Goal: Task Accomplishment & Management: Manage account settings

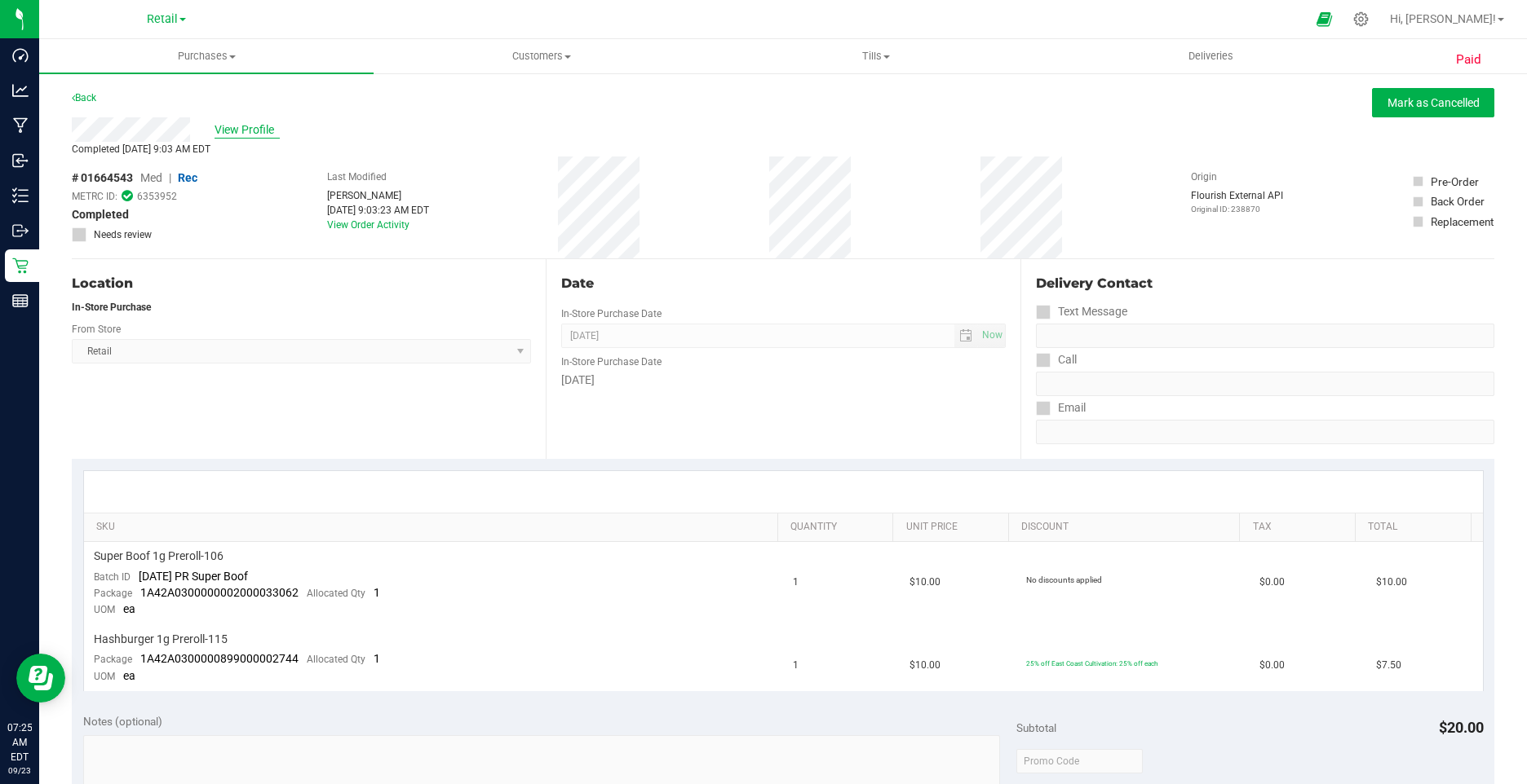
click at [253, 122] on span "View Profile" at bounding box center [246, 131] width 65 height 17
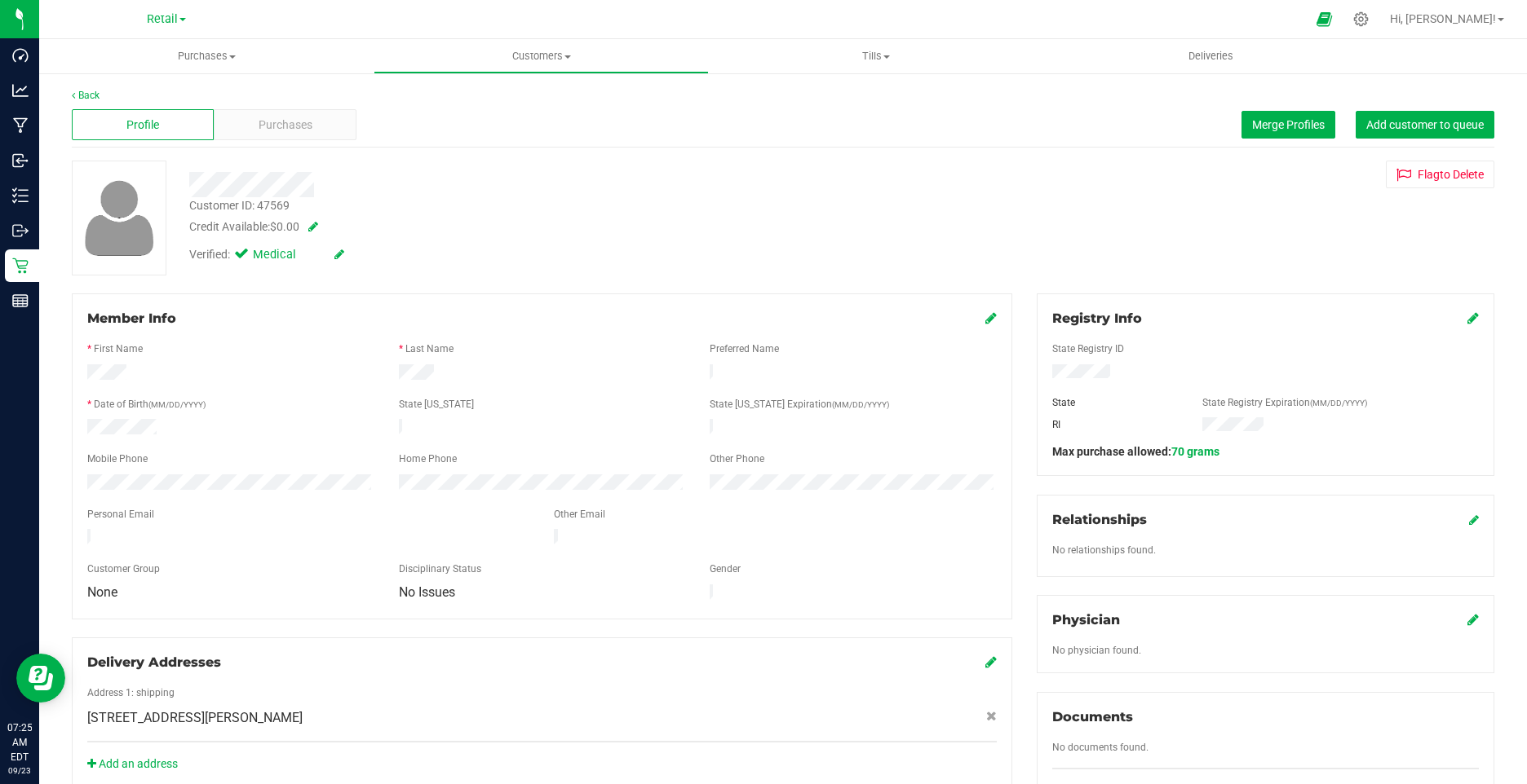
click at [339, 254] on icon at bounding box center [339, 254] width 10 height 11
click at [242, 257] on icon at bounding box center [245, 257] width 10 height 0
click at [0, 0] on input "Medical" at bounding box center [0, 0] width 0 height 0
click at [359, 251] on icon at bounding box center [358, 255] width 13 height 11
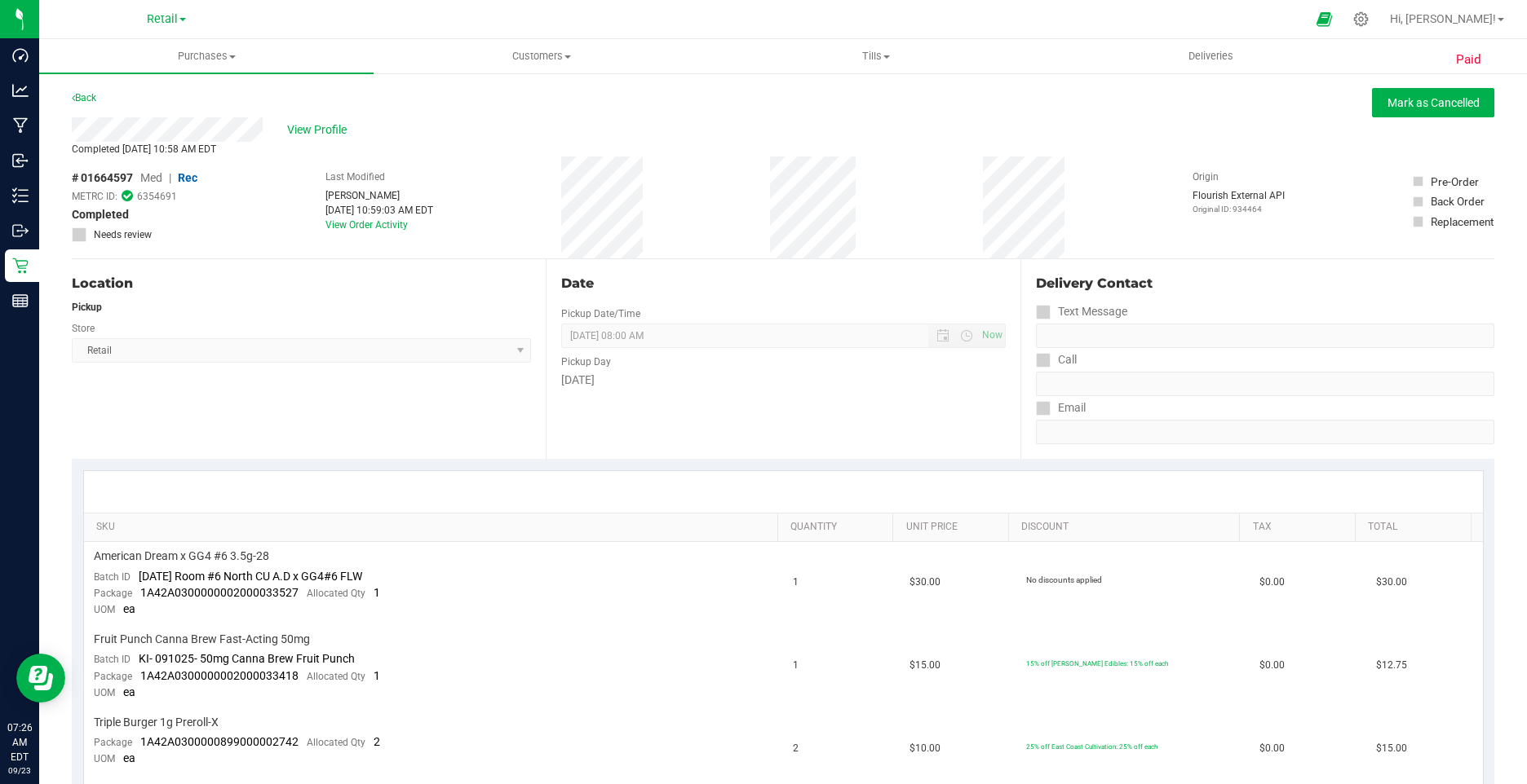
click at [333, 139] on div "View Profile" at bounding box center [783, 130] width 1423 height 24
click at [335, 137] on span "View Profile" at bounding box center [320, 131] width 65 height 17
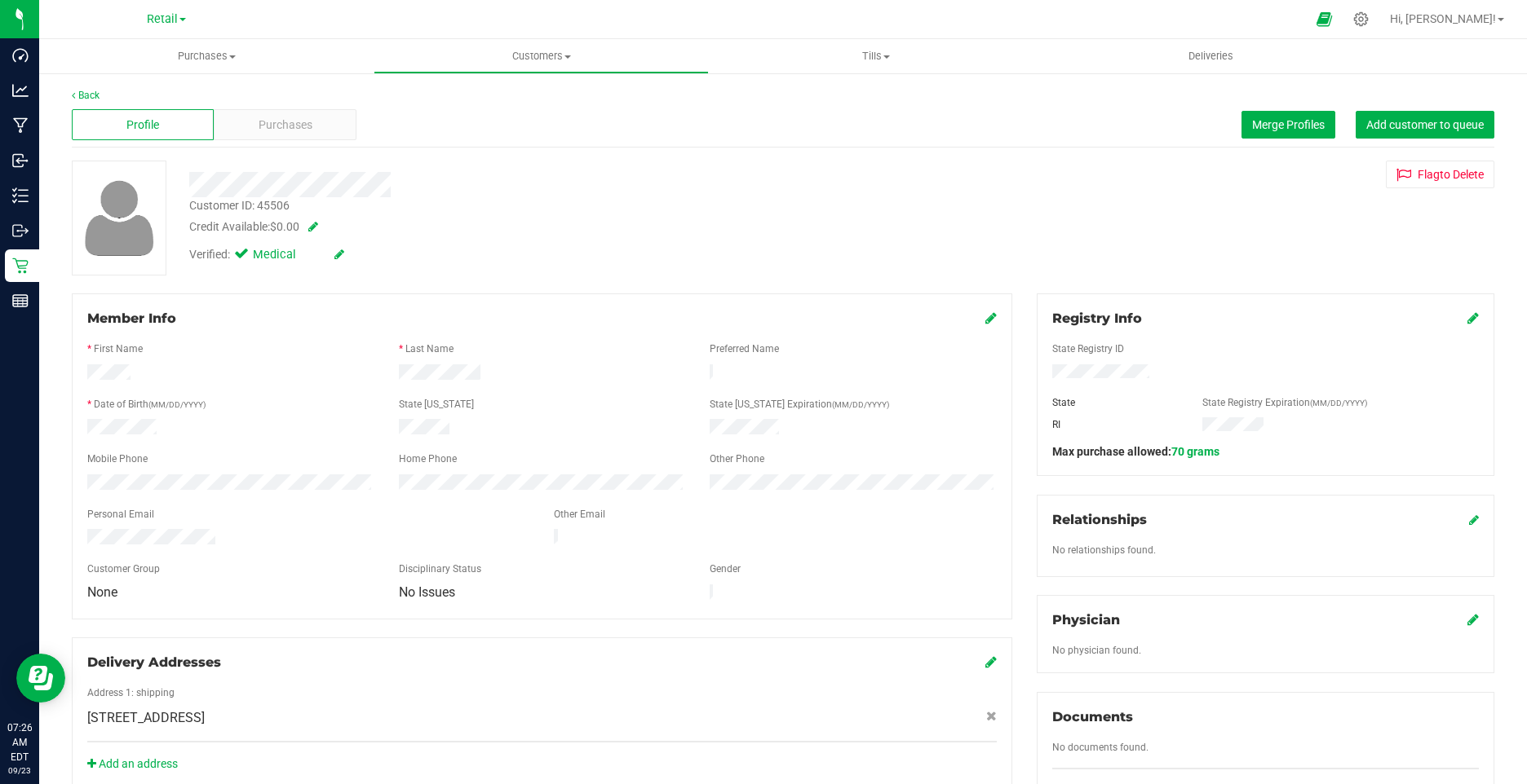
click at [340, 256] on icon at bounding box center [339, 254] width 10 height 11
click at [250, 257] on icon at bounding box center [245, 257] width 10 height 0
click at [0, 0] on input "Medical" at bounding box center [0, 0] width 0 height 0
click at [353, 252] on icon at bounding box center [358, 255] width 13 height 11
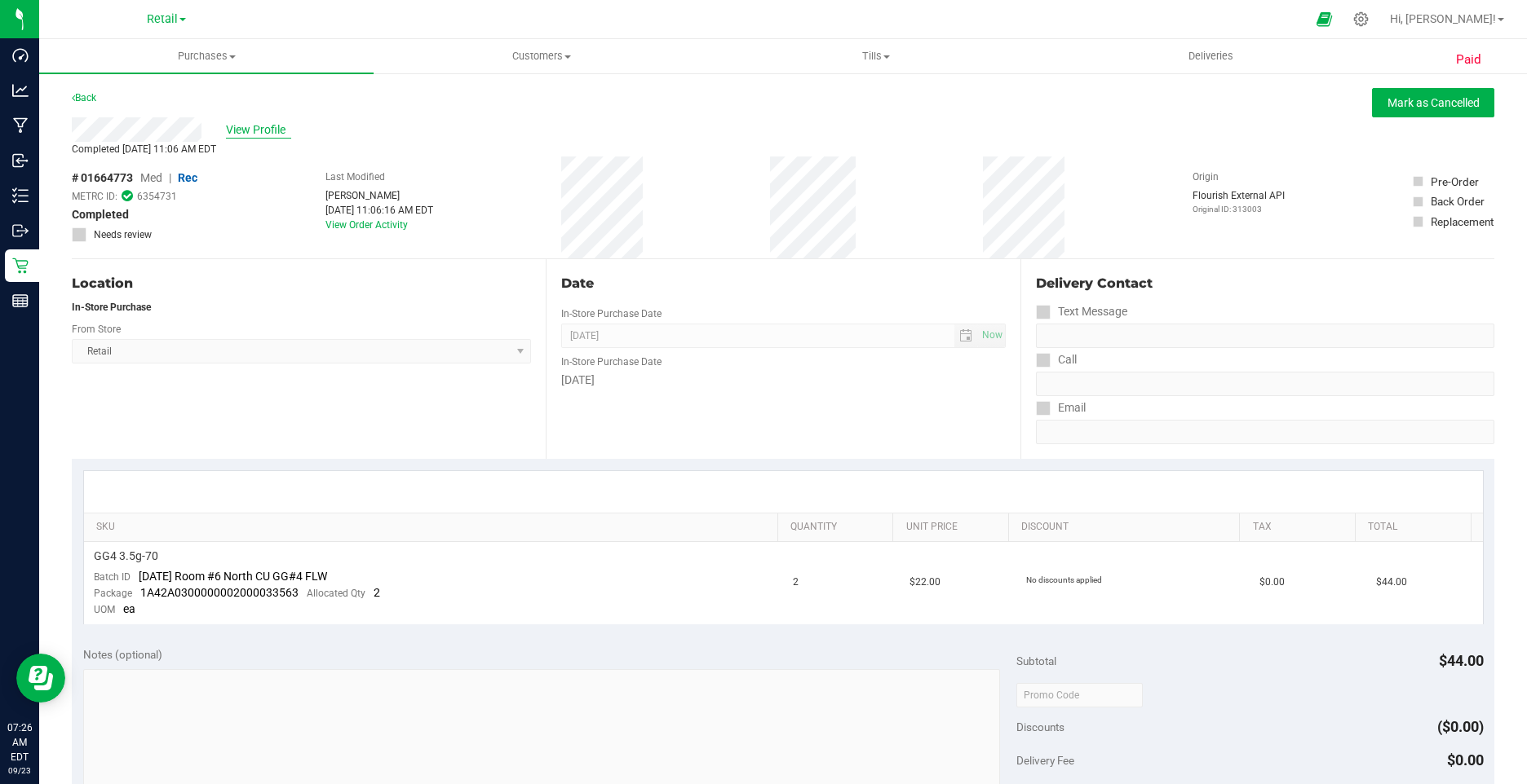
click at [268, 129] on span "View Profile" at bounding box center [259, 131] width 65 height 17
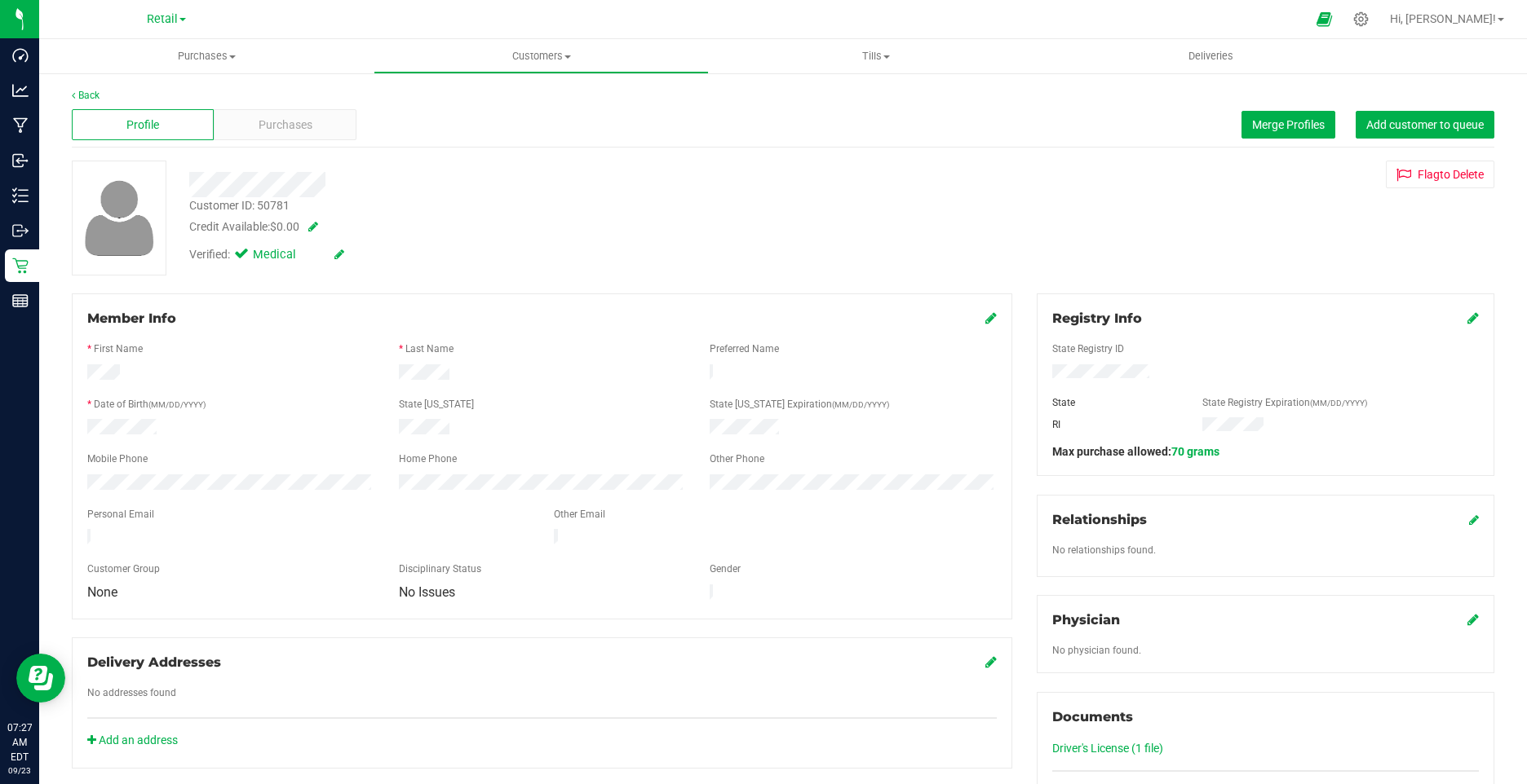
click at [331, 260] on div "Verified: Medical" at bounding box center [266, 255] width 155 height 18
click at [334, 257] on icon at bounding box center [339, 254] width 10 height 11
click at [244, 265] on span at bounding box center [245, 257] width 15 height 15
click at [0, 0] on input "Medical" at bounding box center [0, 0] width 0 height 0
click at [356, 252] on icon at bounding box center [358, 255] width 13 height 11
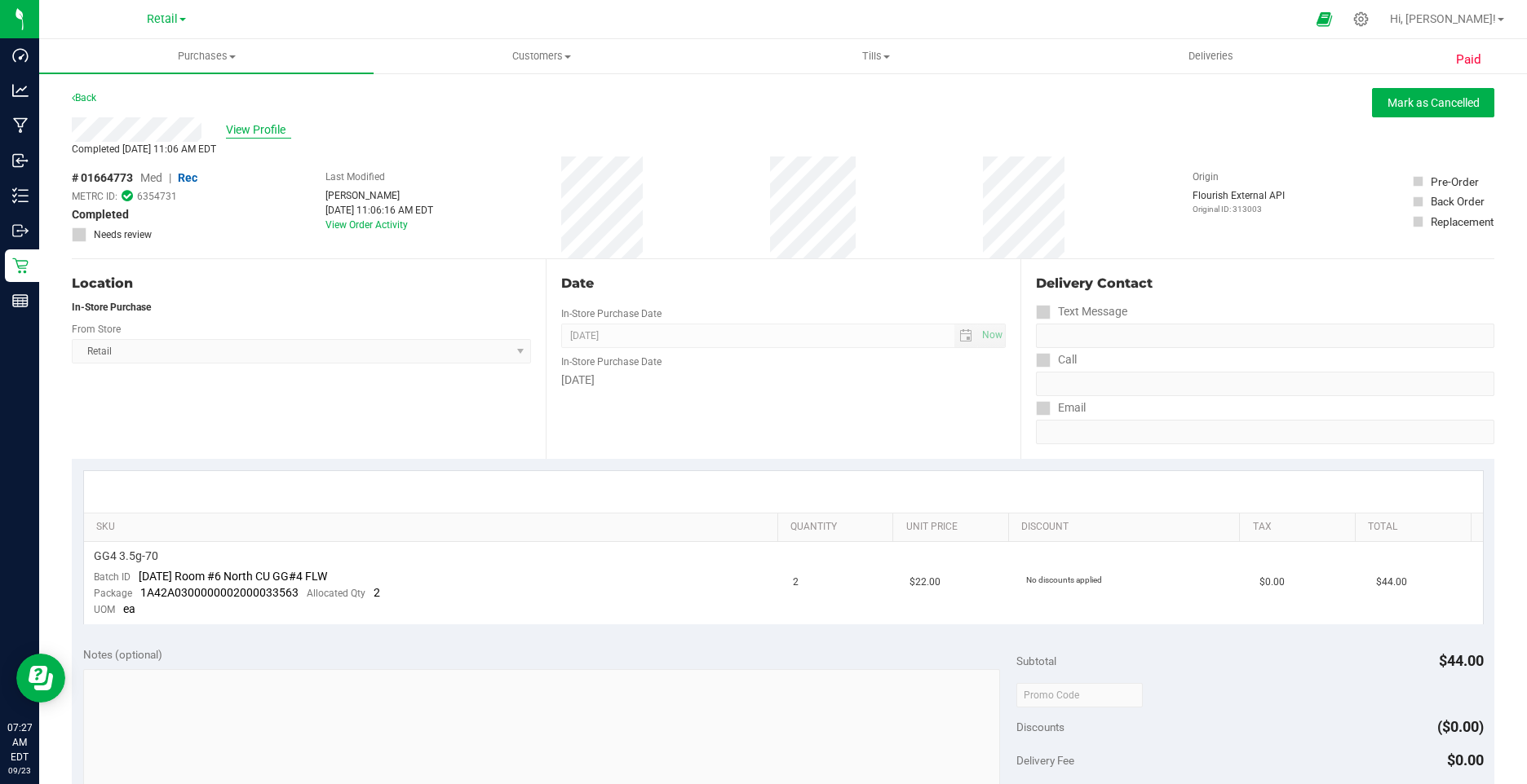
click at [275, 129] on span "View Profile" at bounding box center [259, 131] width 65 height 17
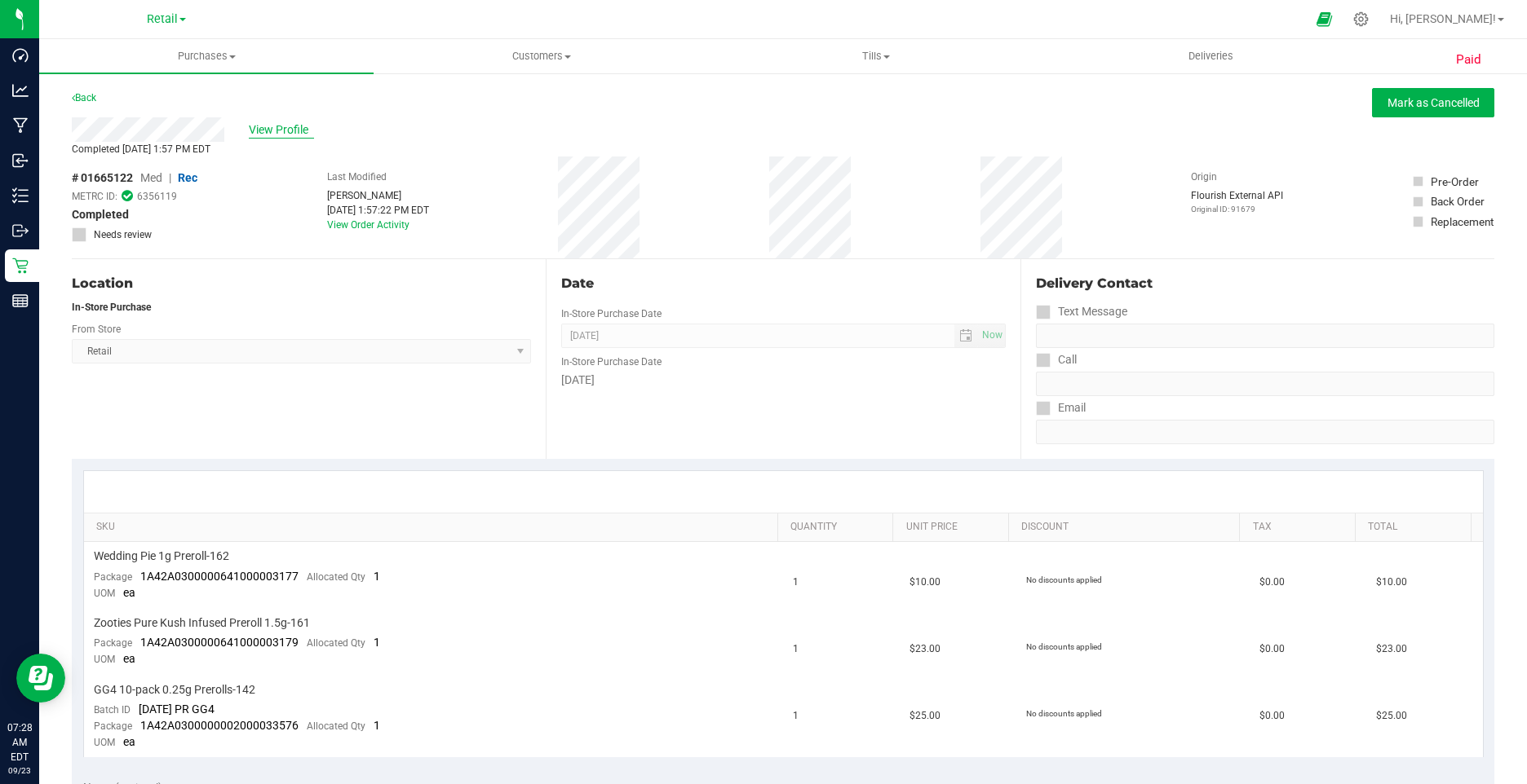
click at [289, 131] on span "View Profile" at bounding box center [281, 131] width 65 height 17
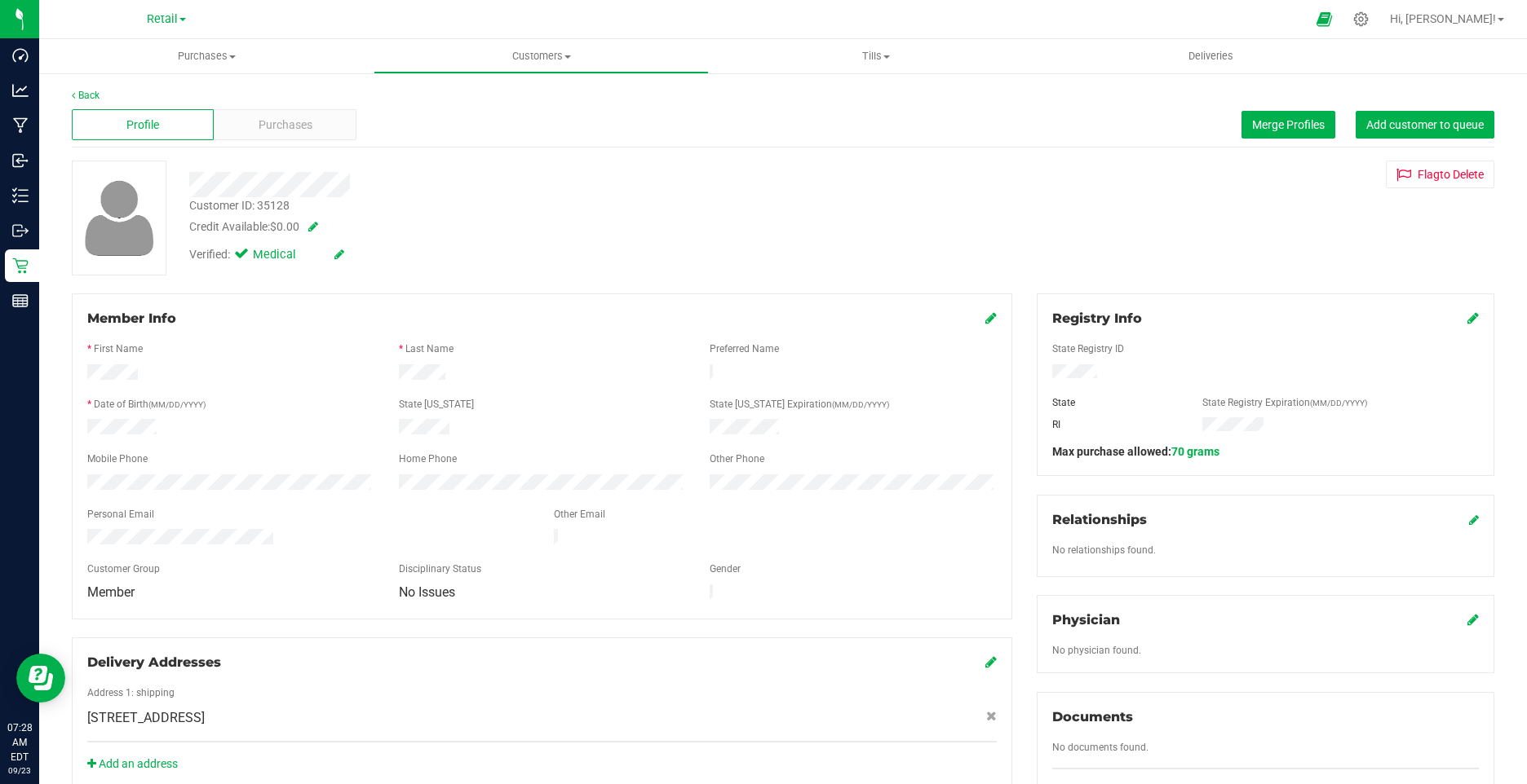
click at [340, 258] on icon at bounding box center [339, 254] width 10 height 11
click at [246, 257] on icon at bounding box center [245, 257] width 10 height 0
click at [0, 0] on input "Medical" at bounding box center [0, 0] width 0 height 0
click at [359, 257] on icon at bounding box center [358, 255] width 13 height 11
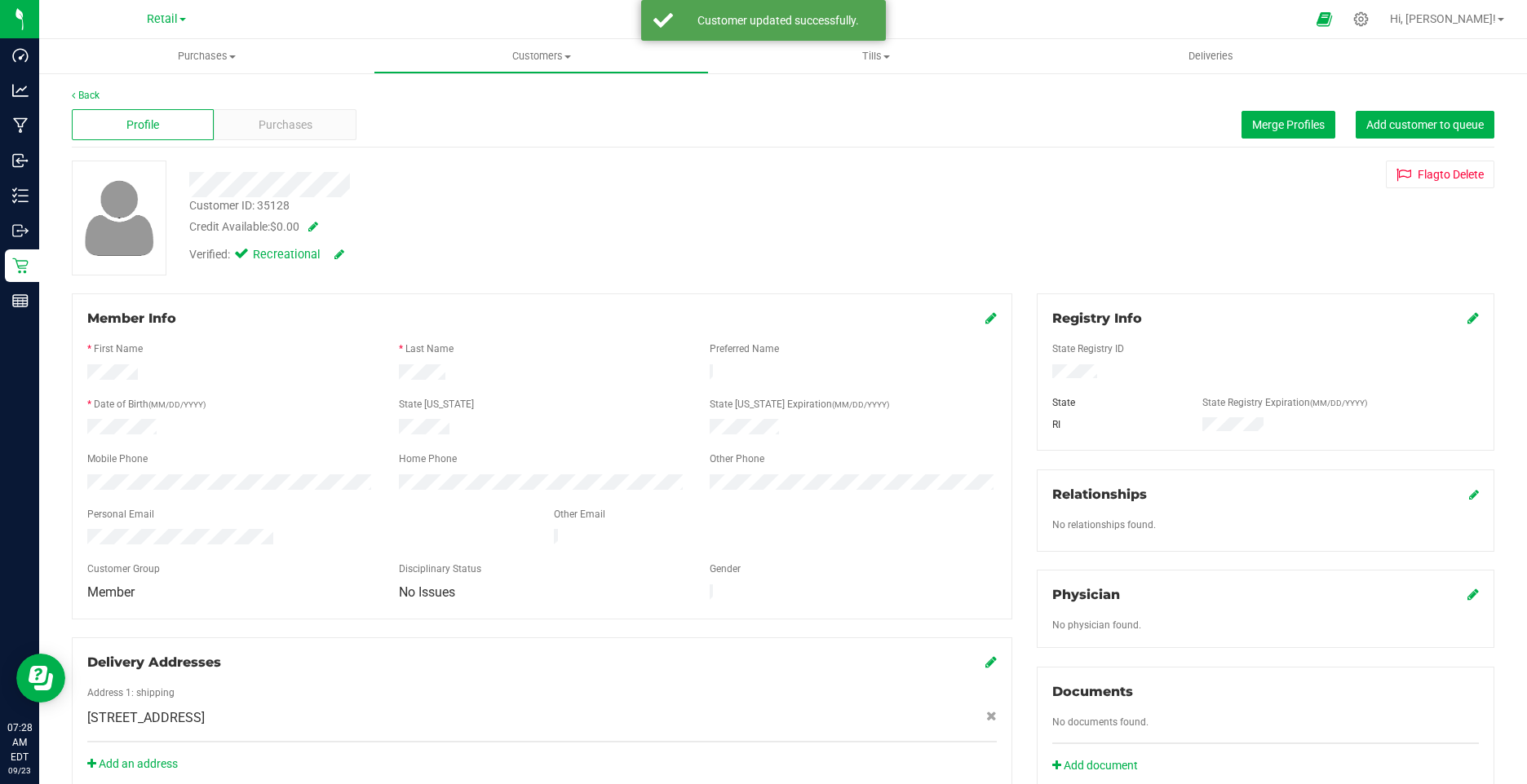
click at [987, 315] on icon at bounding box center [991, 318] width 11 height 13
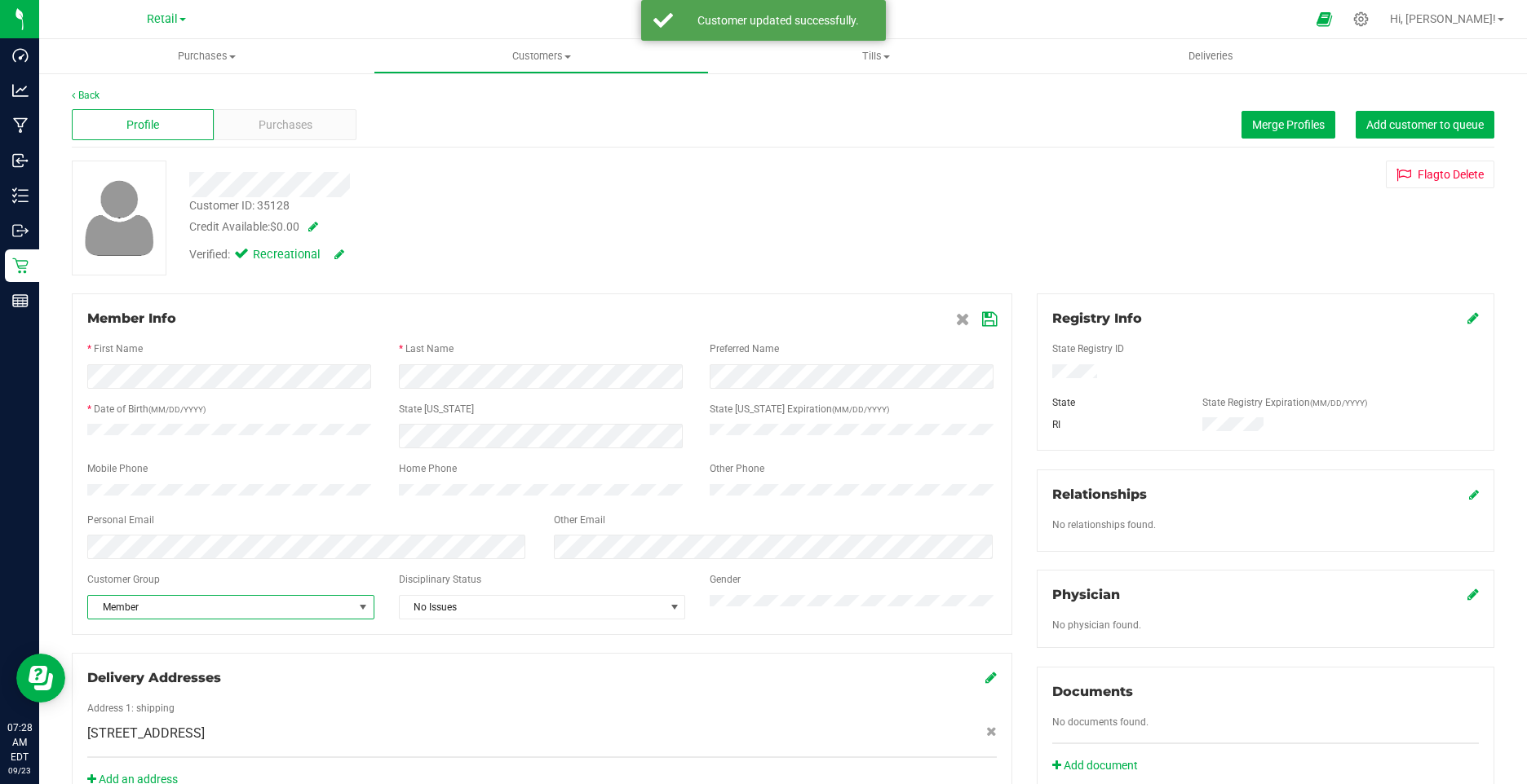
click at [158, 619] on span "Member" at bounding box center [220, 607] width 266 height 23
click at [122, 640] on li "None" at bounding box center [229, 644] width 282 height 24
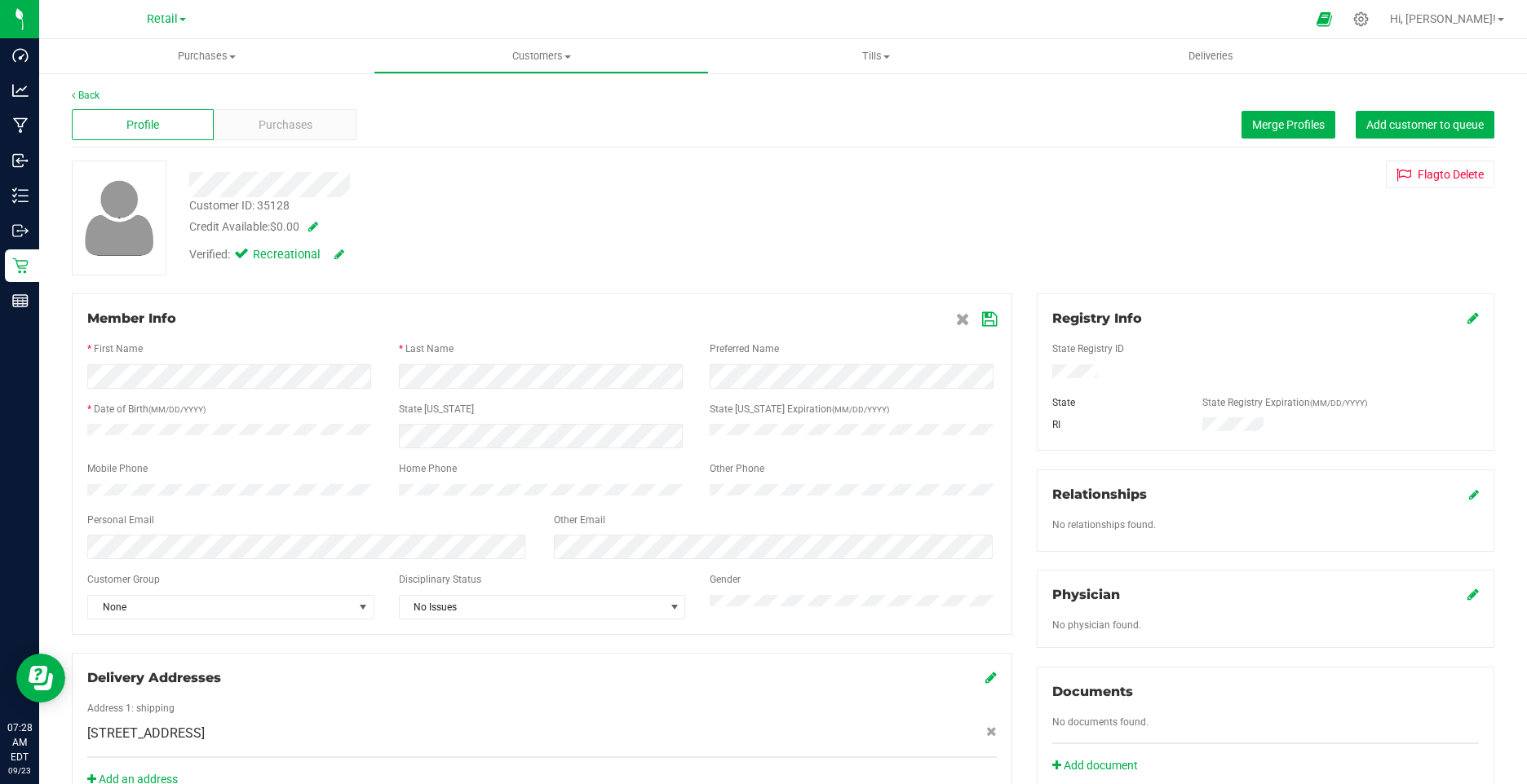
click at [982, 325] on icon at bounding box center [989, 319] width 15 height 13
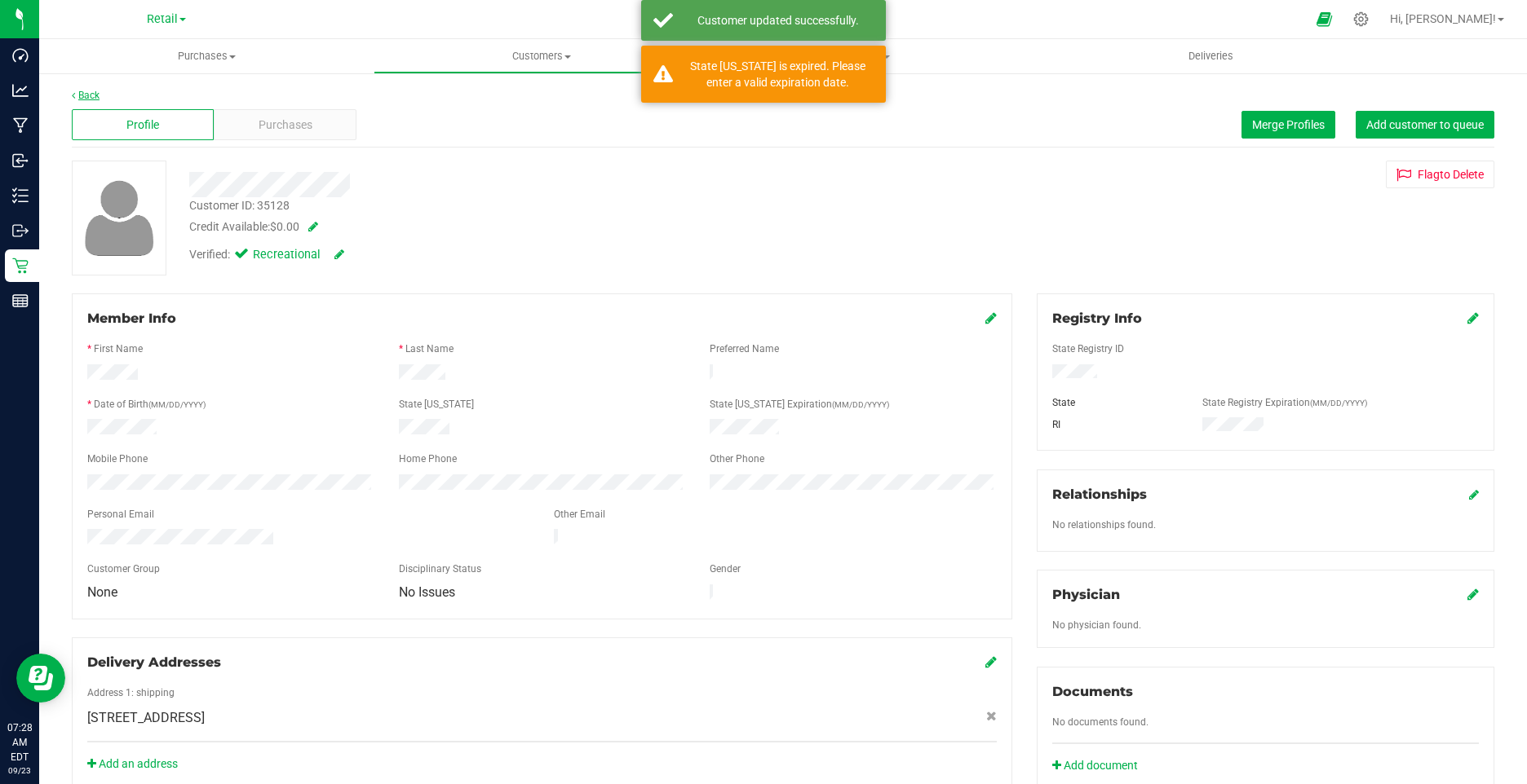
click at [88, 96] on link "Back" at bounding box center [85, 95] width 28 height 11
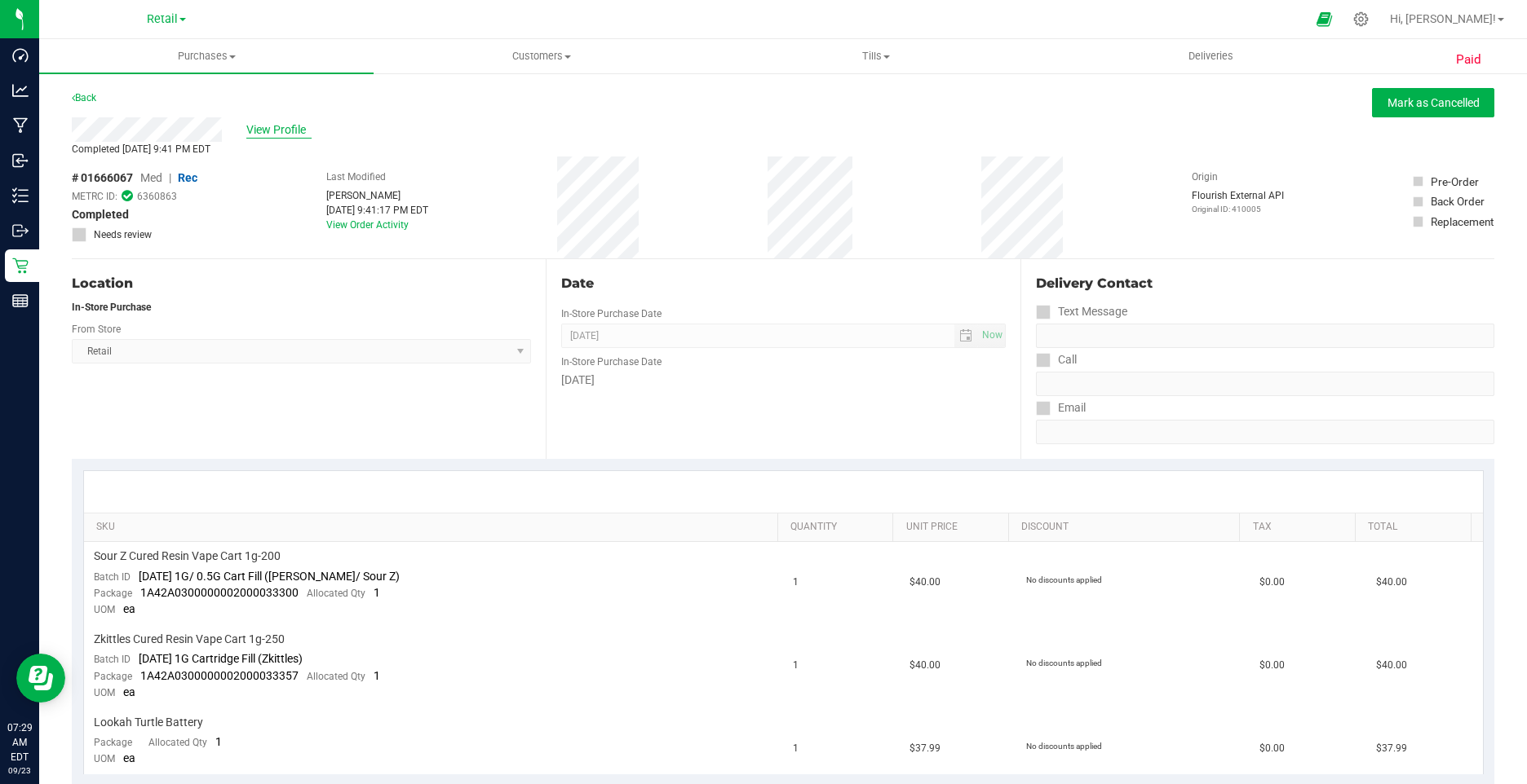
click at [287, 126] on span "View Profile" at bounding box center [279, 131] width 65 height 17
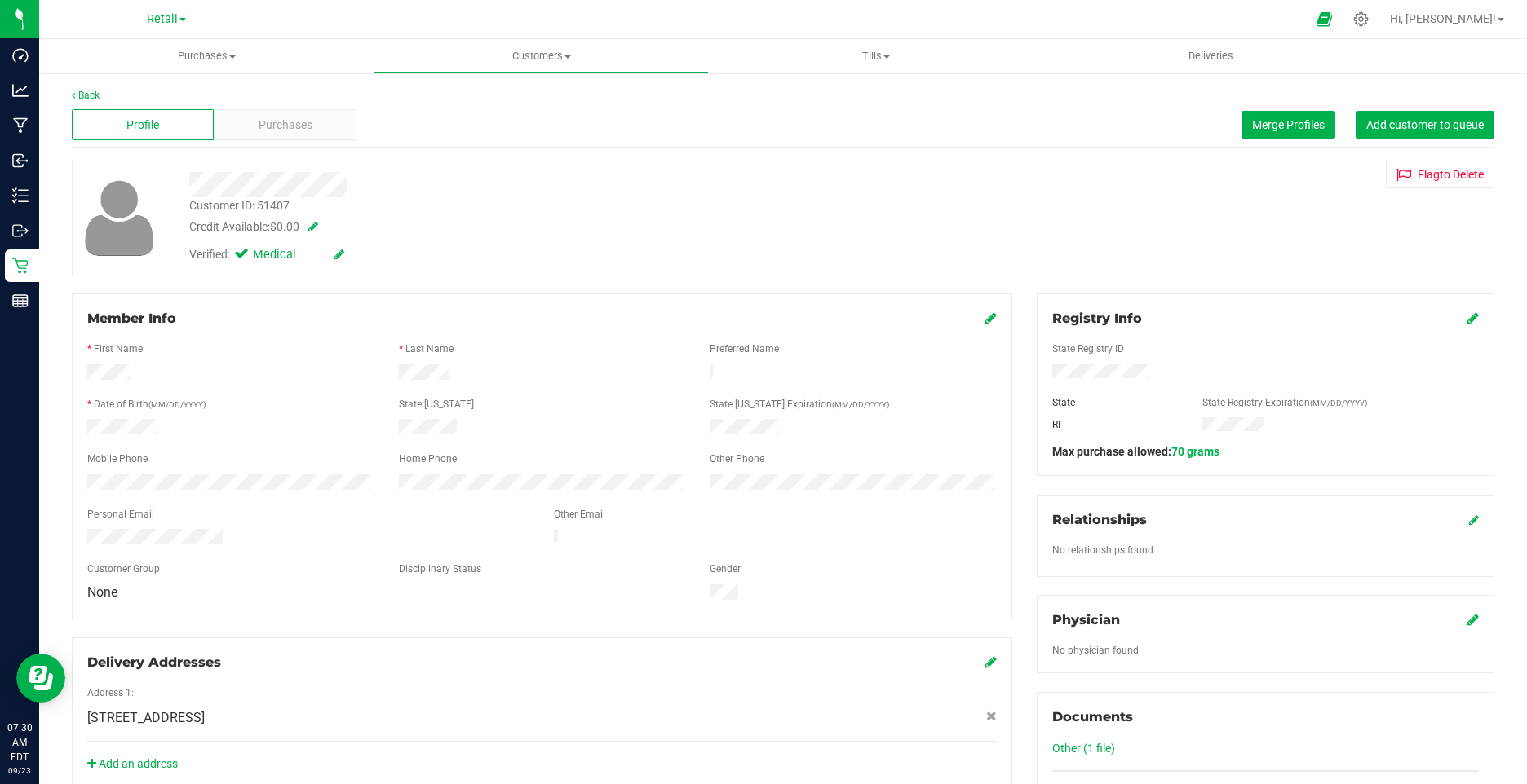
click at [342, 252] on icon at bounding box center [339, 254] width 10 height 11
click at [240, 257] on icon at bounding box center [245, 257] width 10 height 0
click at [0, 0] on input "Medical" at bounding box center [0, 0] width 0 height 0
click at [358, 252] on icon at bounding box center [358, 255] width 13 height 11
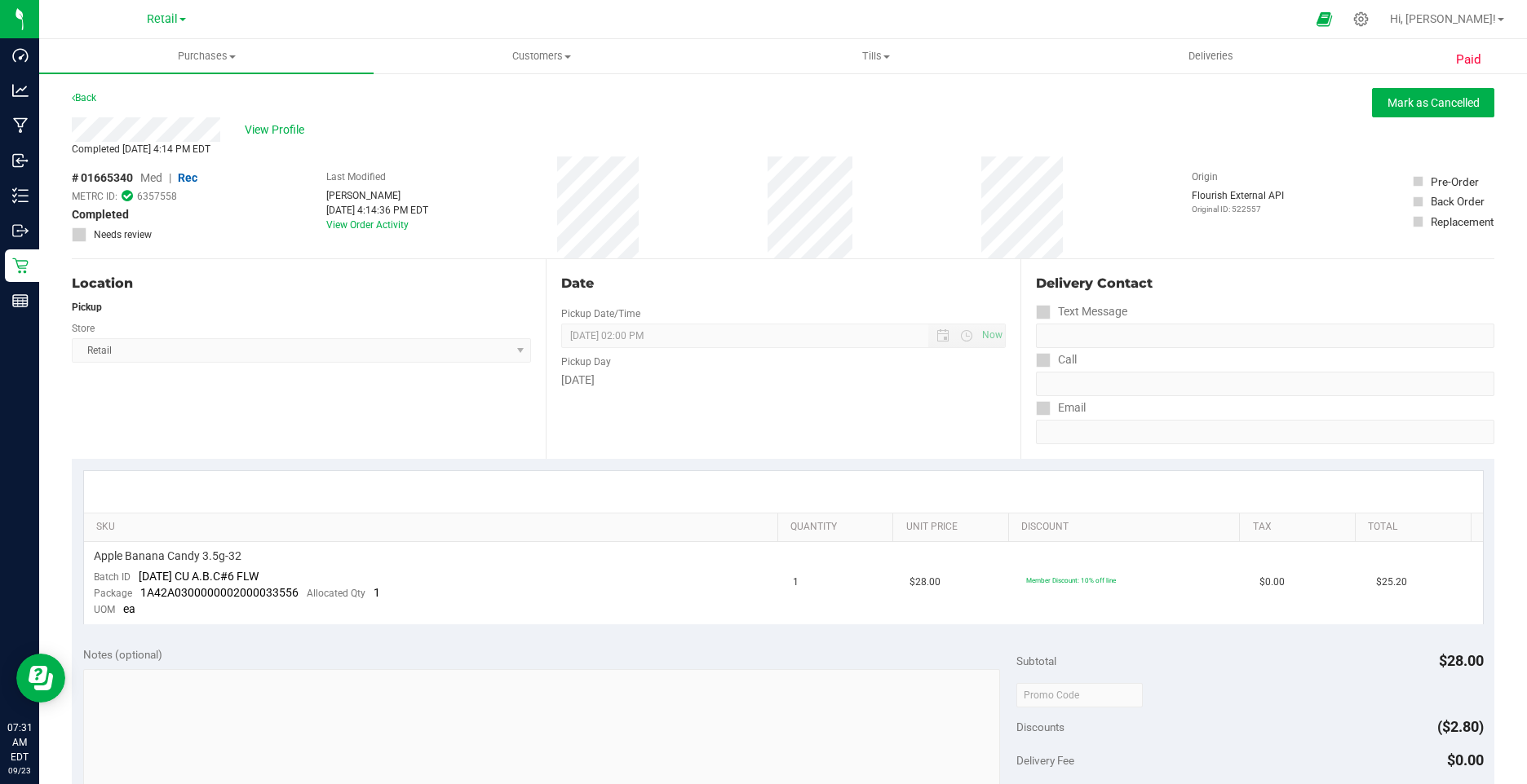
drag, startPoint x: 266, startPoint y: 136, endPoint x: 568, endPoint y: 385, distance: 391.4
click at [552, 387] on purchase-details "Back Mark as Cancelled View Profile Completed Sep 18, 2025 4:14 PM EDT # 016653…" at bounding box center [783, 699] width 1423 height 1222
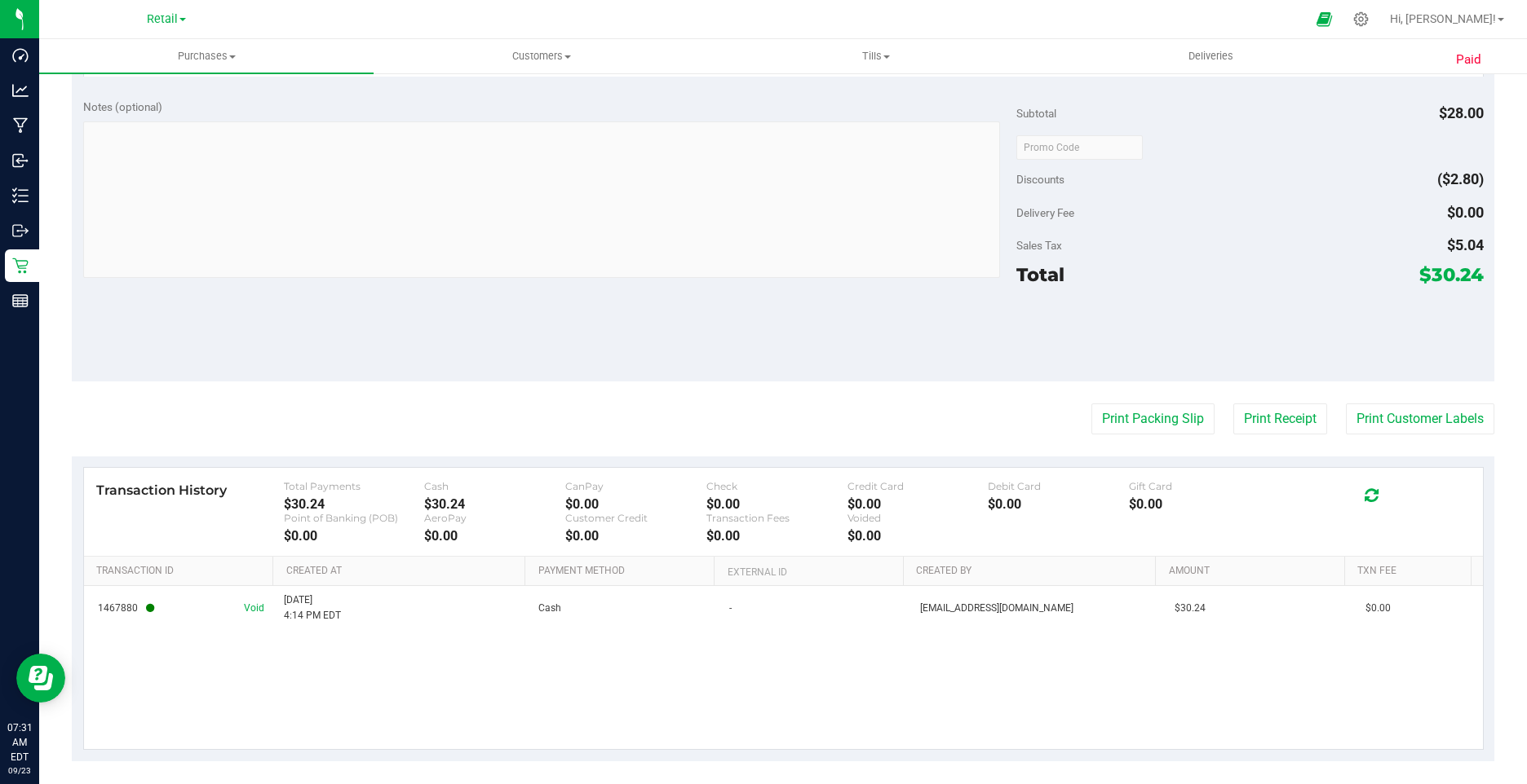
scroll to position [558, 0]
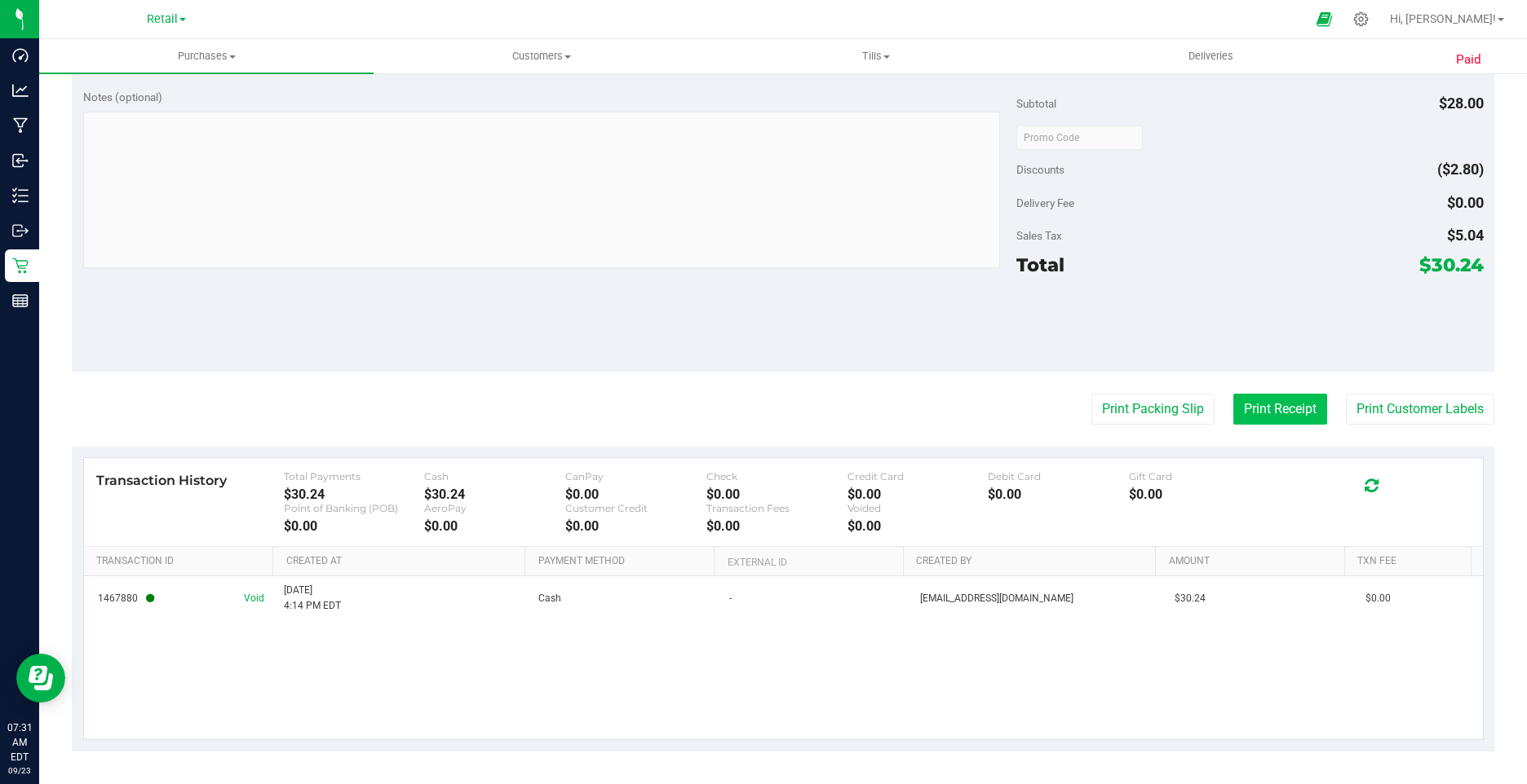
click at [1236, 405] on button "Print Receipt" at bounding box center [1281, 410] width 94 height 31
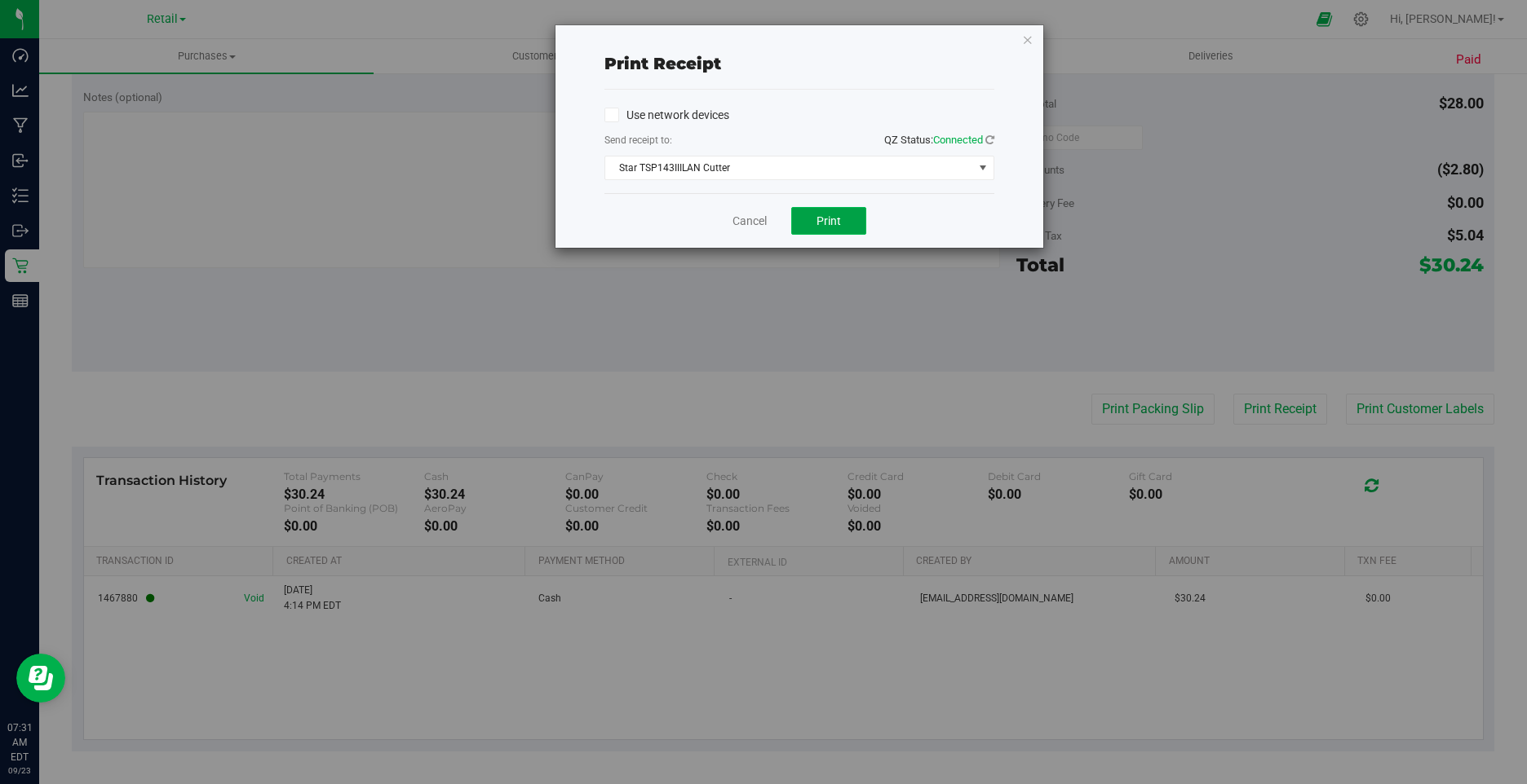
click at [826, 224] on span "Print" at bounding box center [829, 220] width 24 height 13
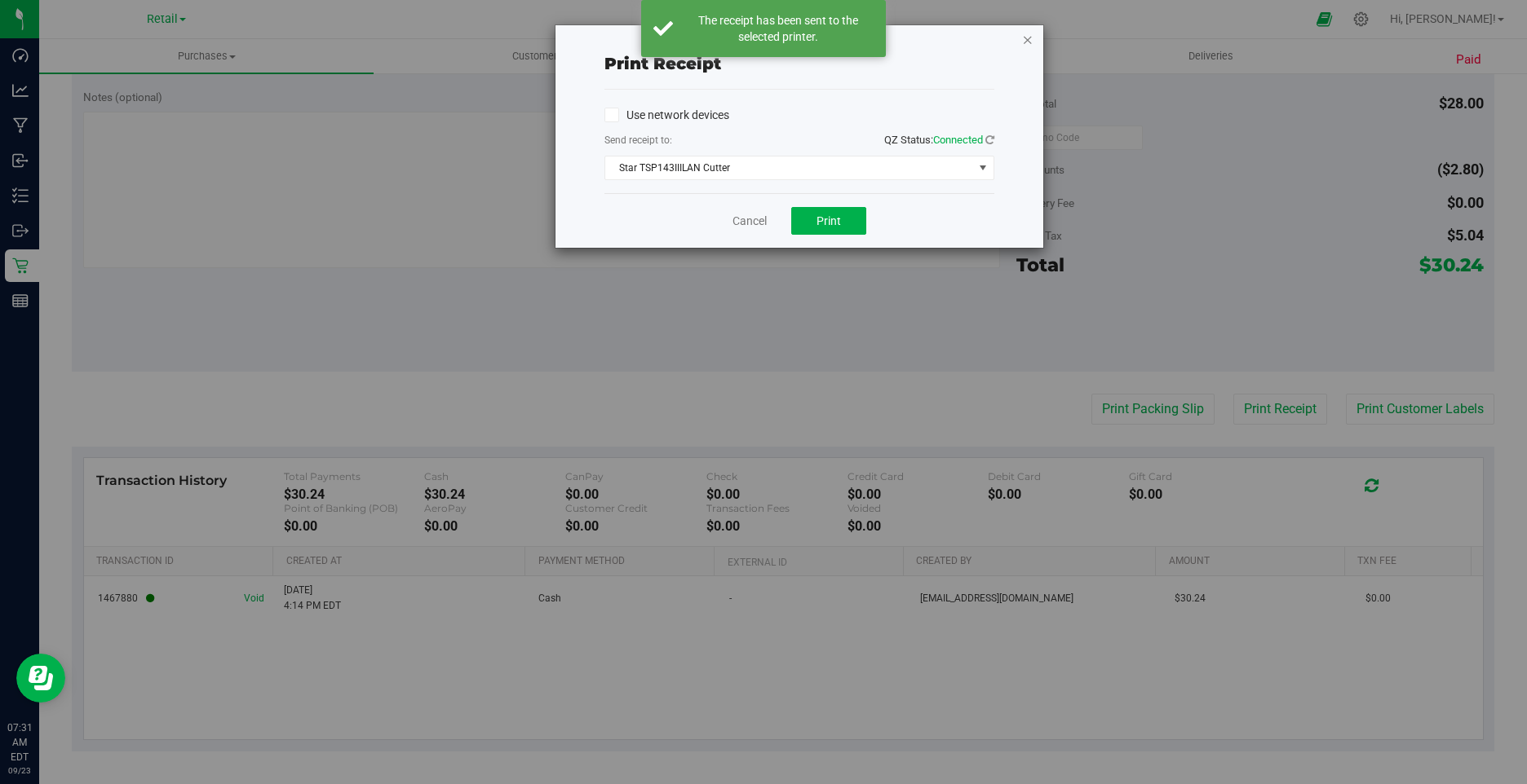
click at [1031, 42] on icon "button" at bounding box center [1027, 39] width 11 height 19
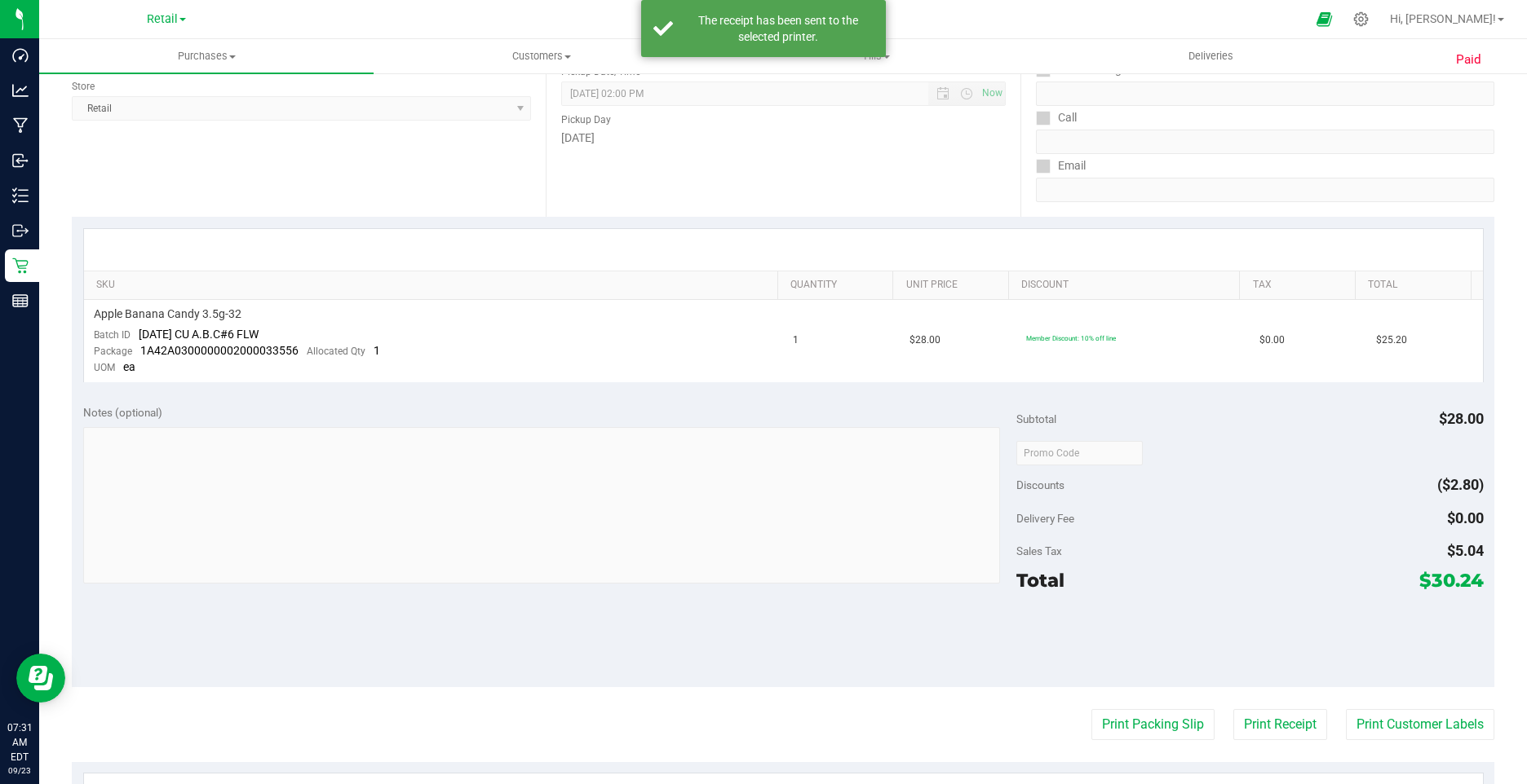
scroll to position [0, 0]
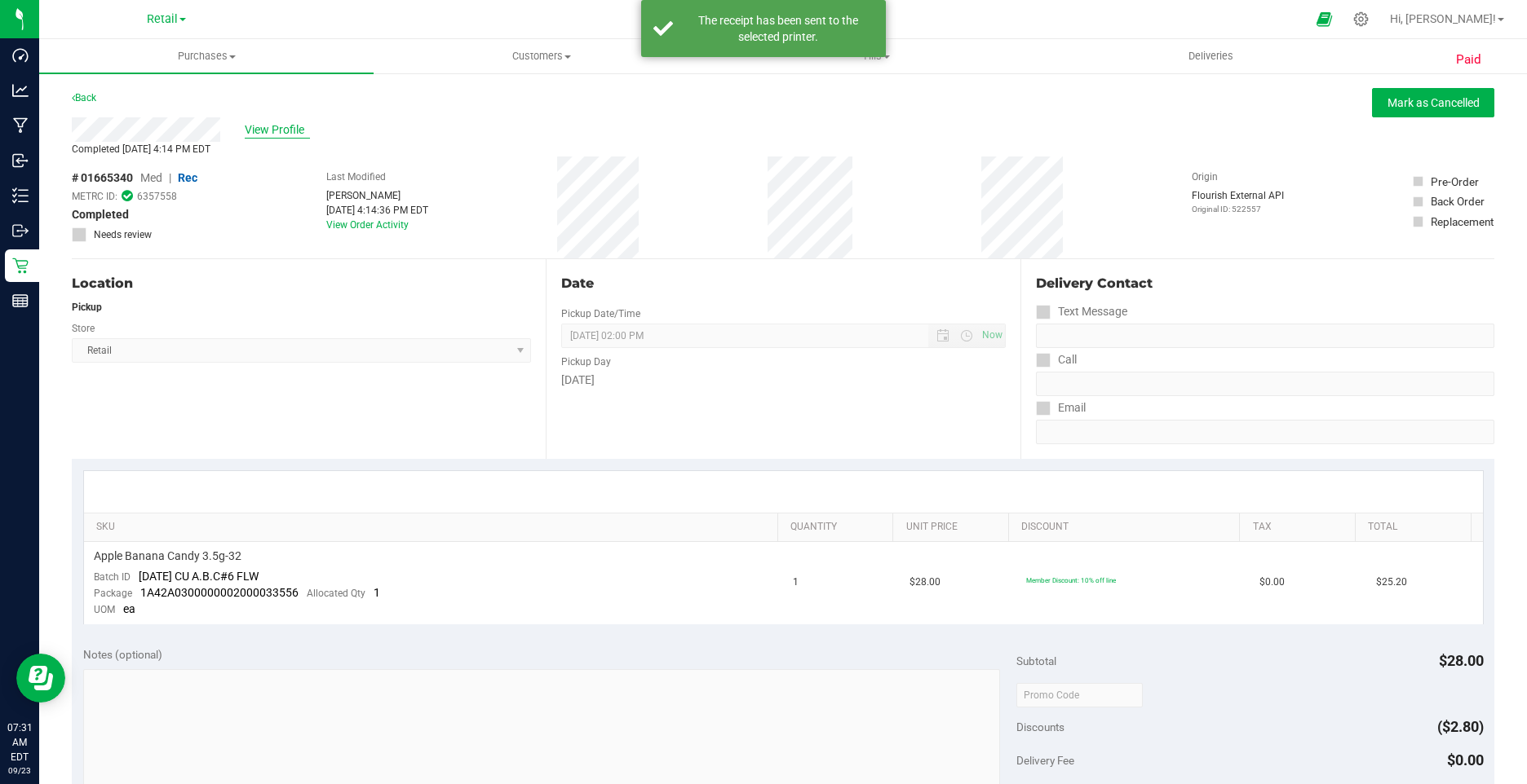
click at [259, 124] on span "View Profile" at bounding box center [277, 131] width 65 height 17
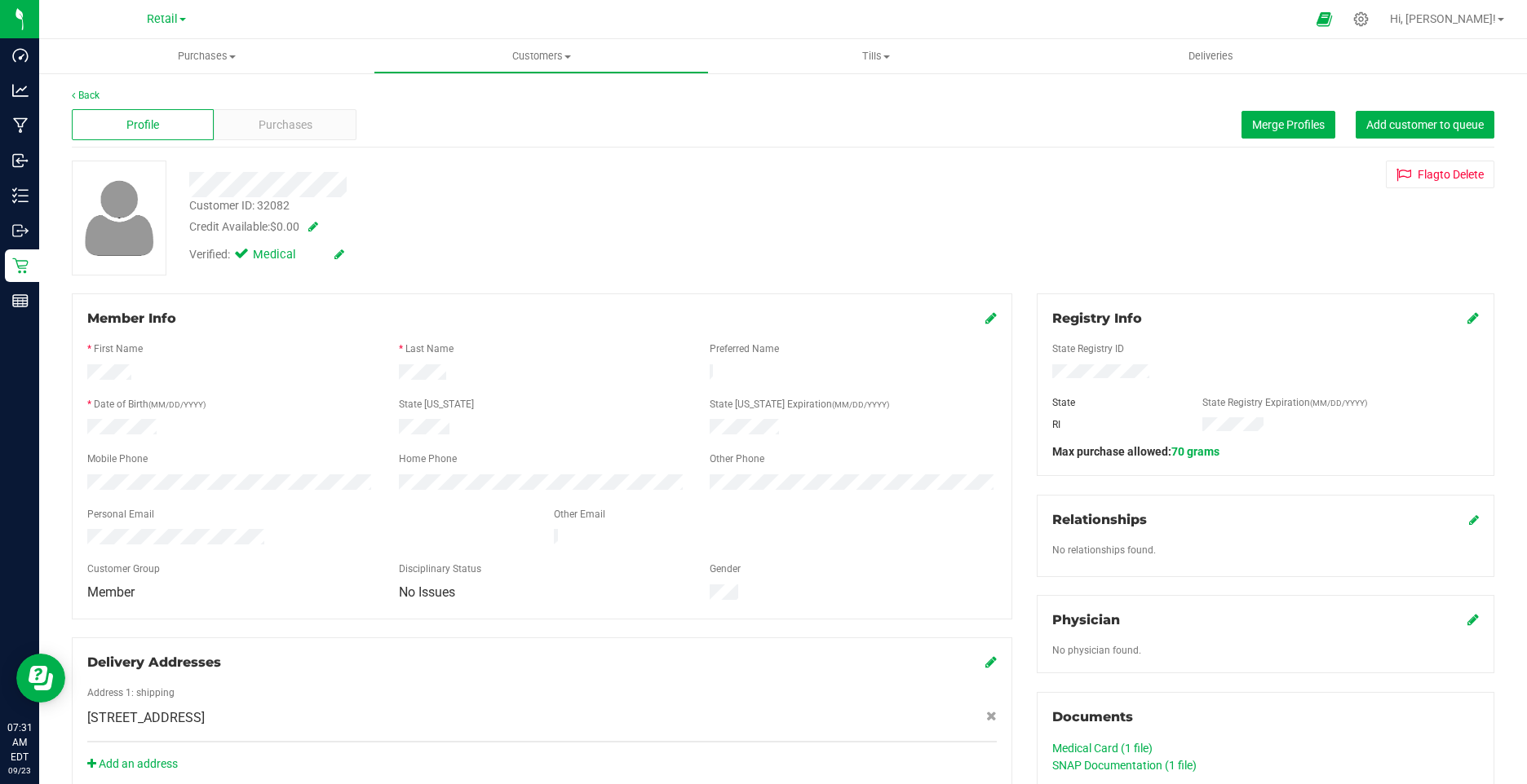
click at [337, 256] on icon at bounding box center [339, 254] width 10 height 11
click at [244, 257] on icon at bounding box center [245, 257] width 10 height 0
click at [0, 0] on input "Medical" at bounding box center [0, 0] width 0 height 0
click at [360, 256] on icon at bounding box center [358, 255] width 13 height 11
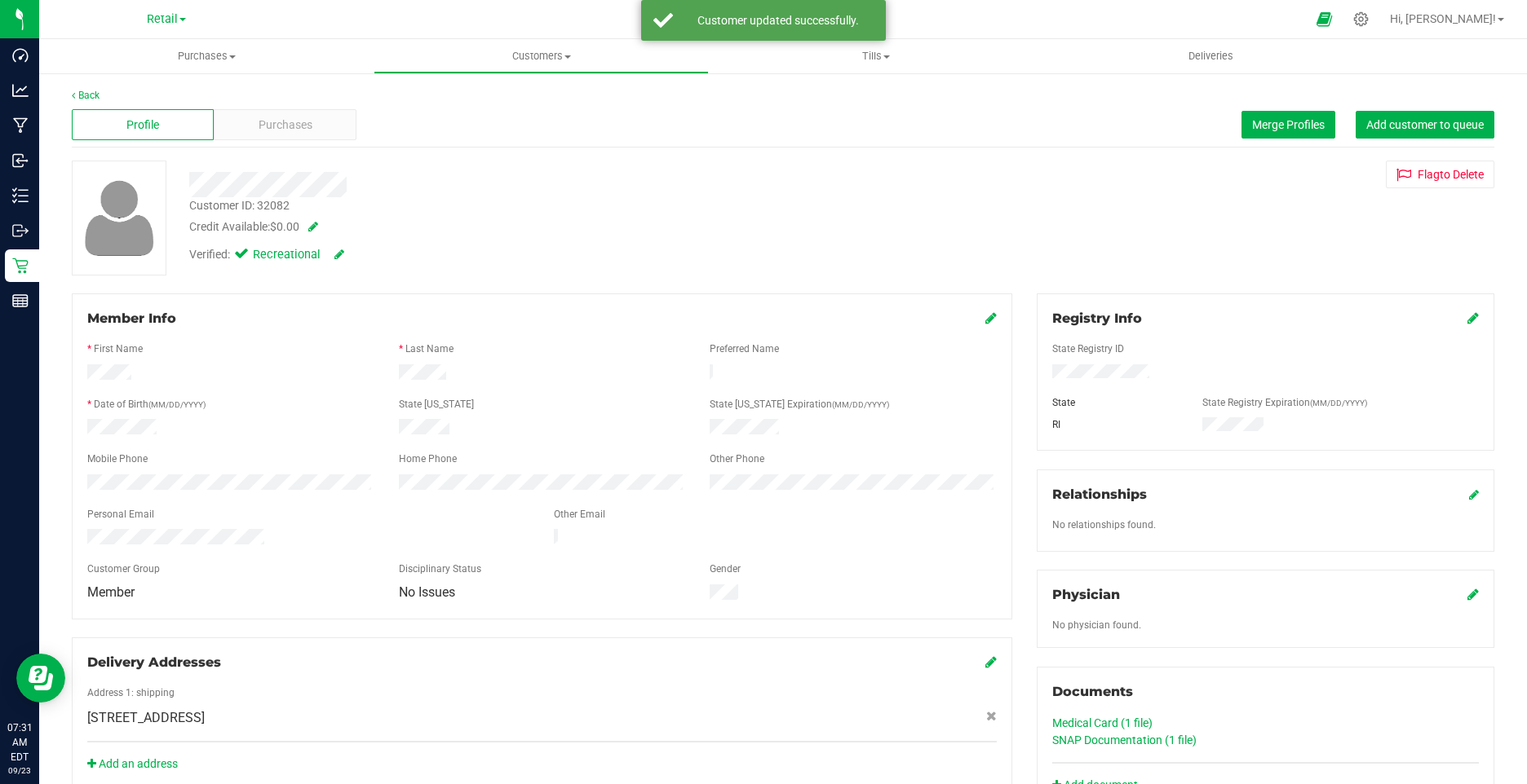
click at [985, 320] on icon at bounding box center [991, 318] width 11 height 13
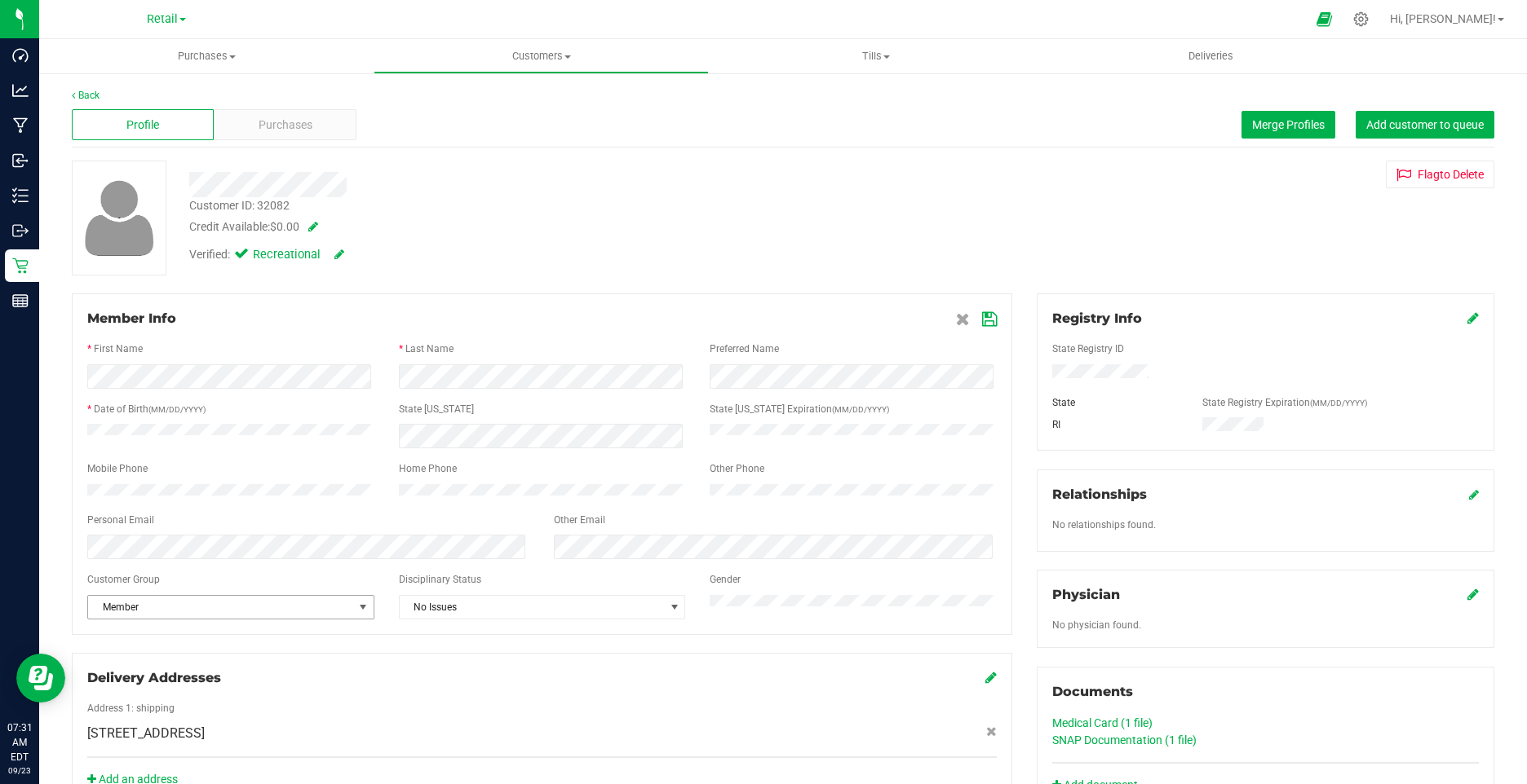
click at [204, 616] on span "Member" at bounding box center [220, 607] width 266 height 23
click at [145, 644] on li "None" at bounding box center [229, 644] width 282 height 24
click at [986, 318] on icon at bounding box center [989, 319] width 15 height 13
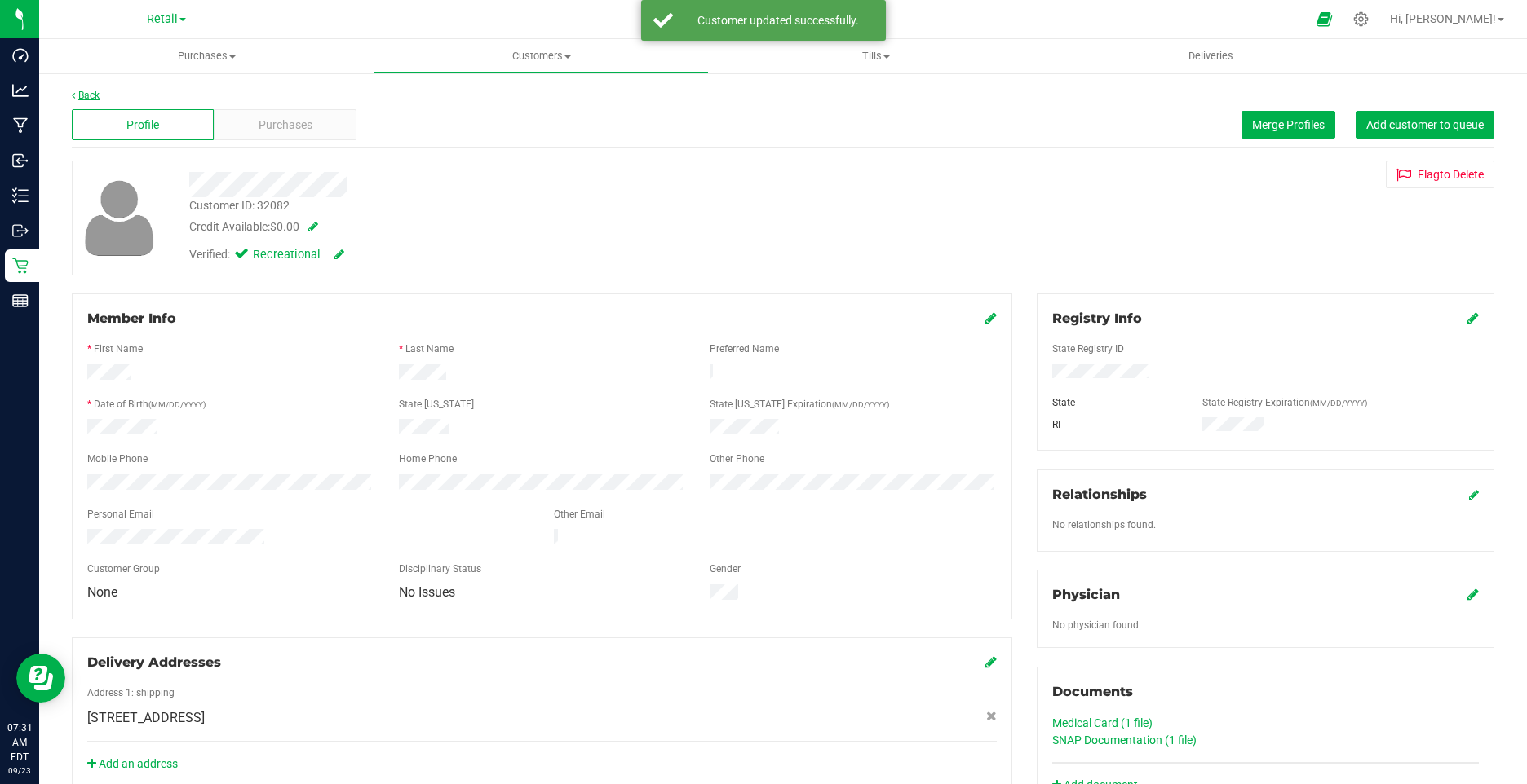
click at [86, 96] on link "Back" at bounding box center [85, 95] width 28 height 11
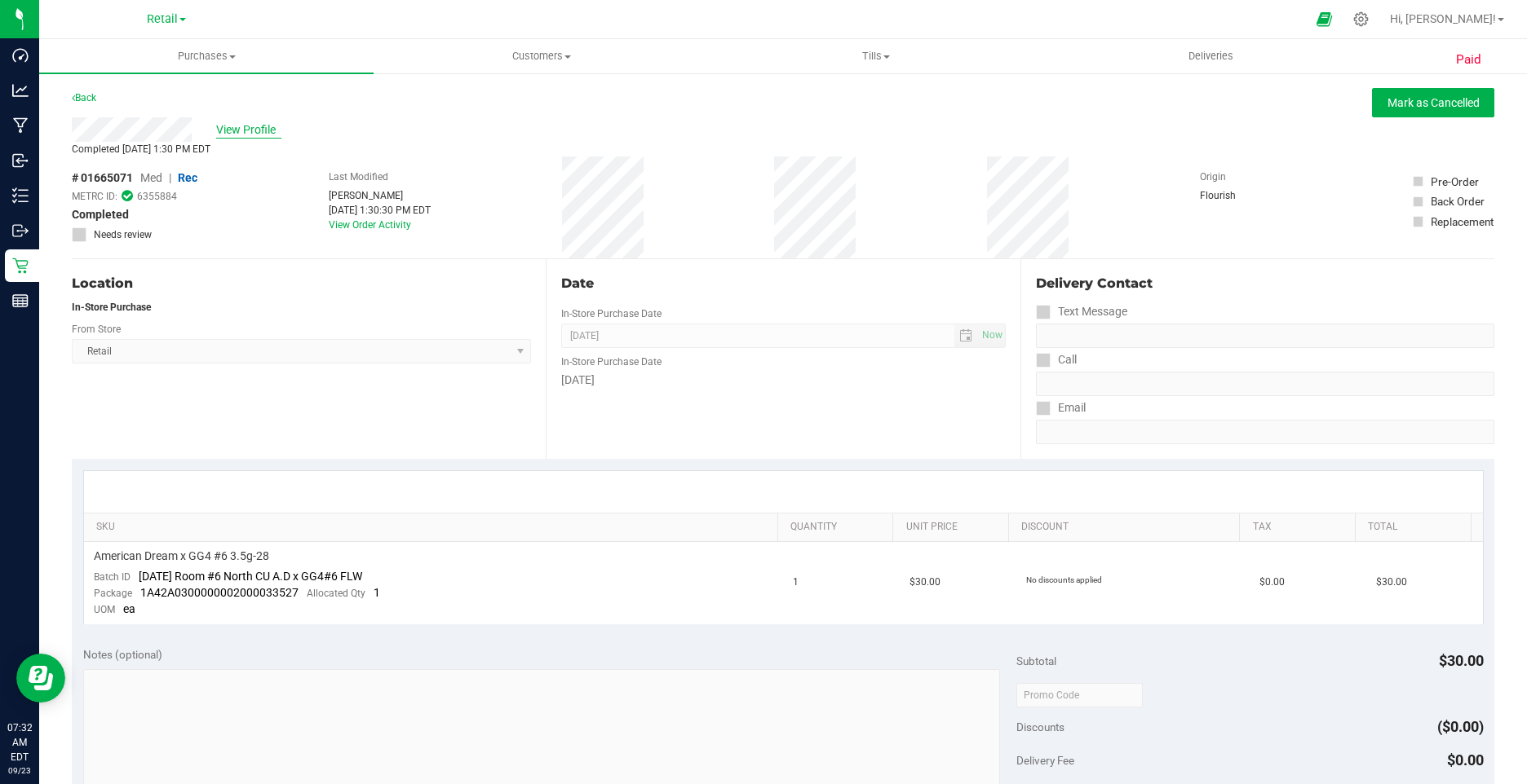
click at [250, 136] on span "View Profile" at bounding box center [248, 131] width 65 height 17
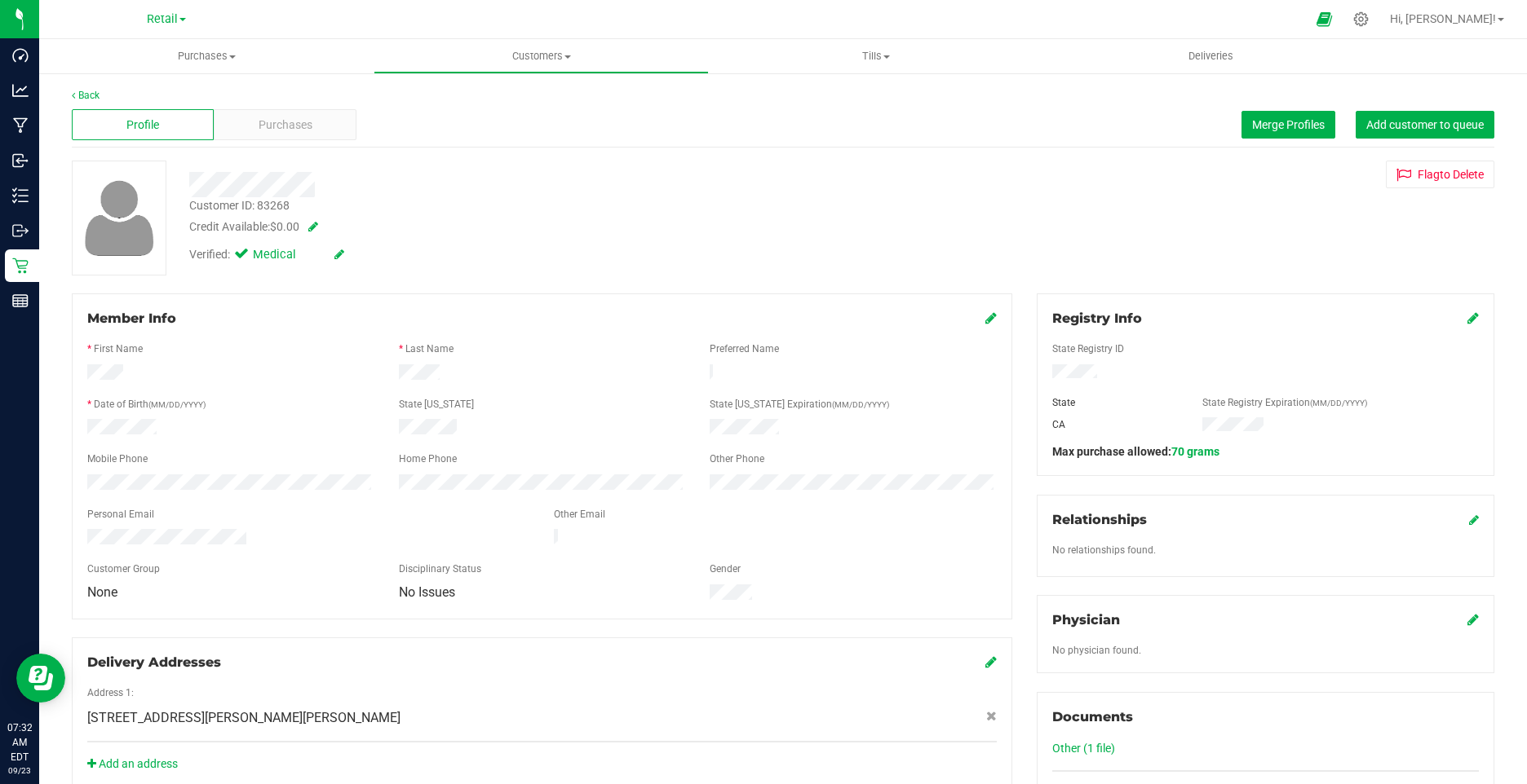
click at [336, 255] on icon at bounding box center [339, 254] width 10 height 11
drag, startPoint x: 252, startPoint y: 254, endPoint x: 275, endPoint y: 251, distance: 23.2
click at [252, 252] on span at bounding box center [245, 257] width 15 height 15
click at [0, 0] on input "Medical" at bounding box center [0, 0] width 0 height 0
click at [354, 254] on icon at bounding box center [358, 255] width 13 height 11
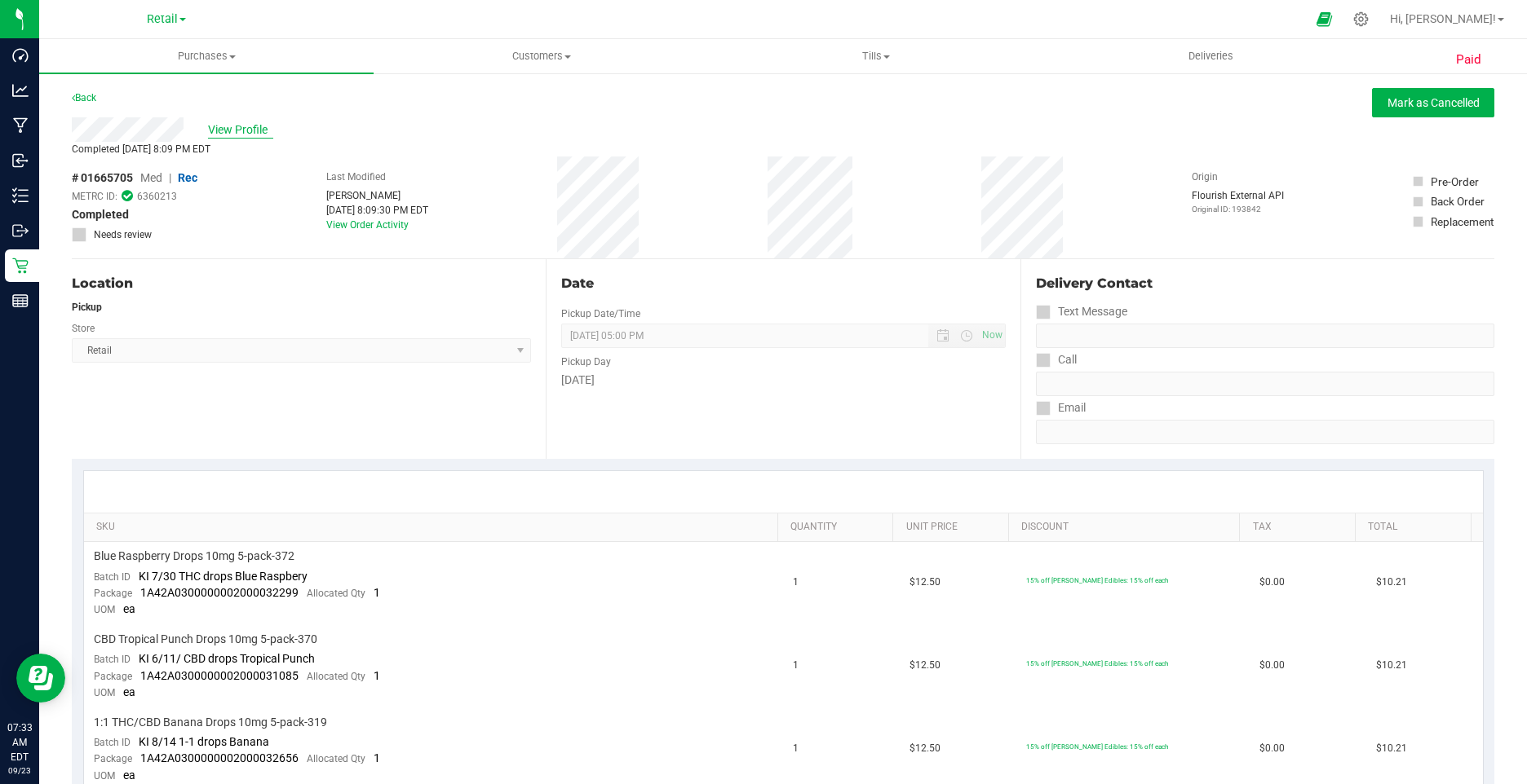
click at [252, 126] on span "View Profile" at bounding box center [240, 131] width 65 height 17
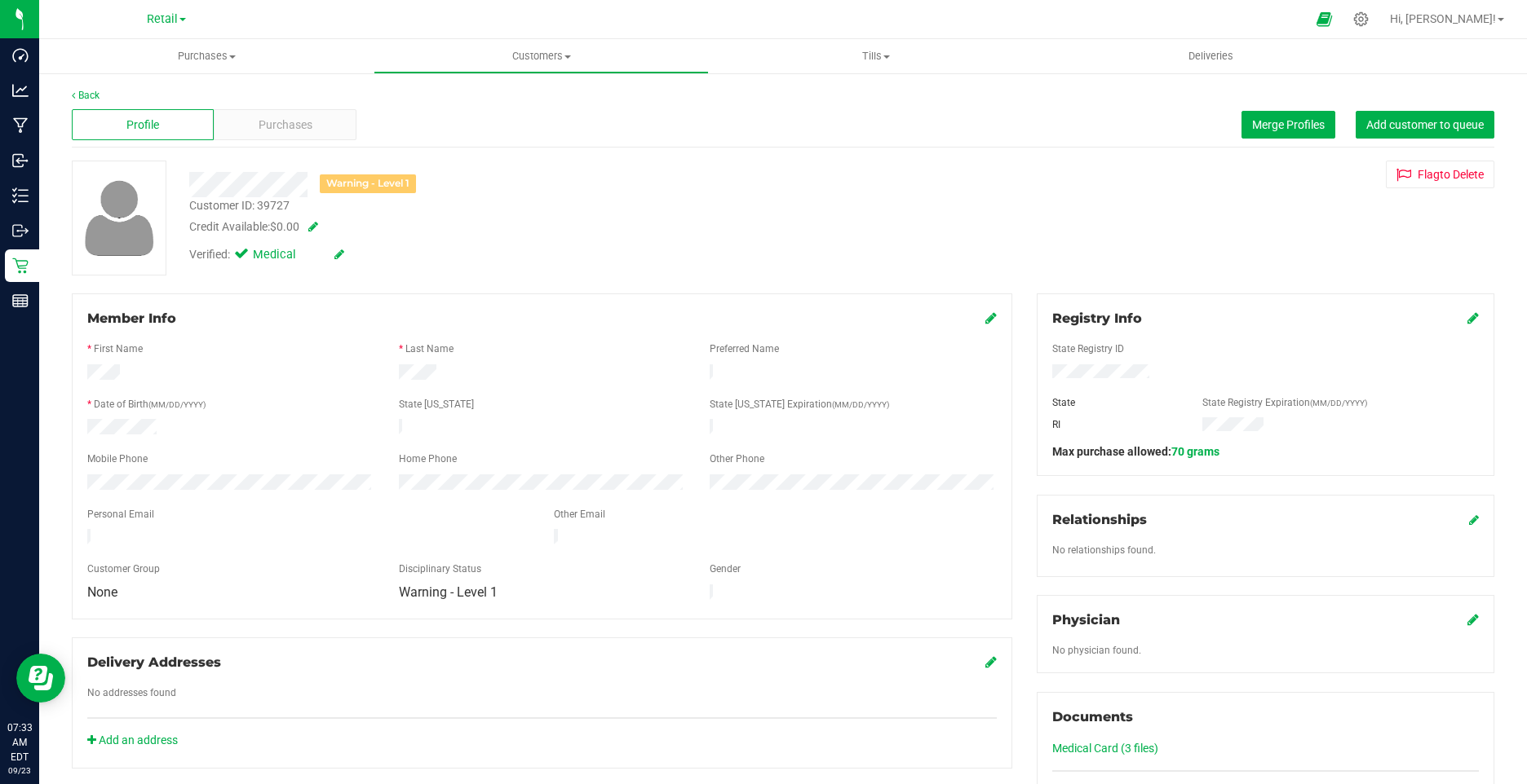
click at [340, 258] on icon at bounding box center [339, 254] width 10 height 11
click at [251, 251] on label "Medical" at bounding box center [272, 257] width 69 height 21
click at [0, 0] on input "Medical" at bounding box center [0, 0] width 0 height 0
click at [353, 255] on icon at bounding box center [358, 255] width 13 height 11
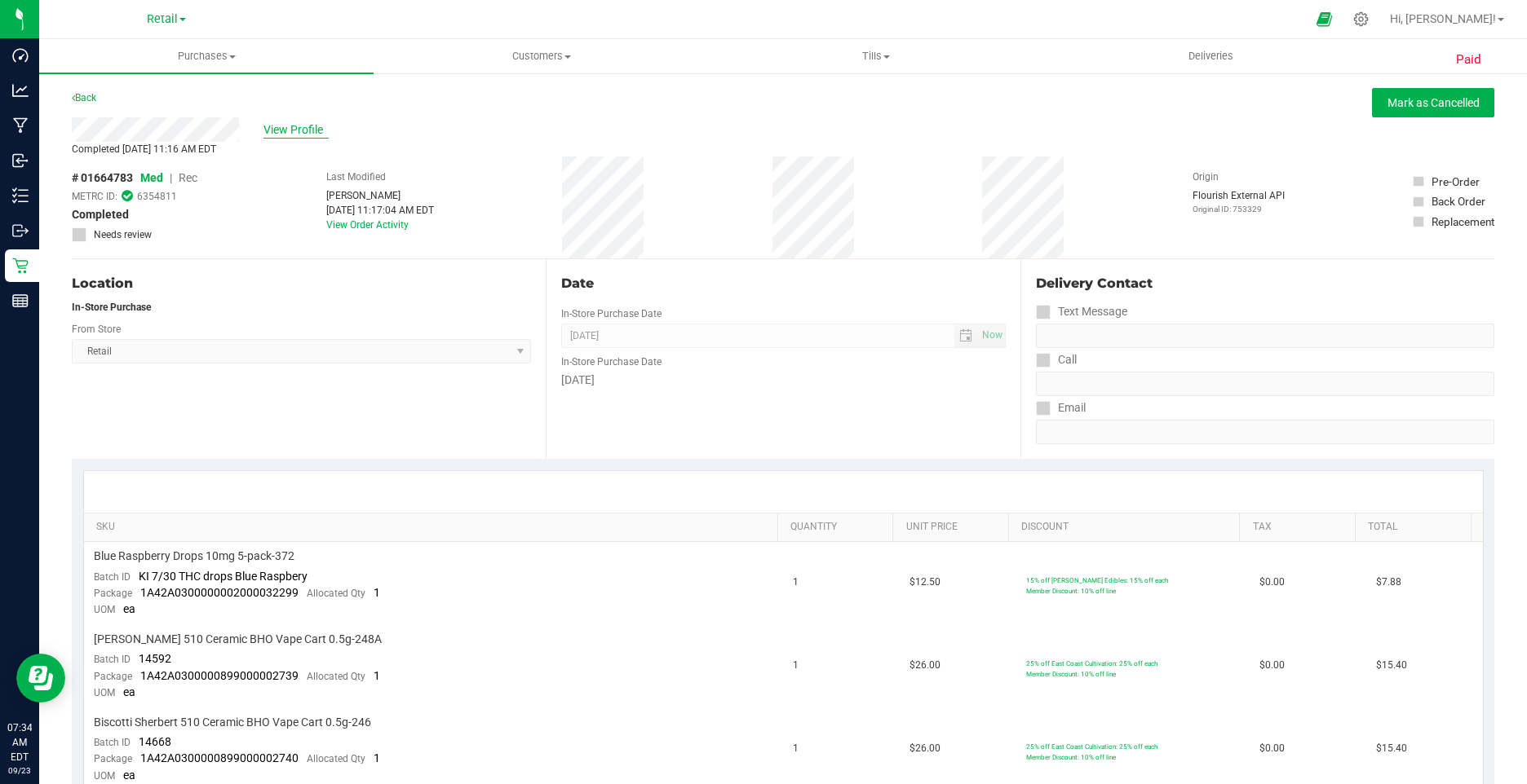
click at [272, 126] on span "View Profile" at bounding box center [296, 131] width 65 height 17
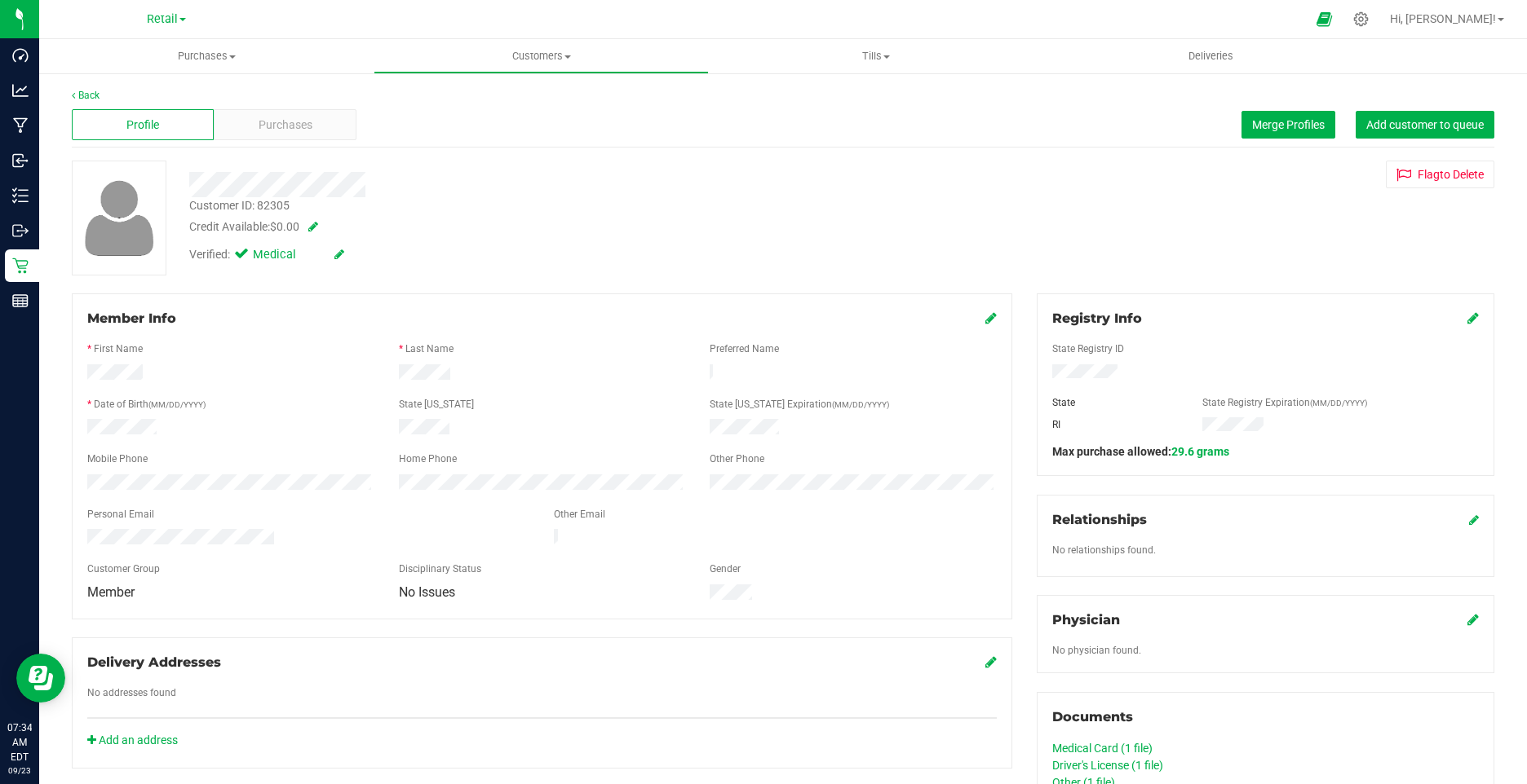
click at [342, 257] on icon at bounding box center [339, 254] width 10 height 11
click at [248, 257] on icon at bounding box center [245, 257] width 10 height 0
click at [0, 0] on input "Medical" at bounding box center [0, 0] width 0 height 0
click at [363, 251] on icon at bounding box center [358, 255] width 13 height 11
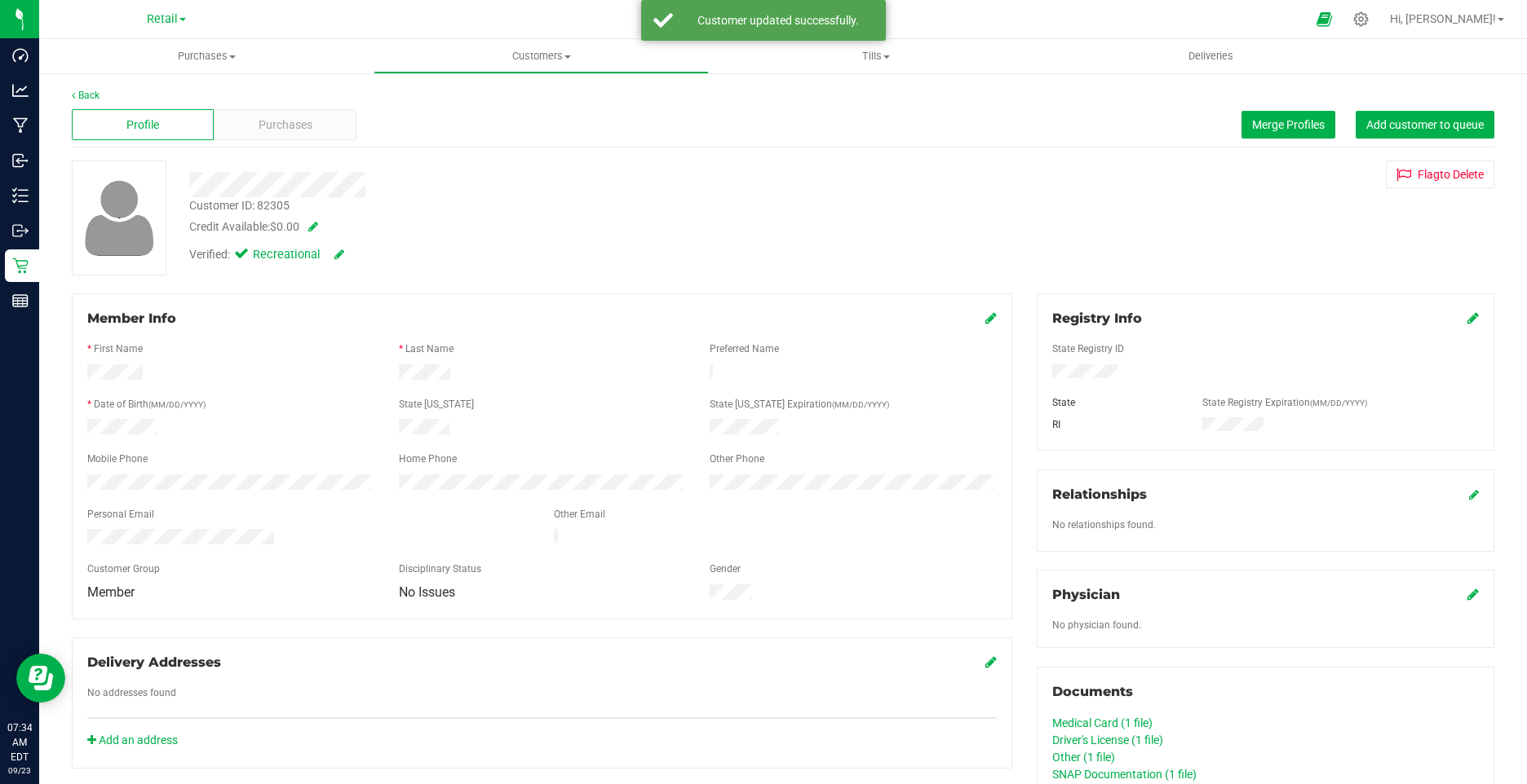
click at [985, 318] on icon at bounding box center [991, 318] width 11 height 13
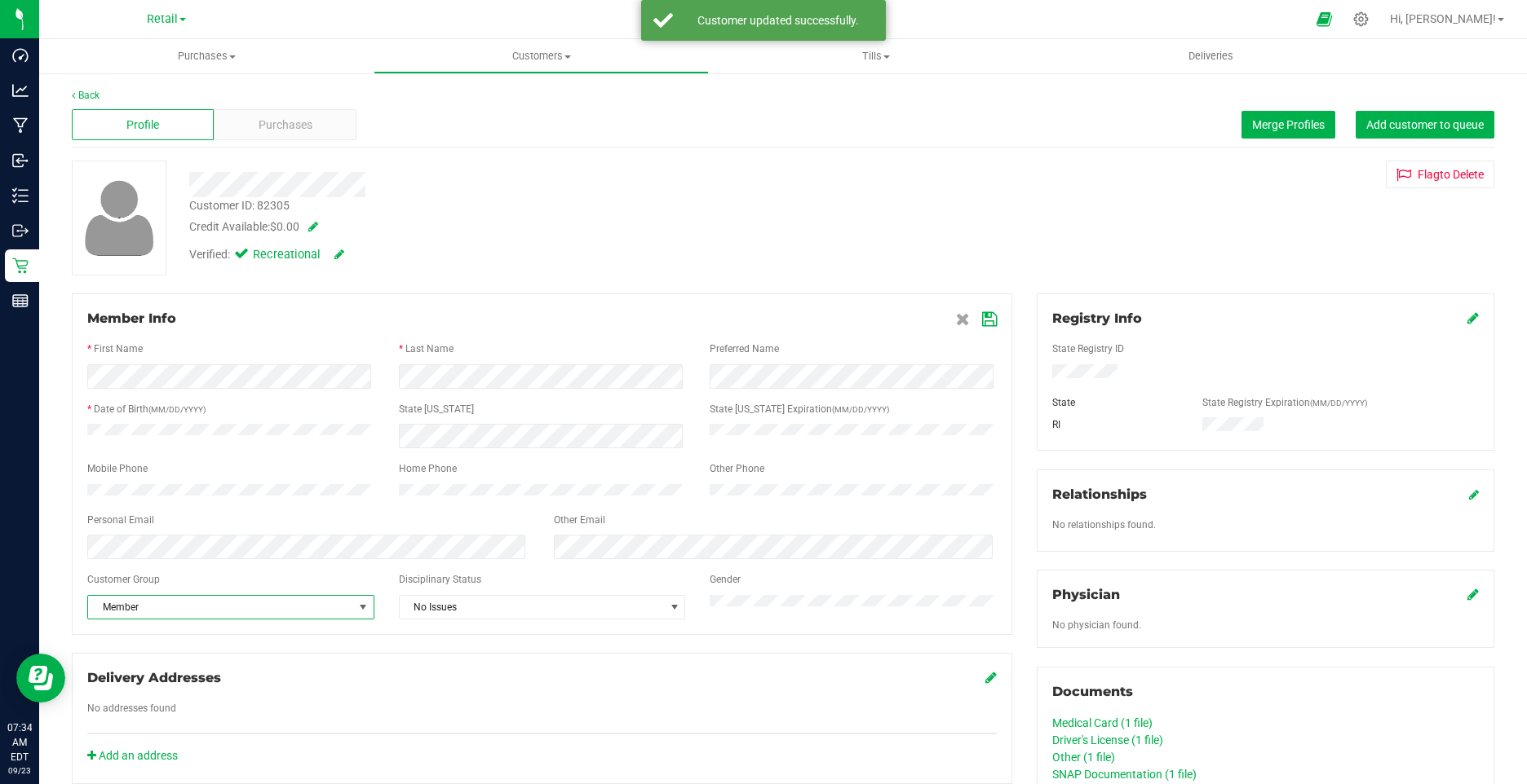
click at [137, 611] on span "Member" at bounding box center [220, 607] width 266 height 23
click at [105, 649] on li "None" at bounding box center [229, 644] width 282 height 24
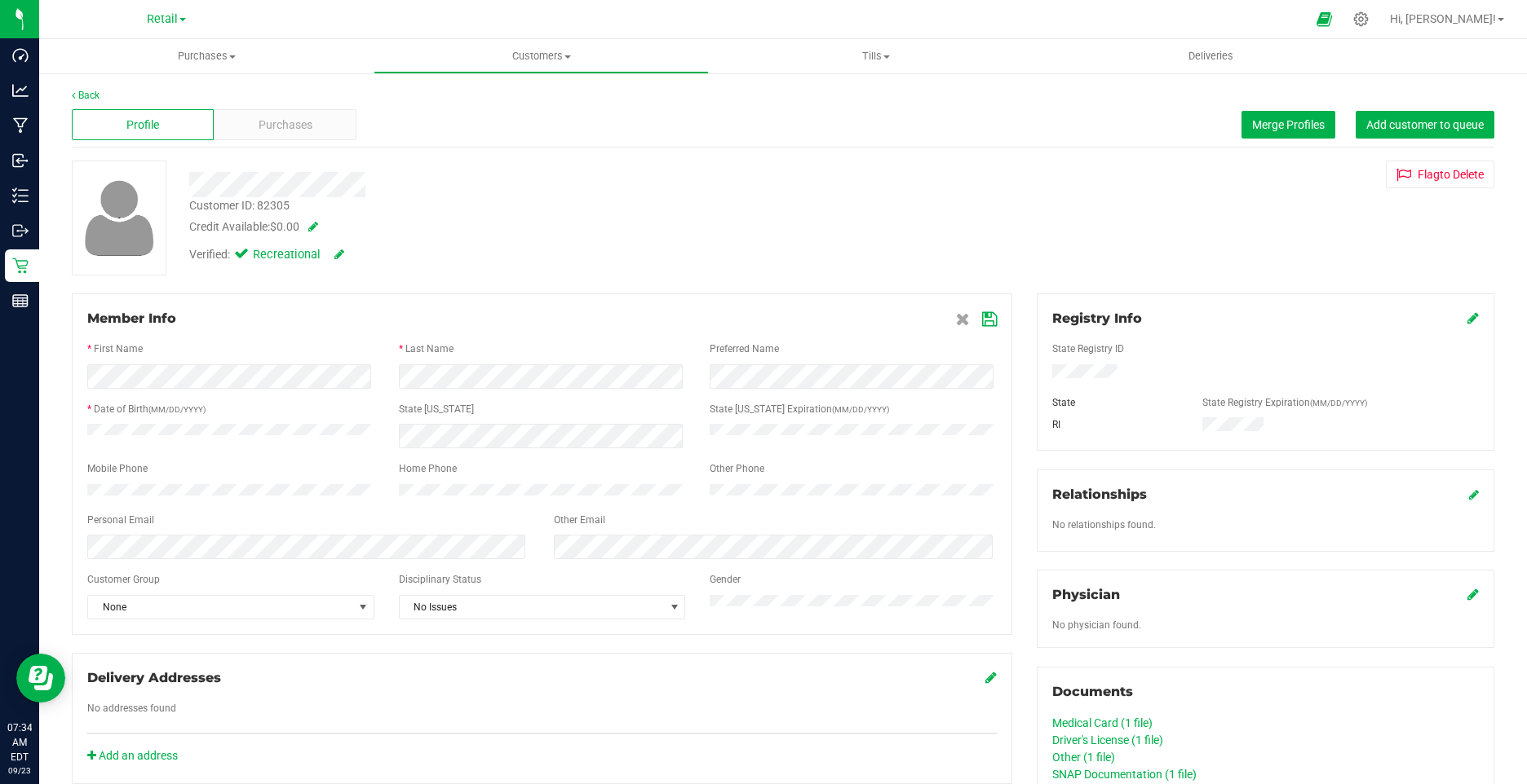
click at [982, 315] on icon at bounding box center [989, 319] width 15 height 13
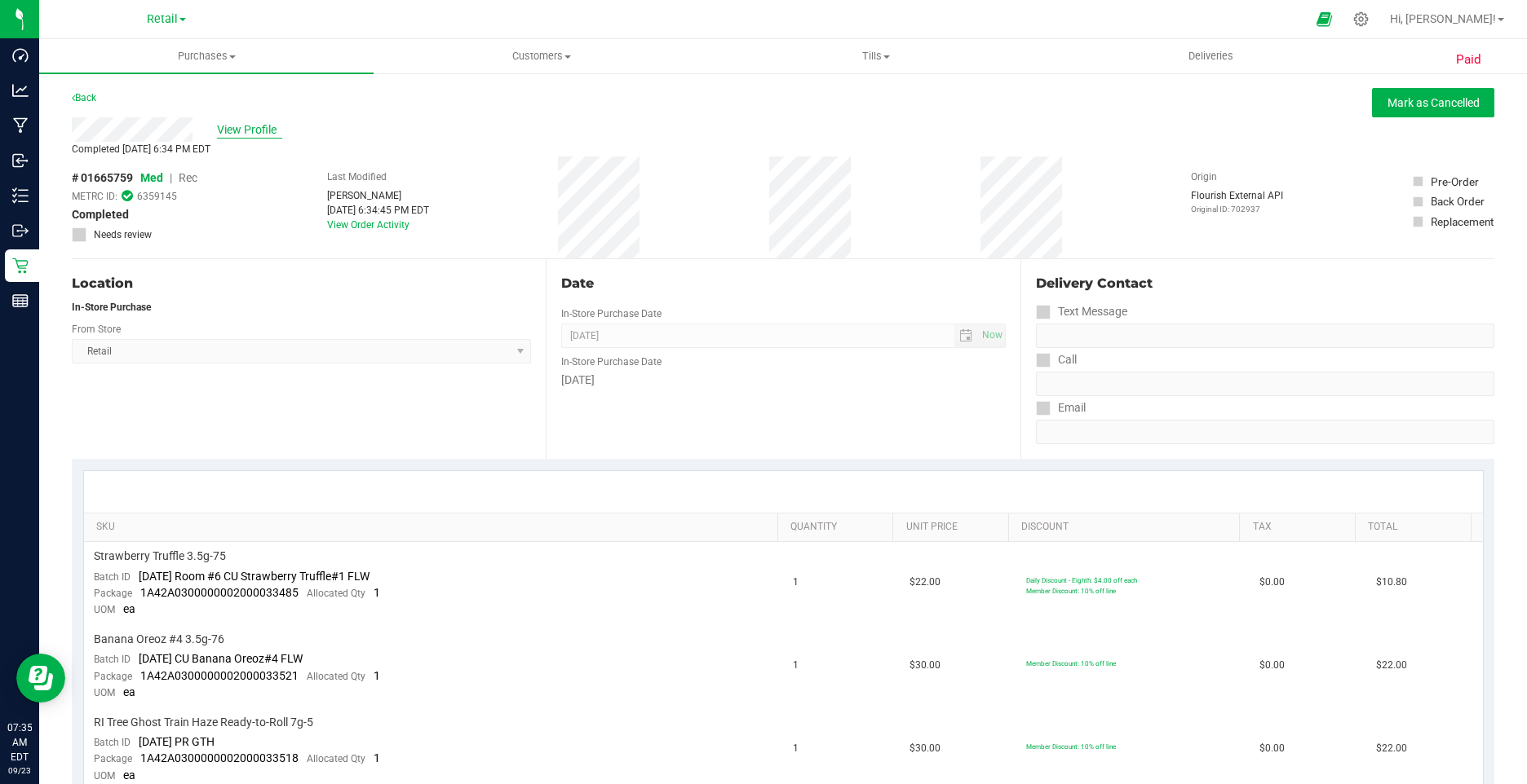
click at [272, 125] on span "View Profile" at bounding box center [249, 131] width 65 height 17
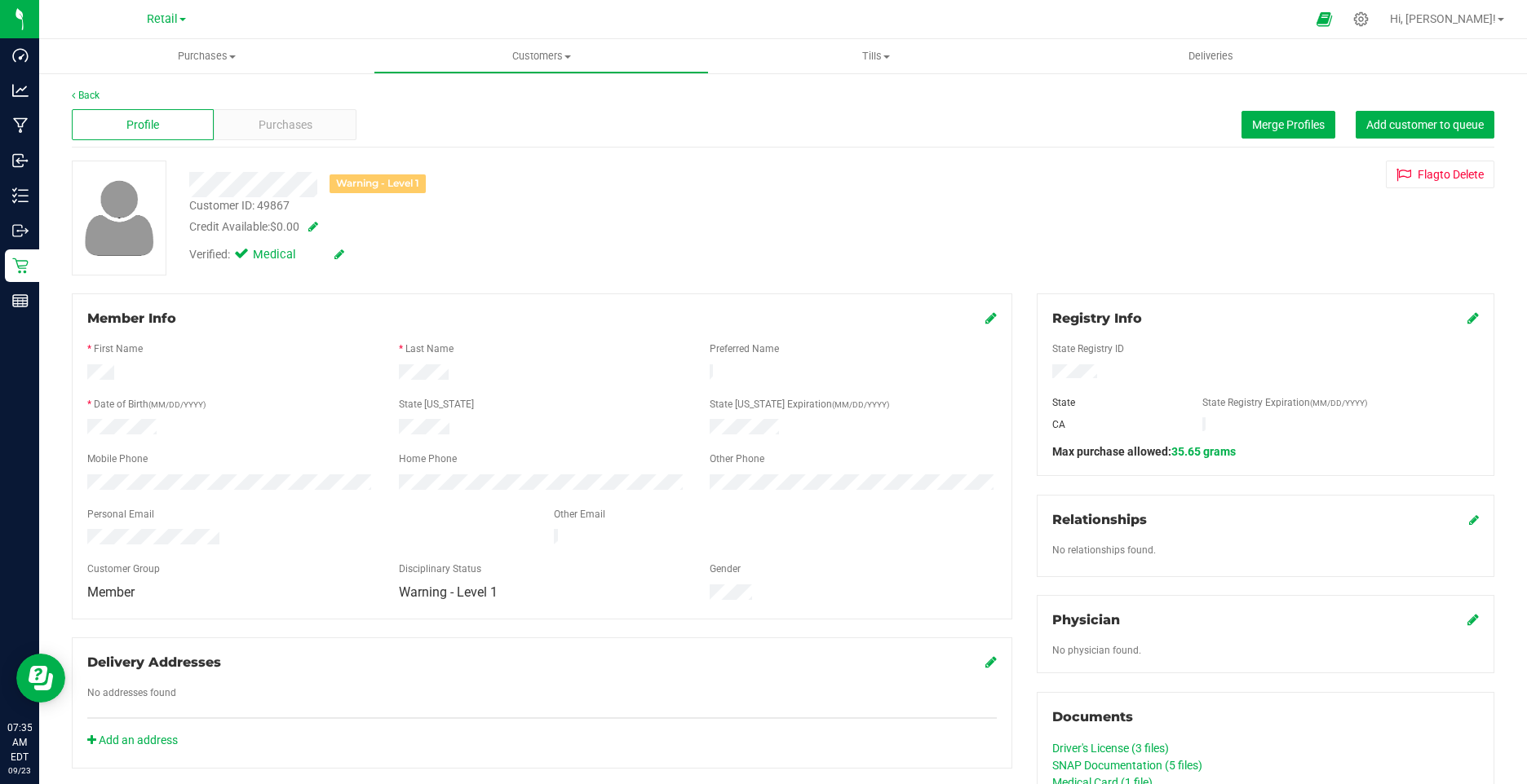
click at [343, 252] on icon at bounding box center [339, 254] width 10 height 11
click at [251, 263] on span at bounding box center [245, 257] width 15 height 15
click at [0, 0] on input "Medical" at bounding box center [0, 0] width 0 height 0
click at [353, 256] on icon at bounding box center [358, 255] width 13 height 11
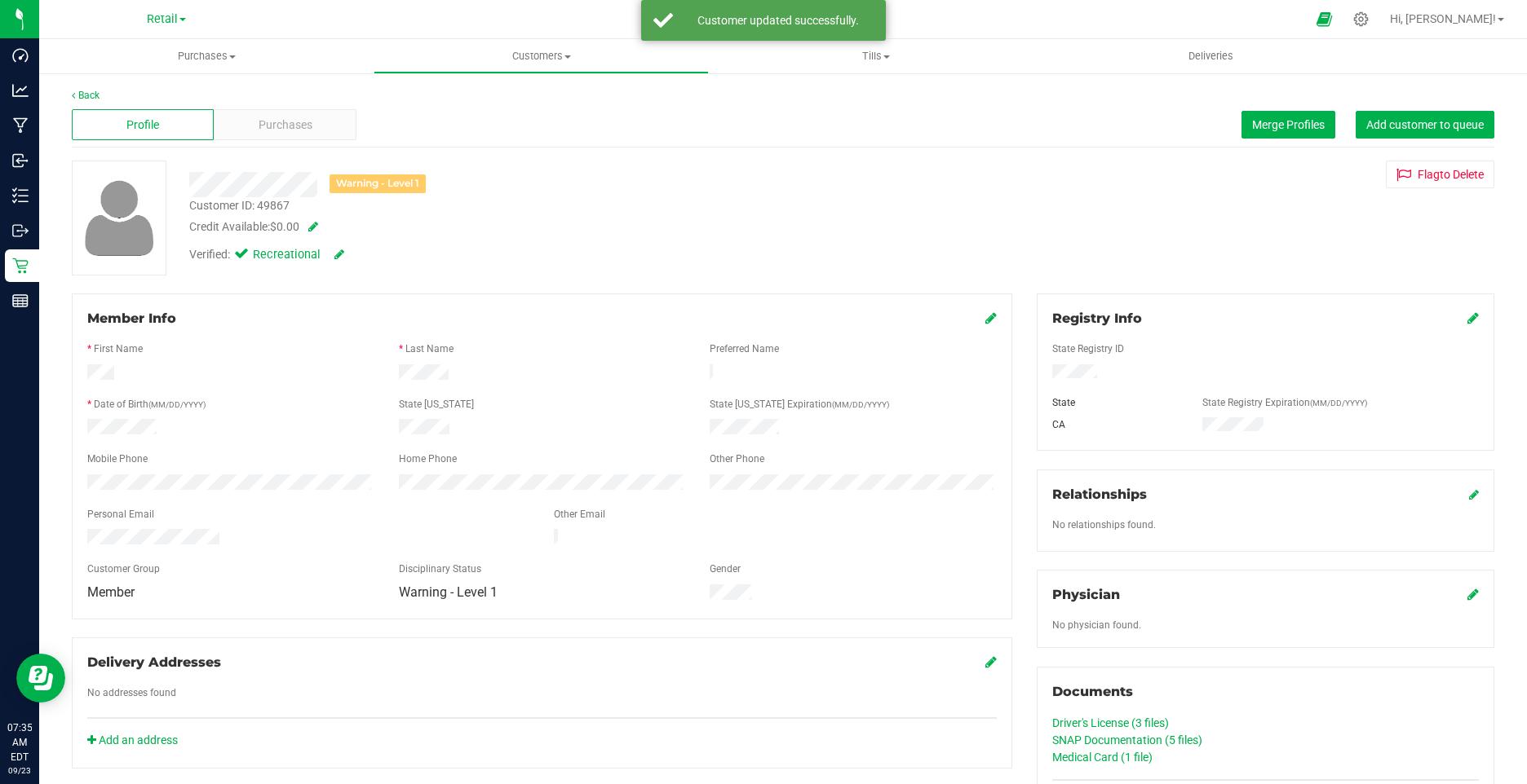
click at [985, 318] on icon at bounding box center [991, 318] width 11 height 13
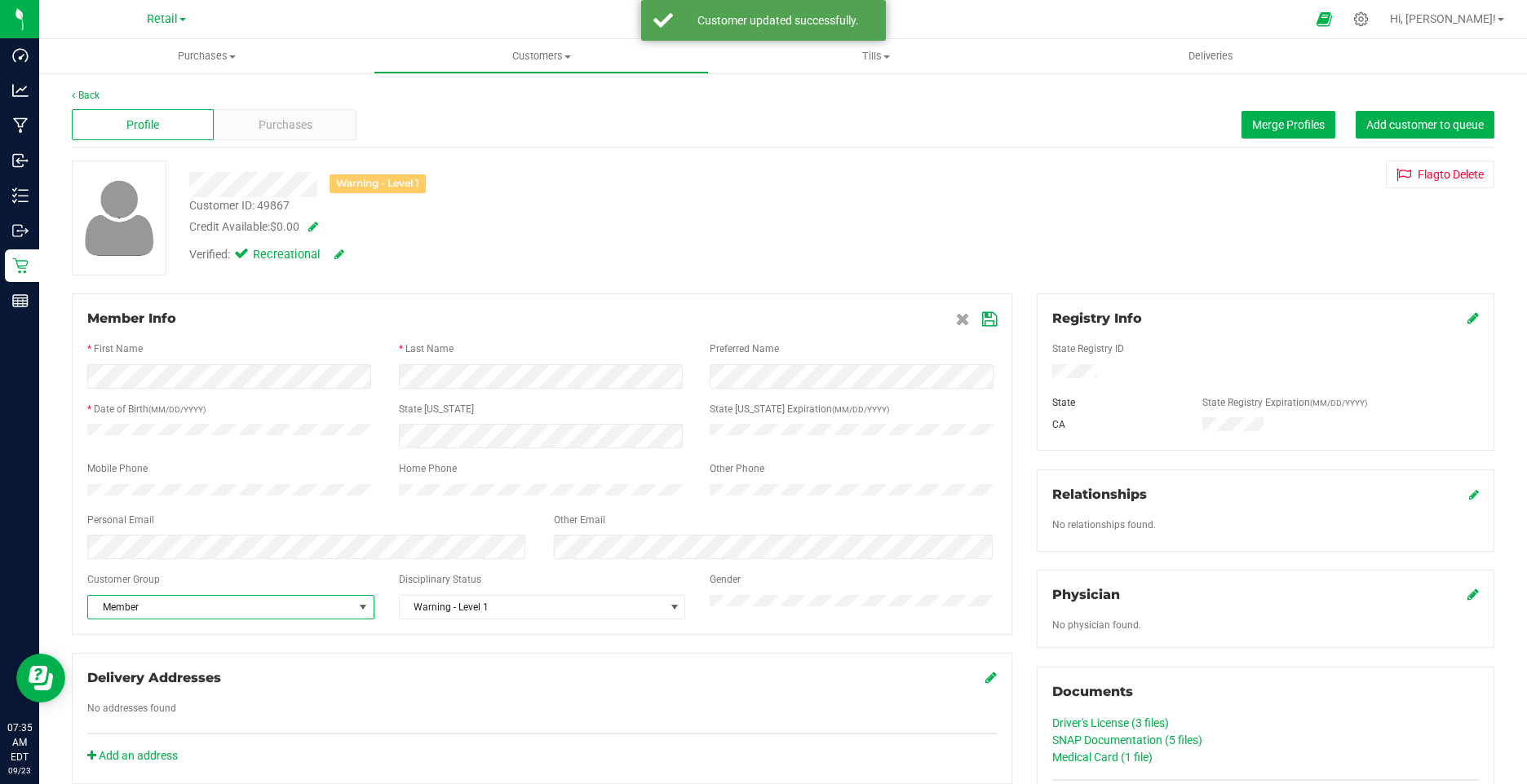
drag, startPoint x: 253, startPoint y: 614, endPoint x: 188, endPoint y: 614, distance: 65.0
click at [252, 615] on span "Member" at bounding box center [220, 607] width 266 height 23
click at [158, 643] on li "None" at bounding box center [229, 644] width 282 height 24
click at [989, 317] on div "Member Info * First Name * Last Name Preferred Name * Date of Birth (MM/DD/YYYY…" at bounding box center [542, 464] width 940 height 342
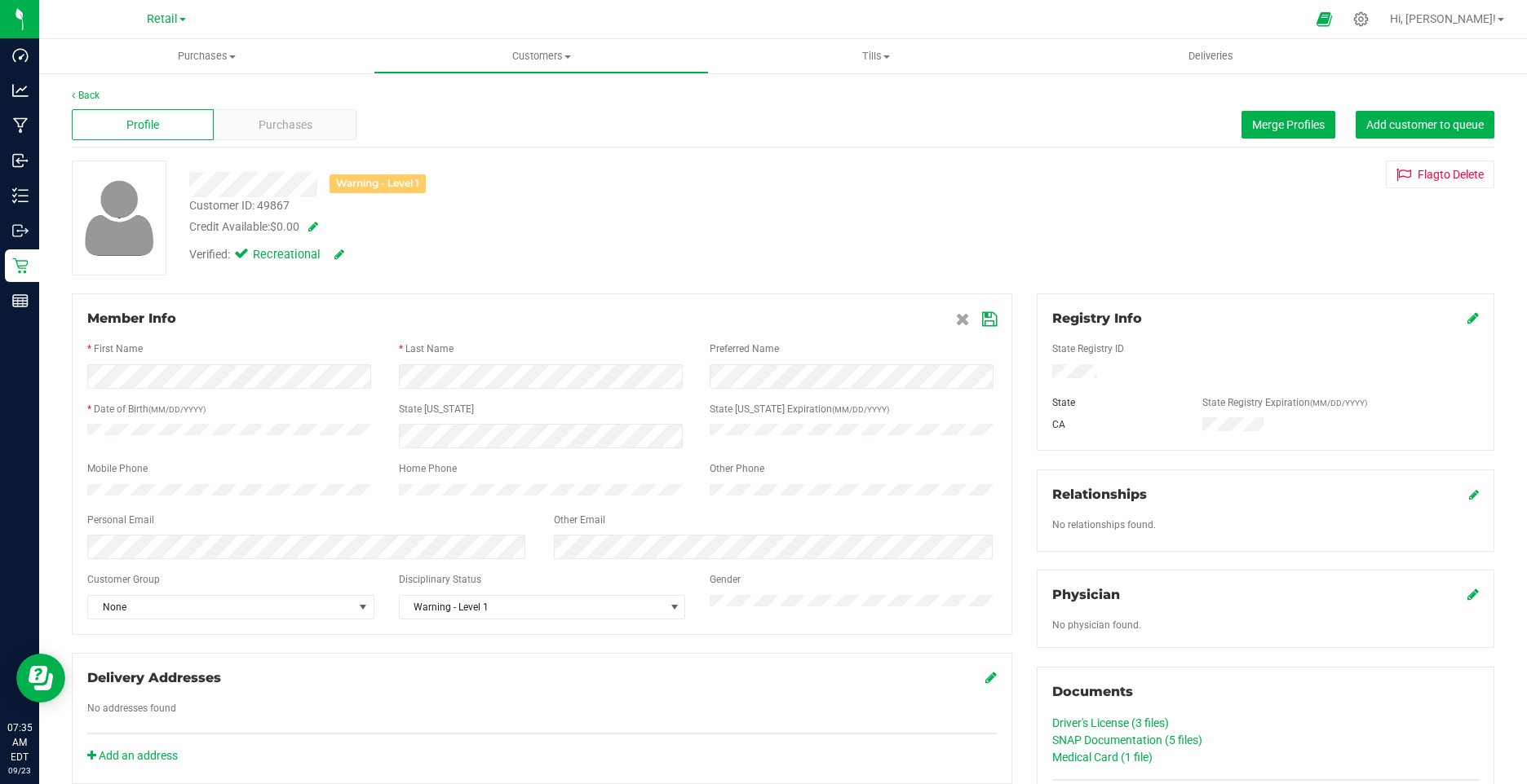
click at [984, 321] on icon at bounding box center [989, 319] width 15 height 13
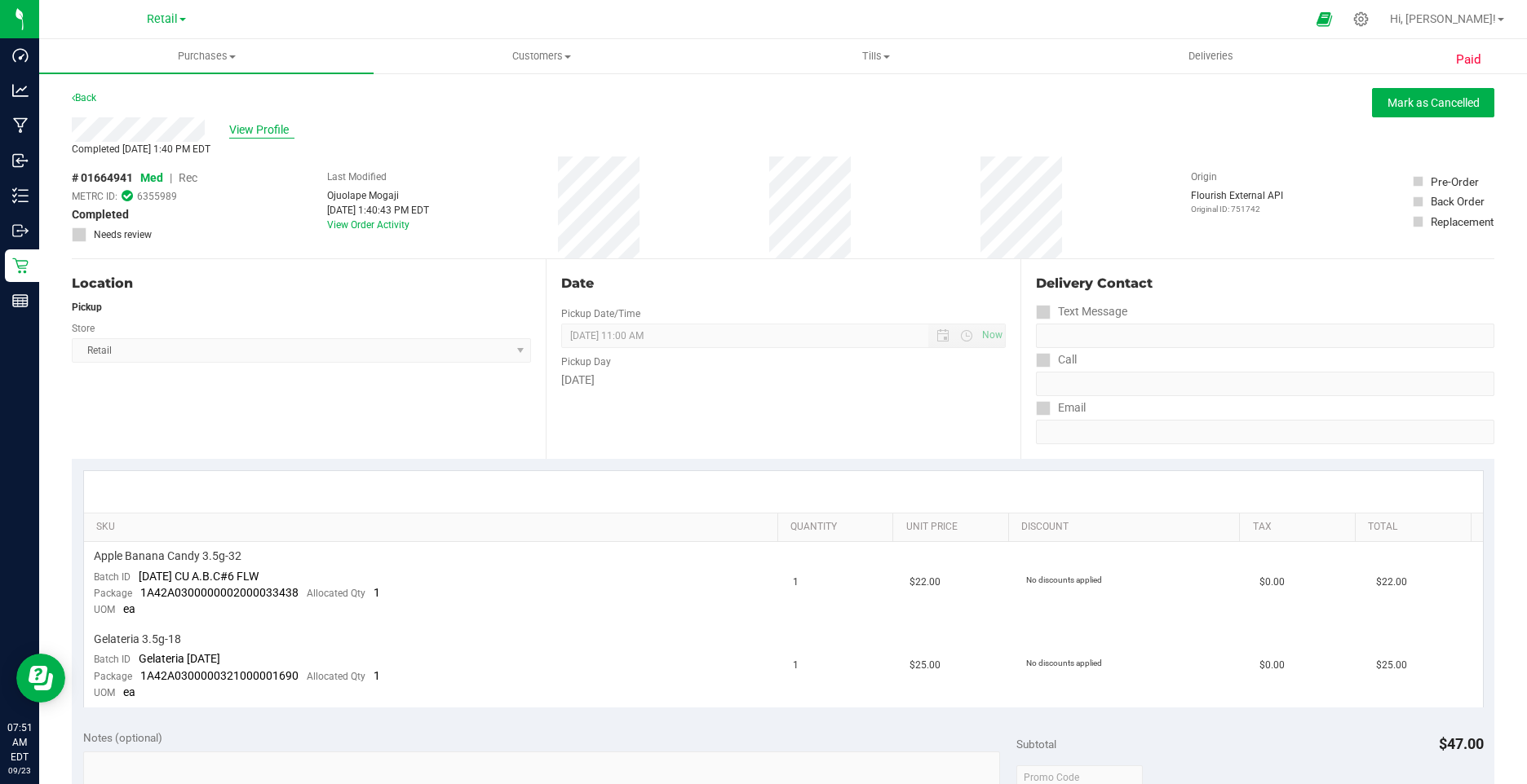
click at [274, 126] on span "View Profile" at bounding box center [261, 131] width 65 height 17
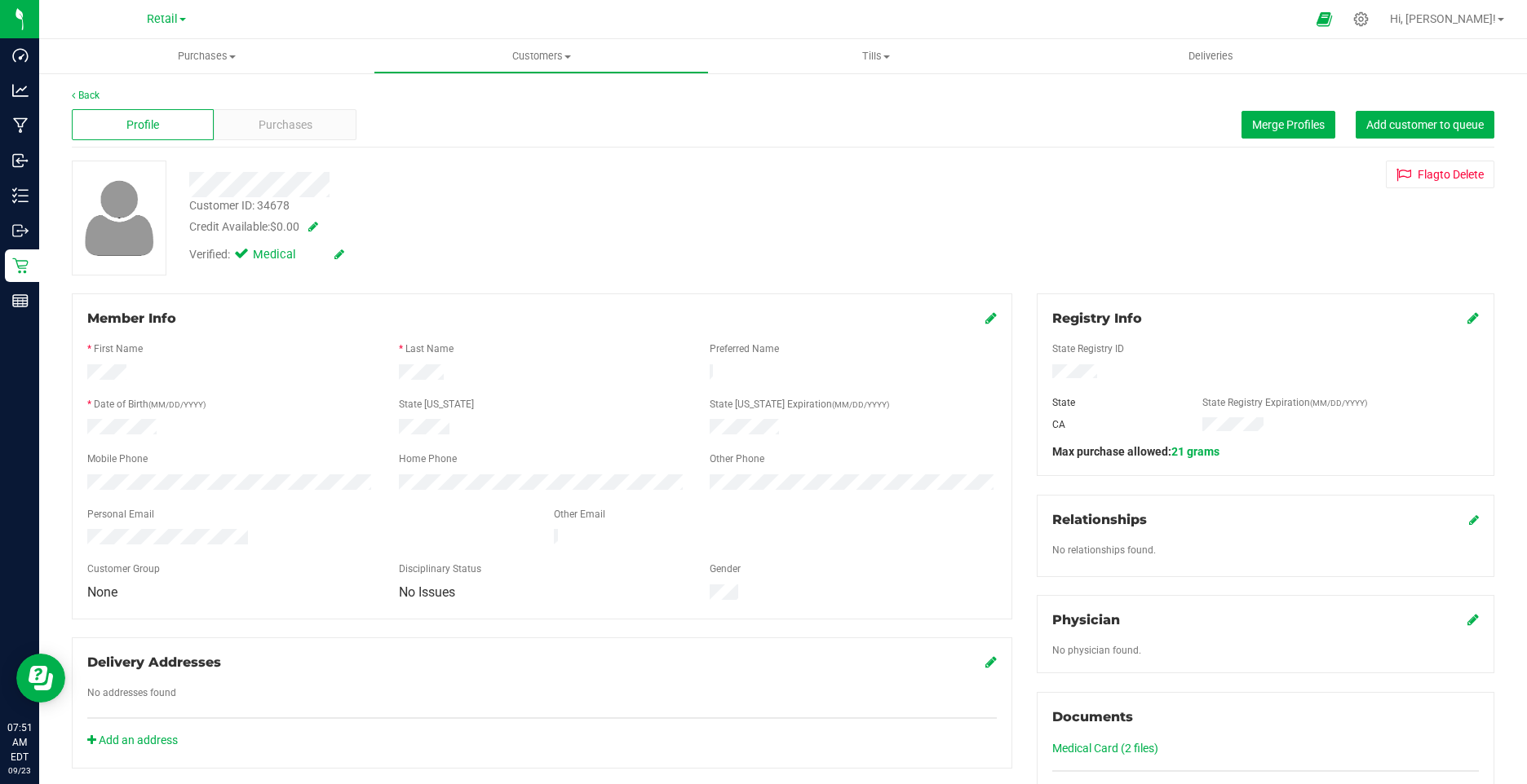
click at [336, 253] on icon at bounding box center [339, 254] width 10 height 11
click at [236, 256] on span "Verified:" at bounding box center [212, 257] width 48 height 21
click at [239, 257] on icon at bounding box center [245, 257] width 10 height 0
click at [0, 0] on input "Medical" at bounding box center [0, 0] width 0 height 0
click at [359, 254] on icon at bounding box center [358, 255] width 13 height 11
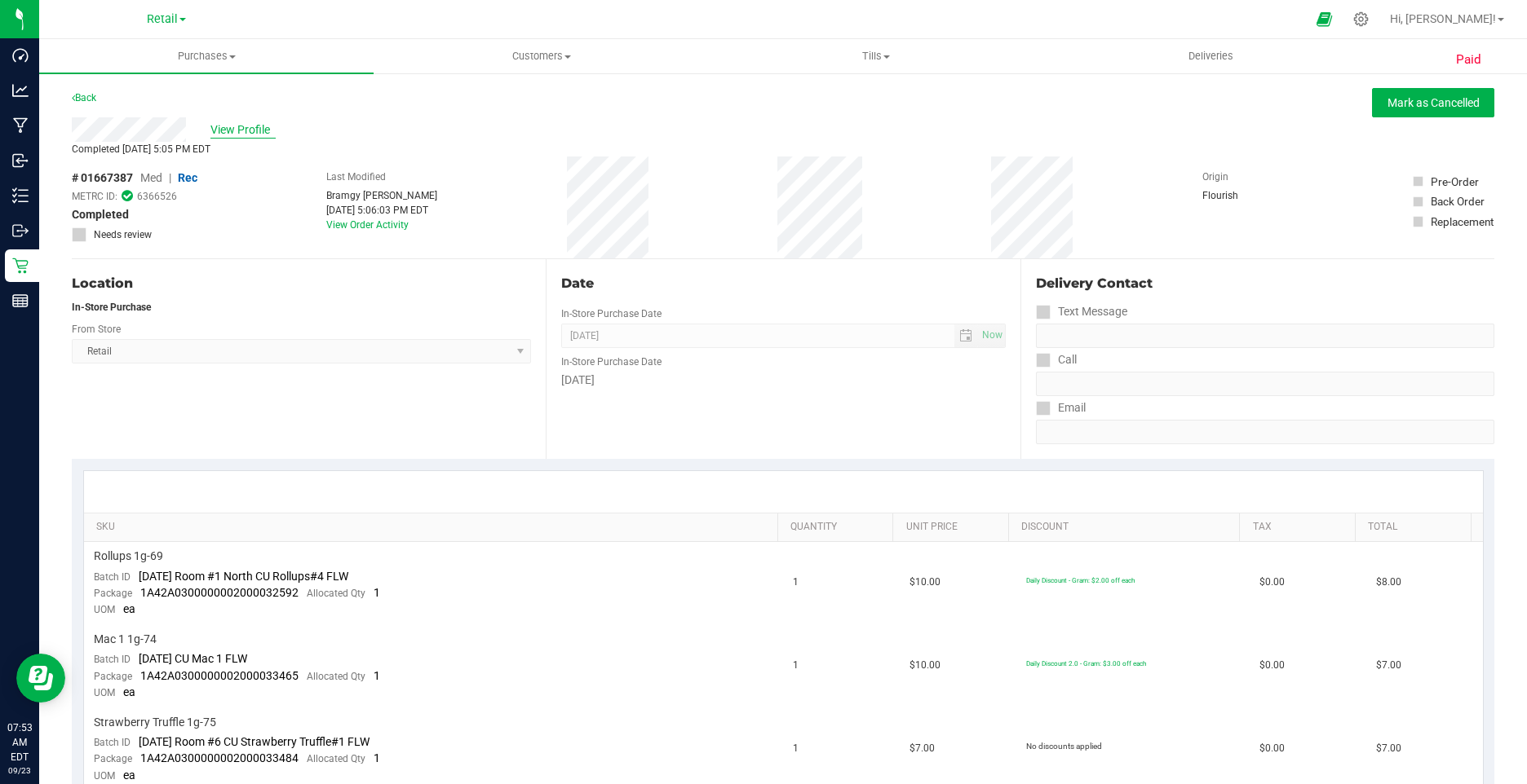
click at [239, 126] on span "View Profile" at bounding box center [243, 131] width 65 height 17
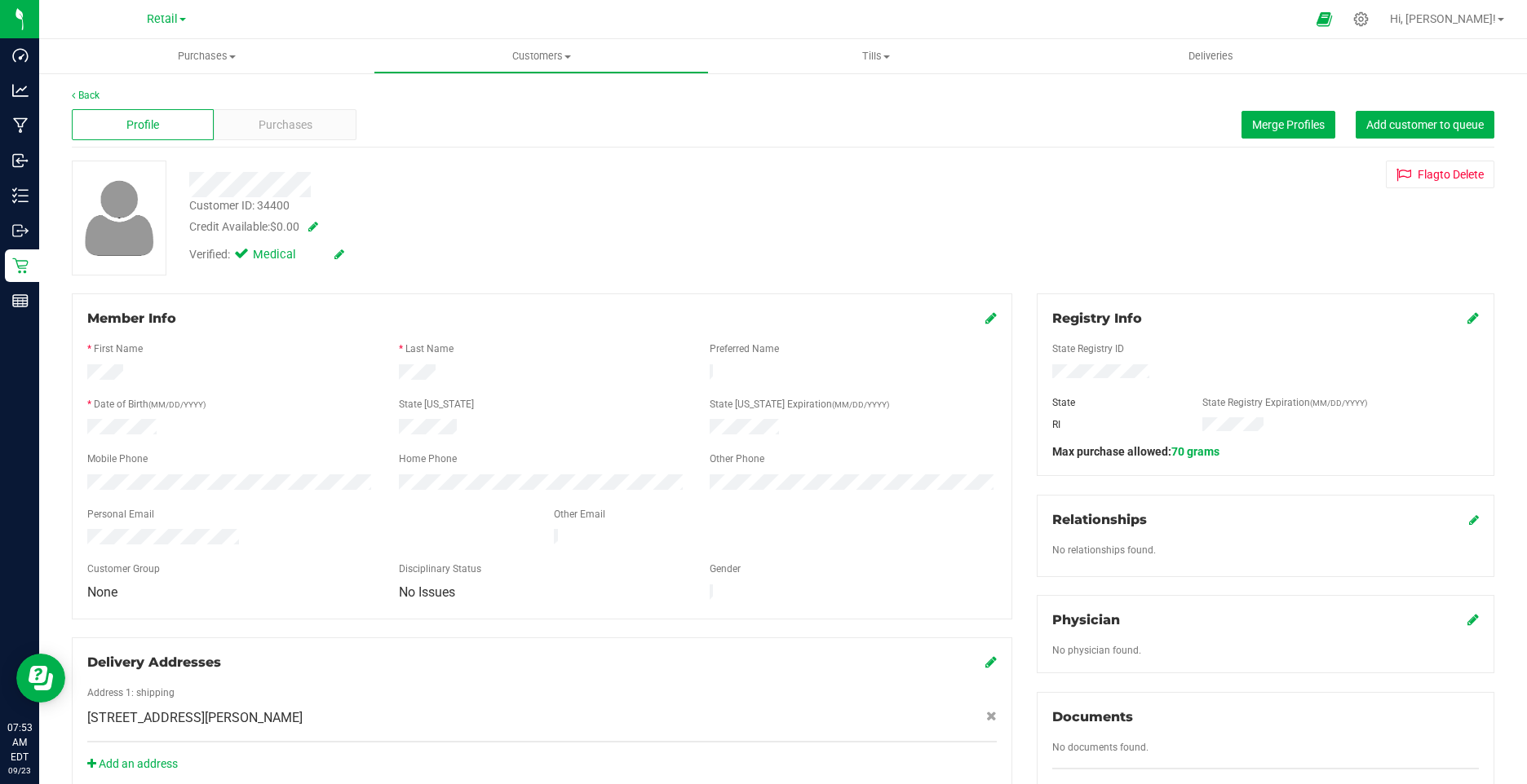
click at [333, 255] on div "Verified: Medical" at bounding box center [266, 255] width 155 height 18
click at [337, 252] on icon at bounding box center [339, 254] width 10 height 11
click at [229, 258] on span "Verified:" at bounding box center [212, 257] width 48 height 21
click at [242, 257] on icon at bounding box center [245, 257] width 10 height 0
click at [0, 0] on input "Medical" at bounding box center [0, 0] width 0 height 0
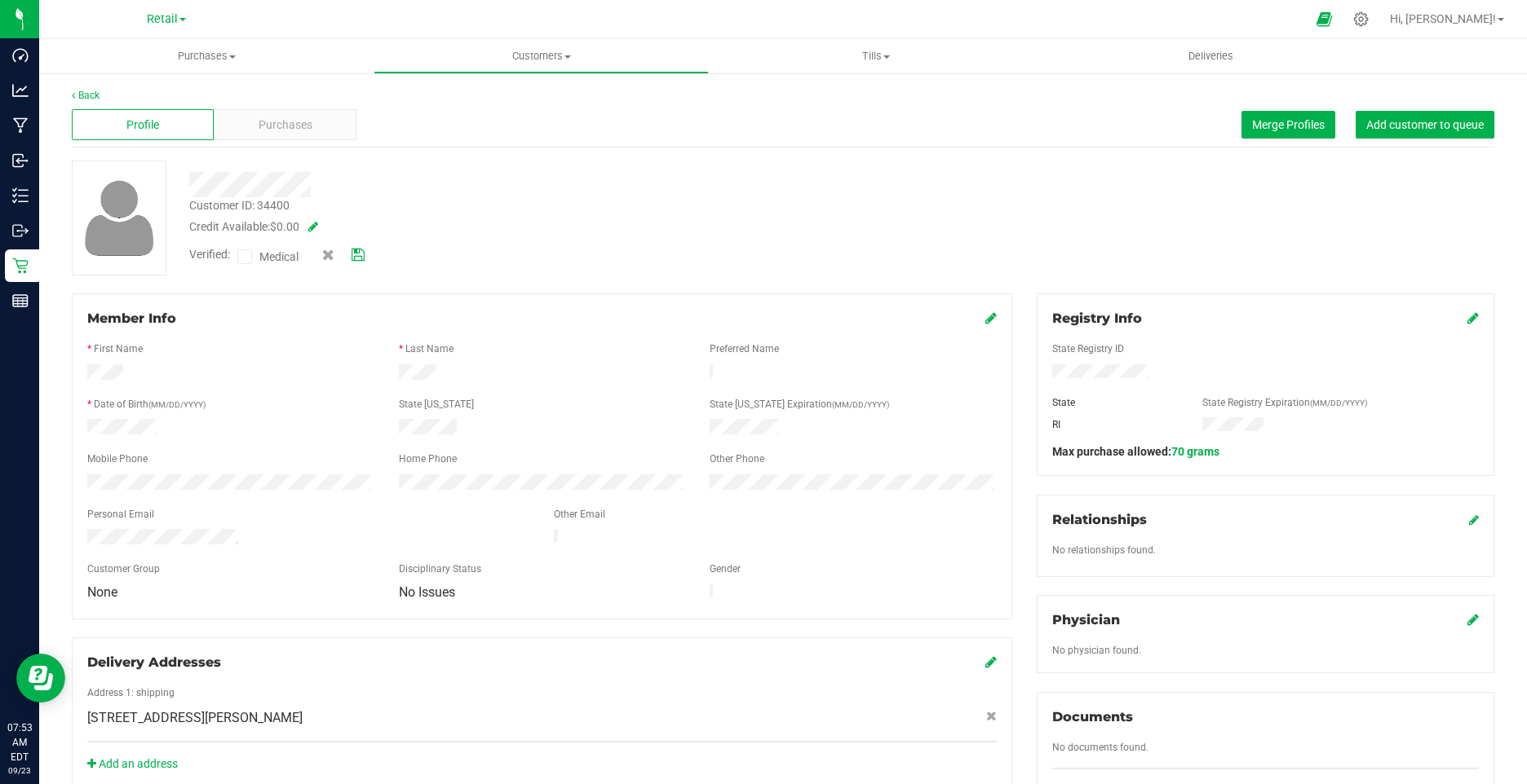
click at [365, 252] on icon at bounding box center [358, 255] width 13 height 11
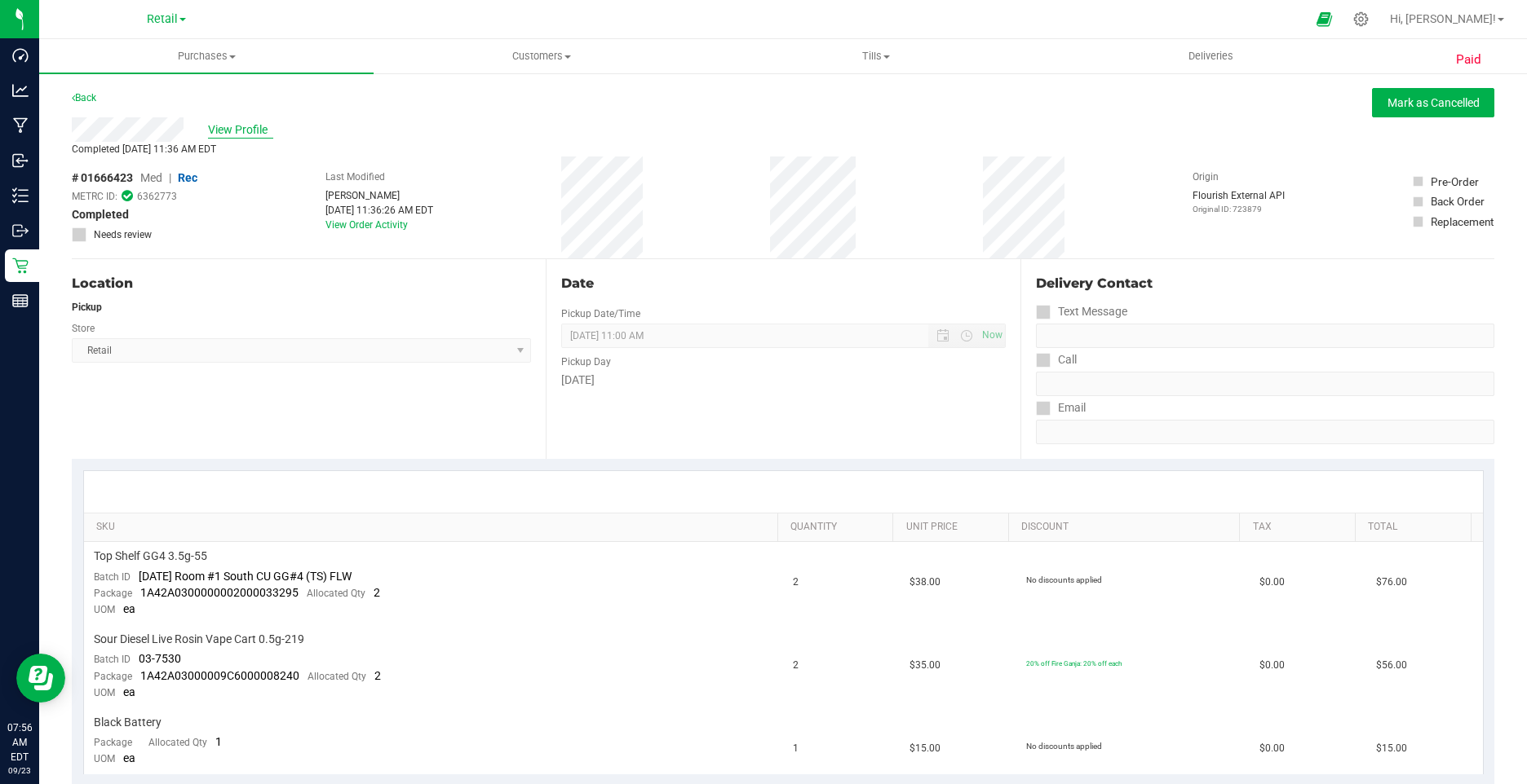
click at [231, 133] on span "View Profile" at bounding box center [240, 131] width 65 height 17
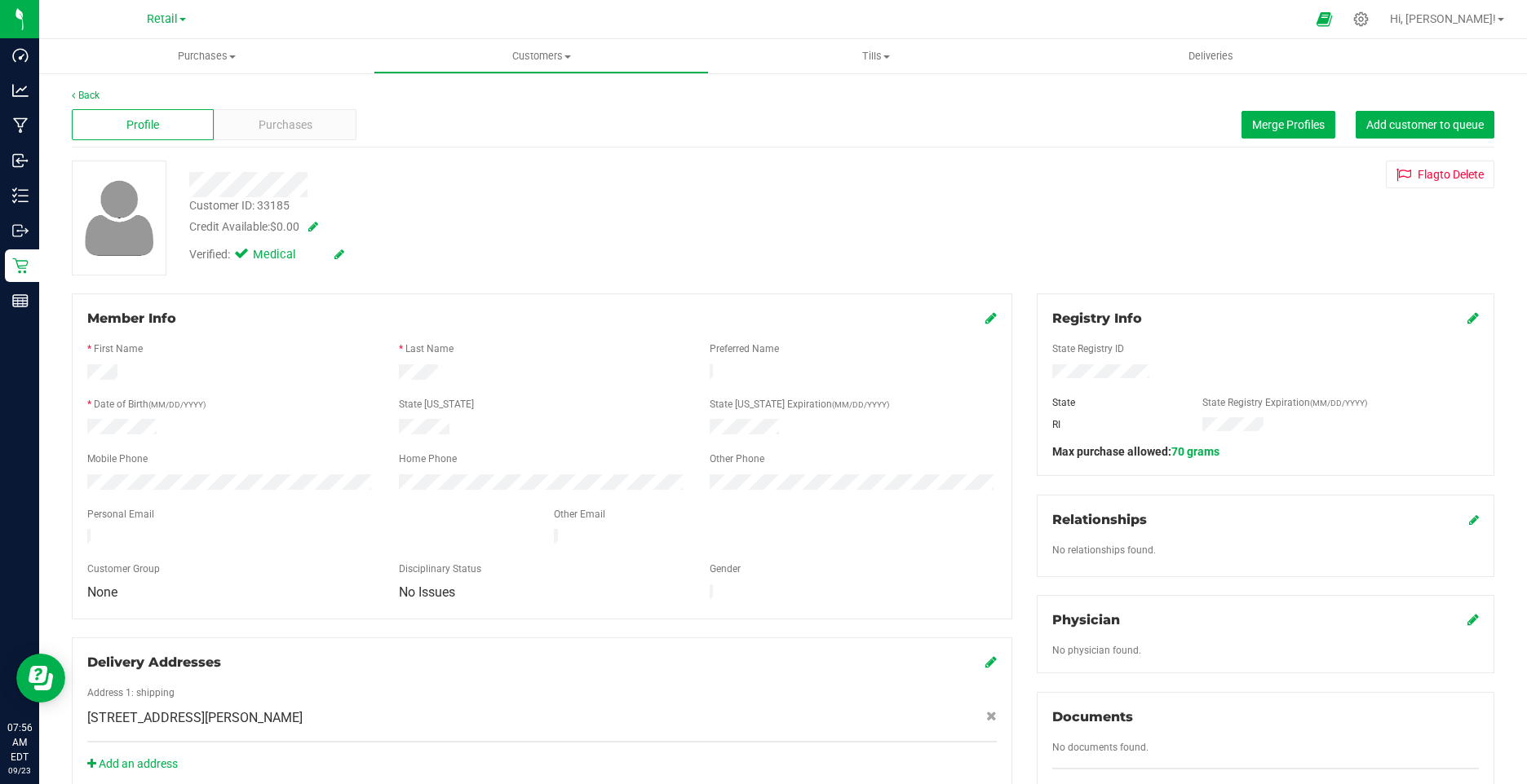
click at [340, 254] on icon at bounding box center [339, 254] width 10 height 11
click at [246, 257] on icon at bounding box center [245, 257] width 10 height 0
click at [0, 0] on input "Medical" at bounding box center [0, 0] width 0 height 0
click at [348, 256] on span at bounding box center [343, 255] width 43 height 17
click at [355, 256] on icon at bounding box center [358, 255] width 13 height 11
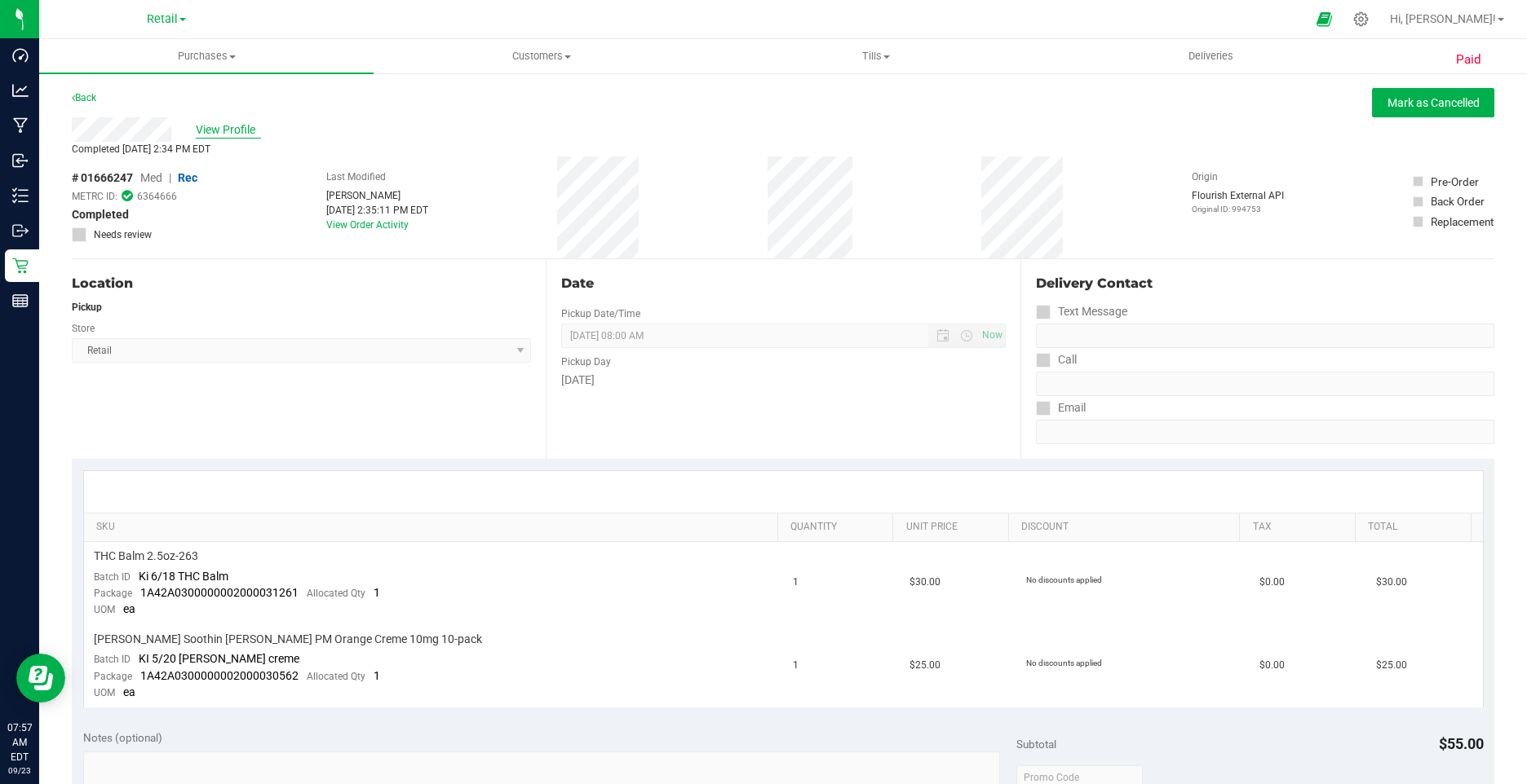
click at [225, 124] on span "View Profile" at bounding box center [228, 131] width 65 height 17
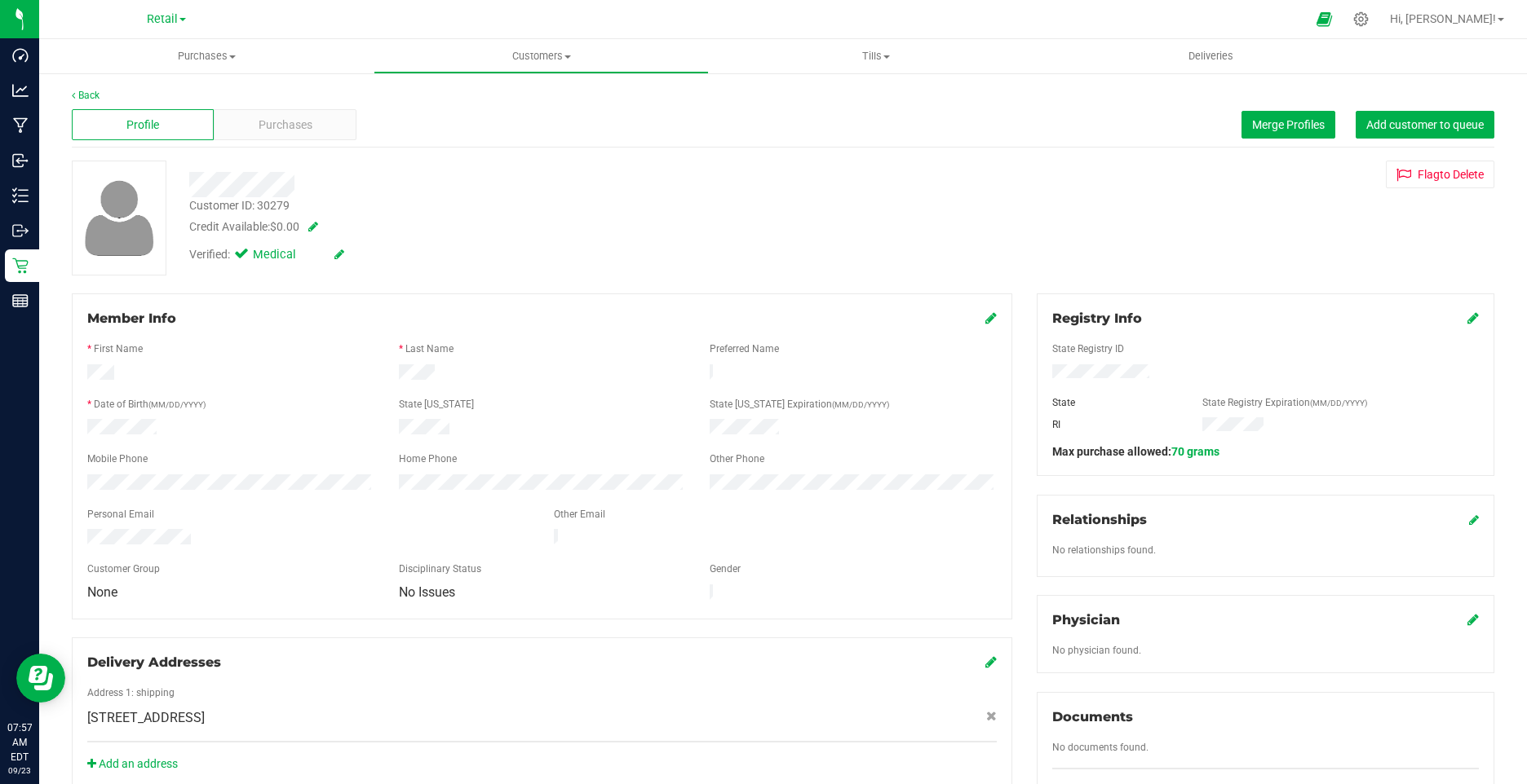
click at [331, 255] on div "Verified: Medical" at bounding box center [266, 255] width 155 height 18
click at [339, 257] on icon at bounding box center [339, 254] width 10 height 11
click at [249, 257] on icon at bounding box center [245, 257] width 10 height 0
click at [0, 0] on input "Medical" at bounding box center [0, 0] width 0 height 0
click at [365, 255] on icon at bounding box center [358, 255] width 13 height 11
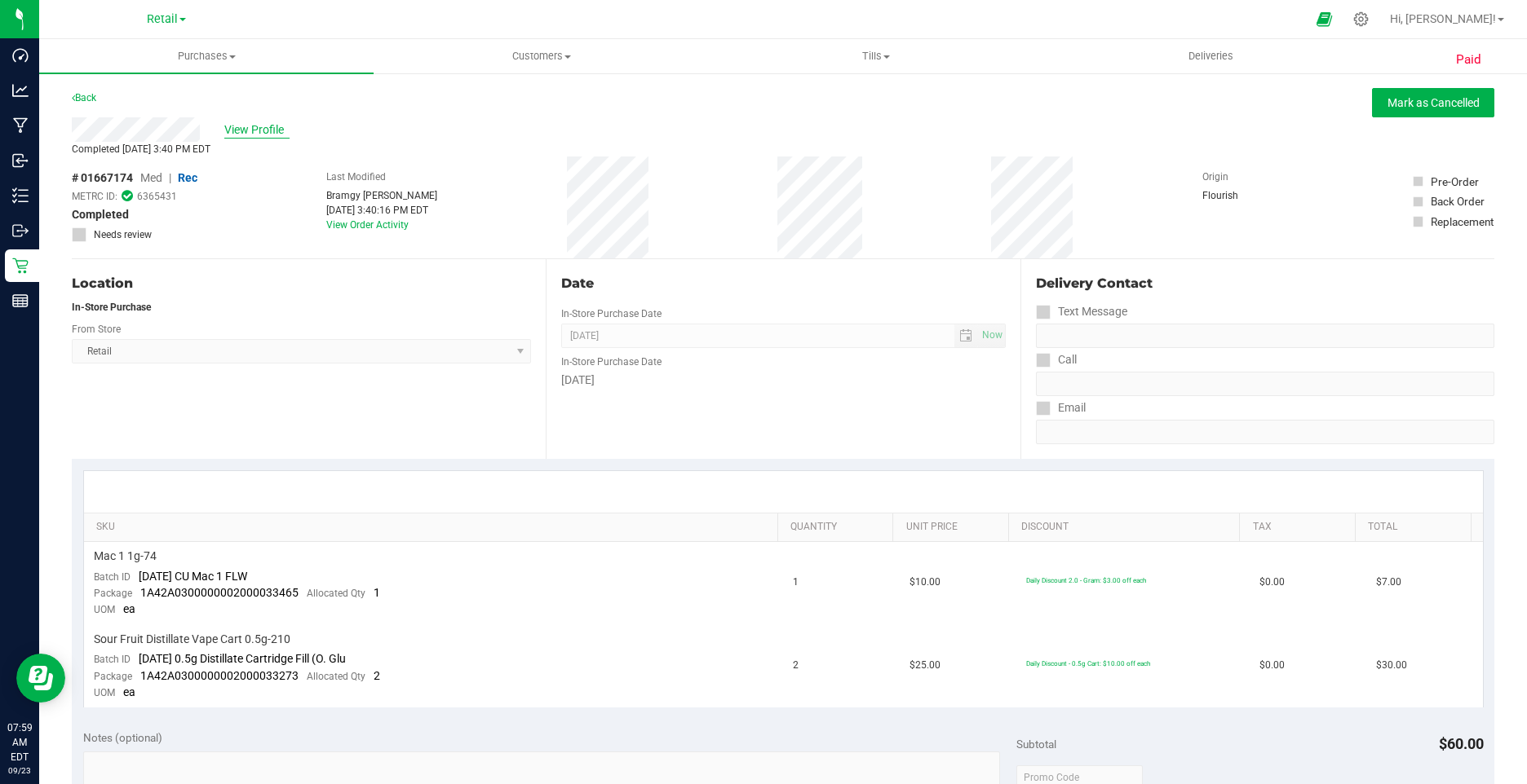
click at [246, 131] on span "View Profile" at bounding box center [257, 131] width 65 height 17
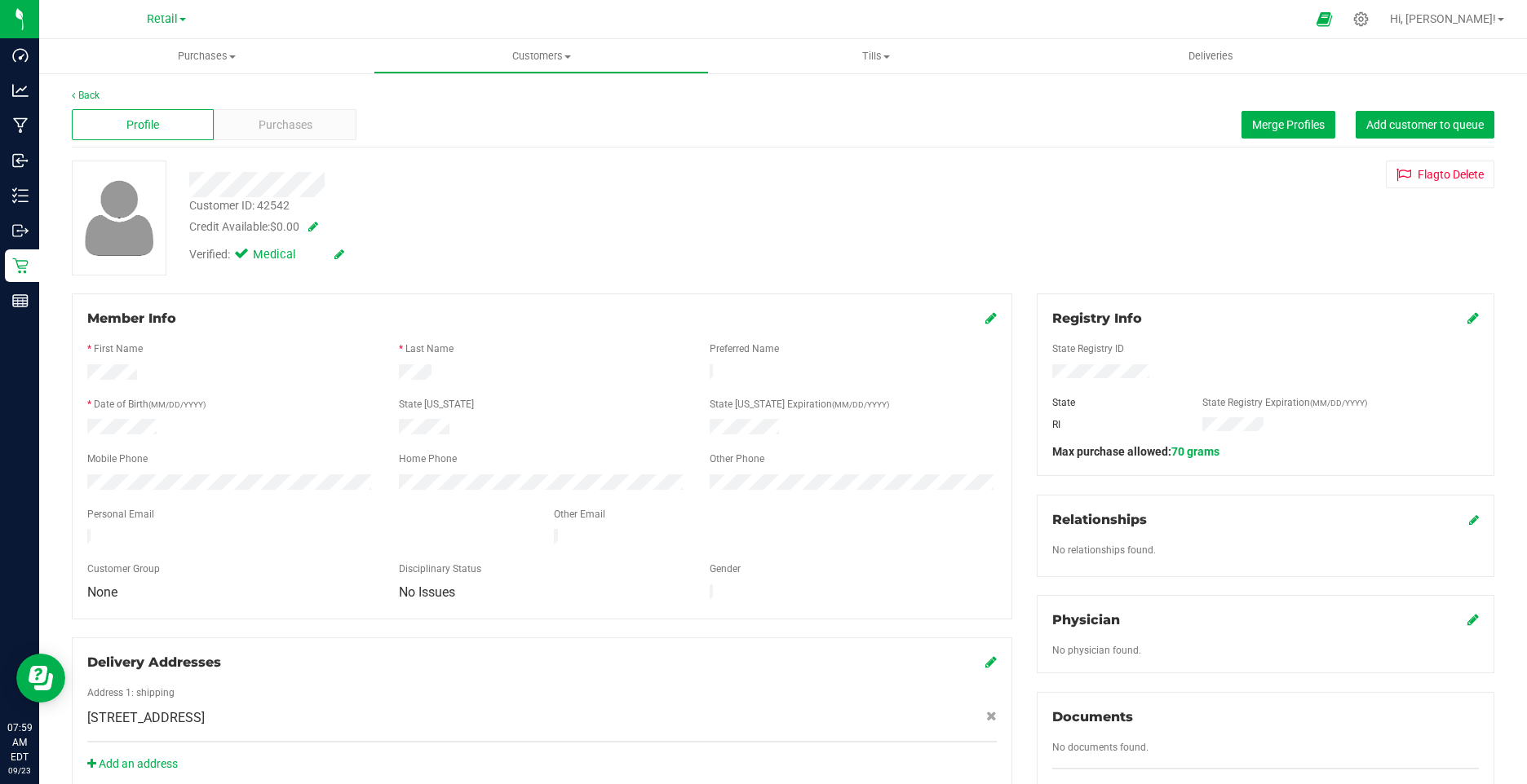
click at [343, 255] on icon at bounding box center [339, 254] width 10 height 11
click at [253, 263] on label "Medical" at bounding box center [272, 257] width 69 height 21
click at [252, 263] on span at bounding box center [245, 257] width 15 height 15
click at [0, 0] on input "Medical" at bounding box center [0, 0] width 0 height 0
click at [367, 260] on div "Verified: Medical" at bounding box center [297, 257] width 241 height 21
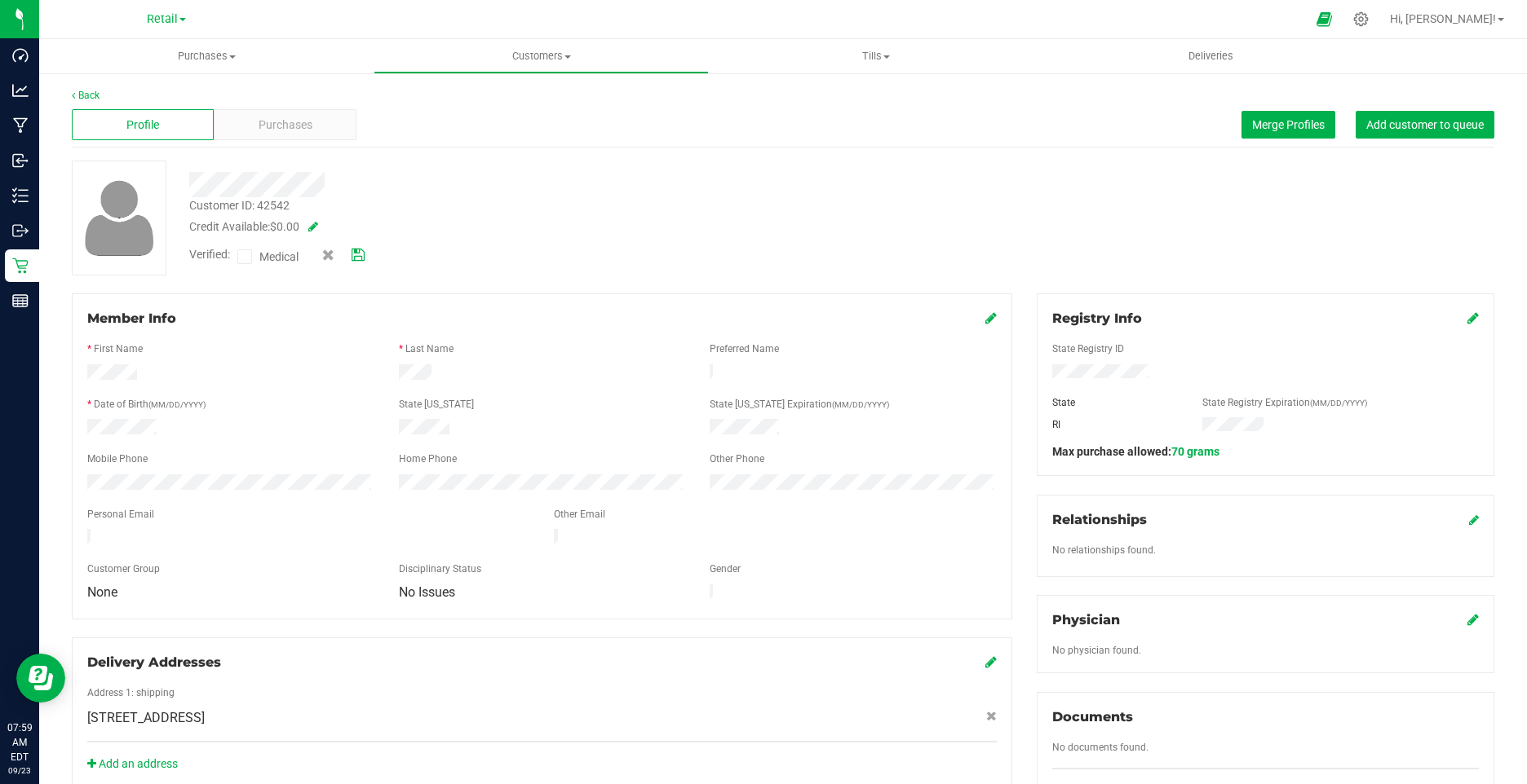
click at [359, 253] on icon at bounding box center [358, 255] width 13 height 11
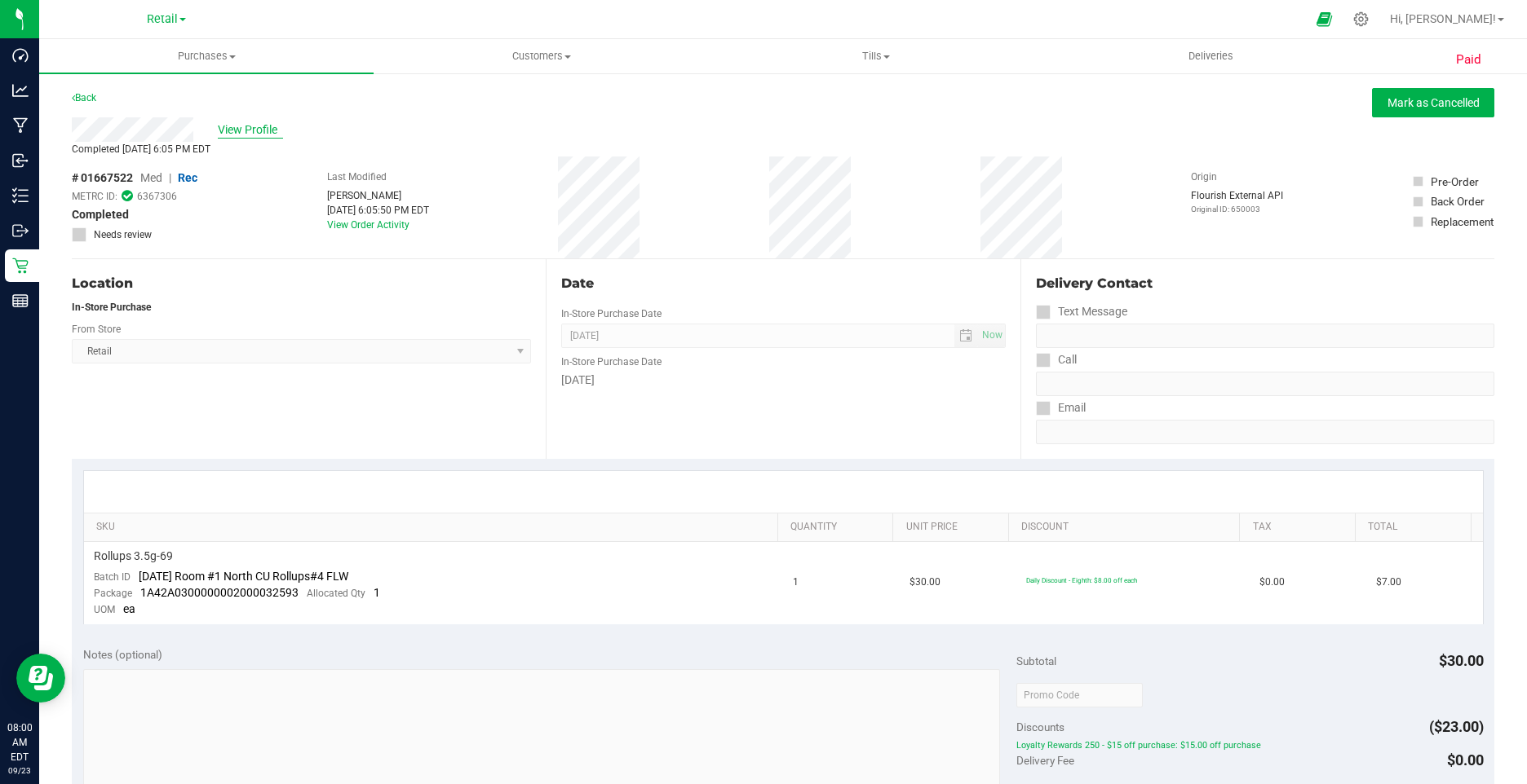
click at [242, 133] on span "View Profile" at bounding box center [250, 131] width 65 height 17
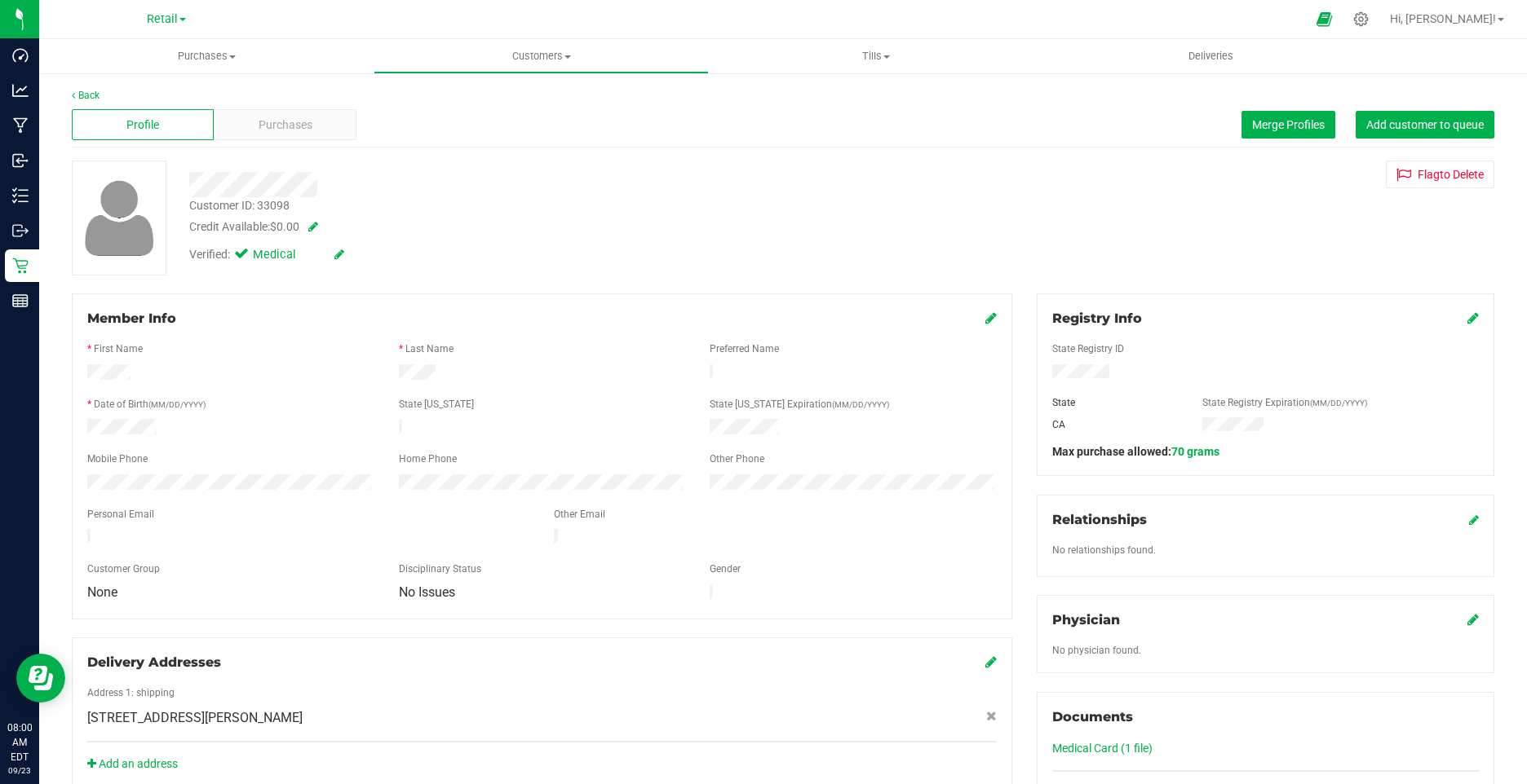
click at [338, 252] on icon at bounding box center [339, 254] width 10 height 11
click at [235, 252] on span "Verified:" at bounding box center [212, 257] width 48 height 21
click at [245, 257] on icon at bounding box center [245, 257] width 10 height 0
click at [0, 0] on input "Medical" at bounding box center [0, 0] width 0 height 0
click at [359, 258] on icon at bounding box center [358, 255] width 13 height 11
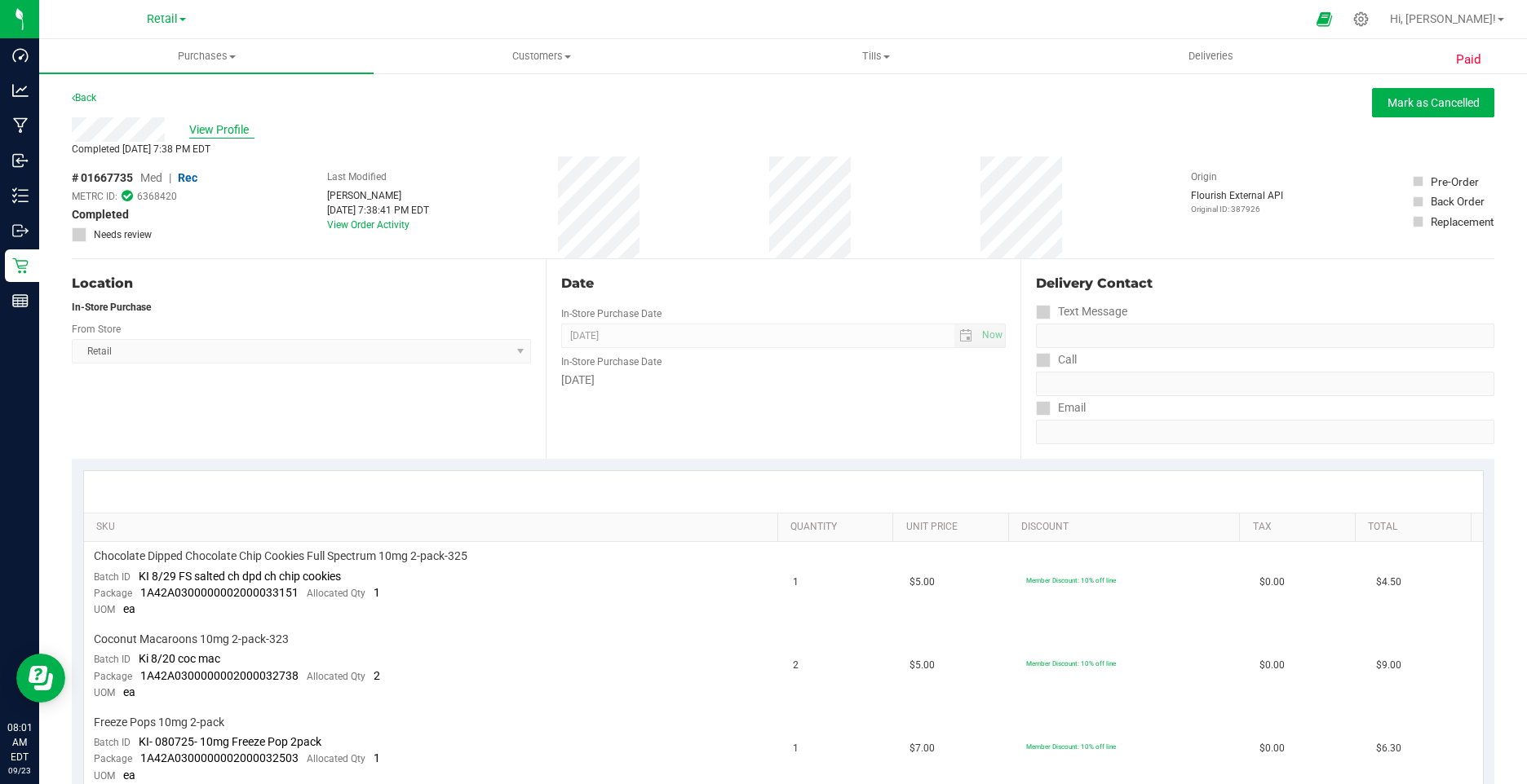
click at [232, 136] on span "View Profile" at bounding box center [221, 131] width 65 height 17
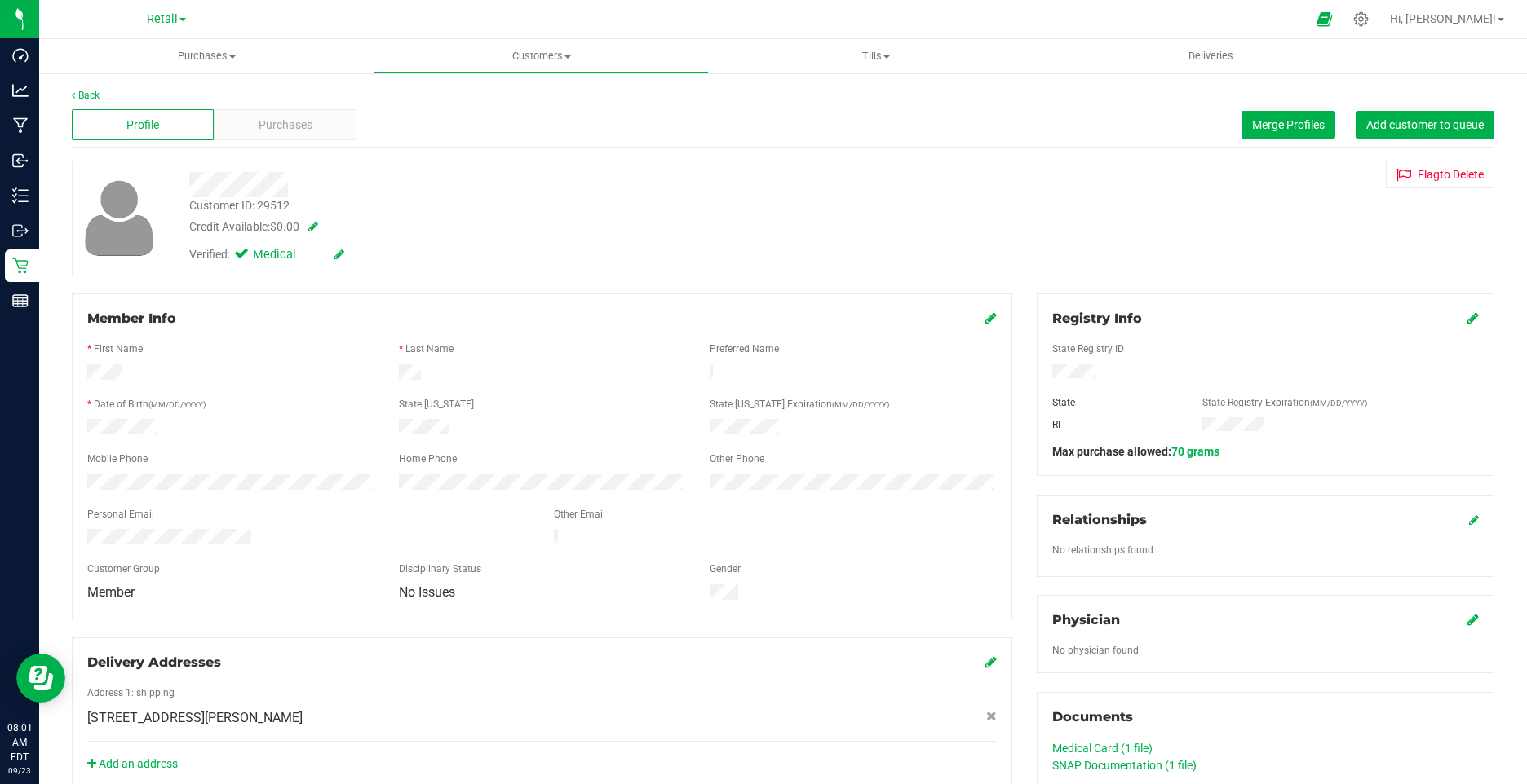
click at [338, 258] on icon at bounding box center [339, 254] width 10 height 11
click at [249, 257] on icon at bounding box center [245, 257] width 10 height 0
click at [0, 0] on input "Medical" at bounding box center [0, 0] width 0 height 0
click at [360, 260] on icon at bounding box center [358, 255] width 13 height 11
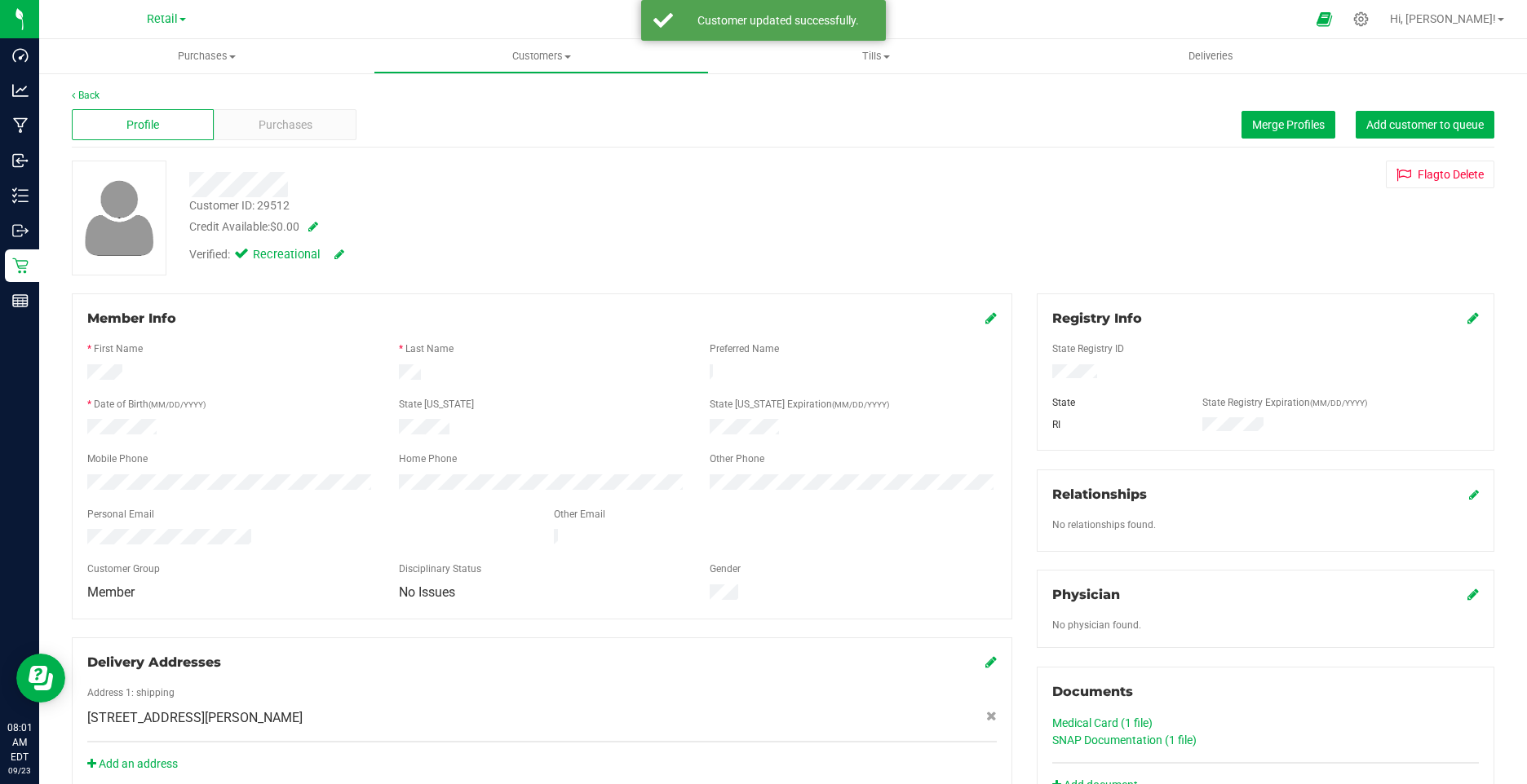
click at [985, 315] on icon at bounding box center [991, 318] width 11 height 13
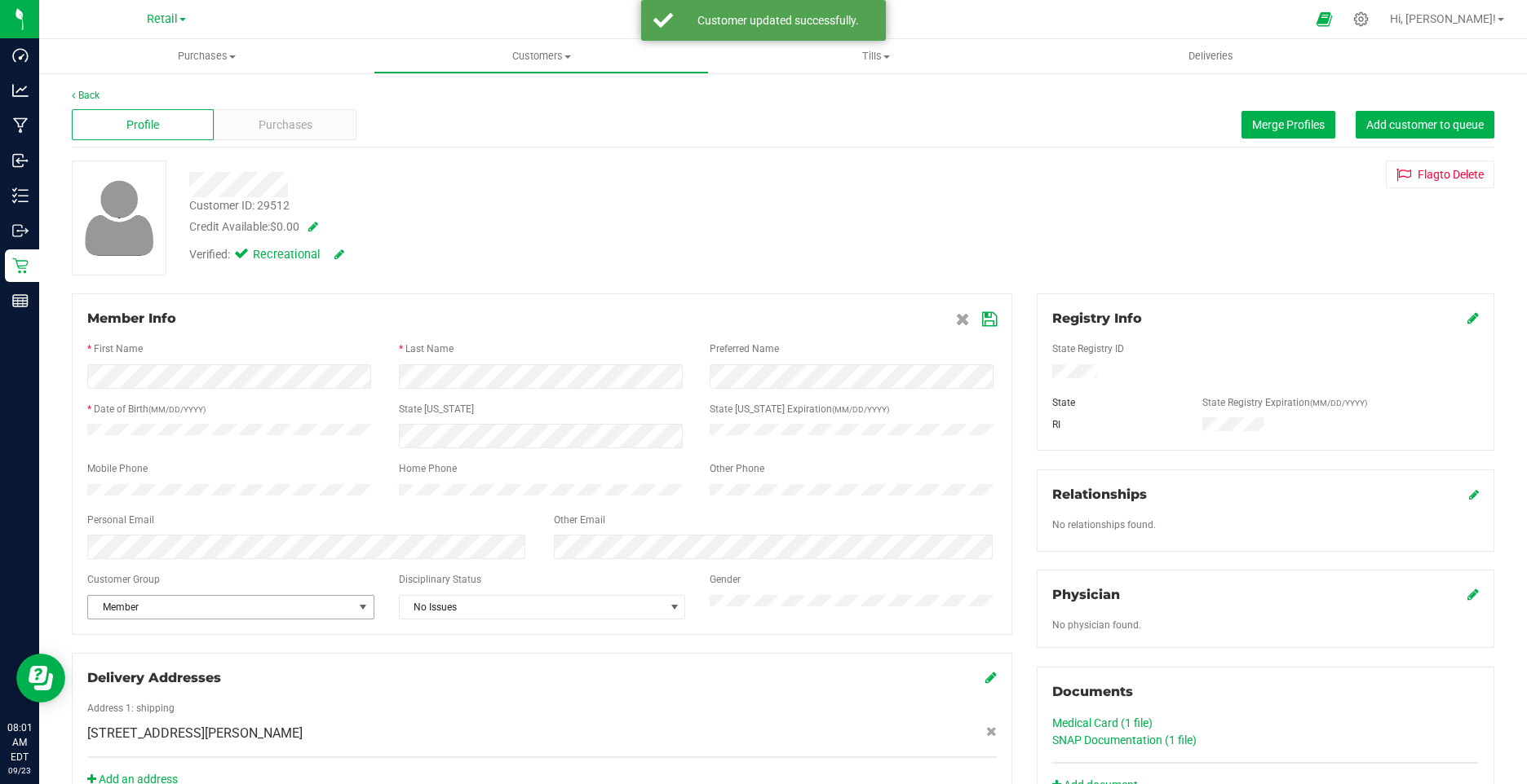
click at [239, 619] on span "Member" at bounding box center [220, 607] width 266 height 23
click at [110, 631] on div "Please Select Group None Employee Member Veteran No data found." at bounding box center [229, 680] width 284 height 104
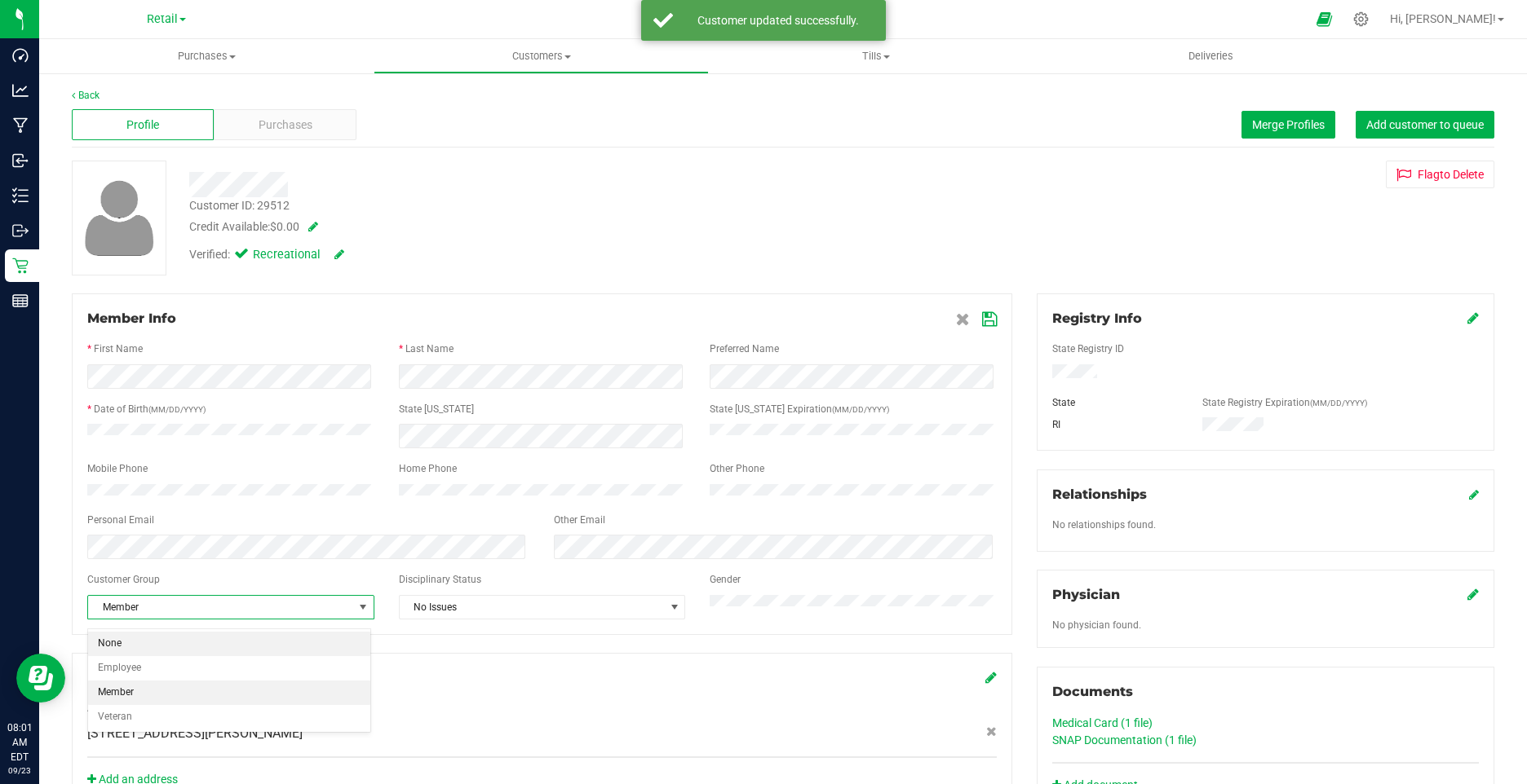
click at [110, 637] on li "None" at bounding box center [229, 644] width 282 height 24
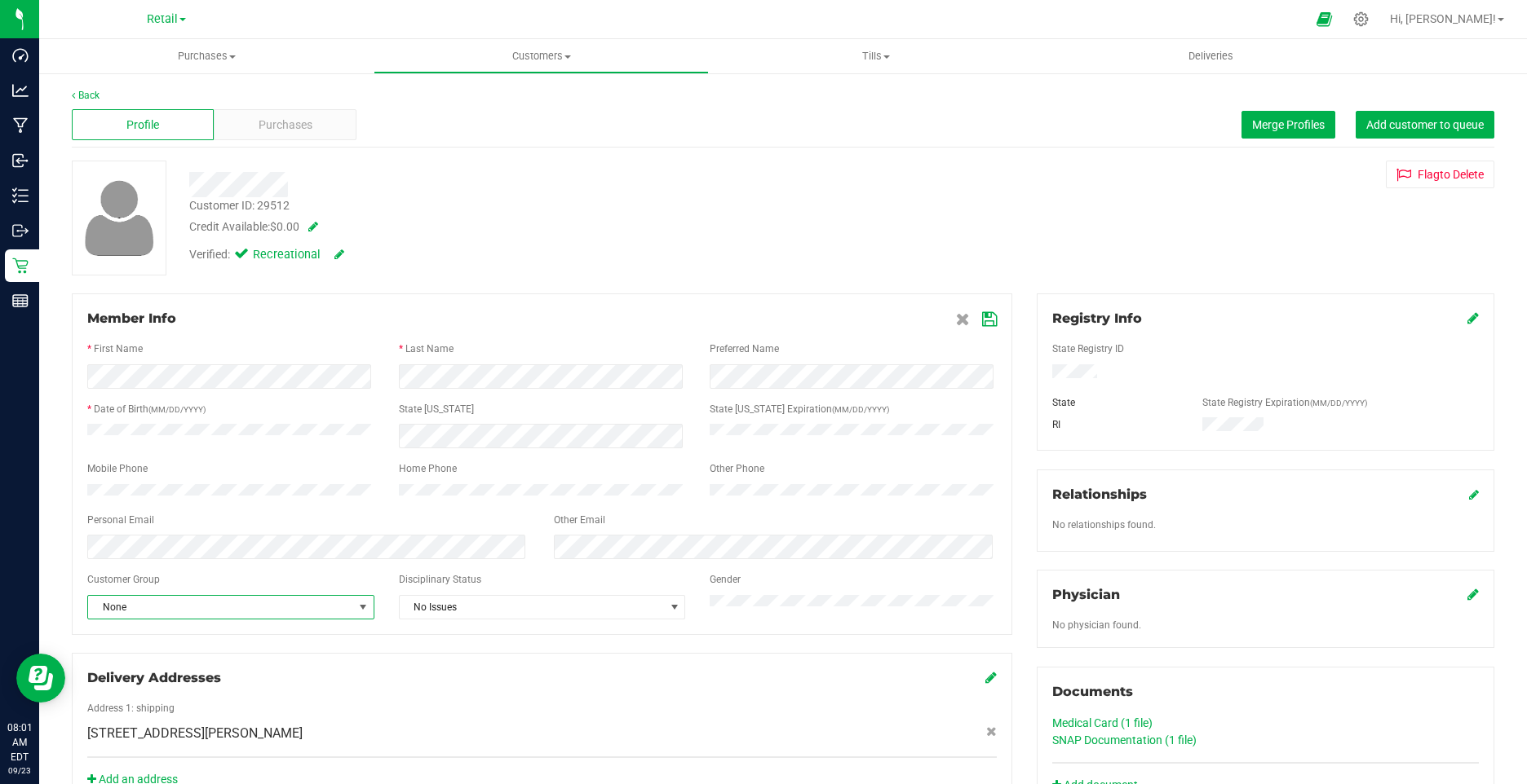
click at [987, 321] on icon at bounding box center [989, 319] width 15 height 13
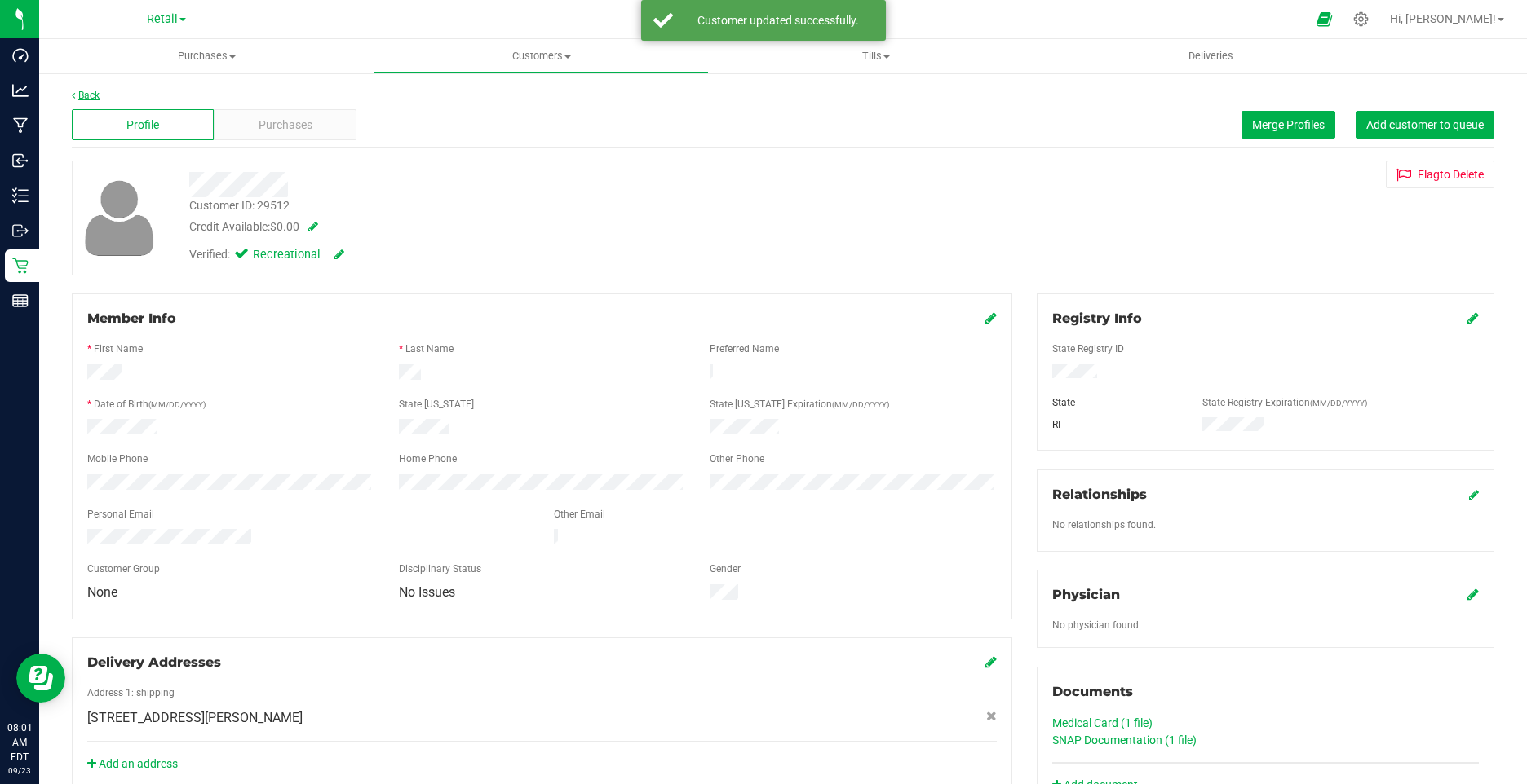
click at [74, 94] on icon at bounding box center [73, 95] width 3 height 10
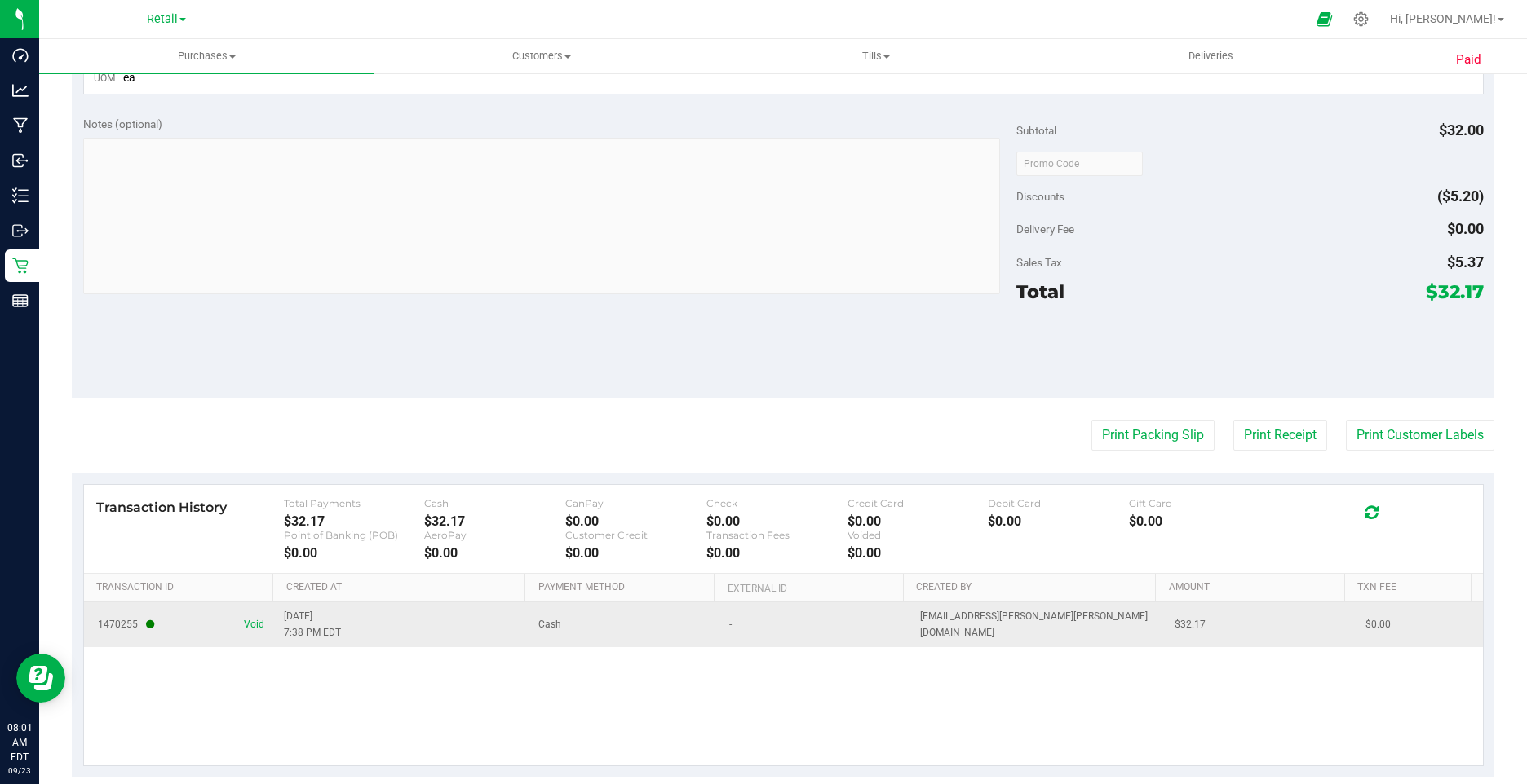
scroll to position [807, 0]
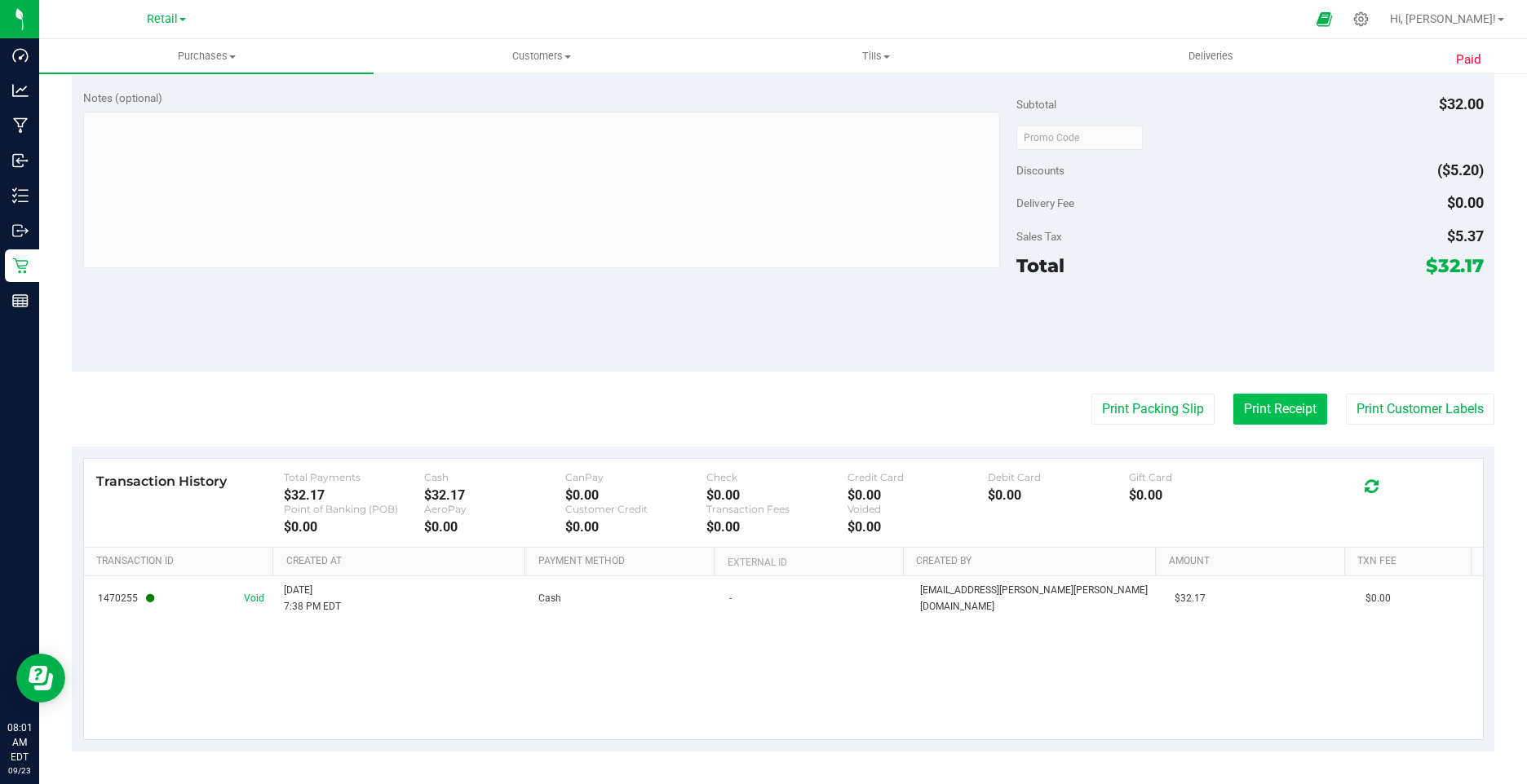
click at [1258, 405] on button "Print Receipt" at bounding box center [1281, 410] width 94 height 31
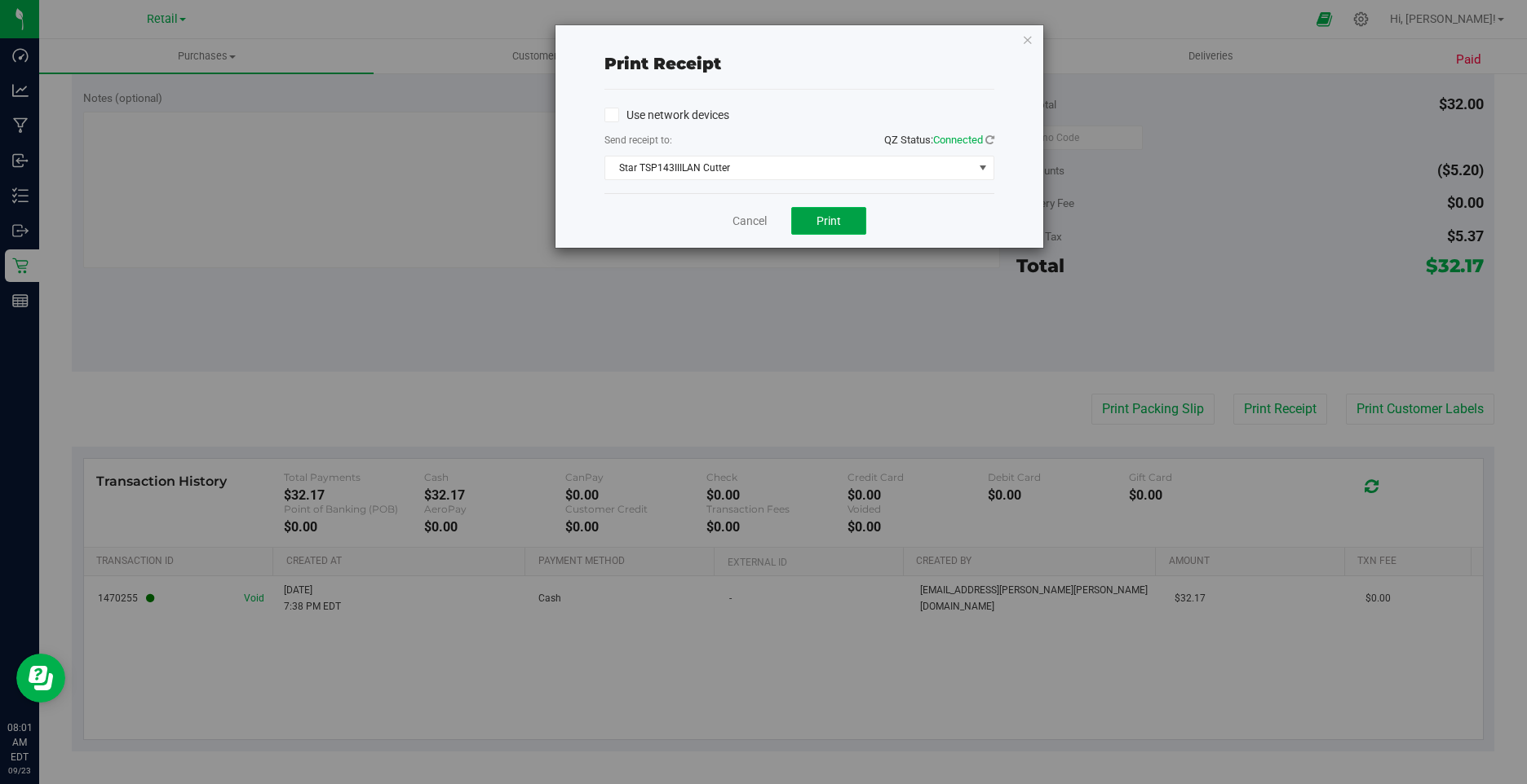
click at [823, 219] on span "Print" at bounding box center [829, 220] width 24 height 13
click at [1029, 37] on icon "button" at bounding box center [1027, 39] width 11 height 19
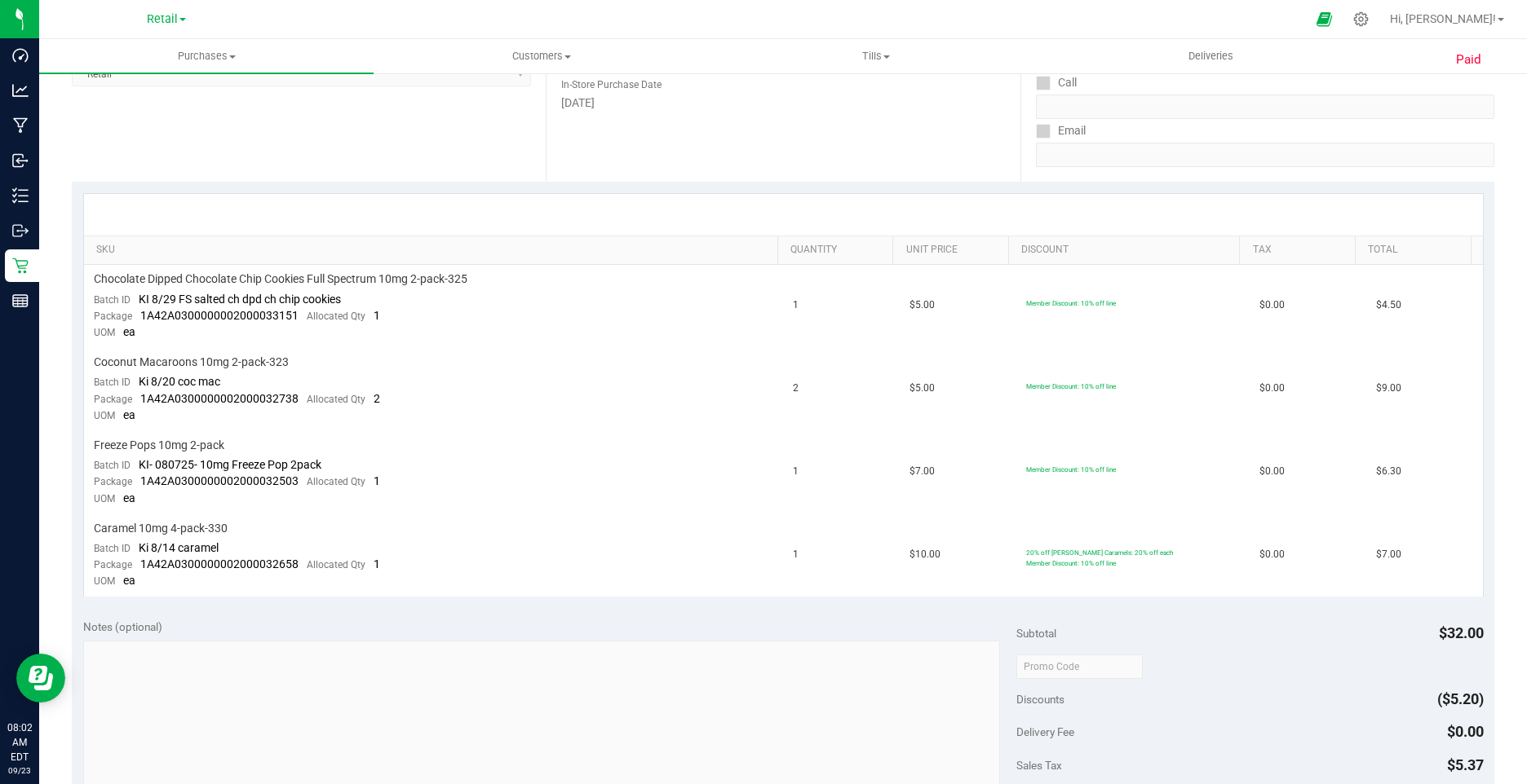
scroll to position [0, 0]
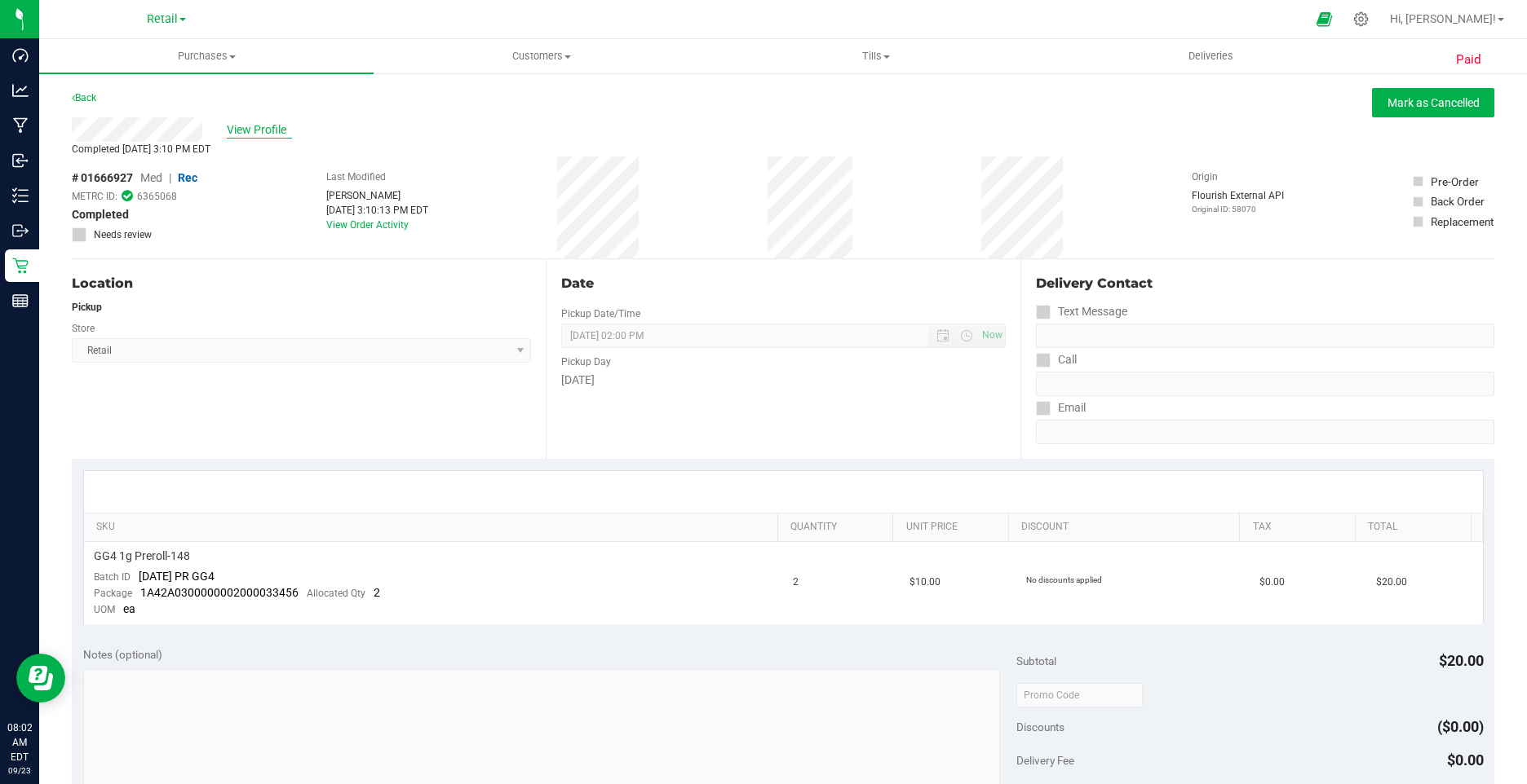
click at [252, 130] on span "View Profile" at bounding box center [259, 131] width 65 height 17
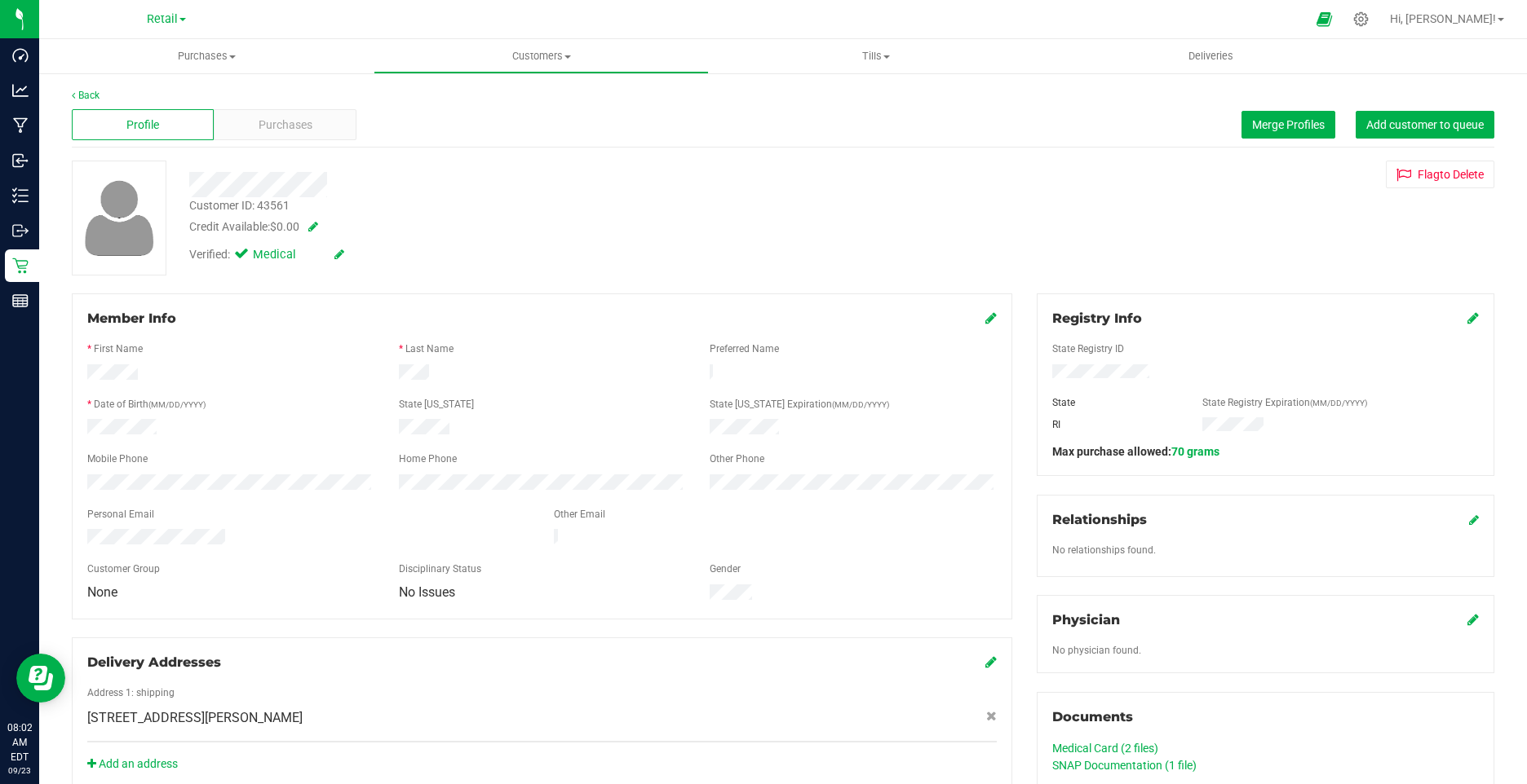
click at [338, 255] on icon at bounding box center [339, 254] width 10 height 11
click at [239, 257] on icon at bounding box center [245, 257] width 10 height 0
click at [0, 0] on input "Medical" at bounding box center [0, 0] width 0 height 0
click at [360, 258] on icon at bounding box center [358, 255] width 13 height 11
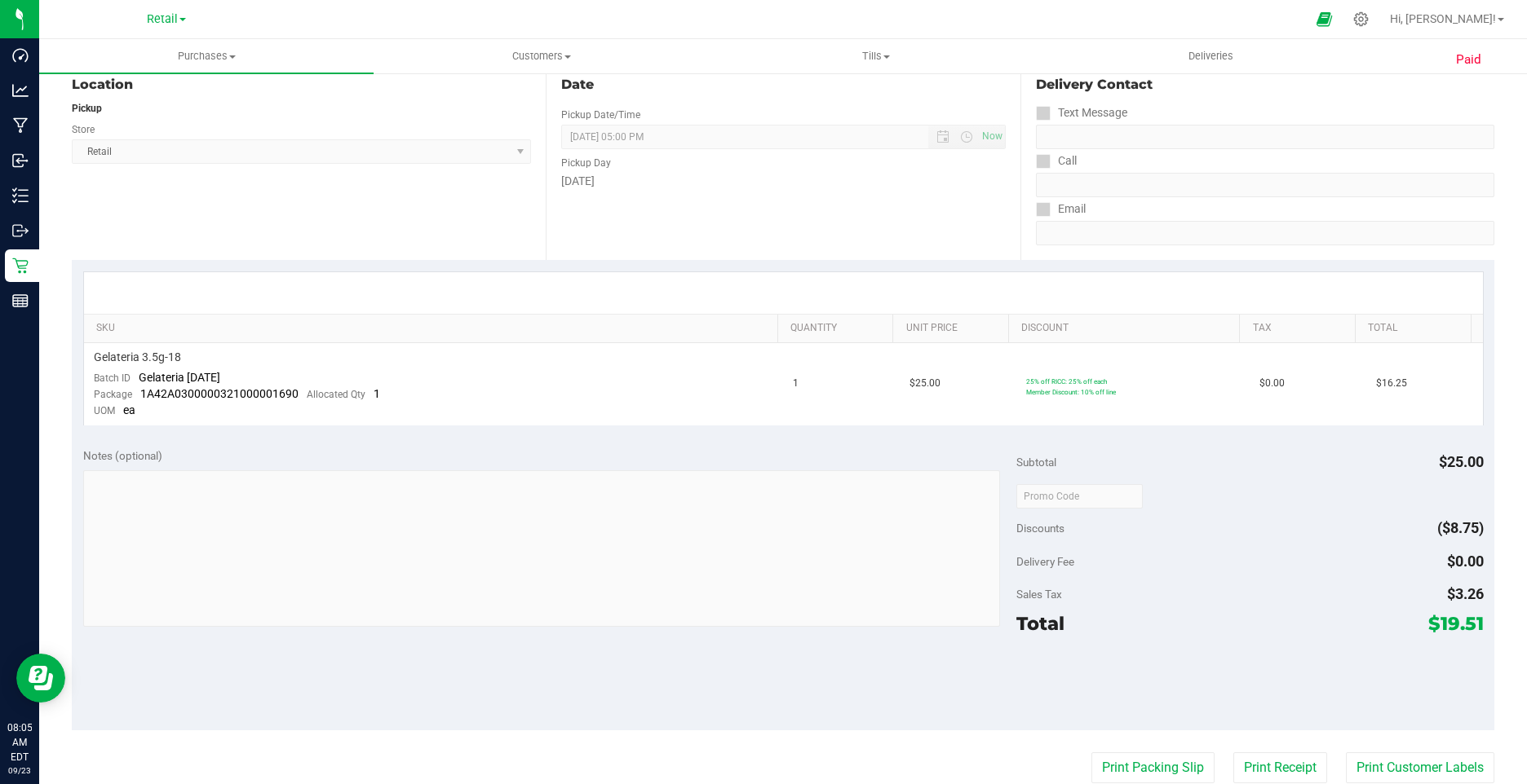
scroll to position [407, 0]
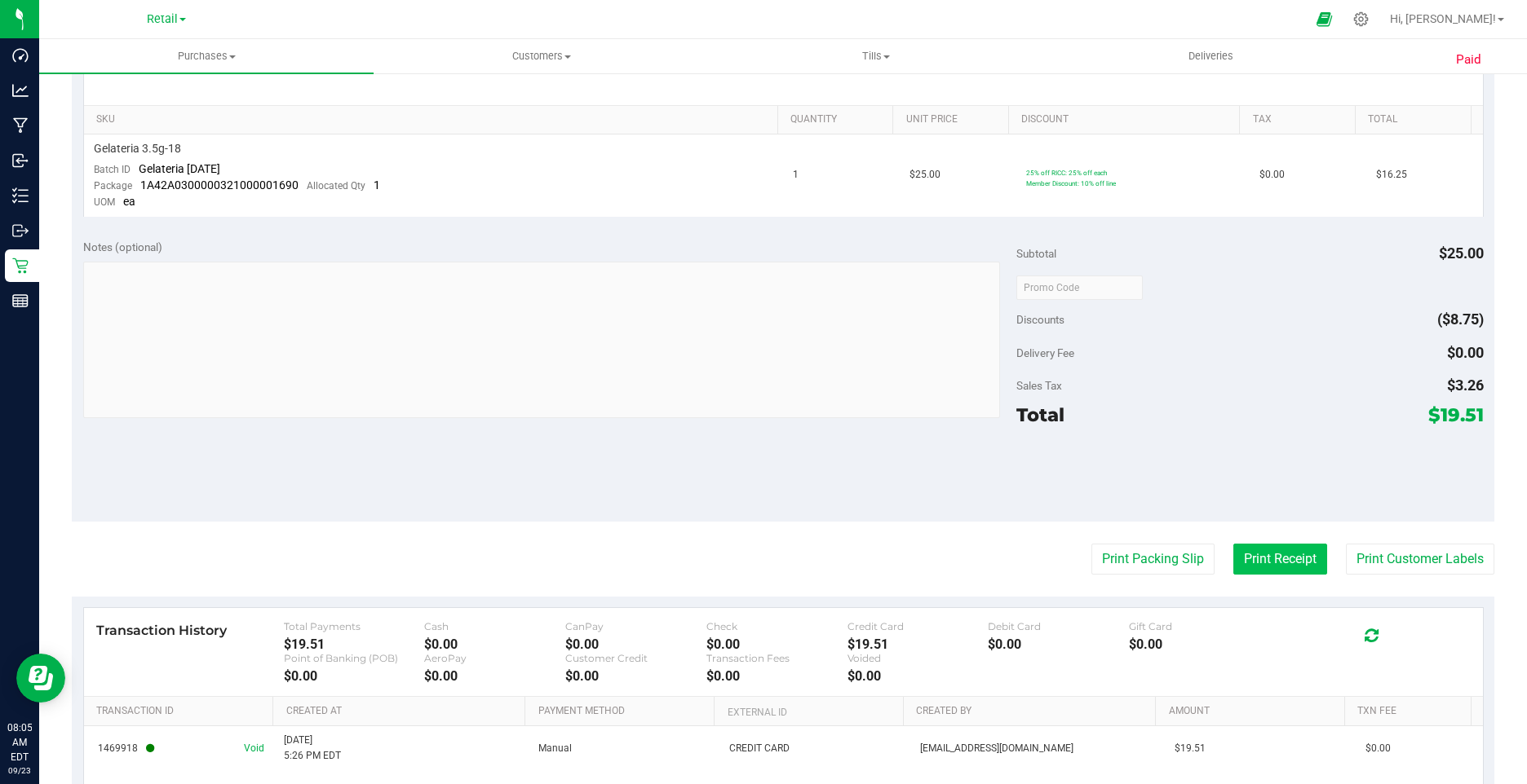
click at [1234, 563] on button "Print Receipt" at bounding box center [1281, 560] width 94 height 31
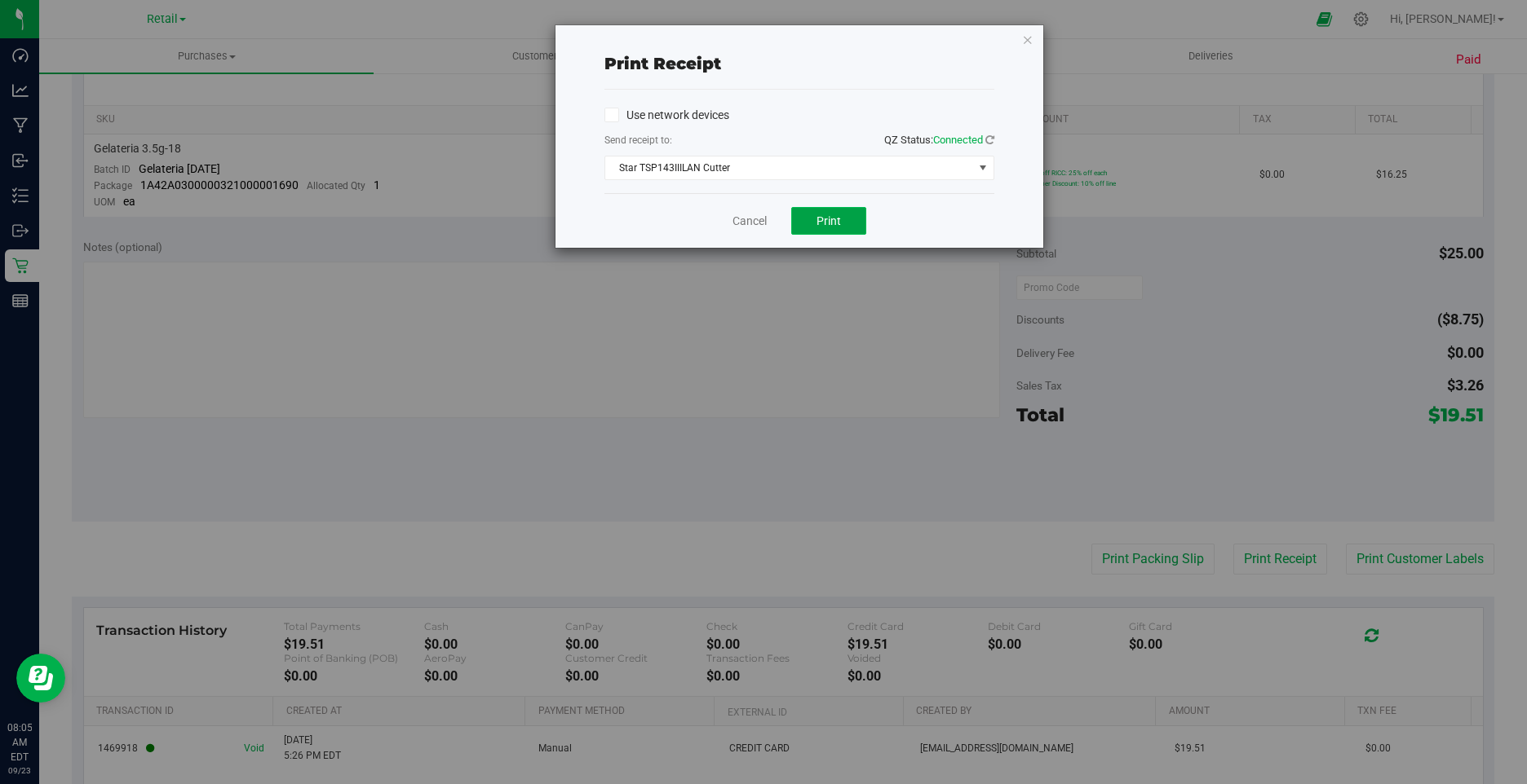
click at [842, 228] on button "Print" at bounding box center [829, 221] width 75 height 28
click at [1026, 37] on icon "button" at bounding box center [1027, 39] width 11 height 19
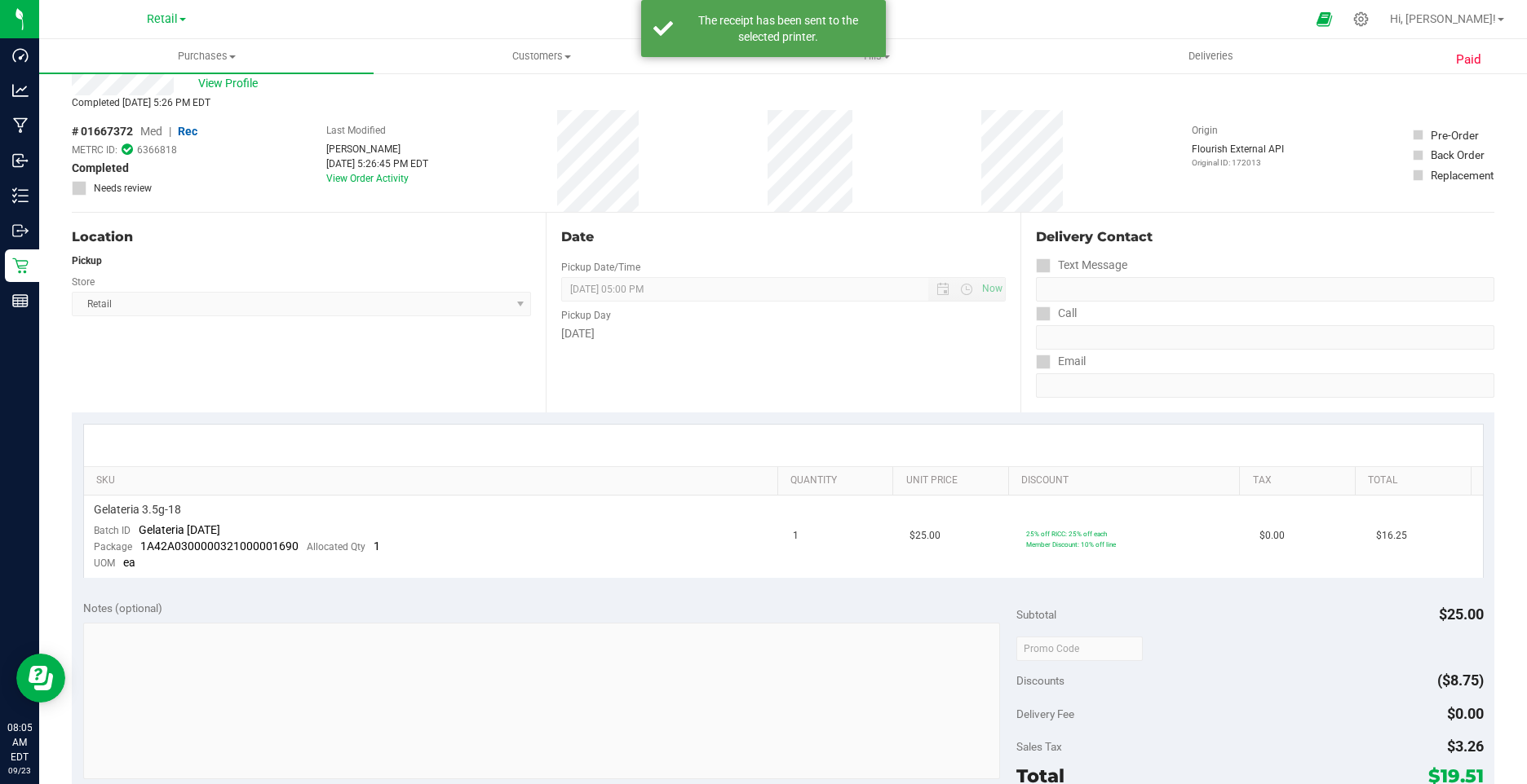
scroll to position [0, 0]
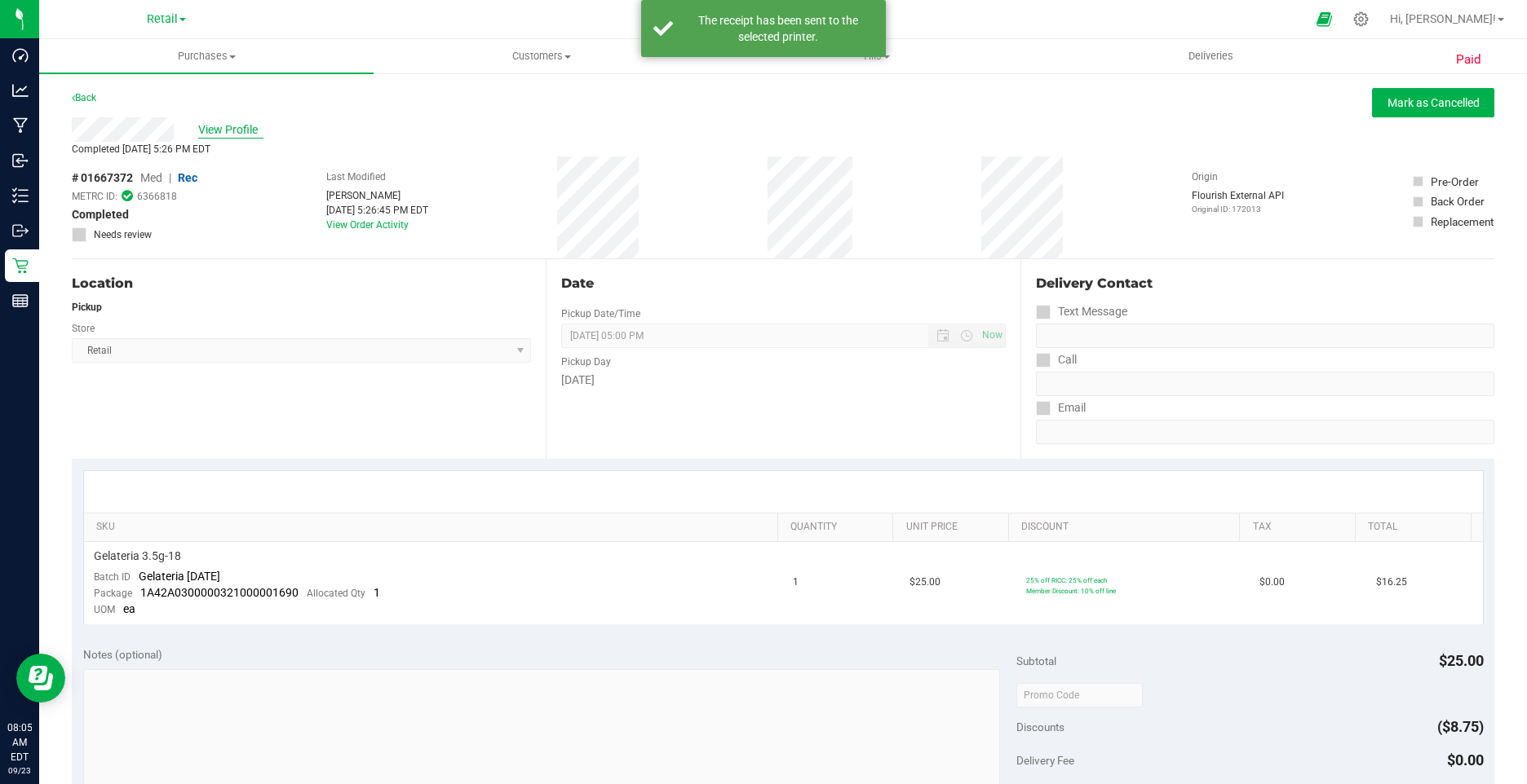
click at [245, 124] on span "View Profile" at bounding box center [231, 131] width 65 height 17
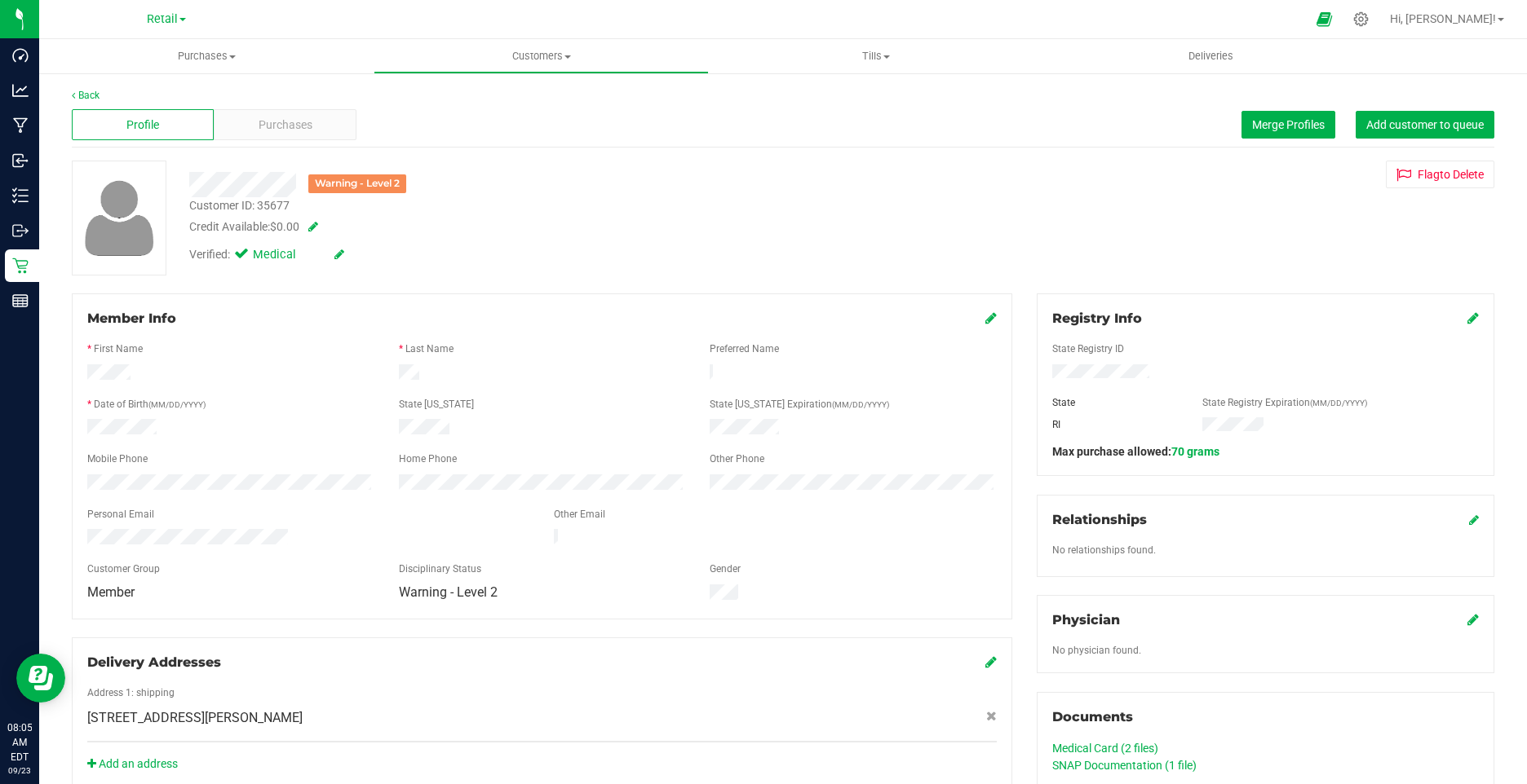
click at [343, 255] on icon at bounding box center [339, 254] width 10 height 11
click at [250, 257] on icon at bounding box center [245, 257] width 10 height 0
click at [0, 0] on input "Medical" at bounding box center [0, 0] width 0 height 0
click at [362, 256] on icon at bounding box center [358, 255] width 13 height 11
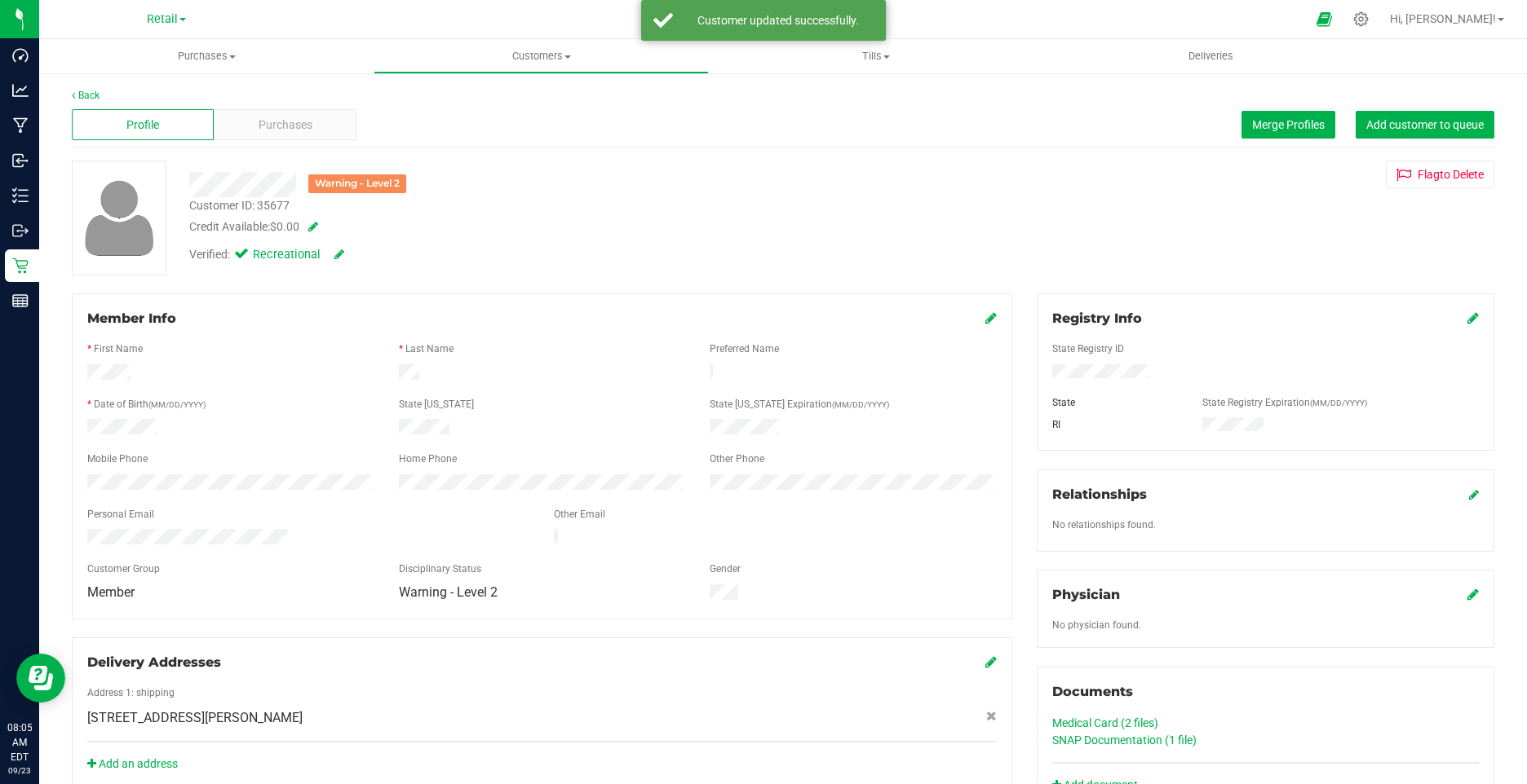
drag, startPoint x: 981, startPoint y: 322, endPoint x: 897, endPoint y: 345, distance: 87.1
click at [985, 322] on icon at bounding box center [991, 318] width 11 height 13
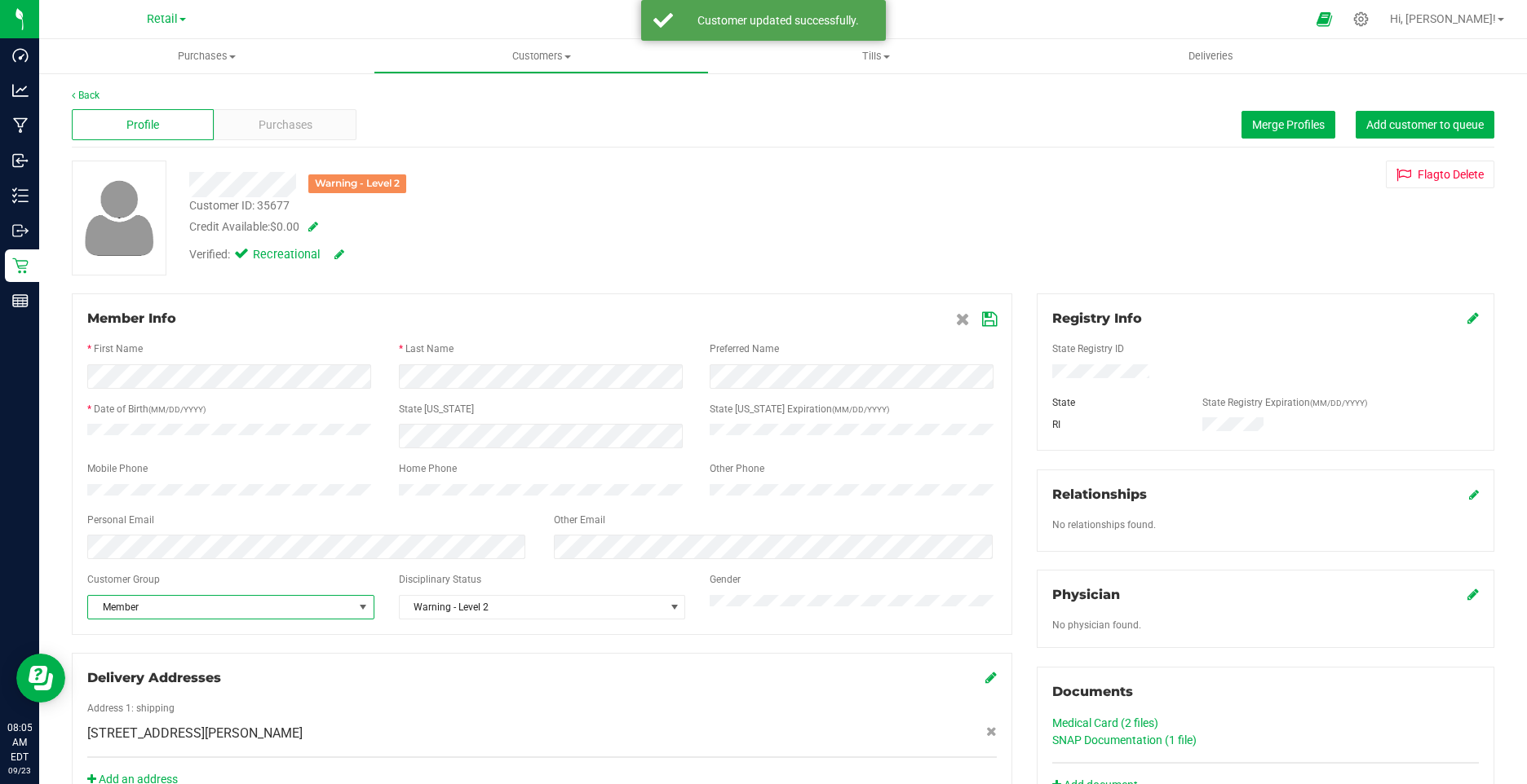
click at [225, 619] on span "Member" at bounding box center [220, 607] width 266 height 23
click at [198, 646] on li "None" at bounding box center [229, 644] width 282 height 24
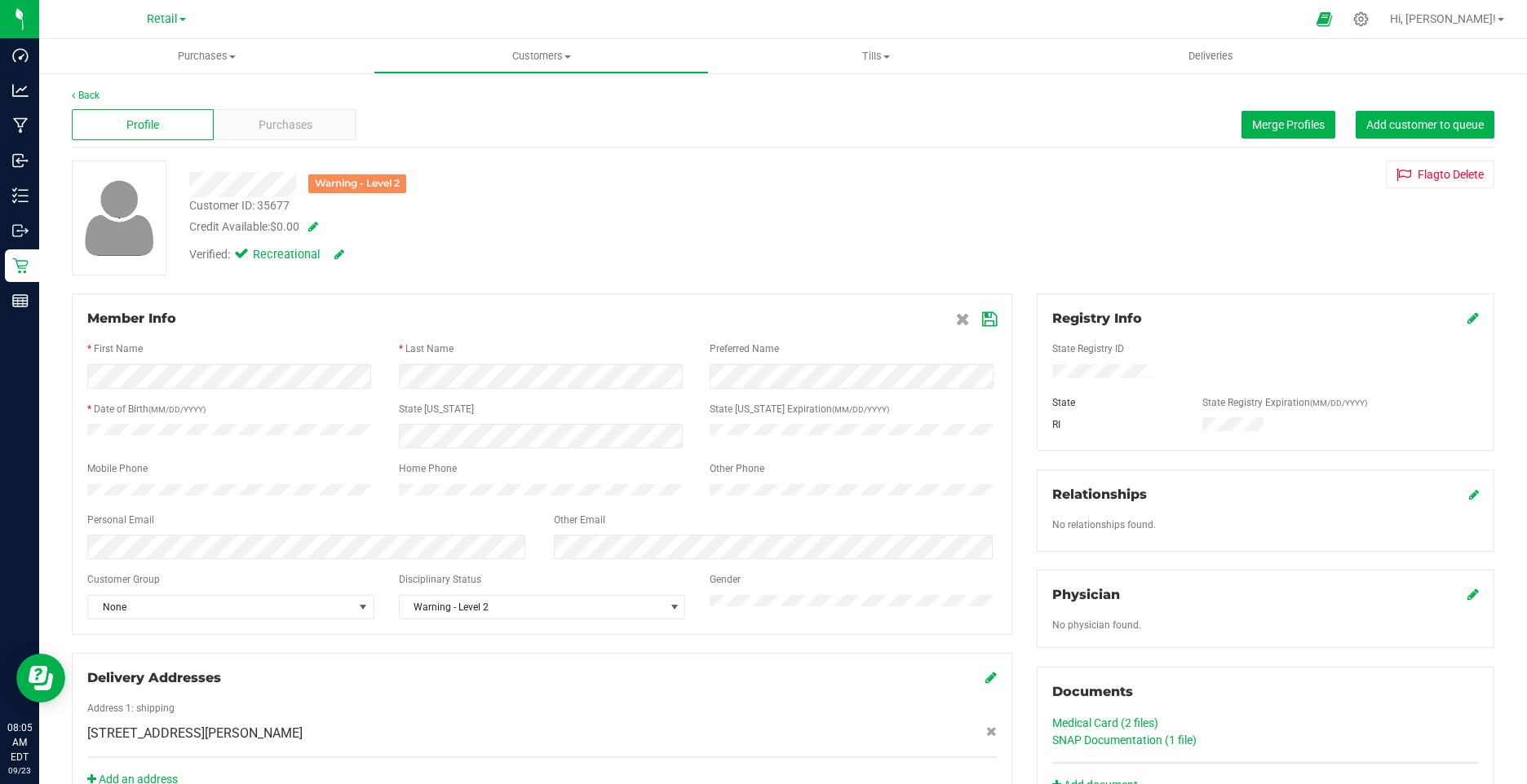
click at [982, 318] on icon at bounding box center [989, 319] width 15 height 13
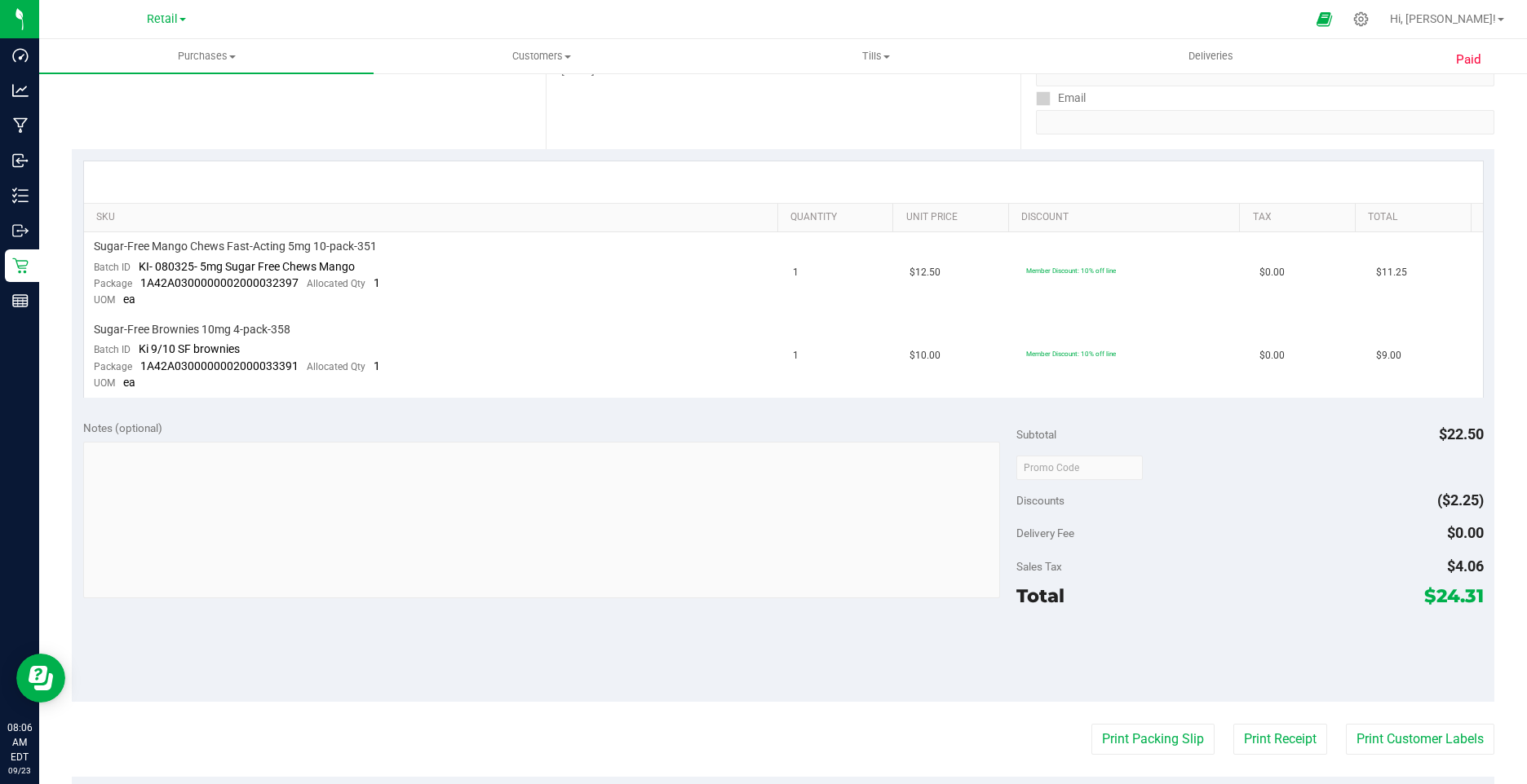
scroll to position [571, 0]
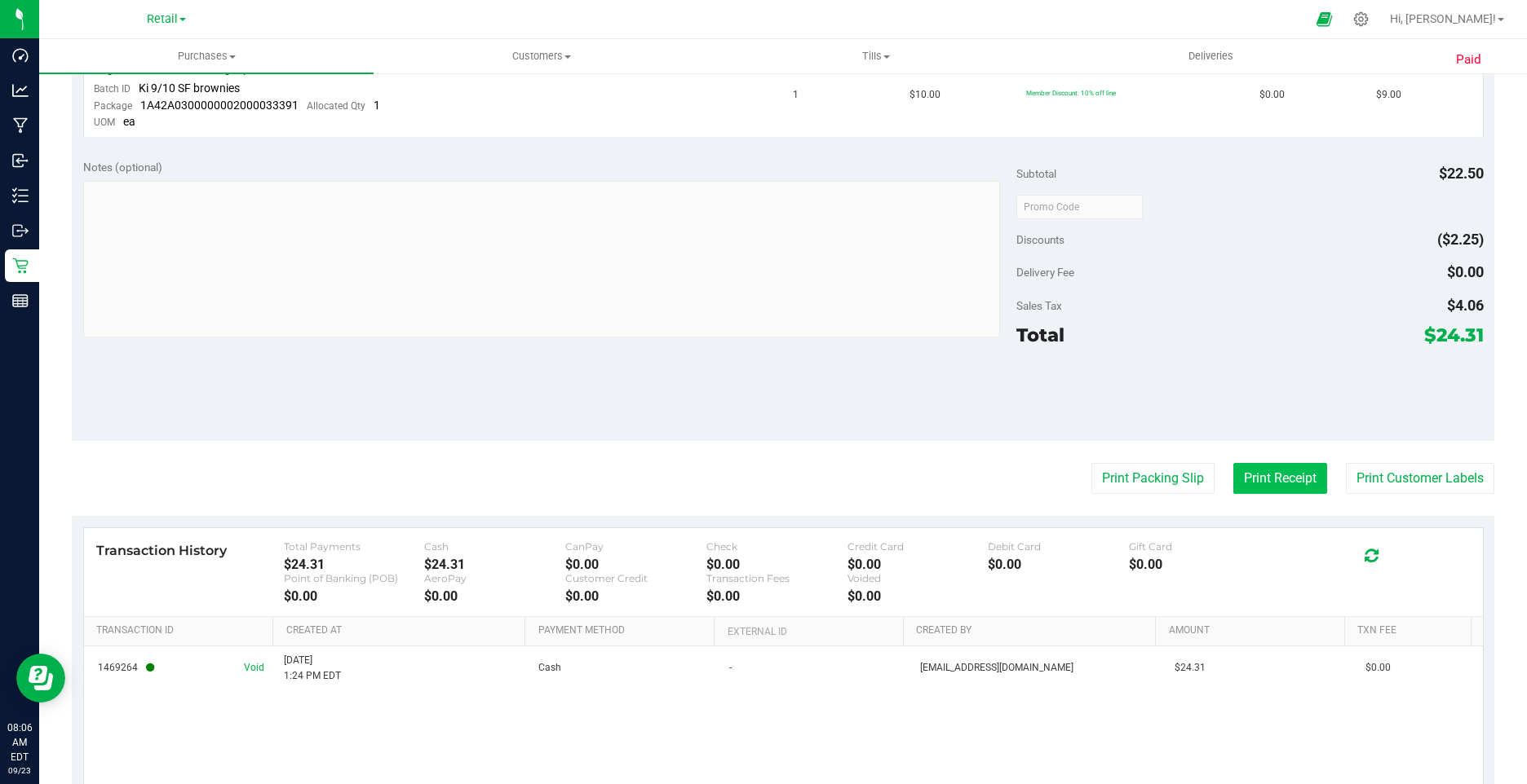
click at [1272, 475] on button "Print Receipt" at bounding box center [1281, 479] width 94 height 31
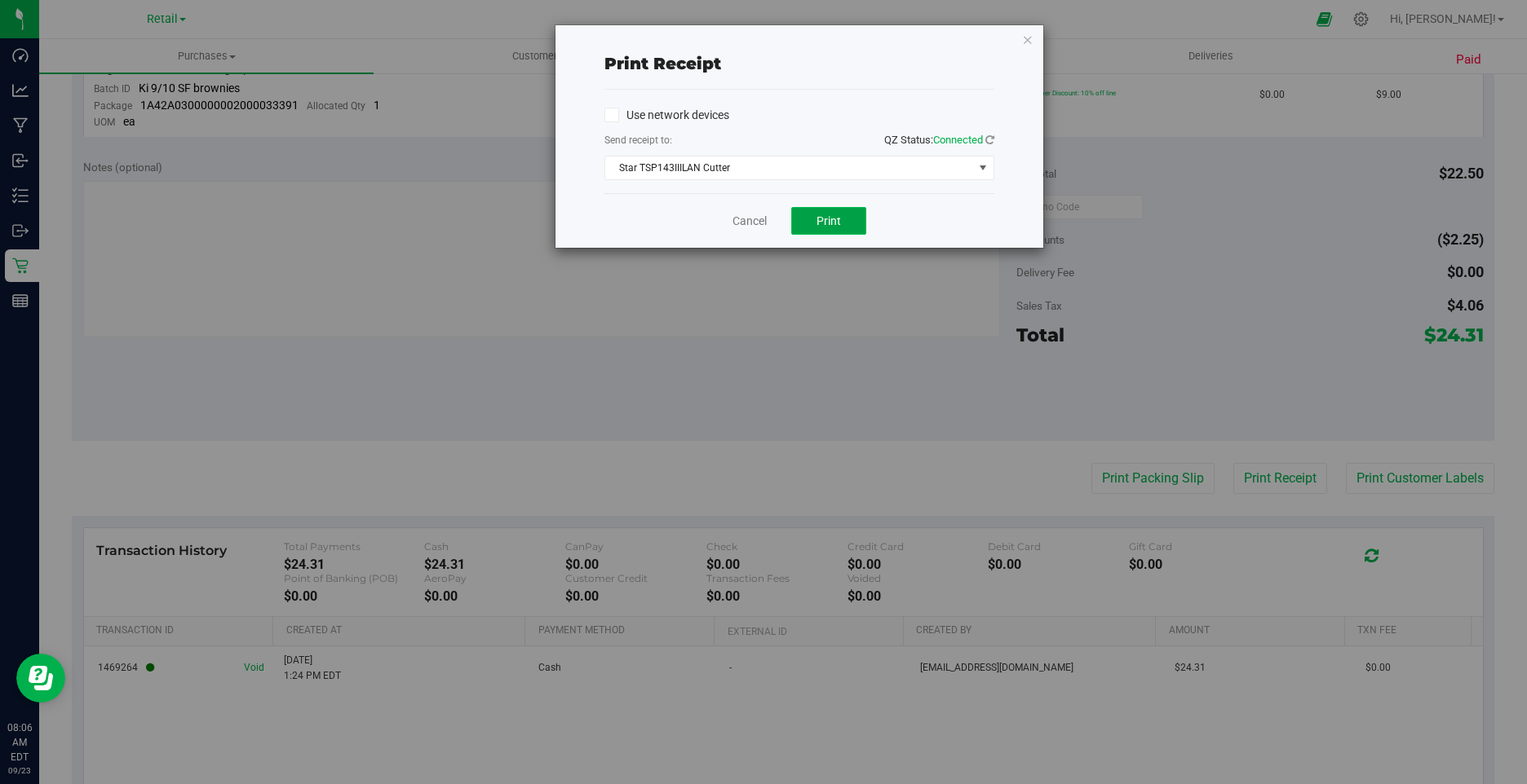
click at [838, 215] on span "Print" at bounding box center [829, 220] width 24 height 13
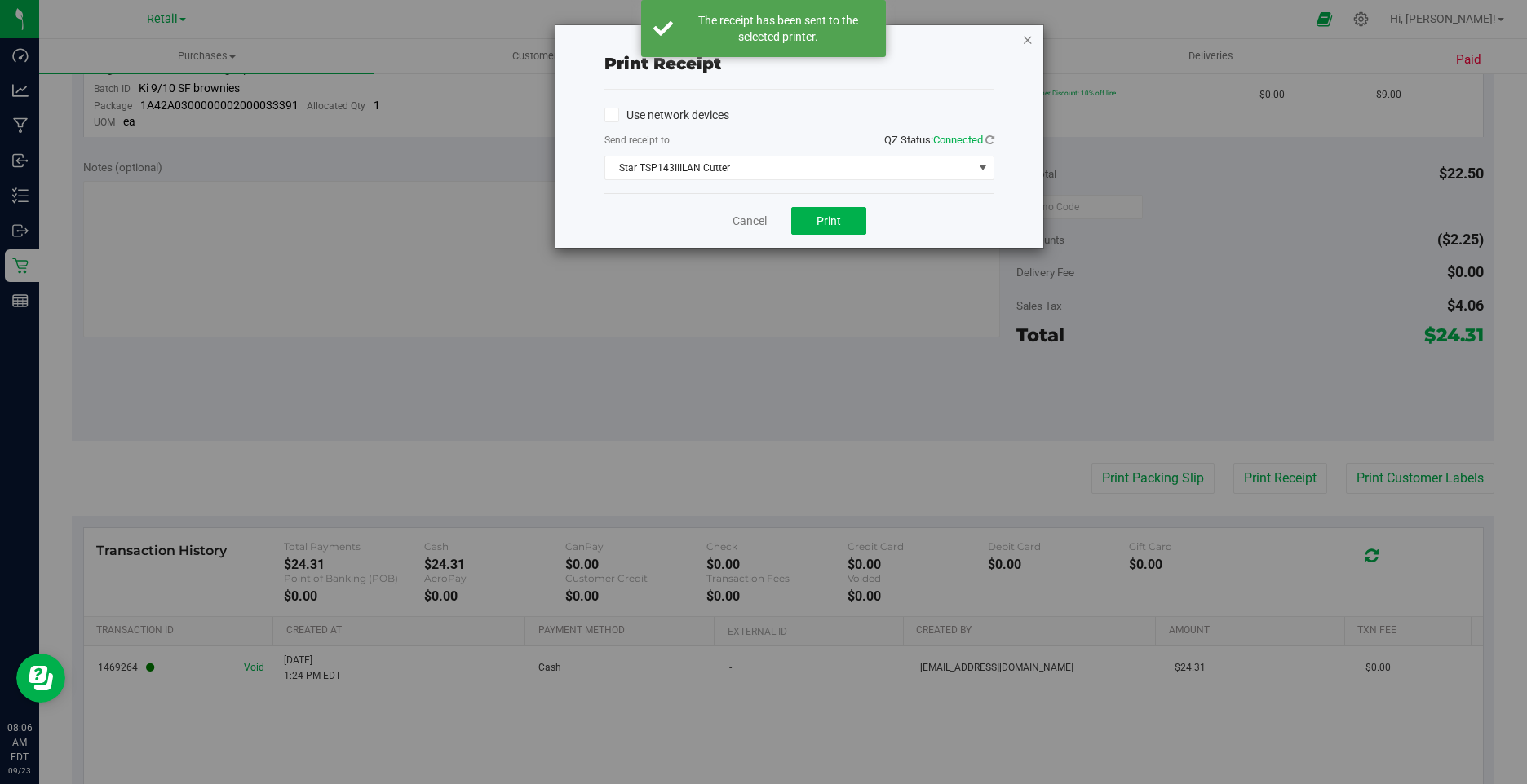
click at [1028, 38] on icon "button" at bounding box center [1027, 39] width 11 height 19
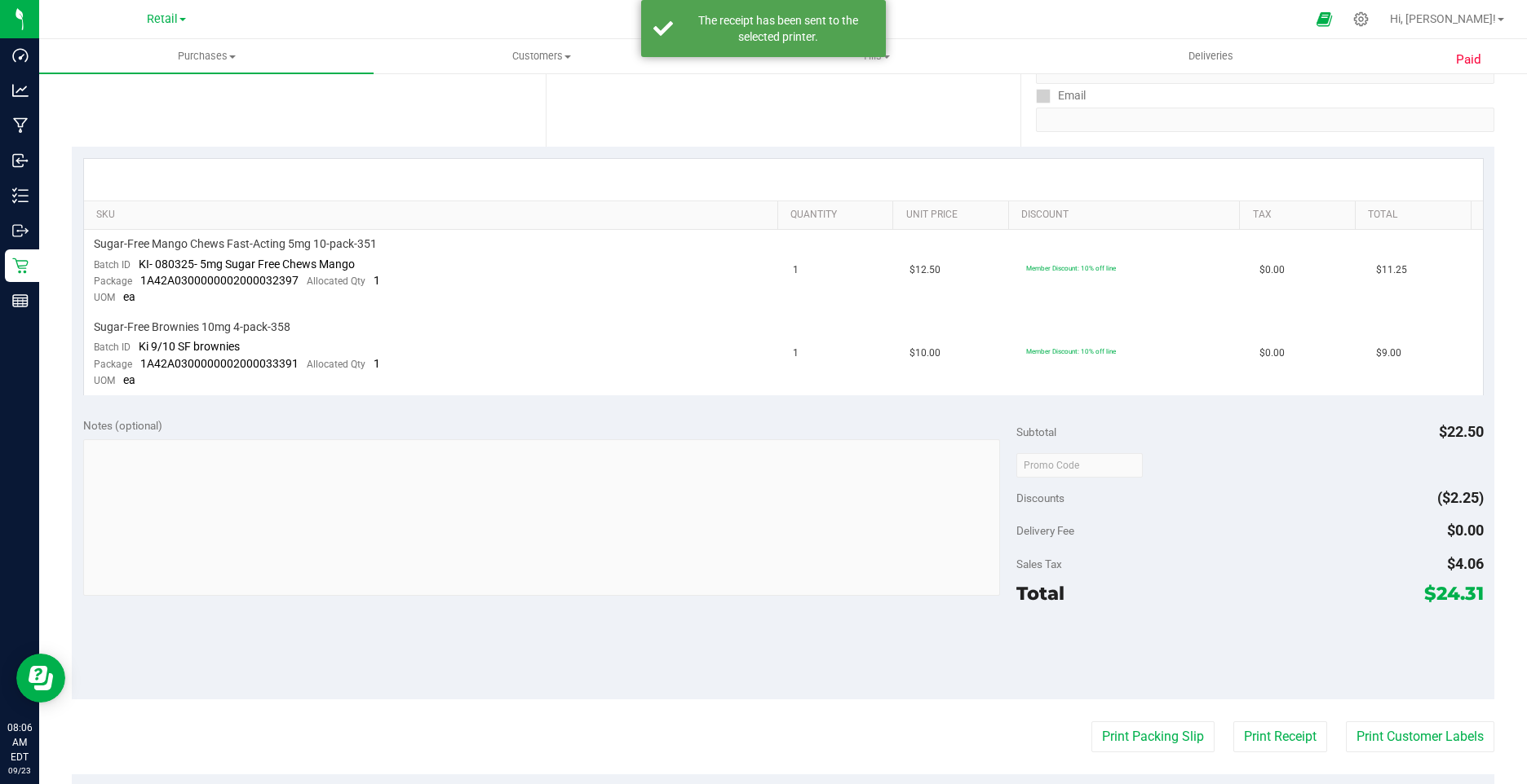
scroll to position [0, 0]
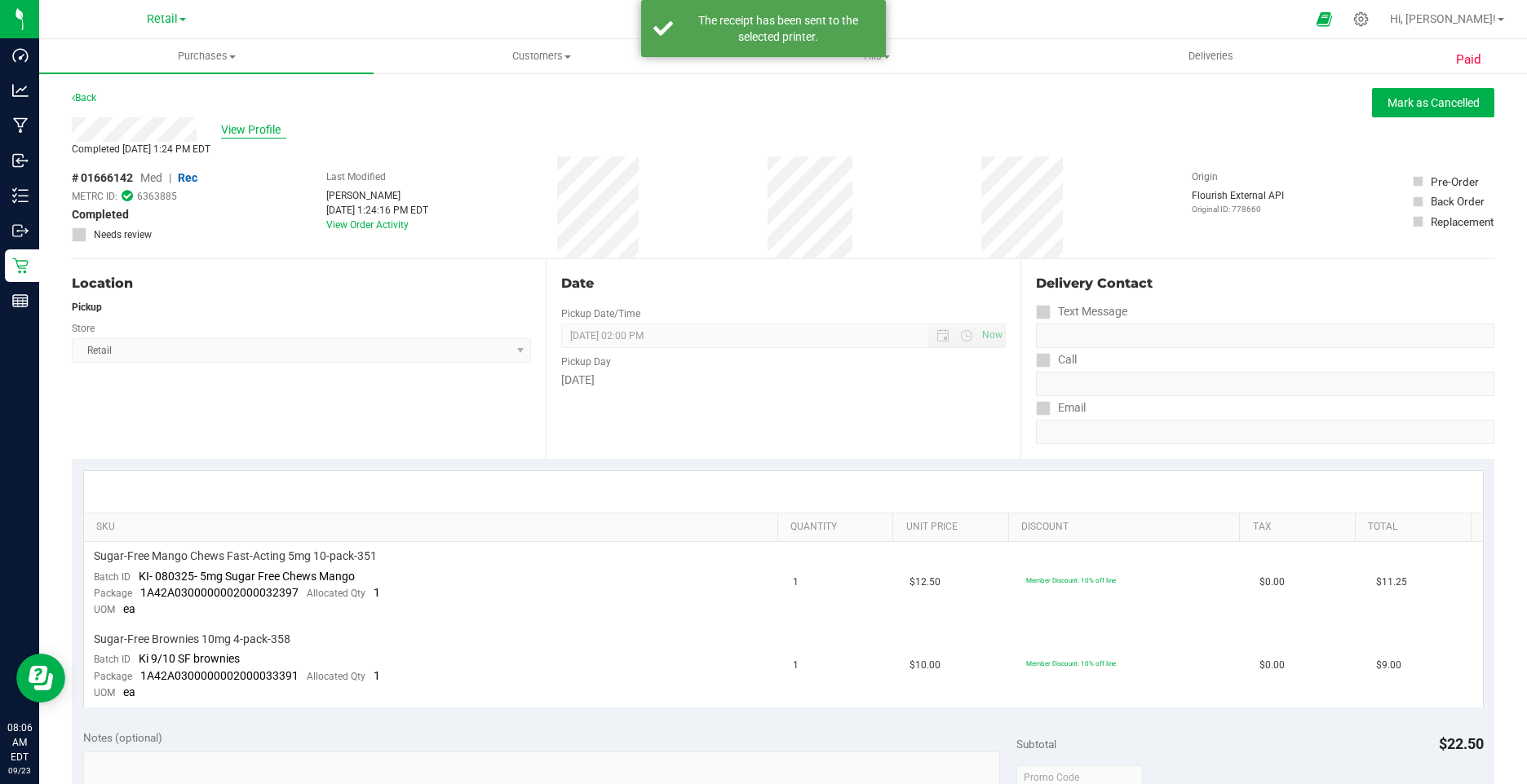
click at [243, 123] on span "View Profile" at bounding box center [253, 131] width 65 height 17
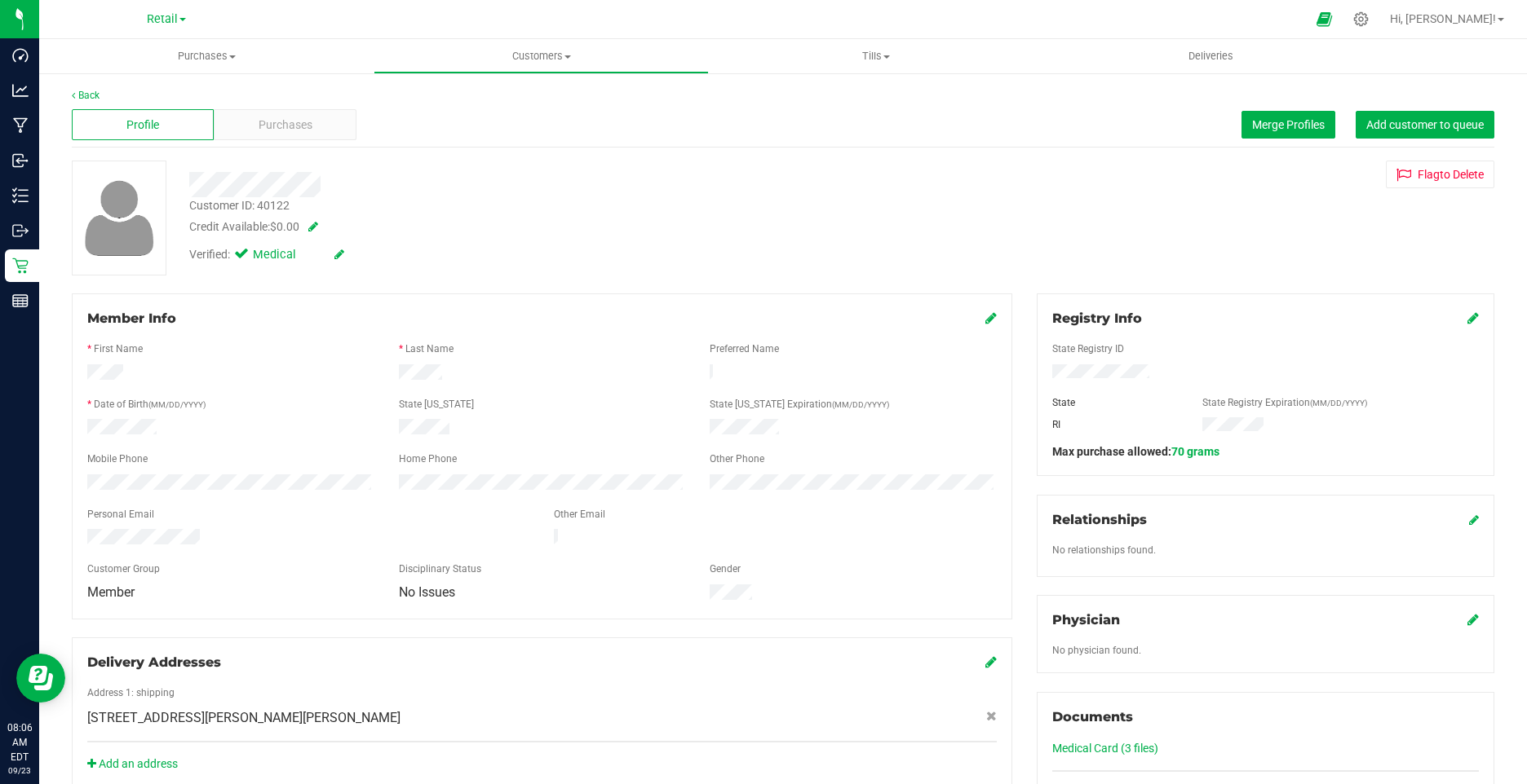
click at [345, 249] on div "Verified: Medical" at bounding box center [297, 255] width 217 height 18
click at [327, 257] on div "Verified: Medical" at bounding box center [266, 255] width 155 height 18
click at [333, 257] on div "Verified: Medical" at bounding box center [266, 255] width 155 height 18
click at [335, 256] on div "Verified: Medical" at bounding box center [266, 255] width 155 height 18
click at [340, 253] on icon at bounding box center [339, 254] width 10 height 11
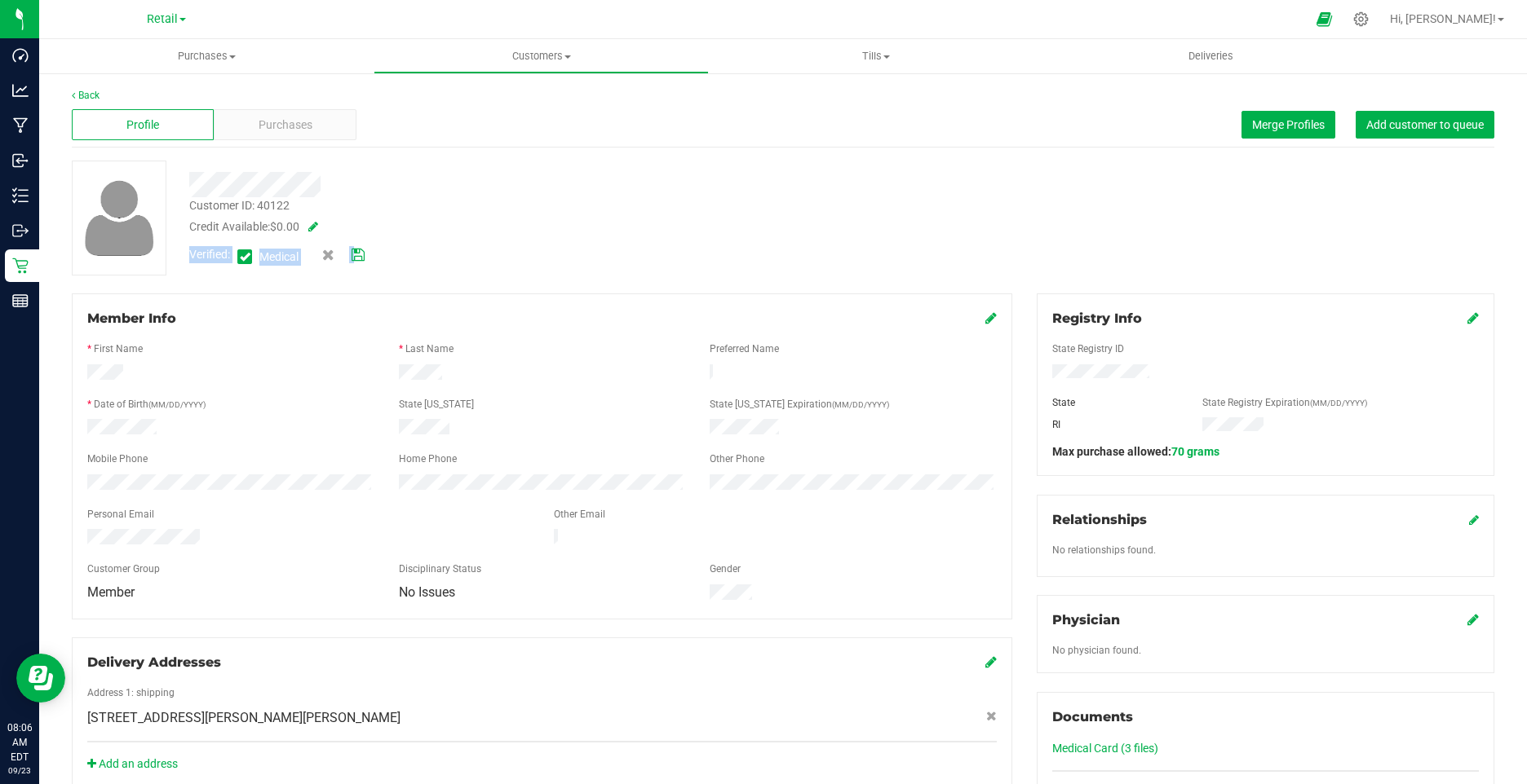
click at [243, 257] on icon at bounding box center [245, 257] width 10 height 0
click at [0, 0] on input "Medical" at bounding box center [0, 0] width 0 height 0
click at [355, 258] on icon at bounding box center [358, 255] width 13 height 11
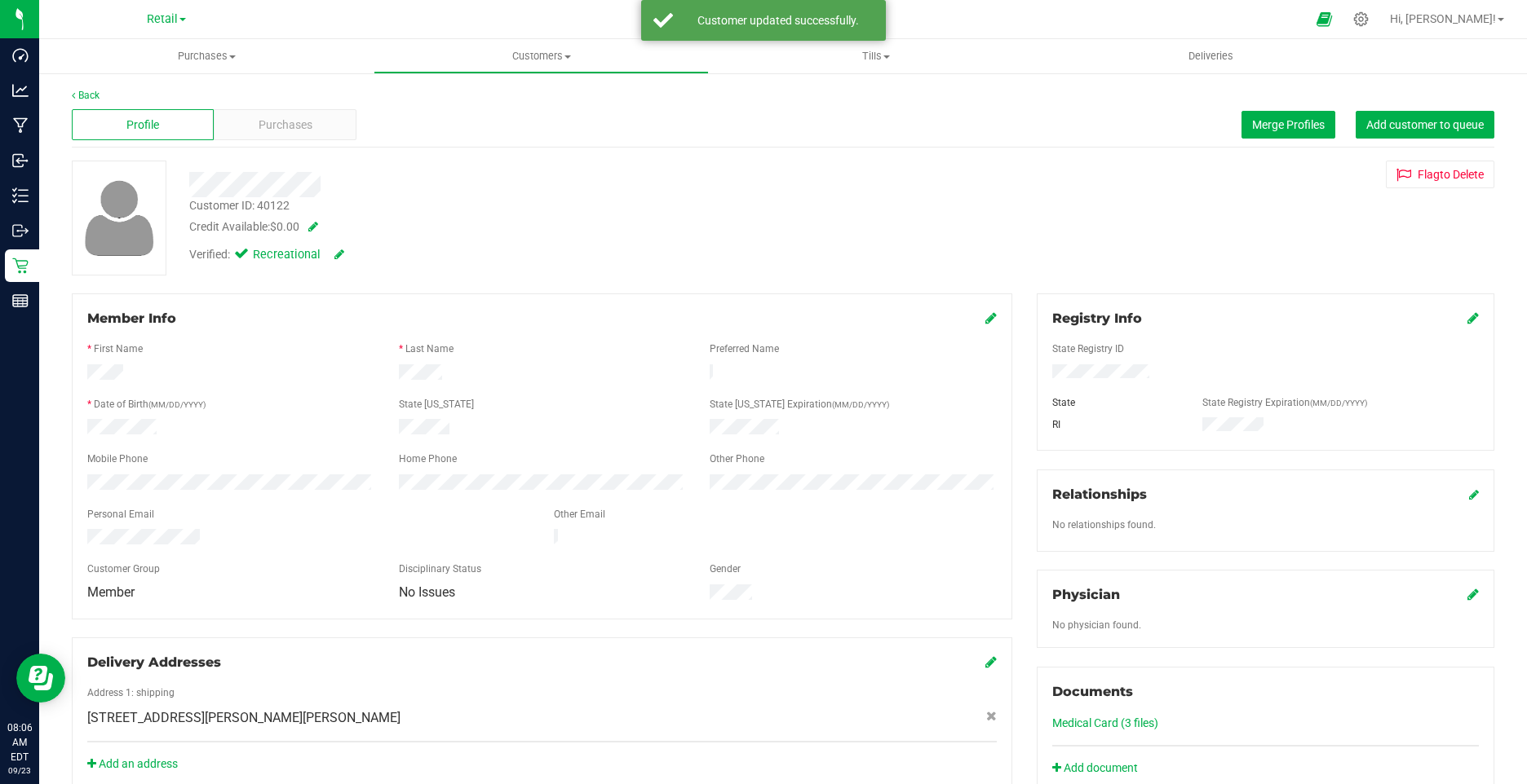
click at [985, 321] on icon at bounding box center [991, 318] width 11 height 13
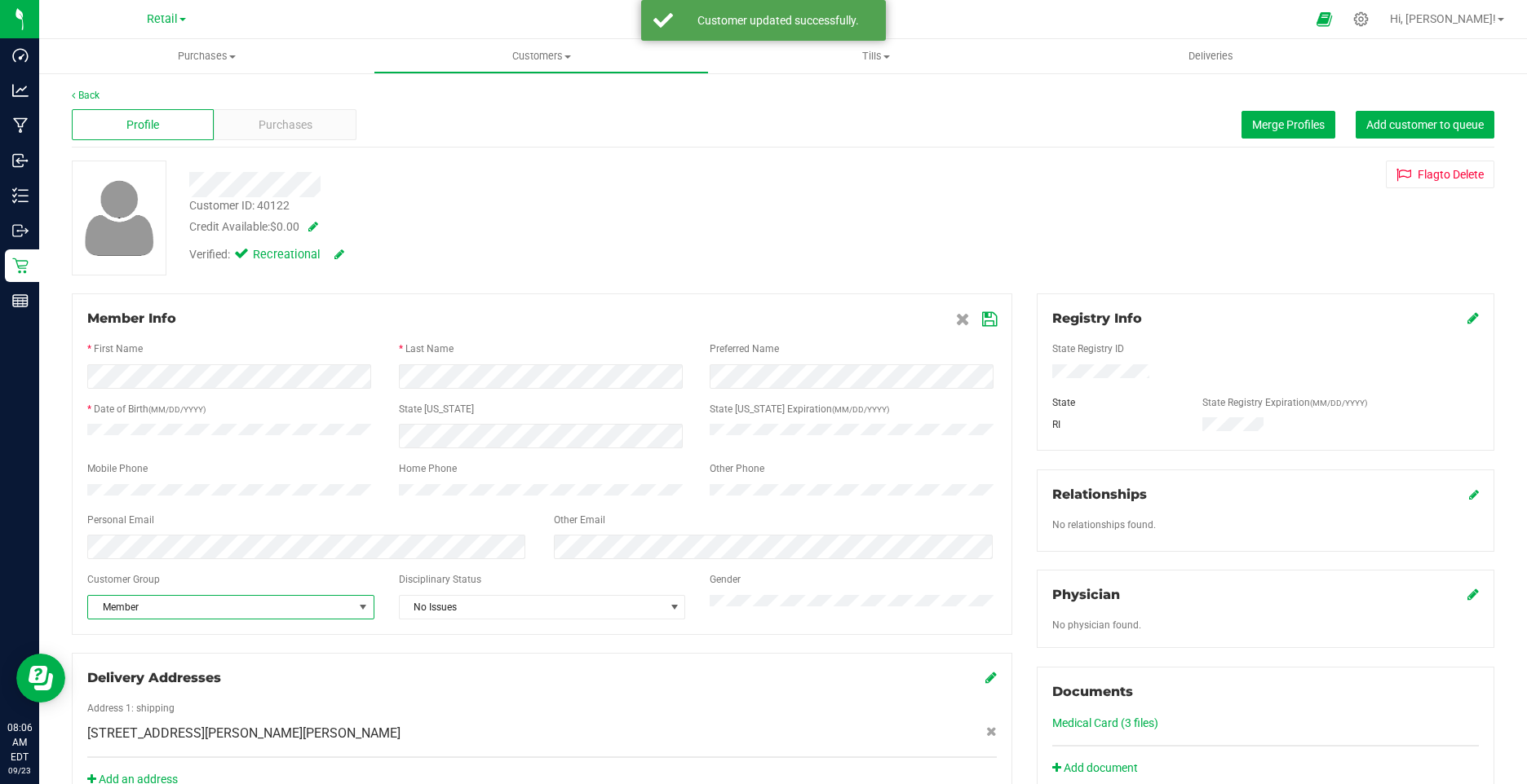
drag, startPoint x: 235, startPoint y: 613, endPoint x: 227, endPoint y: 602, distance: 13.6
click at [234, 614] on span "Member" at bounding box center [220, 607] width 266 height 23
click at [198, 636] on li "None" at bounding box center [229, 644] width 282 height 24
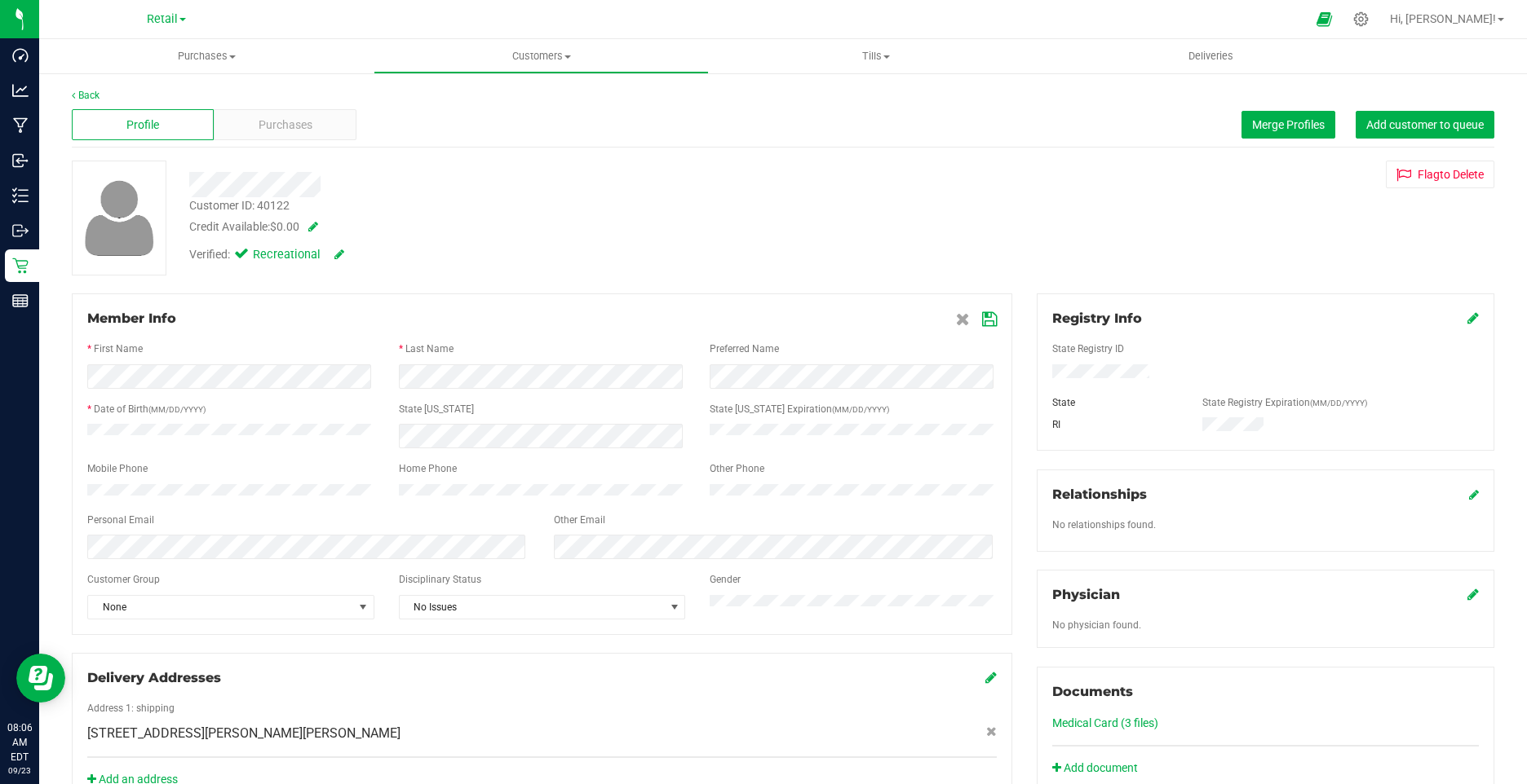
click at [983, 318] on icon at bounding box center [989, 319] width 15 height 13
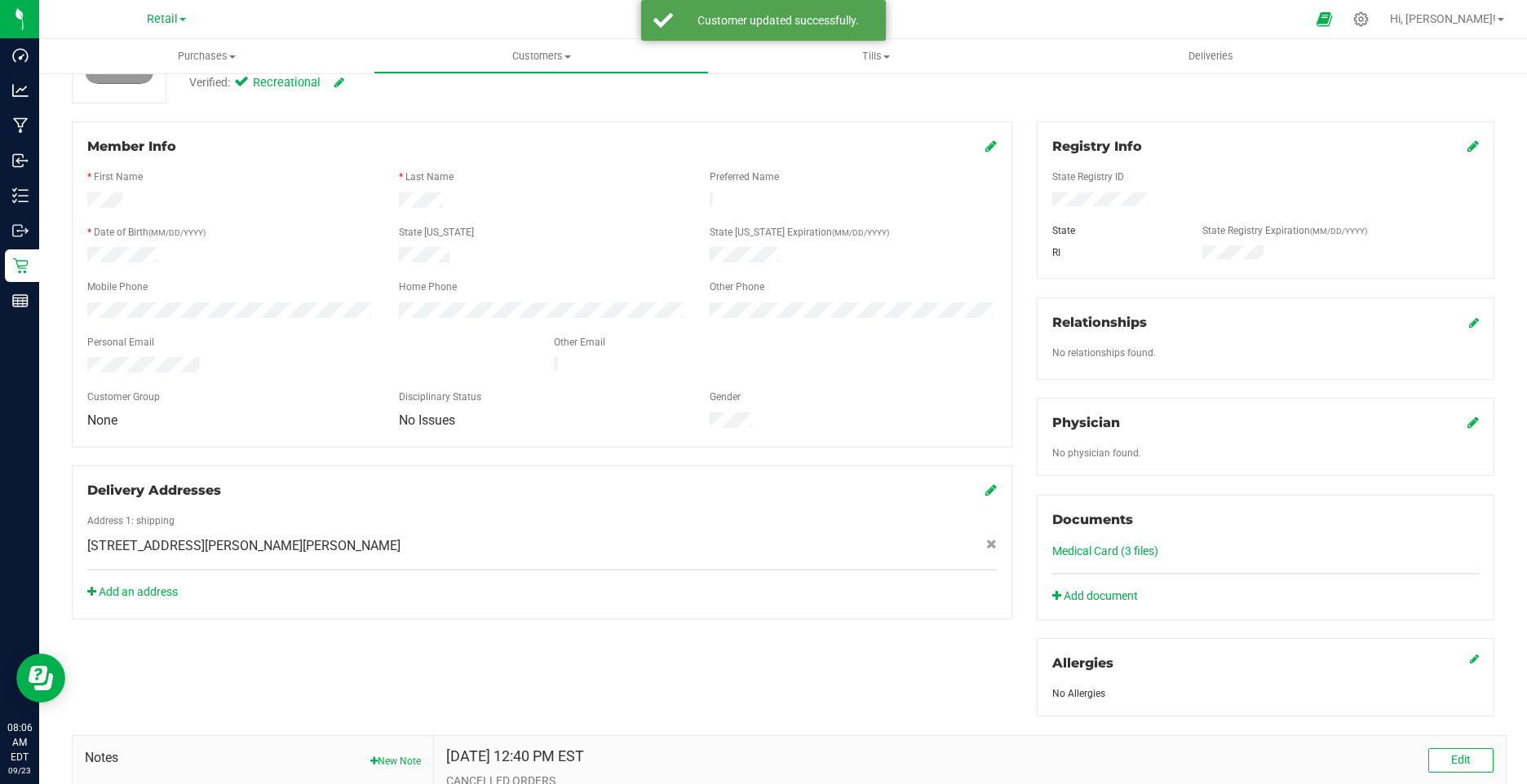
scroll to position [394, 0]
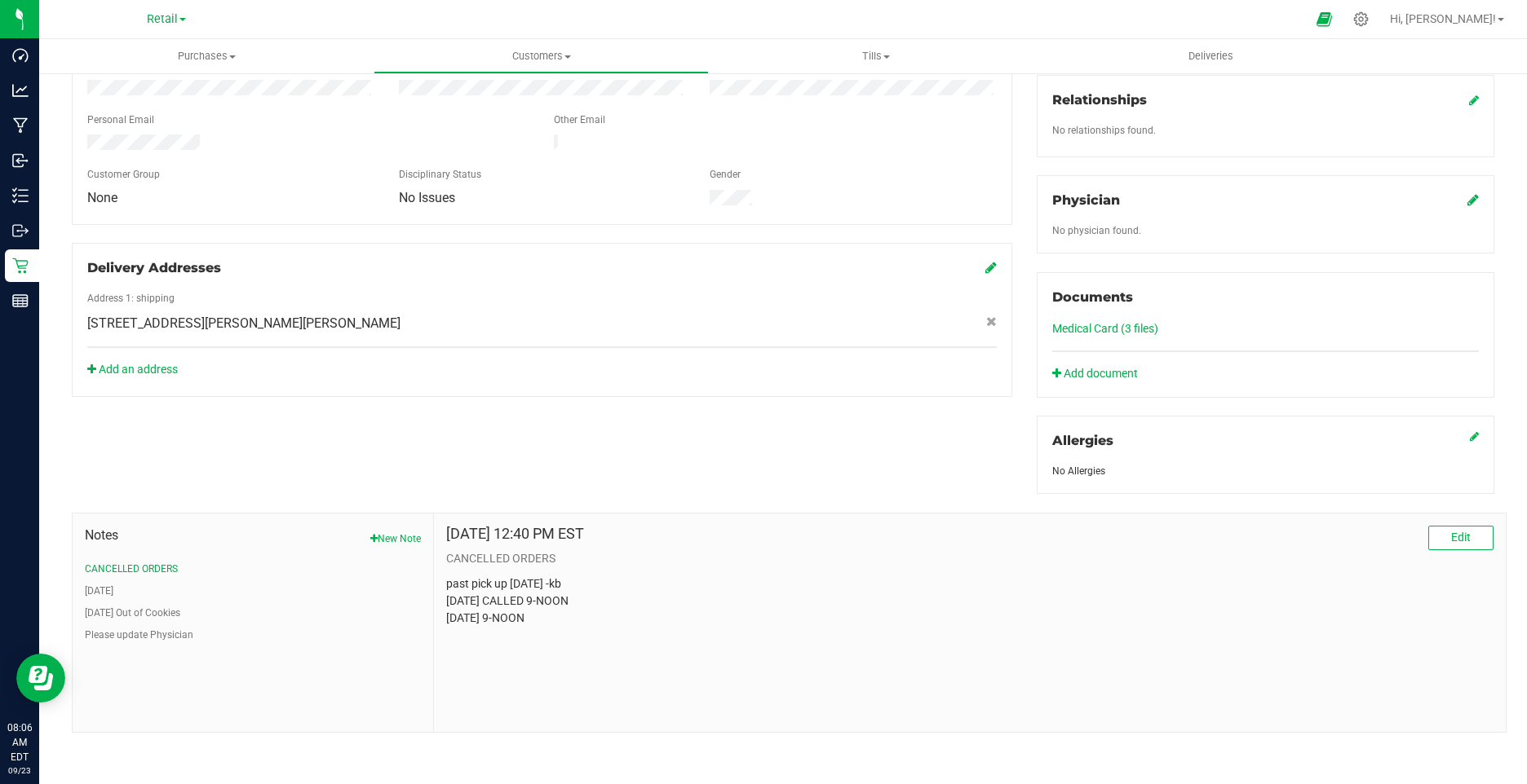
click at [1122, 330] on link "Medical Card (3 files)" at bounding box center [1106, 328] width 106 height 13
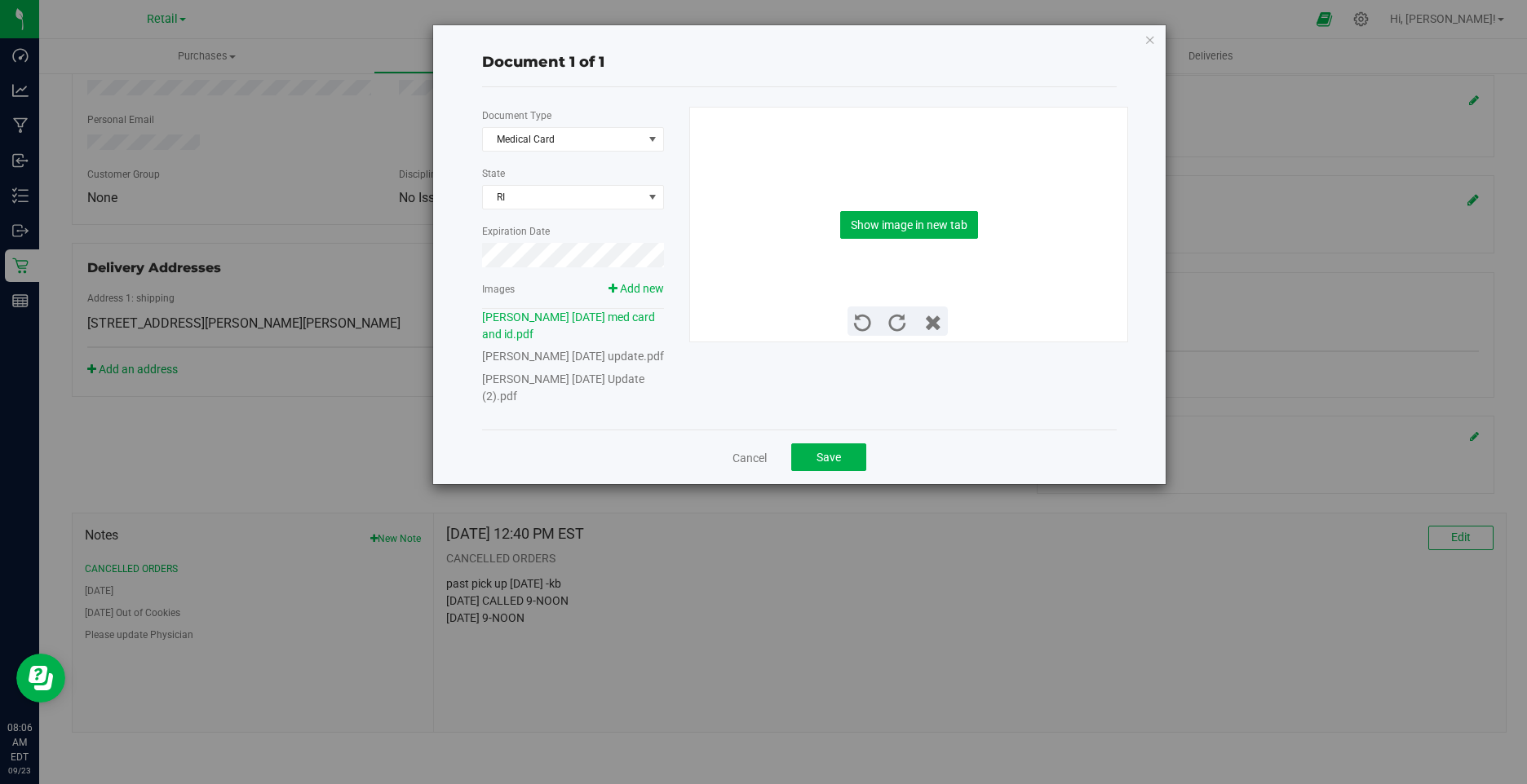
click at [535, 399] on link "Laurie Giudice 03 10 1958 Update (2).pdf" at bounding box center [563, 387] width 162 height 30
click at [535, 399] on link "Laurie Giudice 03 10 1958 Update (2).pdf" at bounding box center [563, 387] width 162 height 30
click at [889, 225] on button "Show image in new tab" at bounding box center [909, 225] width 138 height 28
click at [538, 350] on link "laurie giudice 03 10 1958 update.pdf" at bounding box center [573, 356] width 182 height 13
click at [540, 357] on link "laurie giudice 03 10 1958 update.pdf" at bounding box center [573, 356] width 182 height 13
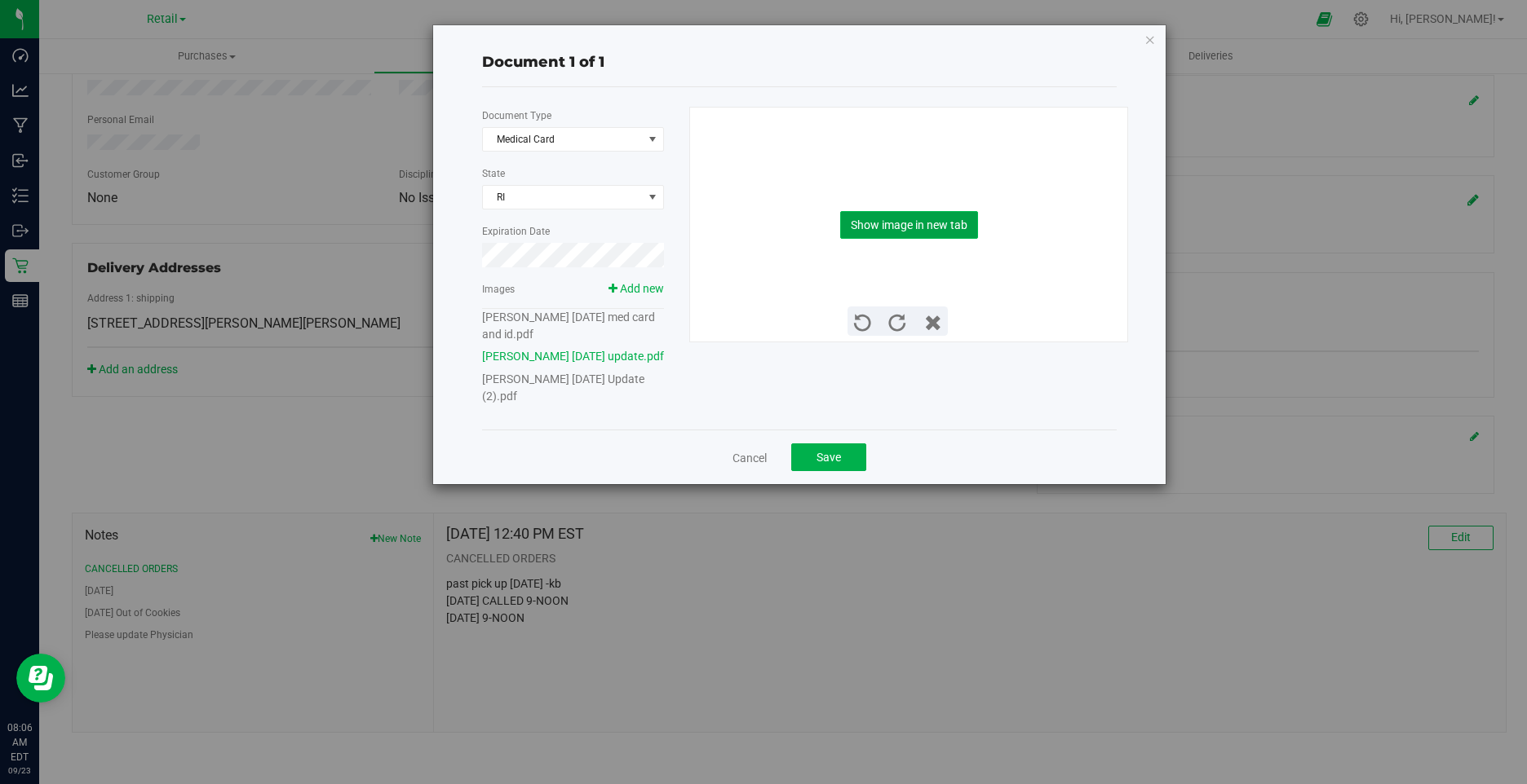
click at [943, 222] on button "Show image in new tab" at bounding box center [909, 225] width 138 height 28
click at [550, 316] on link "laurie giudice 03 10 1958 med card and id.pdf" at bounding box center [568, 325] width 173 height 30
click at [899, 219] on button "Show image in new tab" at bounding box center [909, 225] width 138 height 28
click at [1151, 32] on icon "button" at bounding box center [1150, 39] width 11 height 19
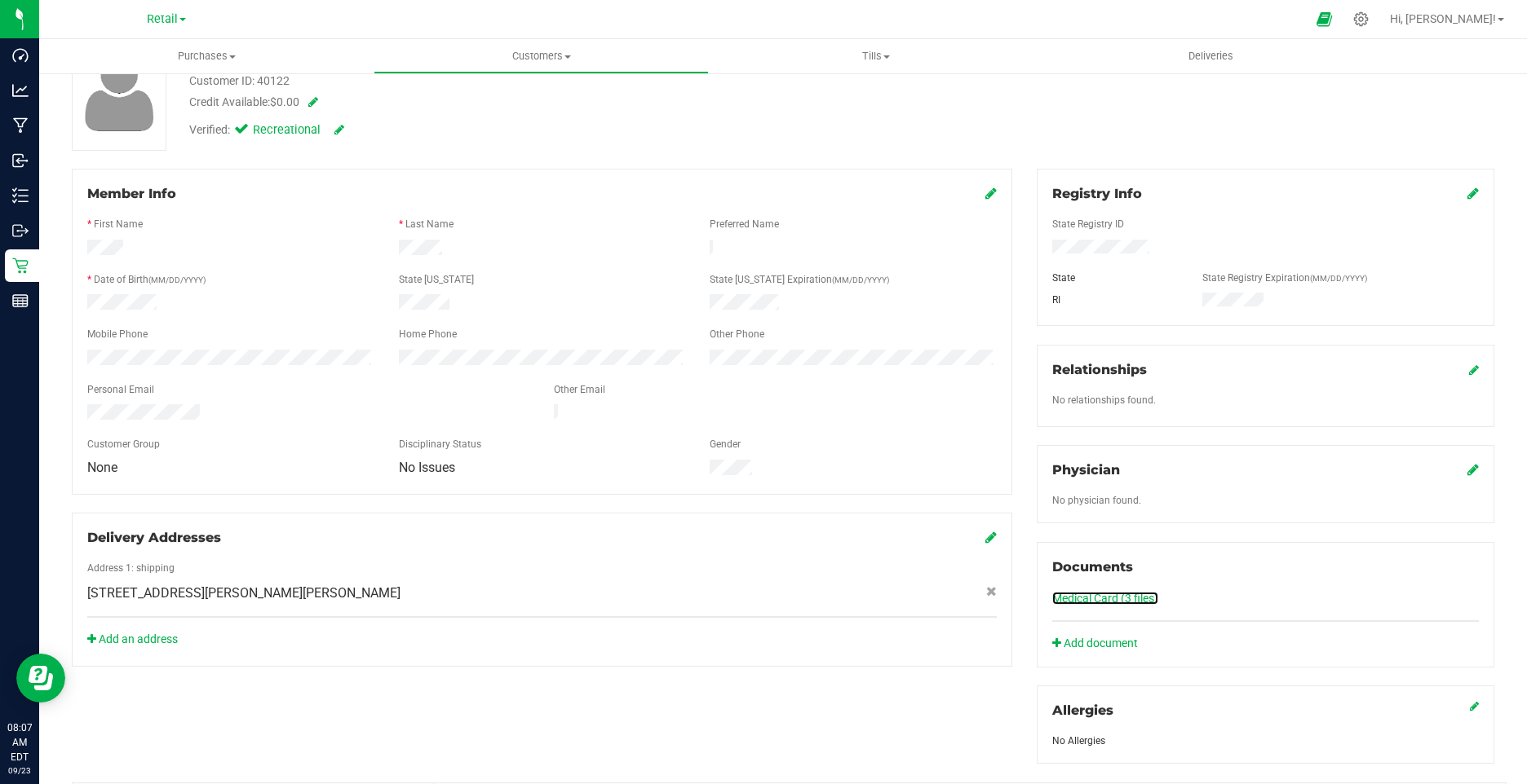
scroll to position [0, 0]
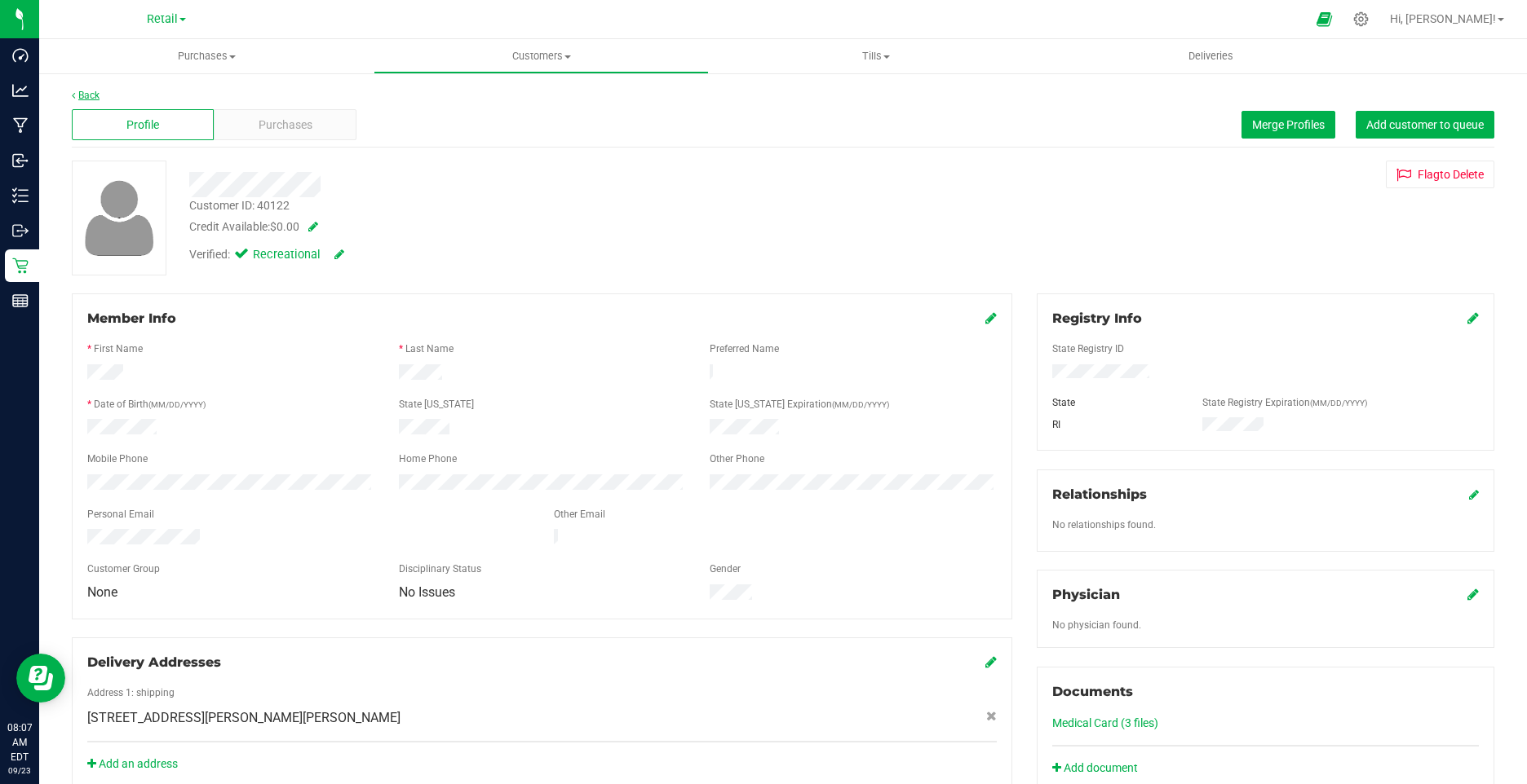
click at [91, 94] on link "Back" at bounding box center [85, 95] width 28 height 11
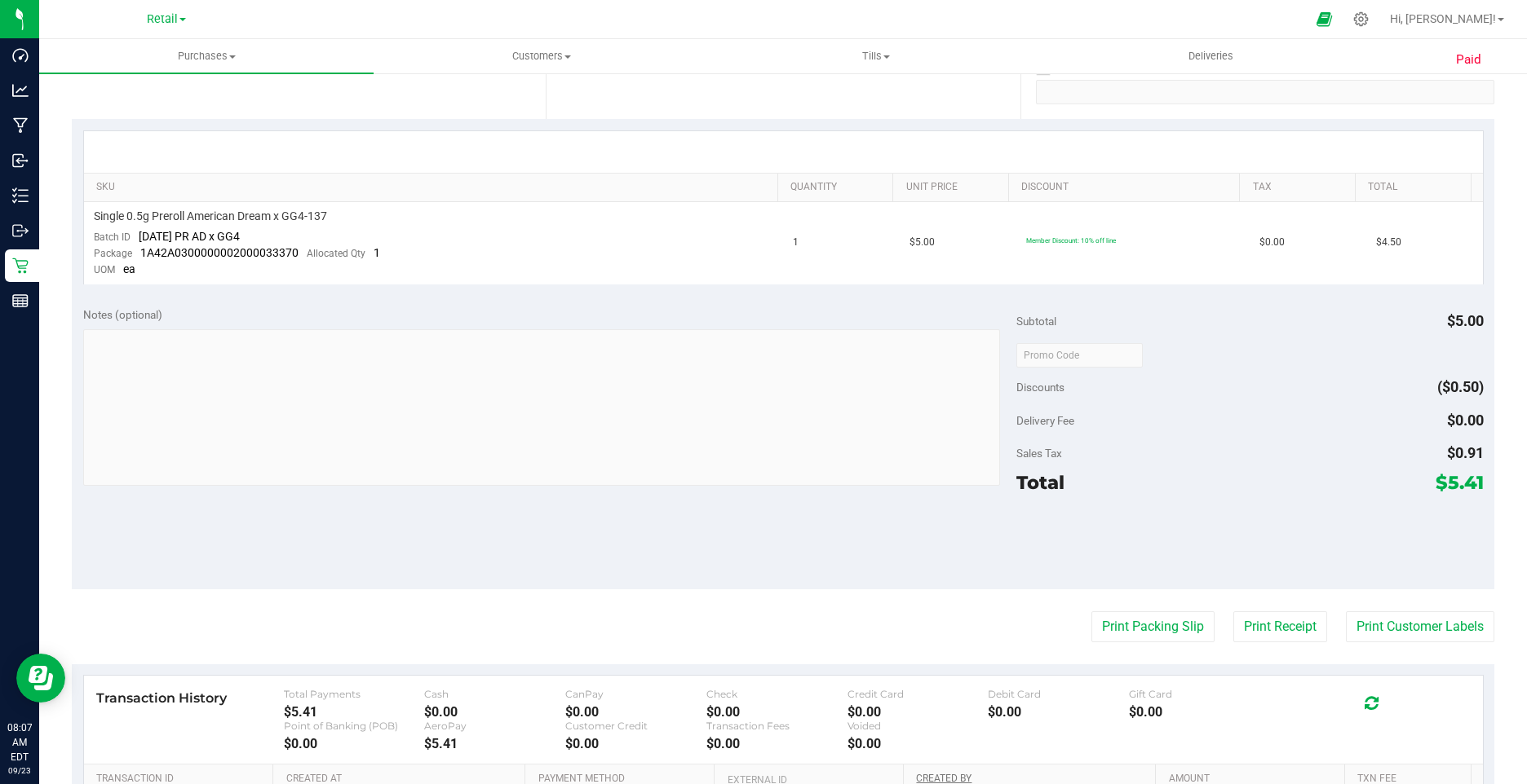
scroll to position [558, 0]
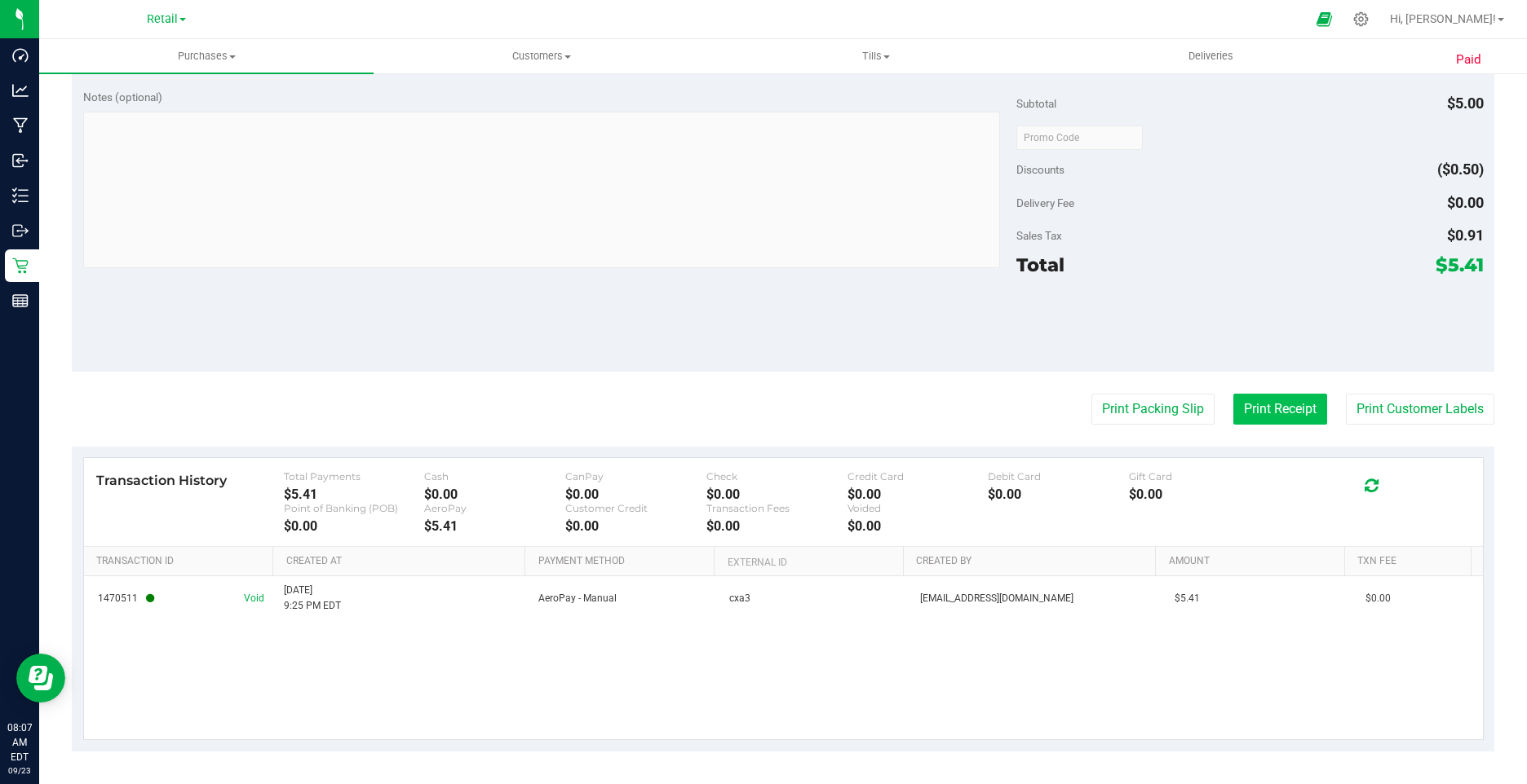
click at [1251, 405] on button "Print Receipt" at bounding box center [1281, 410] width 94 height 31
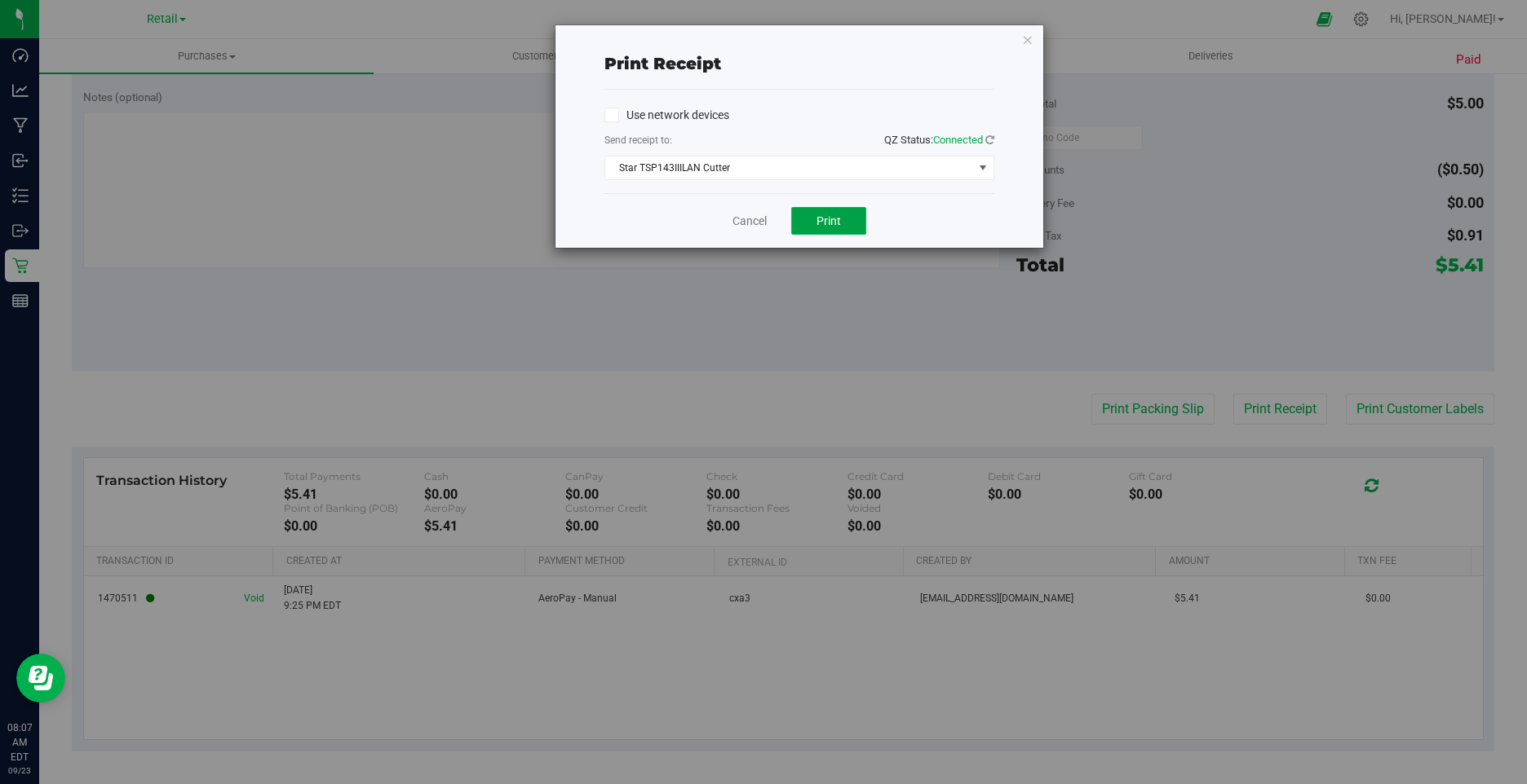
click at [792, 222] on button "Print" at bounding box center [829, 221] width 75 height 28
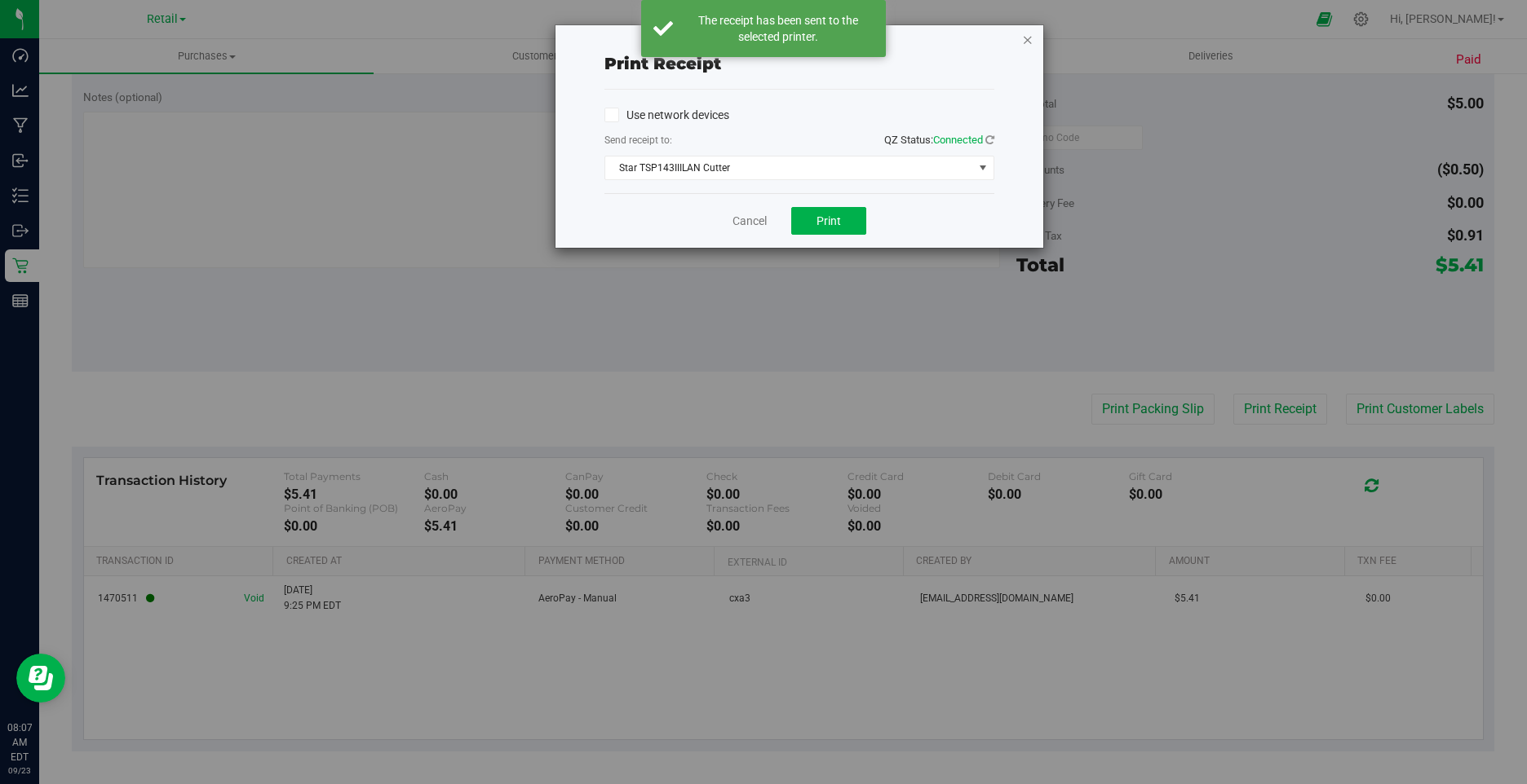
click at [1029, 42] on icon "button" at bounding box center [1027, 39] width 11 height 19
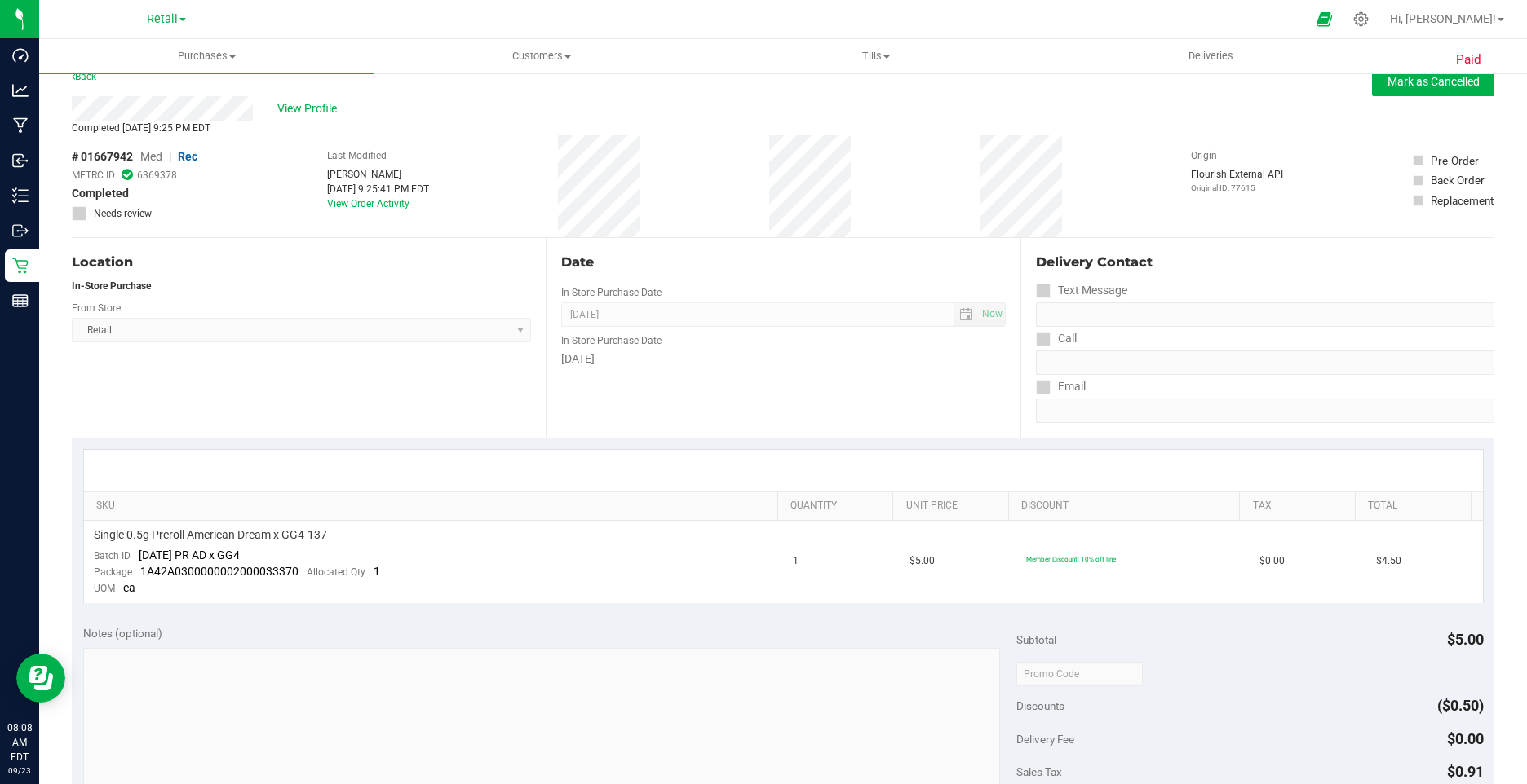
scroll to position [0, 0]
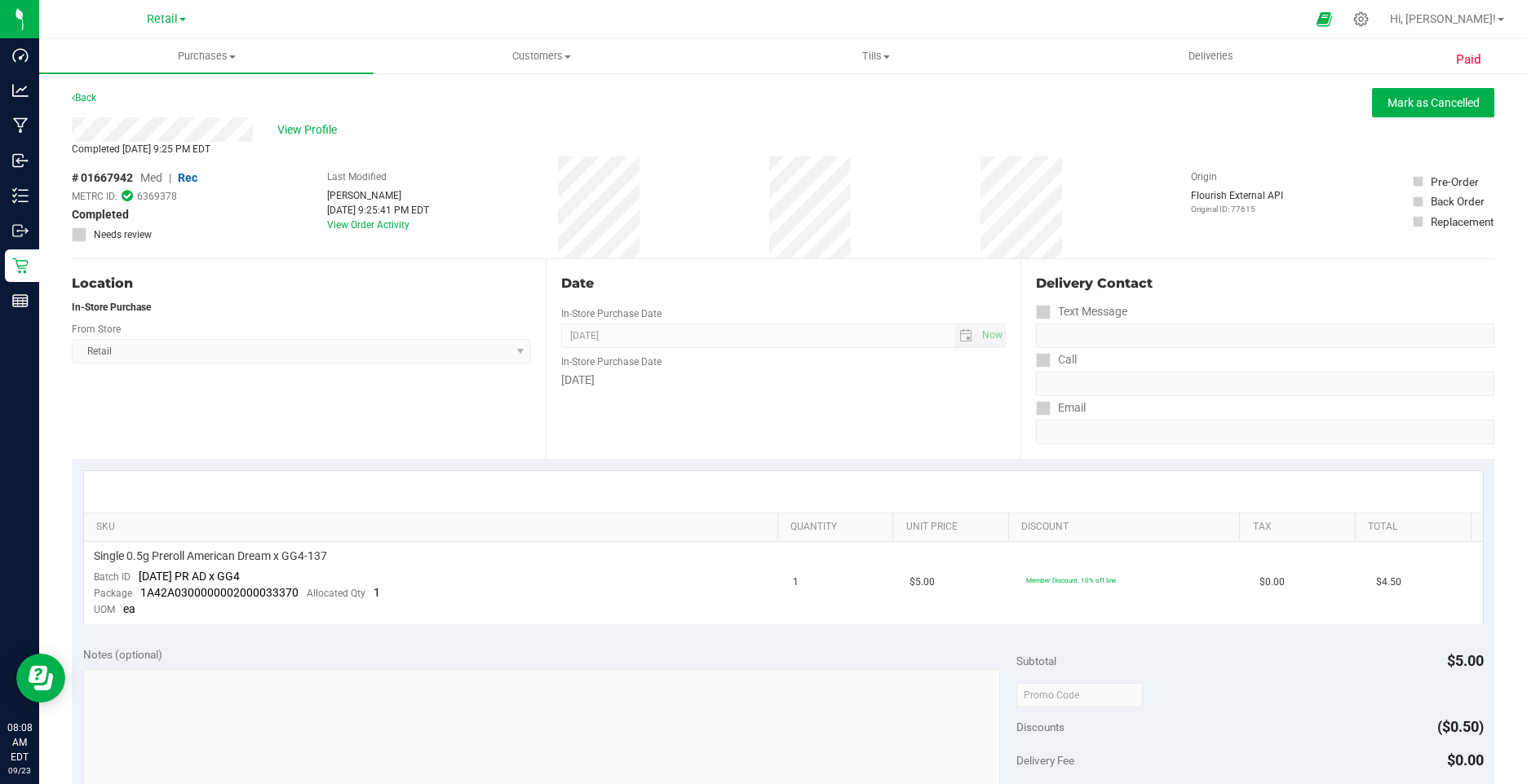
click at [286, 138] on div "View Profile" at bounding box center [783, 130] width 1423 height 24
click at [293, 133] on span "View Profile" at bounding box center [310, 131] width 65 height 17
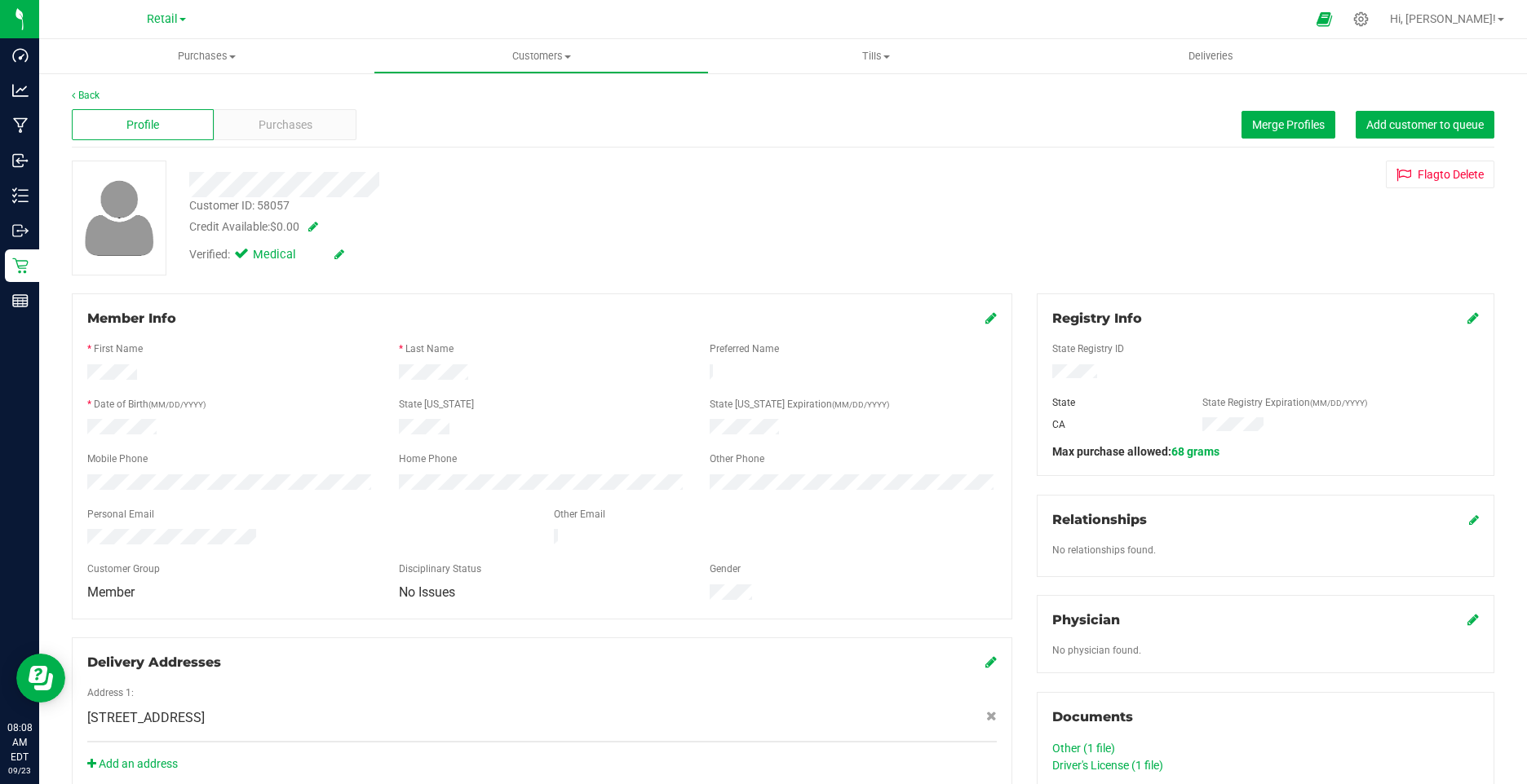
click at [340, 255] on icon at bounding box center [339, 254] width 10 height 11
click at [236, 259] on span "Verified:" at bounding box center [212, 257] width 48 height 21
click at [244, 257] on icon at bounding box center [245, 257] width 10 height 0
click at [0, 0] on input "Medical" at bounding box center [0, 0] width 0 height 0
click at [366, 257] on div "Verified: Medical" at bounding box center [297, 257] width 241 height 21
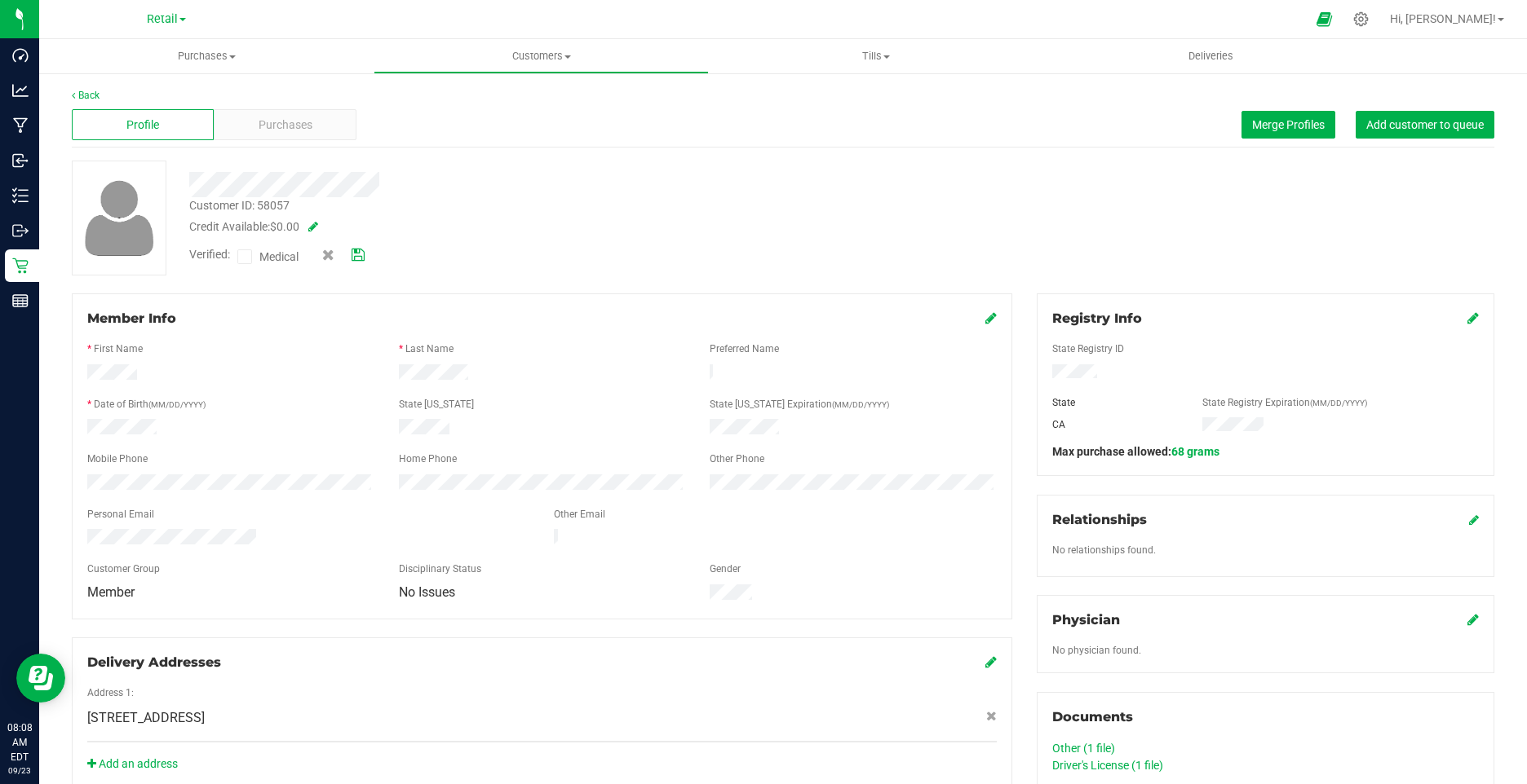
click at [359, 261] on icon at bounding box center [358, 255] width 13 height 11
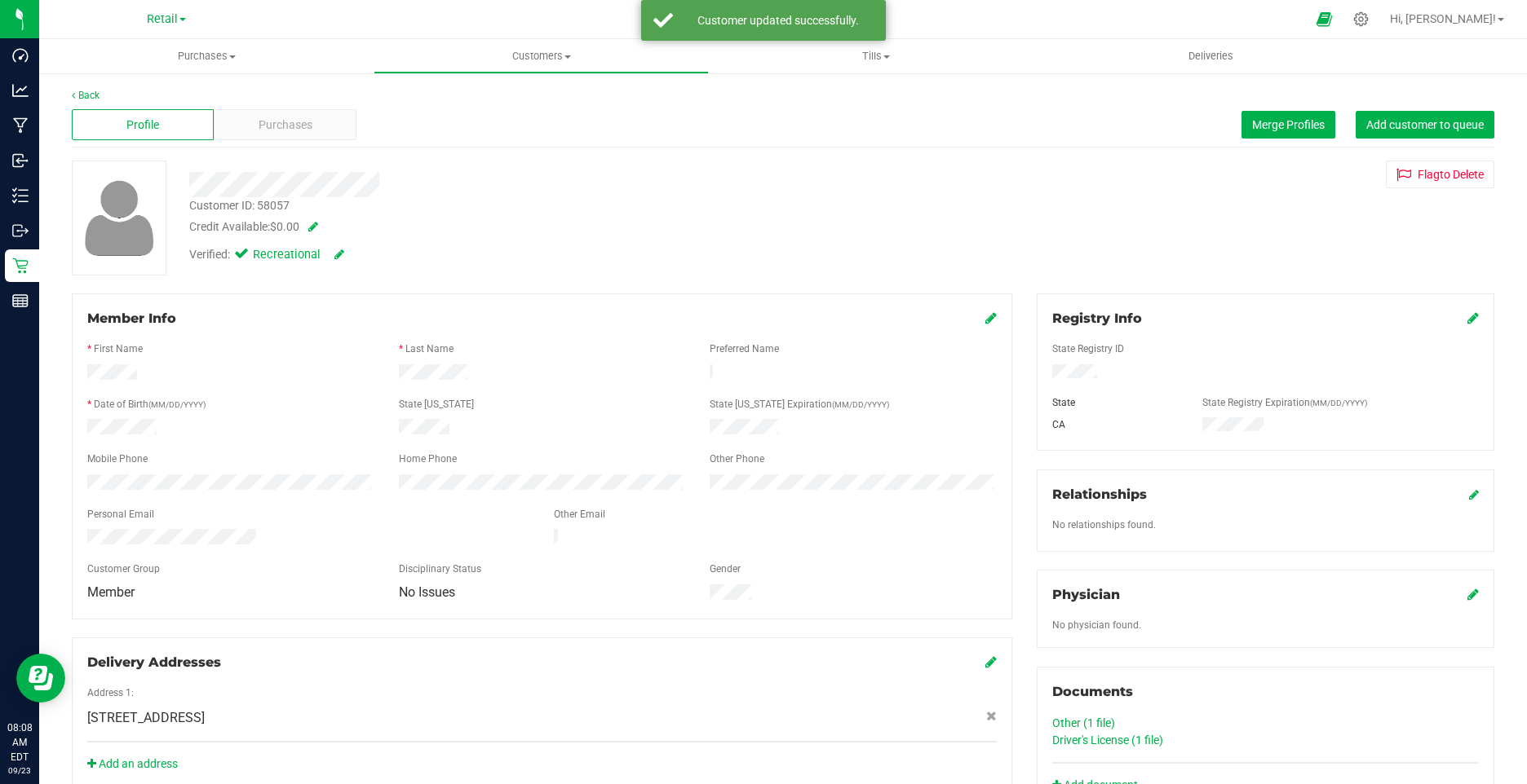
click at [985, 318] on icon at bounding box center [991, 318] width 11 height 13
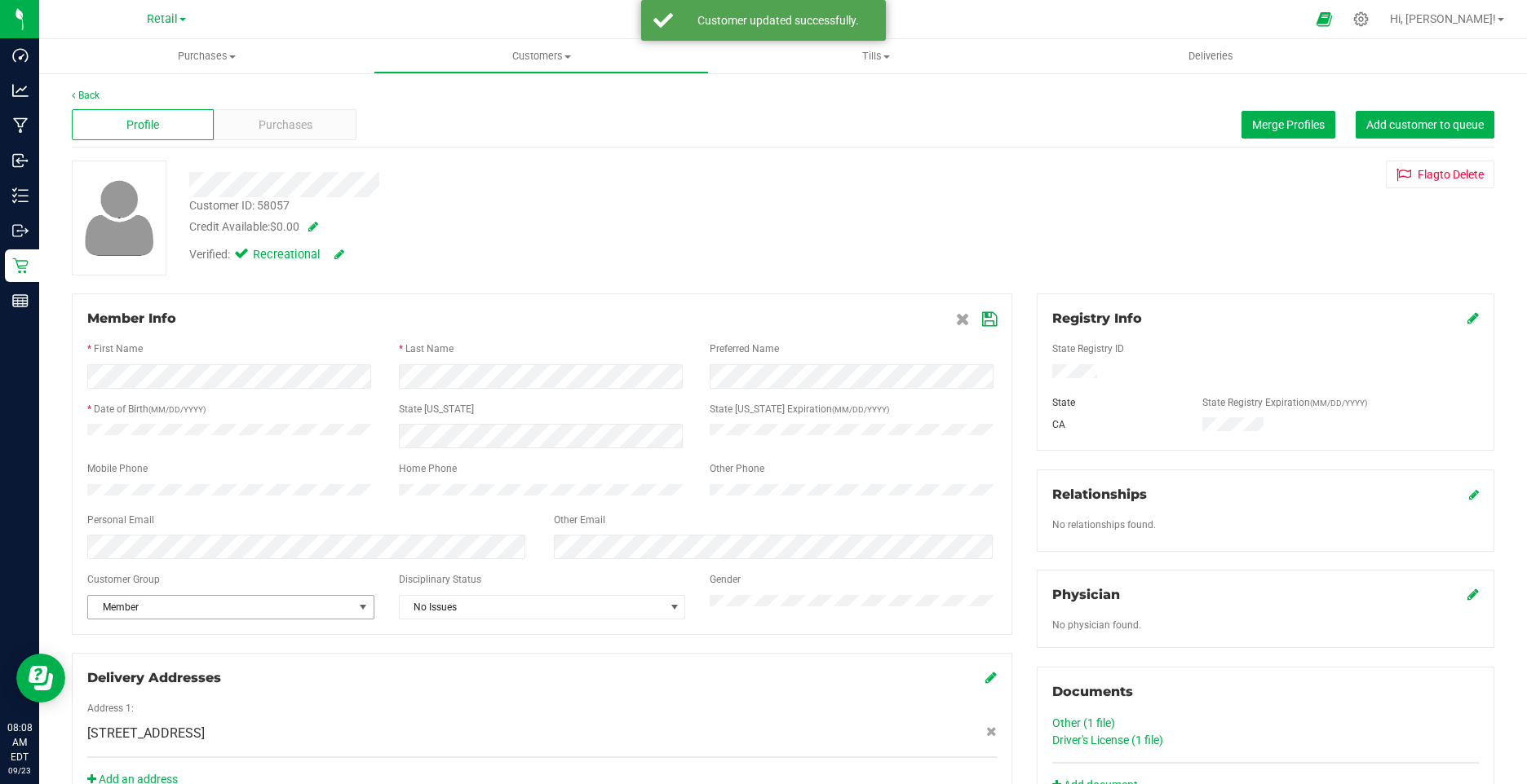
click at [138, 618] on span "Member" at bounding box center [220, 607] width 266 height 23
click at [135, 640] on li "None" at bounding box center [229, 644] width 282 height 24
click at [962, 318] on link at bounding box center [965, 318] width 18 height 16
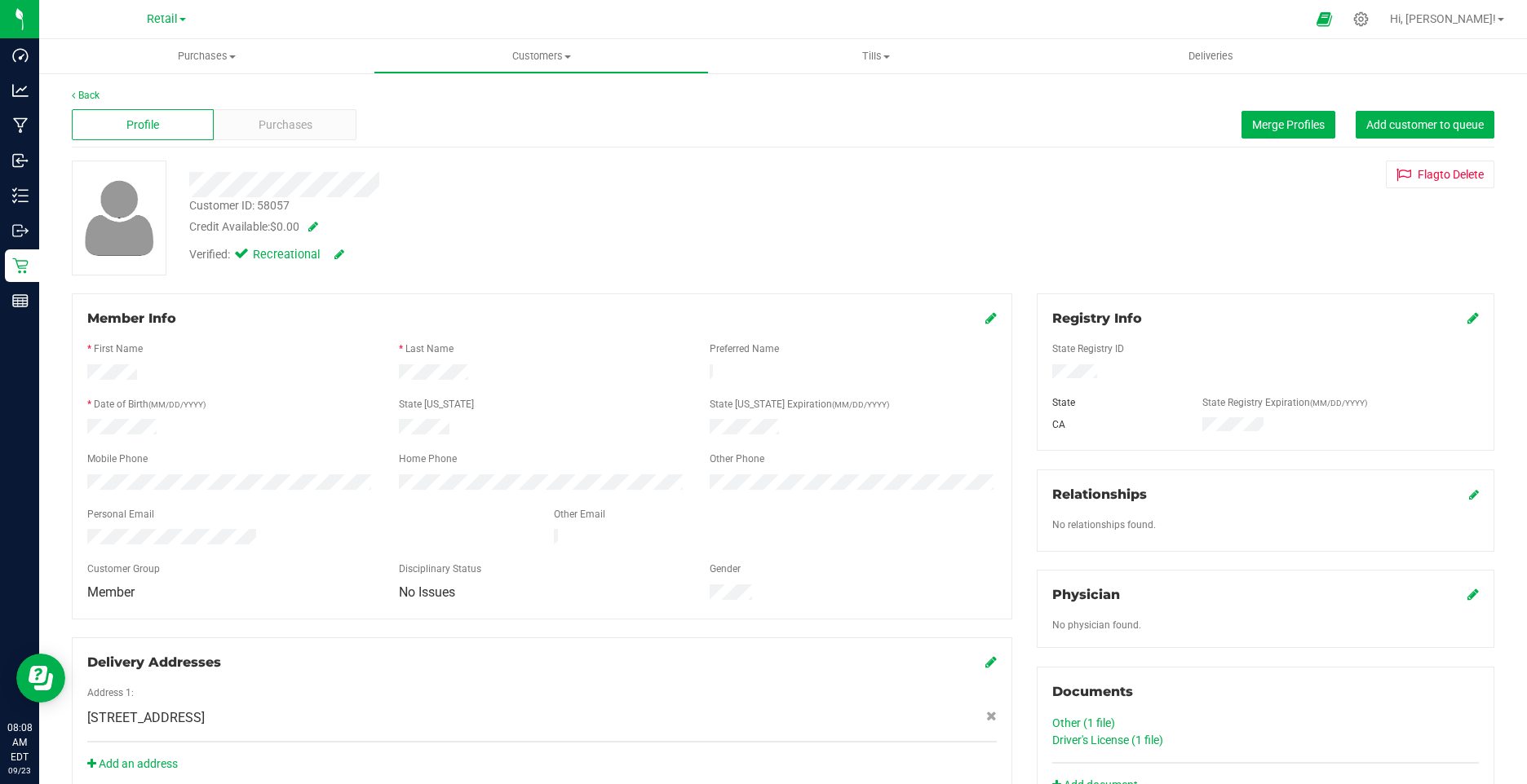
click at [985, 321] on icon at bounding box center [991, 318] width 11 height 13
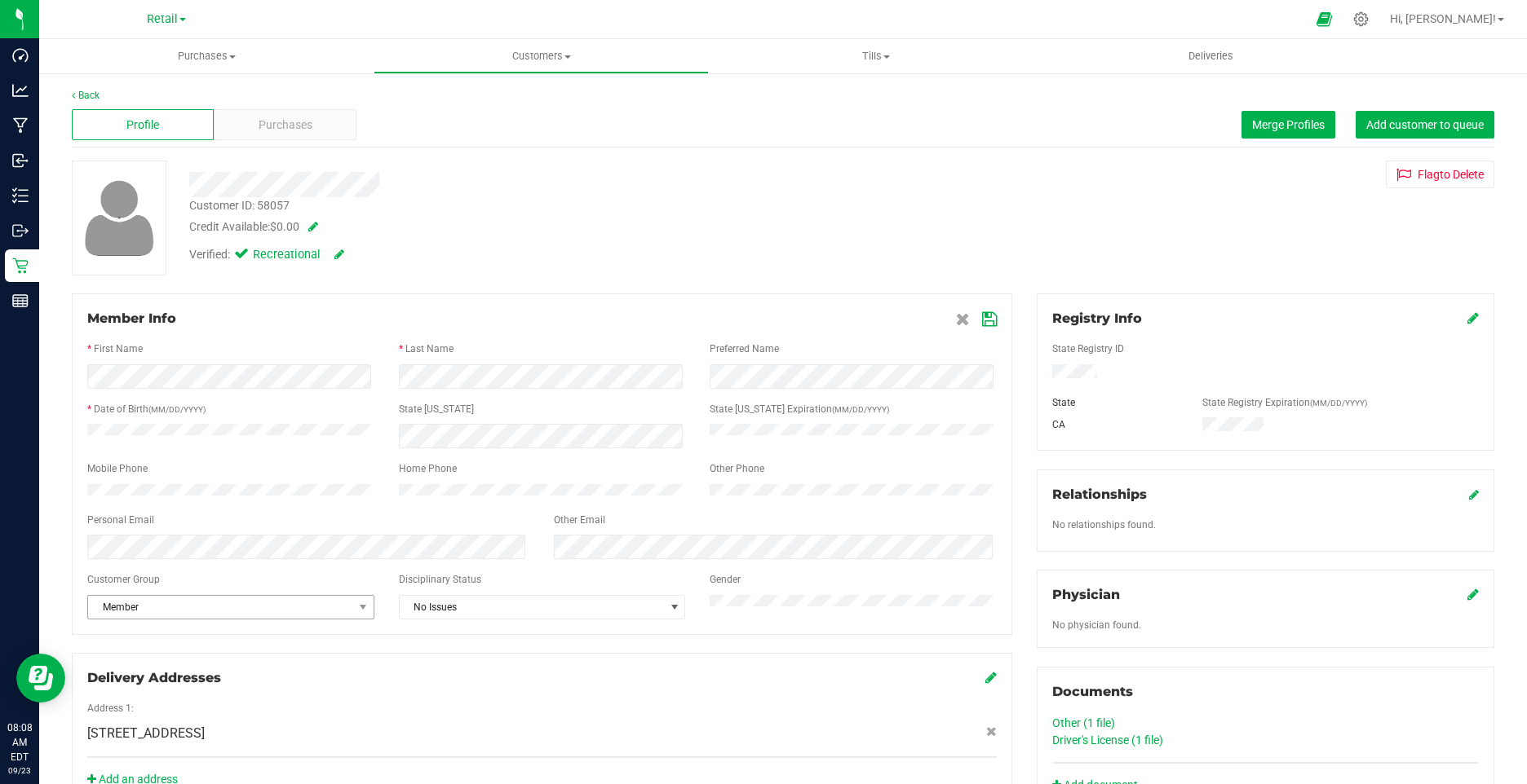
drag, startPoint x: 132, startPoint y: 601, endPoint x: 133, endPoint y: 613, distance: 12.0
click at [132, 595] on div at bounding box center [542, 593] width 910 height 4
click at [133, 614] on span "Member" at bounding box center [220, 607] width 266 height 23
click at [144, 635] on li "None" at bounding box center [229, 644] width 282 height 24
click at [985, 324] on icon at bounding box center [989, 319] width 15 height 13
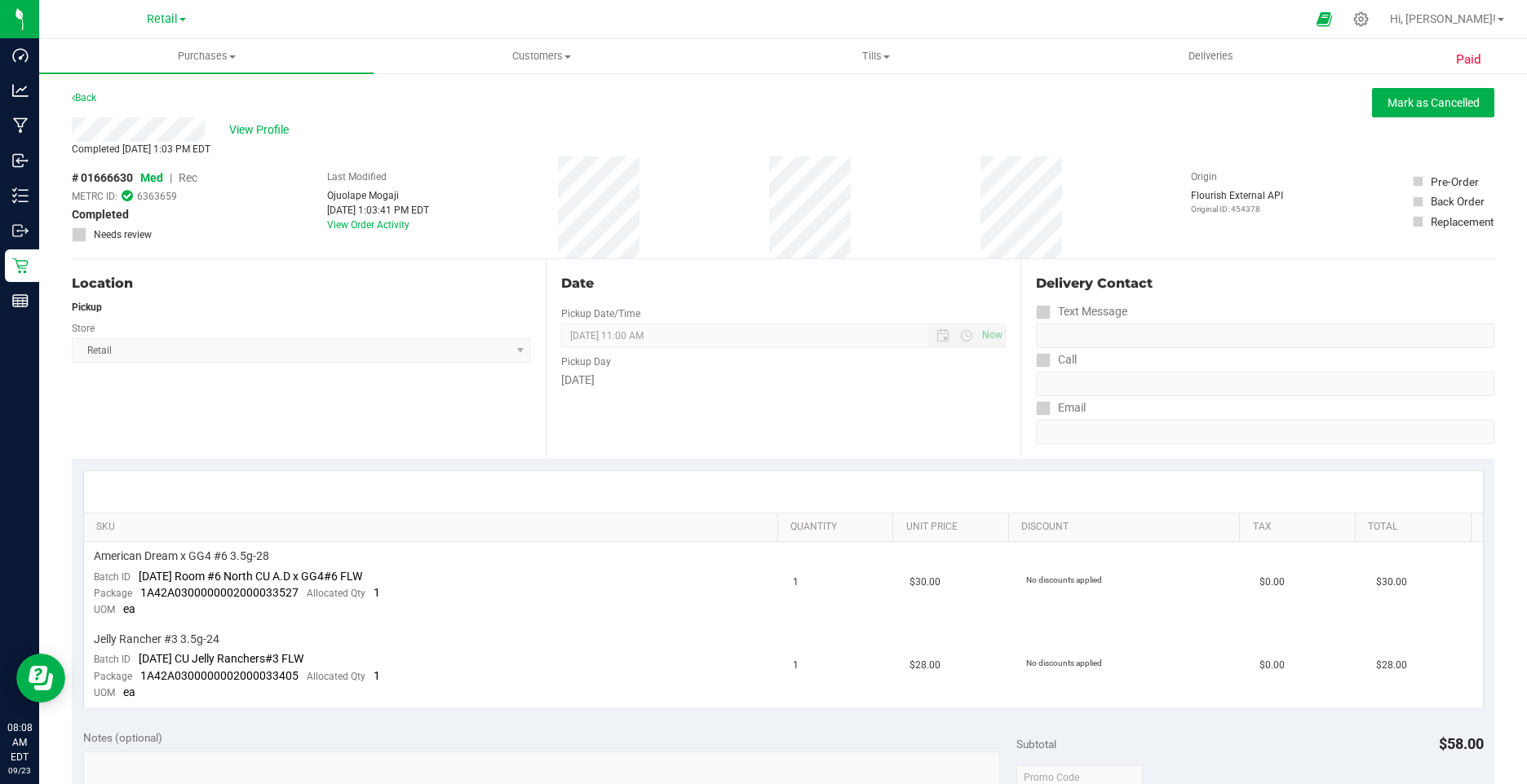
drag, startPoint x: 258, startPoint y: 124, endPoint x: 777, endPoint y: 423, distance: 599.0
click at [776, 423] on purchase-details "Back Mark as Cancelled View Profile Completed Sep 19, 2025 1:03 PM EDT # 016666…" at bounding box center [783, 740] width 1423 height 1303
drag, startPoint x: 777, startPoint y: 423, endPoint x: 911, endPoint y: 263, distance: 208.7
click at [911, 263] on div "Date Pickup Date/Time 09/19/2025 Now 09/19/2025 11:00 AM Now Pickup Day Friday" at bounding box center [783, 359] width 474 height 200
click at [261, 131] on span "View Profile" at bounding box center [261, 131] width 65 height 17
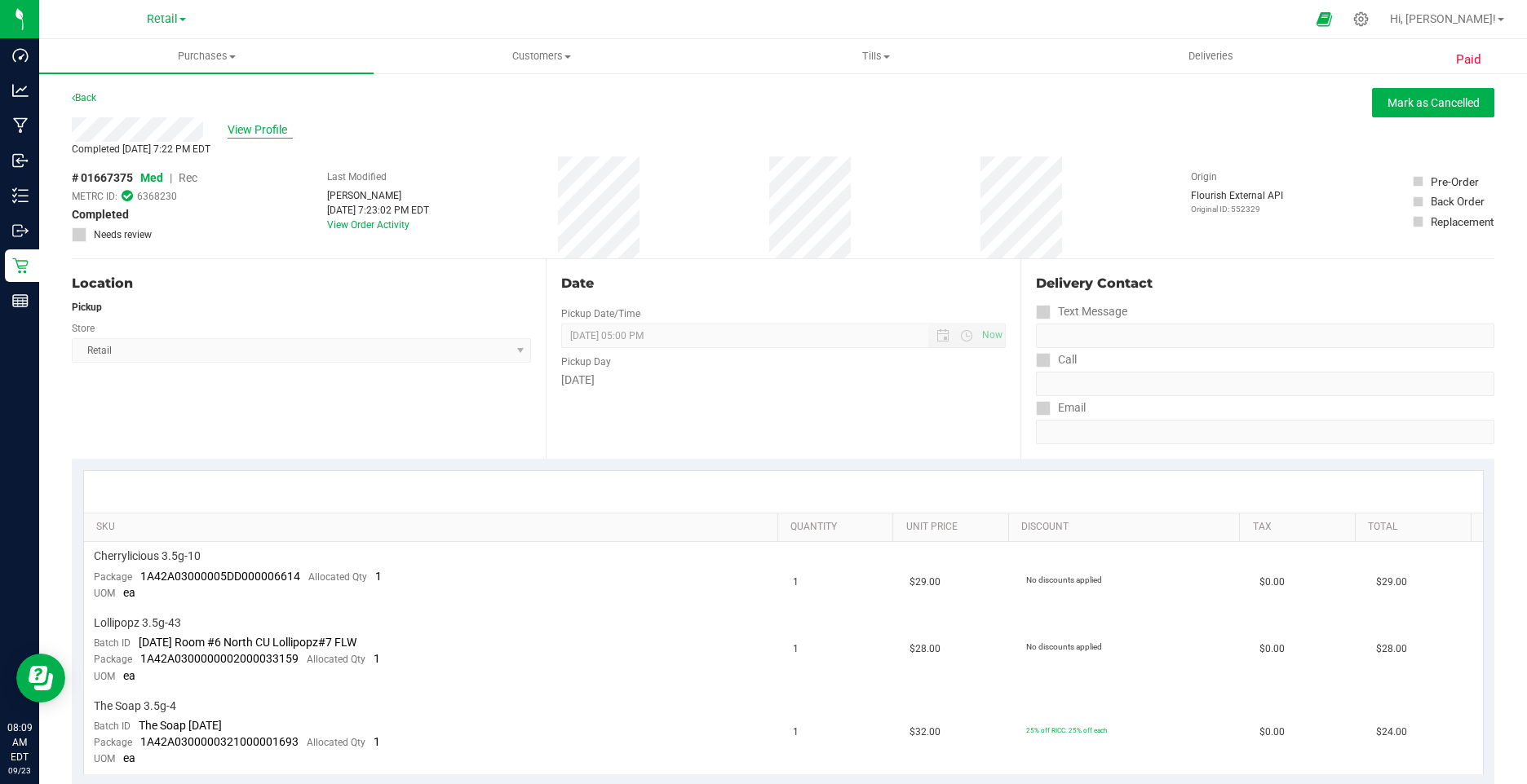
click at [240, 135] on span "View Profile" at bounding box center [259, 131] width 65 height 17
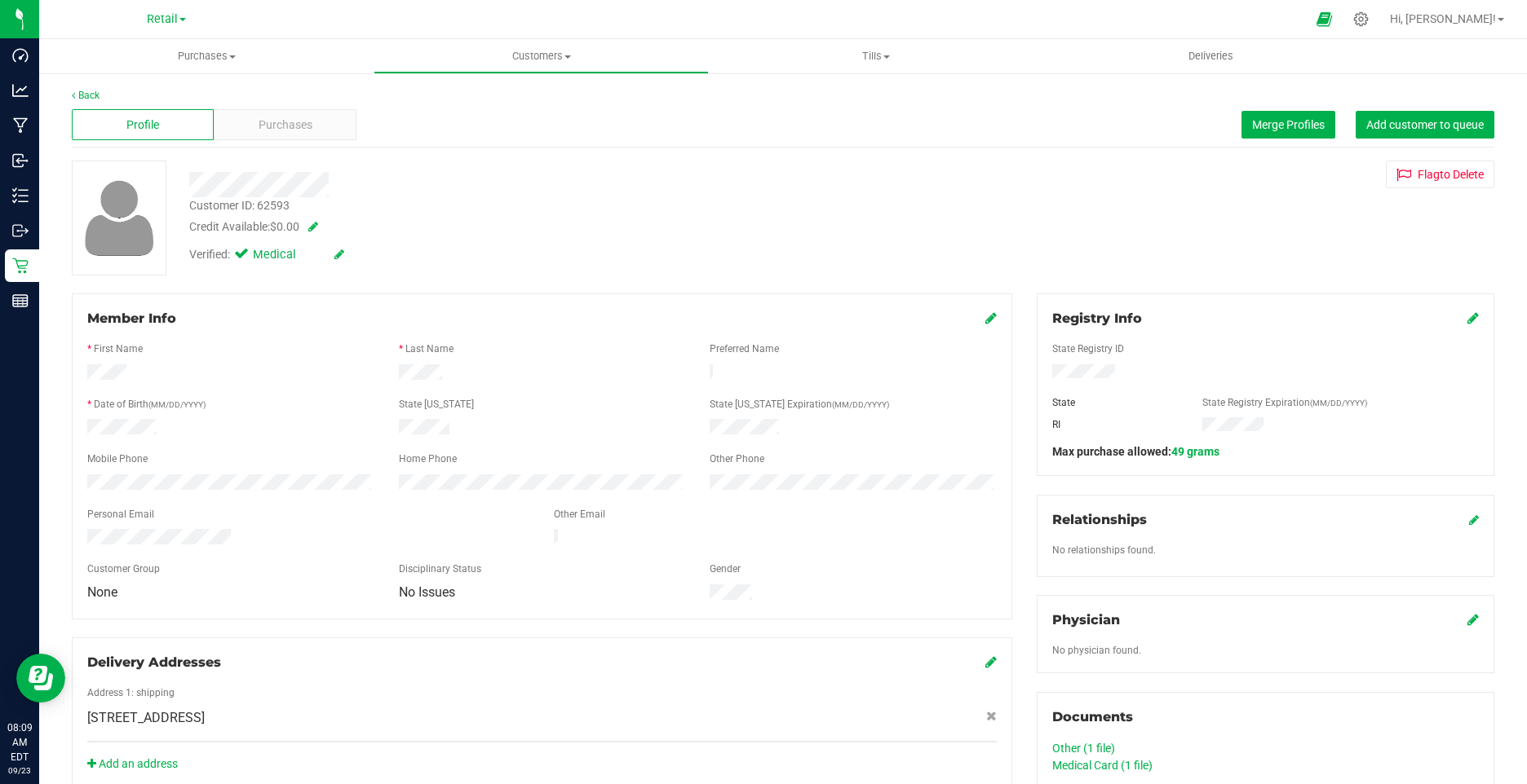
click at [334, 256] on icon at bounding box center [339, 254] width 10 height 11
click at [246, 257] on icon at bounding box center [245, 257] width 10 height 0
click at [0, 0] on input "Medical" at bounding box center [0, 0] width 0 height 0
click at [356, 255] on icon at bounding box center [358, 255] width 13 height 11
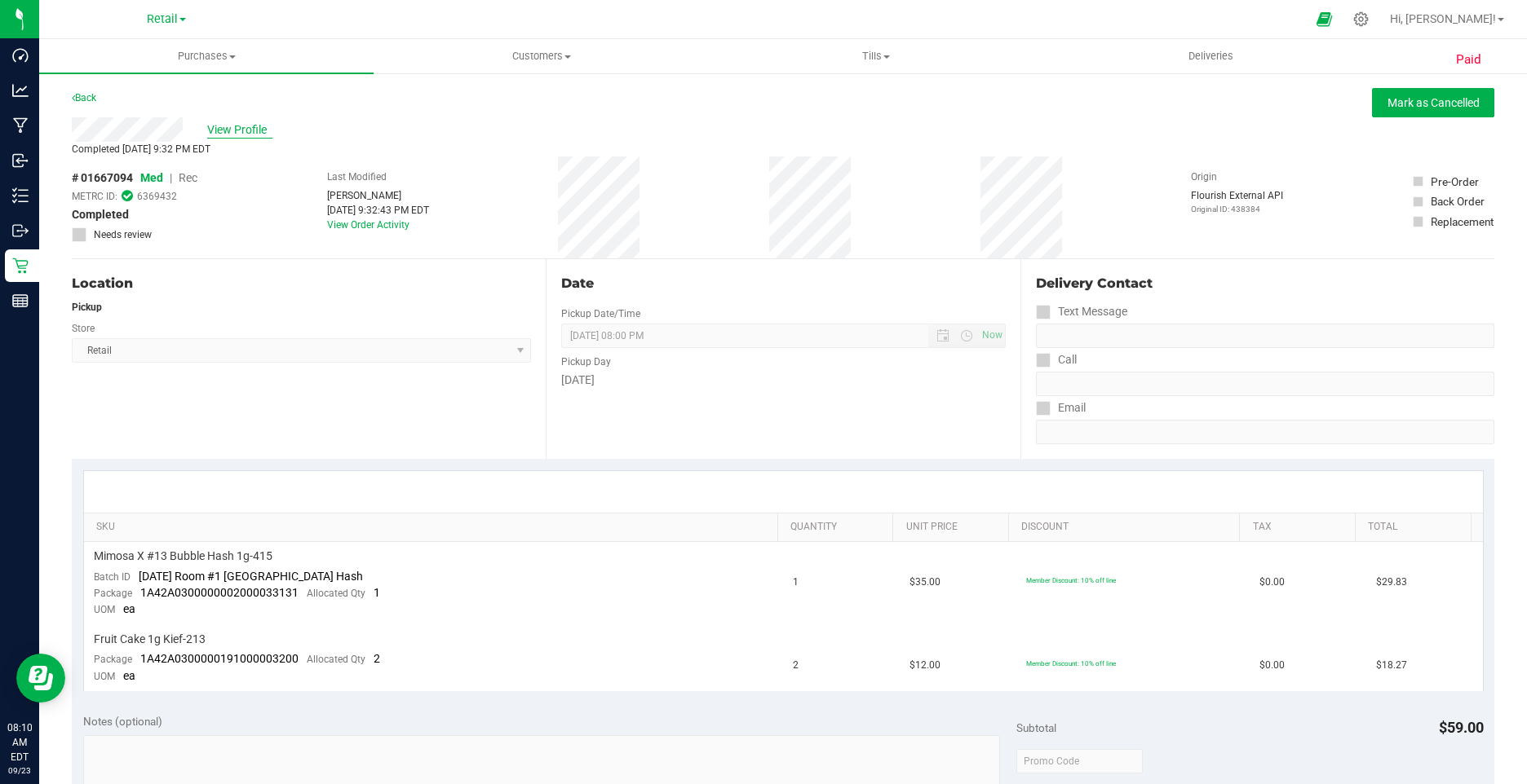
click at [232, 131] on span "View Profile" at bounding box center [239, 131] width 65 height 17
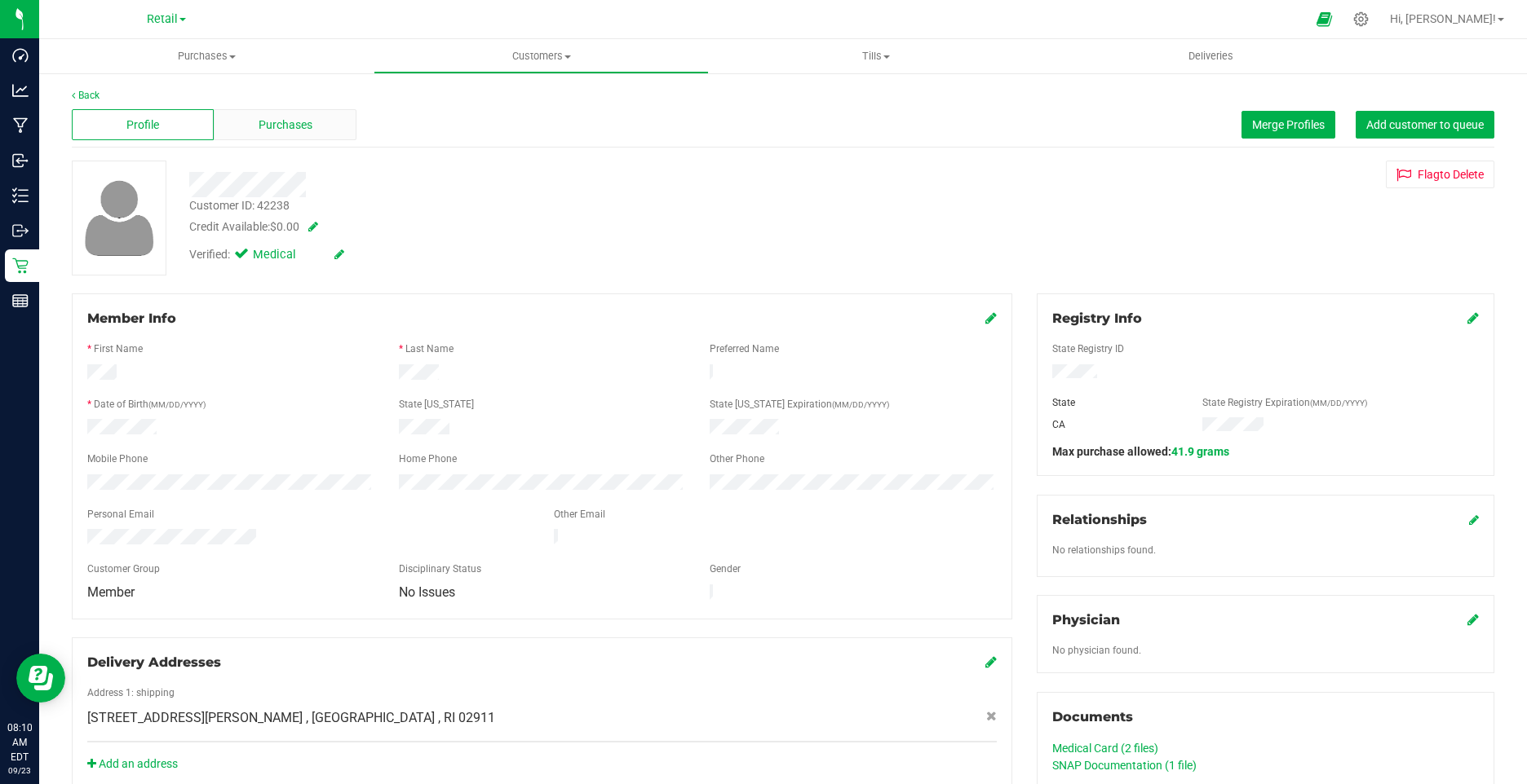
click at [259, 139] on div "Purchases" at bounding box center [284, 125] width 142 height 31
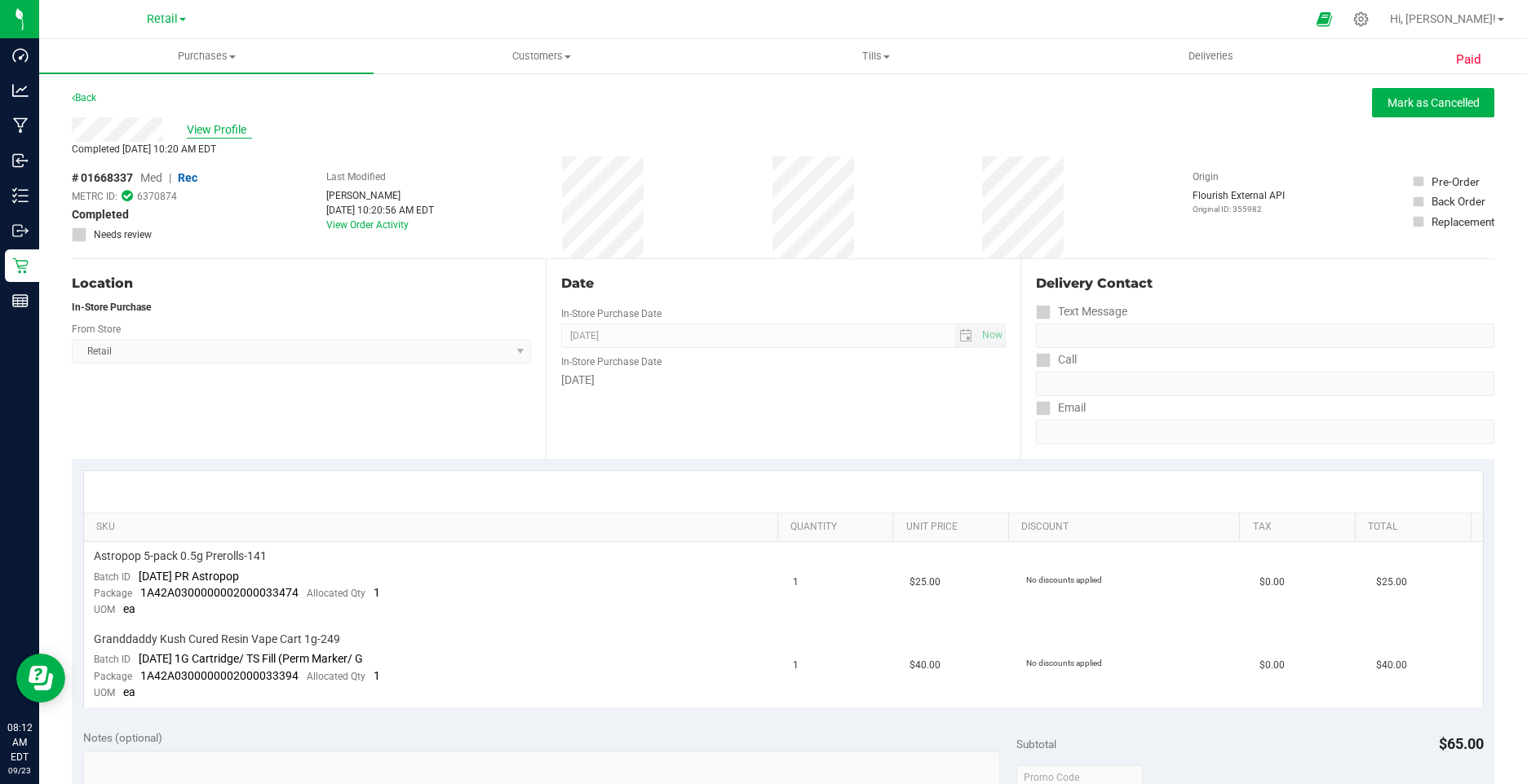
click at [212, 137] on span "View Profile" at bounding box center [219, 131] width 65 height 17
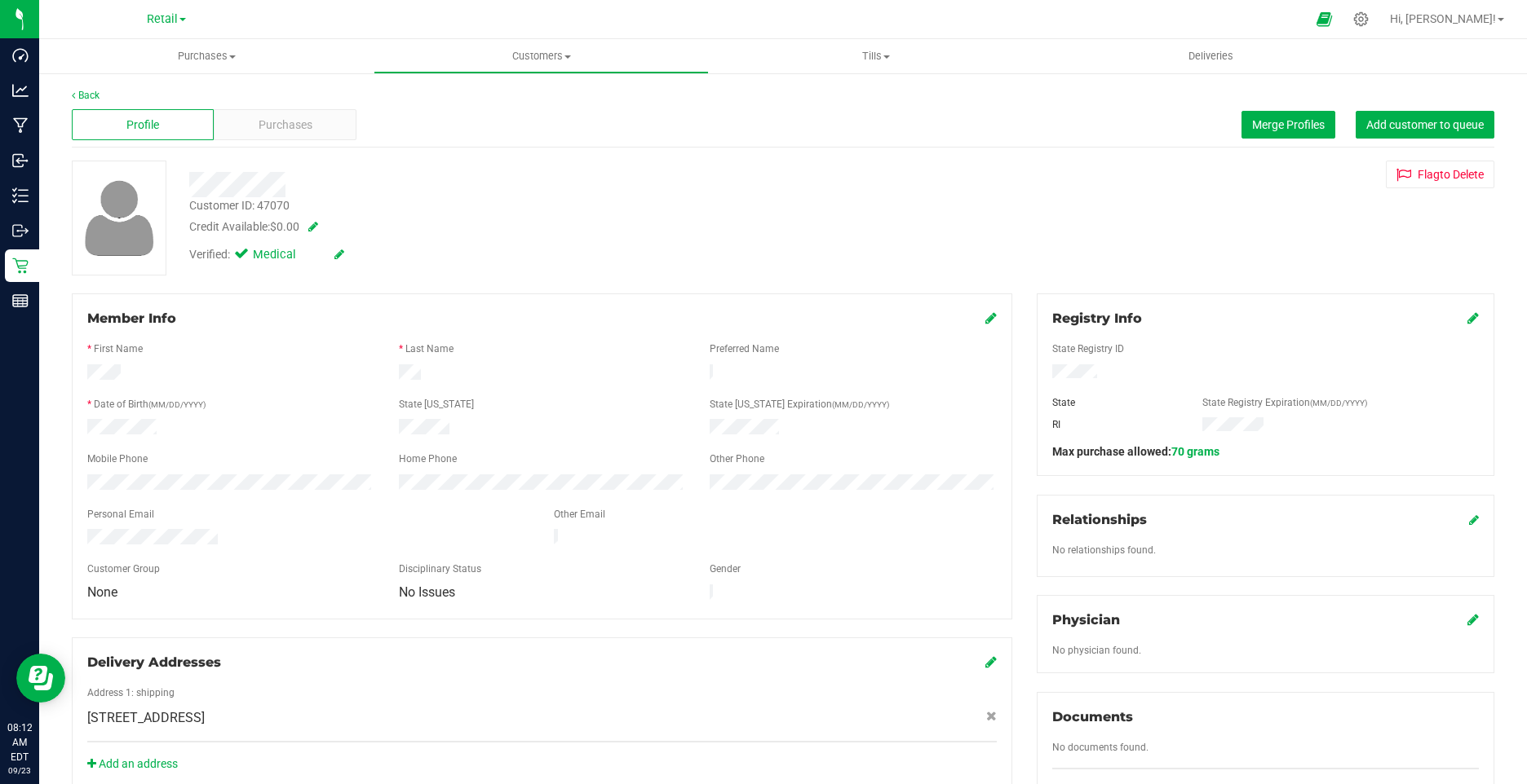
click at [342, 253] on icon at bounding box center [339, 254] width 10 height 11
click at [238, 260] on span at bounding box center [245, 257] width 15 height 15
click at [0, 0] on input "Medical" at bounding box center [0, 0] width 0 height 0
click at [355, 259] on icon at bounding box center [358, 255] width 13 height 11
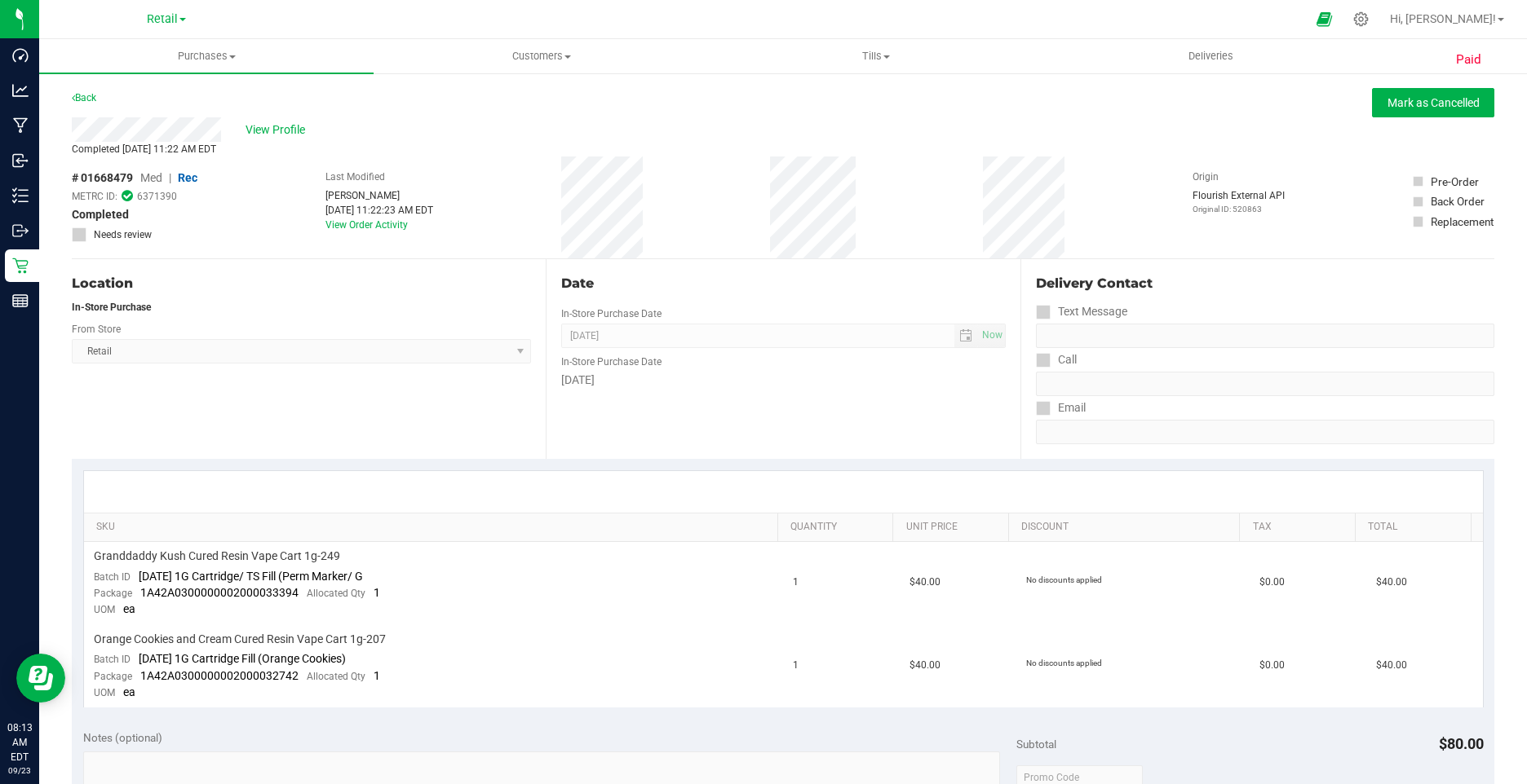
click at [272, 143] on div "Completed [DATE] 11:22 AM EDT" at bounding box center [783, 149] width 1423 height 15
click at [270, 133] on span "View Profile" at bounding box center [278, 131] width 65 height 17
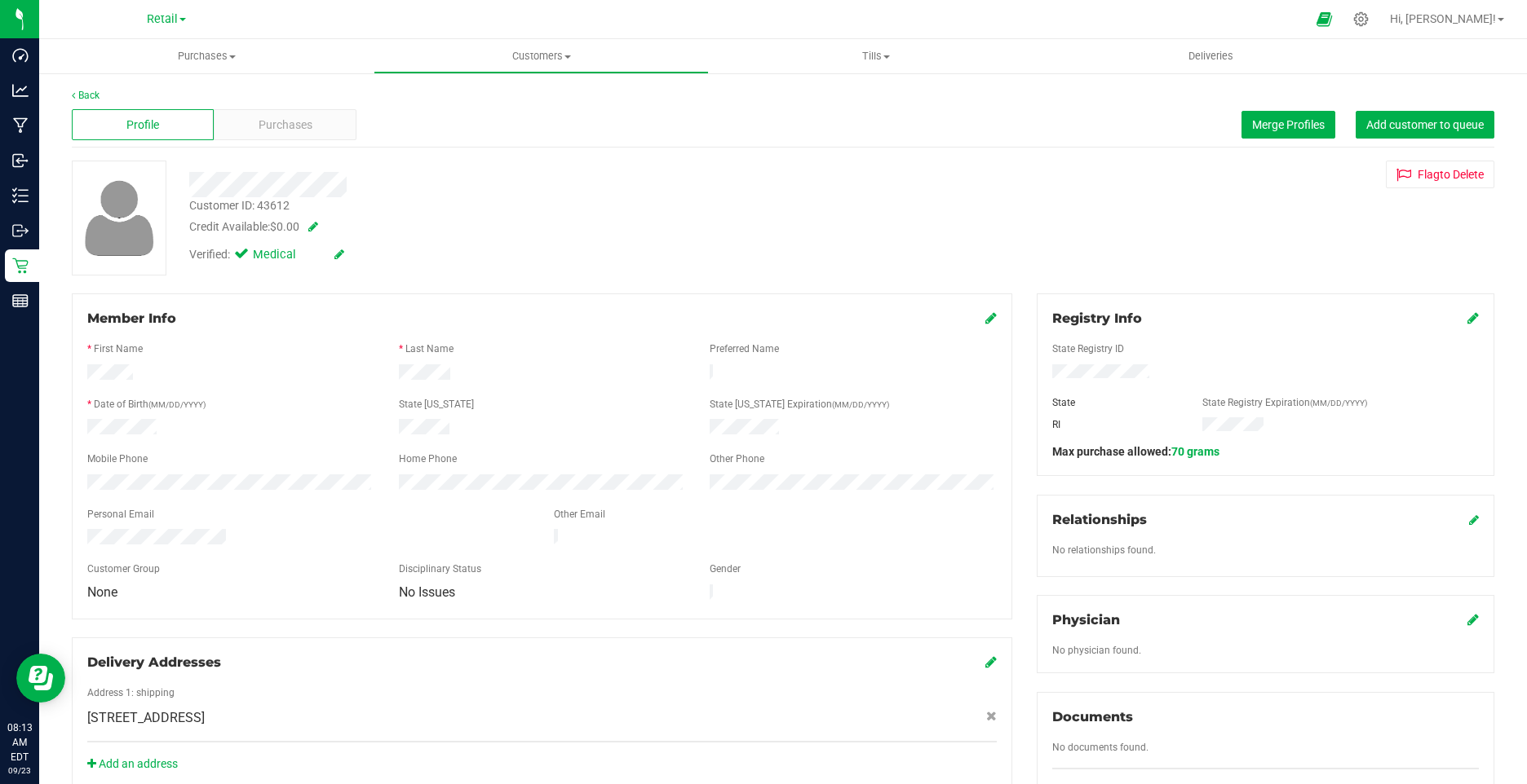
click at [338, 257] on icon at bounding box center [339, 254] width 10 height 11
click at [245, 257] on icon at bounding box center [245, 257] width 10 height 0
click at [0, 0] on input "Medical" at bounding box center [0, 0] width 0 height 0
click at [357, 258] on icon at bounding box center [358, 255] width 13 height 11
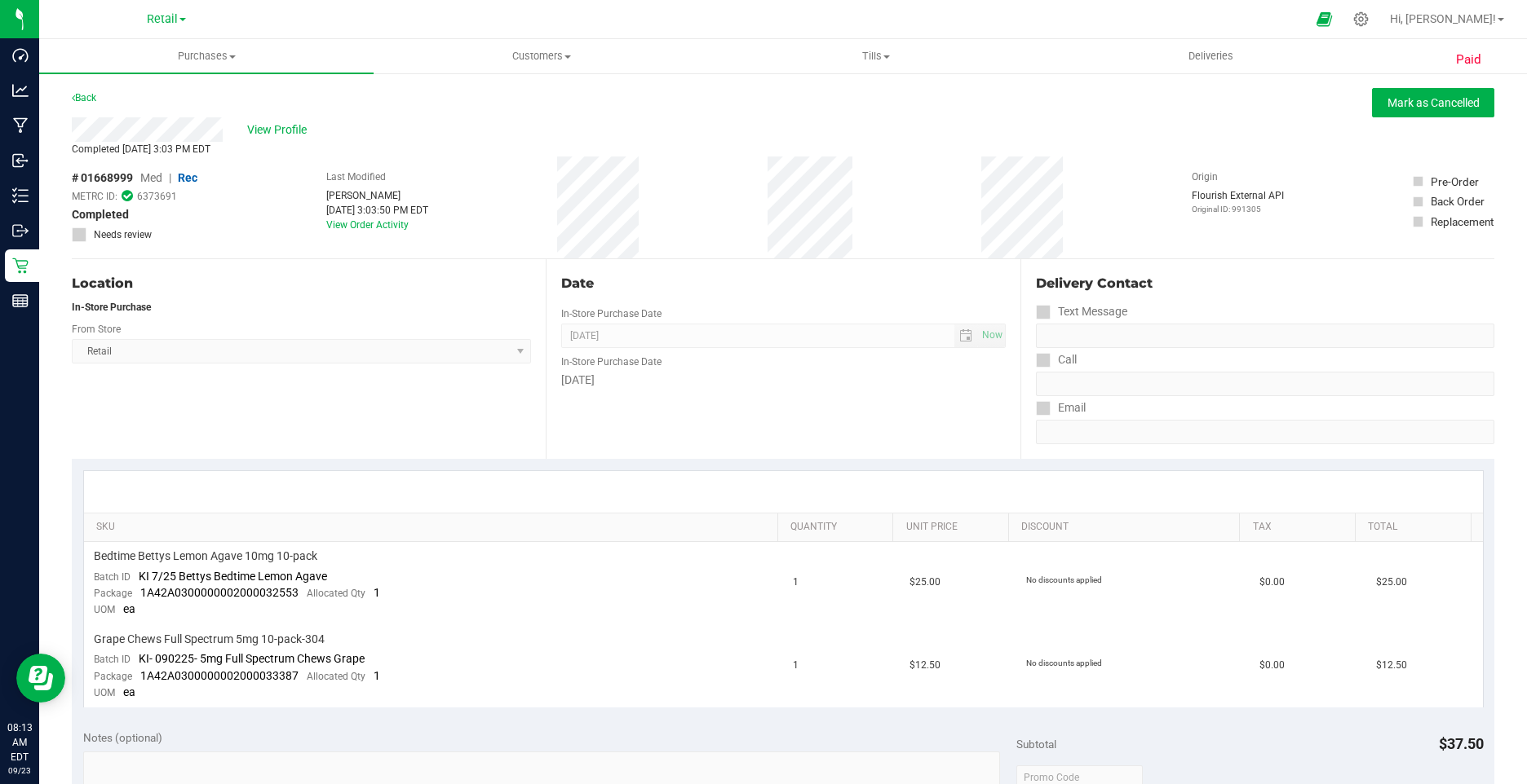
click at [275, 118] on purchase-details "Back [PERSON_NAME] as Cancelled View Profile Completed [DATE] 3:03 PM EDT # 016…" at bounding box center [783, 740] width 1423 height 1303
drag, startPoint x: 275, startPoint y: 120, endPoint x: 276, endPoint y: 133, distance: 13.0
click at [276, 133] on span "View Profile" at bounding box center [279, 131] width 65 height 17
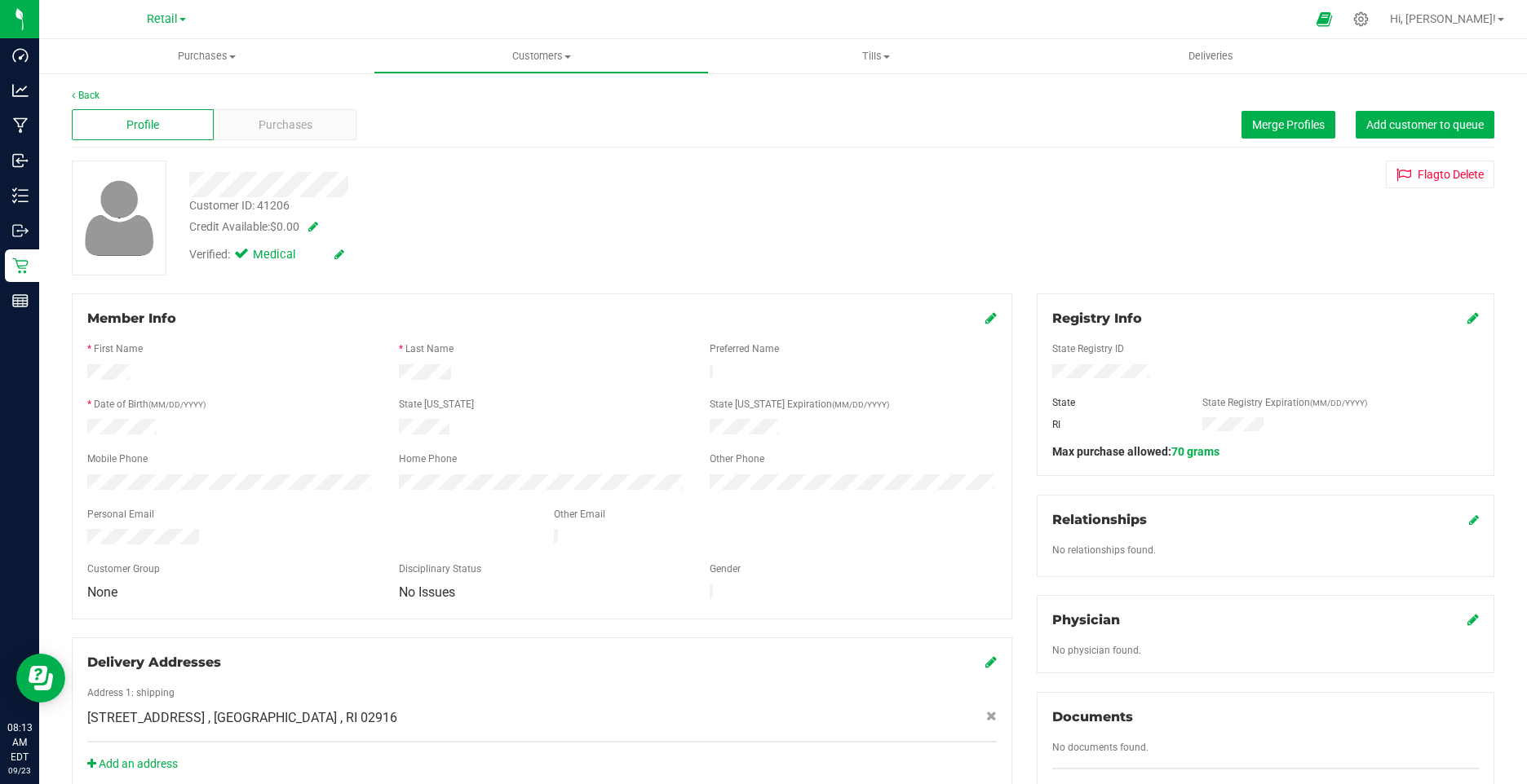
click at [333, 256] on div "Verified: Medical" at bounding box center [266, 255] width 155 height 18
click at [342, 255] on icon at bounding box center [339, 254] width 10 height 11
click at [252, 265] on label "Medical" at bounding box center [272, 257] width 69 height 21
click at [0, 0] on input "Medical" at bounding box center [0, 0] width 0 height 0
click at [351, 258] on span at bounding box center [343, 255] width 43 height 17
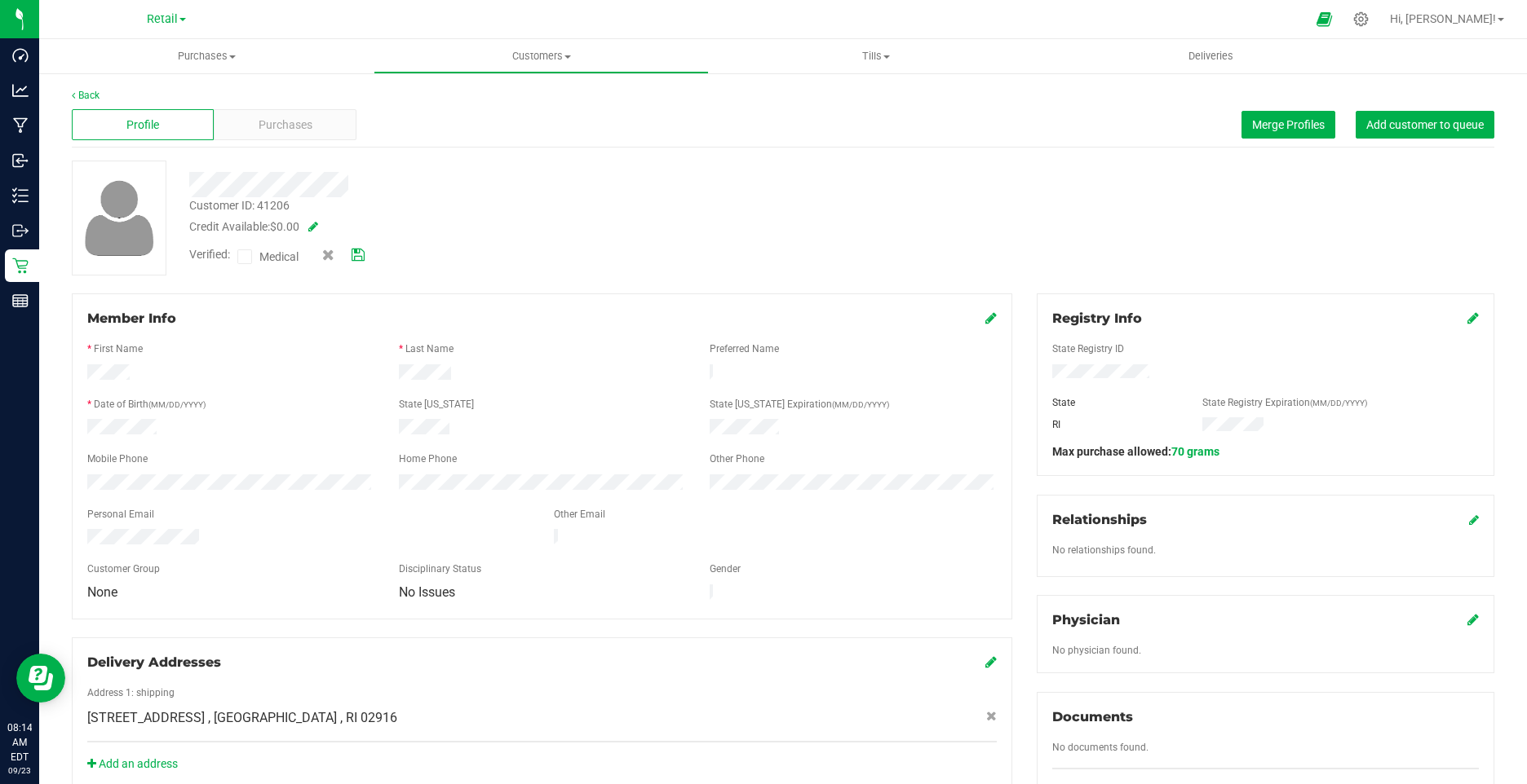
click at [369, 251] on div "Verified: Medical" at bounding box center [297, 257] width 241 height 21
click at [361, 256] on icon at bounding box center [358, 255] width 13 height 11
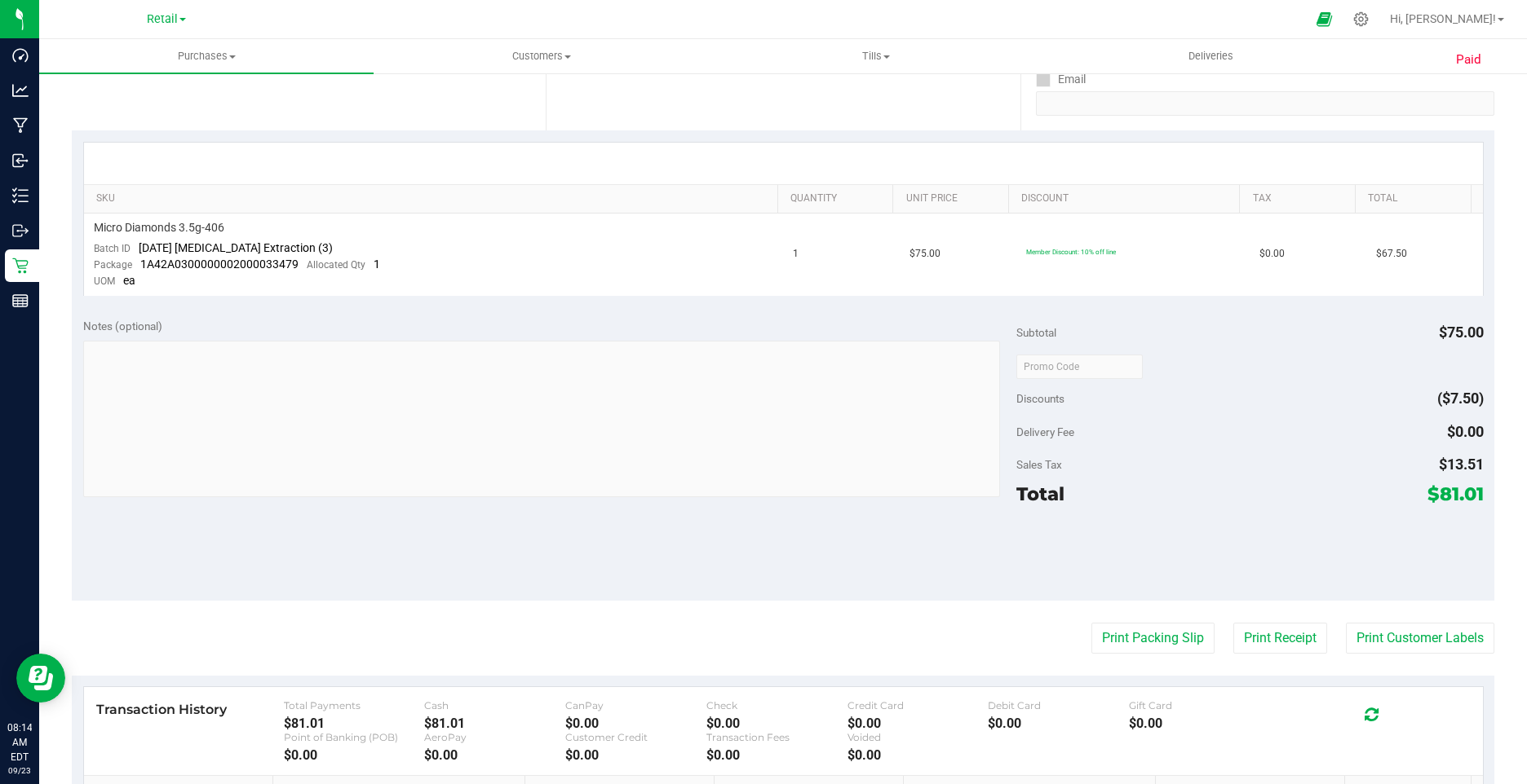
scroll to position [558, 0]
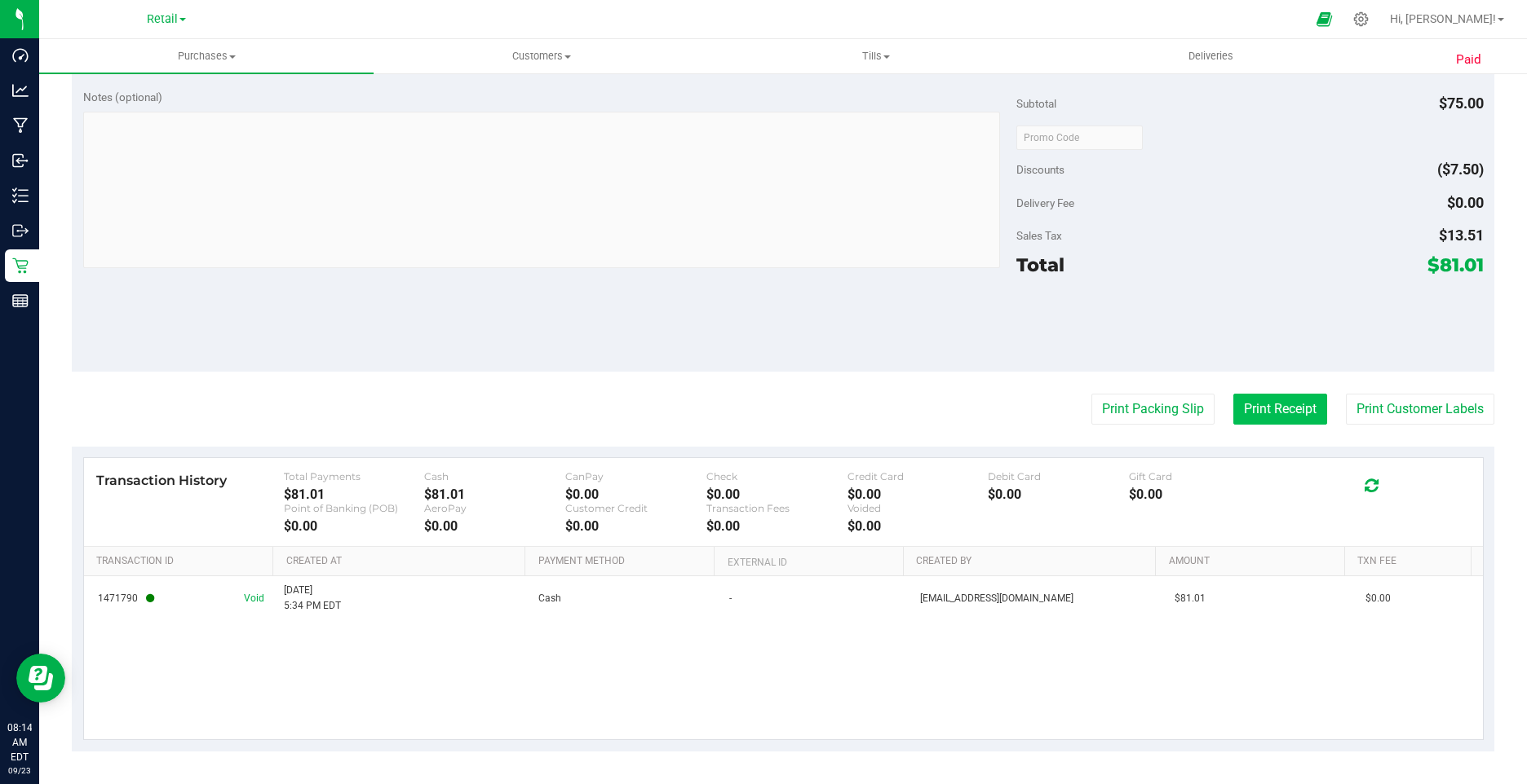
click at [1248, 410] on button "Print Receipt" at bounding box center [1281, 410] width 94 height 31
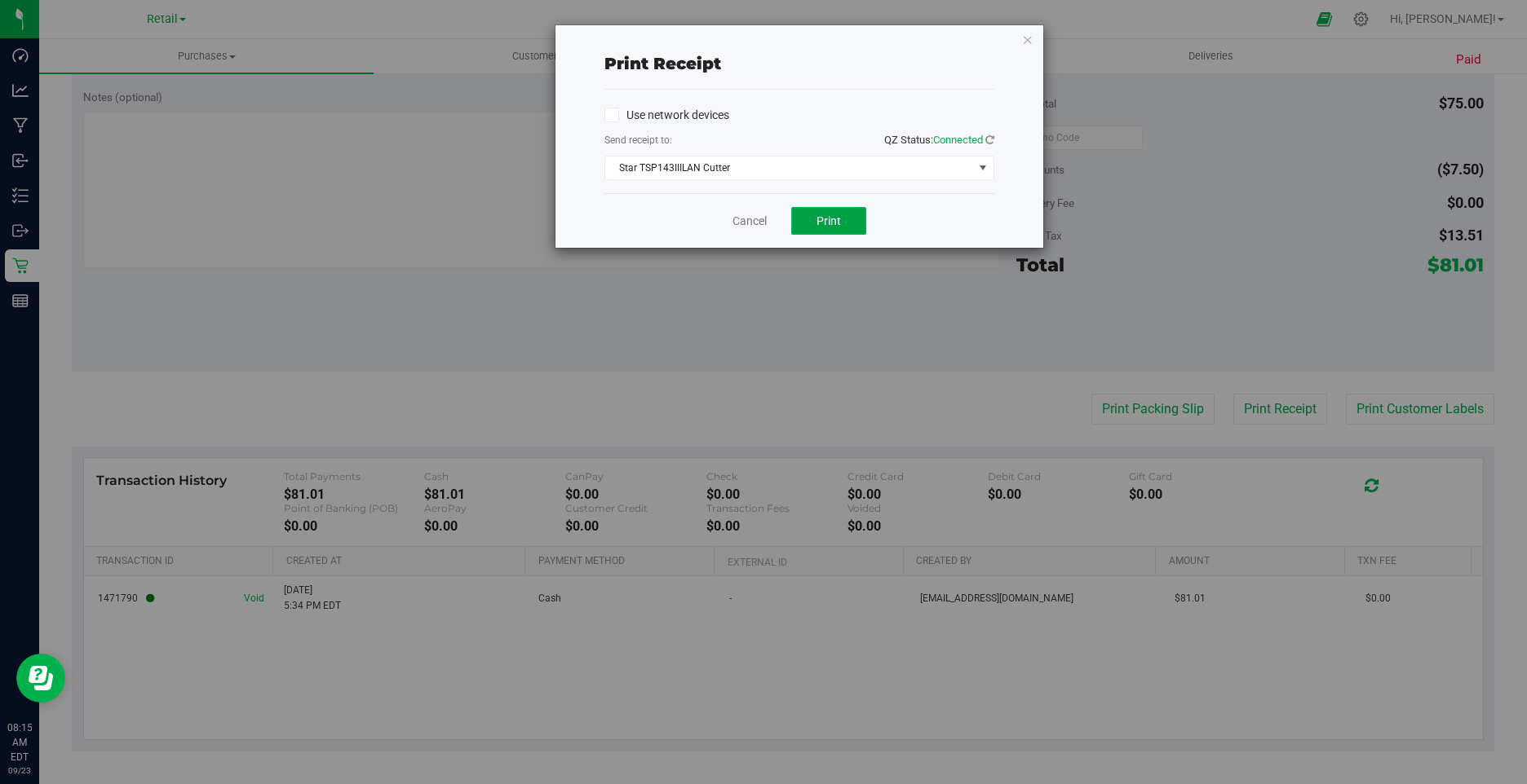
click at [848, 224] on button "Print" at bounding box center [829, 221] width 75 height 28
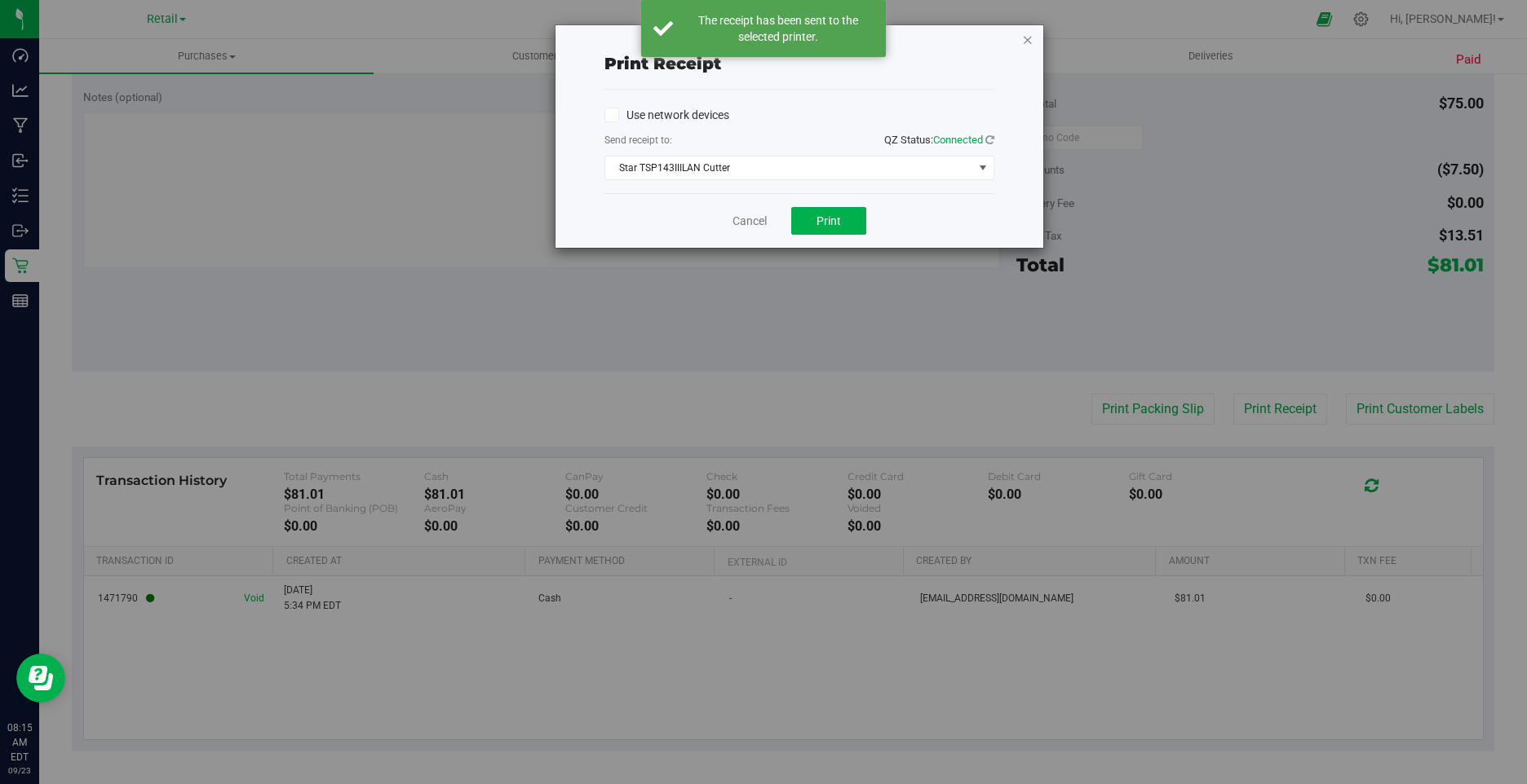
click at [1024, 41] on icon "button" at bounding box center [1027, 39] width 11 height 19
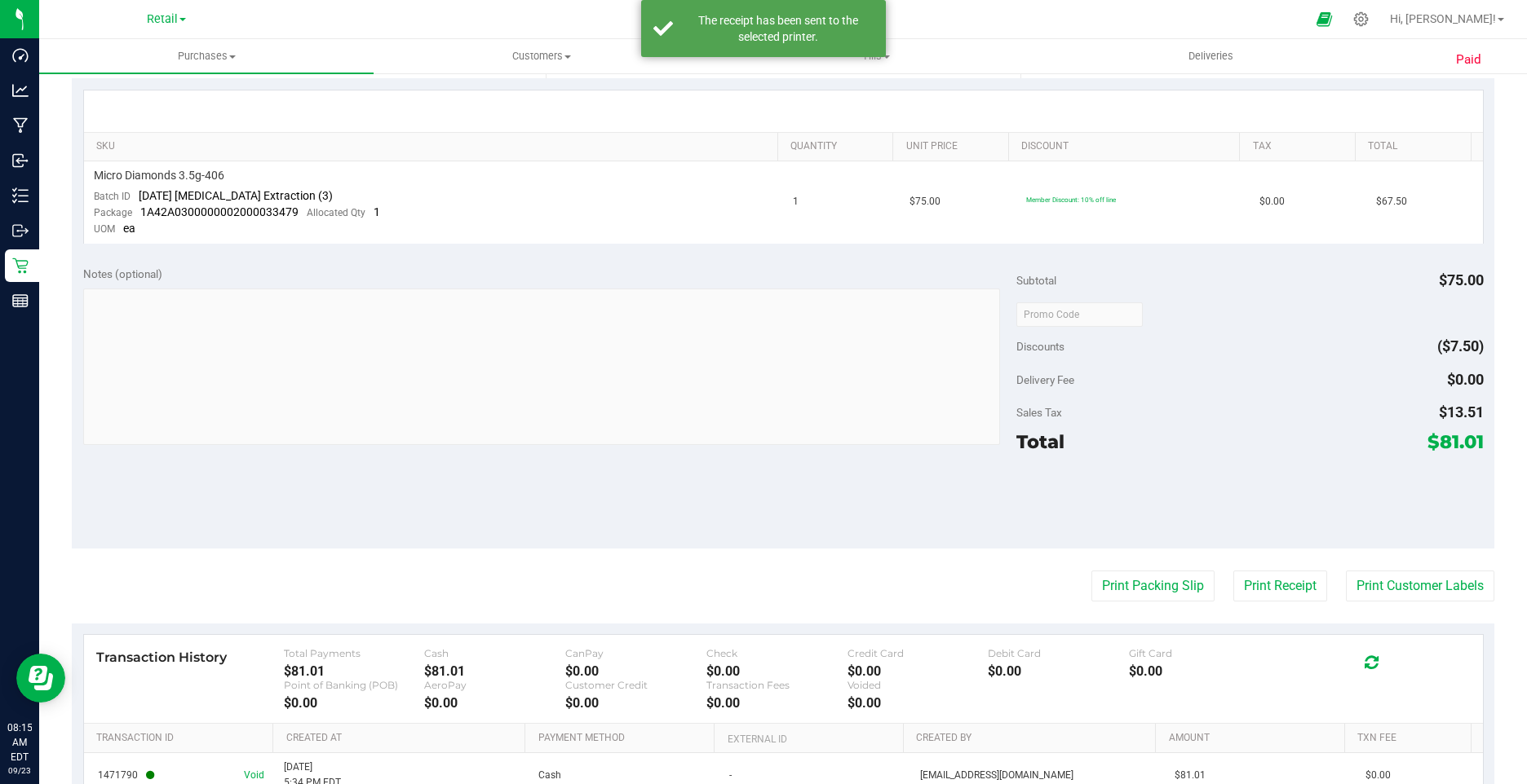
scroll to position [0, 0]
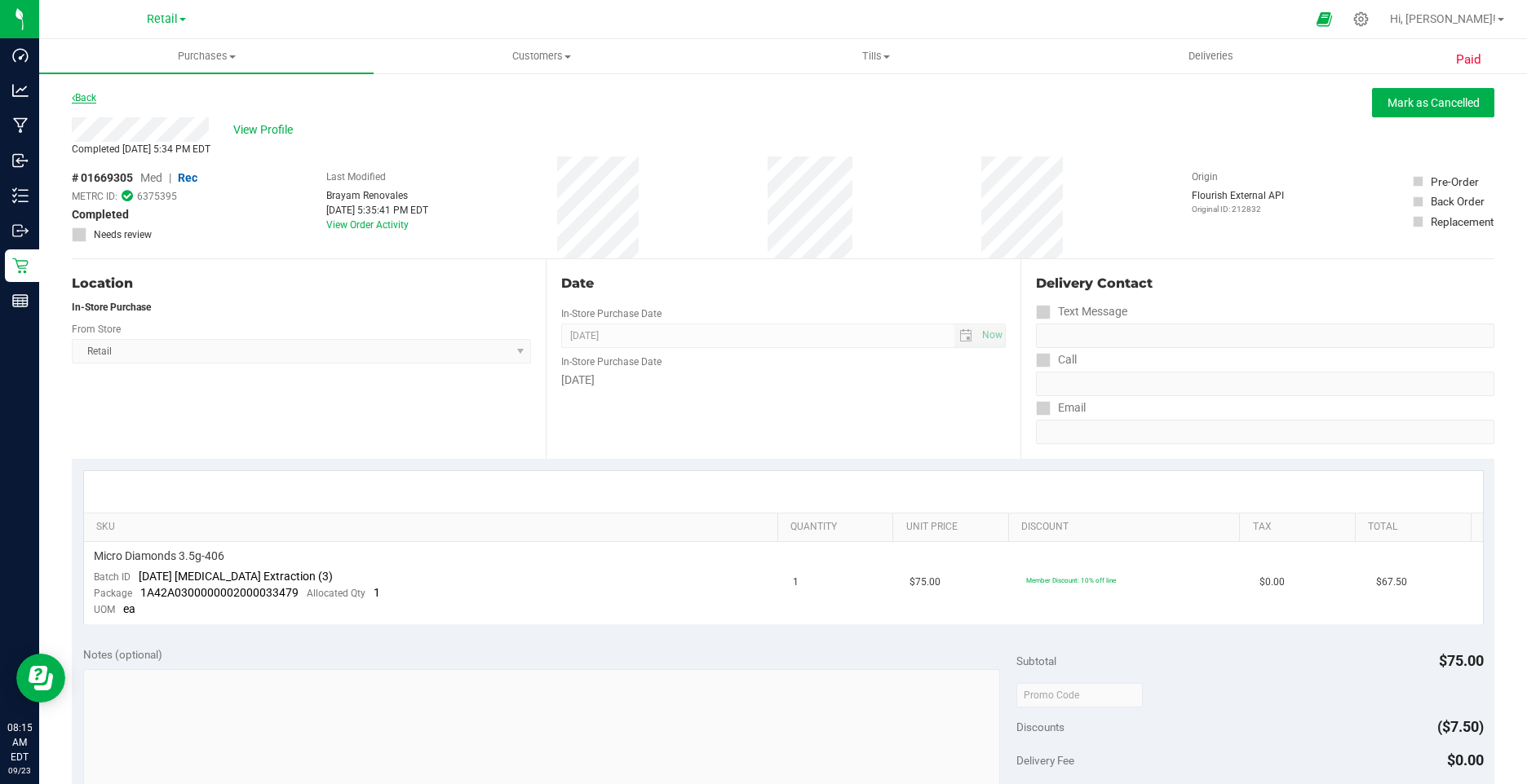
click at [86, 93] on link "Back" at bounding box center [84, 97] width 24 height 11
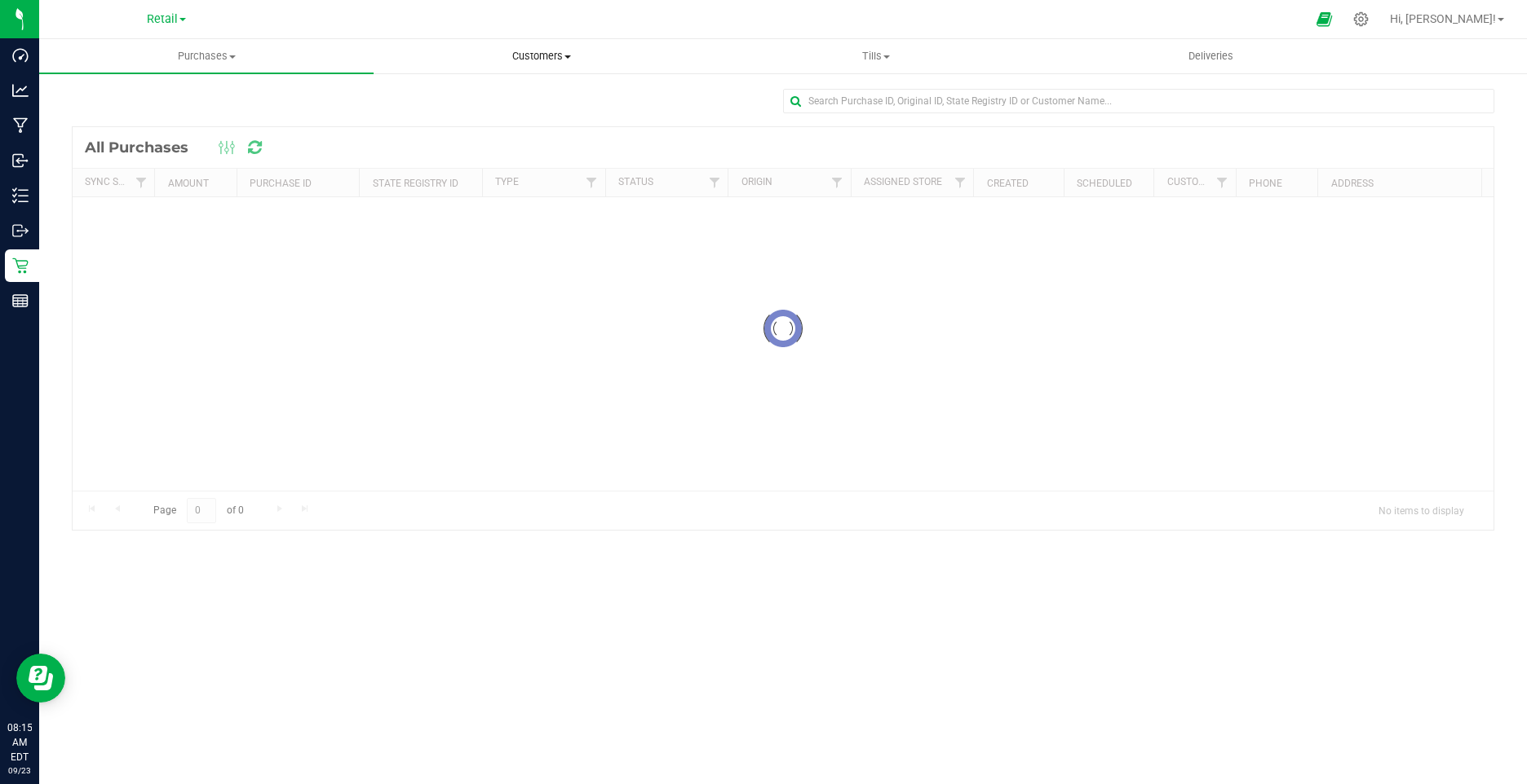
click at [512, 50] on span "Customers" at bounding box center [541, 56] width 333 height 15
click at [494, 96] on li "All customers" at bounding box center [541, 98] width 334 height 19
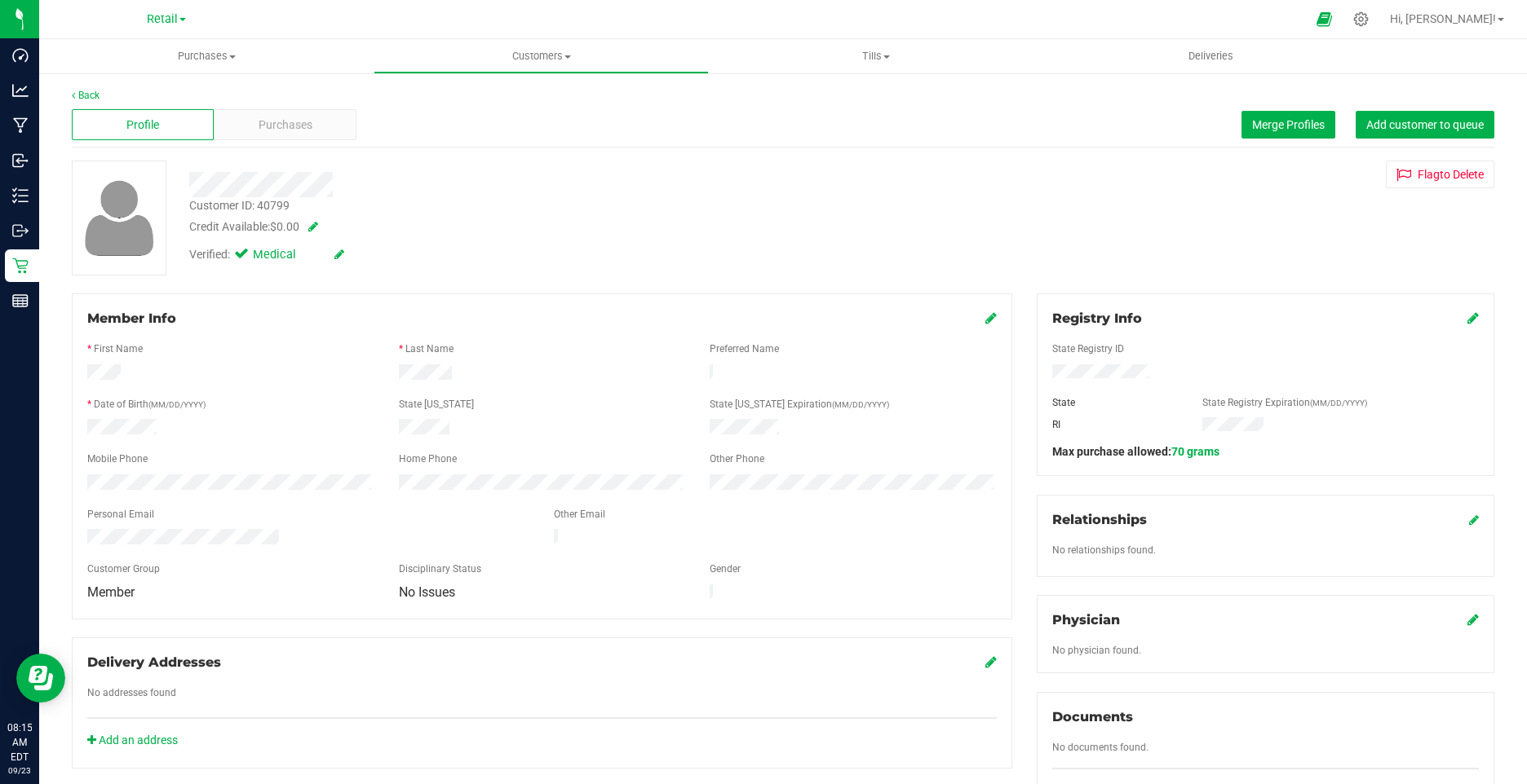
click at [336, 255] on icon at bounding box center [339, 254] width 10 height 11
click at [244, 257] on icon at bounding box center [245, 257] width 10 height 0
click at [0, 0] on input "Medical" at bounding box center [0, 0] width 0 height 0
click at [362, 257] on icon at bounding box center [358, 255] width 13 height 11
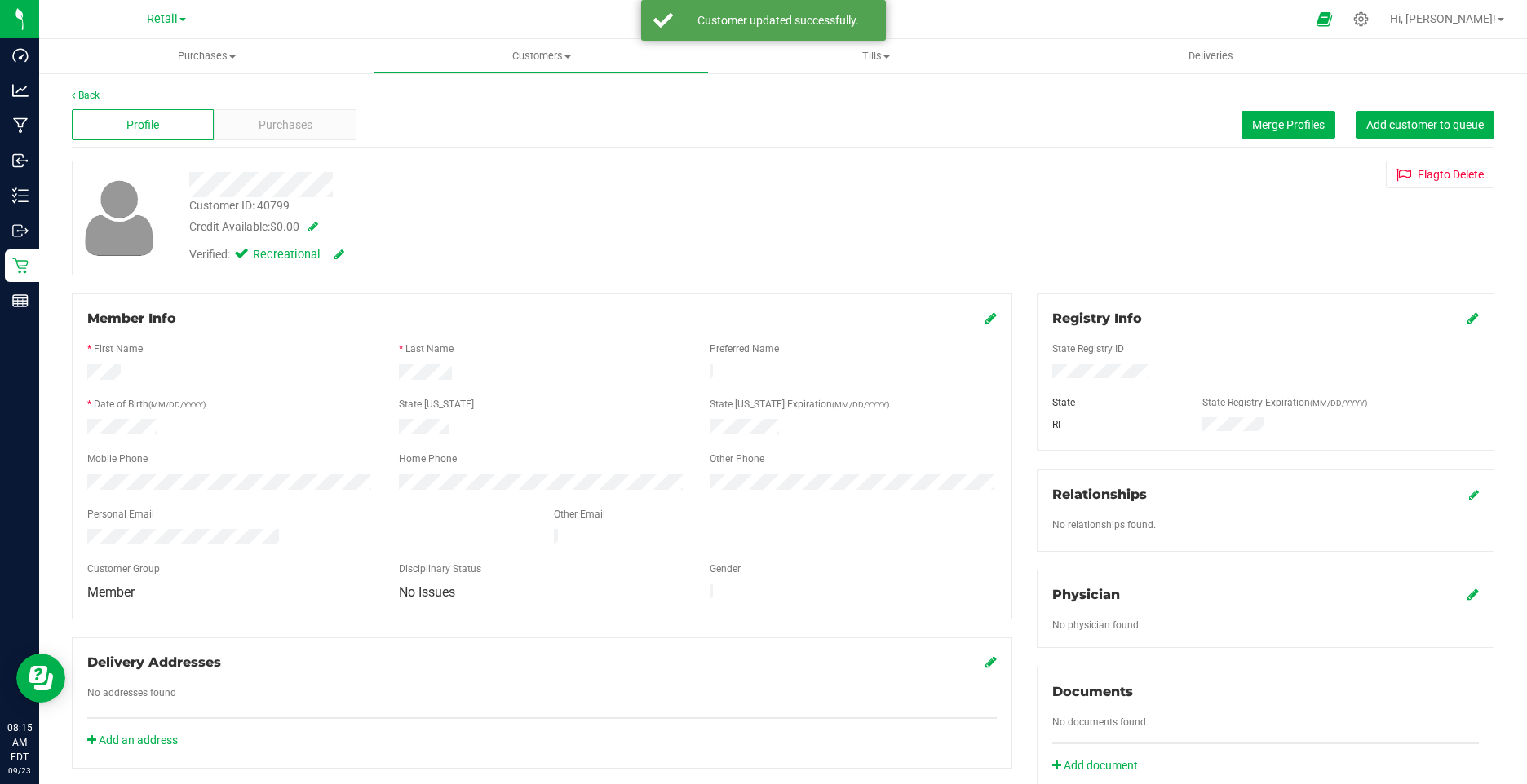
click at [969, 322] on div "Member Info" at bounding box center [542, 318] width 910 height 19
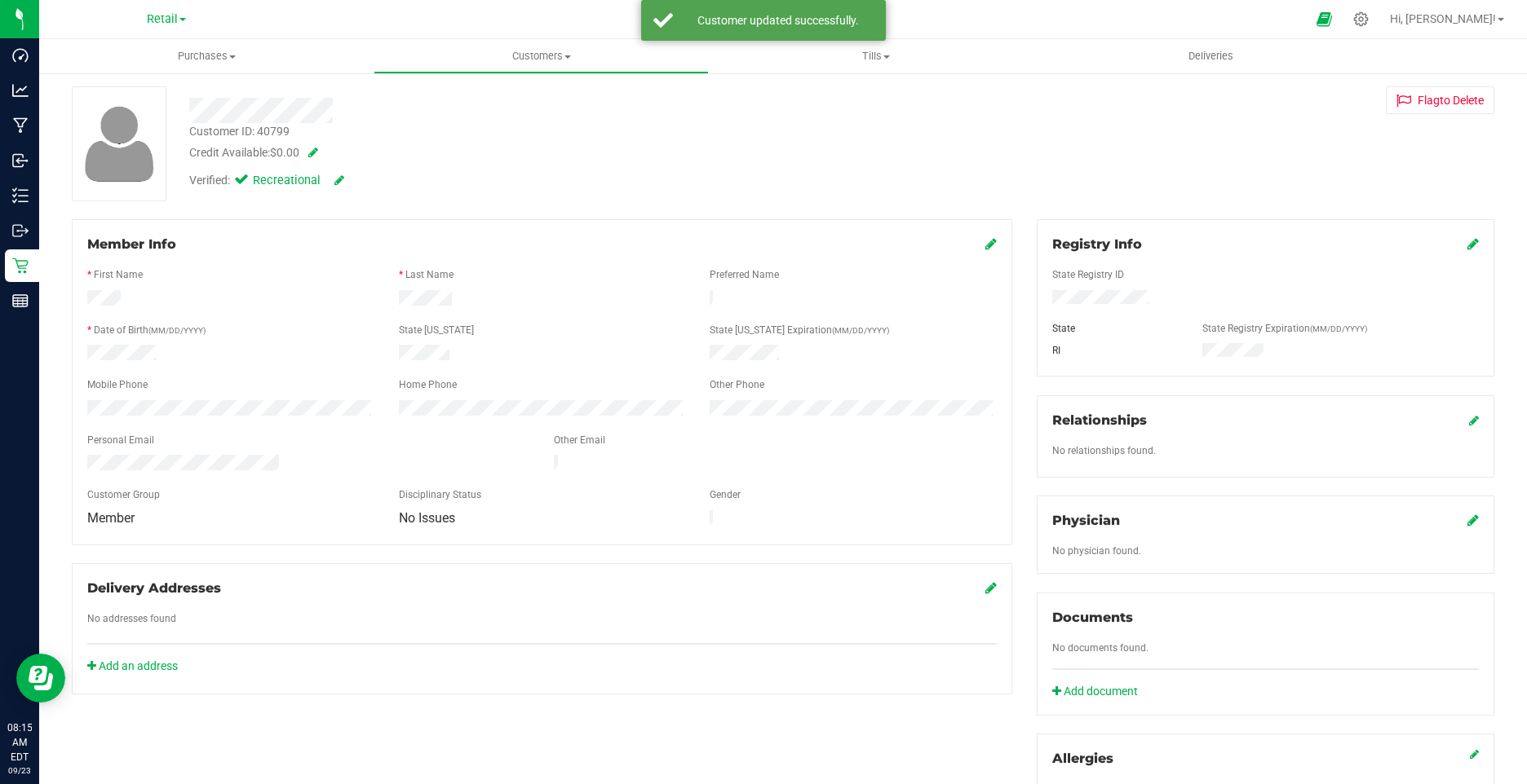
scroll to position [163, 0]
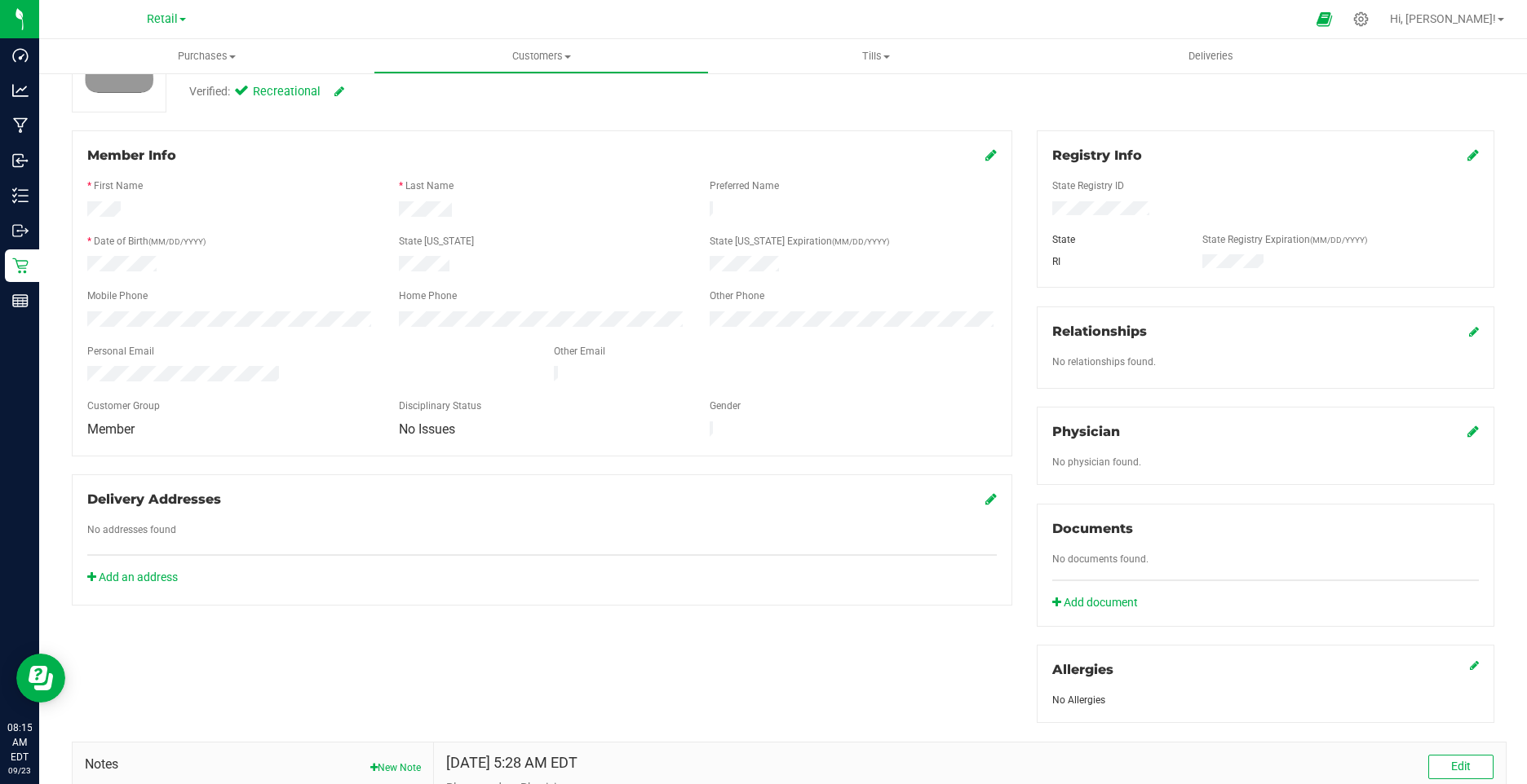
click at [985, 157] on icon at bounding box center [991, 155] width 11 height 13
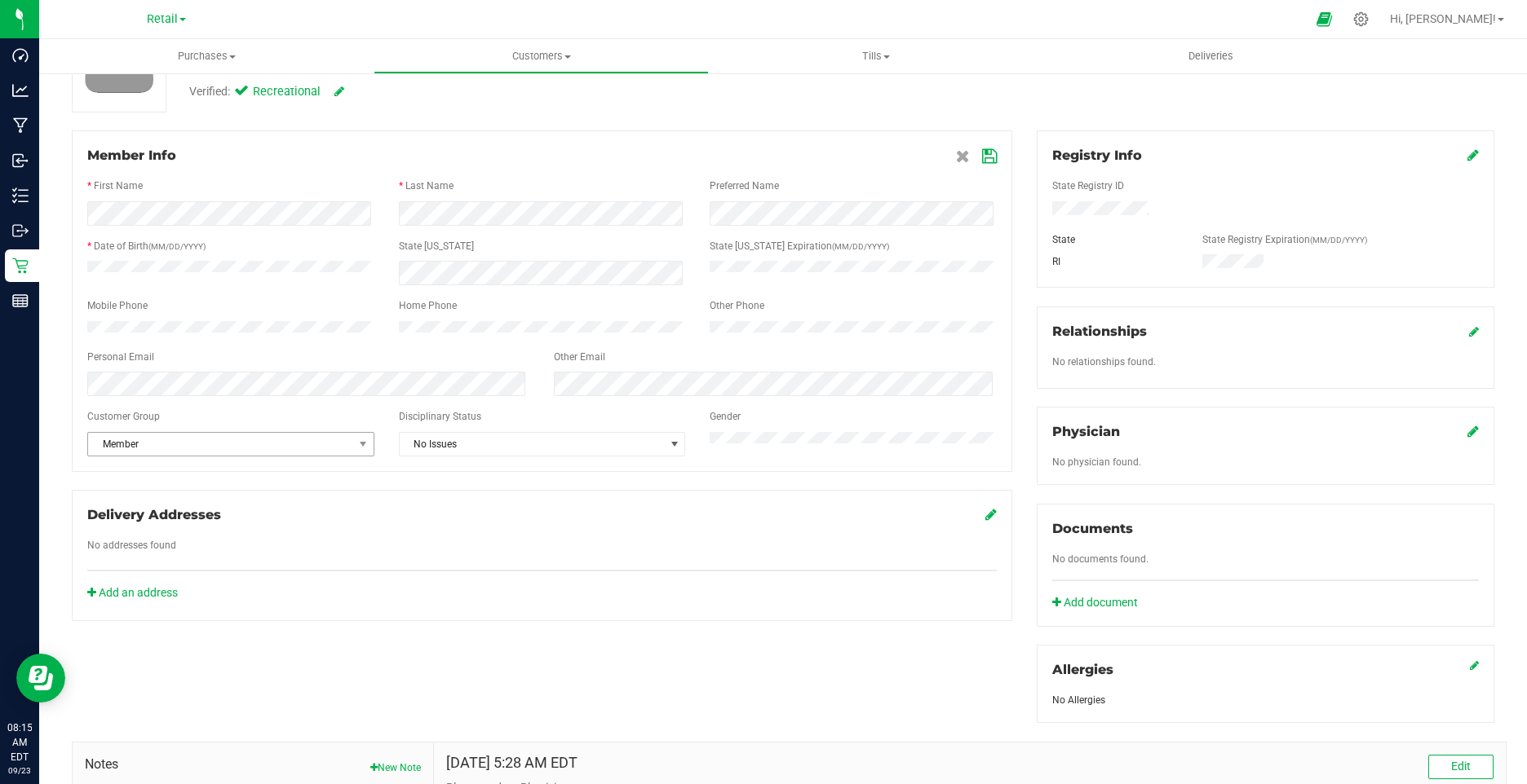
click at [221, 445] on span "Member" at bounding box center [220, 445] width 266 height 23
click at [166, 480] on li "None" at bounding box center [229, 481] width 282 height 24
click at [982, 162] on icon at bounding box center [989, 156] width 15 height 13
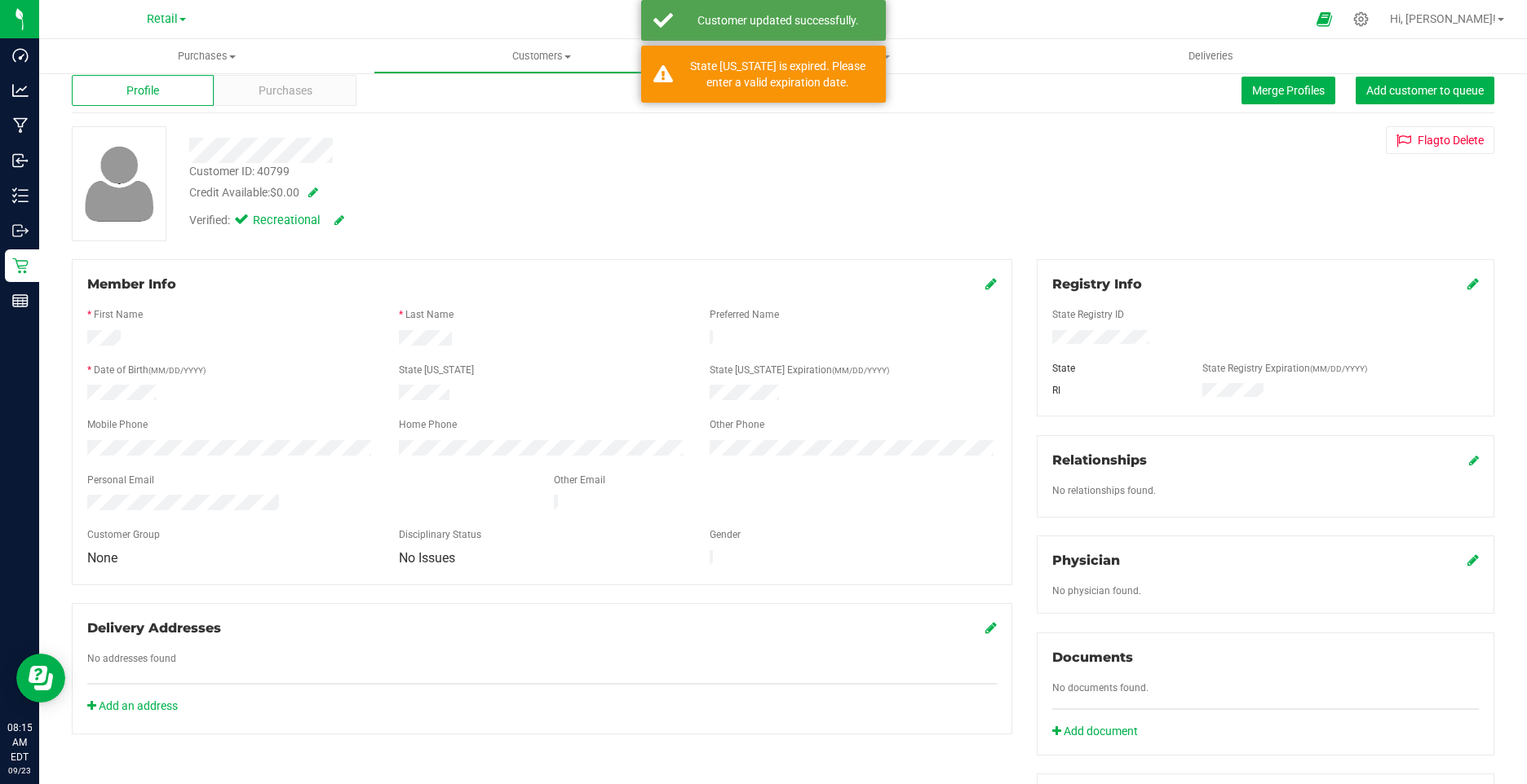
scroll to position [0, 0]
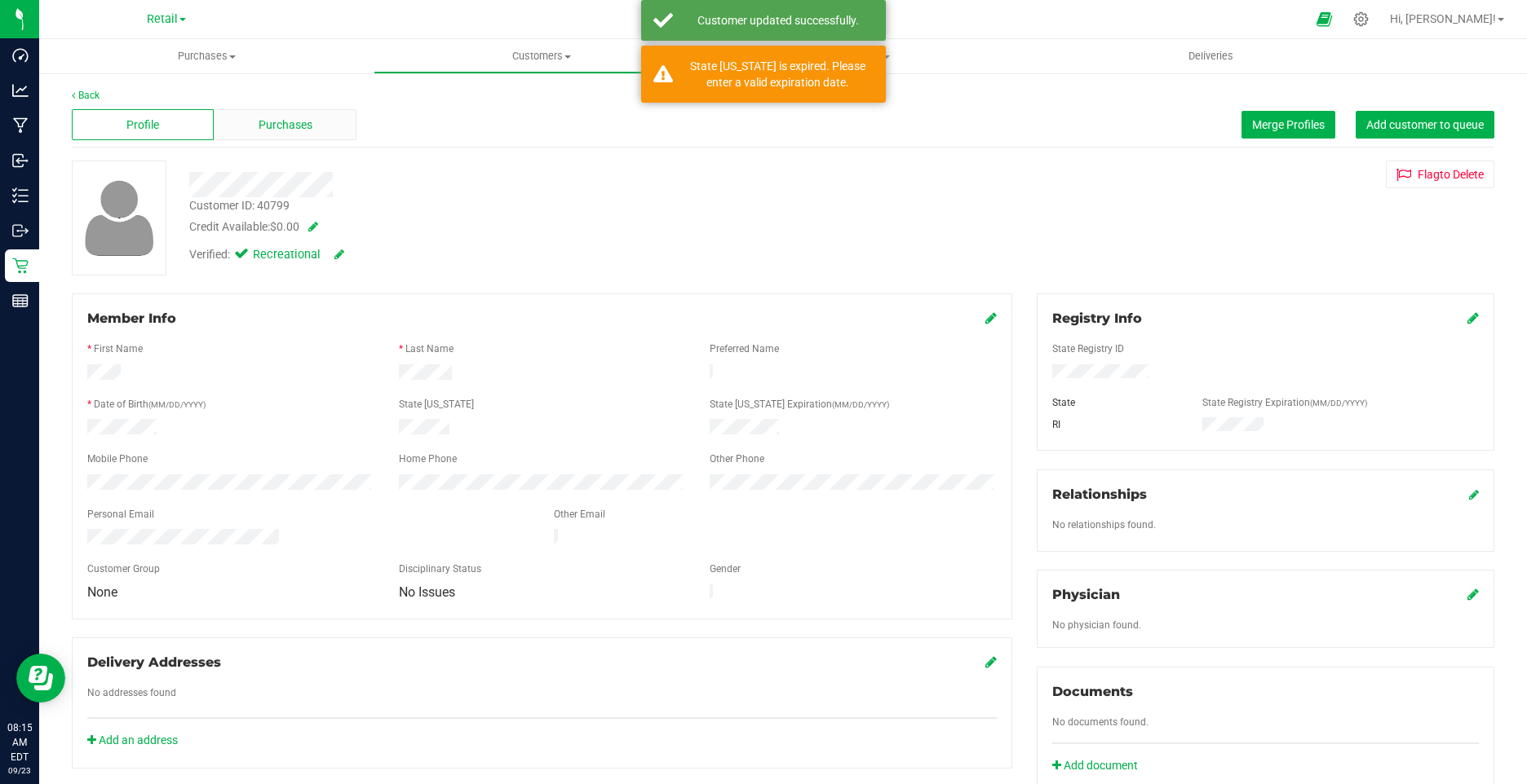
click at [270, 125] on span "Purchases" at bounding box center [286, 125] width 54 height 17
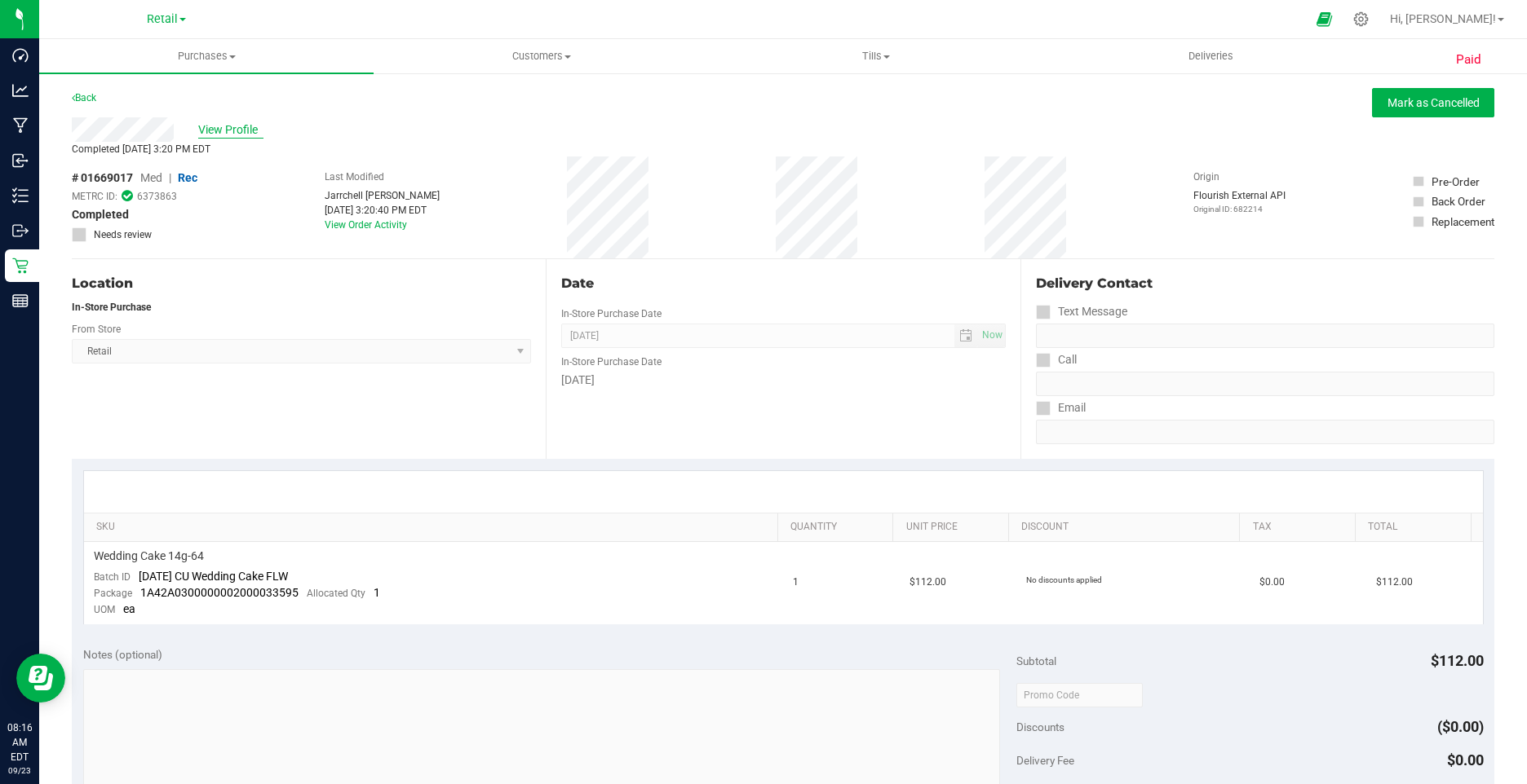
click at [244, 137] on span "View Profile" at bounding box center [231, 131] width 65 height 17
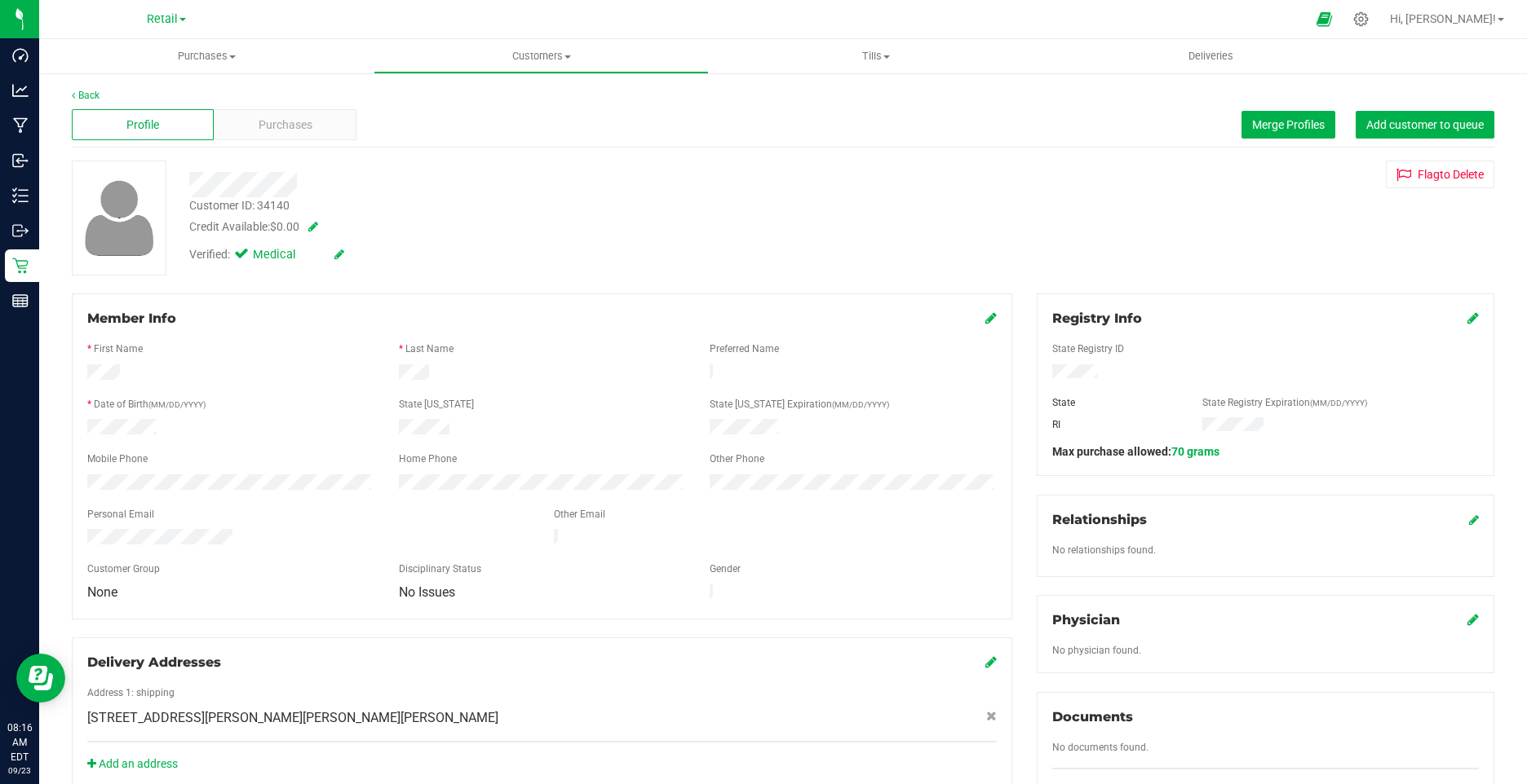
click at [341, 252] on icon at bounding box center [339, 254] width 10 height 11
click at [245, 257] on icon at bounding box center [245, 257] width 10 height 0
click at [0, 0] on input "Medical" at bounding box center [0, 0] width 0 height 0
click at [355, 259] on icon at bounding box center [358, 255] width 13 height 11
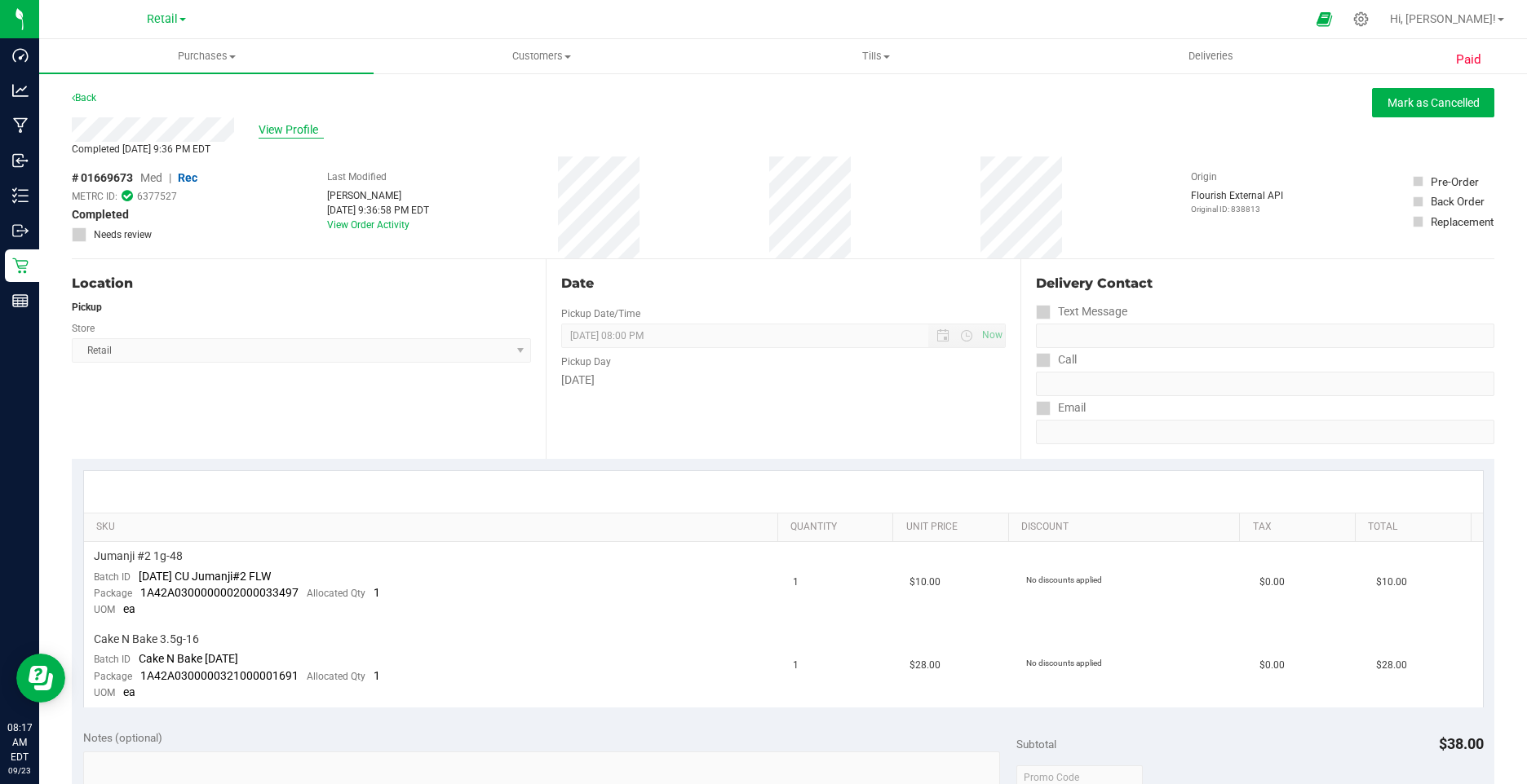
click at [293, 127] on span "View Profile" at bounding box center [291, 131] width 65 height 17
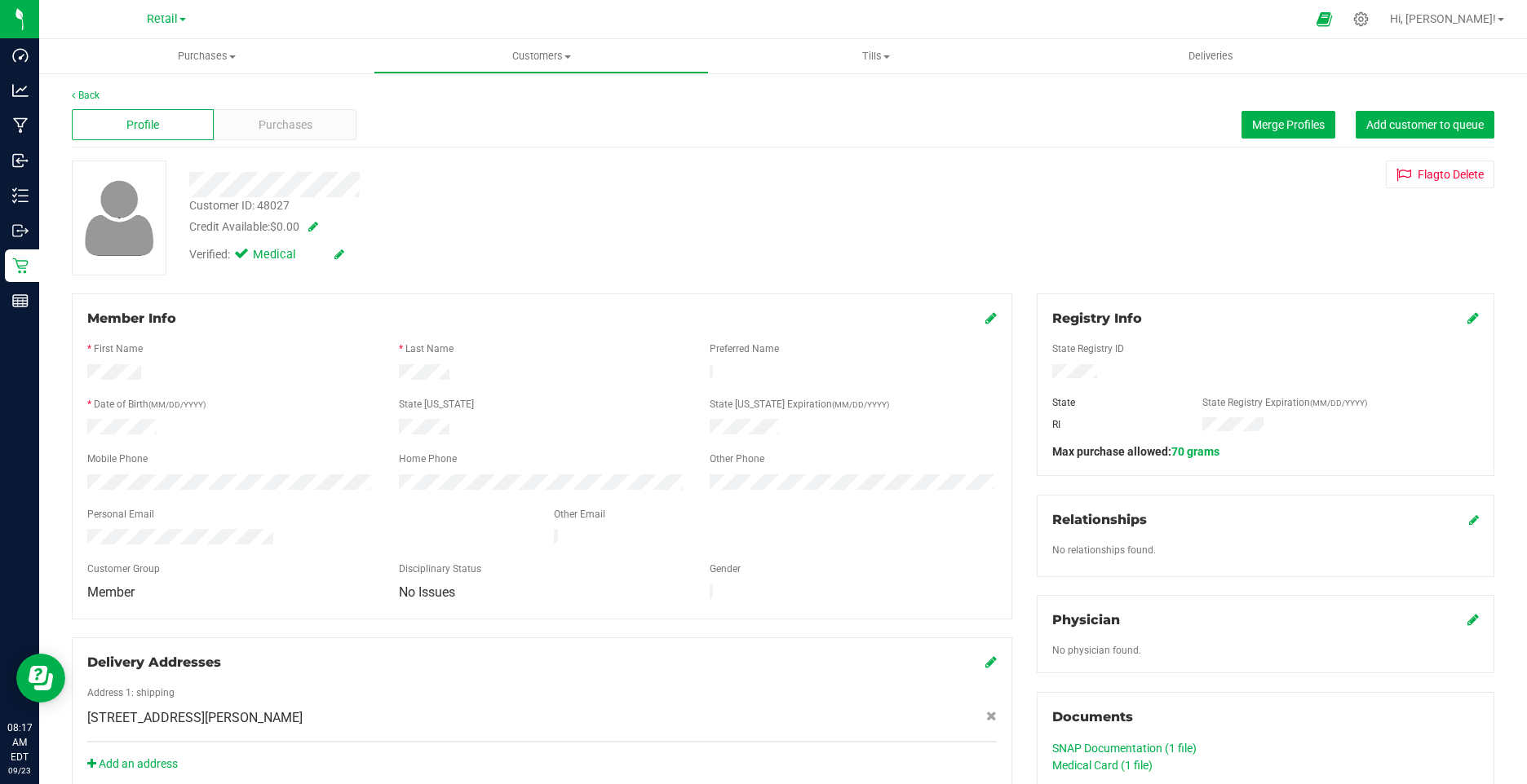
click at [338, 255] on icon at bounding box center [339, 254] width 10 height 11
click at [246, 257] on icon at bounding box center [245, 257] width 10 height 0
click at [0, 0] on input "Medical" at bounding box center [0, 0] width 0 height 0
click at [359, 258] on icon at bounding box center [358, 255] width 13 height 11
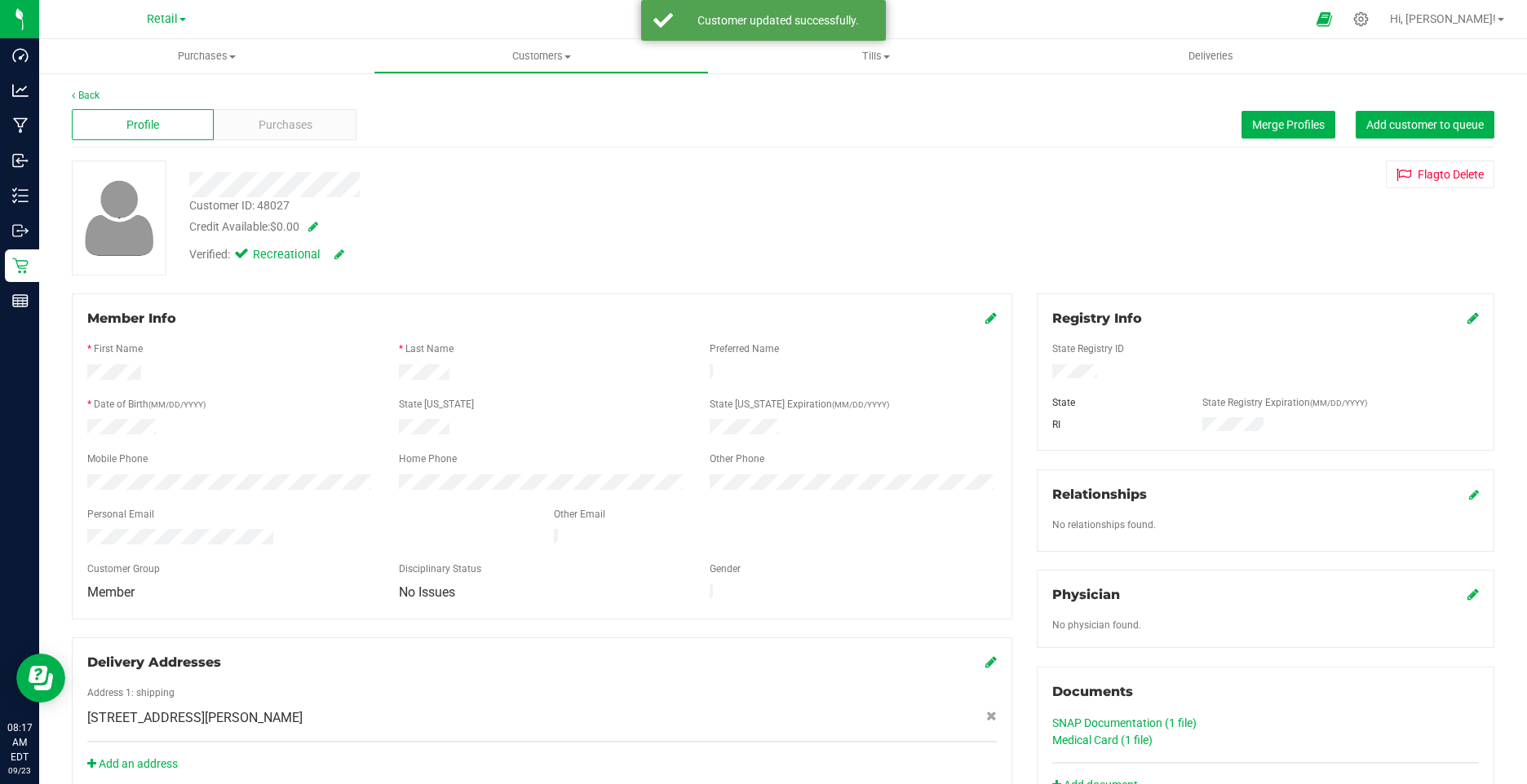
click at [985, 318] on icon at bounding box center [991, 318] width 11 height 13
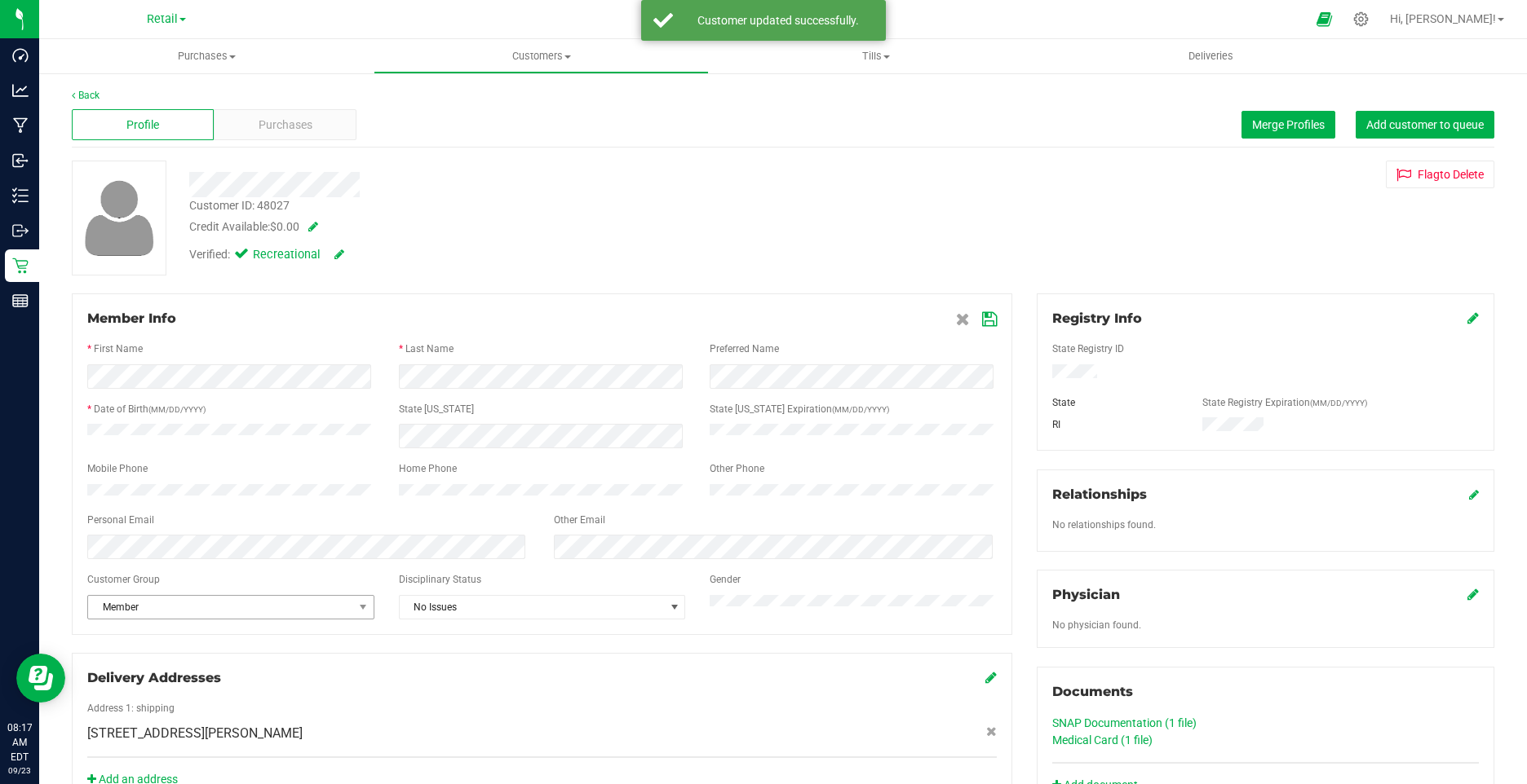
click at [138, 619] on span "Member" at bounding box center [220, 607] width 266 height 23
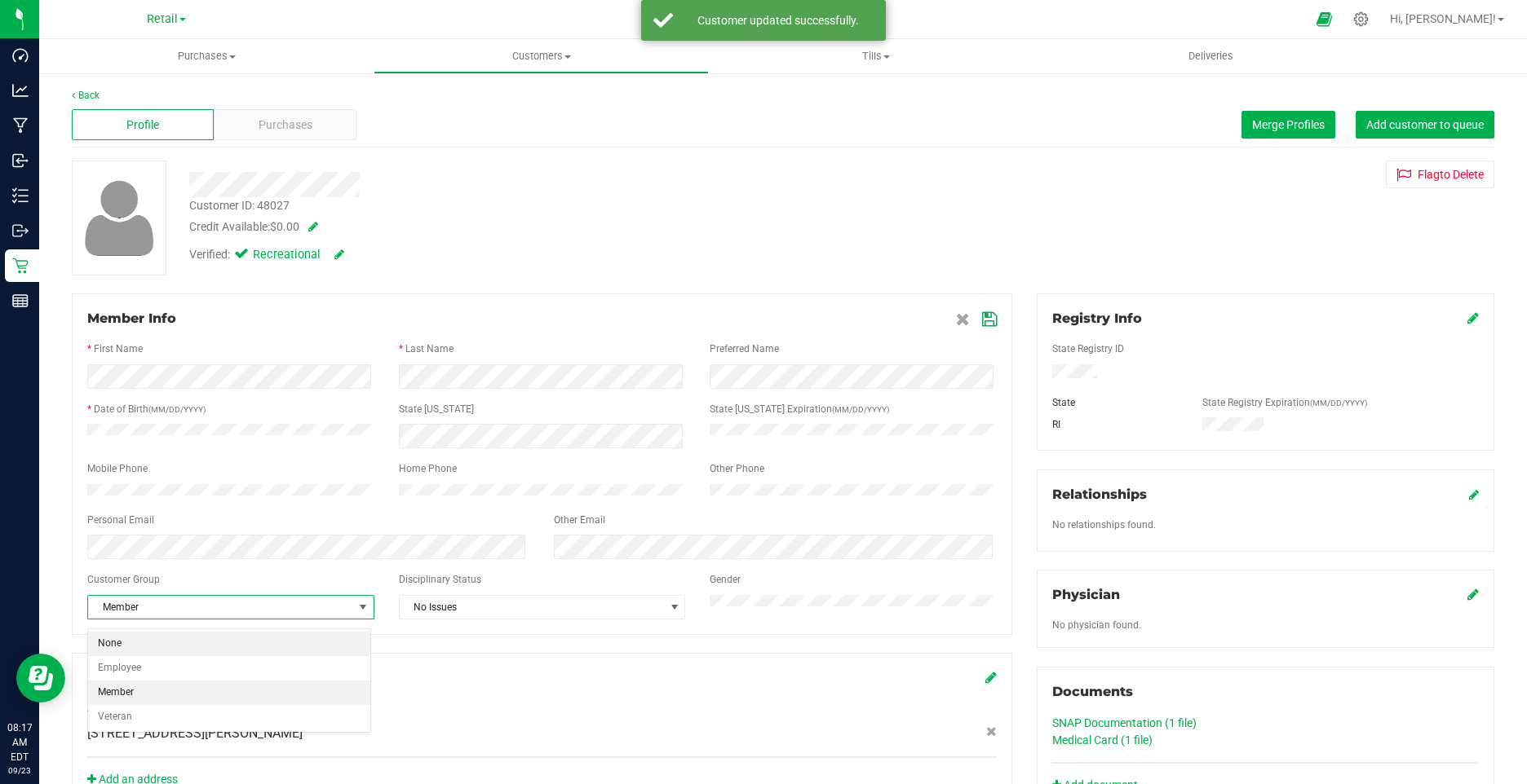
click at [135, 643] on li "None" at bounding box center [229, 644] width 282 height 24
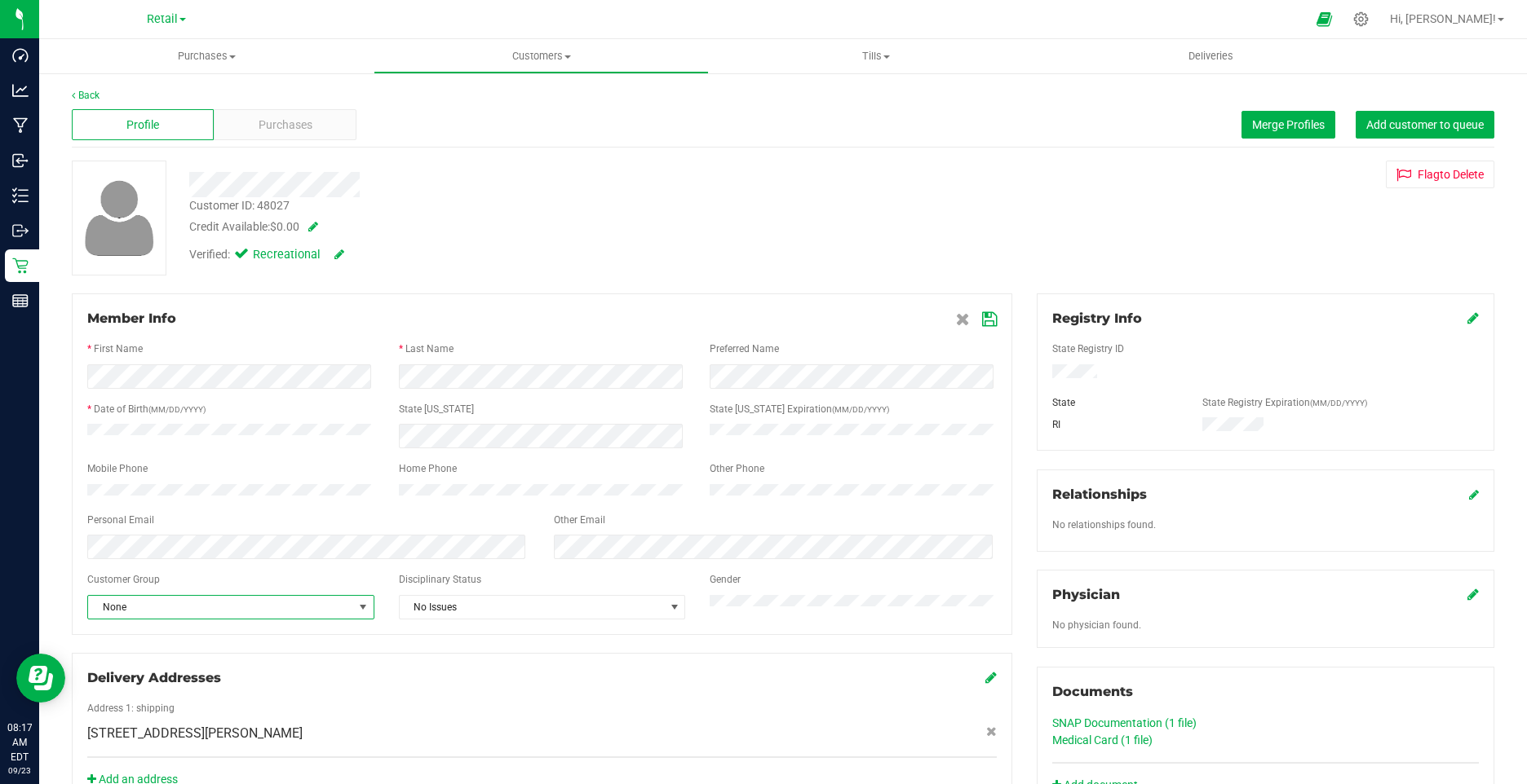
click at [982, 323] on icon at bounding box center [989, 319] width 15 height 13
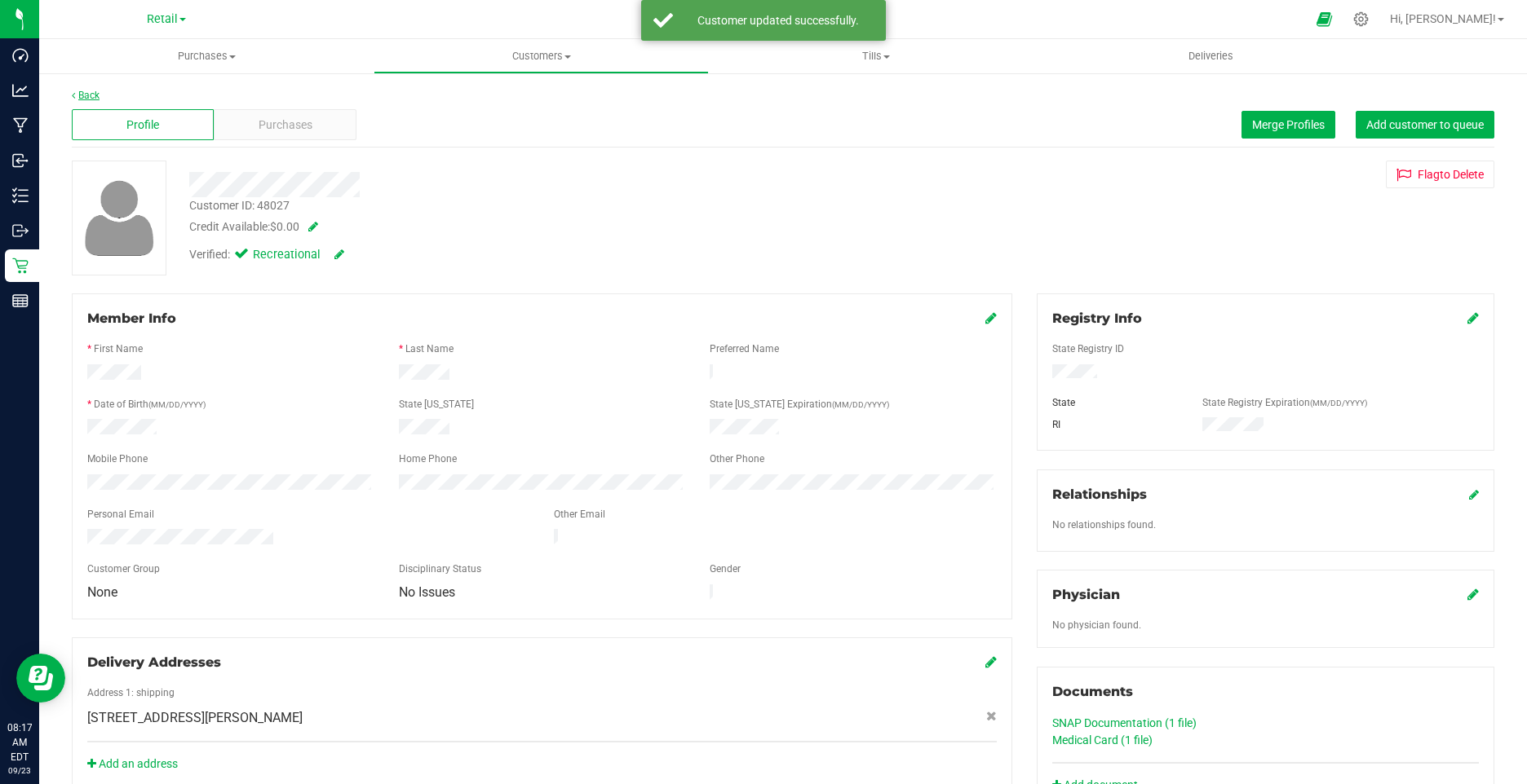
click at [85, 90] on link "Back" at bounding box center [85, 95] width 28 height 11
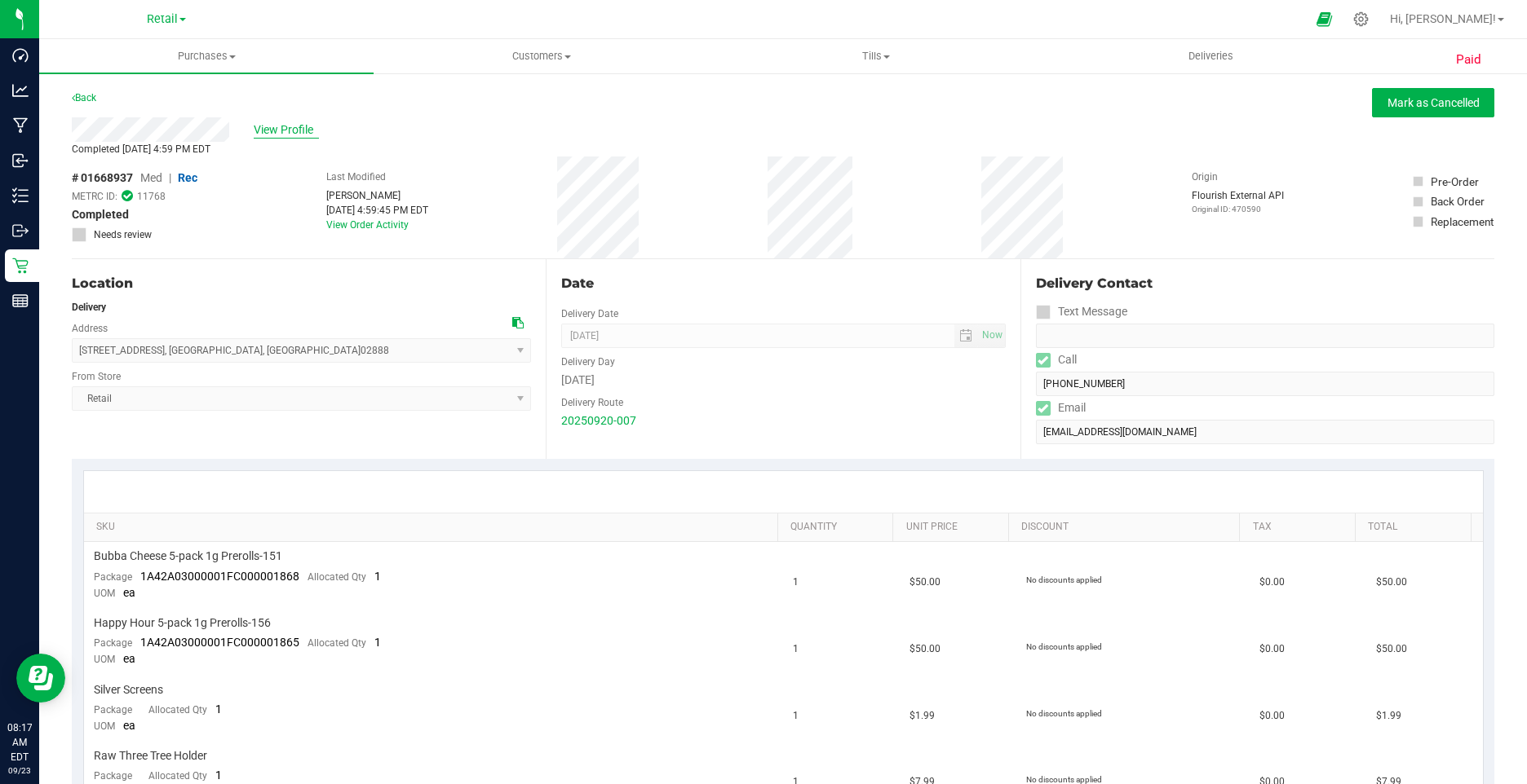
click at [306, 135] on span "View Profile" at bounding box center [286, 131] width 65 height 17
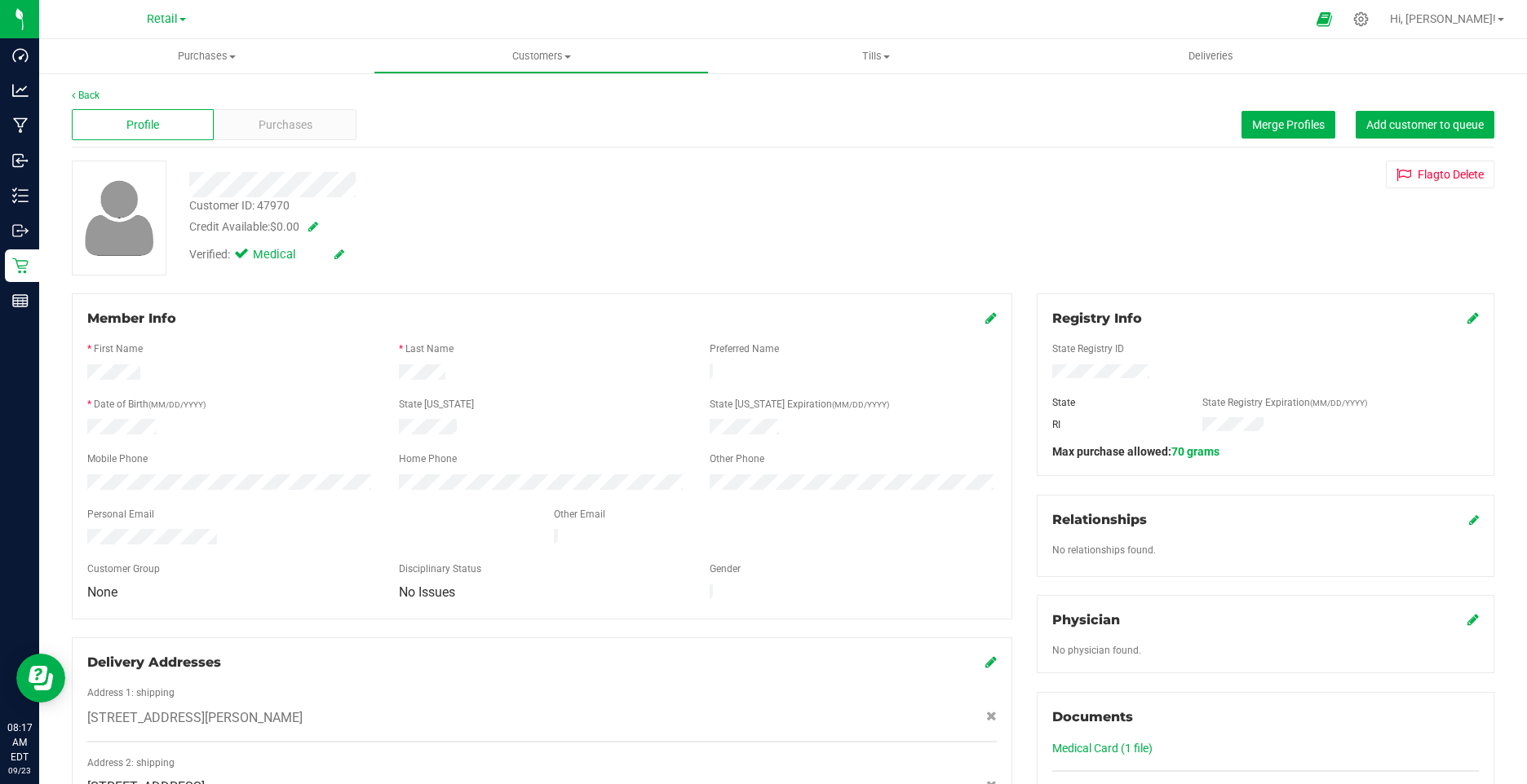
click at [334, 255] on icon at bounding box center [339, 254] width 10 height 11
click at [253, 254] on label "Medical" at bounding box center [272, 257] width 69 height 21
click at [0, 0] on input "Medical" at bounding box center [0, 0] width 0 height 0
click at [369, 254] on div "Verified: Medical" at bounding box center [297, 257] width 241 height 21
click at [362, 258] on icon at bounding box center [358, 255] width 13 height 11
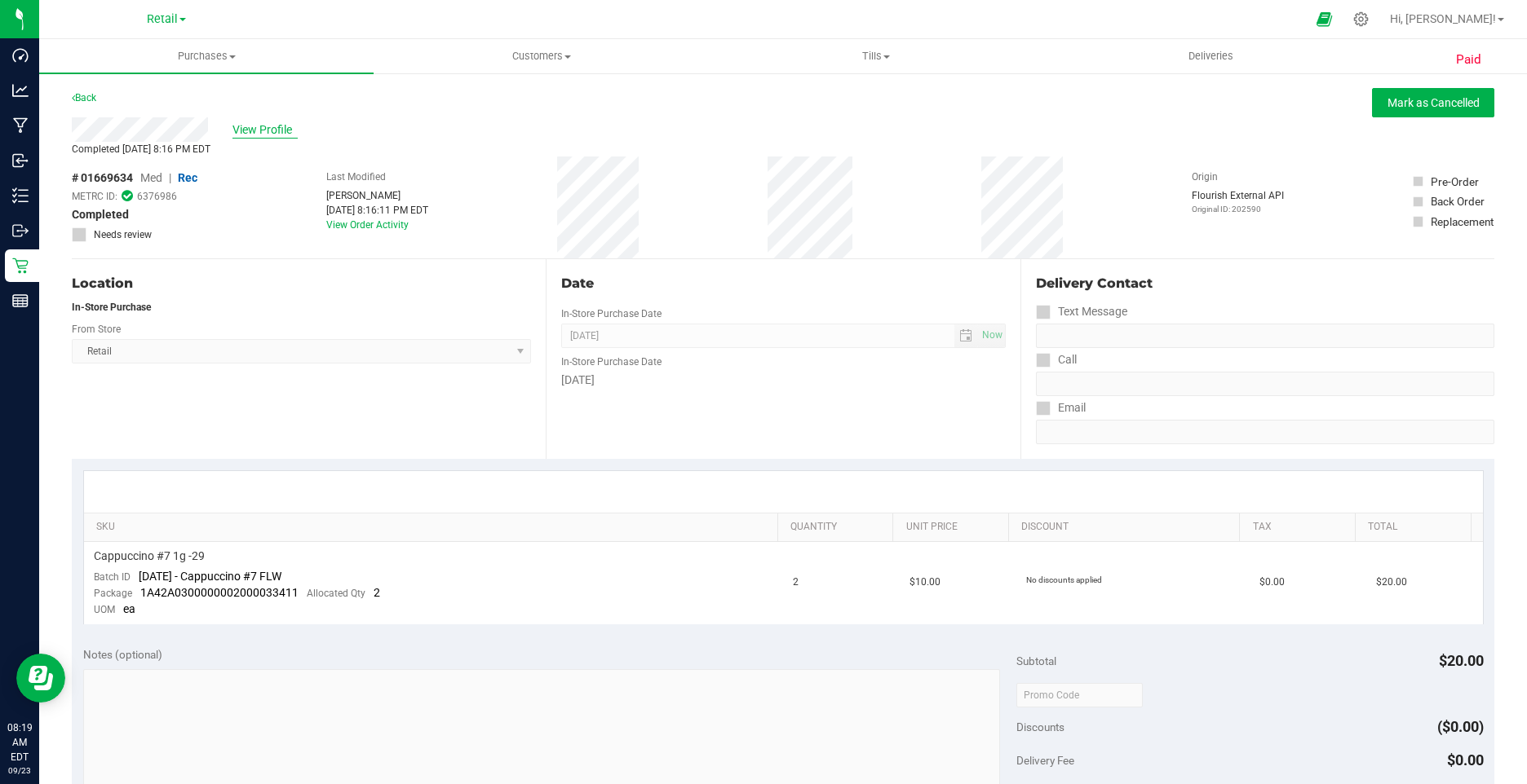
click at [242, 132] on span "View Profile" at bounding box center [265, 131] width 65 height 17
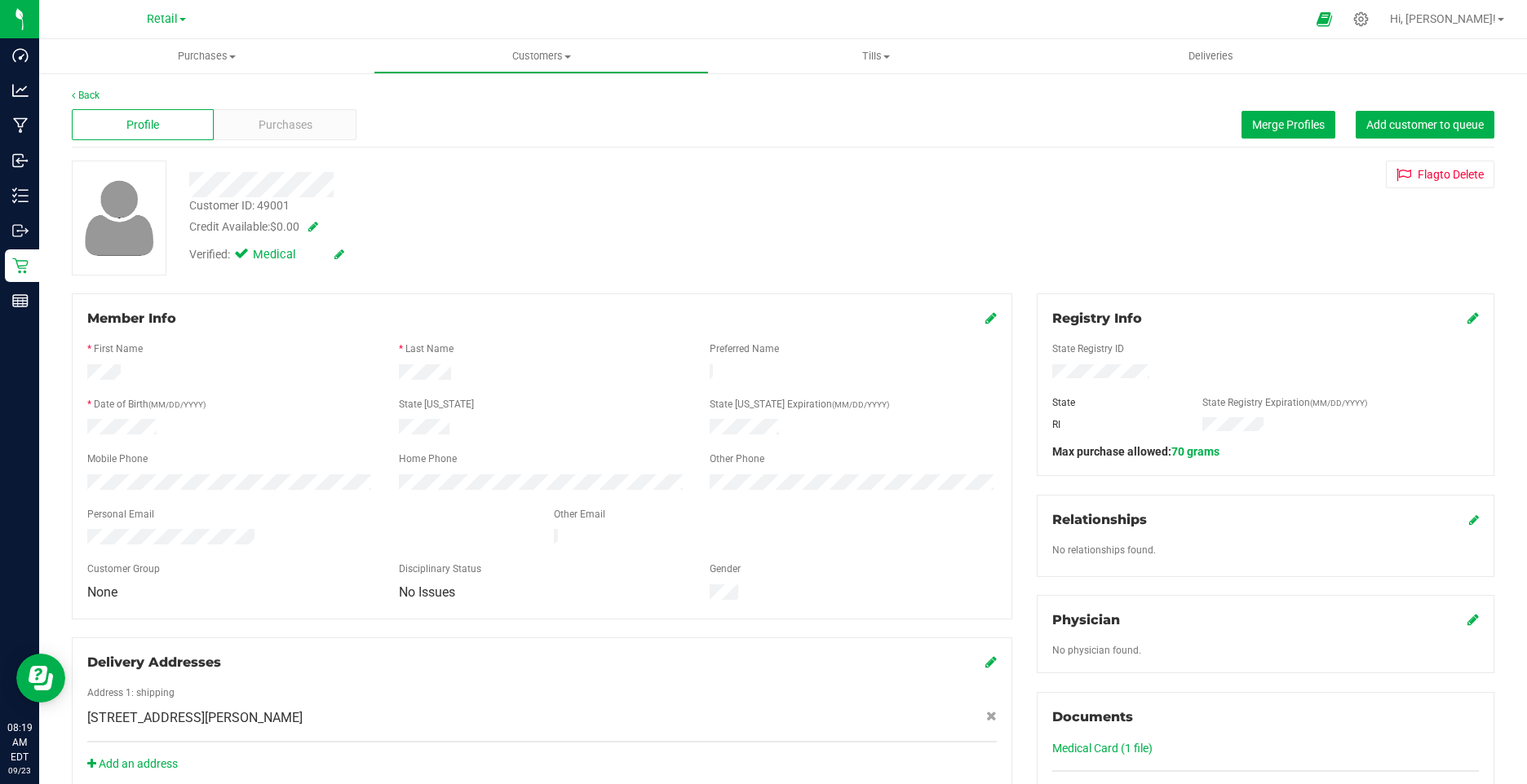
click at [341, 254] on icon at bounding box center [339, 254] width 10 height 11
click at [251, 256] on span at bounding box center [245, 257] width 15 height 15
click at [0, 0] on input "Medical" at bounding box center [0, 0] width 0 height 0
click at [356, 257] on icon at bounding box center [358, 255] width 13 height 11
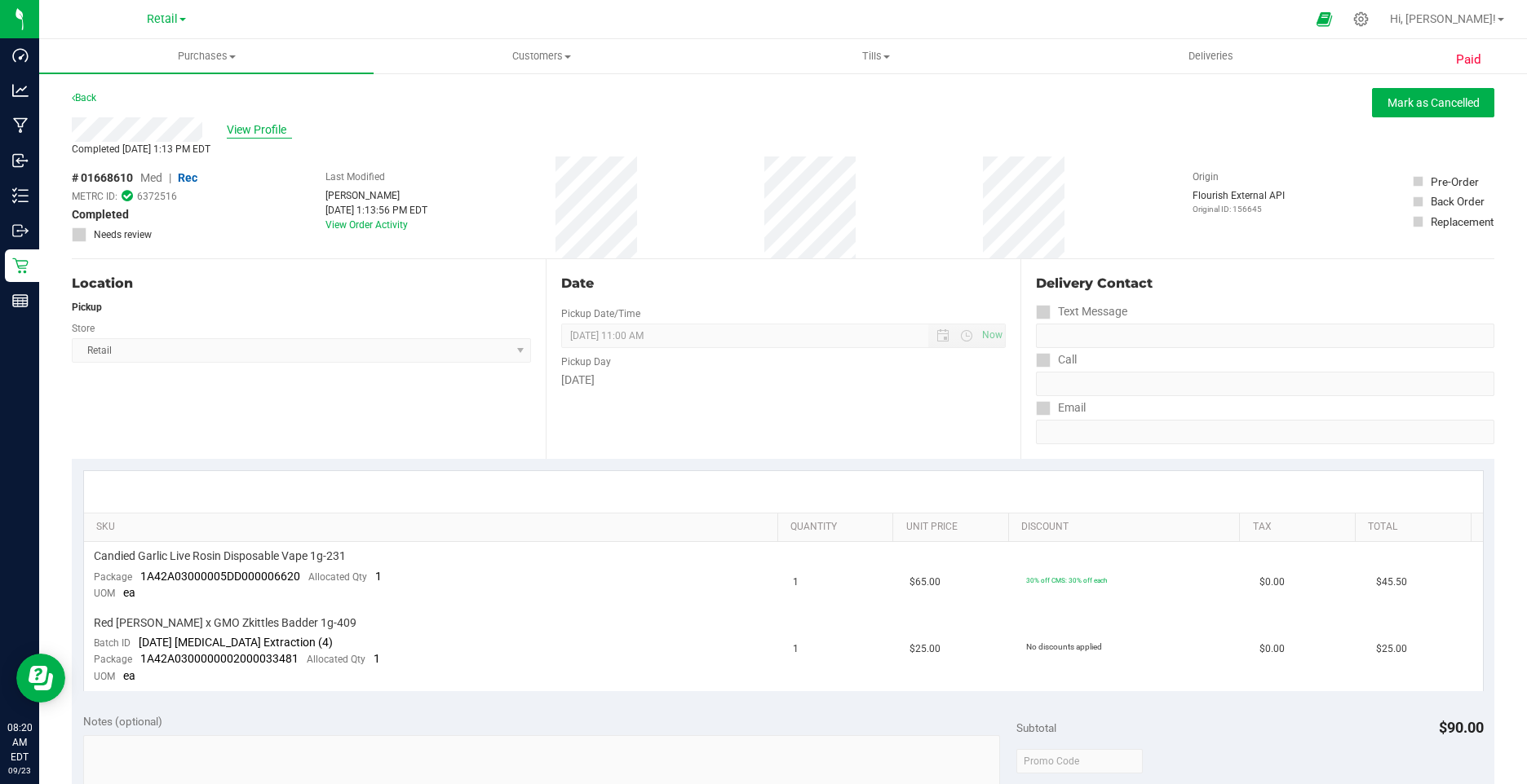
click at [253, 128] on span "View Profile" at bounding box center [259, 131] width 65 height 17
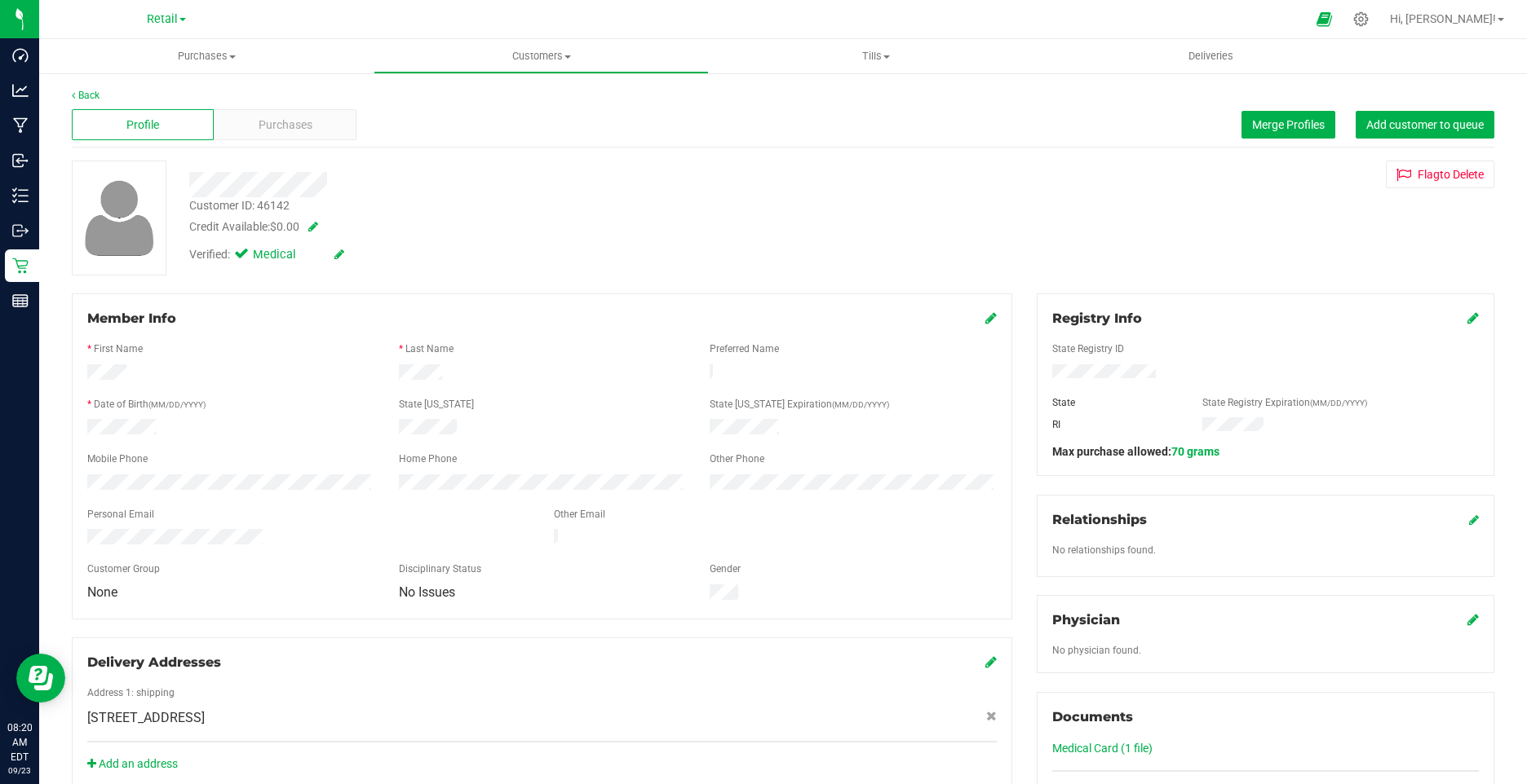
click at [339, 254] on icon at bounding box center [339, 254] width 10 height 11
click at [239, 257] on icon at bounding box center [245, 257] width 10 height 0
click at [0, 0] on input "Medical" at bounding box center [0, 0] width 0 height 0
click at [362, 254] on icon at bounding box center [358, 255] width 13 height 11
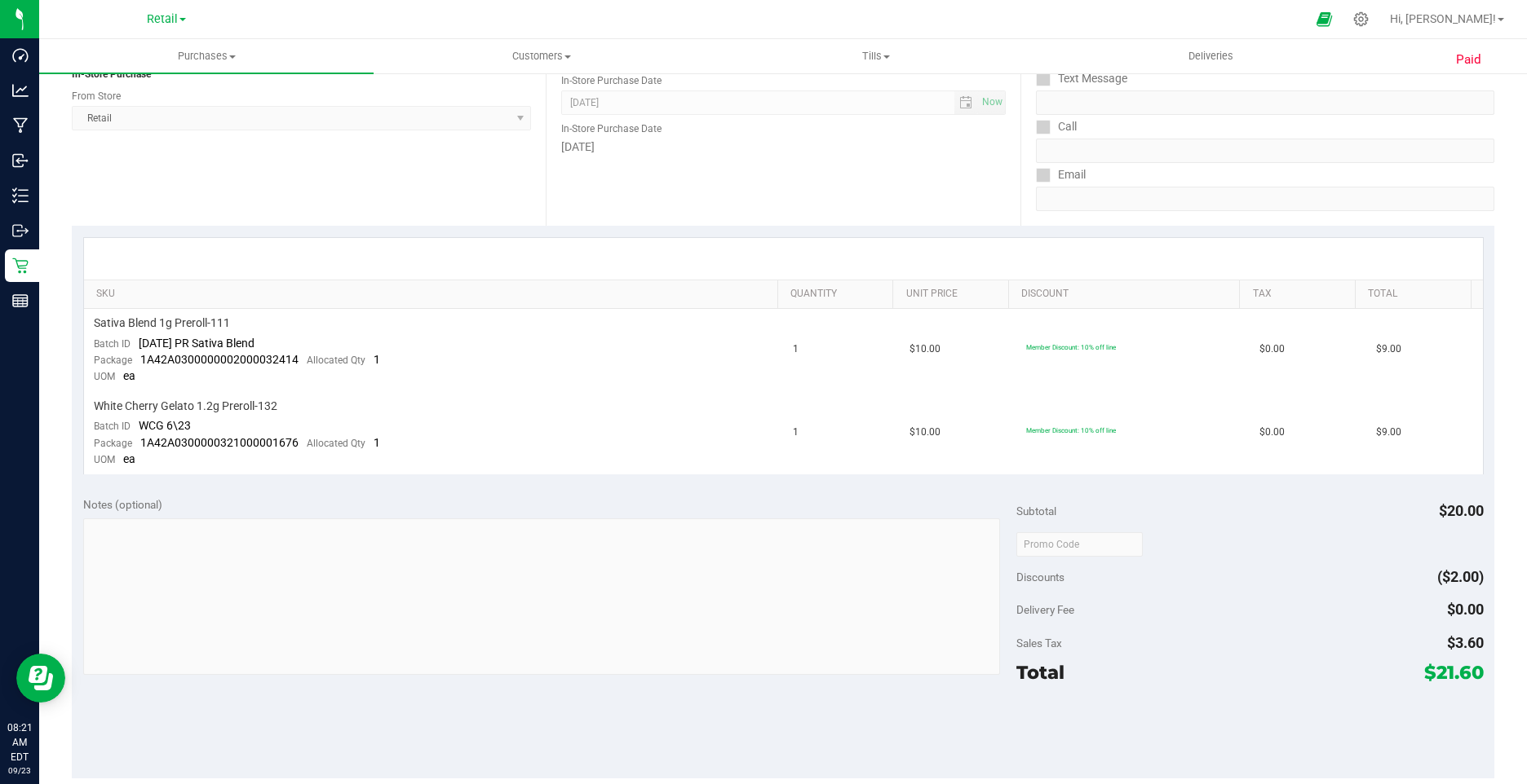
scroll to position [571, 0]
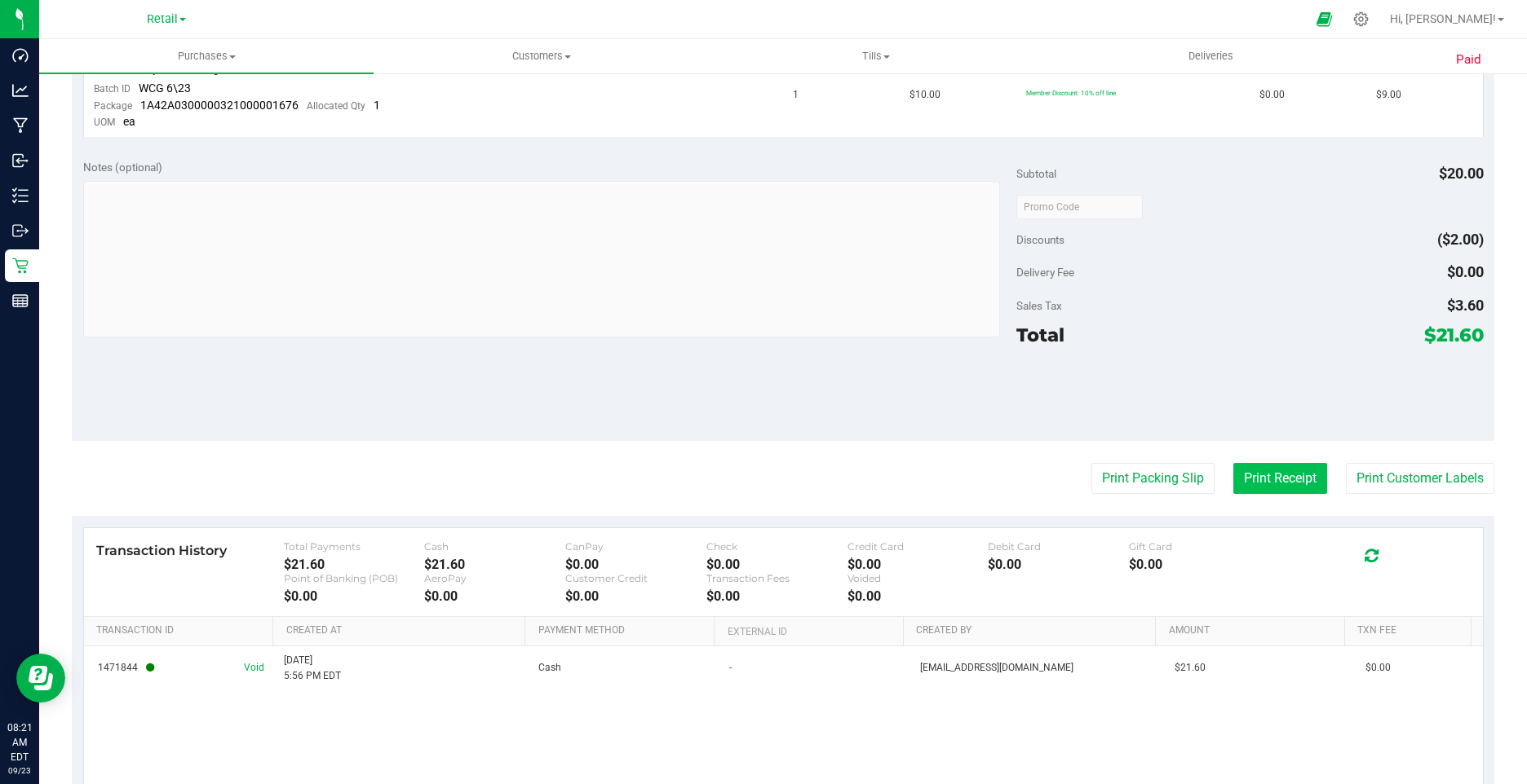
click at [1248, 477] on button "Print Receipt" at bounding box center [1281, 479] width 94 height 31
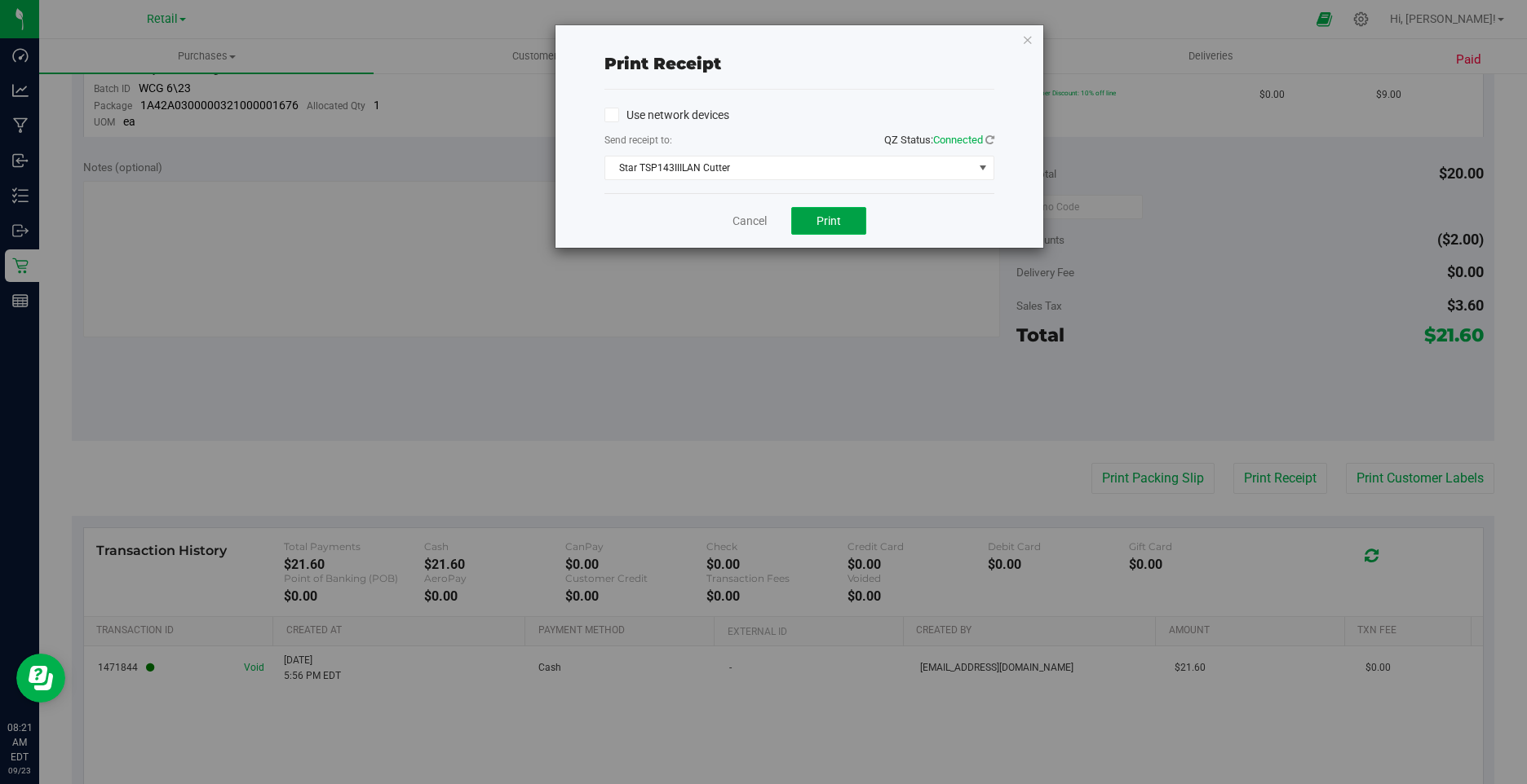
click at [825, 223] on span "Print" at bounding box center [829, 220] width 24 height 13
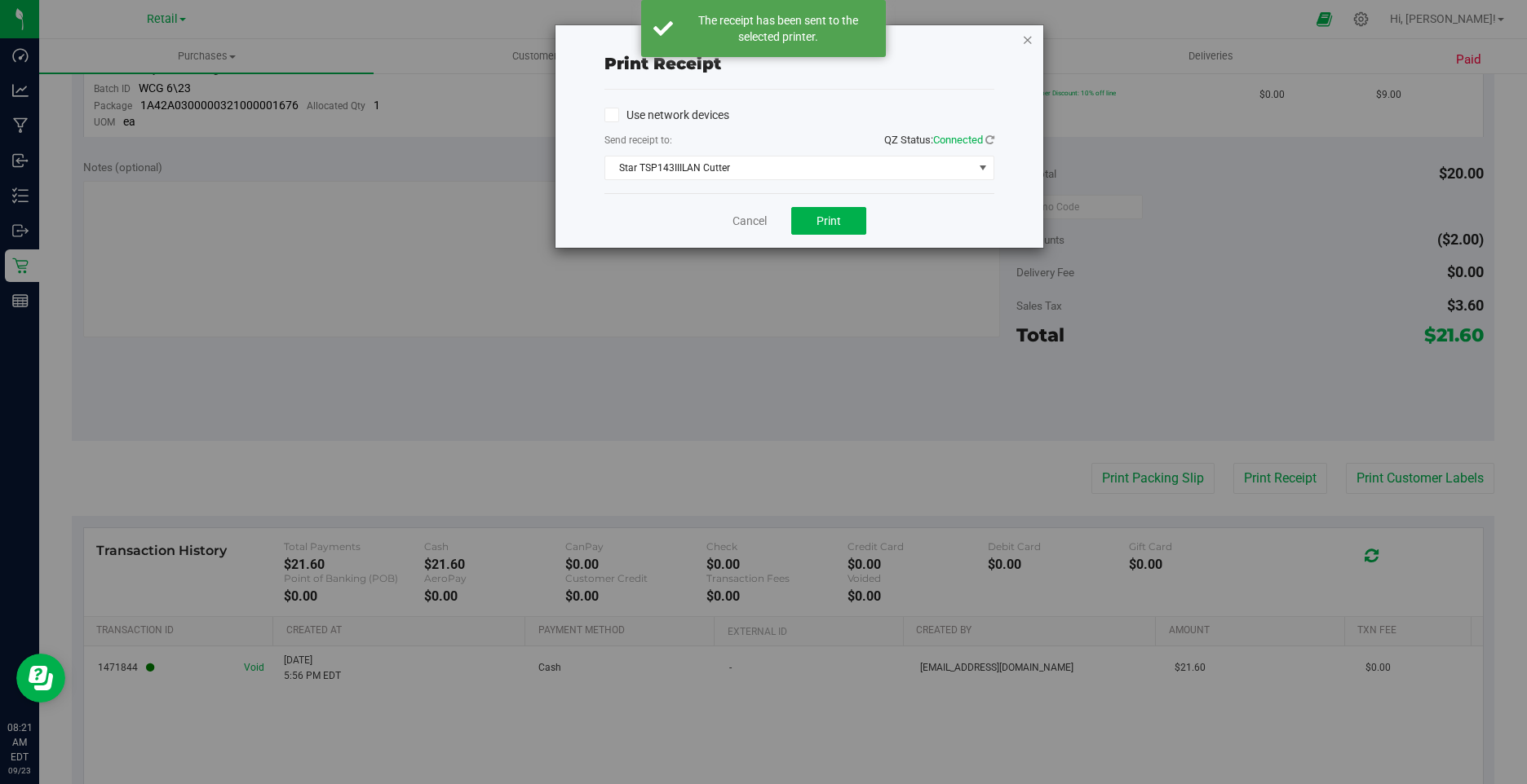
click at [1025, 41] on icon "button" at bounding box center [1027, 39] width 11 height 19
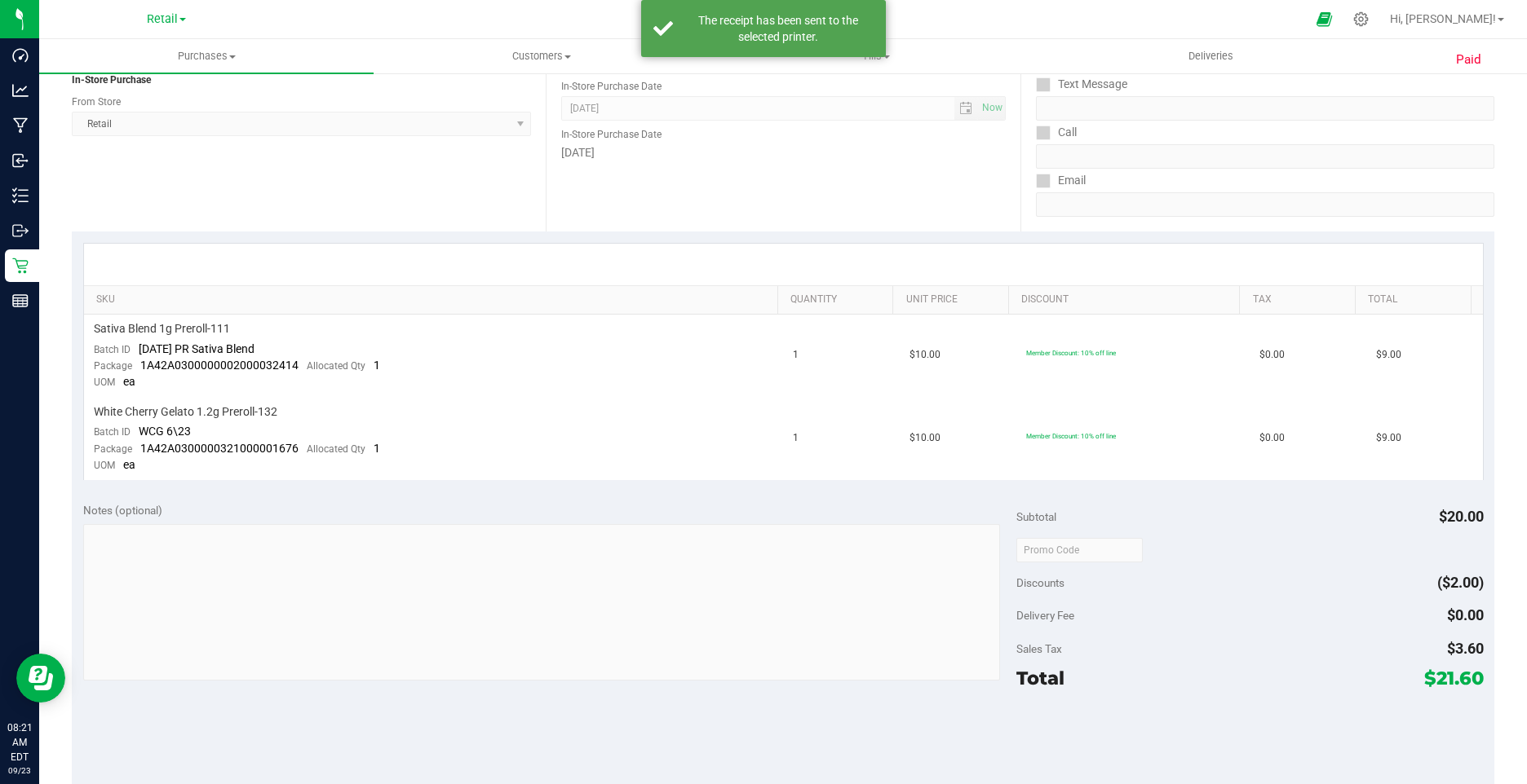
scroll to position [0, 0]
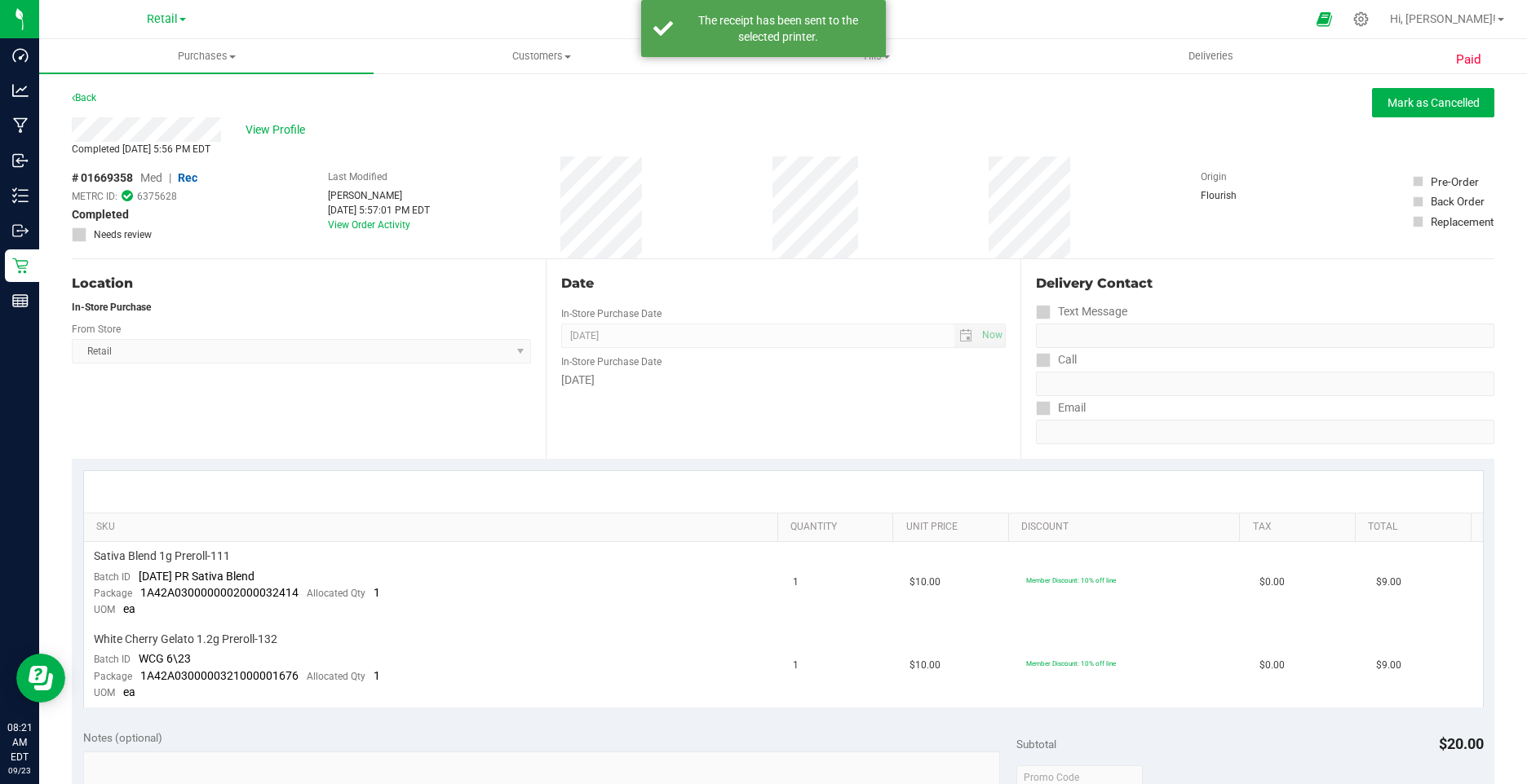
click at [278, 120] on div "View Profile" at bounding box center [783, 130] width 1423 height 24
click at [280, 123] on span "View Profile" at bounding box center [278, 131] width 65 height 17
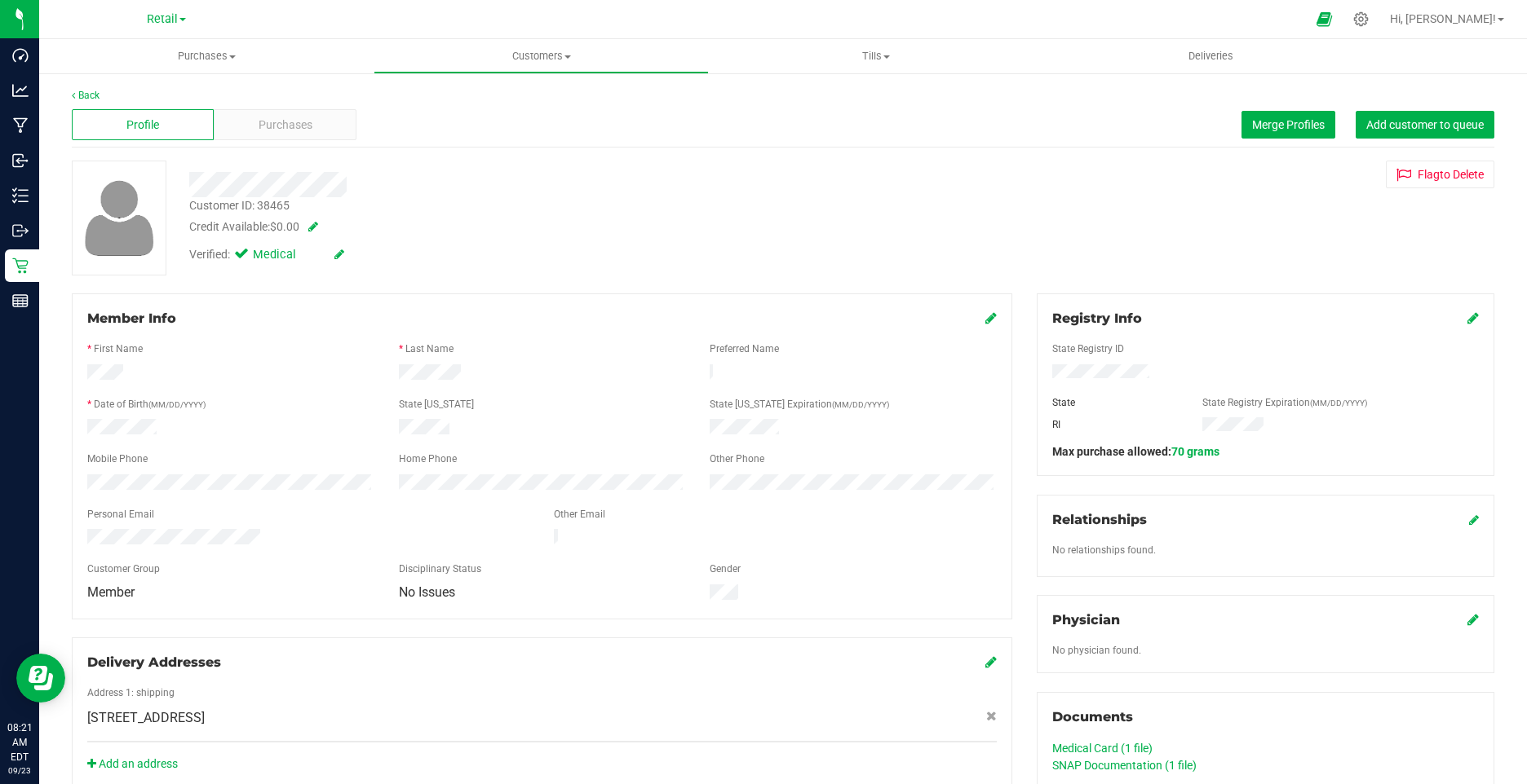
click at [346, 250] on div "Verified: Medical" at bounding box center [297, 255] width 217 height 18
click at [343, 255] on icon at bounding box center [339, 254] width 10 height 11
click at [249, 258] on label "Medical" at bounding box center [272, 257] width 69 height 21
click at [250, 252] on span at bounding box center [245, 257] width 15 height 15
click at [0, 0] on input "Medical" at bounding box center [0, 0] width 0 height 0
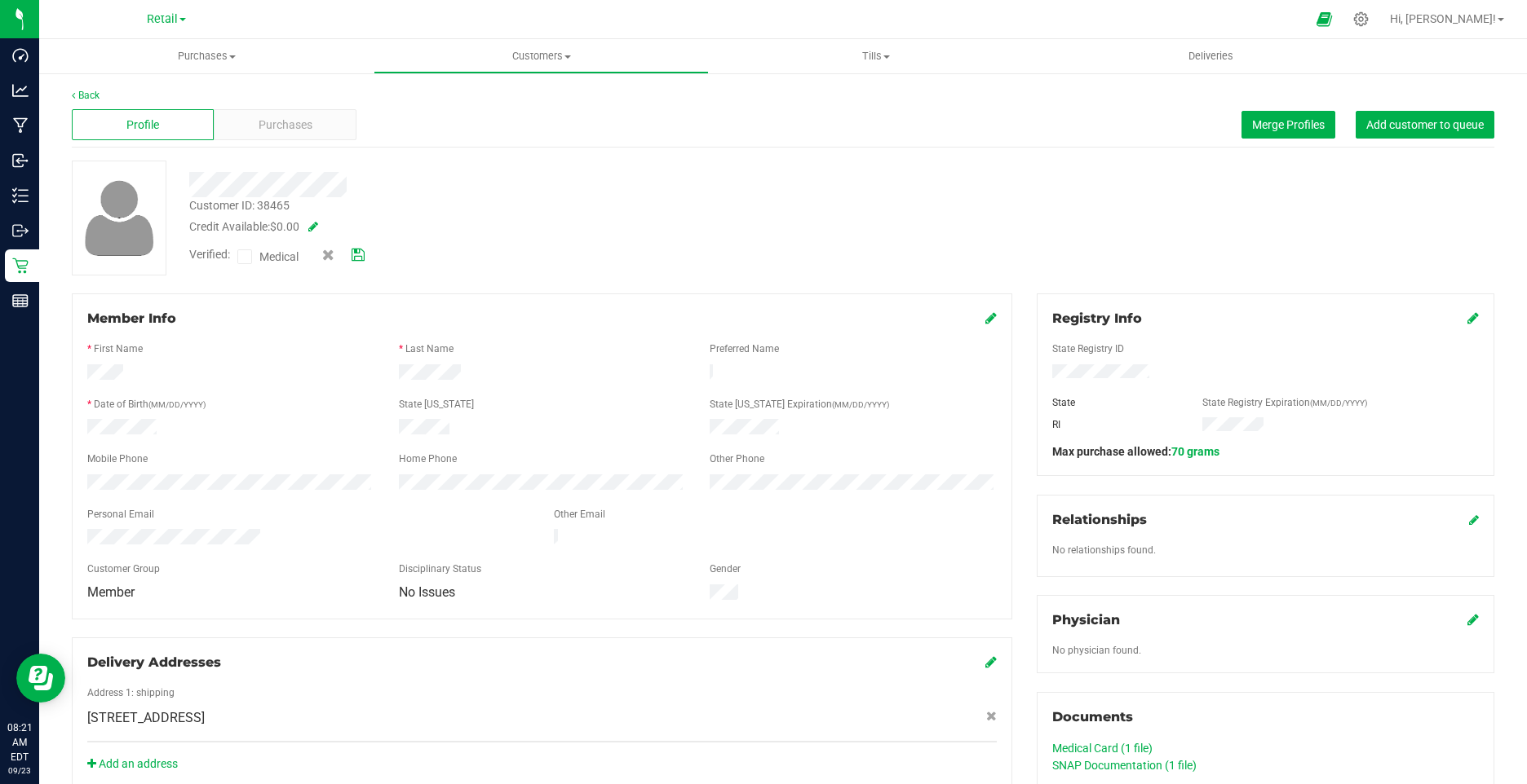
click at [361, 254] on icon at bounding box center [358, 255] width 13 height 11
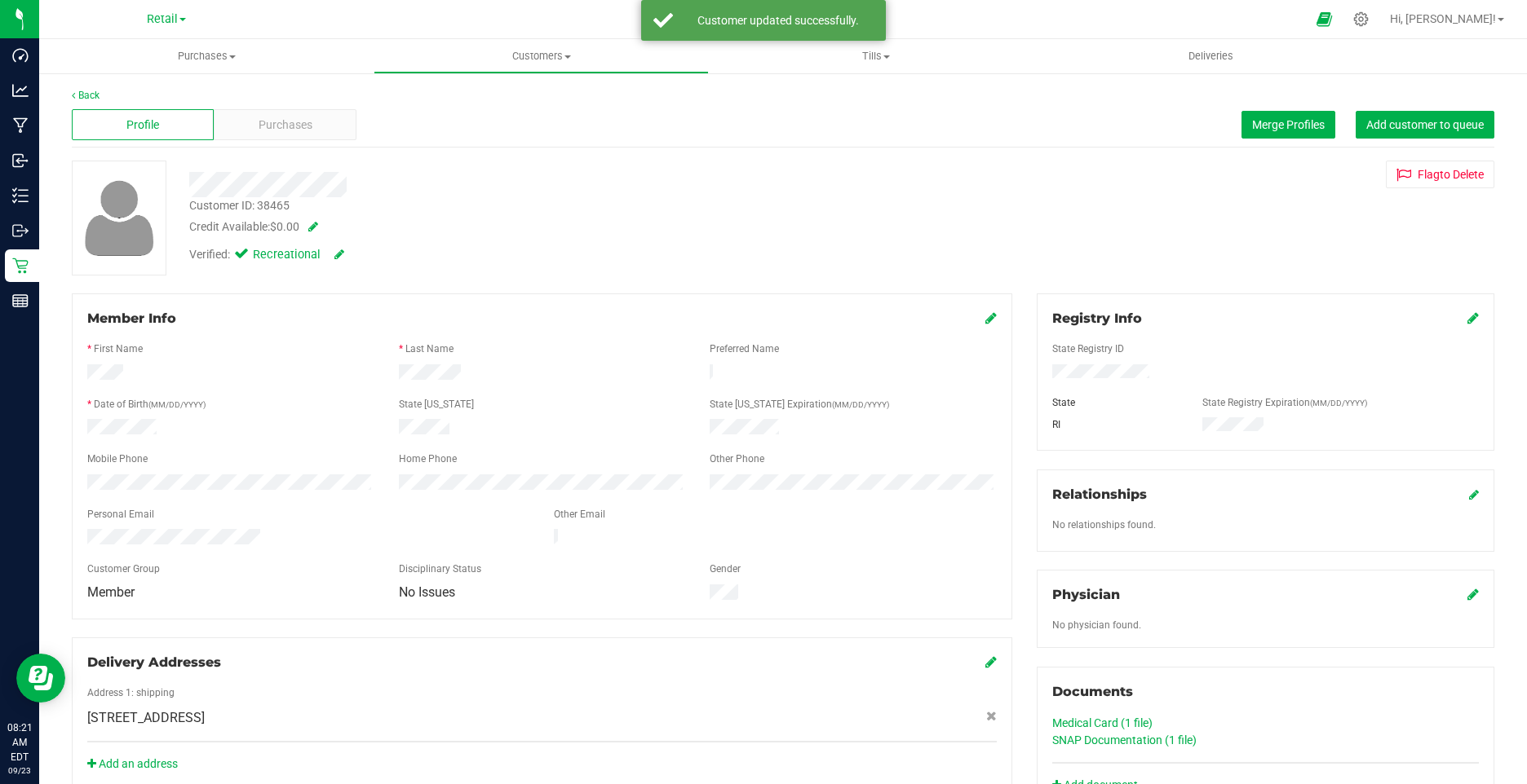
click at [985, 317] on icon at bounding box center [991, 318] width 11 height 13
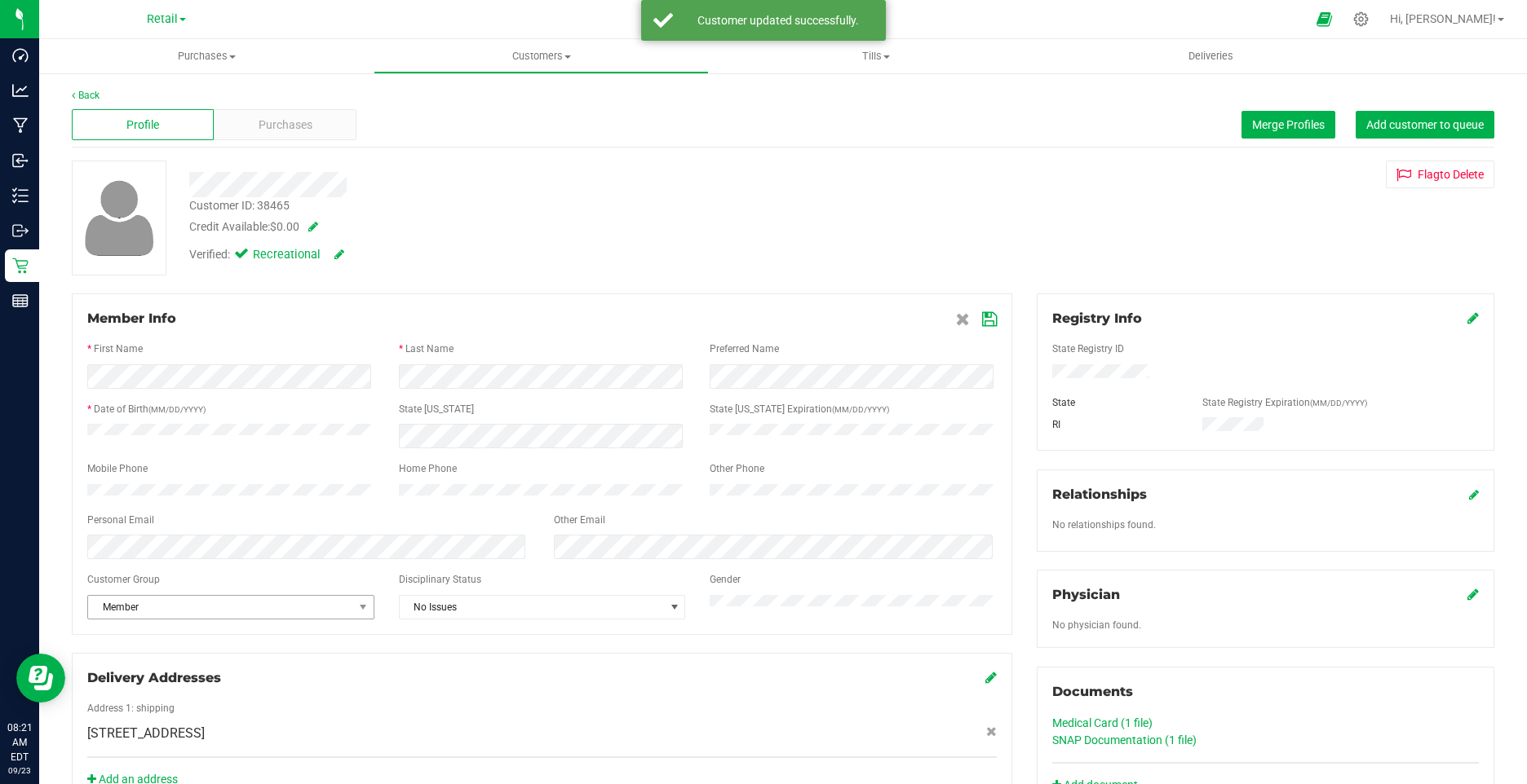
click at [134, 612] on span "Member" at bounding box center [220, 607] width 266 height 23
click at [123, 637] on li "None" at bounding box center [229, 644] width 282 height 24
click at [982, 319] on icon at bounding box center [989, 319] width 15 height 13
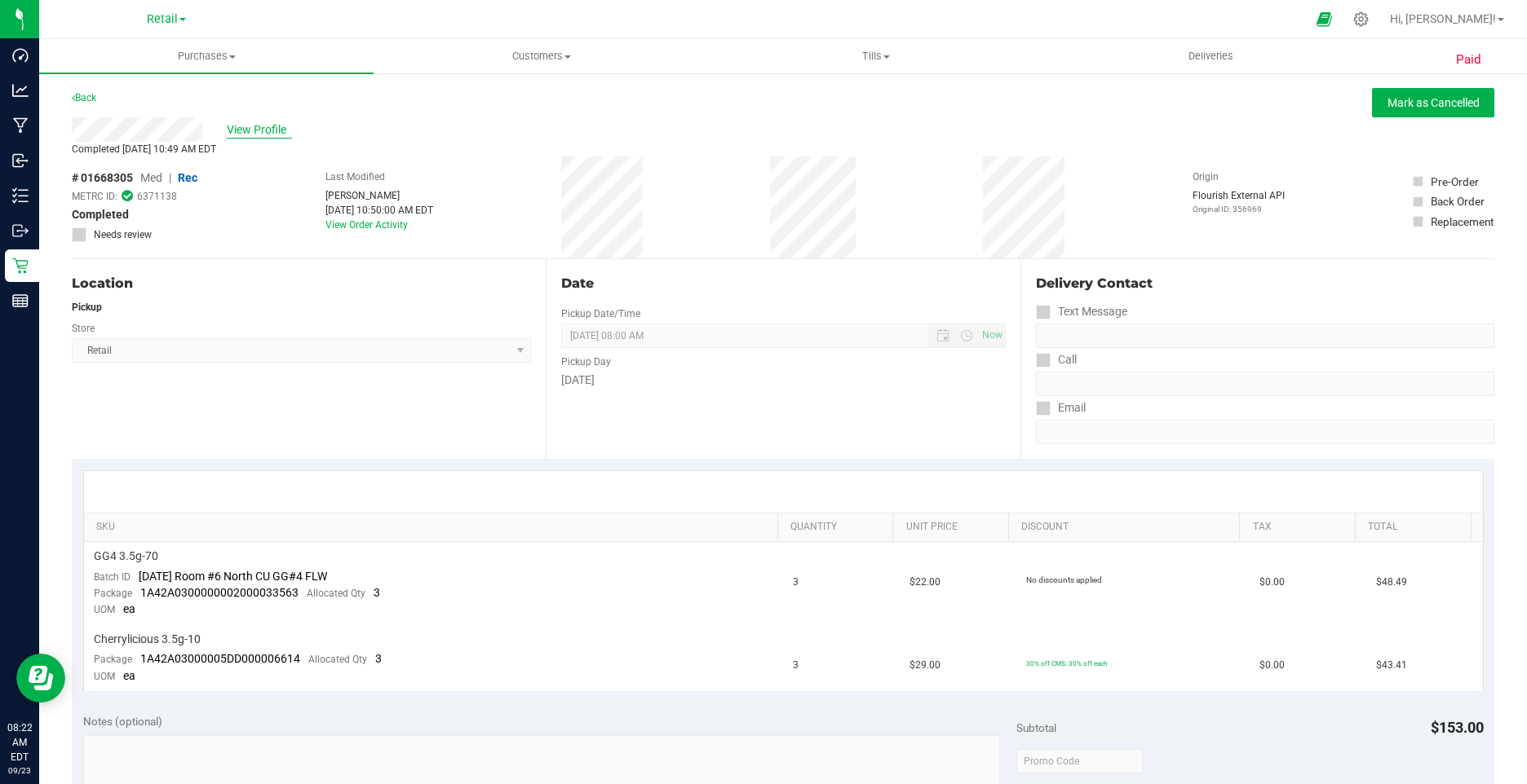
click at [281, 130] on span "View Profile" at bounding box center [259, 131] width 65 height 17
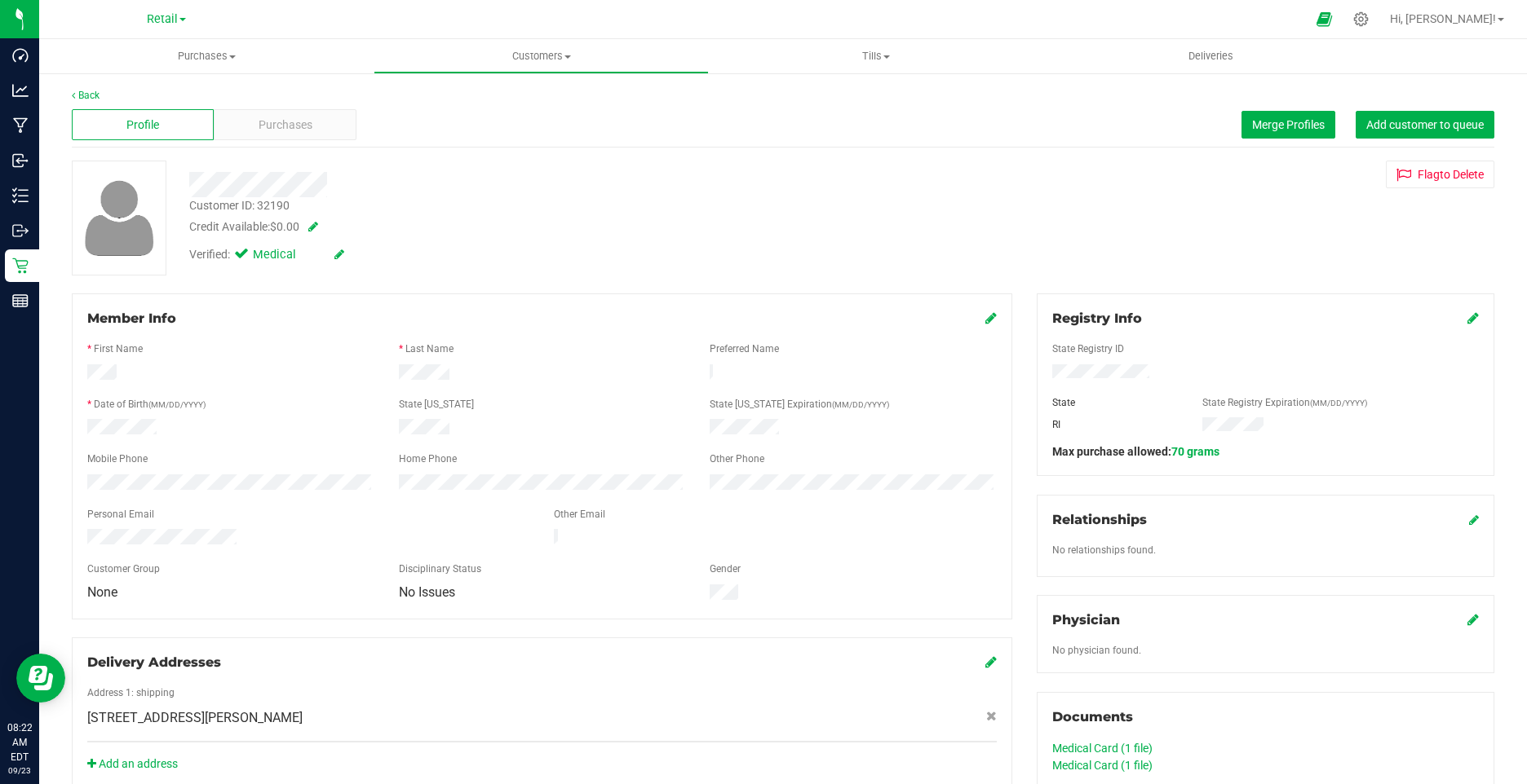
click at [336, 253] on icon at bounding box center [339, 254] width 10 height 11
click at [239, 258] on span at bounding box center [245, 257] width 15 height 15
click at [0, 0] on input "Medical" at bounding box center [0, 0] width 0 height 0
click at [359, 252] on icon at bounding box center [358, 255] width 13 height 11
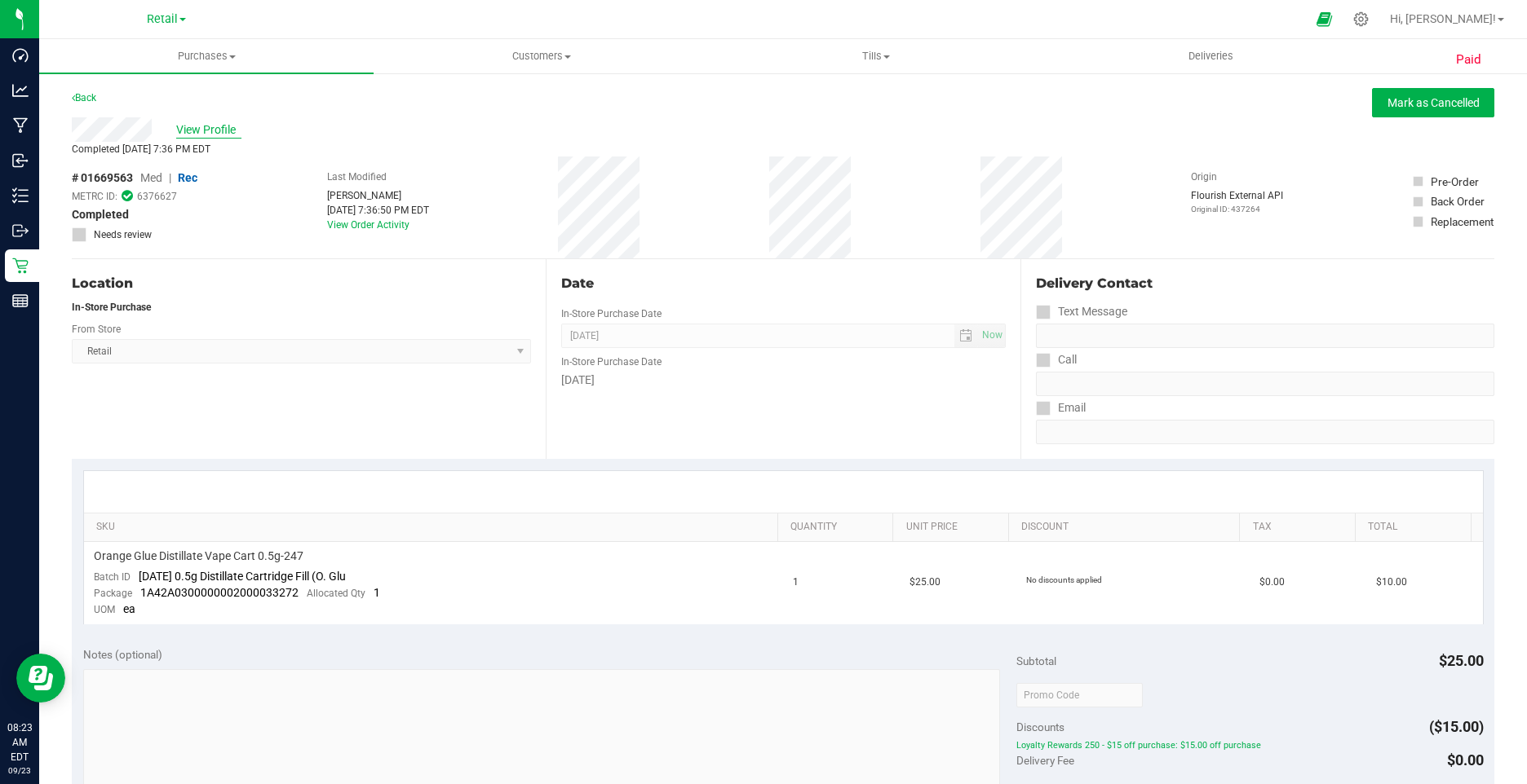
click at [239, 132] on div "View Profile" at bounding box center [783, 130] width 1423 height 24
click at [227, 131] on span "View Profile" at bounding box center [208, 131] width 65 height 17
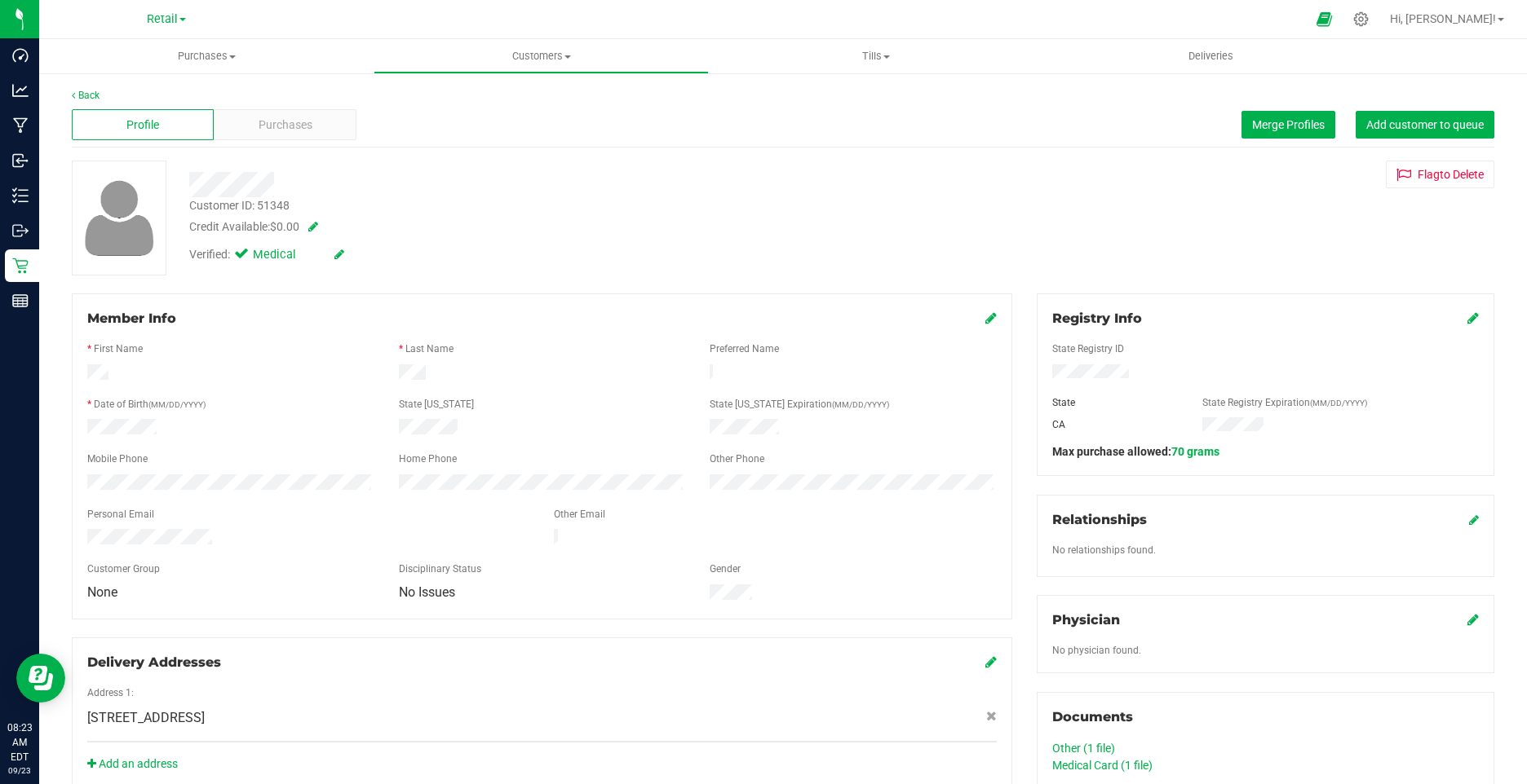
click at [340, 253] on icon at bounding box center [339, 254] width 10 height 11
click at [246, 257] on icon at bounding box center [245, 257] width 10 height 0
click at [0, 0] on input "Medical" at bounding box center [0, 0] width 0 height 0
click at [367, 253] on div "Verified: Medical" at bounding box center [297, 257] width 241 height 21
click at [356, 254] on icon at bounding box center [358, 255] width 13 height 11
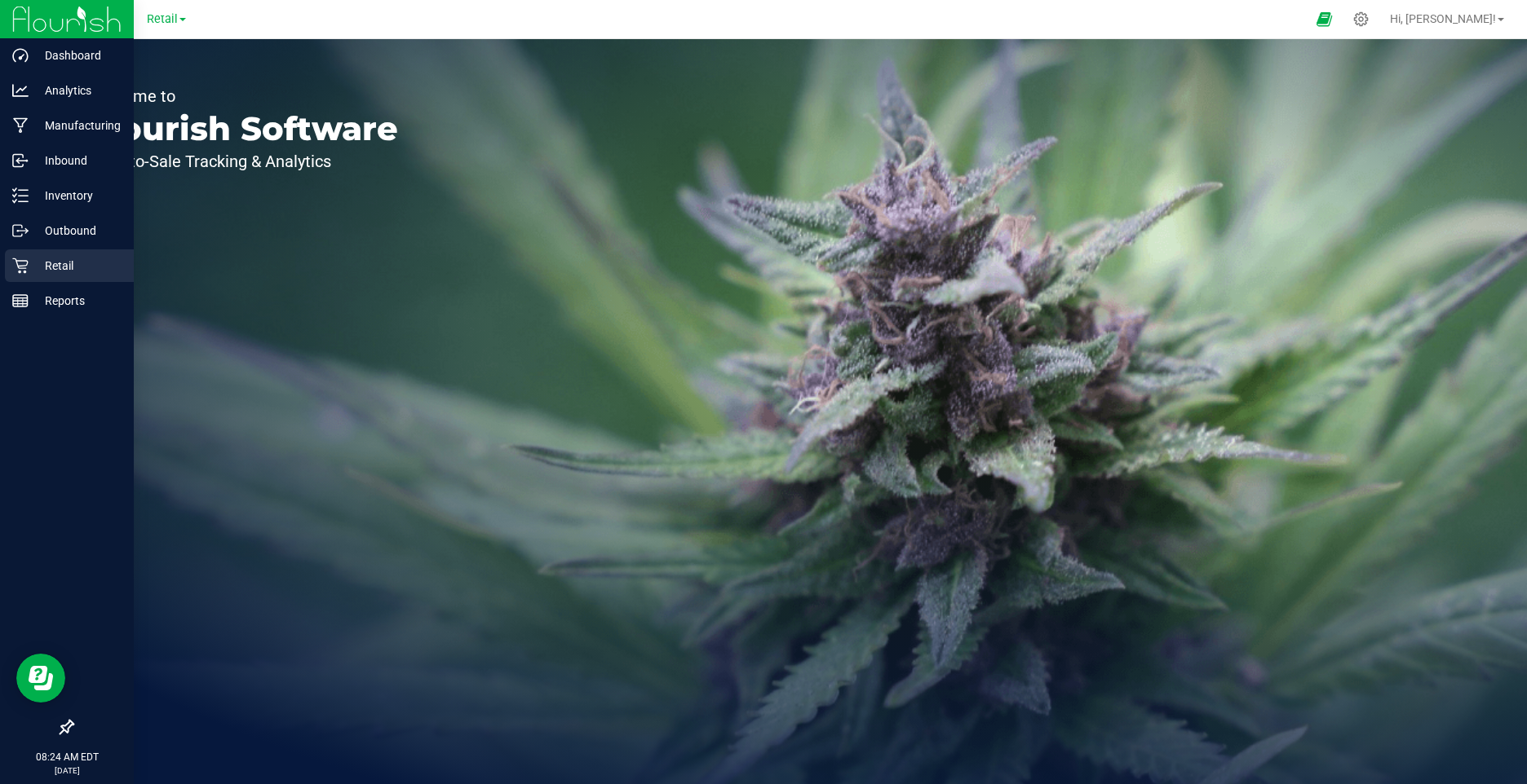
click at [40, 258] on p "Retail" at bounding box center [77, 265] width 98 height 19
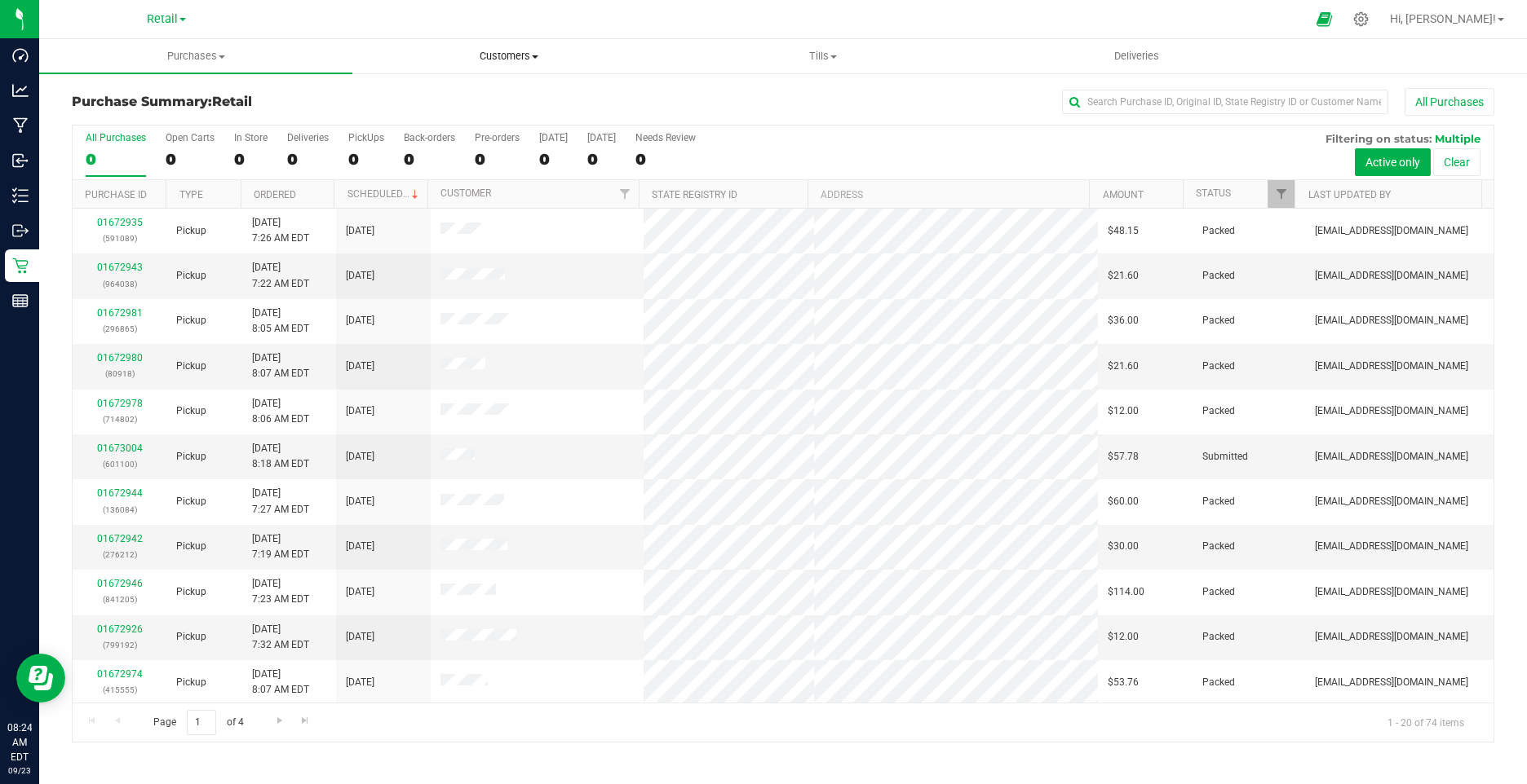
click at [539, 51] on span "Customers" at bounding box center [509, 56] width 312 height 15
click at [430, 94] on span "All customers" at bounding box center [411, 98] width 118 height 14
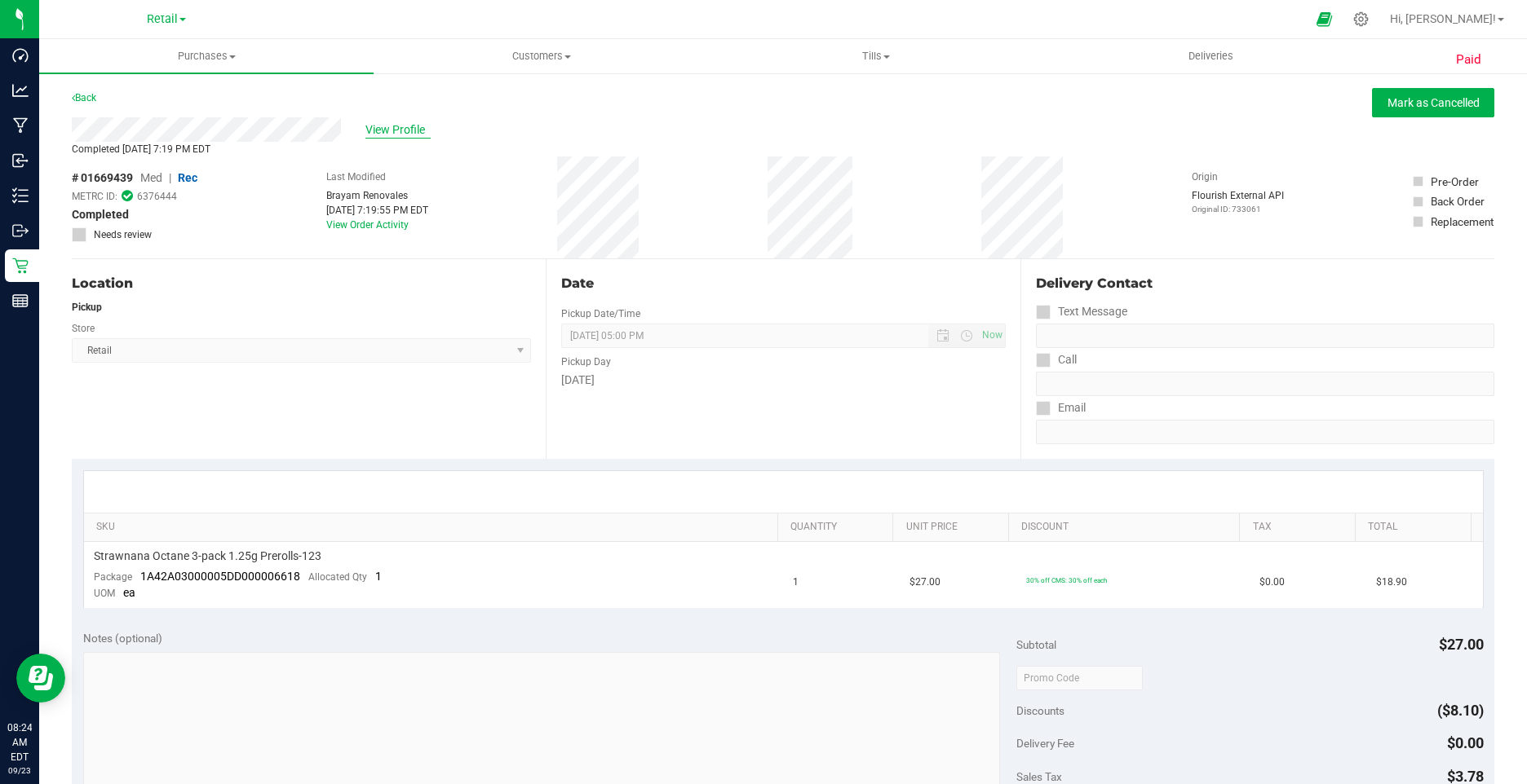
click at [400, 128] on span "View Profile" at bounding box center [398, 131] width 65 height 17
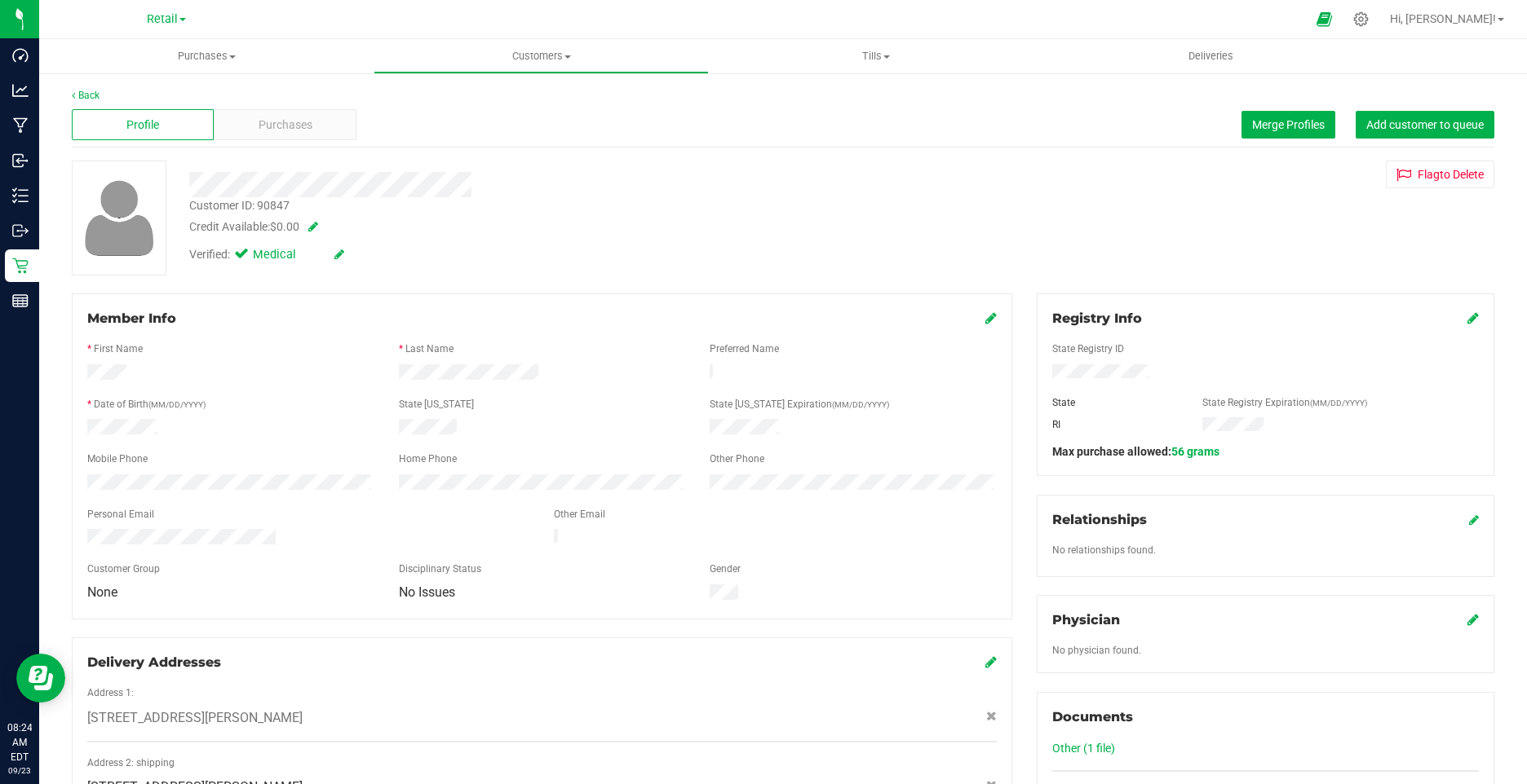
click at [337, 262] on span at bounding box center [339, 255] width 10 height 18
click at [231, 251] on div "Verified: Medical" at bounding box center [266, 255] width 155 height 18
drag, startPoint x: 327, startPoint y: 248, endPoint x: 346, endPoint y: 252, distance: 19.4
click at [335, 247] on div "Verified: Medical" at bounding box center [266, 255] width 155 height 18
click at [346, 252] on div "Verified: Medical" at bounding box center [297, 255] width 217 height 18
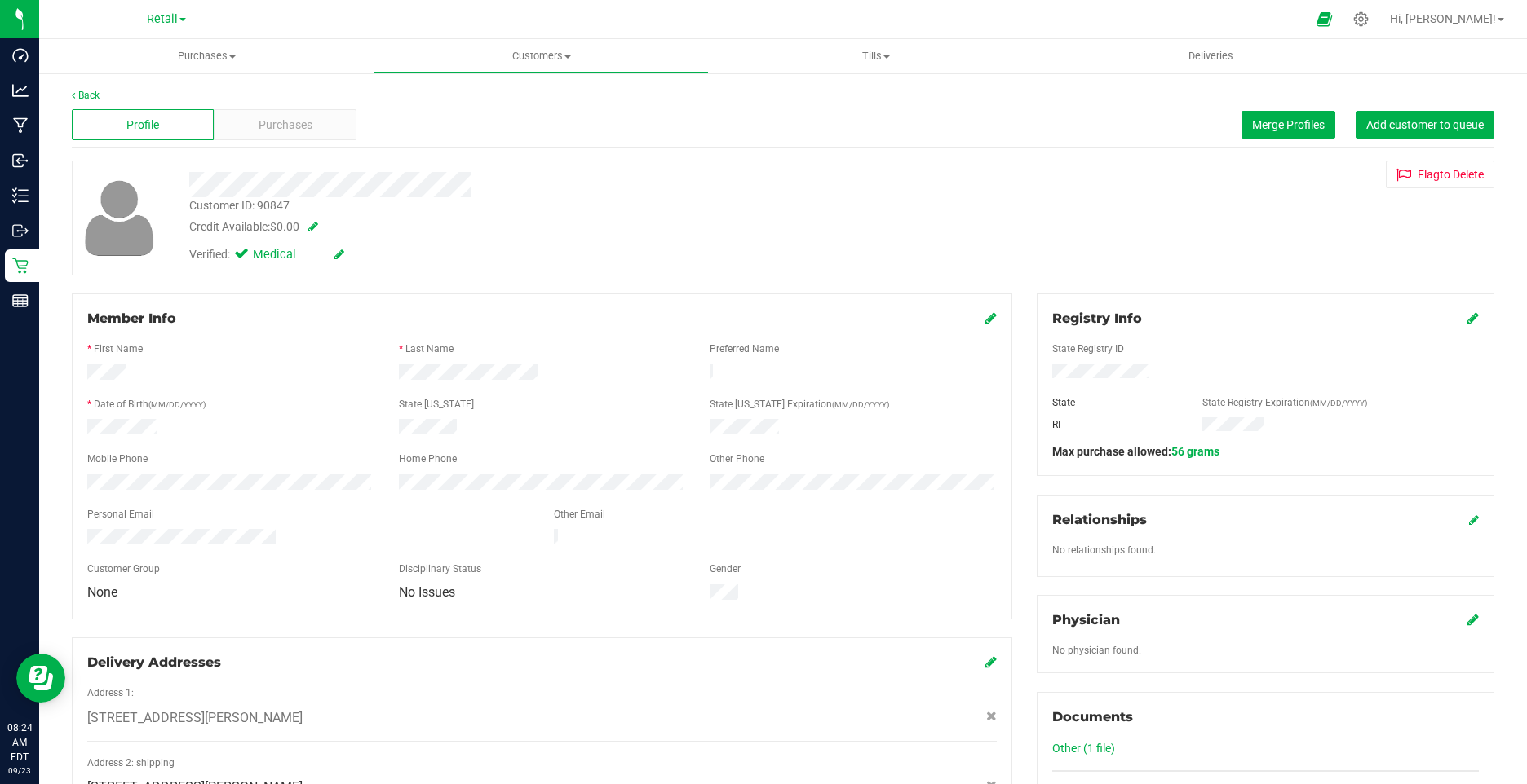
click at [338, 255] on icon at bounding box center [339, 254] width 10 height 11
click at [235, 260] on span "Verified:" at bounding box center [212, 257] width 48 height 21
click at [242, 257] on icon at bounding box center [245, 257] width 10 height 0
click at [0, 0] on input "Medical" at bounding box center [0, 0] width 0 height 0
click at [355, 255] on icon at bounding box center [358, 255] width 13 height 11
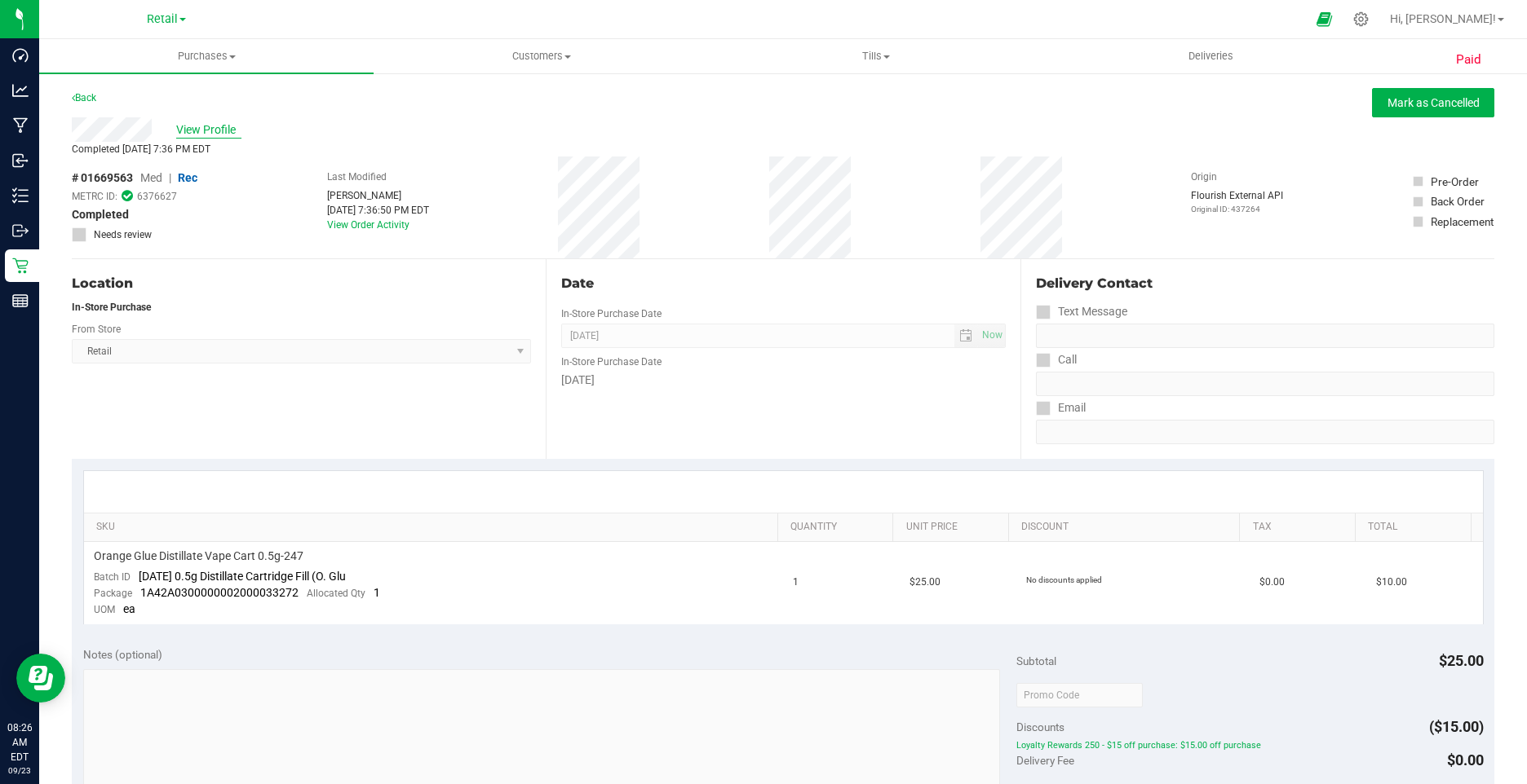
click at [224, 130] on span "View Profile" at bounding box center [208, 131] width 65 height 17
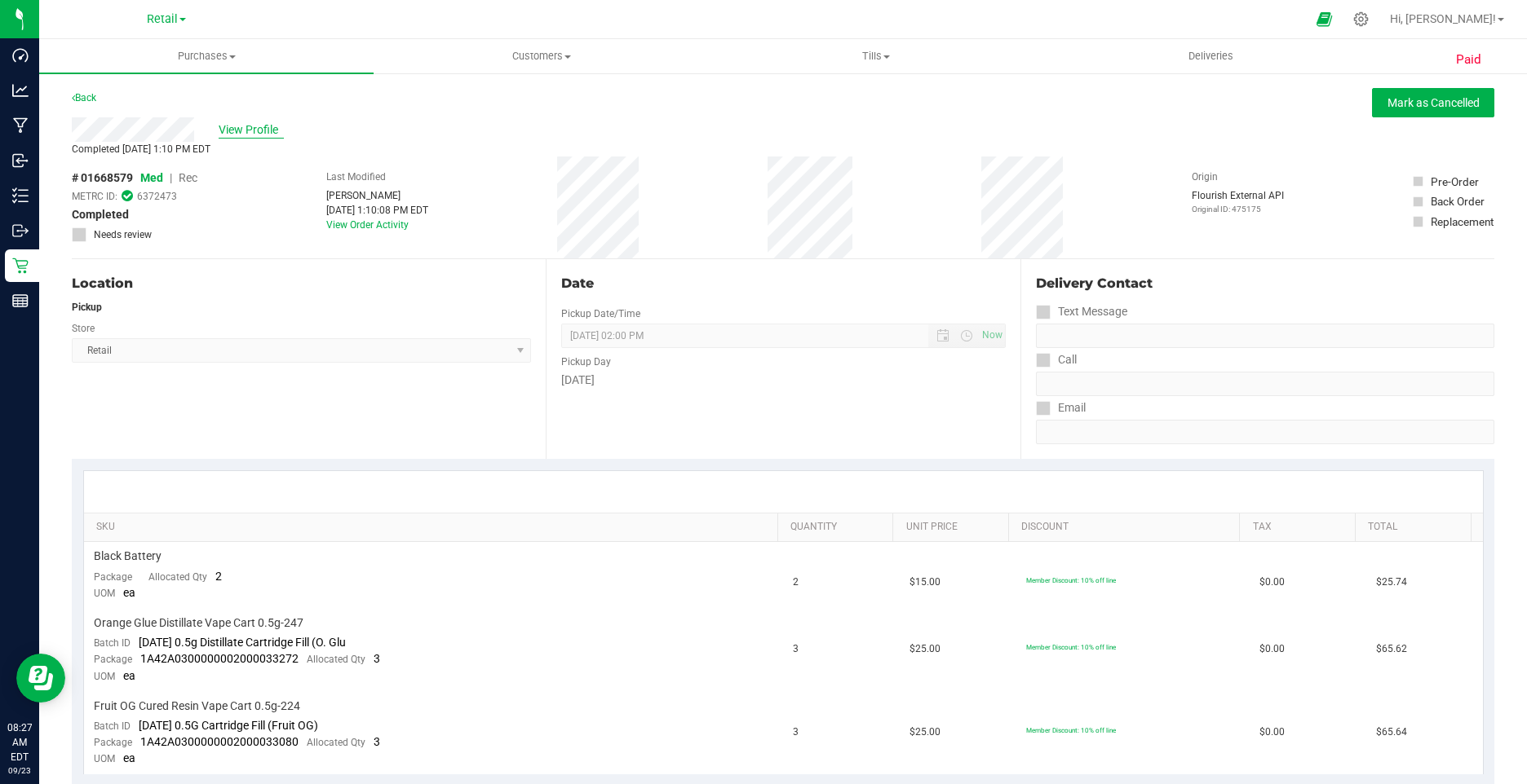
click at [246, 131] on span "View Profile" at bounding box center [251, 131] width 65 height 17
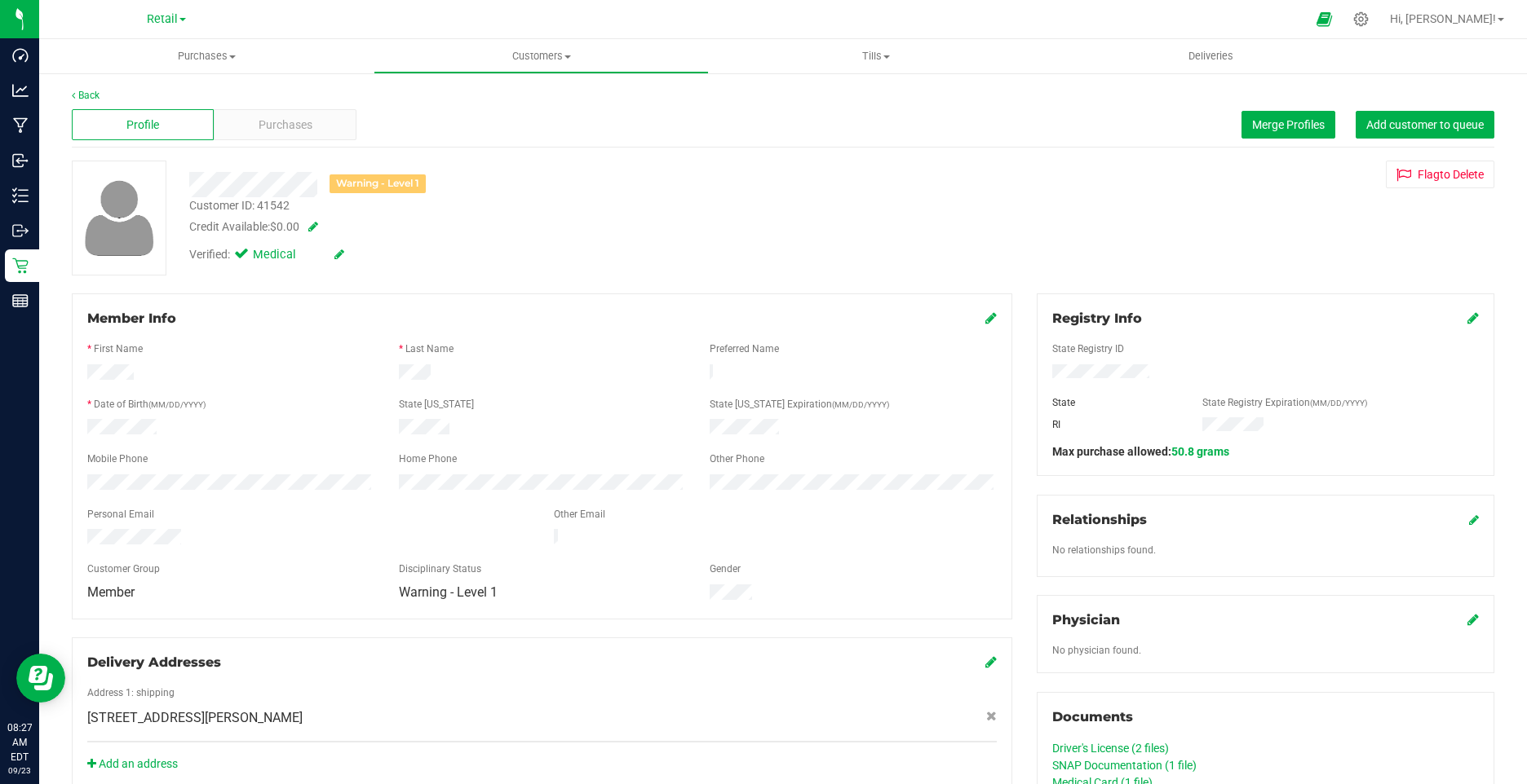
click at [342, 258] on icon at bounding box center [339, 254] width 10 height 11
click at [243, 257] on icon at bounding box center [245, 257] width 10 height 0
click at [0, 0] on input "Medical" at bounding box center [0, 0] width 0 height 0
click at [355, 258] on icon at bounding box center [358, 255] width 13 height 11
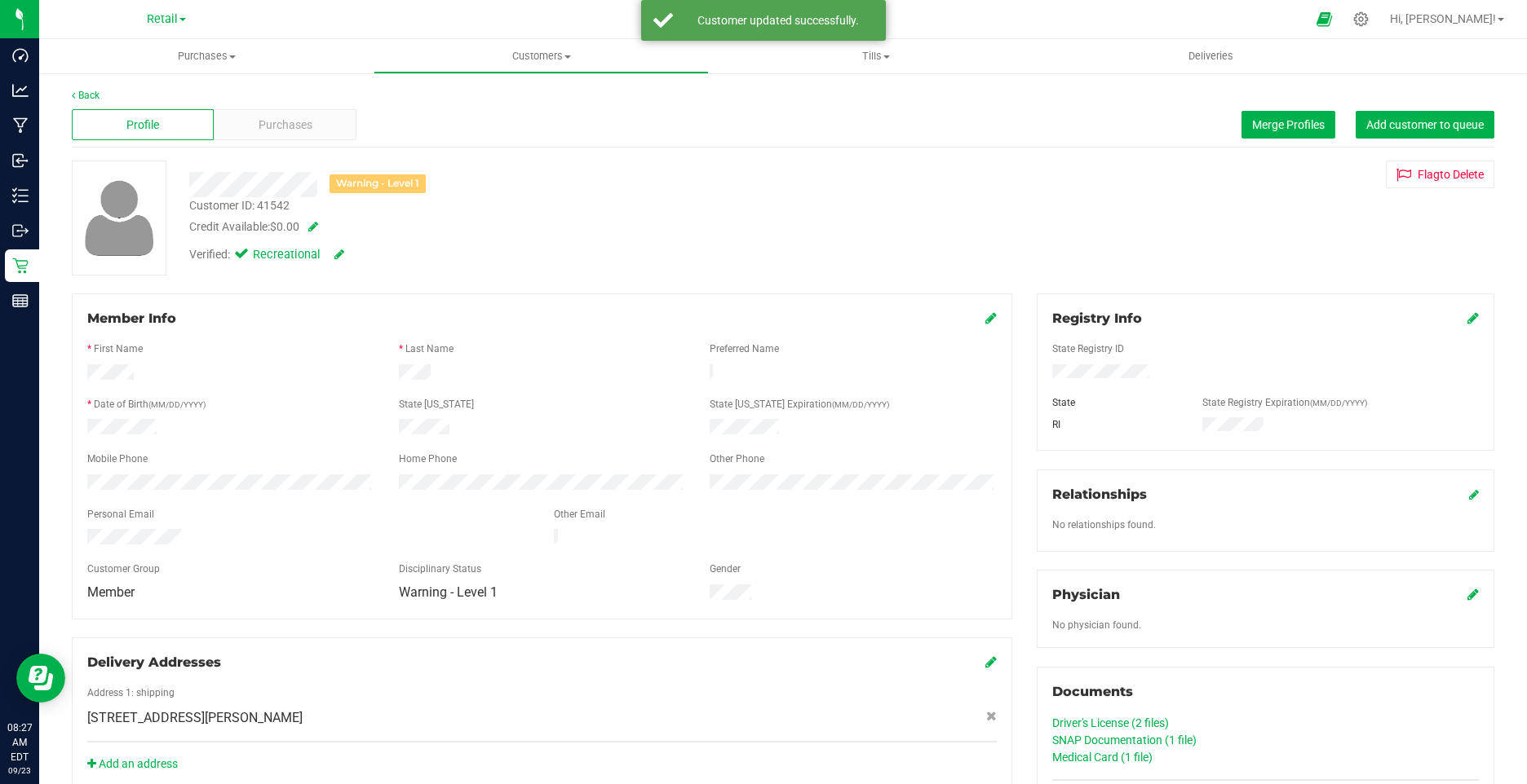
click at [985, 318] on icon at bounding box center [991, 318] width 11 height 13
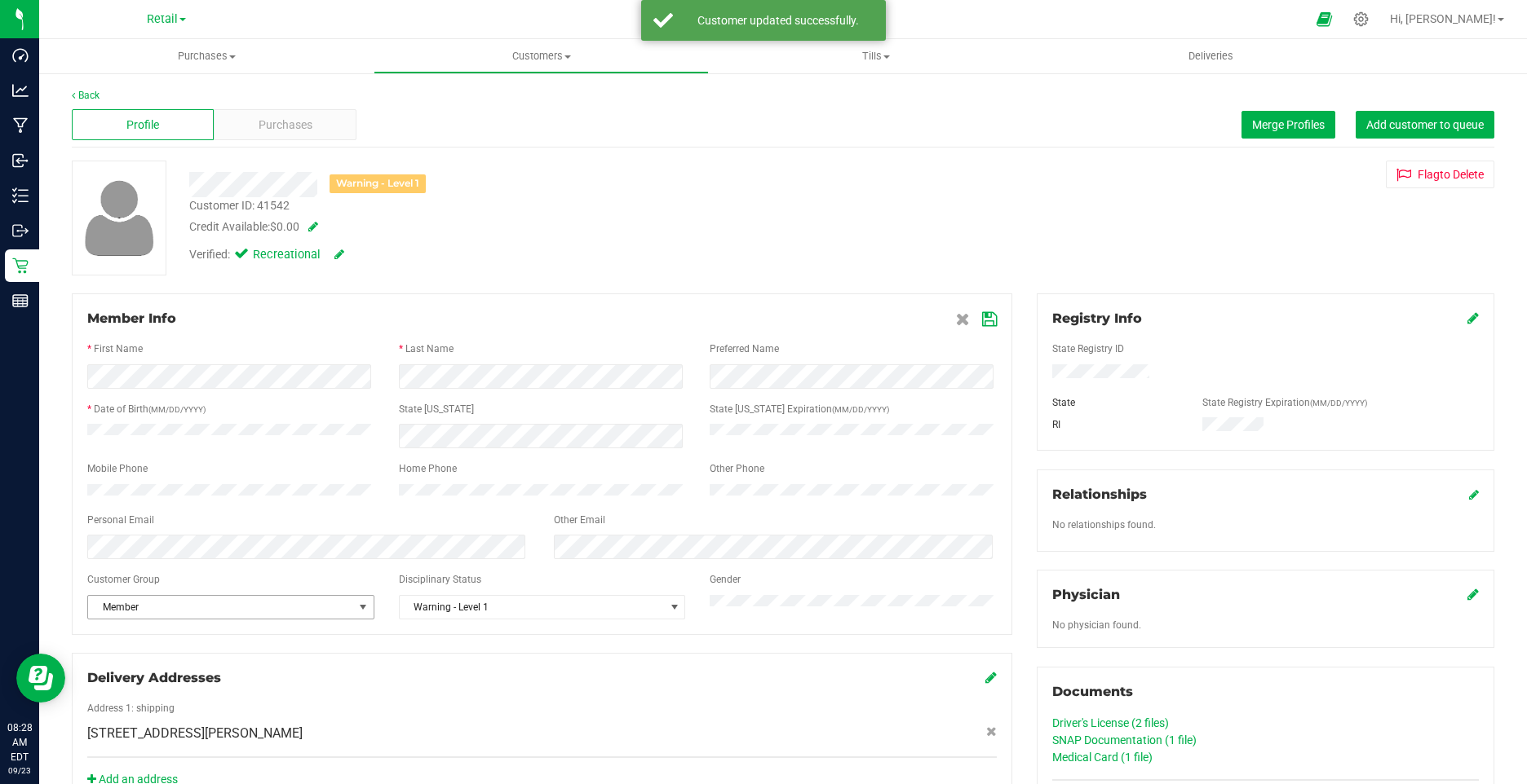
click at [239, 618] on span "Member" at bounding box center [220, 607] width 266 height 23
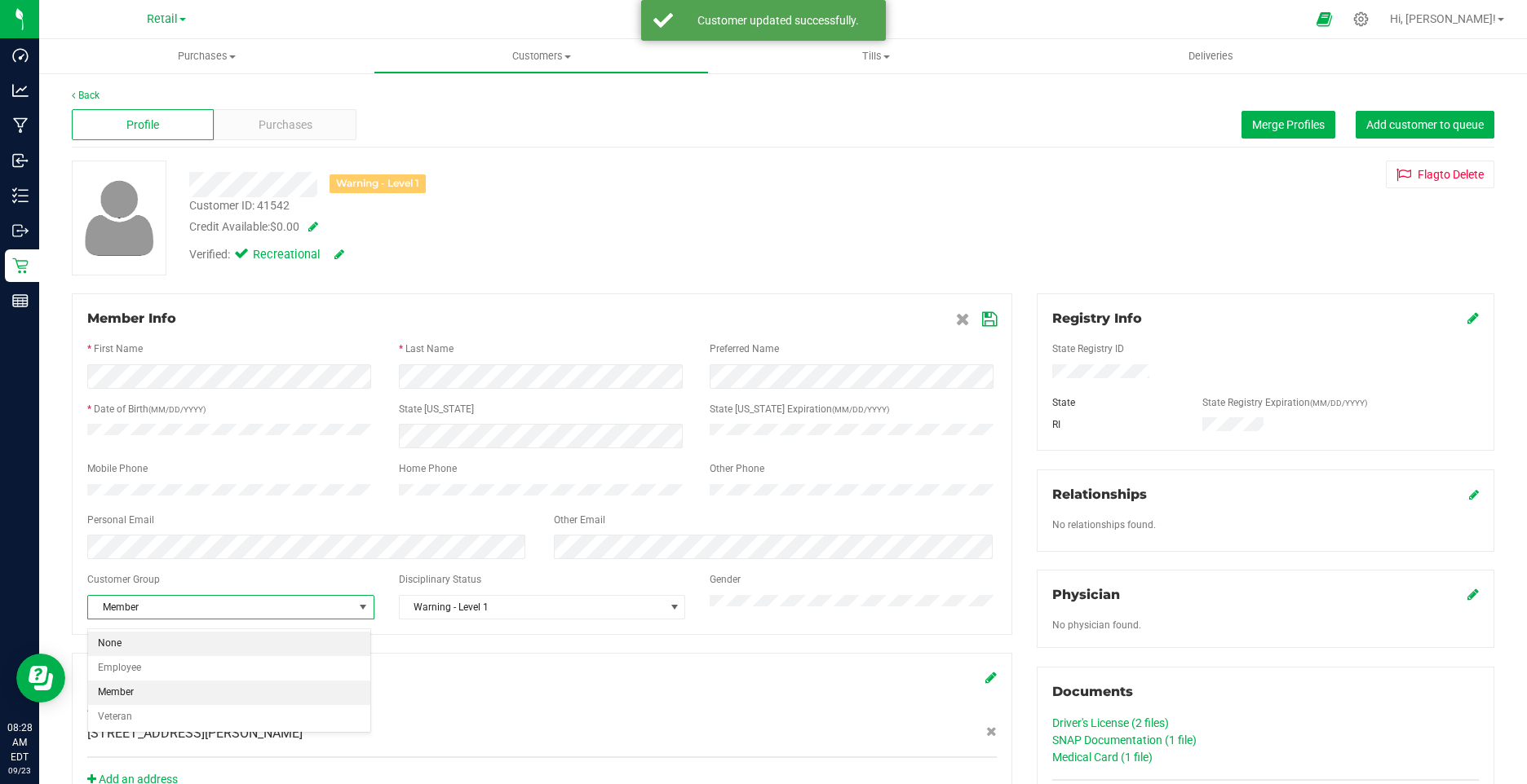
click at [161, 653] on li "None" at bounding box center [229, 644] width 282 height 24
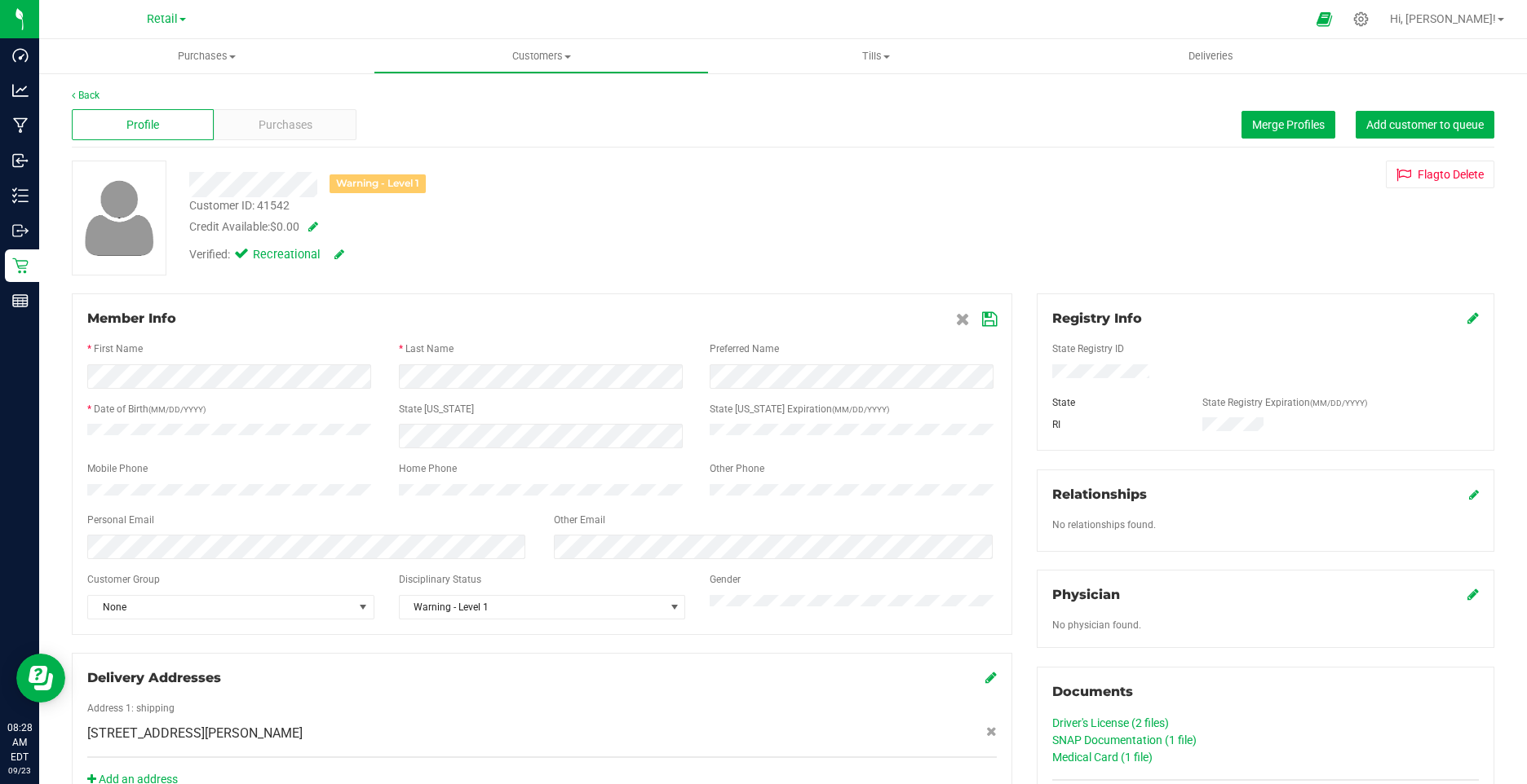
click at [985, 317] on icon at bounding box center [989, 319] width 15 height 13
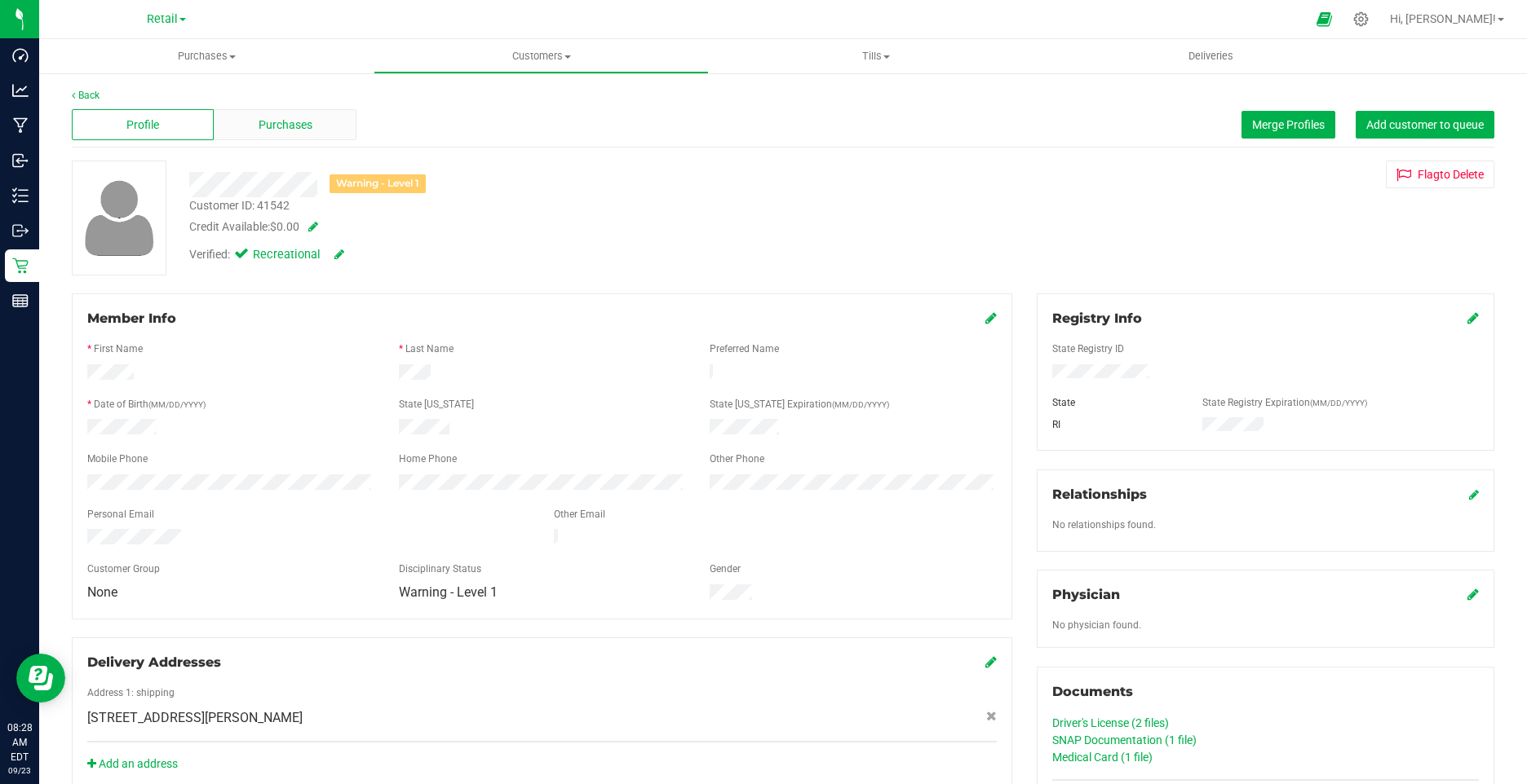
click at [318, 126] on div "Purchases" at bounding box center [284, 125] width 142 height 31
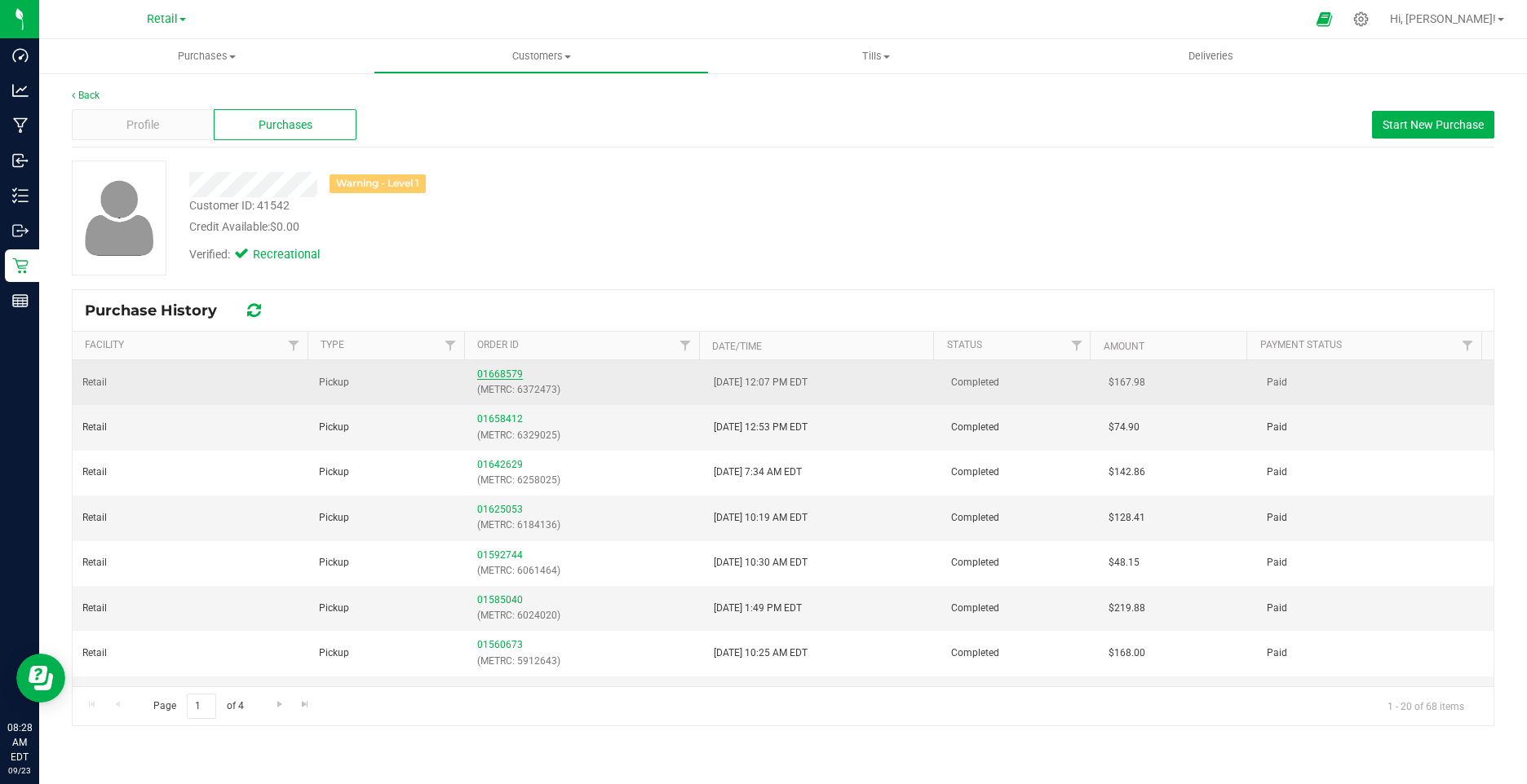
click at [499, 372] on link "01668579" at bounding box center [500, 374] width 45 height 11
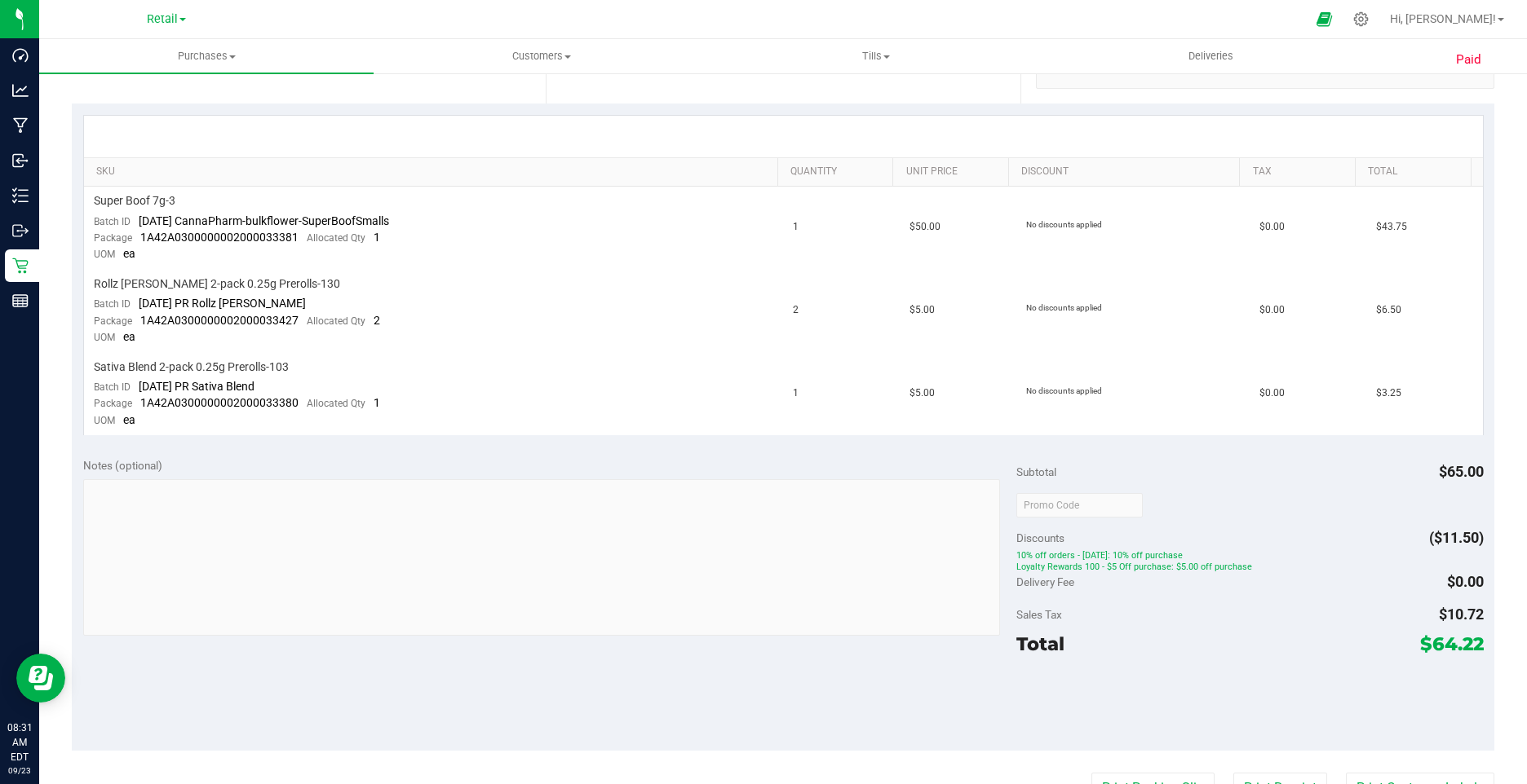
scroll to position [1, 0]
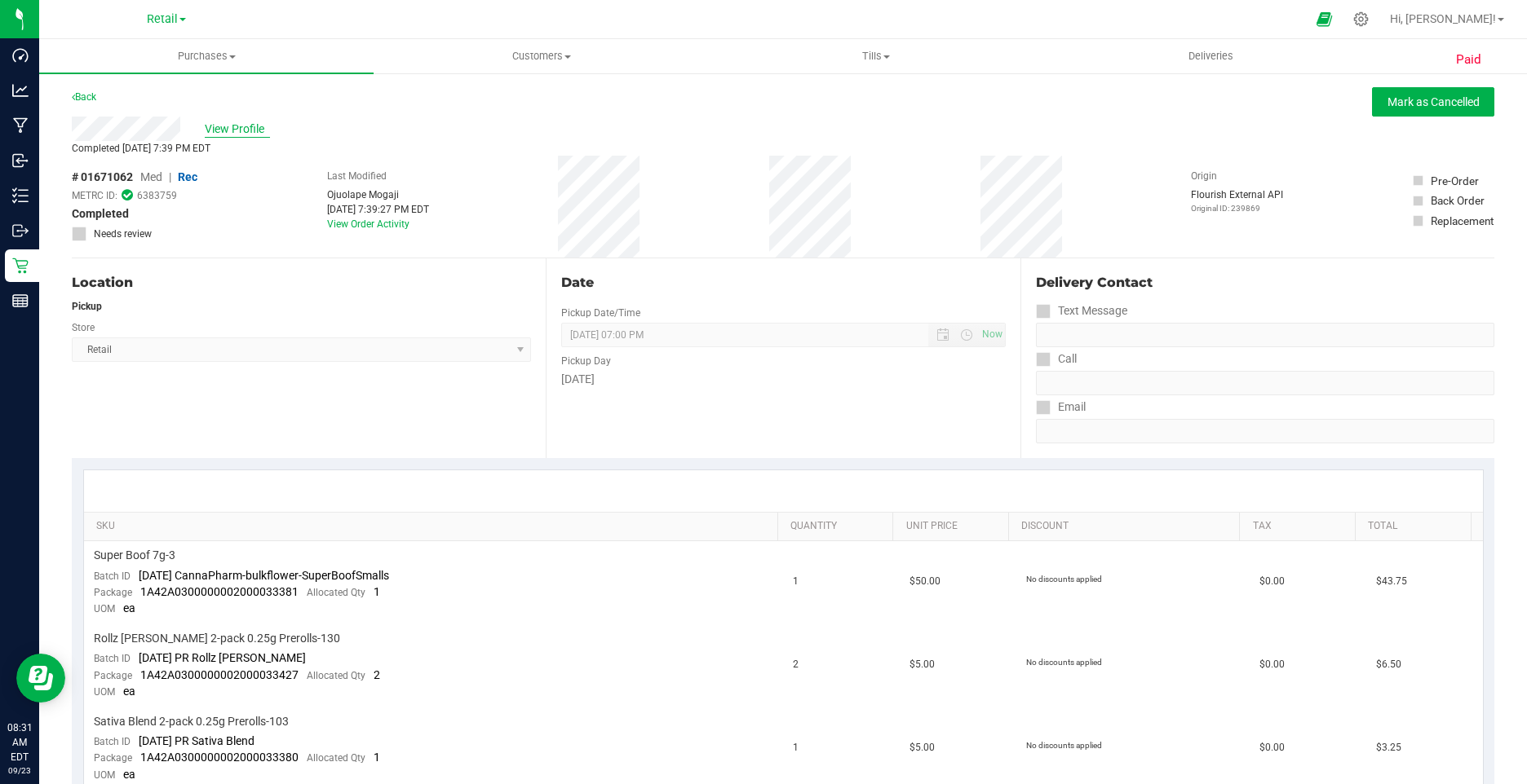
click at [228, 127] on span "View Profile" at bounding box center [237, 130] width 65 height 17
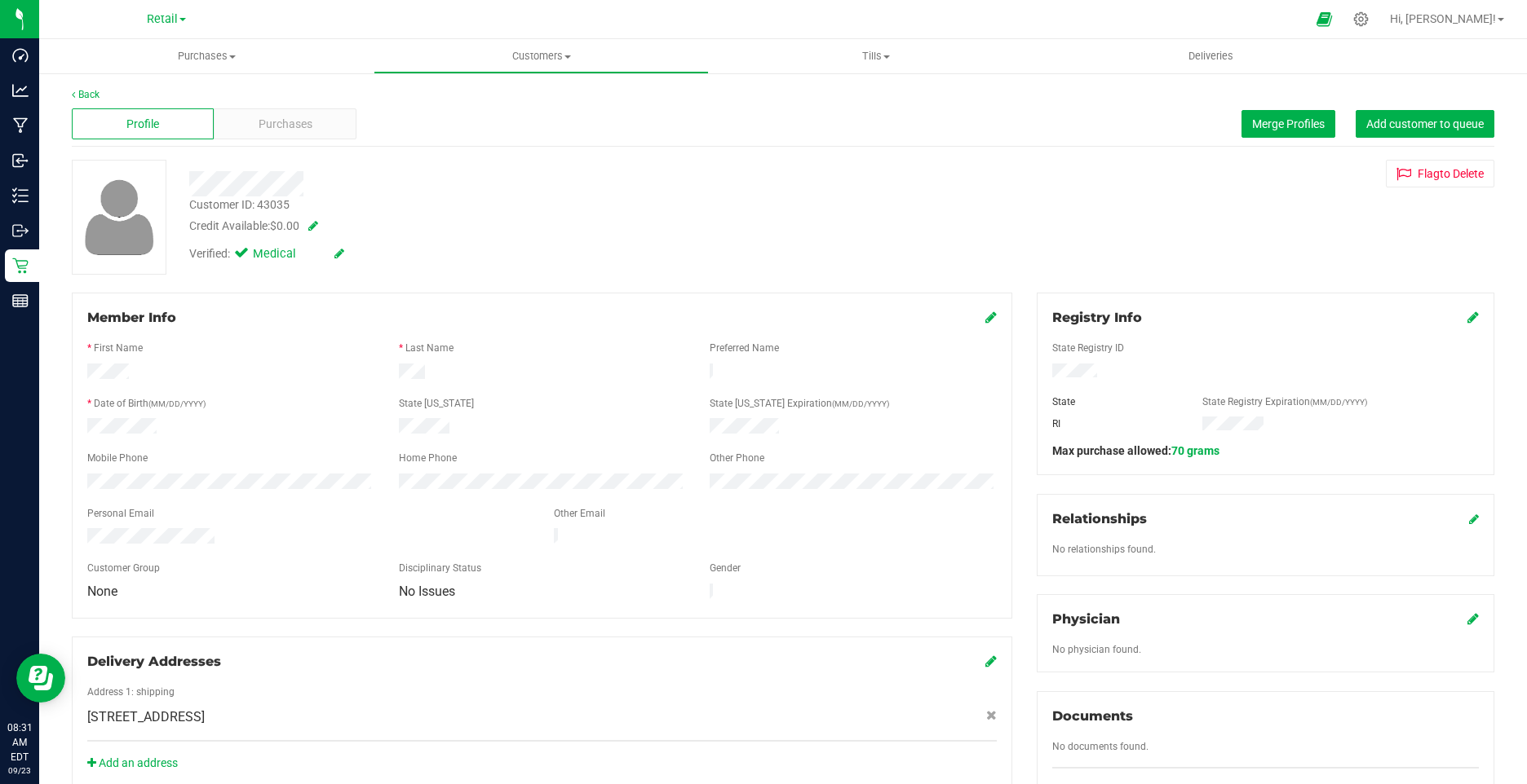
click at [334, 252] on icon at bounding box center [339, 253] width 10 height 11
click at [240, 256] on icon at bounding box center [245, 256] width 10 height 0
click at [0, 0] on input "Medical" at bounding box center [0, 0] width 0 height 0
click at [360, 253] on icon at bounding box center [358, 254] width 13 height 11
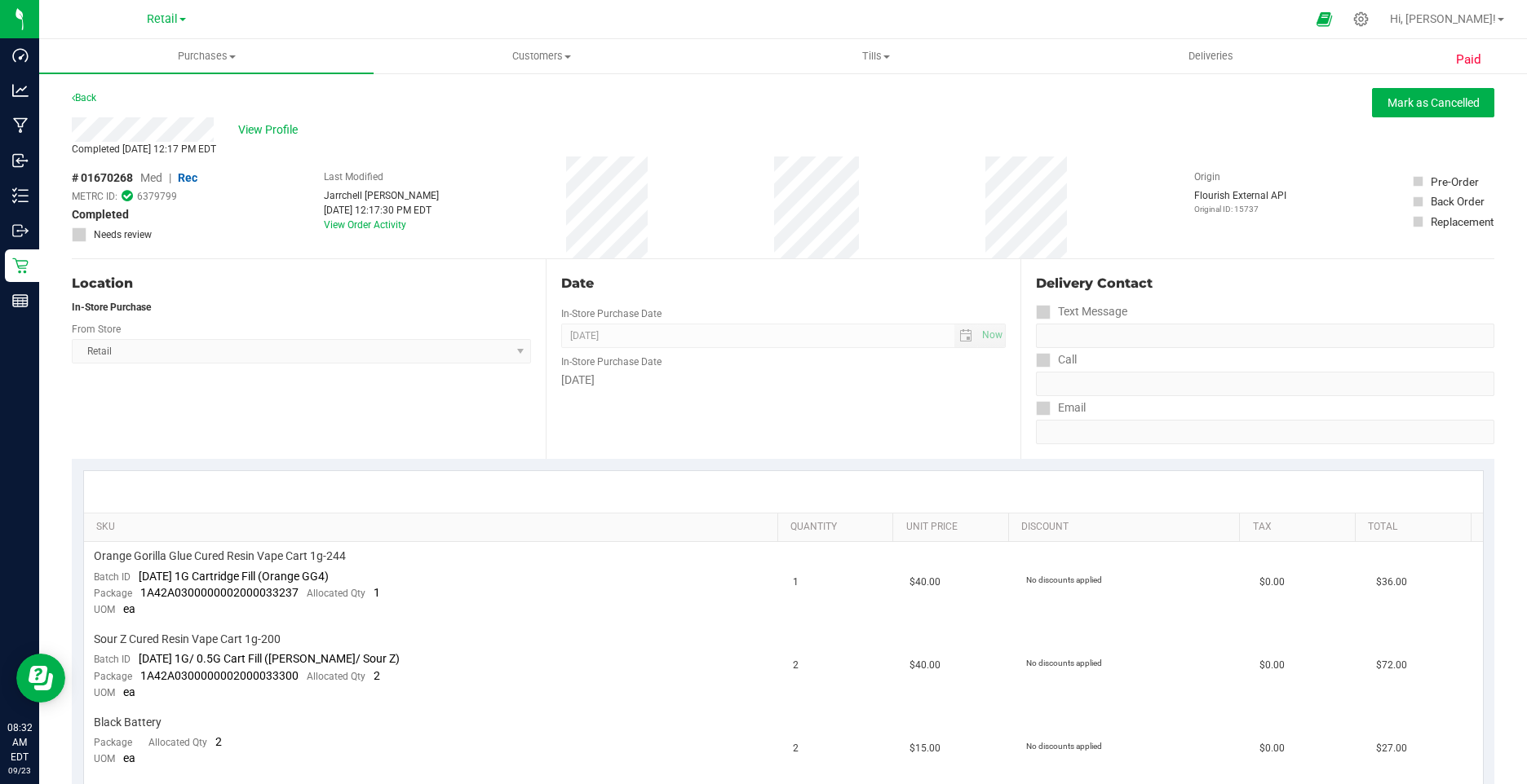
click at [264, 115] on div "Back [PERSON_NAME] as Cancelled" at bounding box center [783, 103] width 1423 height 30
click at [268, 119] on div "View Profile" at bounding box center [783, 130] width 1423 height 24
click at [273, 124] on span "View Profile" at bounding box center [271, 131] width 65 height 17
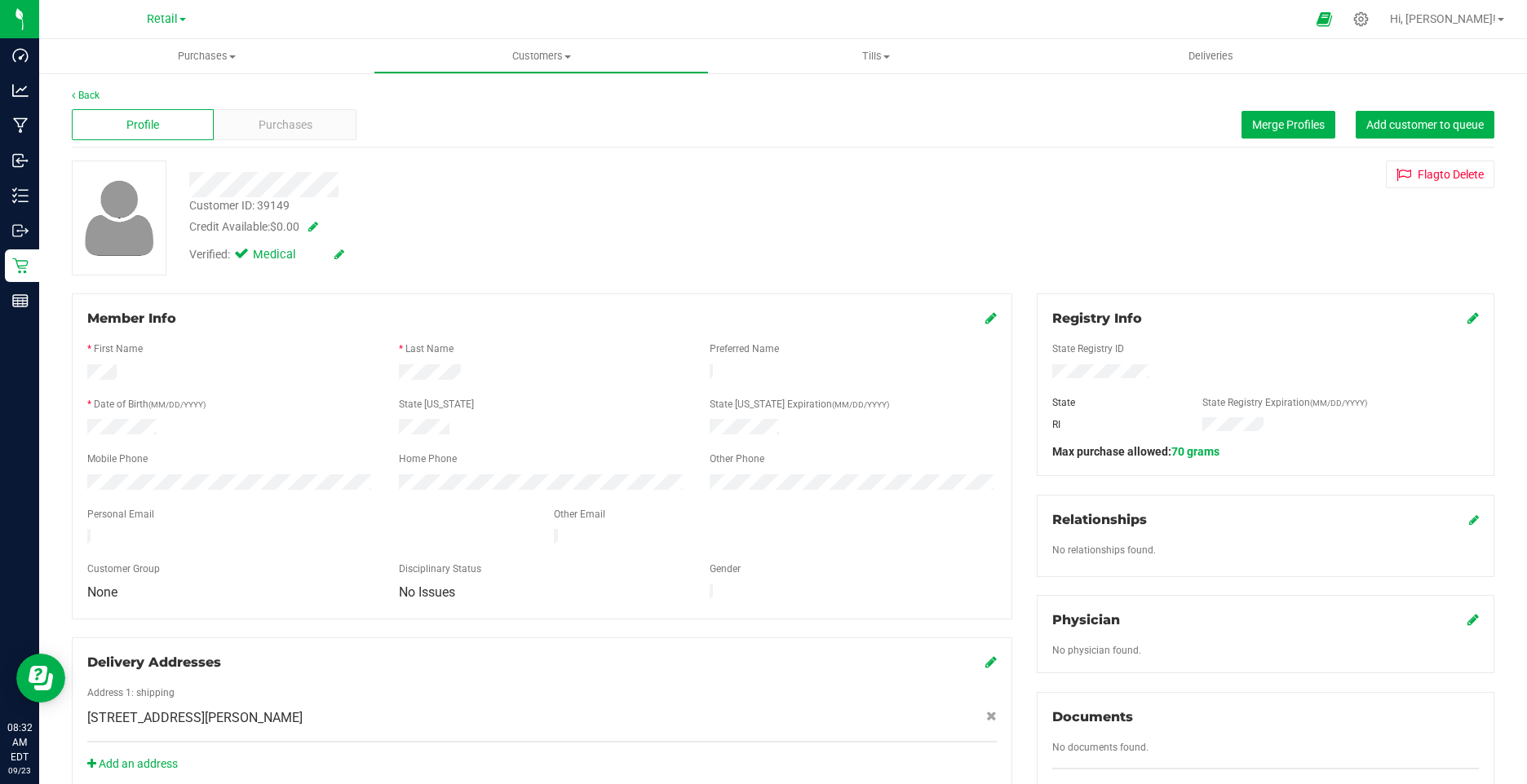
click at [339, 251] on icon at bounding box center [339, 254] width 10 height 11
click at [242, 257] on icon at bounding box center [245, 257] width 10 height 0
click at [0, 0] on input "Medical" at bounding box center [0, 0] width 0 height 0
click at [364, 252] on icon at bounding box center [358, 255] width 13 height 11
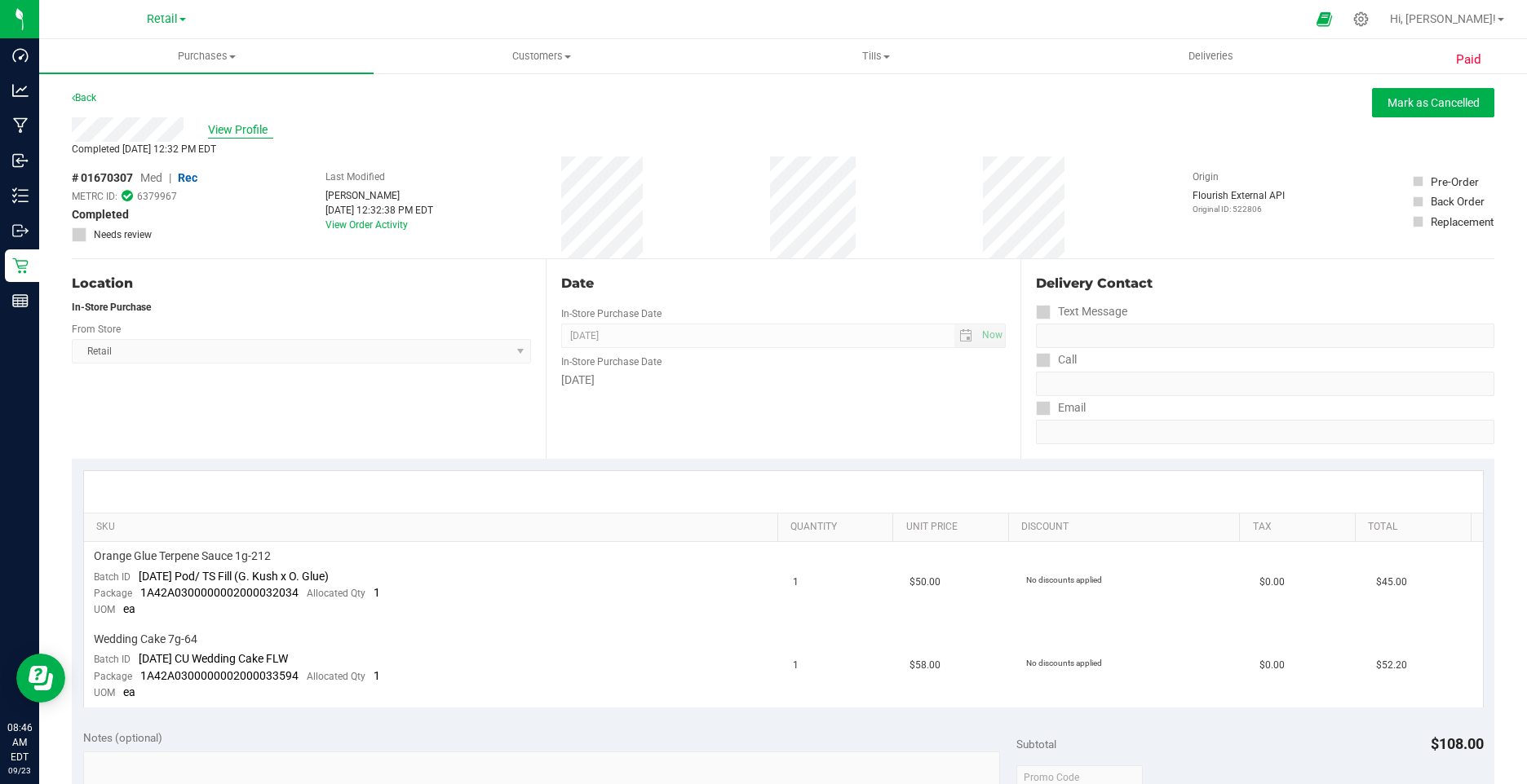
click at [246, 136] on span "View Profile" at bounding box center [240, 131] width 65 height 17
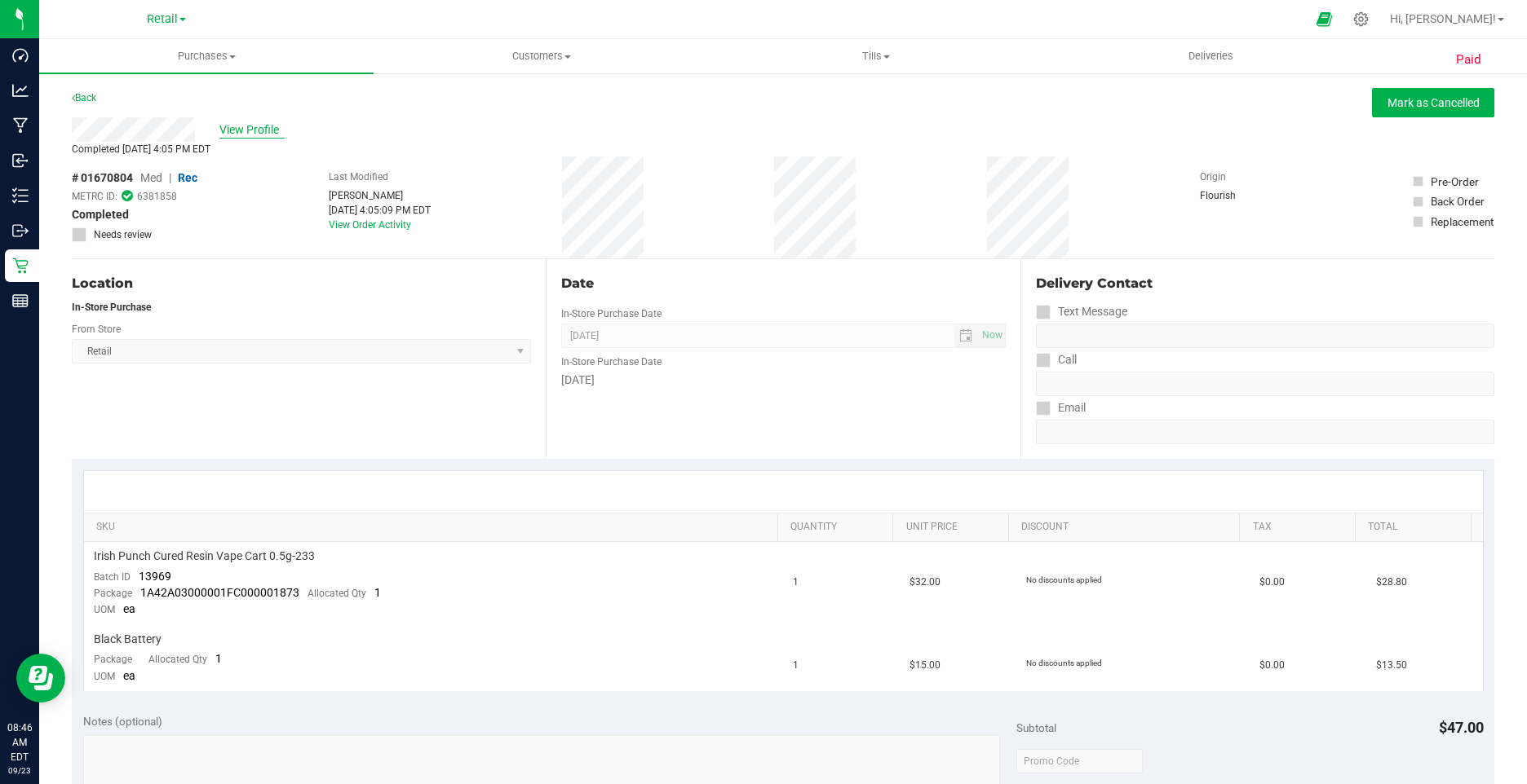
click at [259, 127] on span "View Profile" at bounding box center [252, 131] width 65 height 17
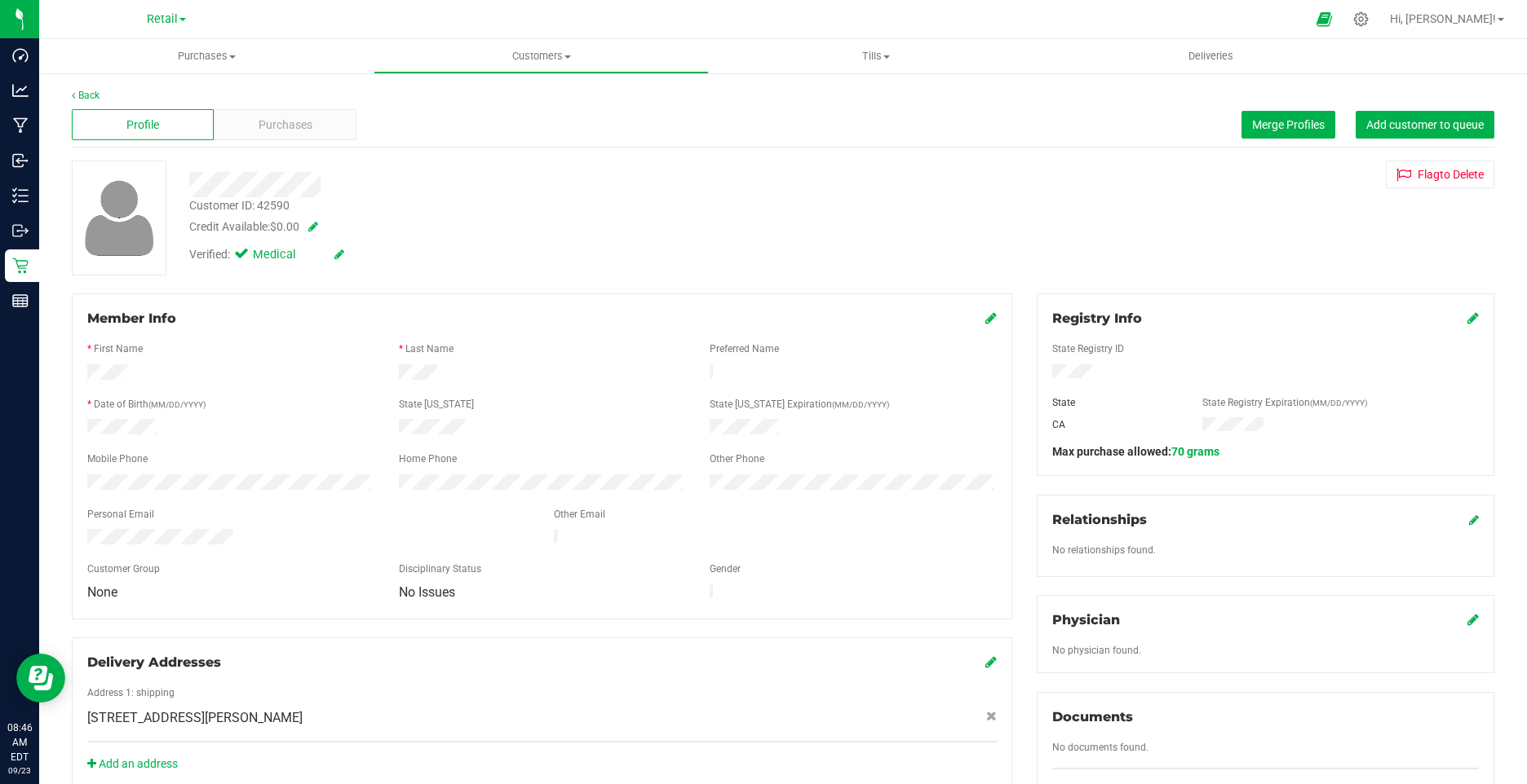
click at [335, 257] on icon at bounding box center [339, 254] width 10 height 11
drag, startPoint x: 246, startPoint y: 255, endPoint x: 301, endPoint y: 255, distance: 55.0
click at [246, 257] on icon at bounding box center [245, 257] width 10 height 0
click at [0, 0] on input "Medical" at bounding box center [0, 0] width 0 height 0
click at [352, 253] on span at bounding box center [343, 255] width 43 height 17
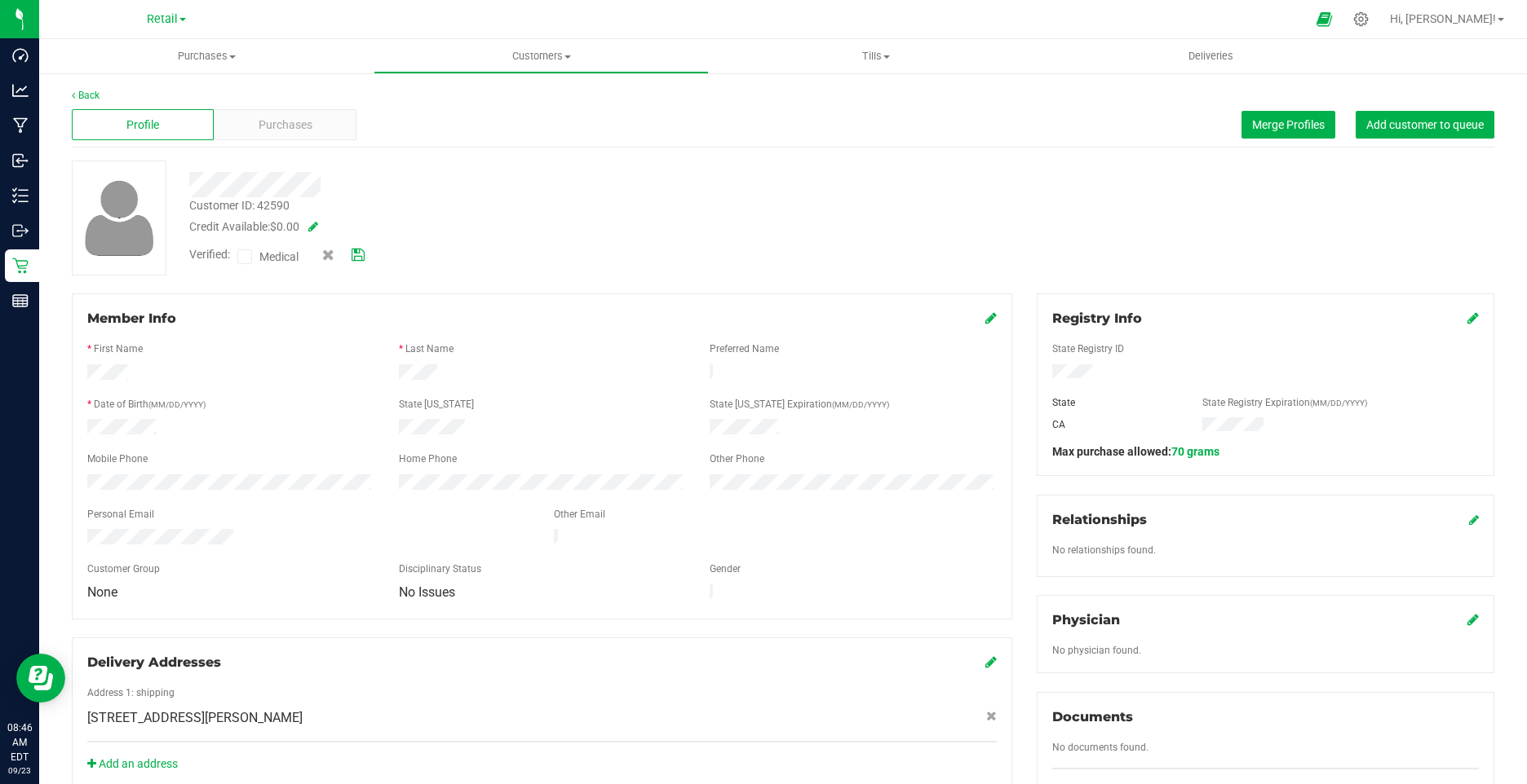
click at [357, 253] on icon at bounding box center [358, 255] width 13 height 11
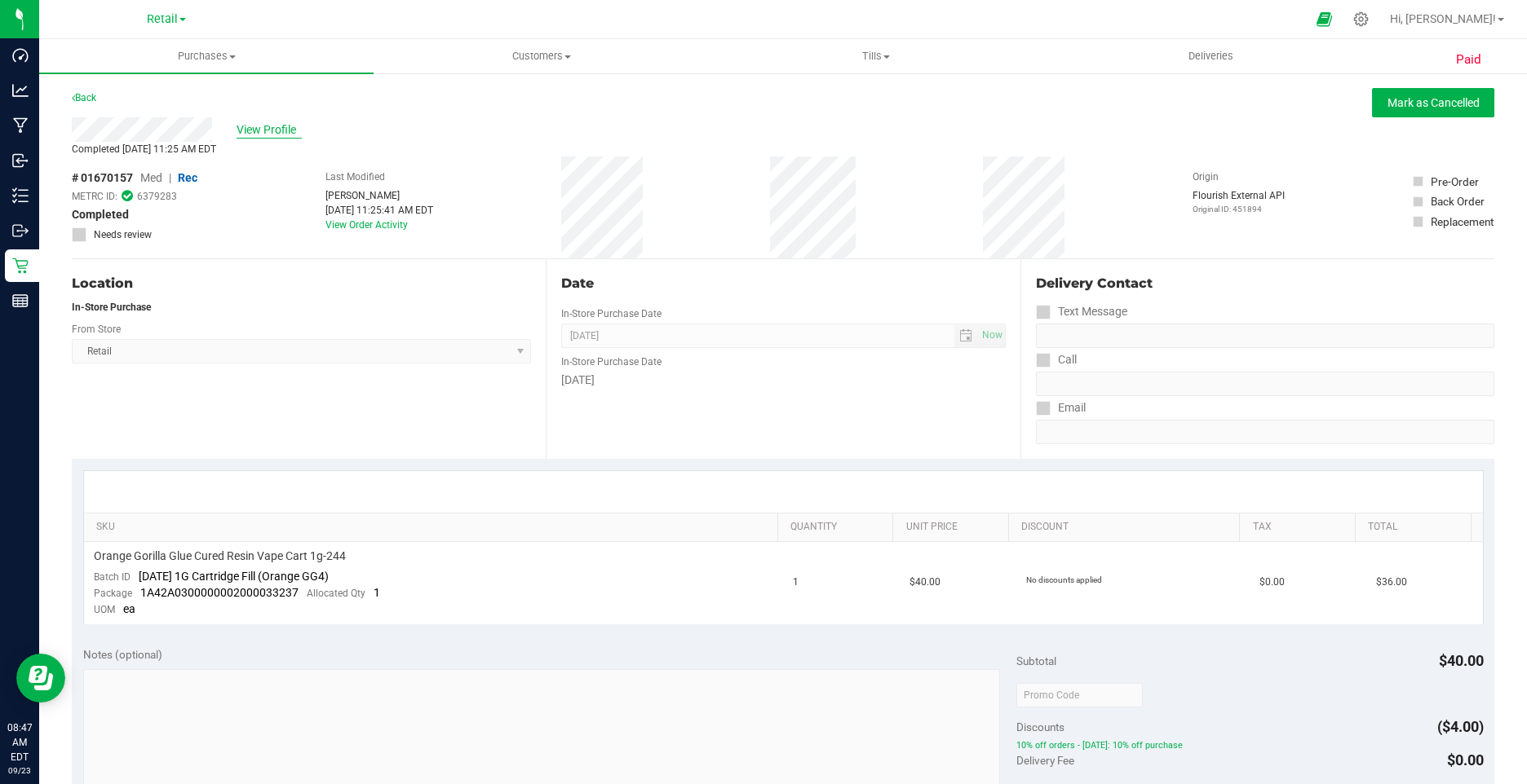
click at [262, 126] on span "View Profile" at bounding box center [269, 131] width 65 height 17
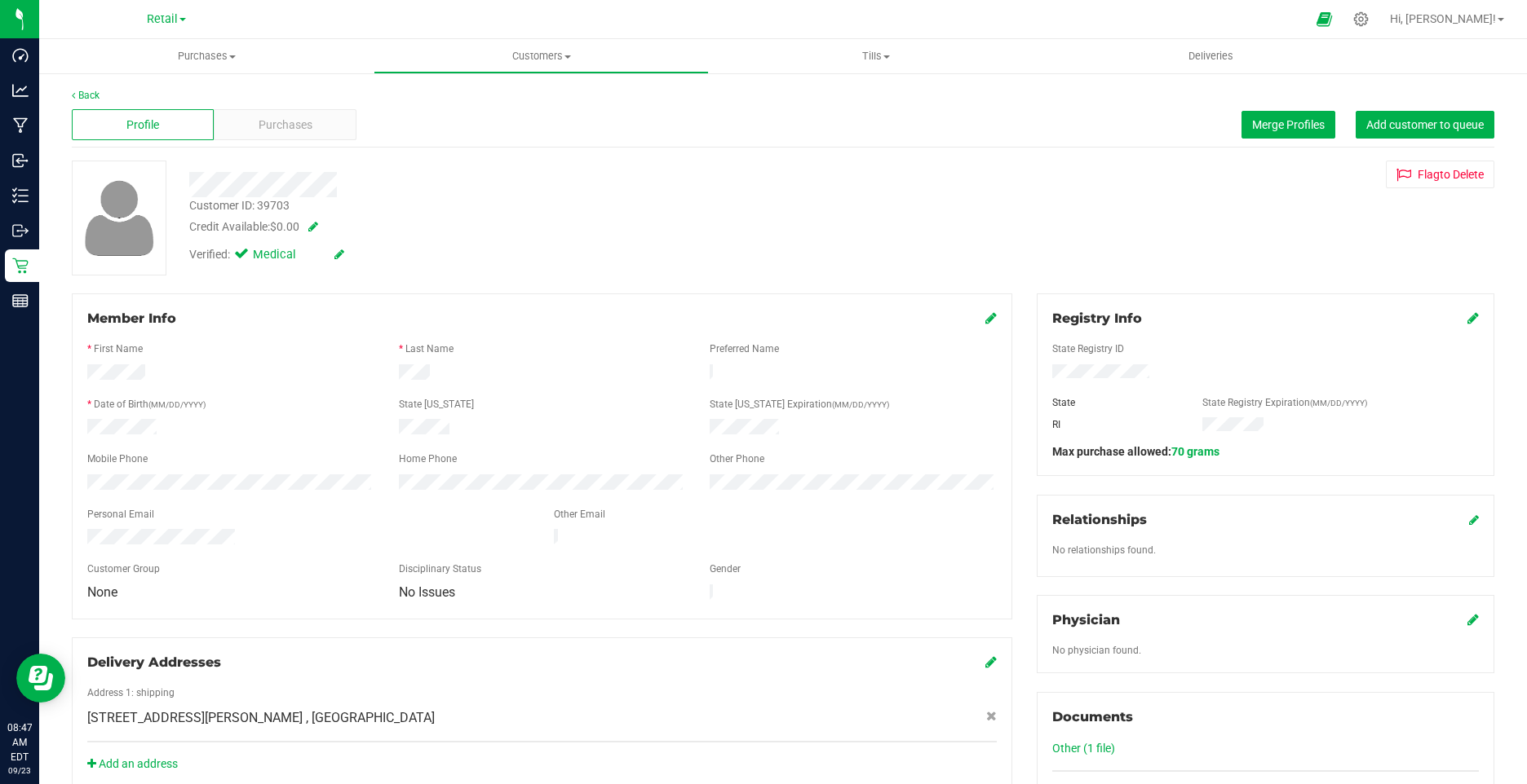
click at [338, 258] on icon at bounding box center [339, 254] width 10 height 11
click at [242, 257] on icon at bounding box center [245, 257] width 10 height 0
click at [0, 0] on input "Medical" at bounding box center [0, 0] width 0 height 0
click at [357, 258] on icon at bounding box center [358, 255] width 13 height 11
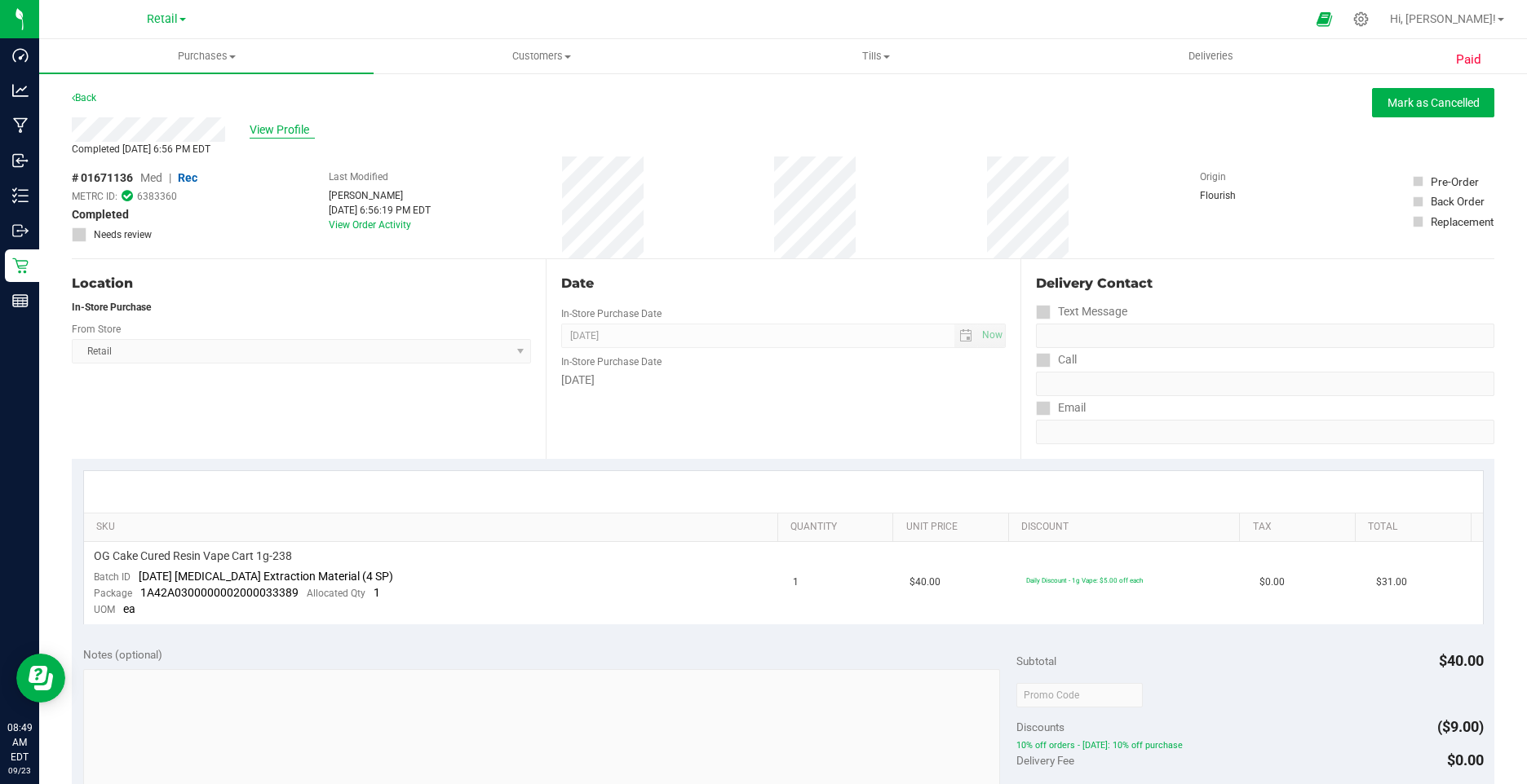
click at [282, 135] on span "View Profile" at bounding box center [282, 131] width 65 height 17
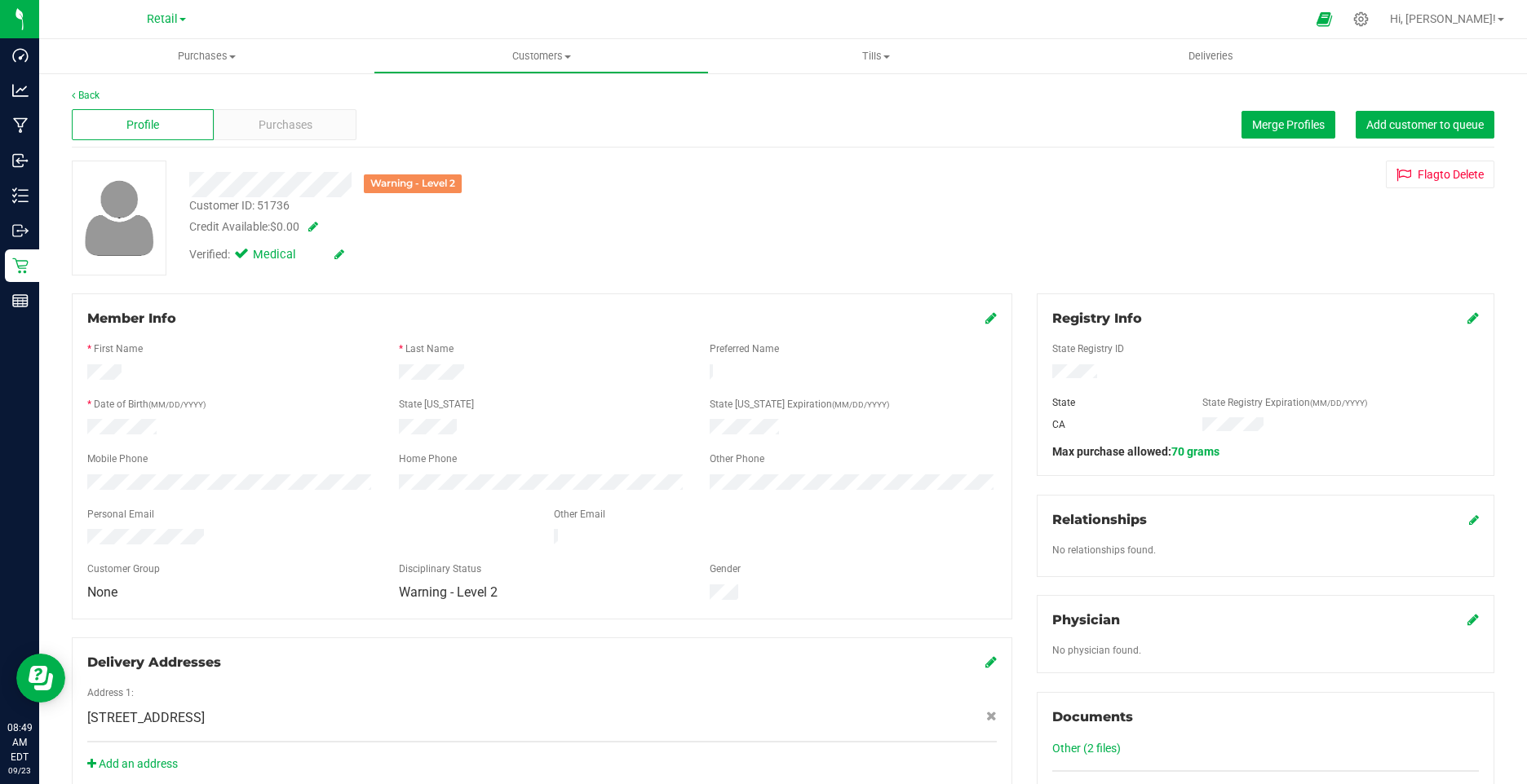
click at [341, 253] on icon at bounding box center [339, 254] width 10 height 11
click at [247, 257] on icon at bounding box center [245, 257] width 10 height 0
click at [0, 0] on input "Medical" at bounding box center [0, 0] width 0 height 0
click at [364, 264] on div "Verified: Medical" at bounding box center [297, 257] width 241 height 21
click at [358, 261] on icon at bounding box center [358, 255] width 13 height 11
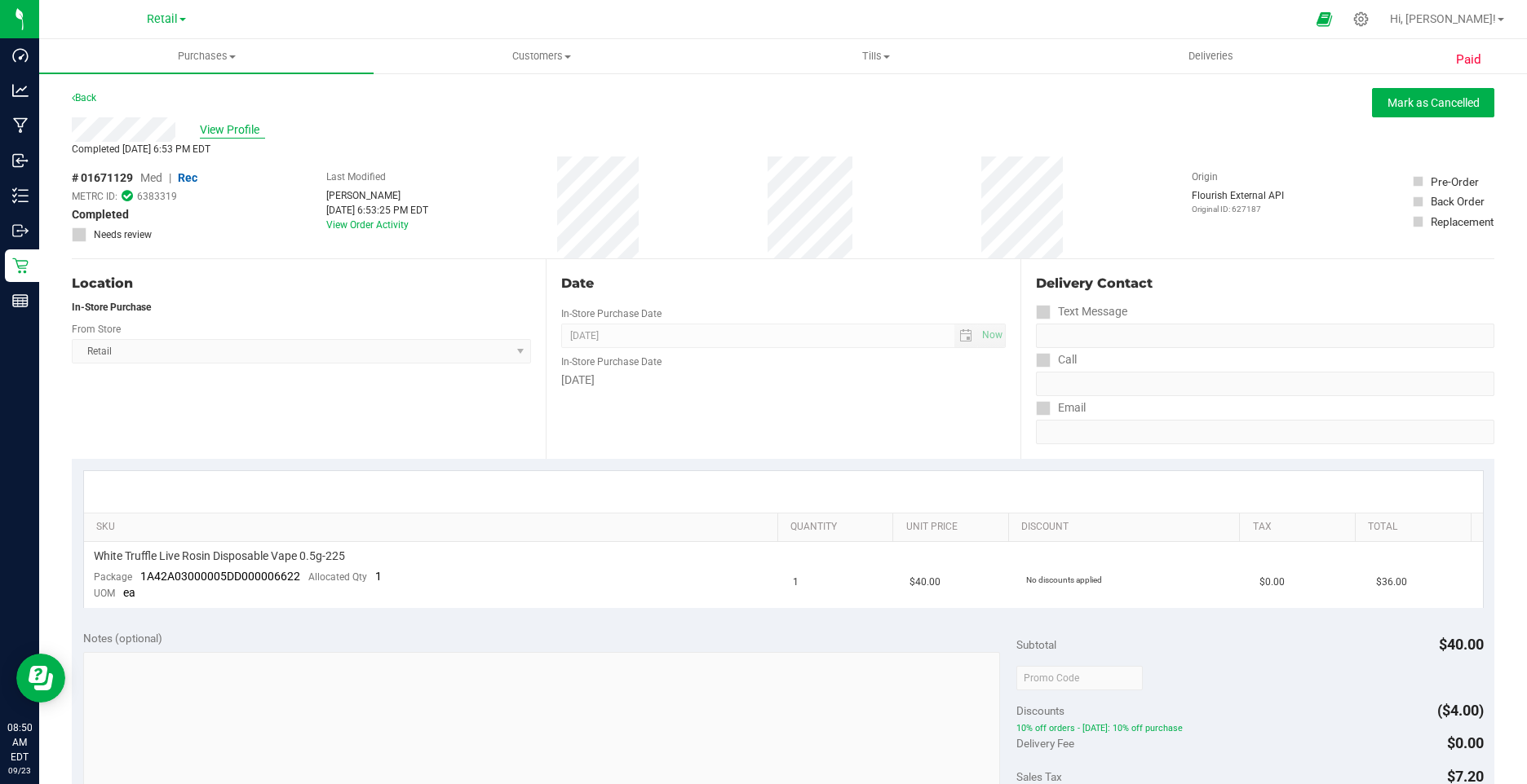
click at [247, 125] on span "View Profile" at bounding box center [232, 131] width 65 height 17
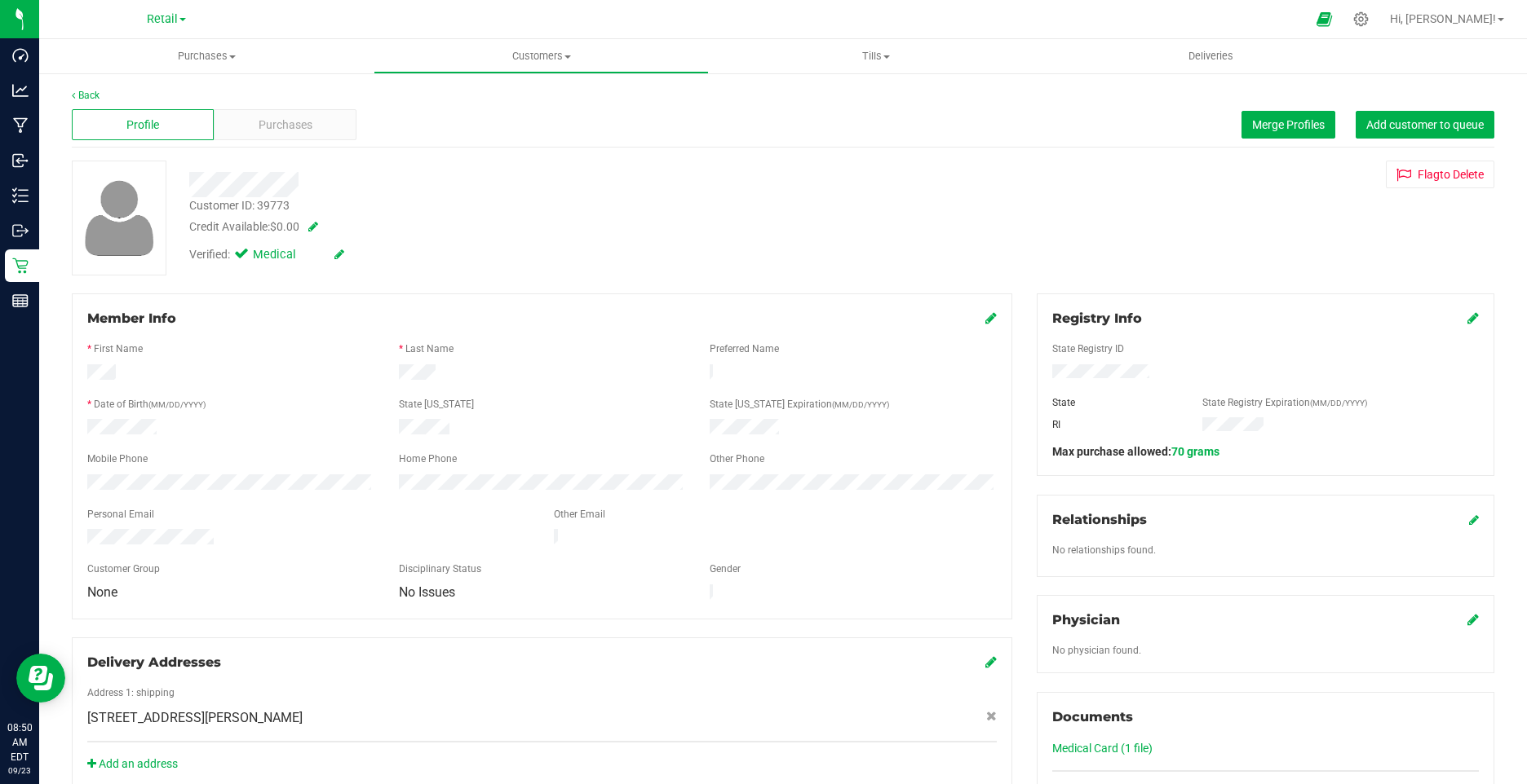
click at [337, 253] on icon at bounding box center [339, 254] width 10 height 11
click at [244, 257] on icon at bounding box center [245, 257] width 10 height 0
click at [0, 0] on input "Medical" at bounding box center [0, 0] width 0 height 0
click at [367, 255] on div "Verified: Medical" at bounding box center [297, 257] width 241 height 21
click at [365, 255] on icon at bounding box center [358, 255] width 13 height 11
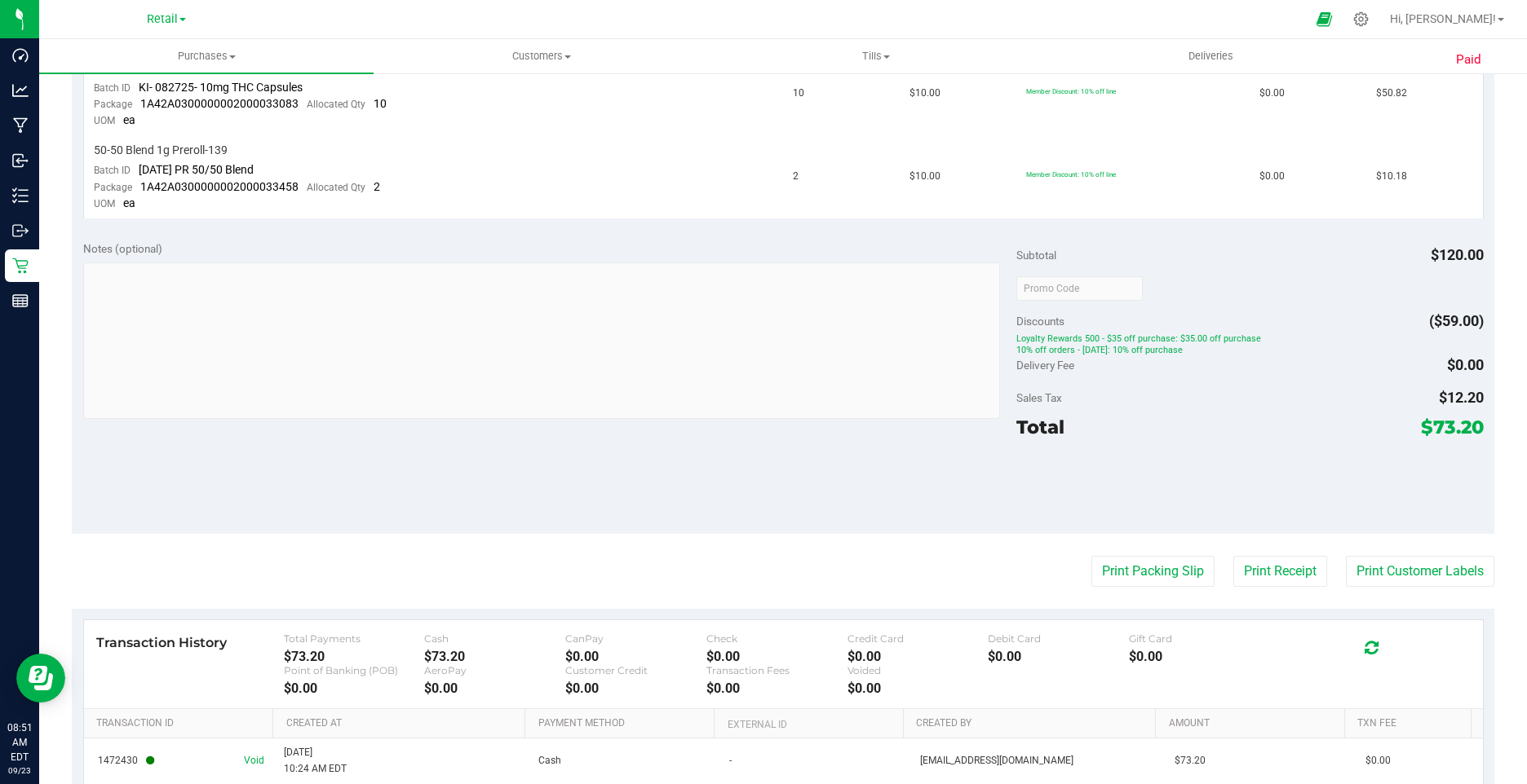
scroll to position [652, 0]
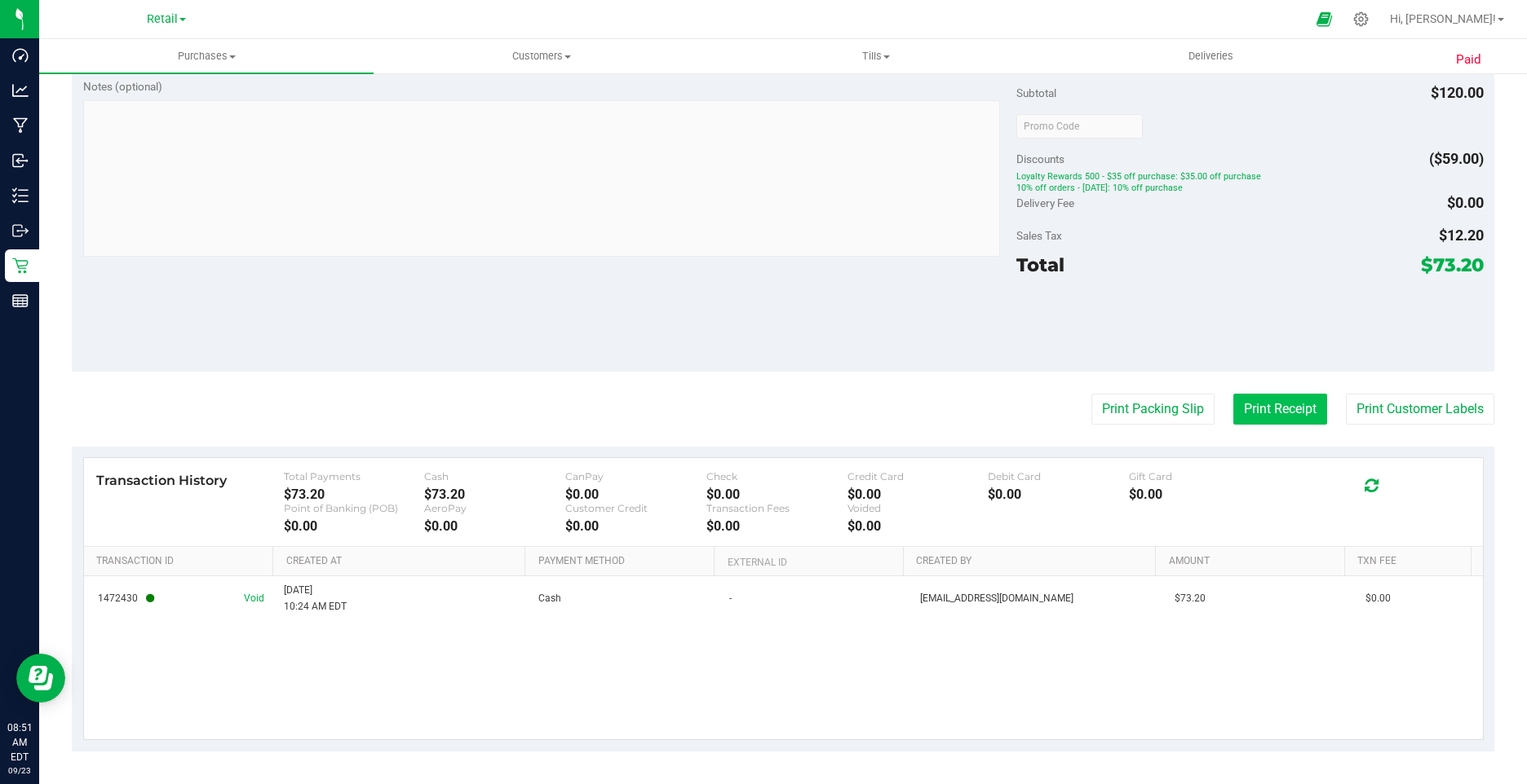
click at [1257, 413] on button "Print Receipt" at bounding box center [1281, 410] width 94 height 31
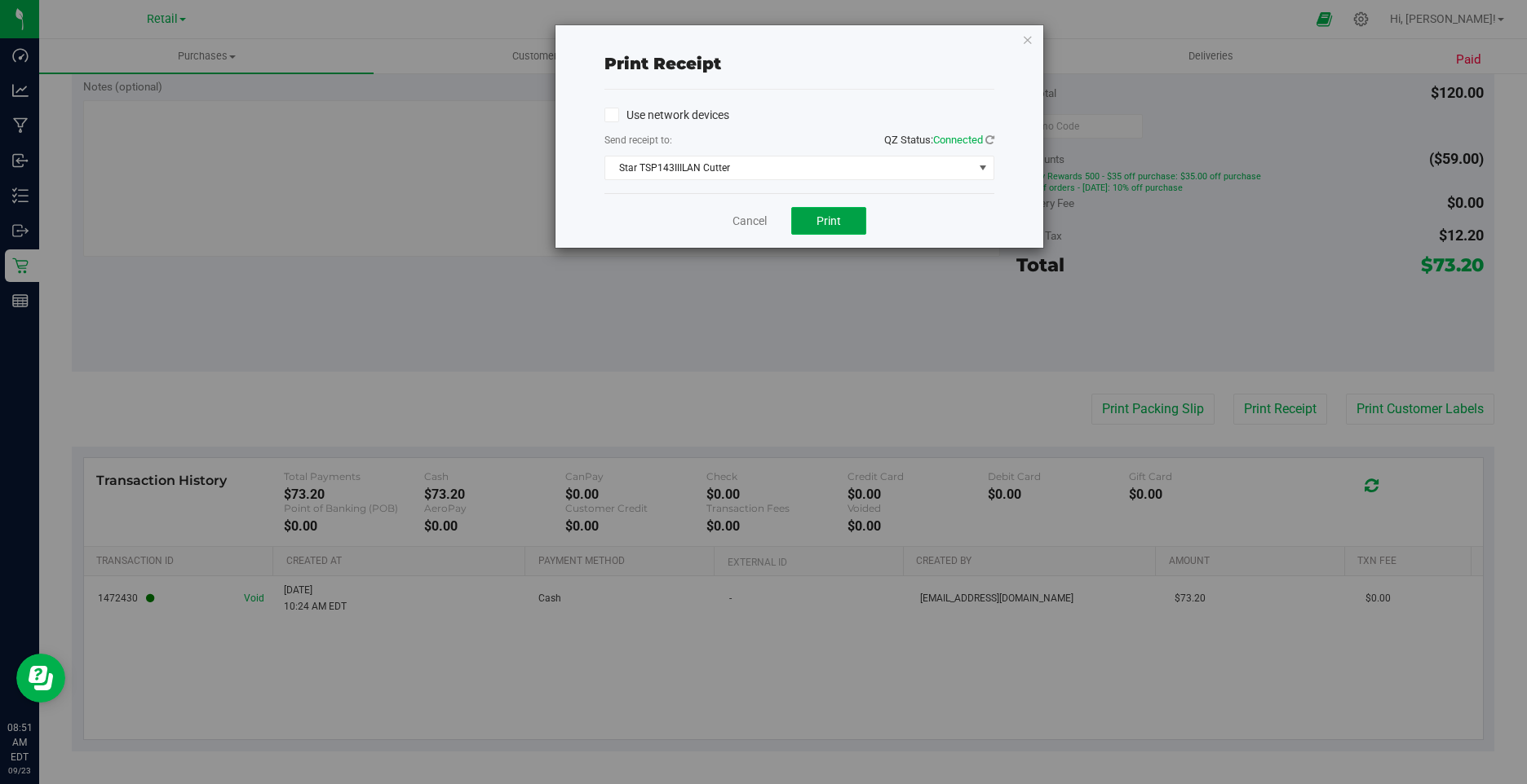
click at [839, 232] on button "Print" at bounding box center [829, 221] width 75 height 28
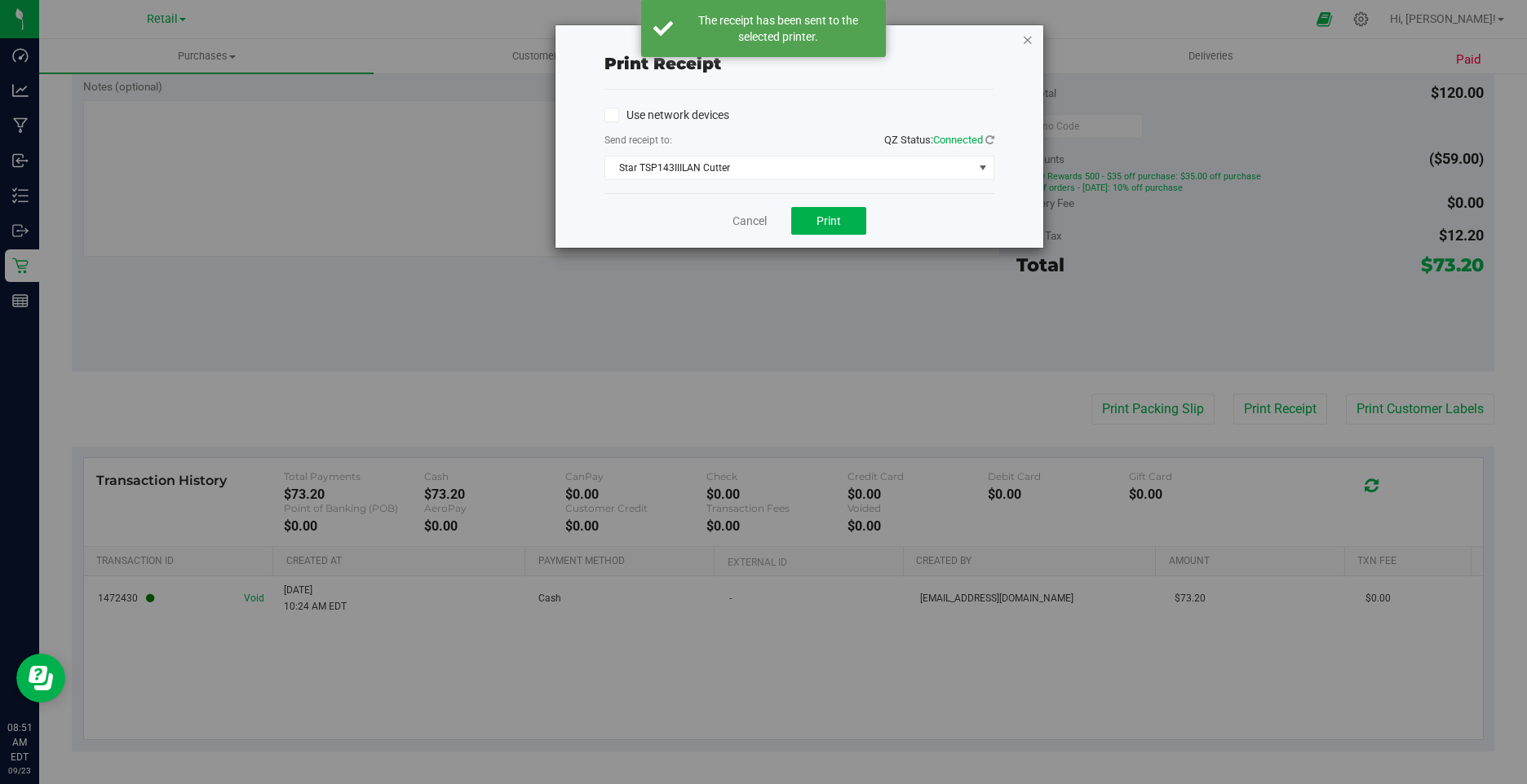
click at [1027, 40] on icon "button" at bounding box center [1027, 39] width 11 height 19
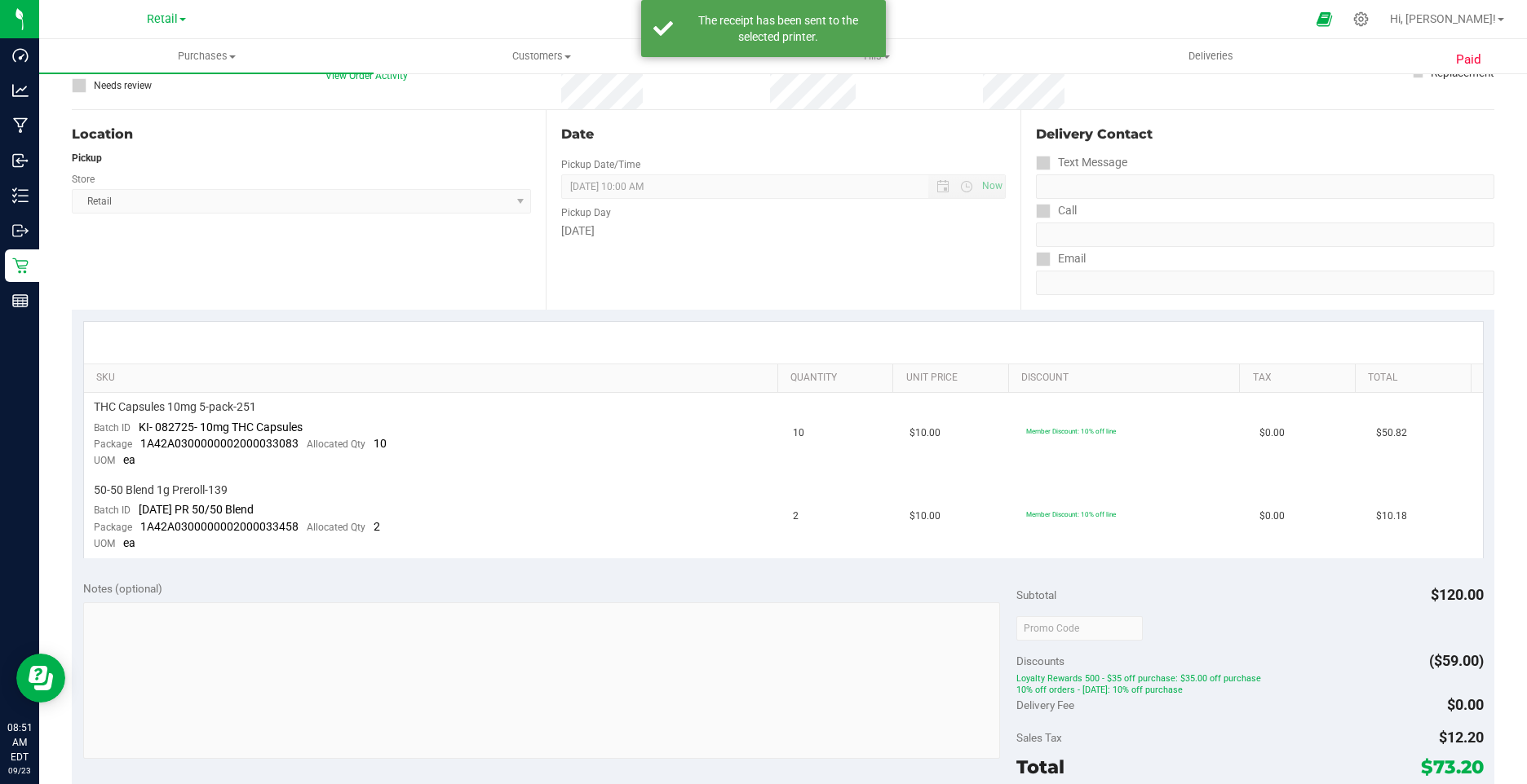
scroll to position [0, 0]
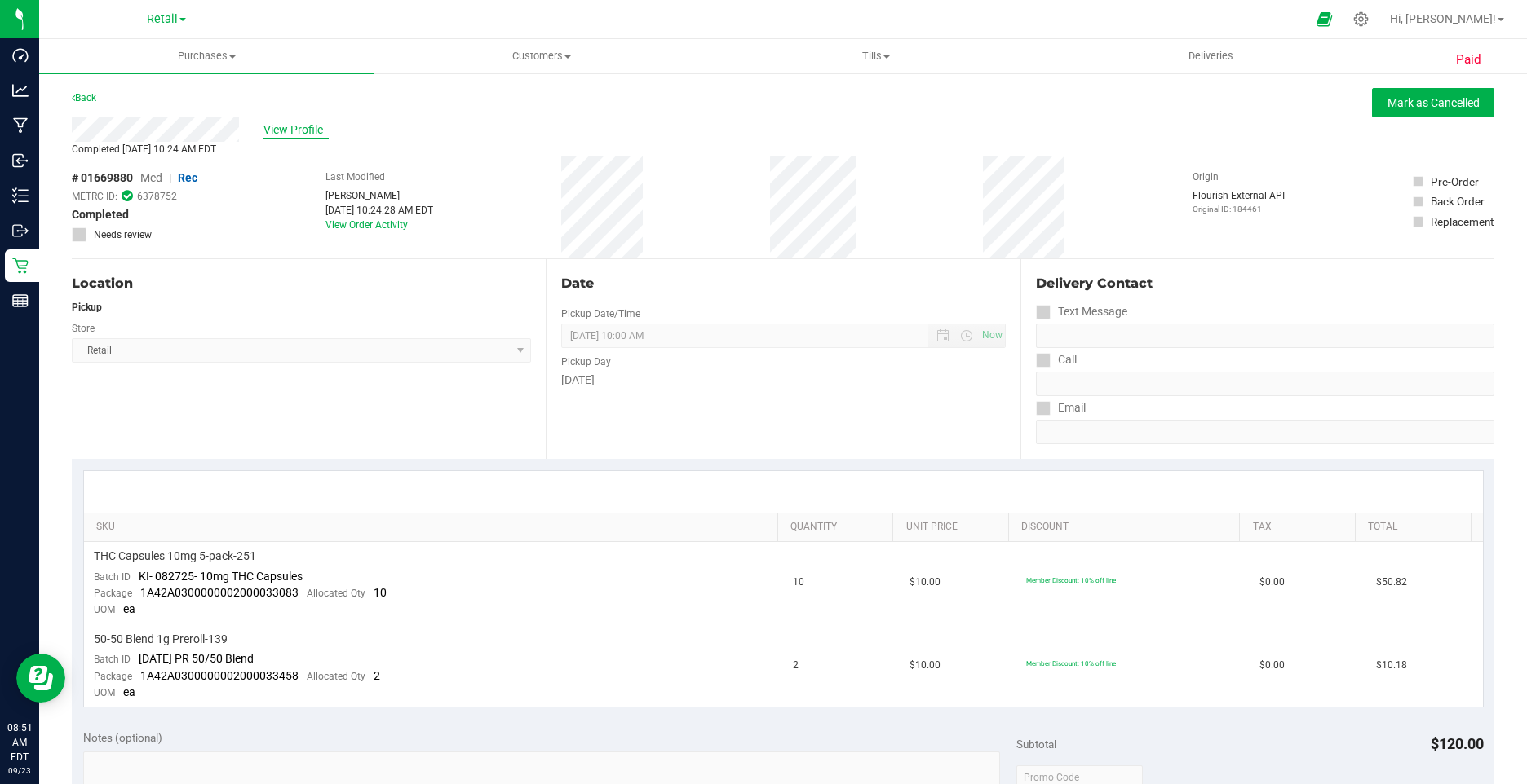
click at [290, 128] on span "View Profile" at bounding box center [296, 131] width 65 height 17
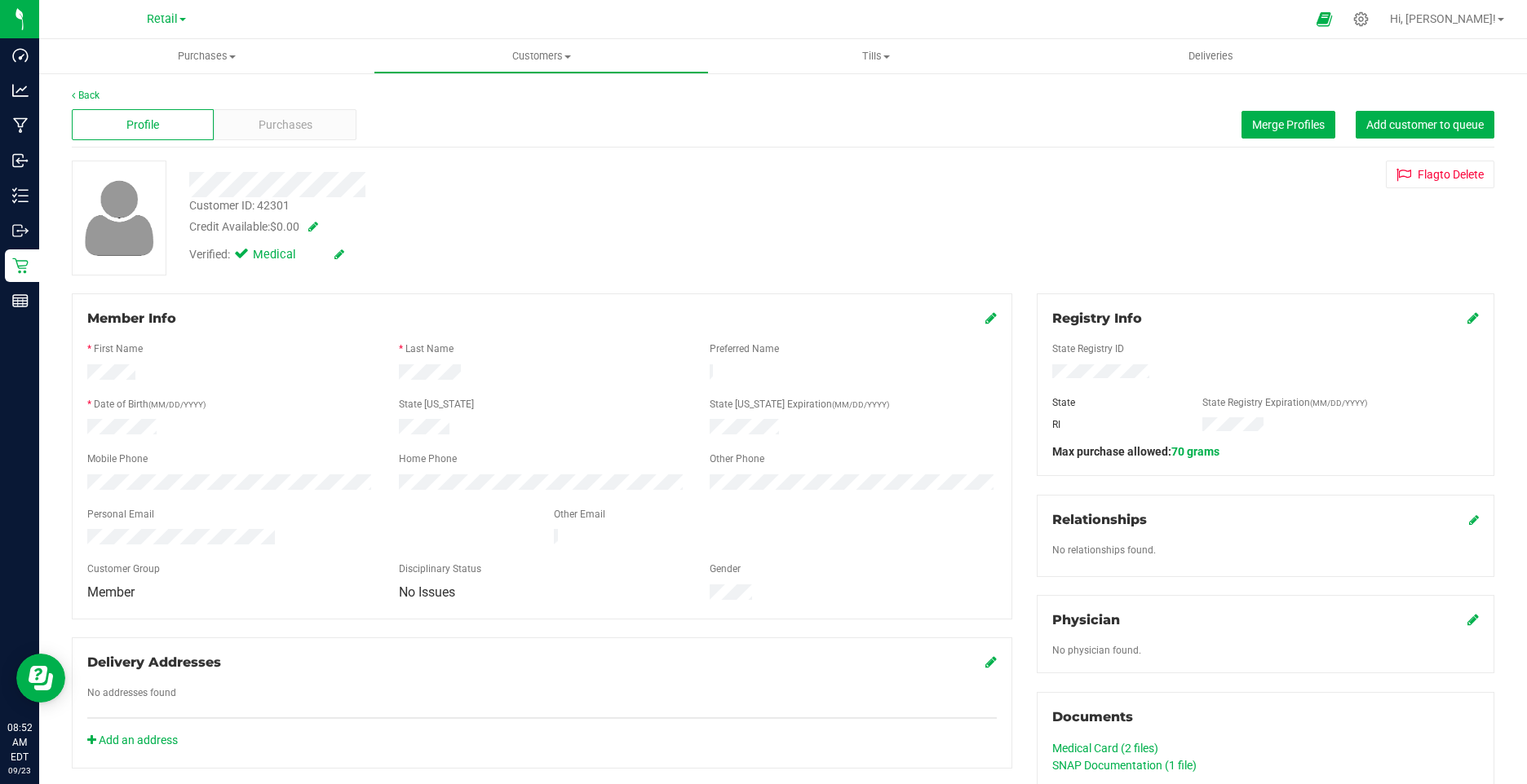
click at [342, 252] on icon at bounding box center [339, 254] width 10 height 11
click at [246, 257] on icon at bounding box center [245, 257] width 10 height 0
click at [0, 0] on input "Medical" at bounding box center [0, 0] width 0 height 0
click at [361, 251] on icon at bounding box center [358, 255] width 13 height 11
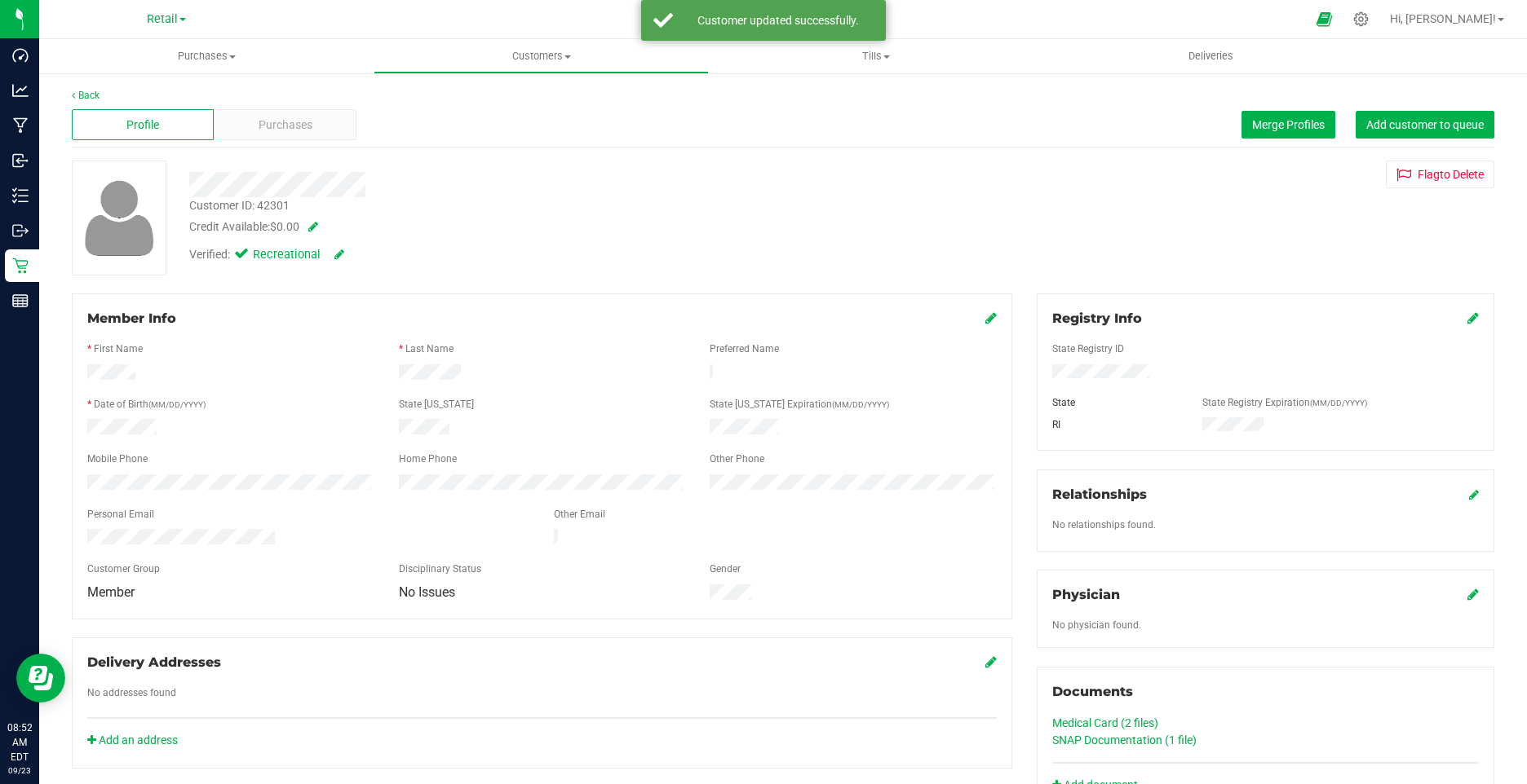
click at [985, 316] on icon at bounding box center [991, 318] width 11 height 13
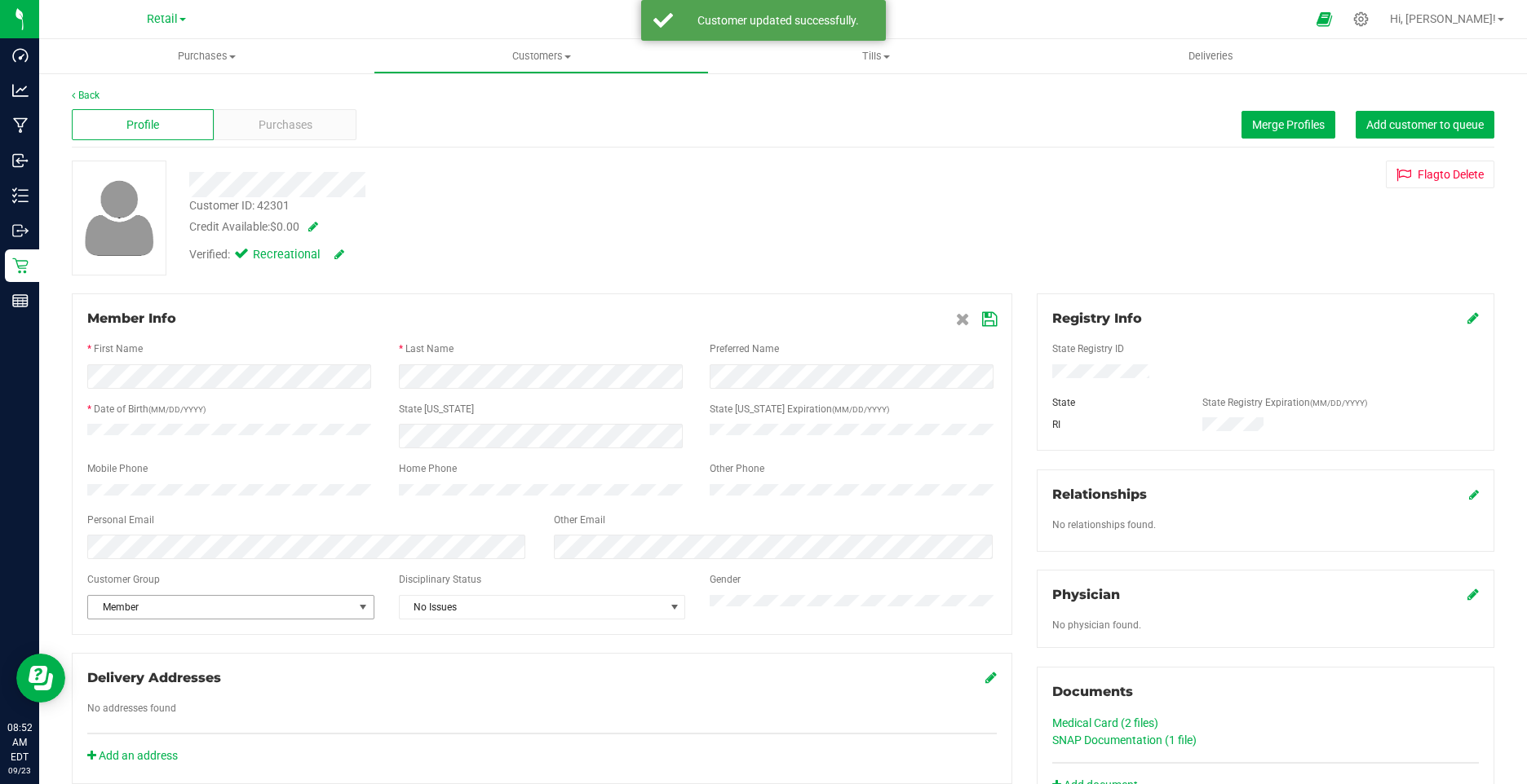
click at [149, 606] on span "Member" at bounding box center [220, 607] width 266 height 23
click at [158, 644] on li "None" at bounding box center [229, 644] width 282 height 24
click at [982, 320] on icon at bounding box center [989, 319] width 15 height 13
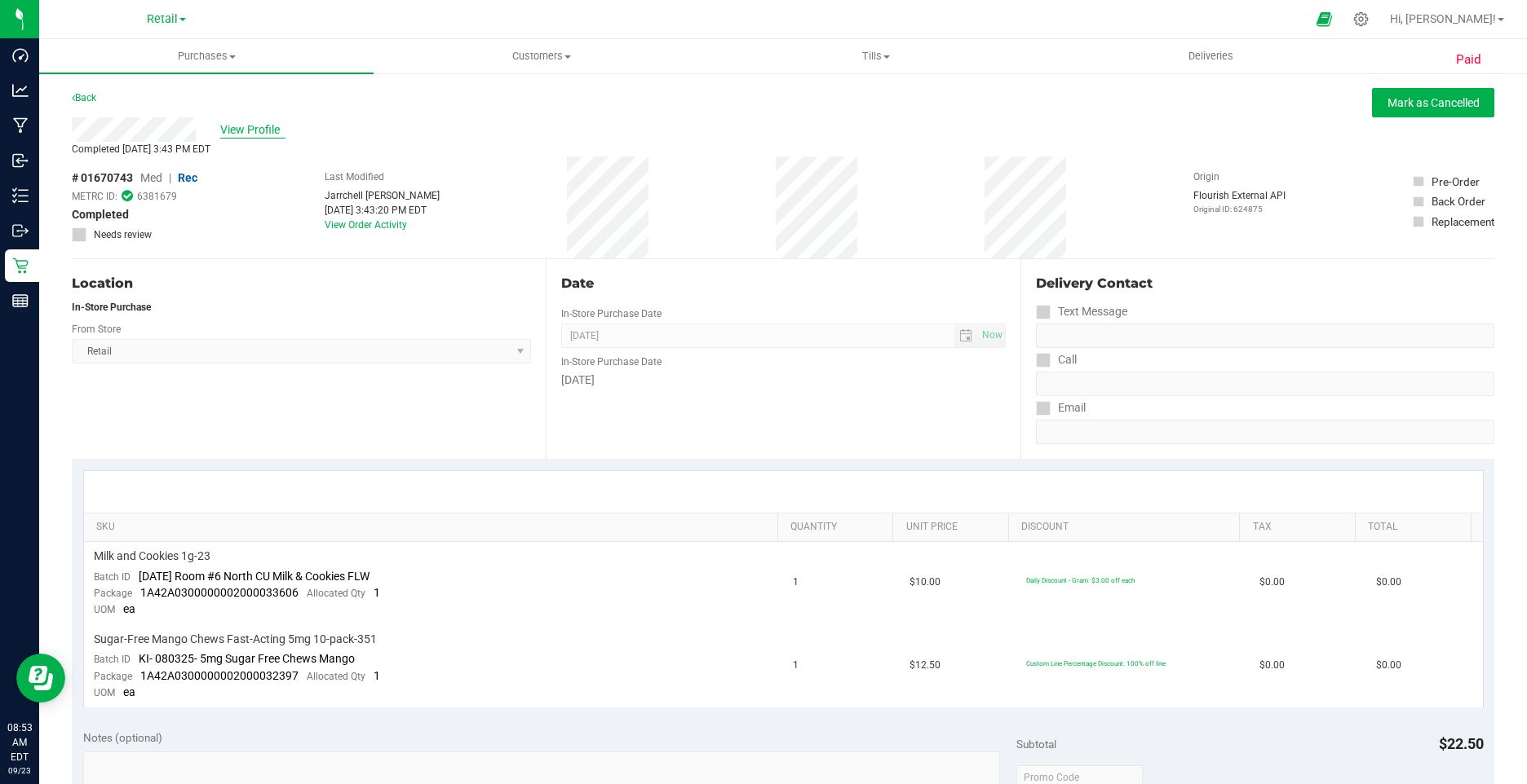
click at [264, 124] on span "View Profile" at bounding box center [252, 131] width 65 height 17
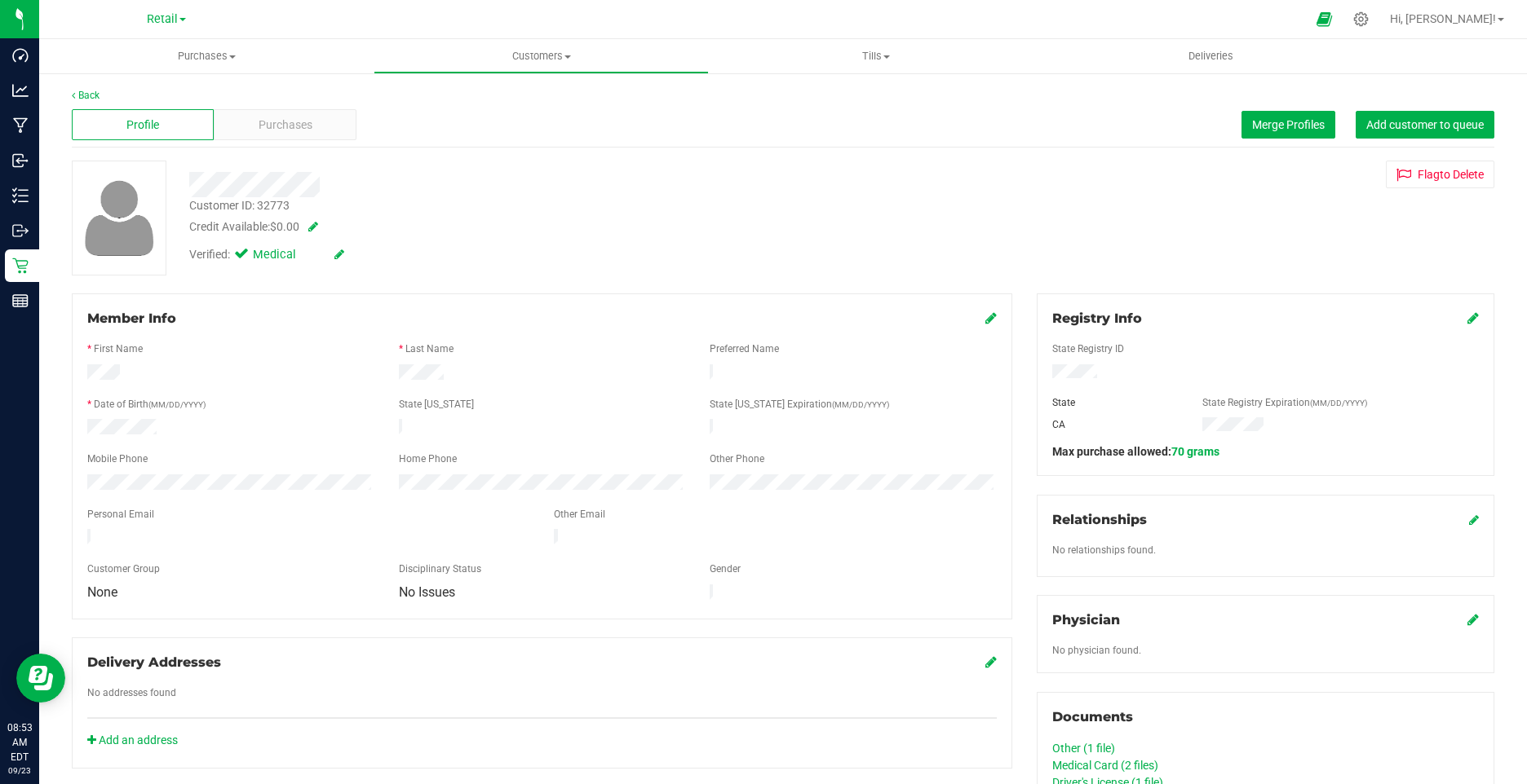
click at [333, 257] on div "Verified: Medical" at bounding box center [266, 255] width 155 height 18
click at [336, 252] on icon at bounding box center [339, 254] width 10 height 11
drag, startPoint x: 247, startPoint y: 252, endPoint x: 332, endPoint y: 260, distance: 85.4
click at [246, 257] on icon at bounding box center [245, 257] width 10 height 0
click at [0, 0] on input "Medical" at bounding box center [0, 0] width 0 height 0
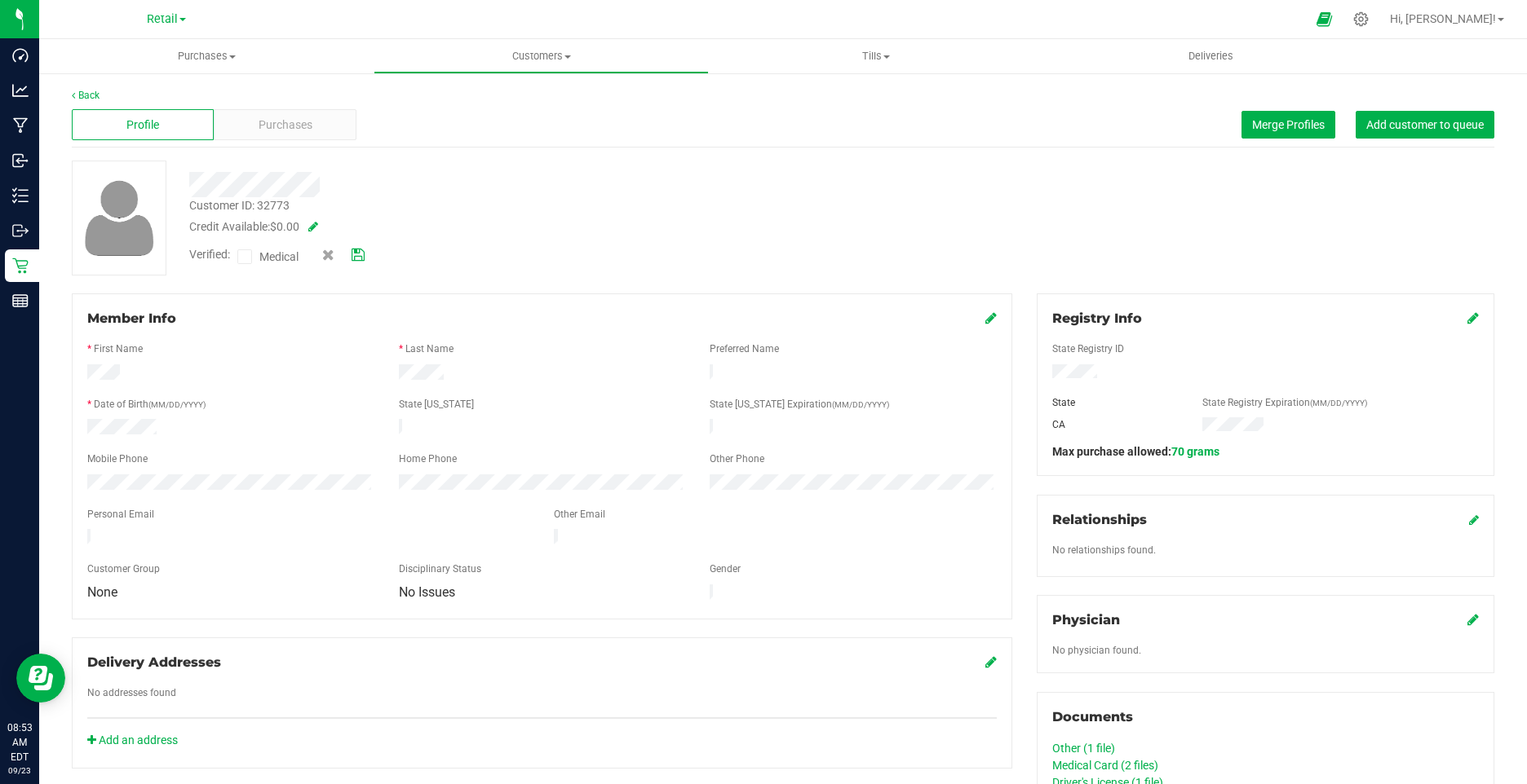
click at [363, 254] on icon at bounding box center [358, 255] width 13 height 11
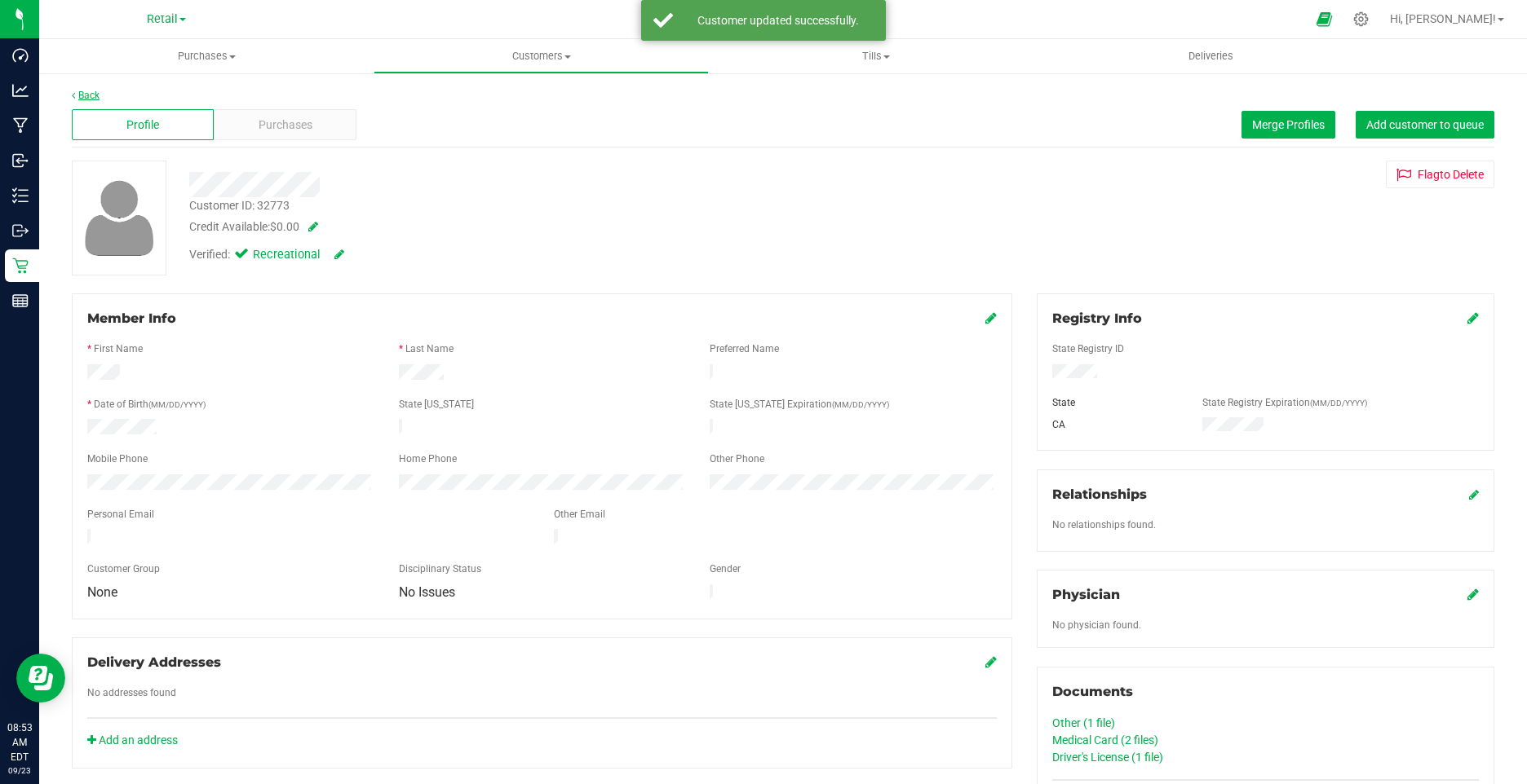
click at [84, 97] on link "Back" at bounding box center [85, 95] width 28 height 11
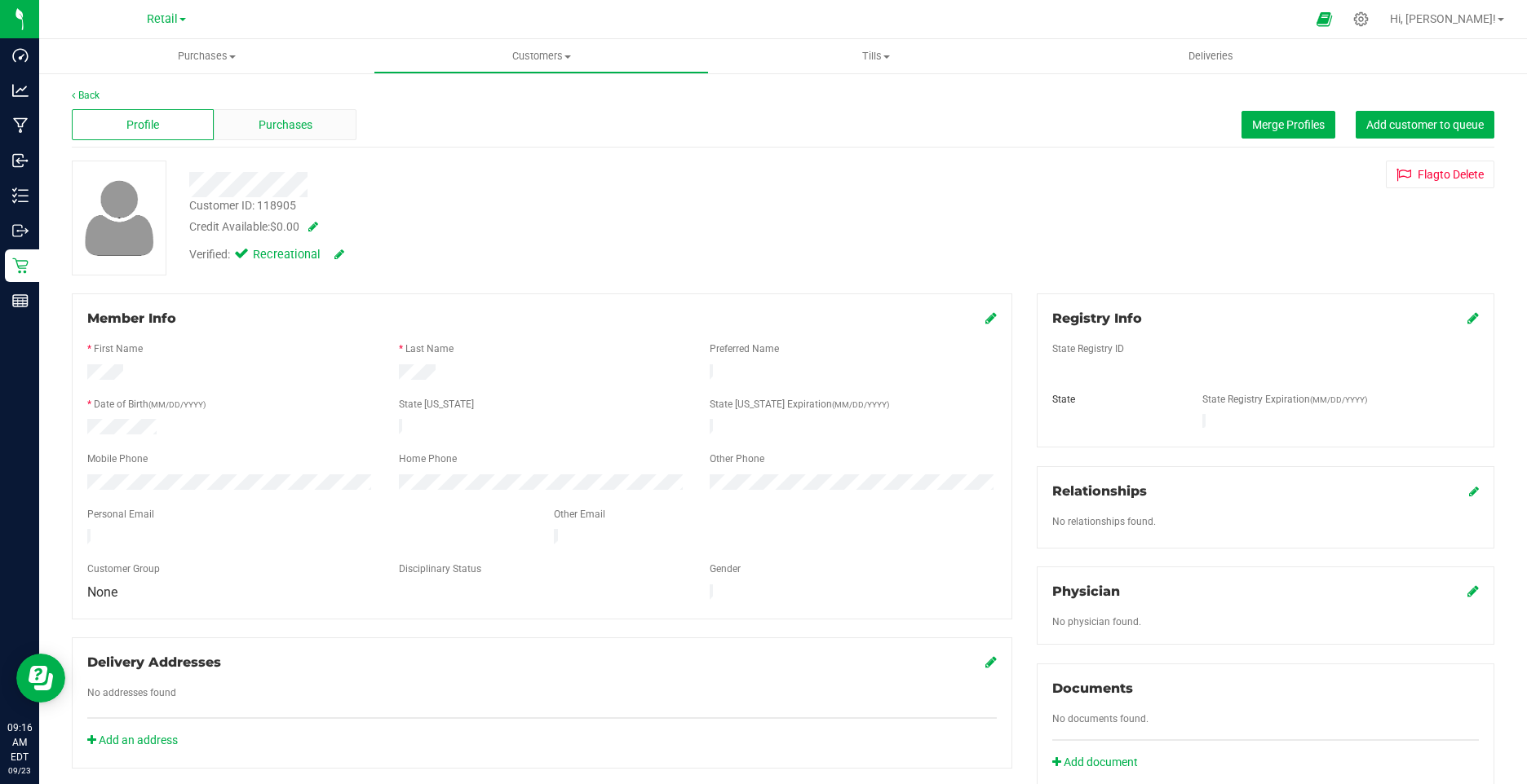
click at [270, 138] on div "Purchases" at bounding box center [284, 125] width 142 height 31
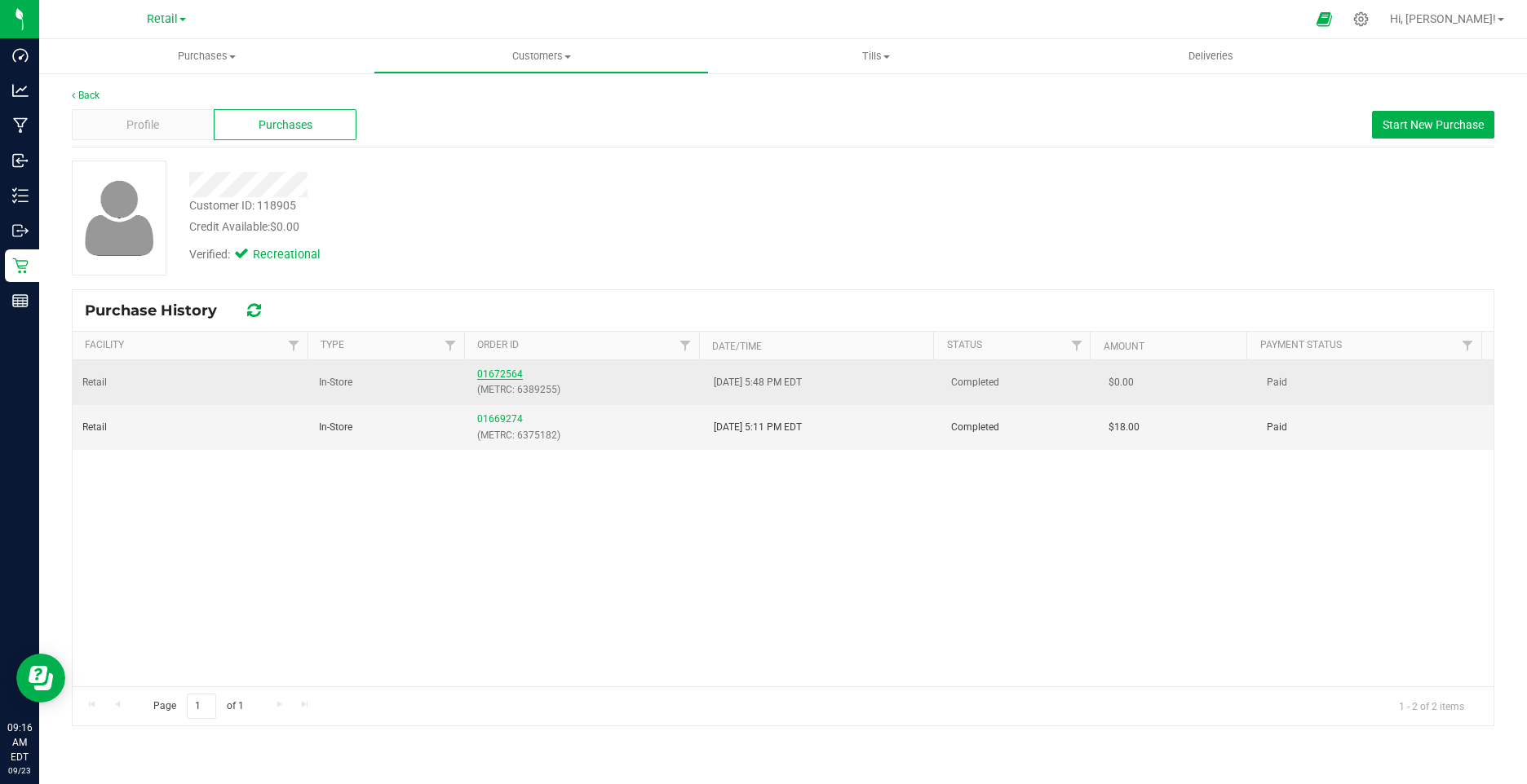
click at [497, 376] on link "01672564" at bounding box center [500, 374] width 45 height 11
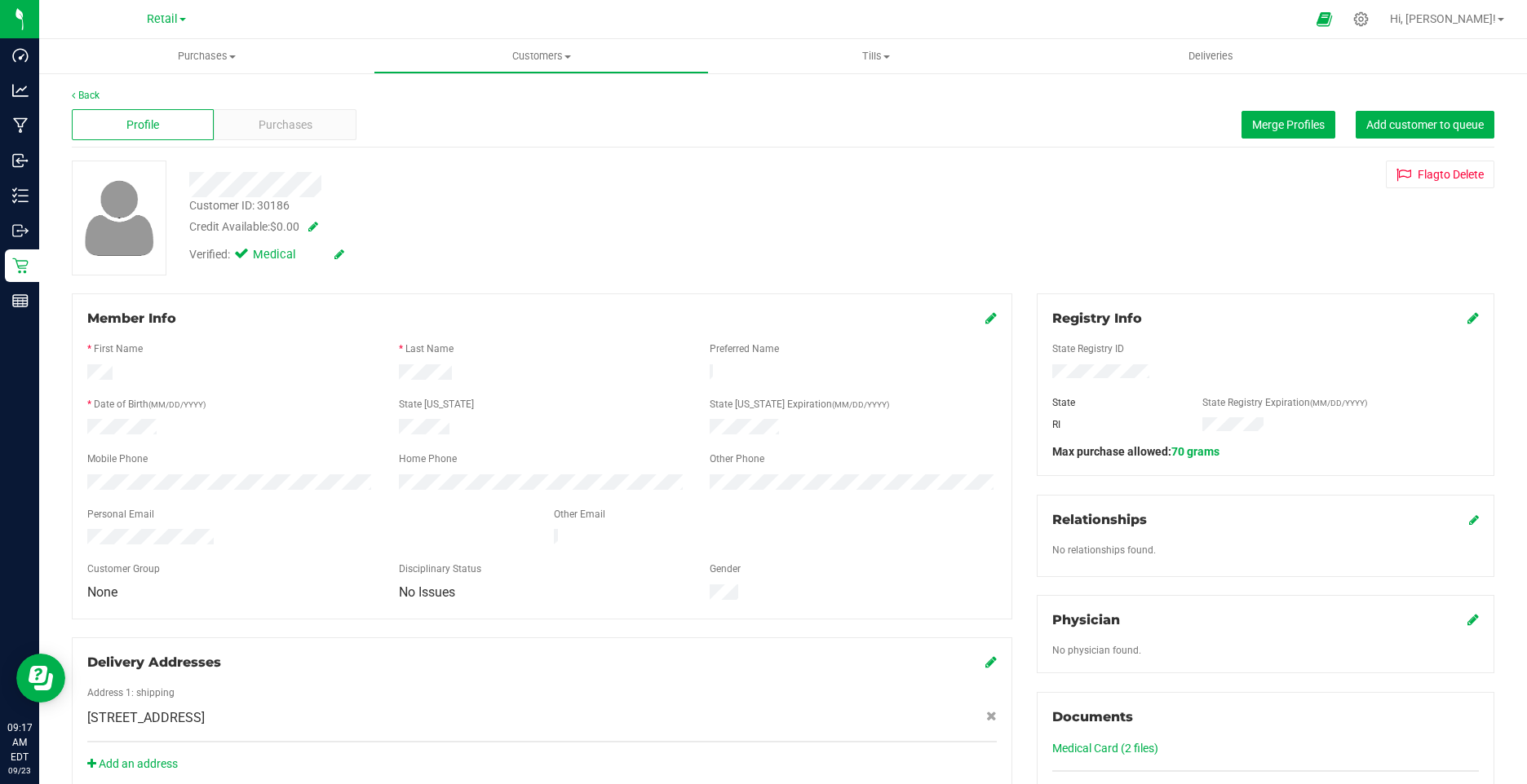
click at [332, 252] on div "Verified: Medical" at bounding box center [266, 255] width 155 height 18
click at [340, 253] on icon at bounding box center [339, 254] width 10 height 11
click at [246, 257] on icon at bounding box center [245, 257] width 10 height 0
click at [0, 0] on input "Medical" at bounding box center [0, 0] width 0 height 0
click at [356, 263] on link at bounding box center [358, 255] width 13 height 17
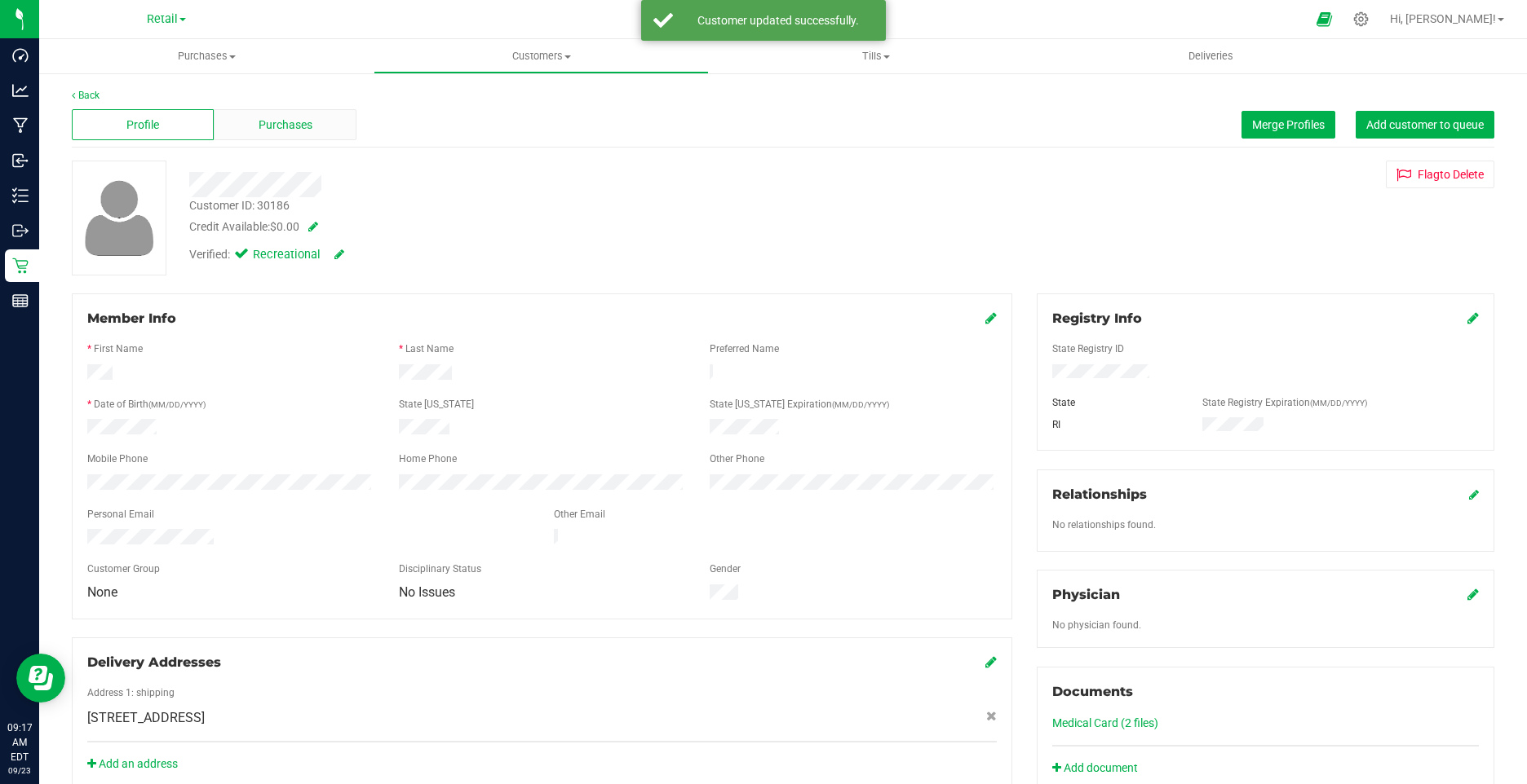
click at [272, 133] on div "Purchases" at bounding box center [284, 125] width 142 height 31
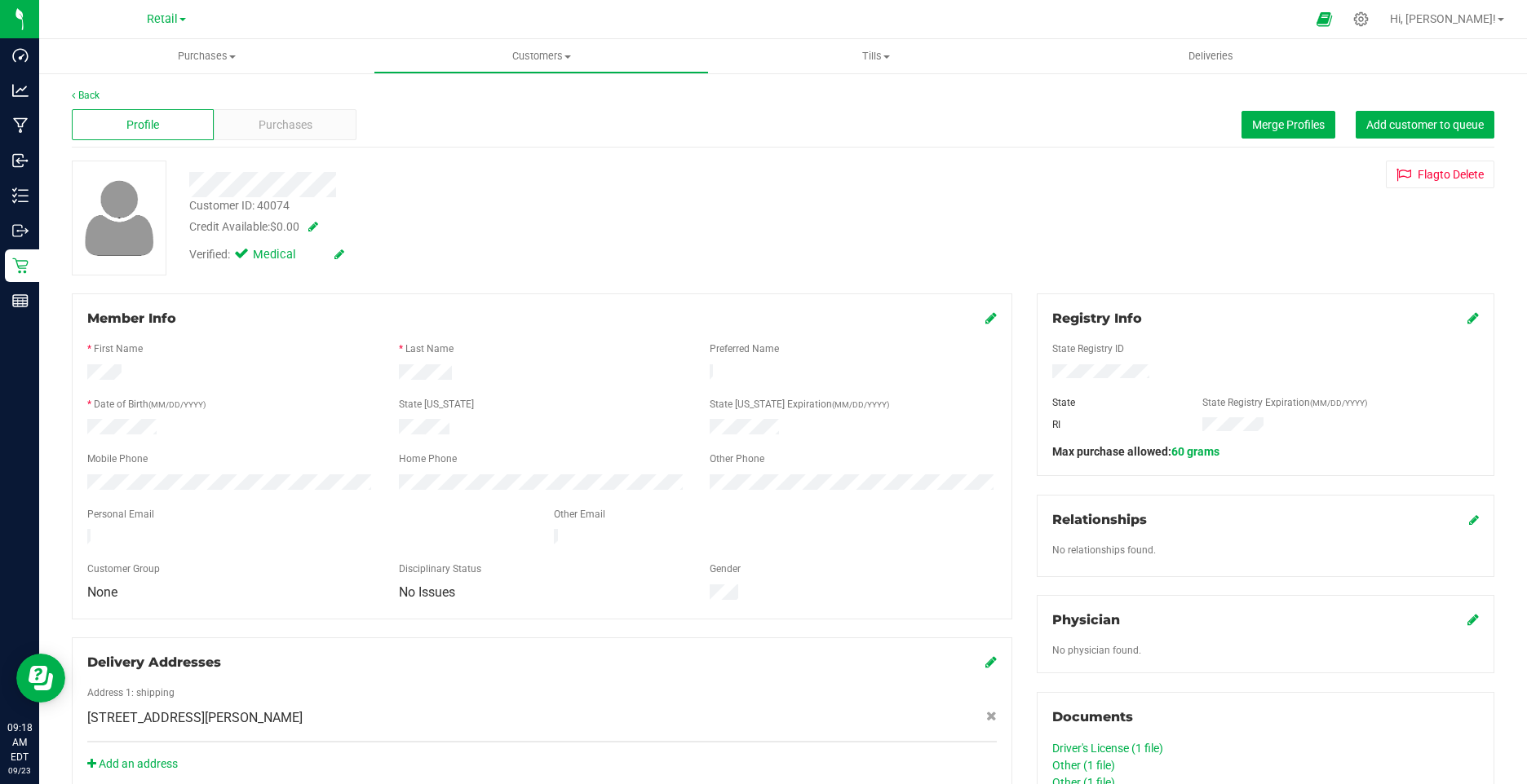
drag, startPoint x: 171, startPoint y: 92, endPoint x: 192, endPoint y: 98, distance: 21.8
click at [171, 92] on div "Back" at bounding box center [783, 95] width 1423 height 15
click at [266, 121] on span "Purchases" at bounding box center [286, 125] width 54 height 17
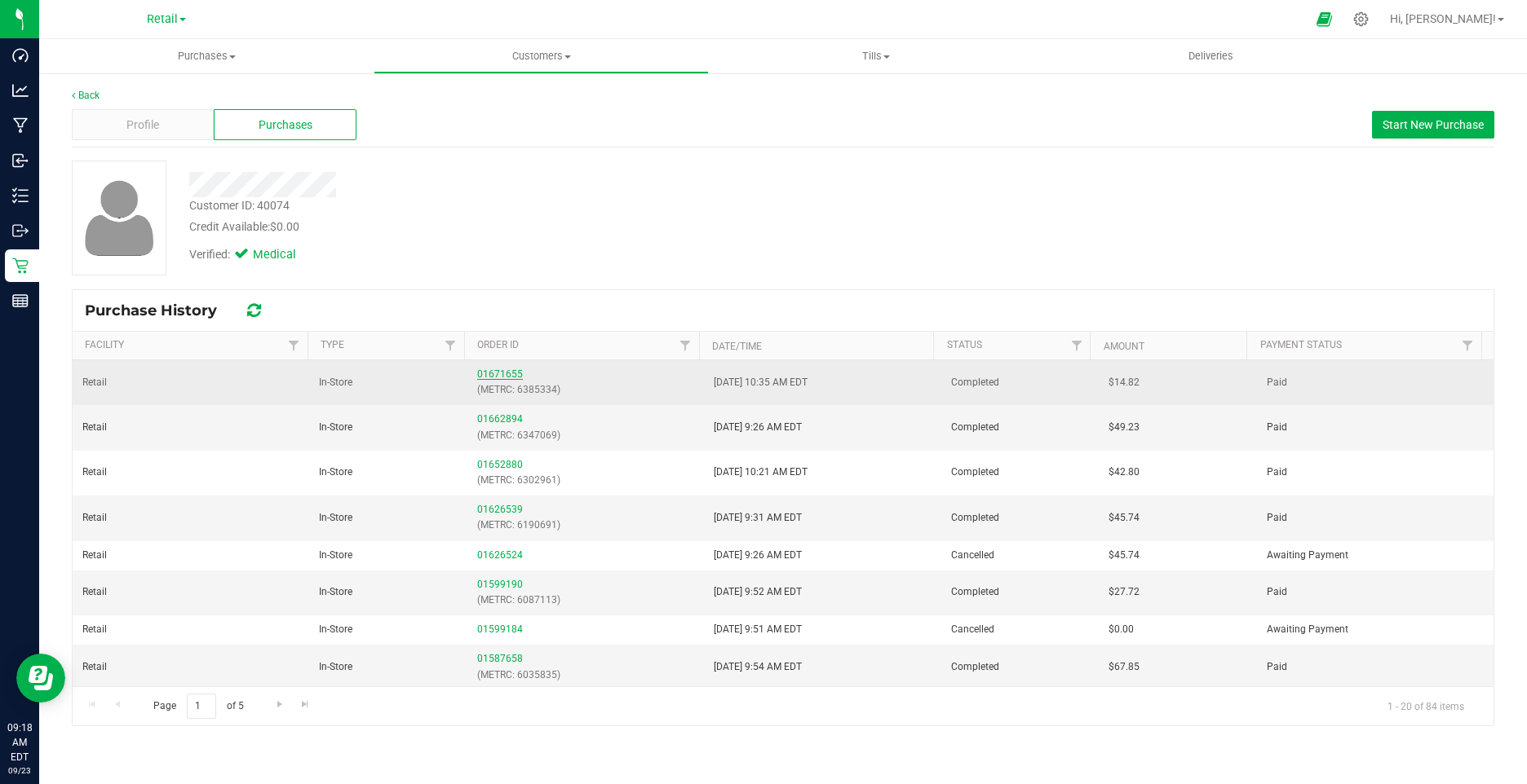
click at [492, 371] on link "01671655" at bounding box center [500, 374] width 45 height 11
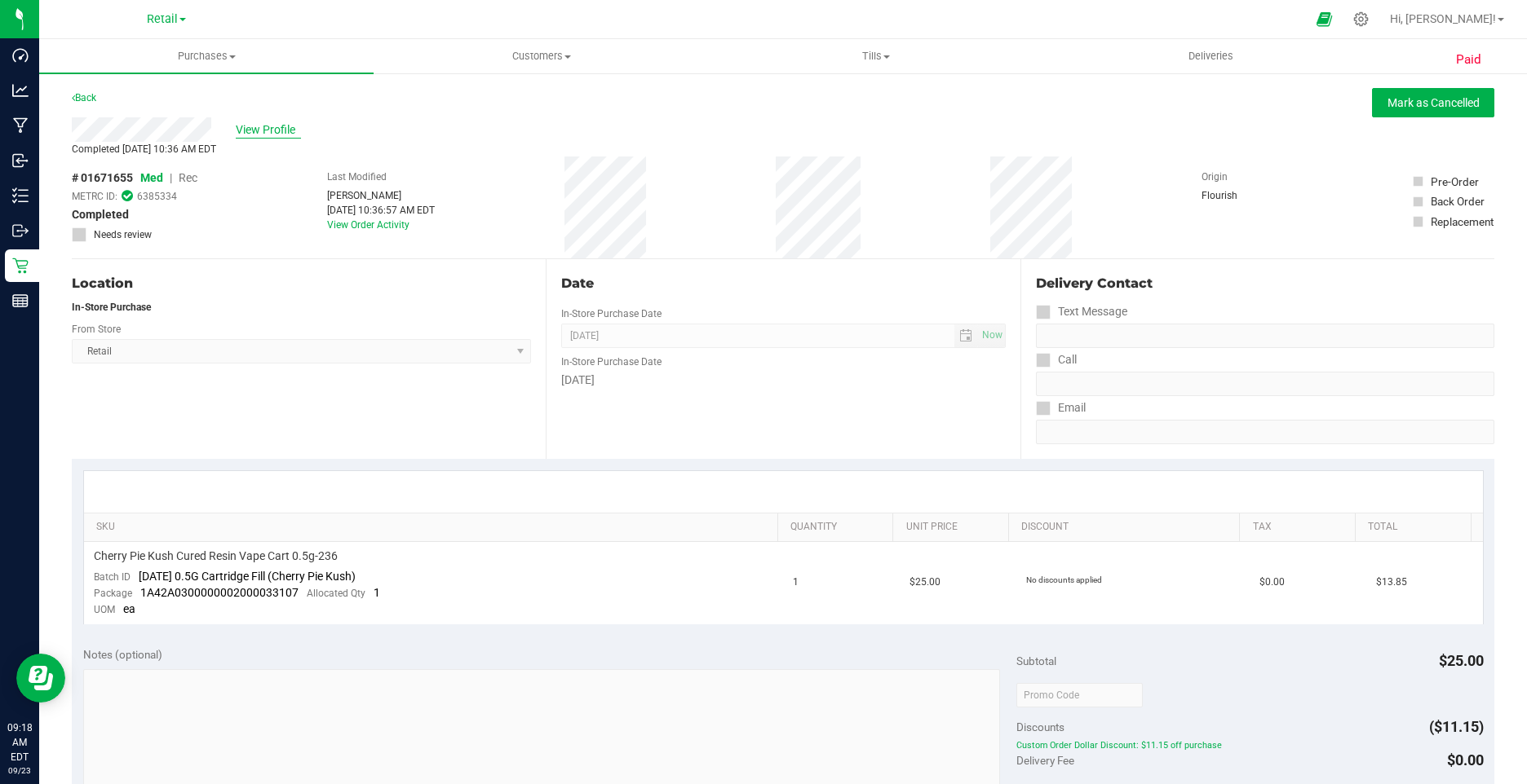
click at [271, 131] on span "View Profile" at bounding box center [268, 131] width 65 height 17
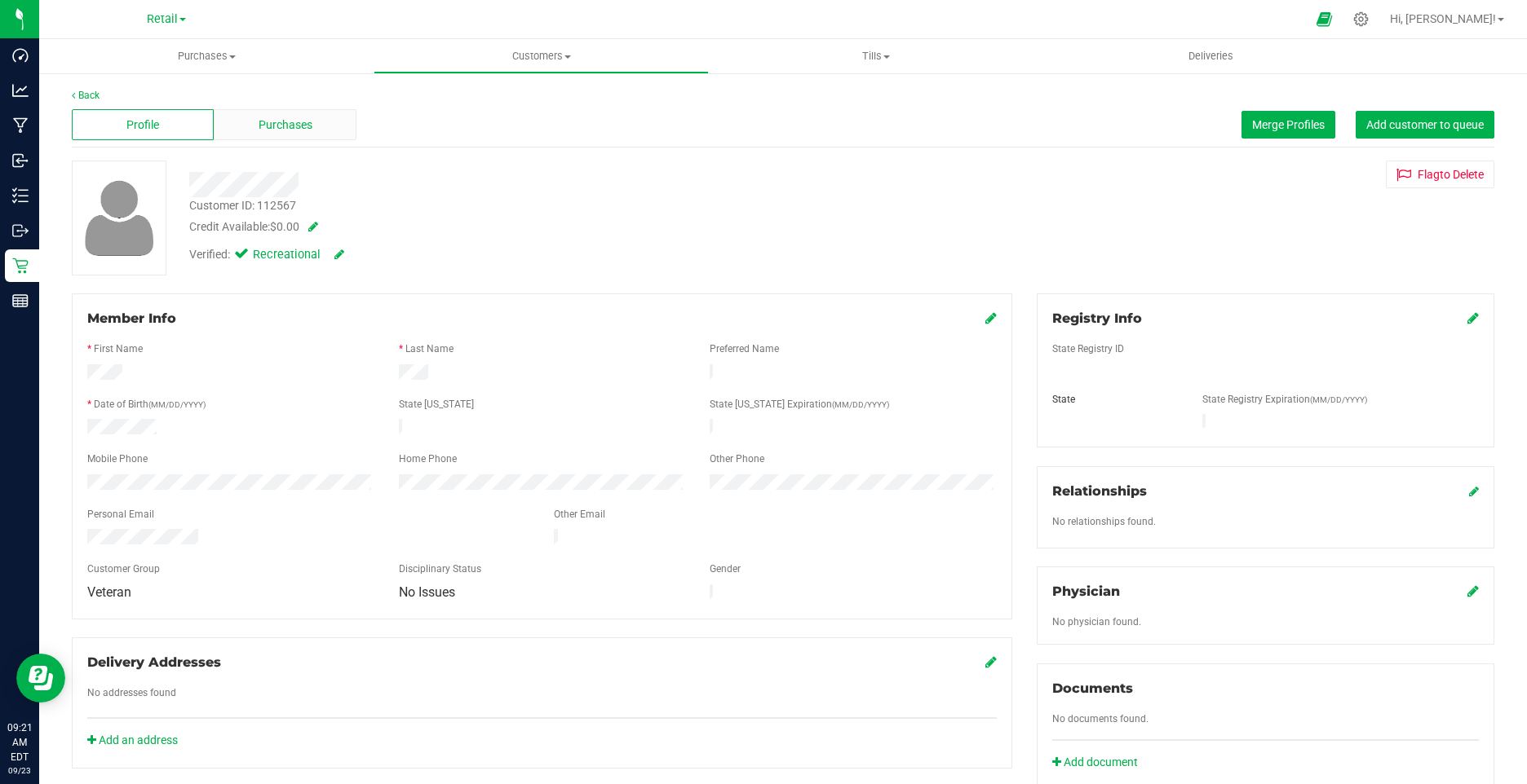
click at [293, 131] on span "Purchases" at bounding box center [286, 125] width 54 height 17
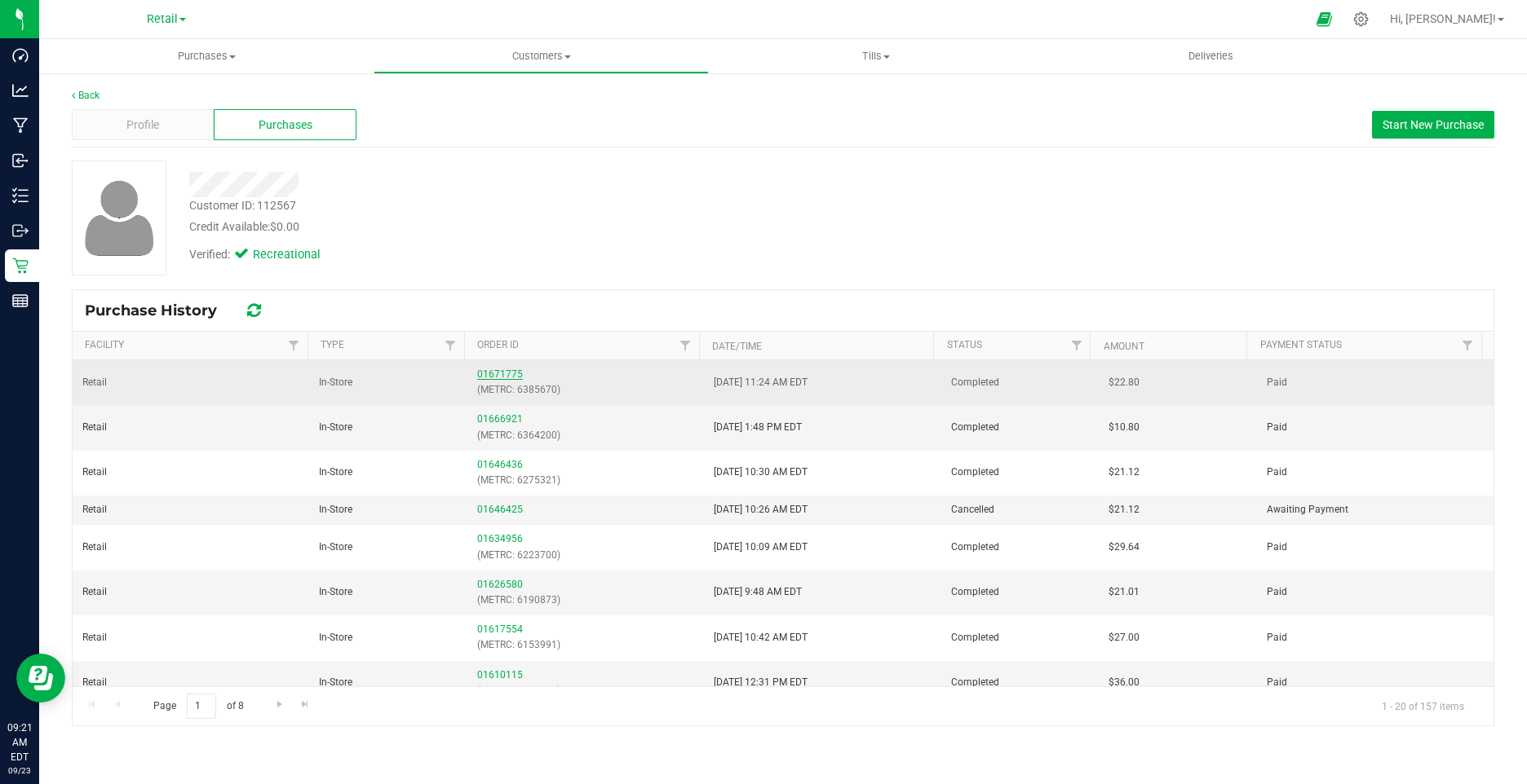
click at [488, 369] on link "01671775" at bounding box center [500, 374] width 45 height 11
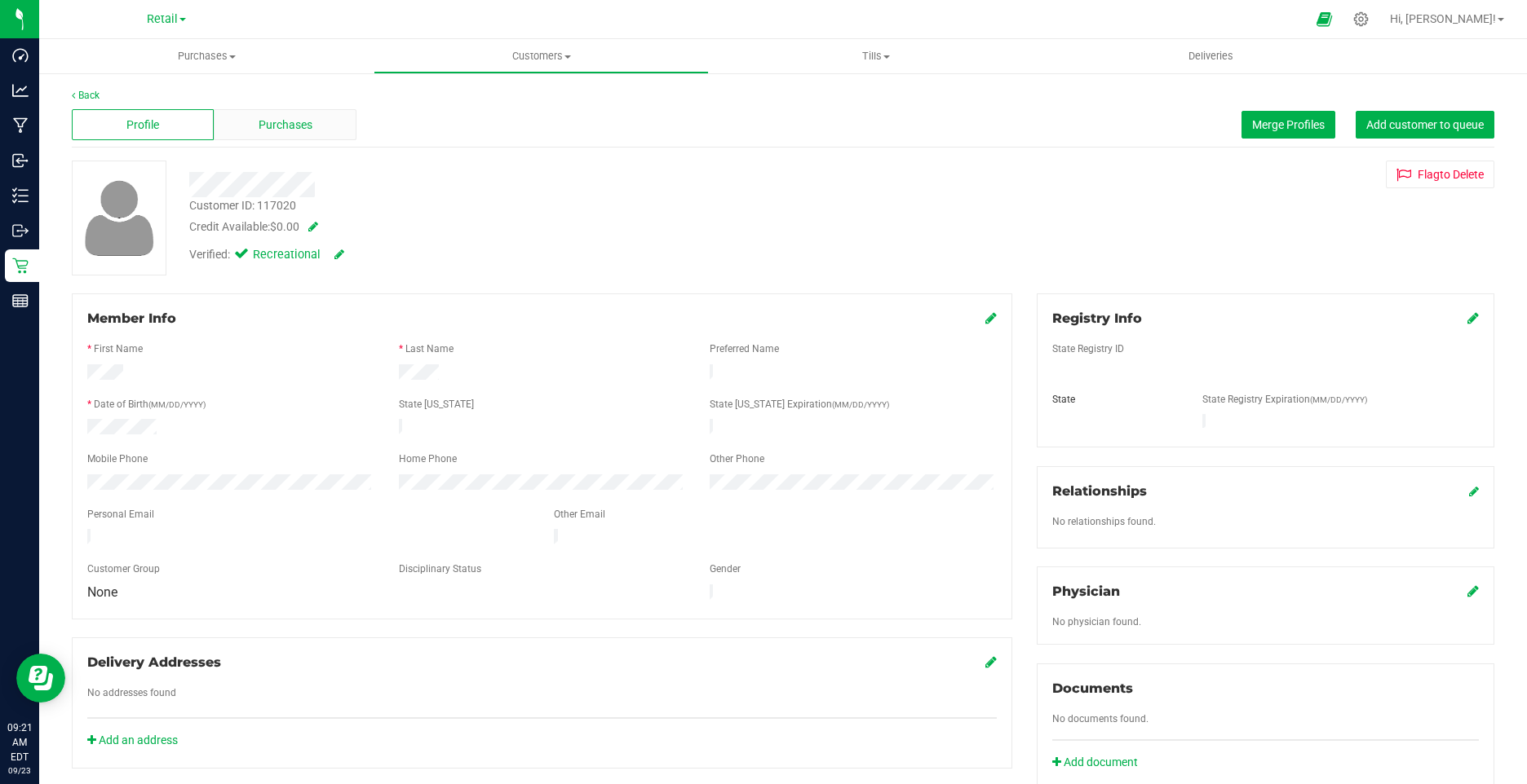
click at [256, 136] on div "Purchases" at bounding box center [284, 125] width 142 height 31
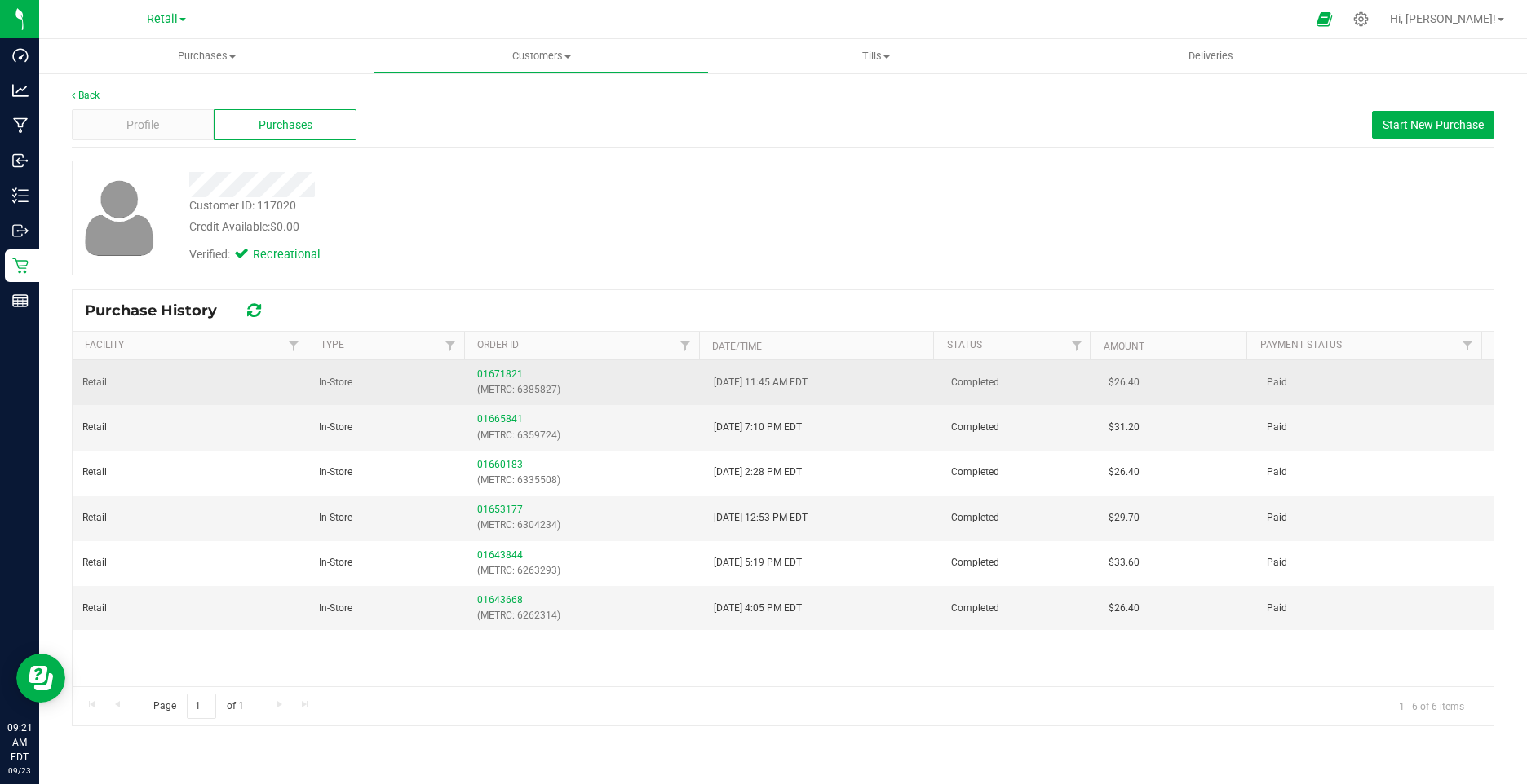
click at [500, 367] on div "01671821 (METRC: 6385827)" at bounding box center [585, 383] width 217 height 31
click at [501, 375] on link "01671821" at bounding box center [500, 374] width 45 height 11
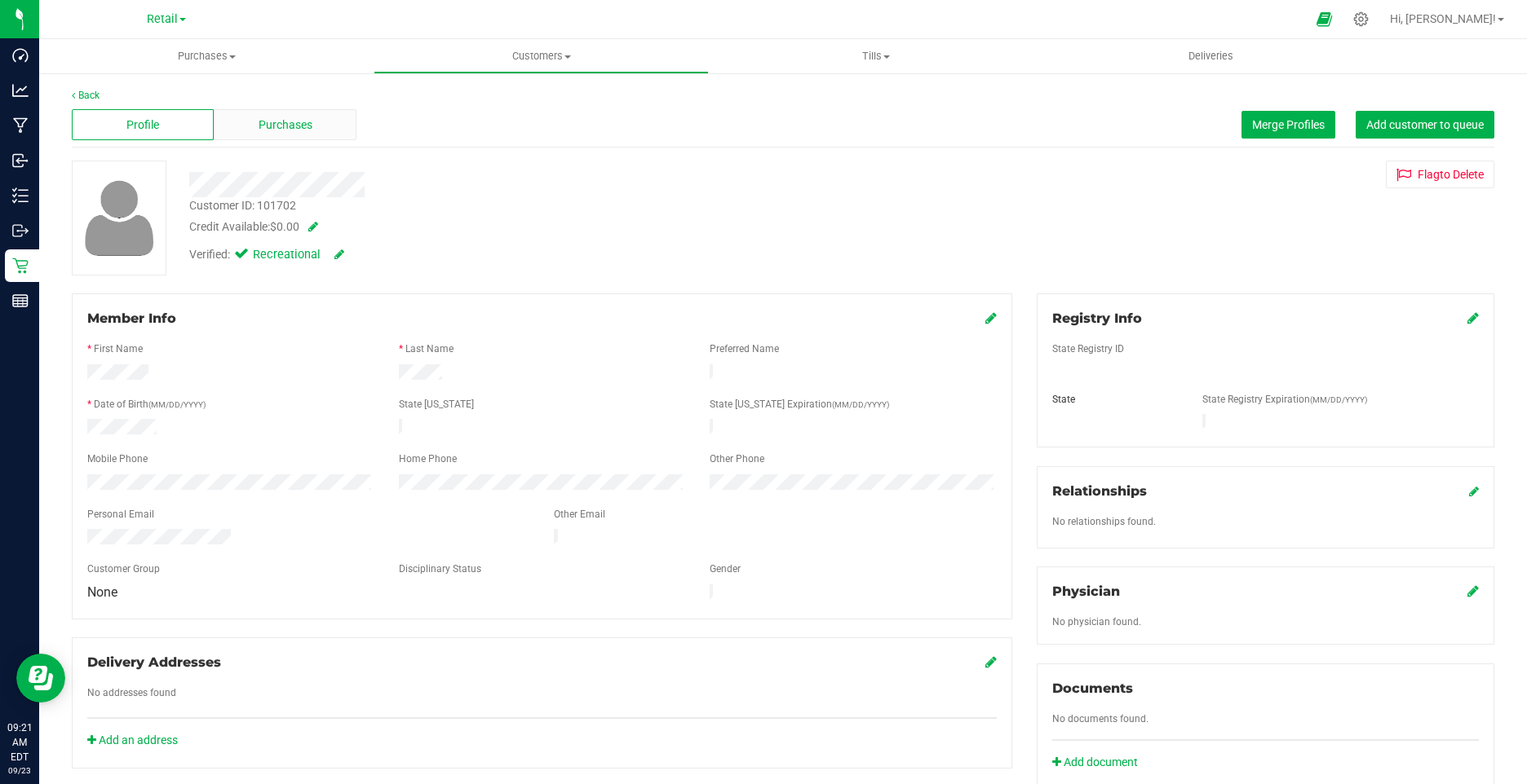
click at [247, 137] on div "Purchases" at bounding box center [284, 125] width 142 height 31
click at [280, 124] on span "Purchases" at bounding box center [286, 125] width 54 height 17
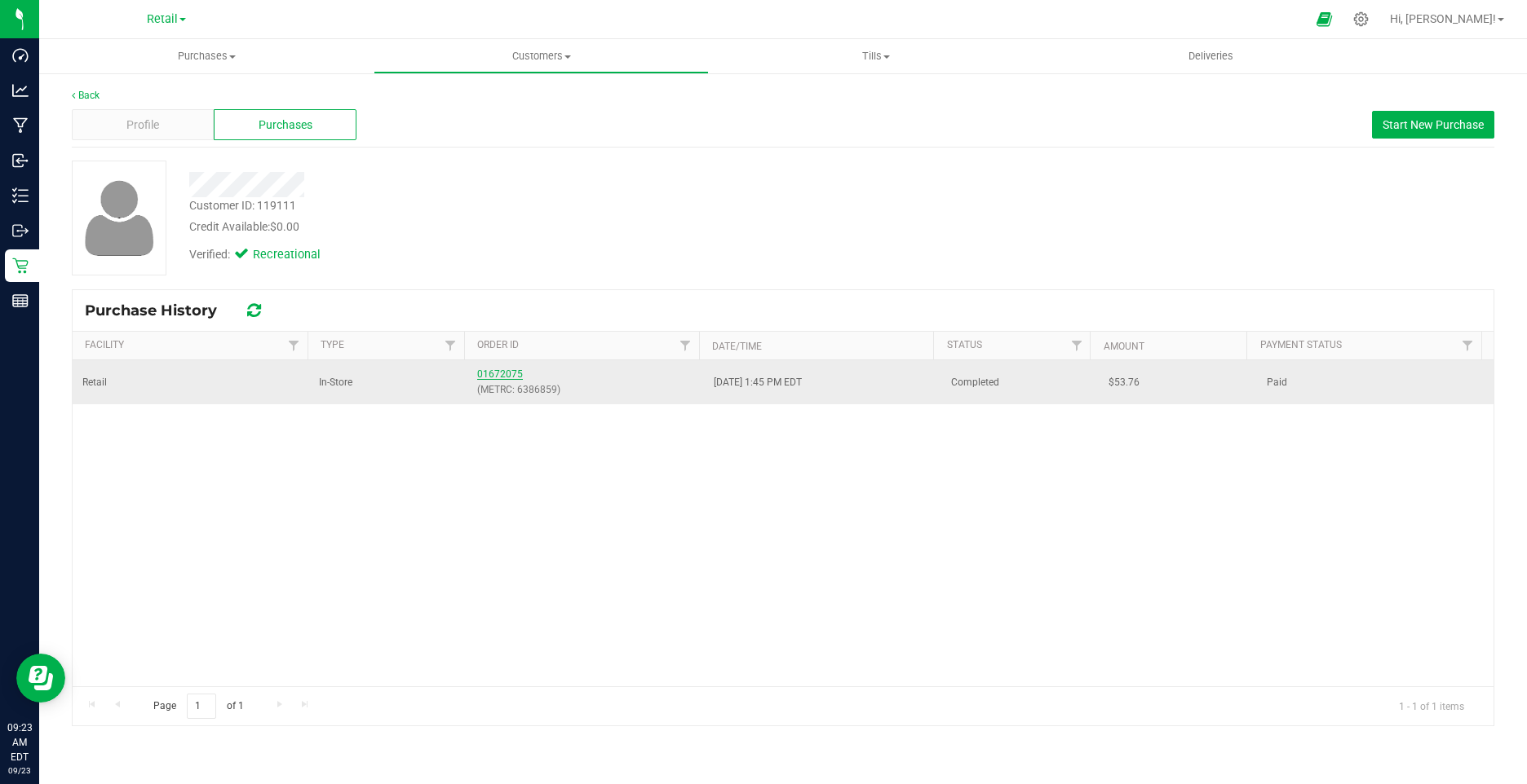
click at [488, 374] on link "01672075" at bounding box center [500, 374] width 45 height 11
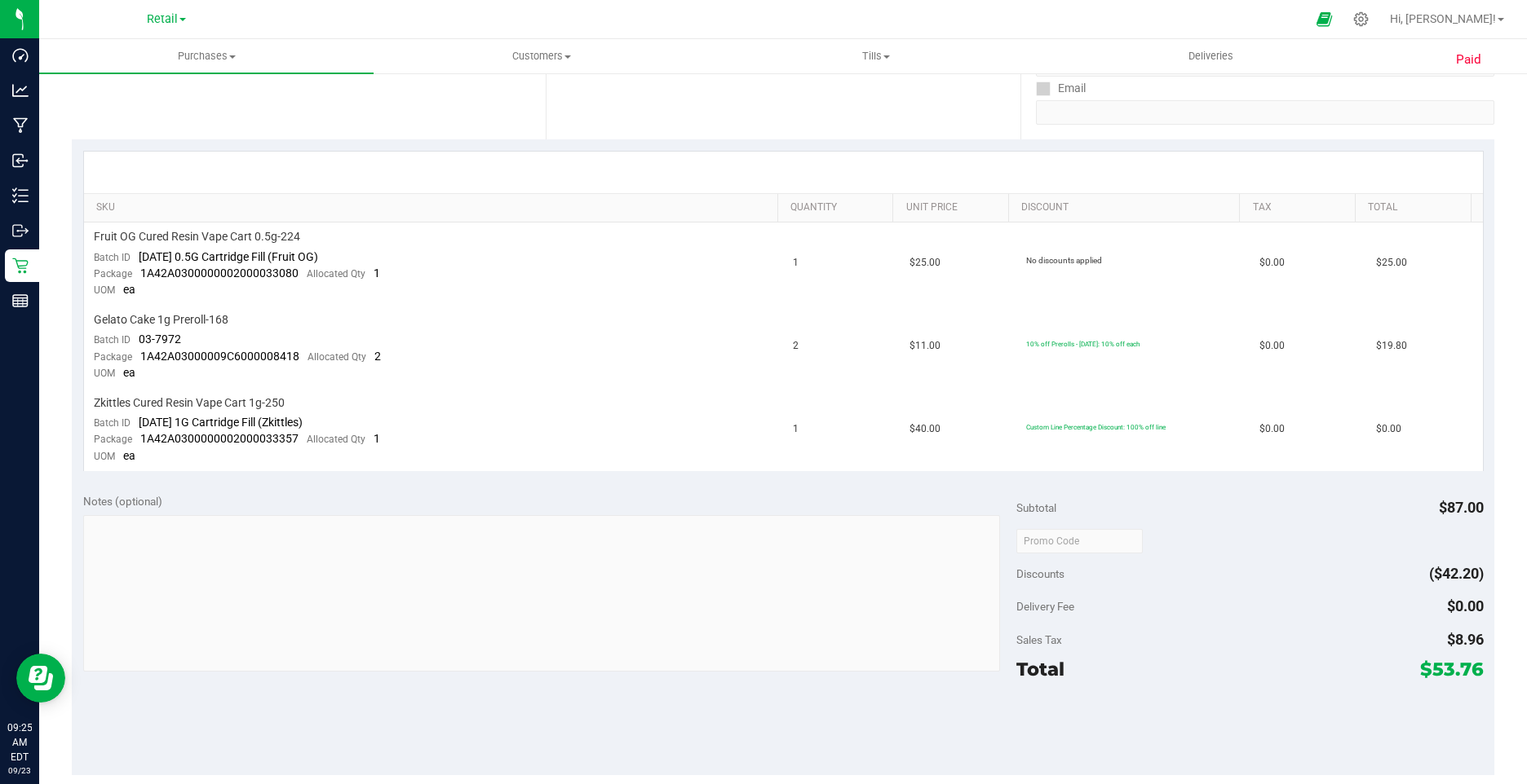
scroll to position [326, 0]
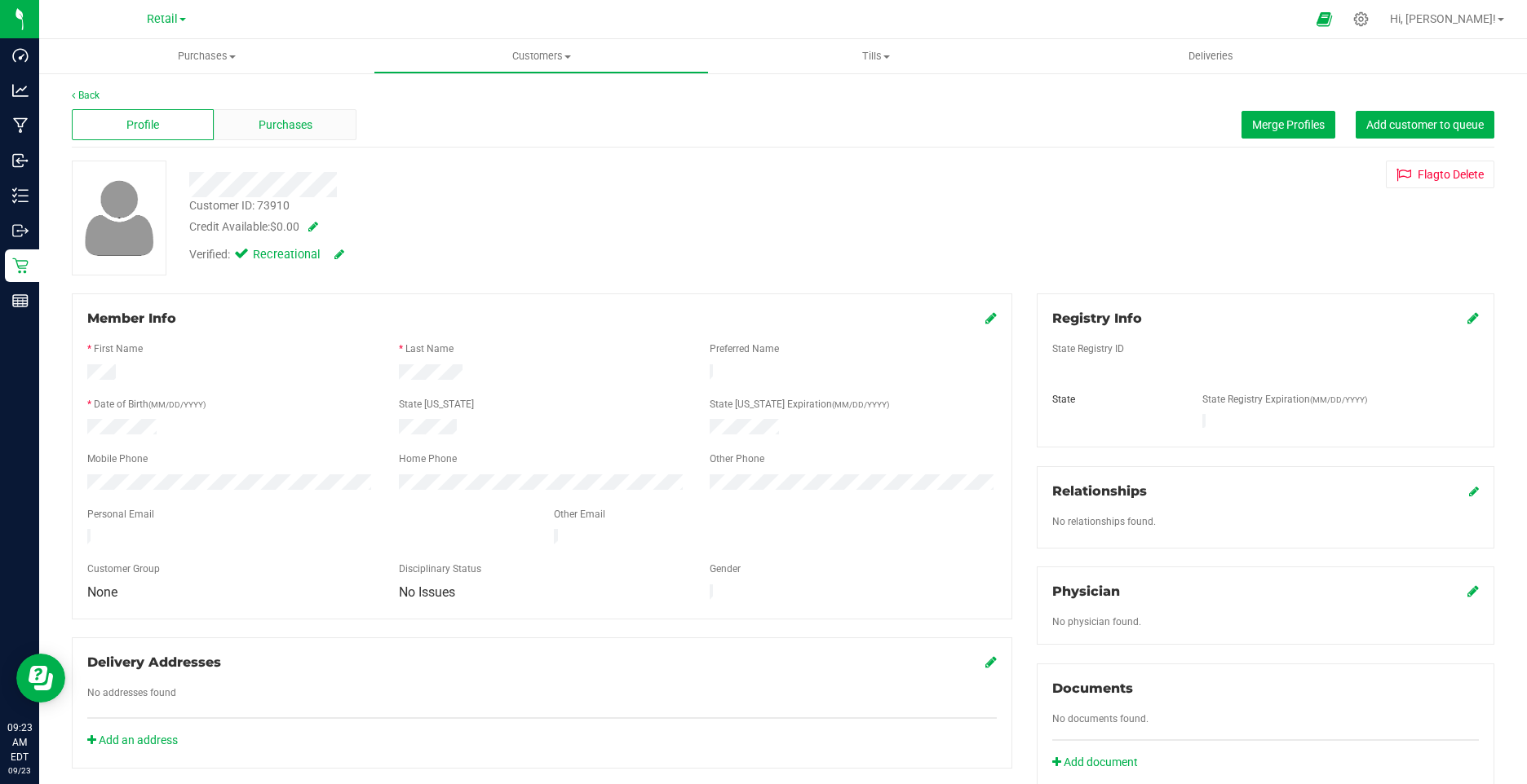
click at [299, 128] on span "Purchases" at bounding box center [286, 125] width 54 height 17
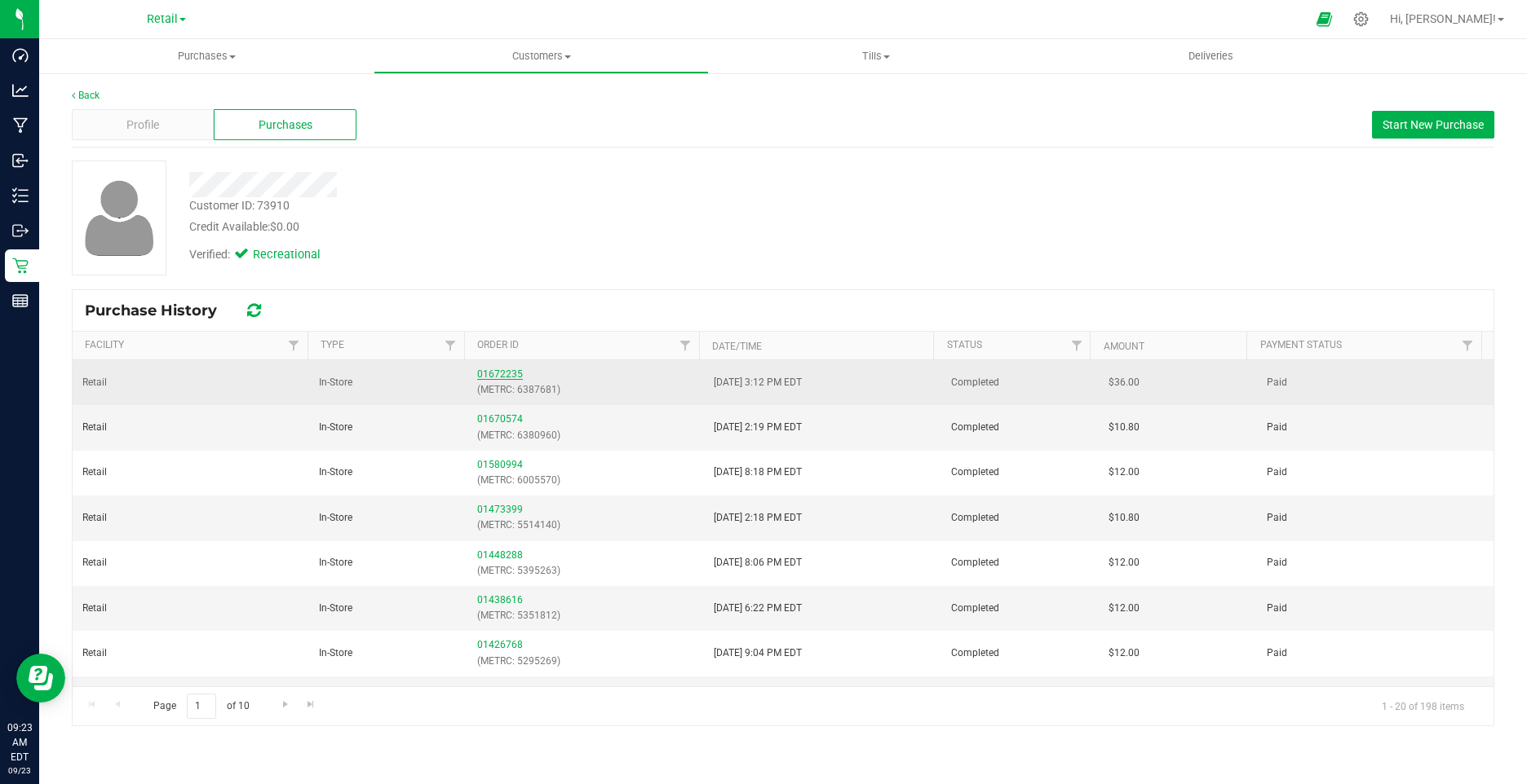
click at [488, 373] on link "01672235" at bounding box center [500, 374] width 45 height 11
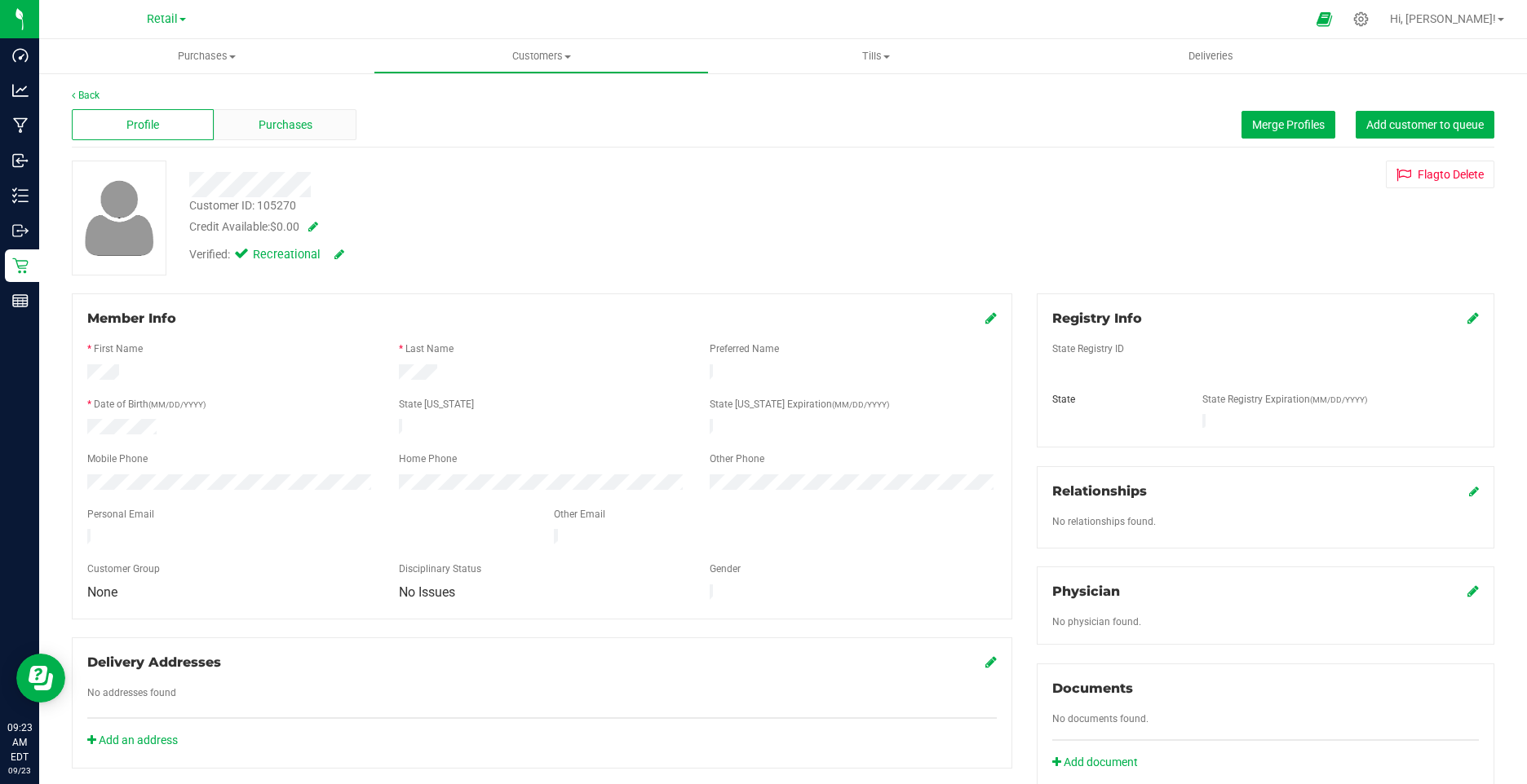
click at [280, 135] on div "Purchases" at bounding box center [284, 125] width 142 height 31
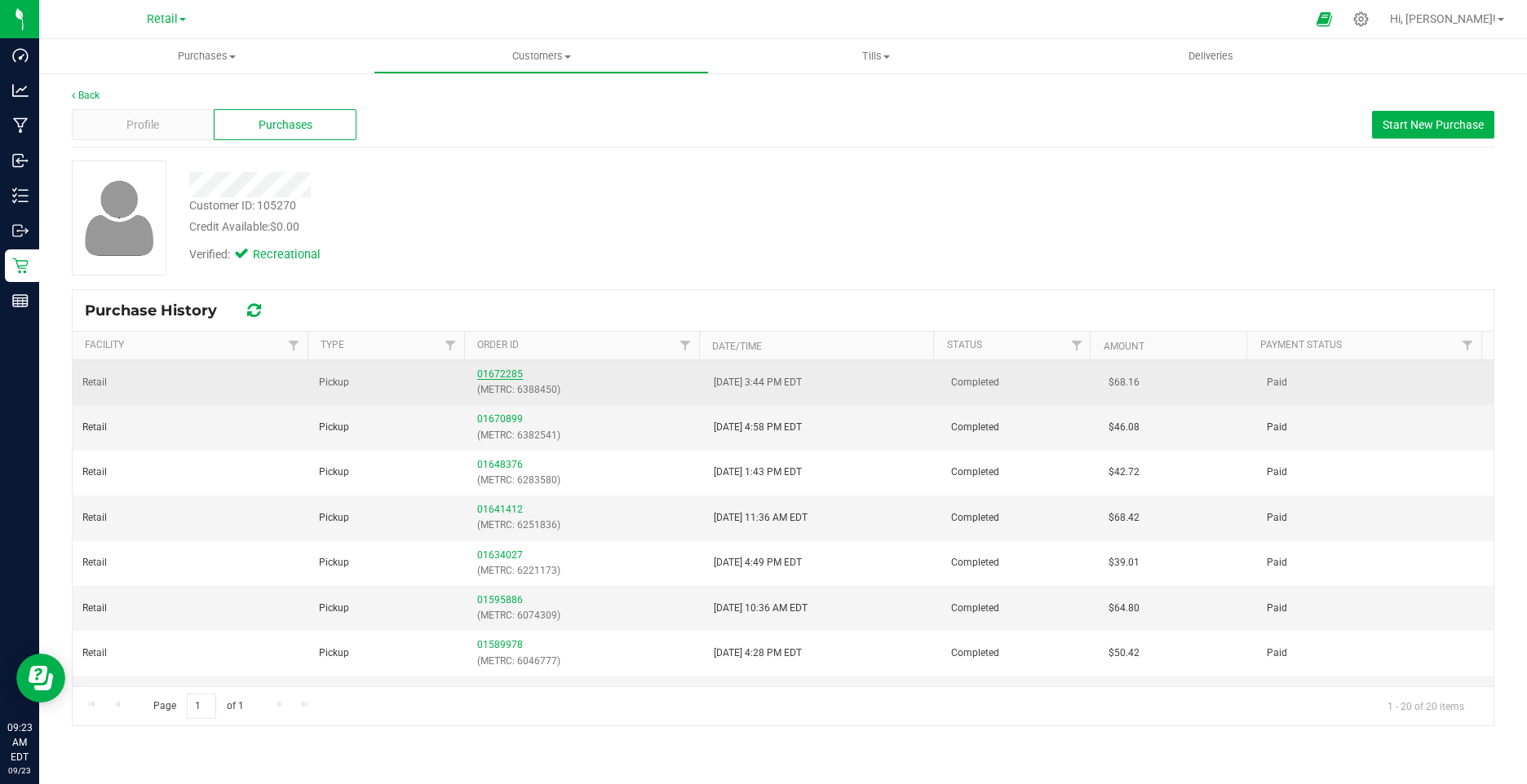
click at [481, 372] on link "01672285" at bounding box center [500, 374] width 45 height 11
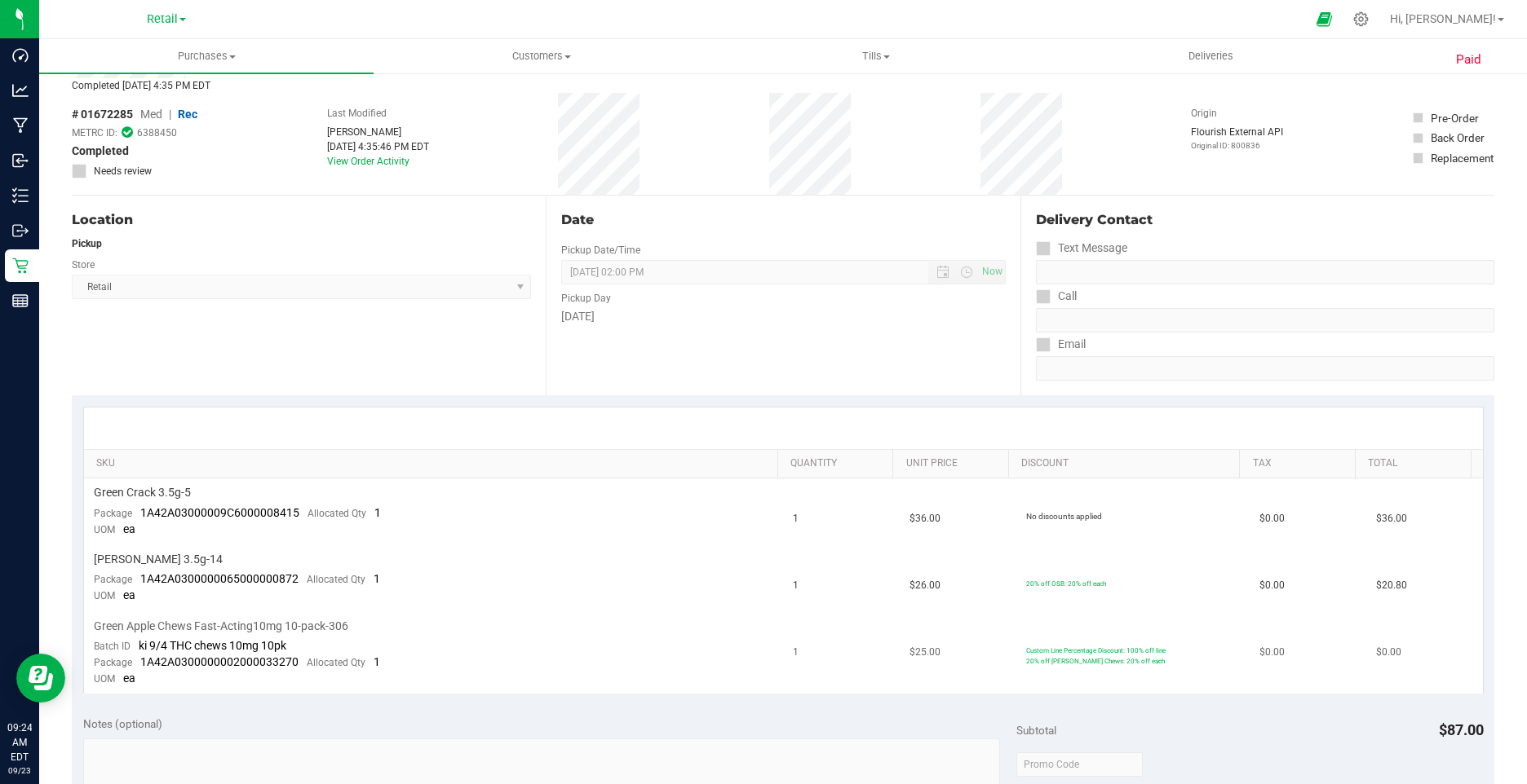
scroll to position [82, 0]
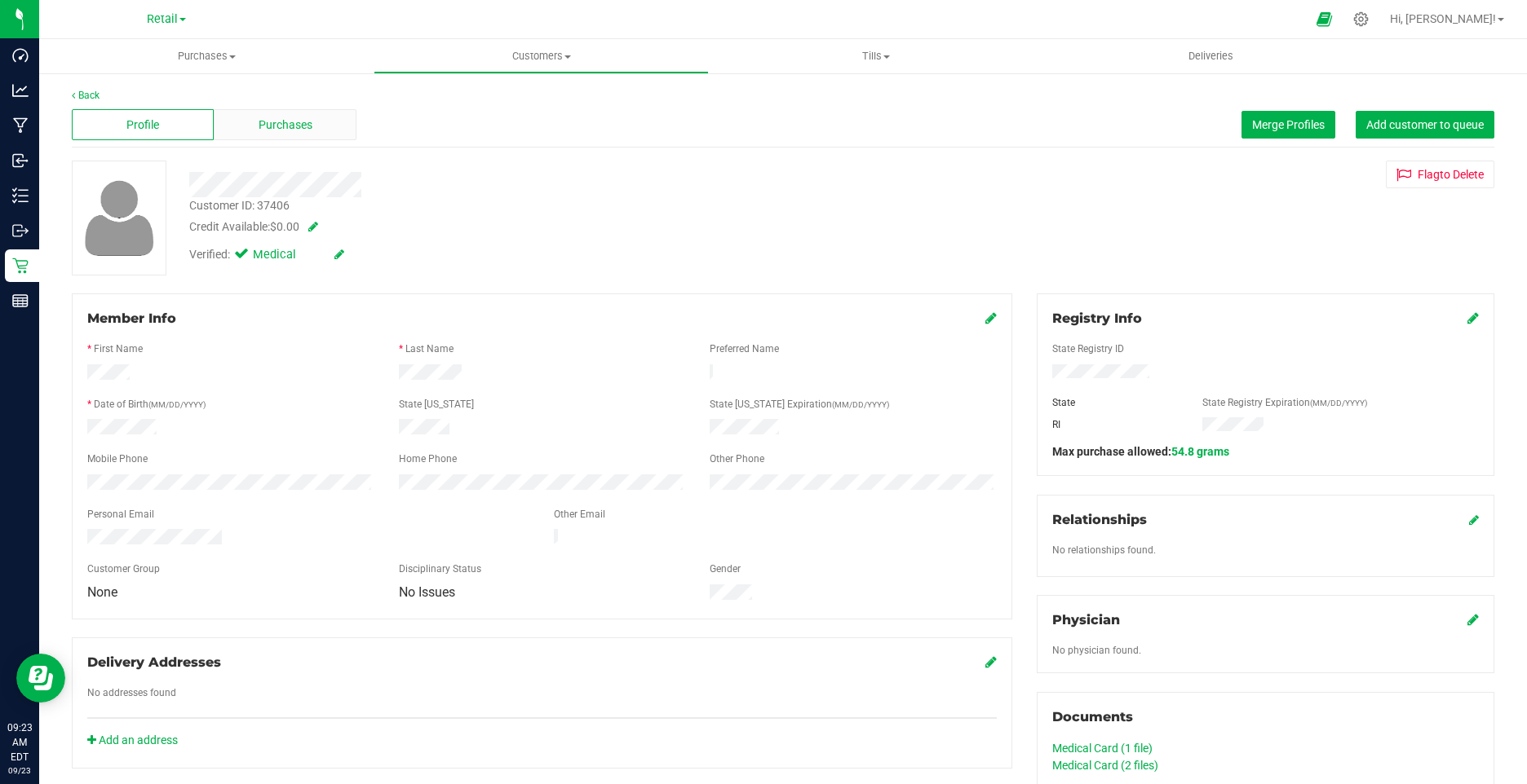
click at [279, 127] on span "Purchases" at bounding box center [286, 125] width 54 height 17
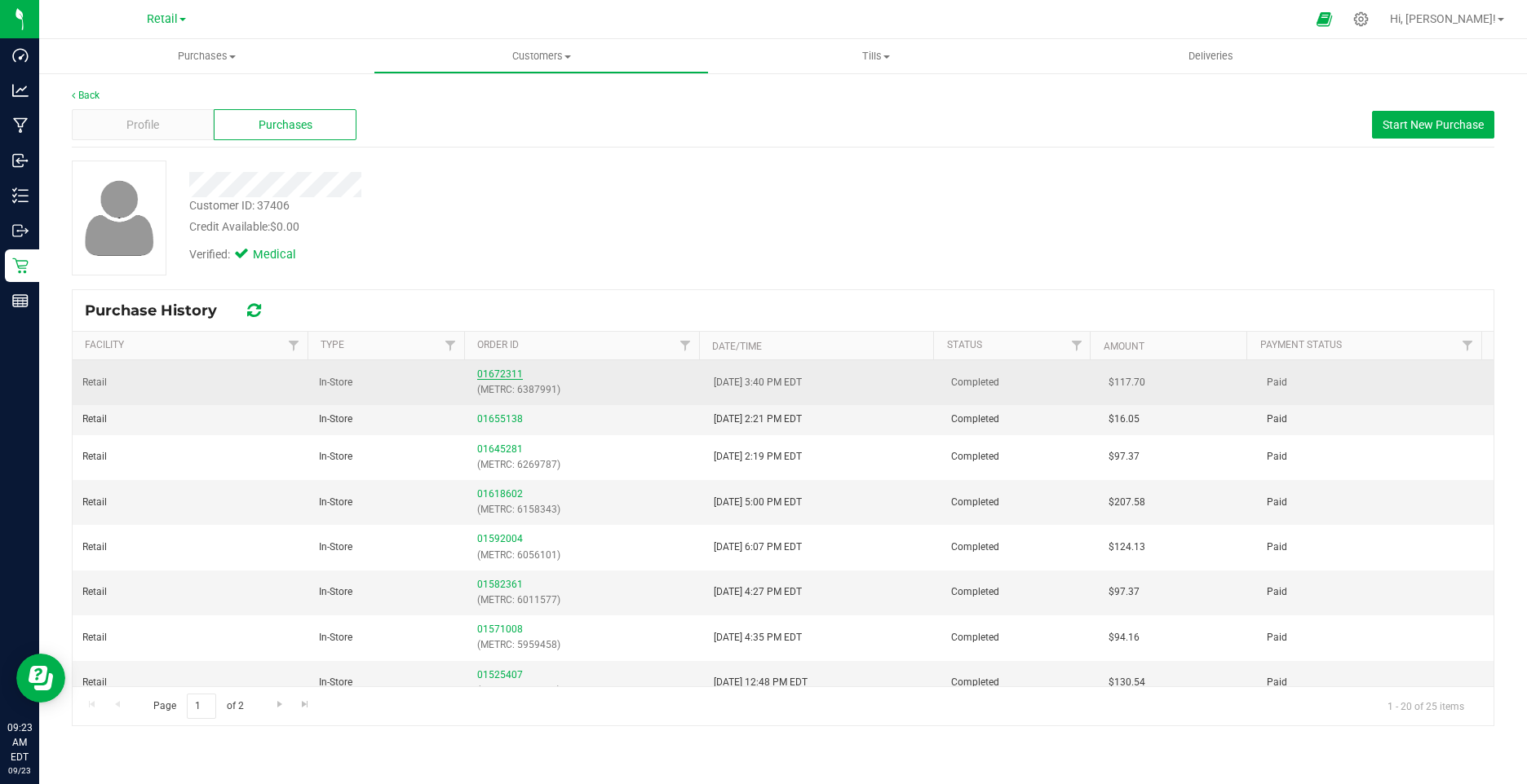
click at [489, 374] on link "01672311" at bounding box center [500, 374] width 45 height 11
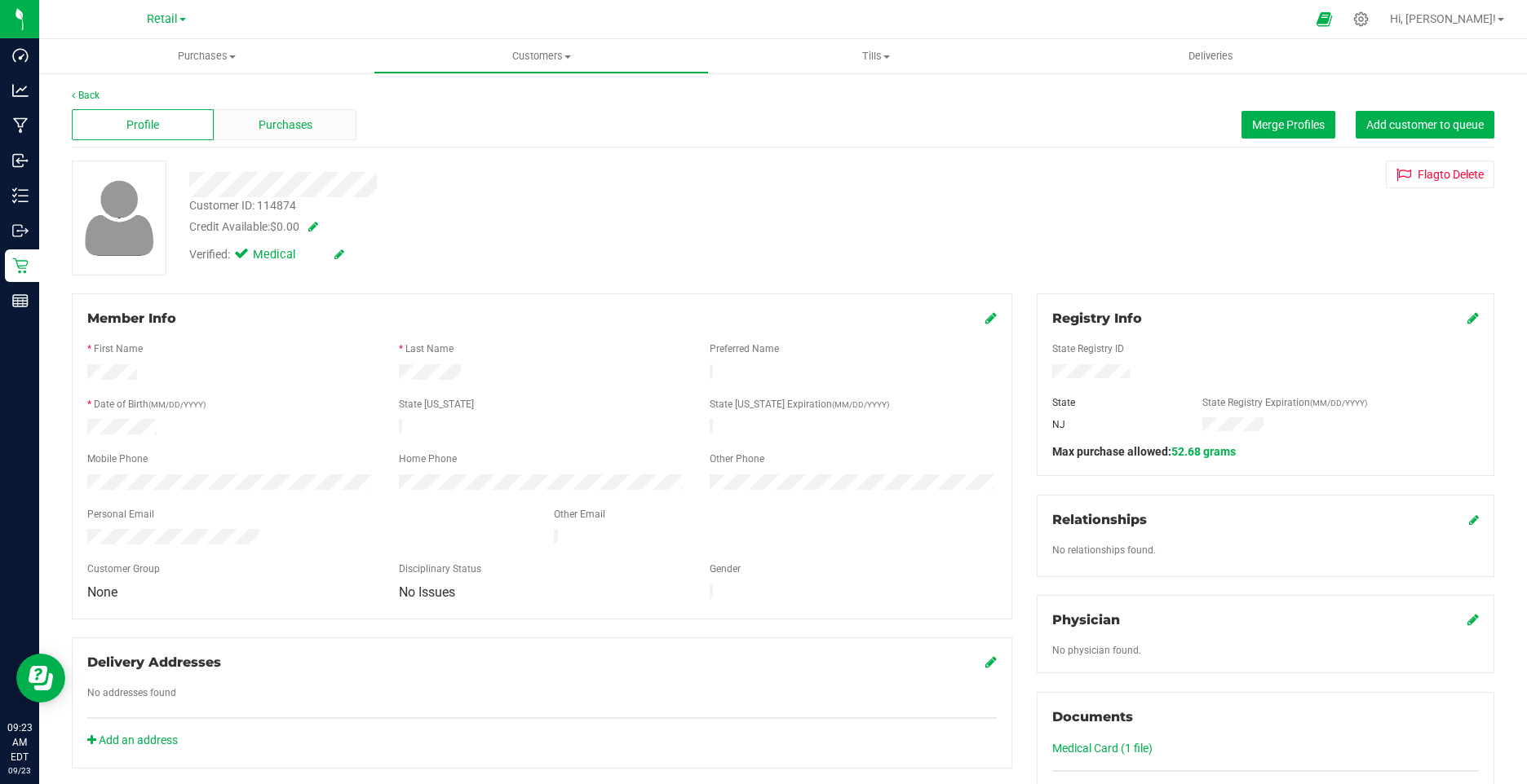
click at [290, 130] on span "Purchases" at bounding box center [286, 125] width 54 height 17
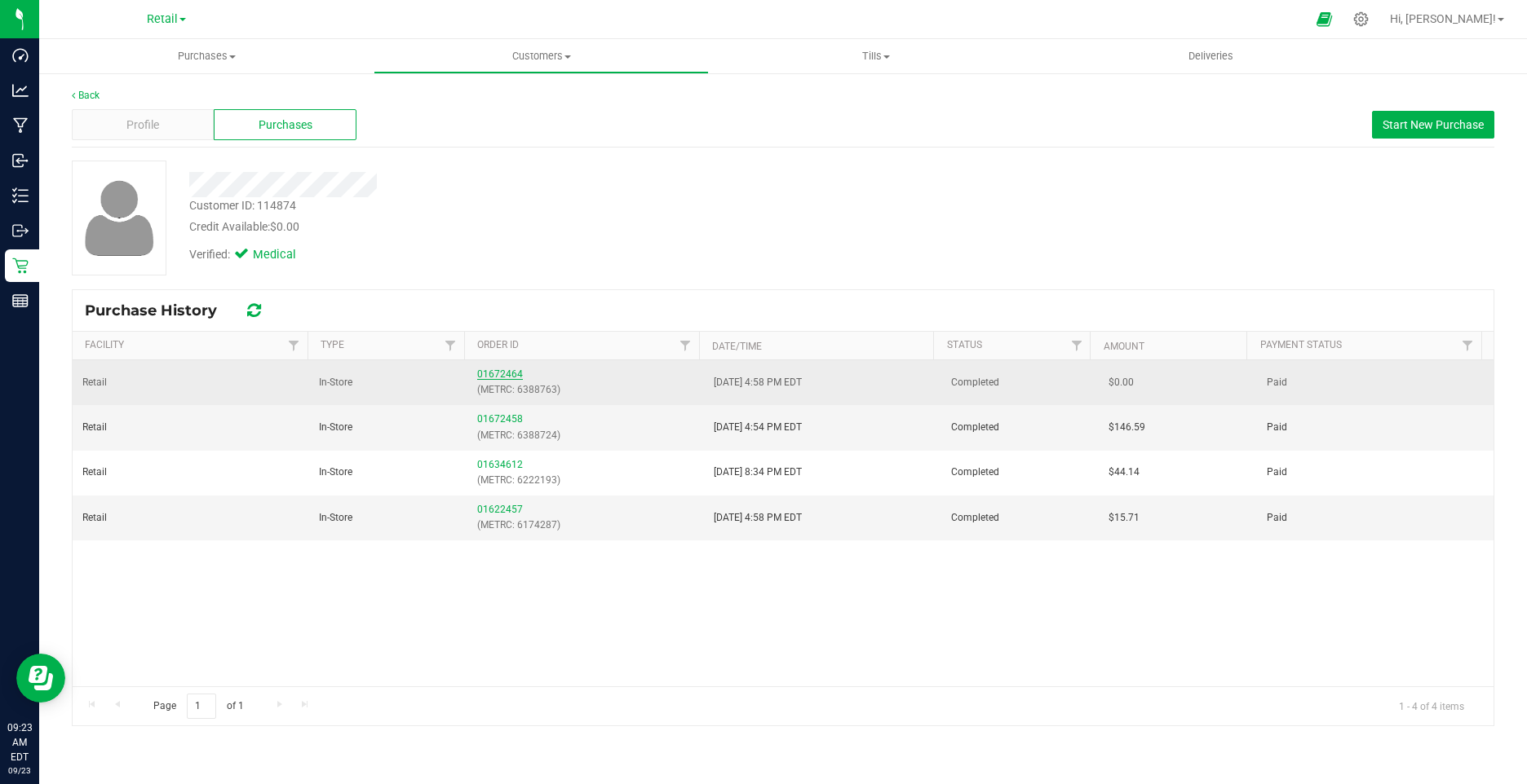
click at [485, 377] on link "01672464" at bounding box center [500, 374] width 45 height 11
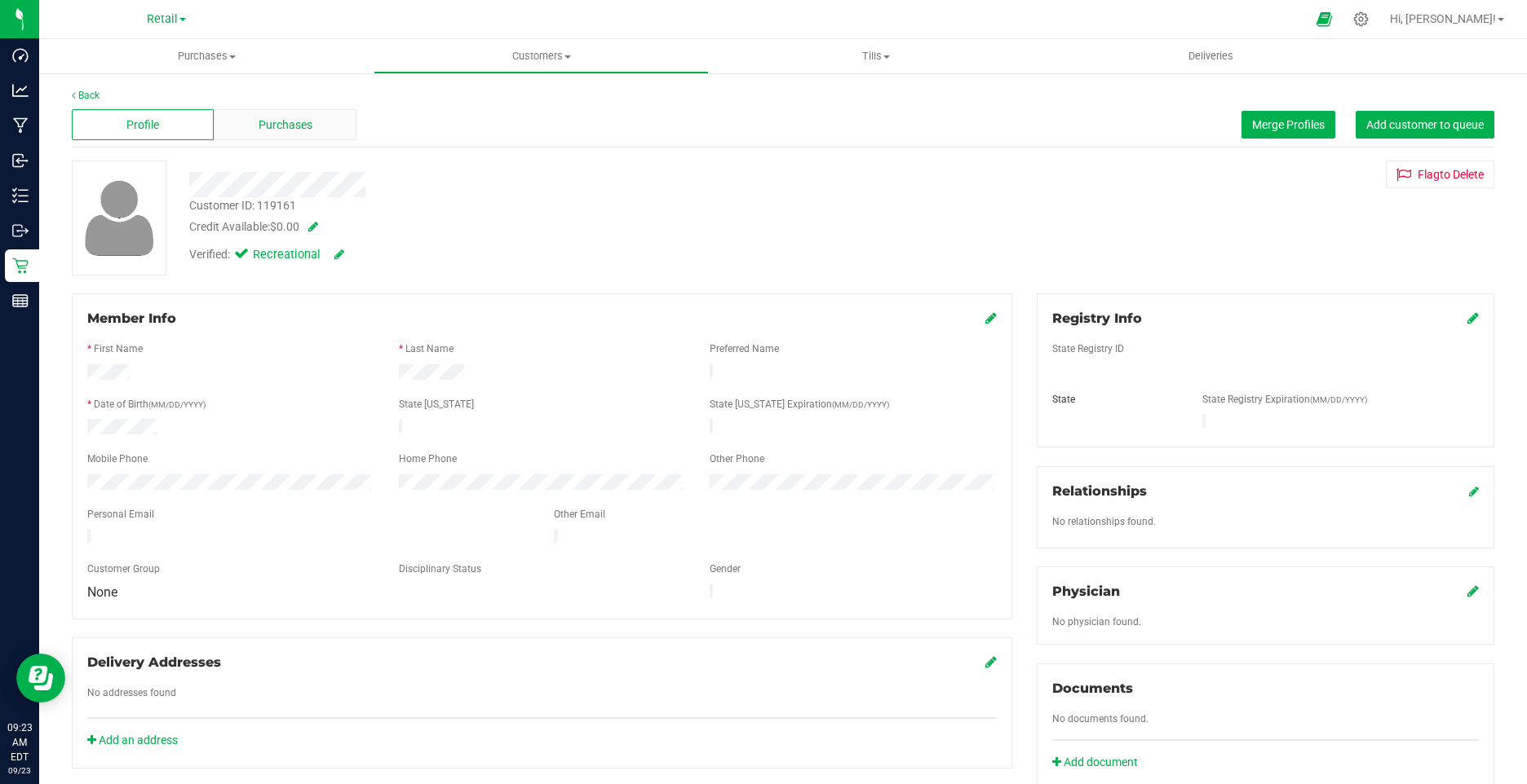
click at [353, 141] on div "Profile Purchases Merge Profiles Add customer to queue" at bounding box center [783, 125] width 1423 height 45
click at [316, 128] on div "Purchases" at bounding box center [284, 125] width 142 height 31
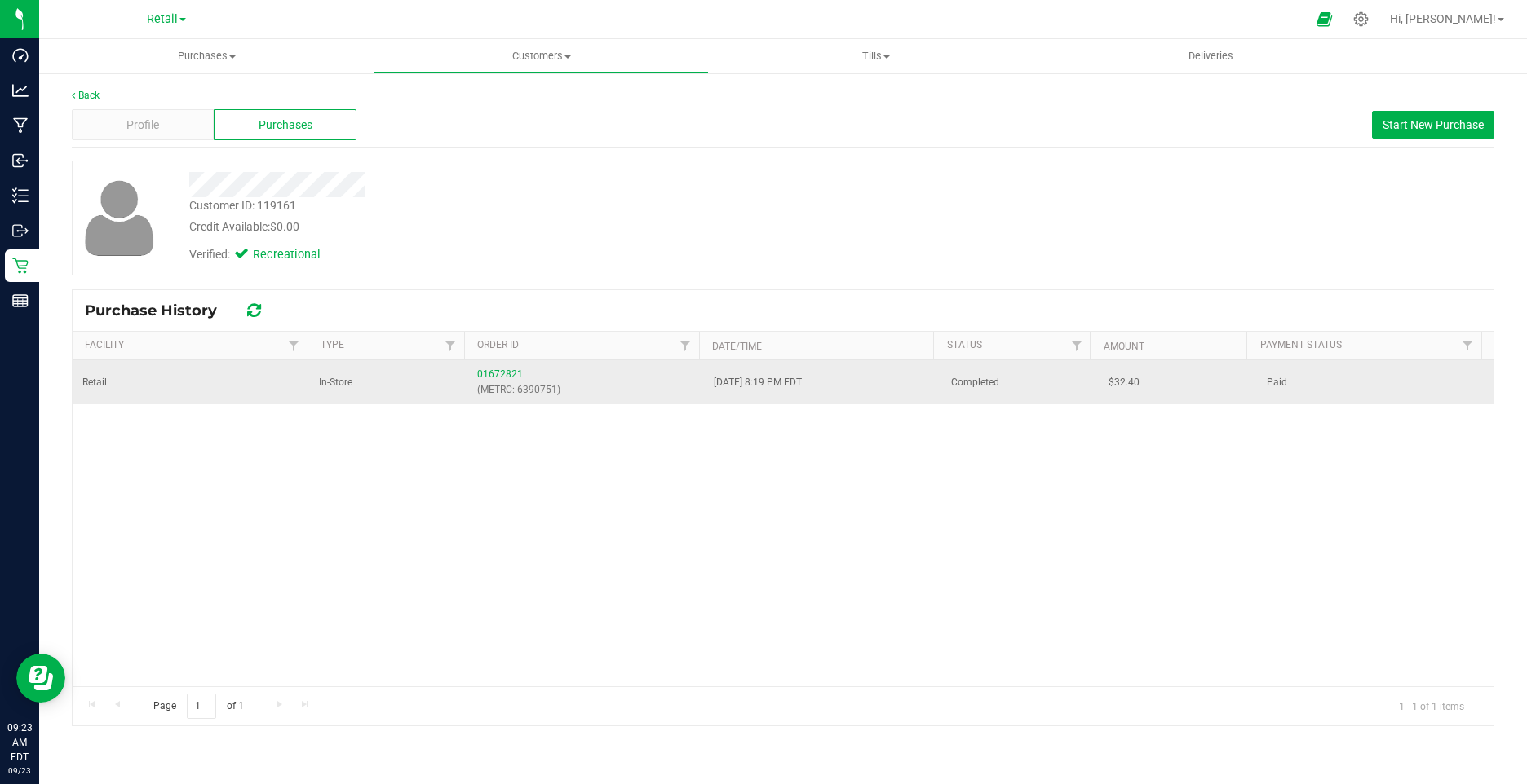
click at [504, 382] on p "(METRC: 6390751)" at bounding box center [585, 390] width 217 height 16
click at [501, 364] on td "01672821 (METRC: 6390751)" at bounding box center [586, 382] width 237 height 44
click at [497, 374] on link "01672821" at bounding box center [500, 374] width 45 height 11
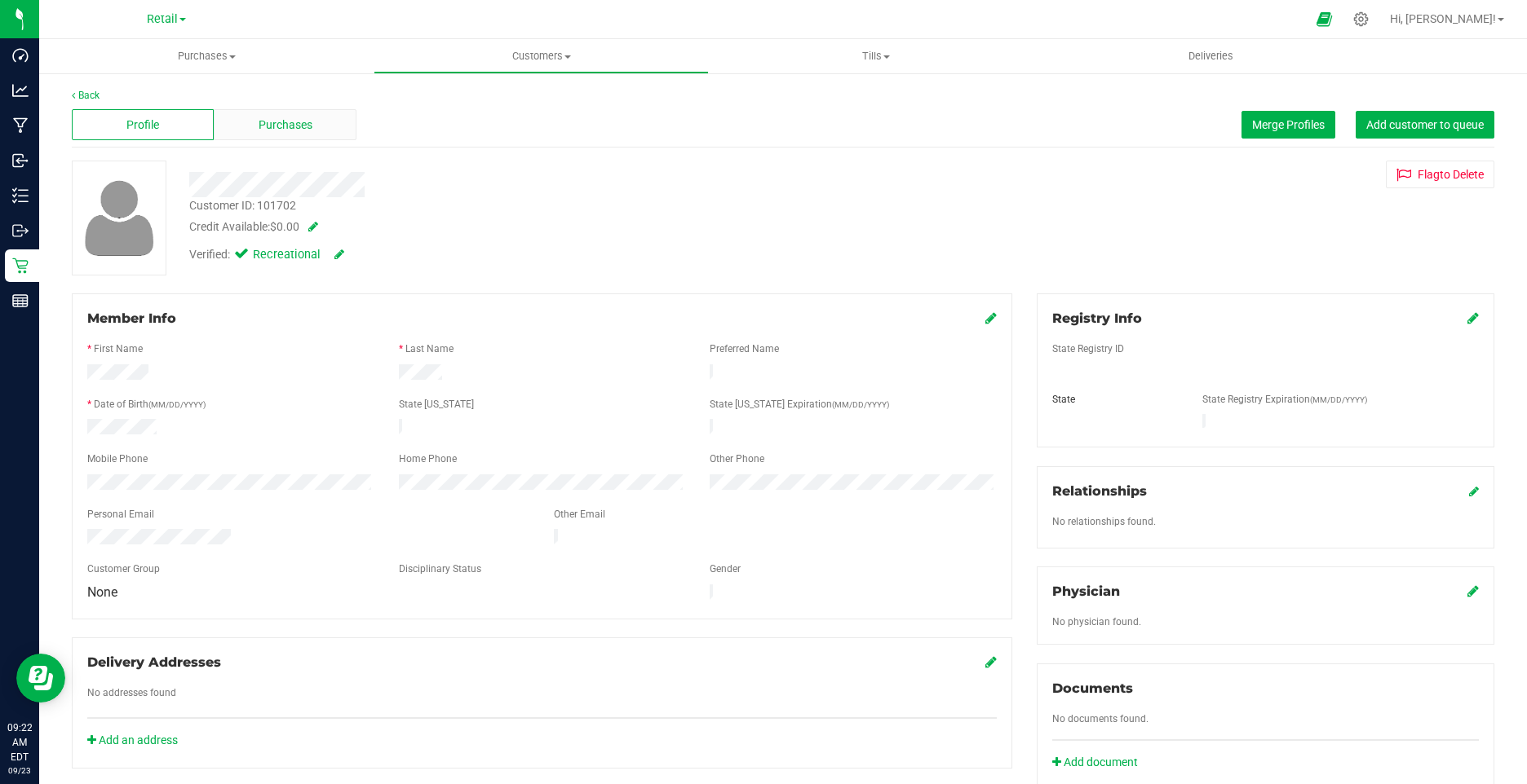
drag, startPoint x: 286, startPoint y: 96, endPoint x: 286, endPoint y: 113, distance: 17.0
click at [286, 97] on div "Back" at bounding box center [783, 95] width 1423 height 15
click at [286, 119] on span "Purchases" at bounding box center [286, 125] width 54 height 17
click at [292, 119] on span "Purchases" at bounding box center [286, 125] width 54 height 17
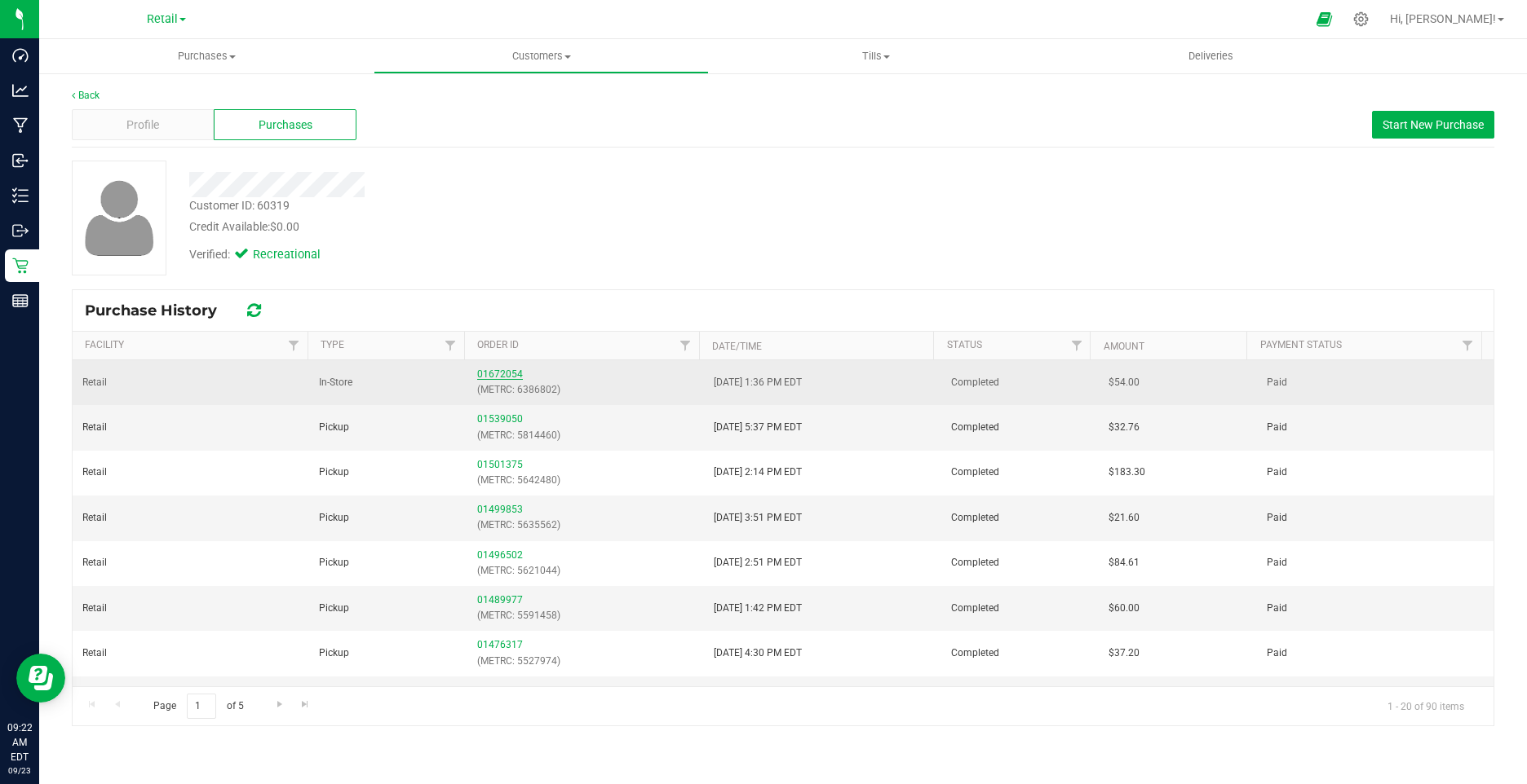
click at [484, 377] on link "01672054" at bounding box center [500, 374] width 45 height 11
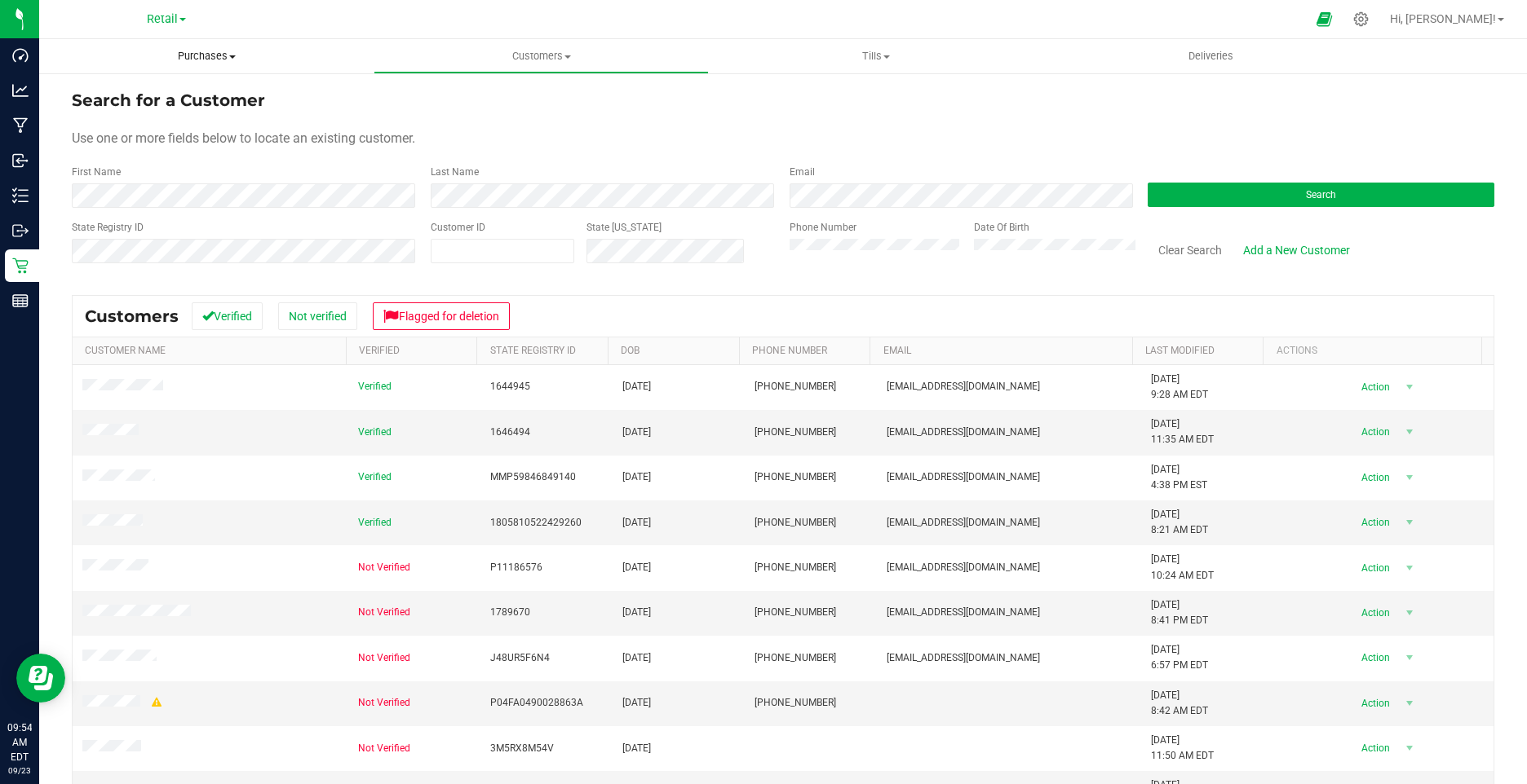
click at [184, 51] on span "Purchases" at bounding box center [206, 56] width 334 height 15
click at [98, 140] on span "All purchases" at bounding box center [97, 137] width 116 height 14
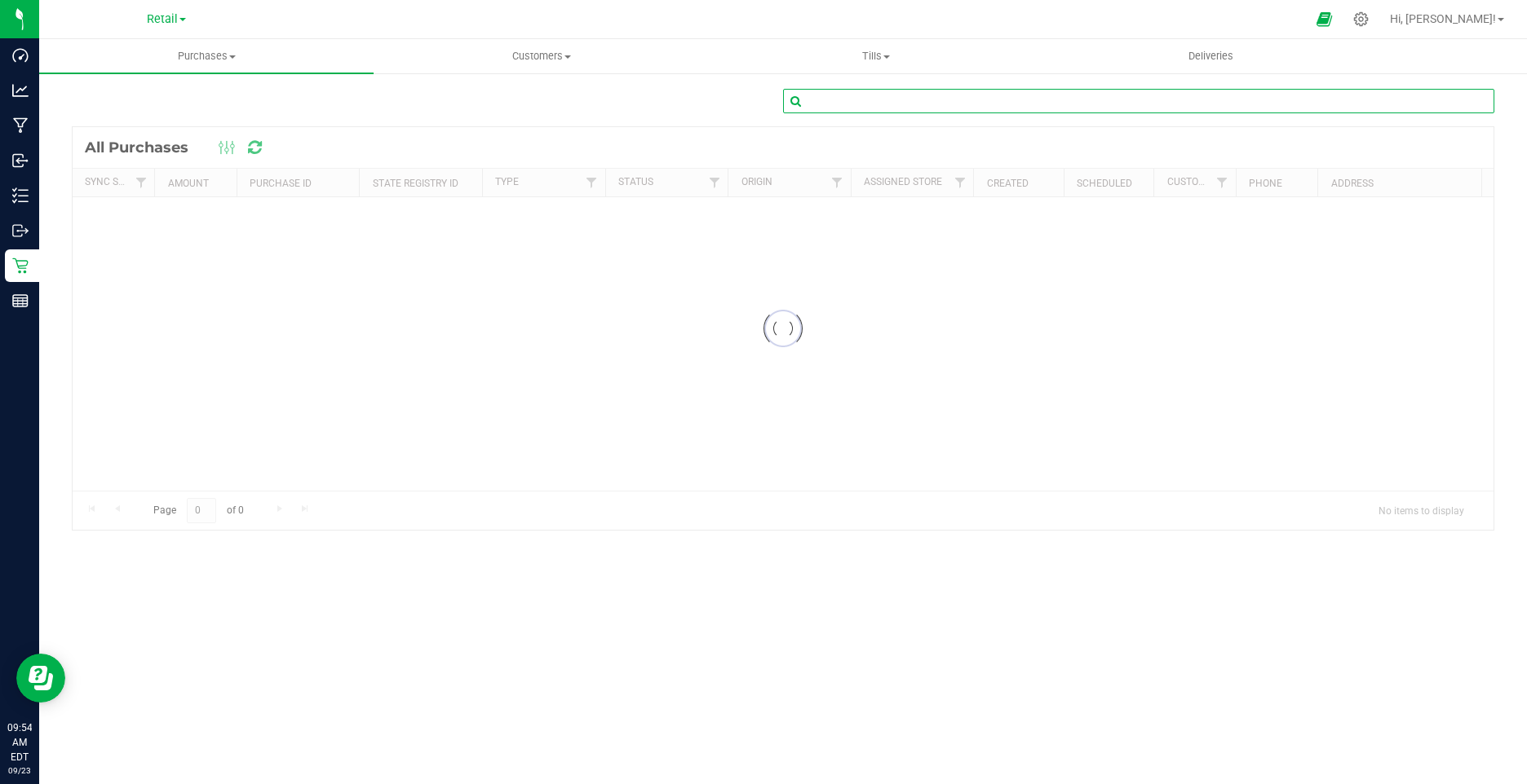
paste input "01671552"
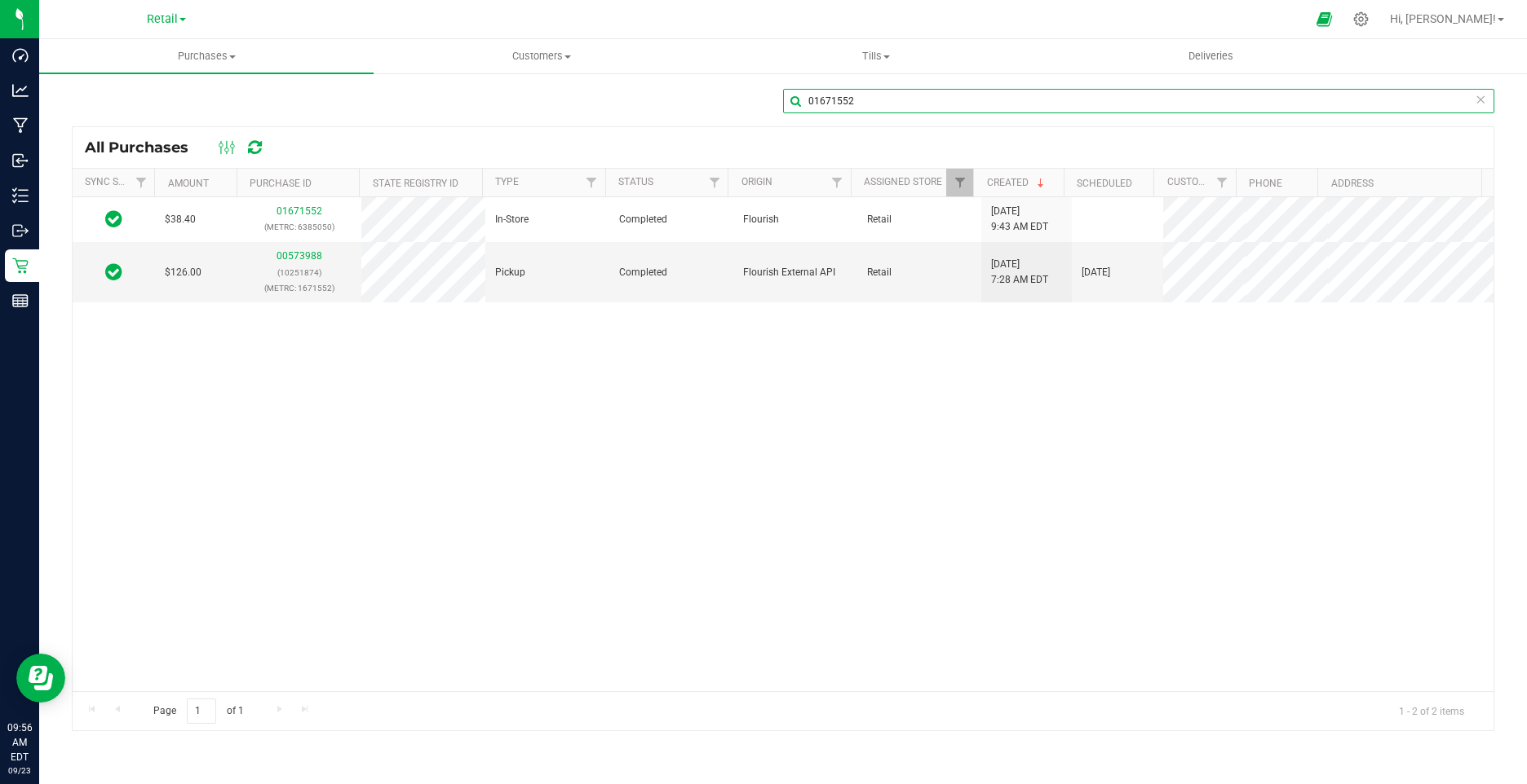
drag, startPoint x: 906, startPoint y: 100, endPoint x: 786, endPoint y: 100, distance: 120.0
click at [786, 100] on input "01671552" at bounding box center [1138, 101] width 711 height 24
paste input "793"
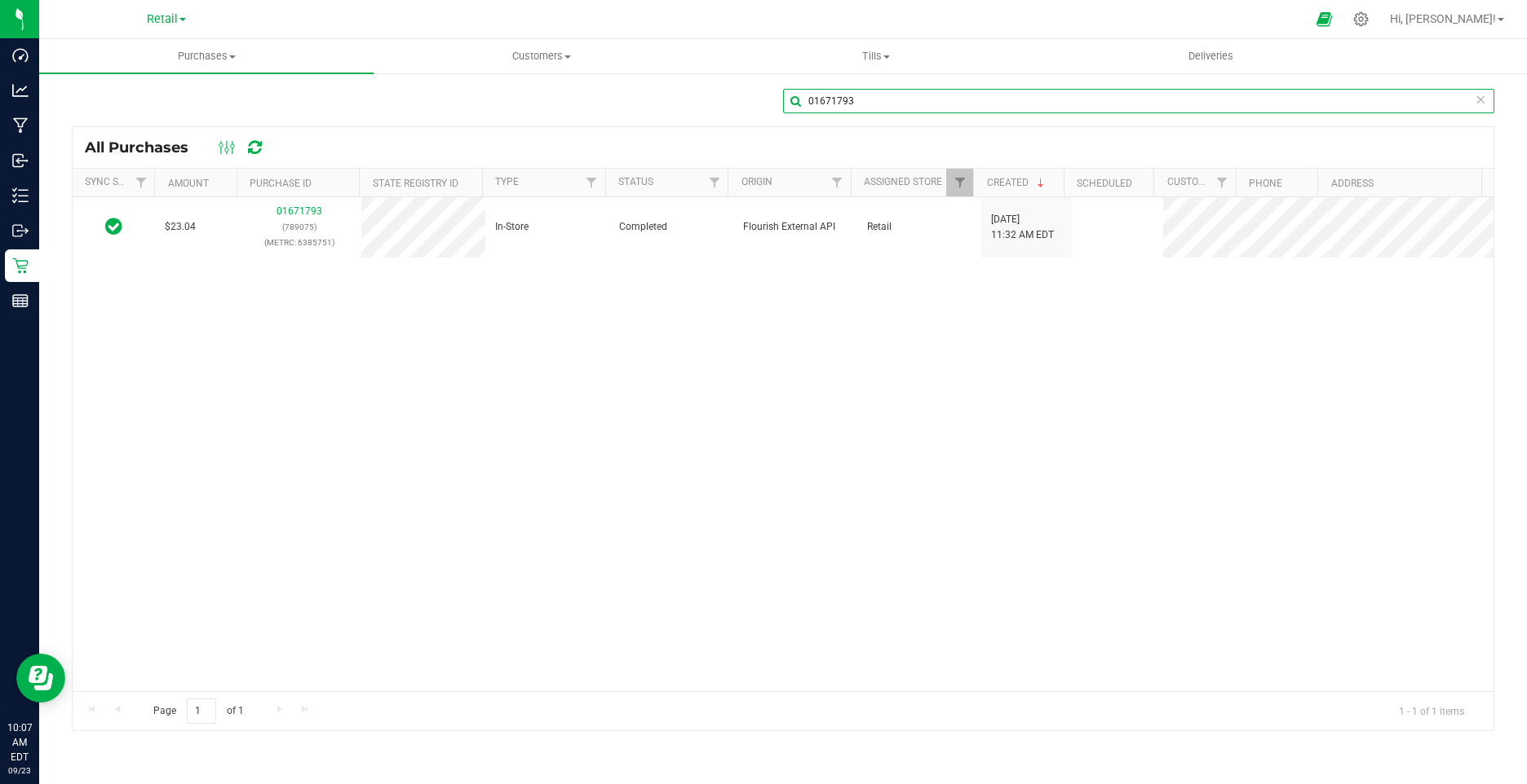
click at [789, 107] on input "01671793" at bounding box center [1138, 101] width 711 height 24
paste input "2876"
drag, startPoint x: 861, startPoint y: 96, endPoint x: 774, endPoint y: 97, distance: 87.0
click at [774, 97] on div "01672876" at bounding box center [783, 107] width 1423 height 37
paste input "477"
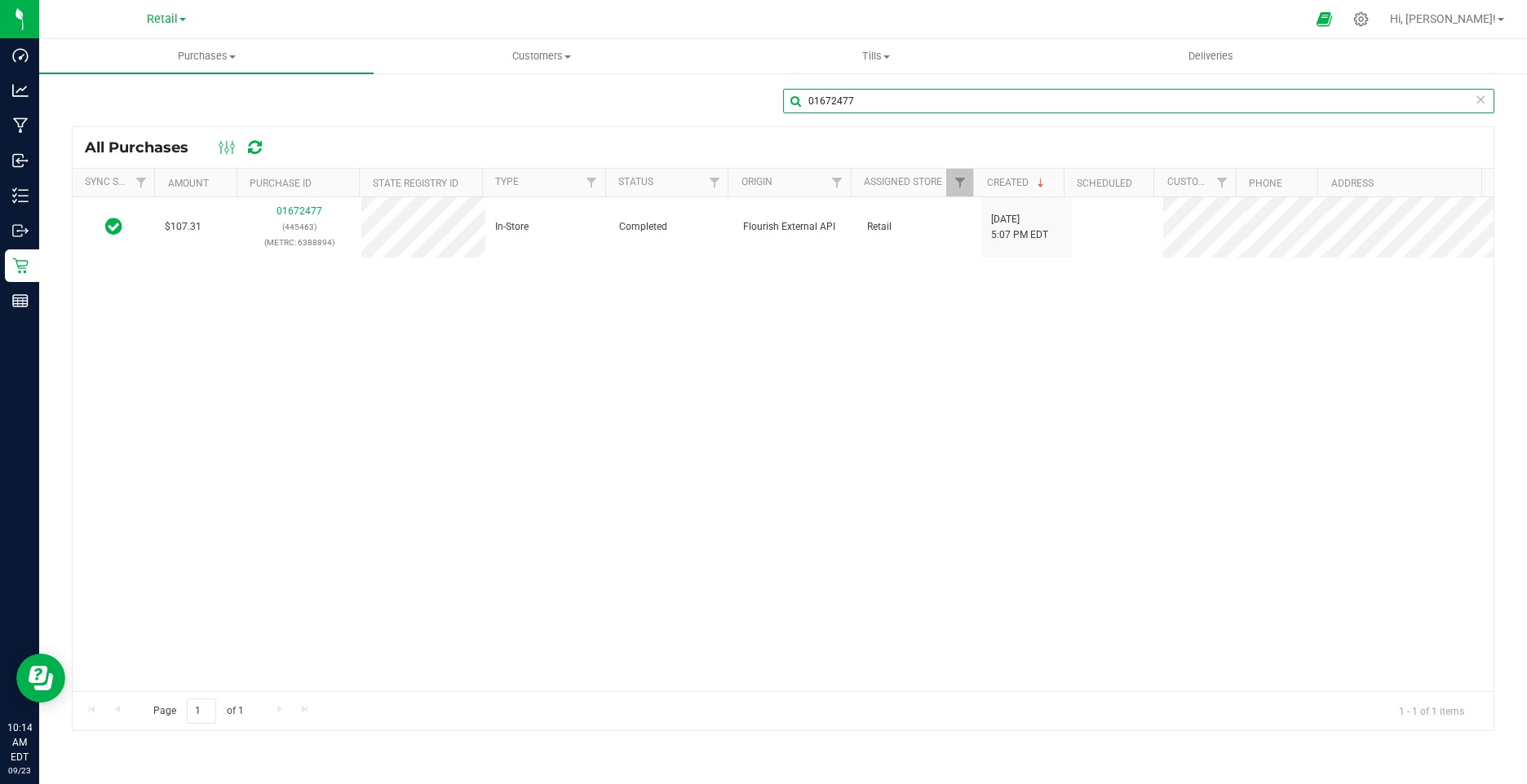
drag, startPoint x: 901, startPoint y: 97, endPoint x: 784, endPoint y: 90, distance: 117.2
click at [784, 90] on input "01672477" at bounding box center [1138, 101] width 711 height 24
paste input "340"
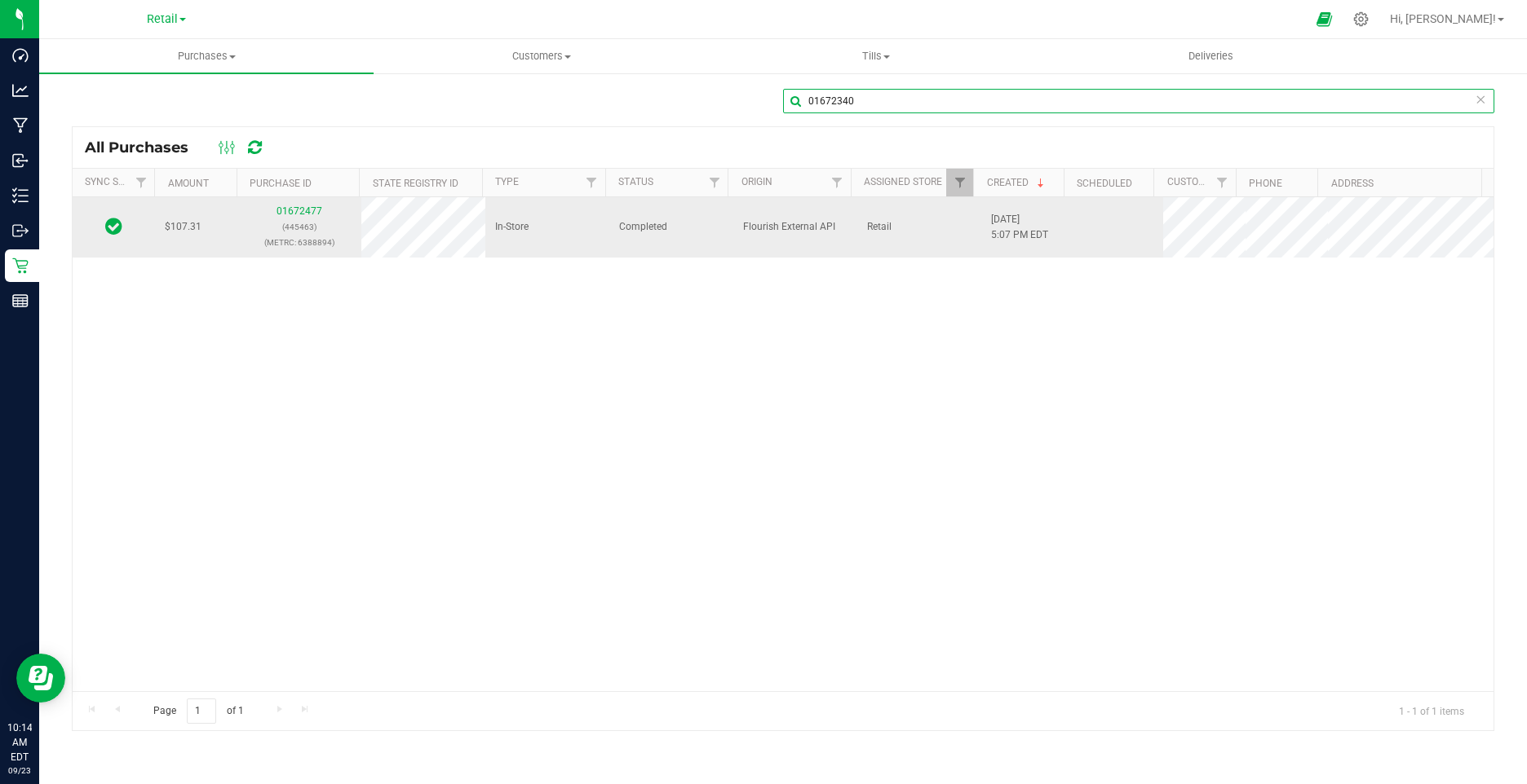
type input "01672340"
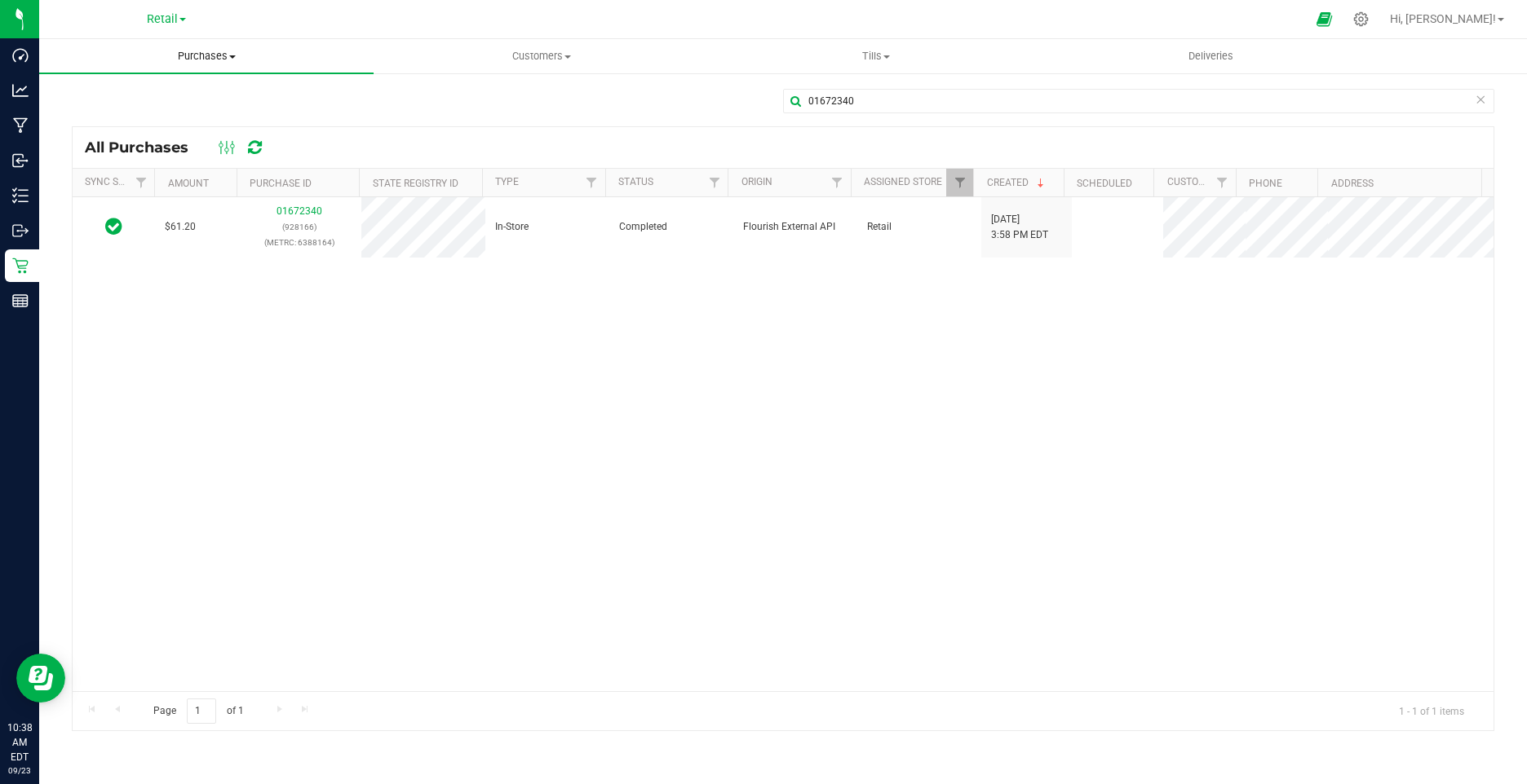
click at [198, 50] on span "Purchases" at bounding box center [206, 56] width 334 height 15
click at [163, 110] on li "Fulfillment" at bounding box center [206, 118] width 334 height 19
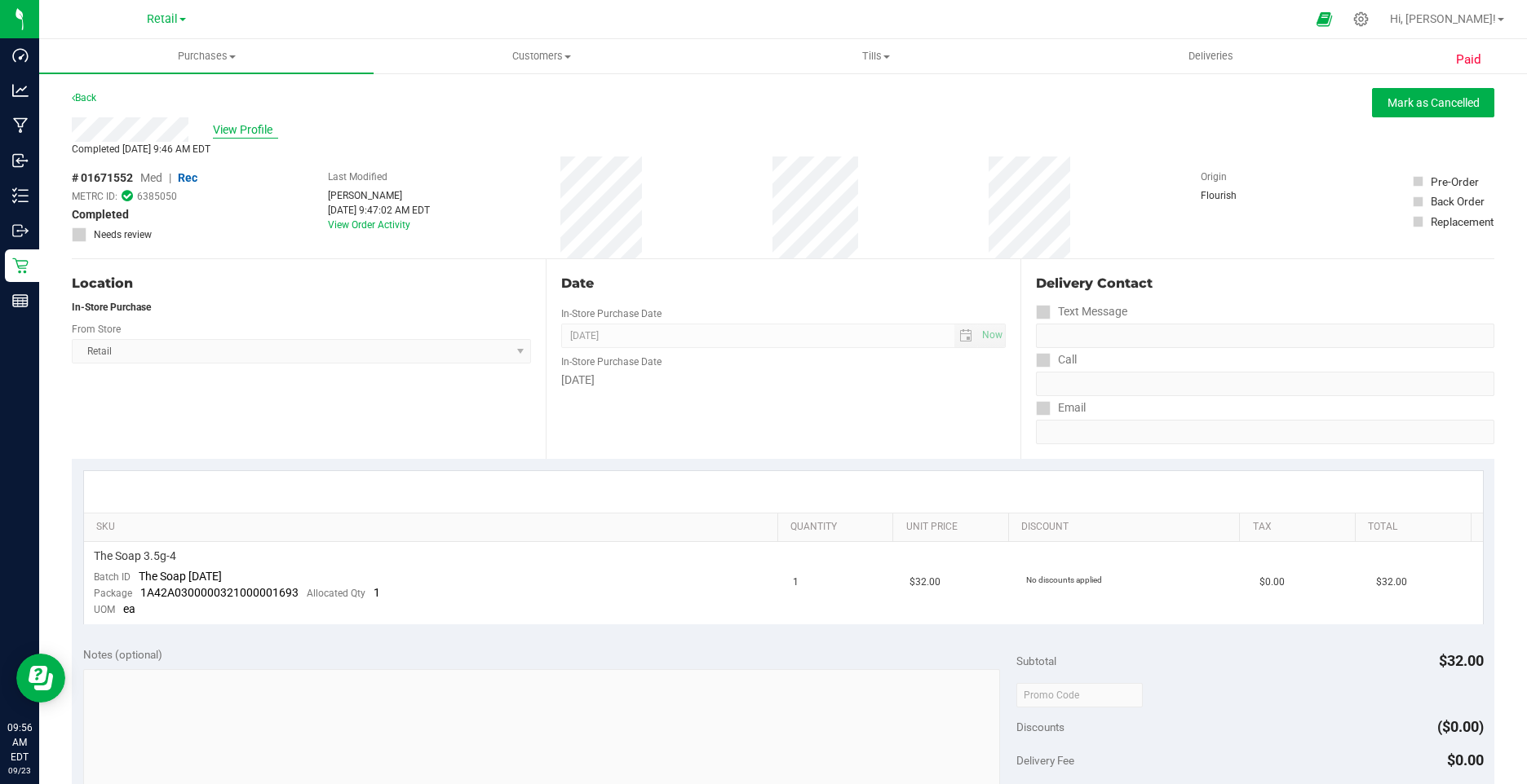
click at [228, 129] on span "View Profile" at bounding box center [246, 131] width 65 height 17
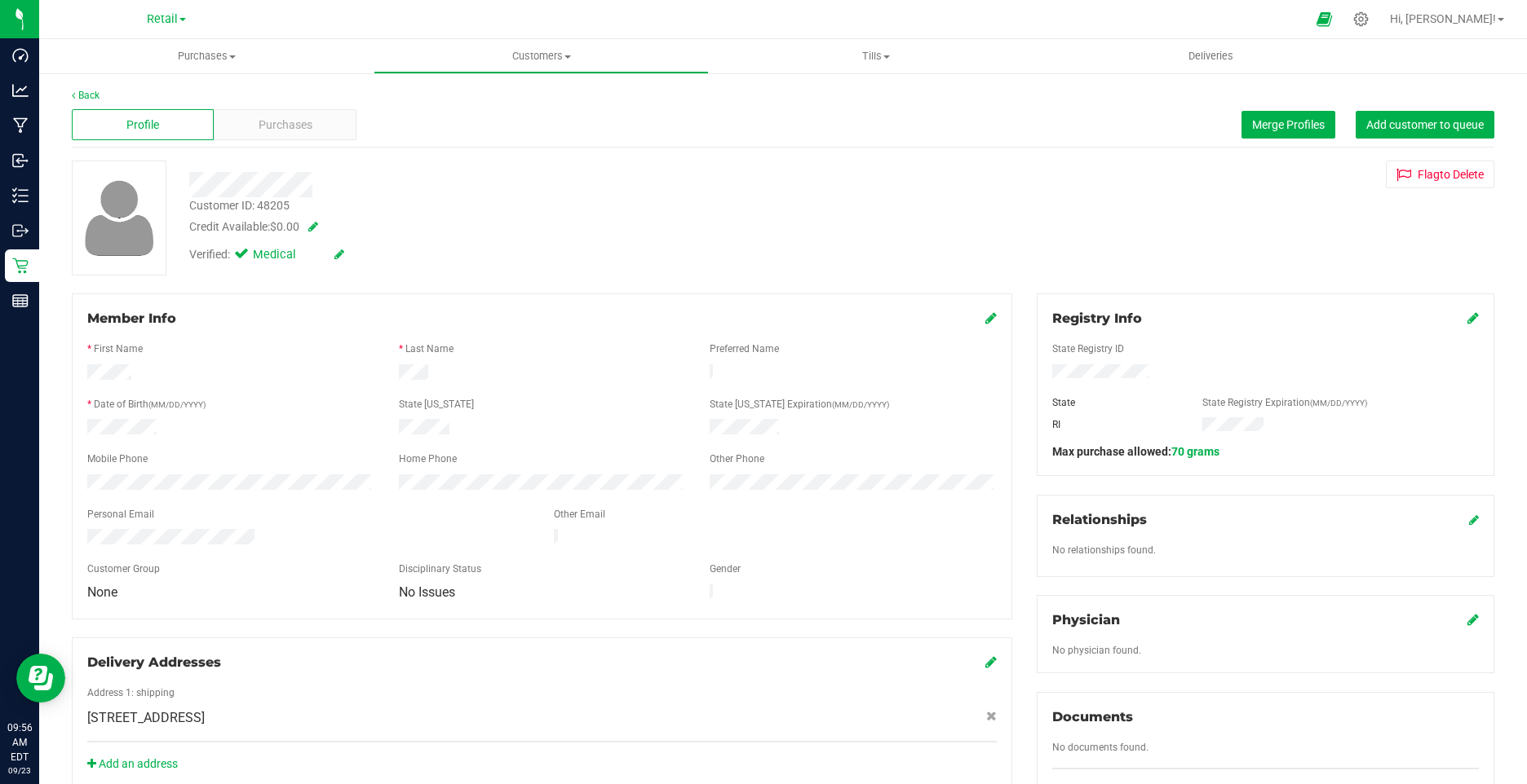
click at [337, 251] on icon at bounding box center [339, 254] width 10 height 11
click at [243, 257] on icon at bounding box center [245, 257] width 10 height 0
click at [0, 0] on input "Medical" at bounding box center [0, 0] width 0 height 0
click at [367, 252] on div "Verified: Medical" at bounding box center [297, 257] width 241 height 21
drag, startPoint x: 360, startPoint y: 252, endPoint x: 379, endPoint y: 221, distance: 36.4
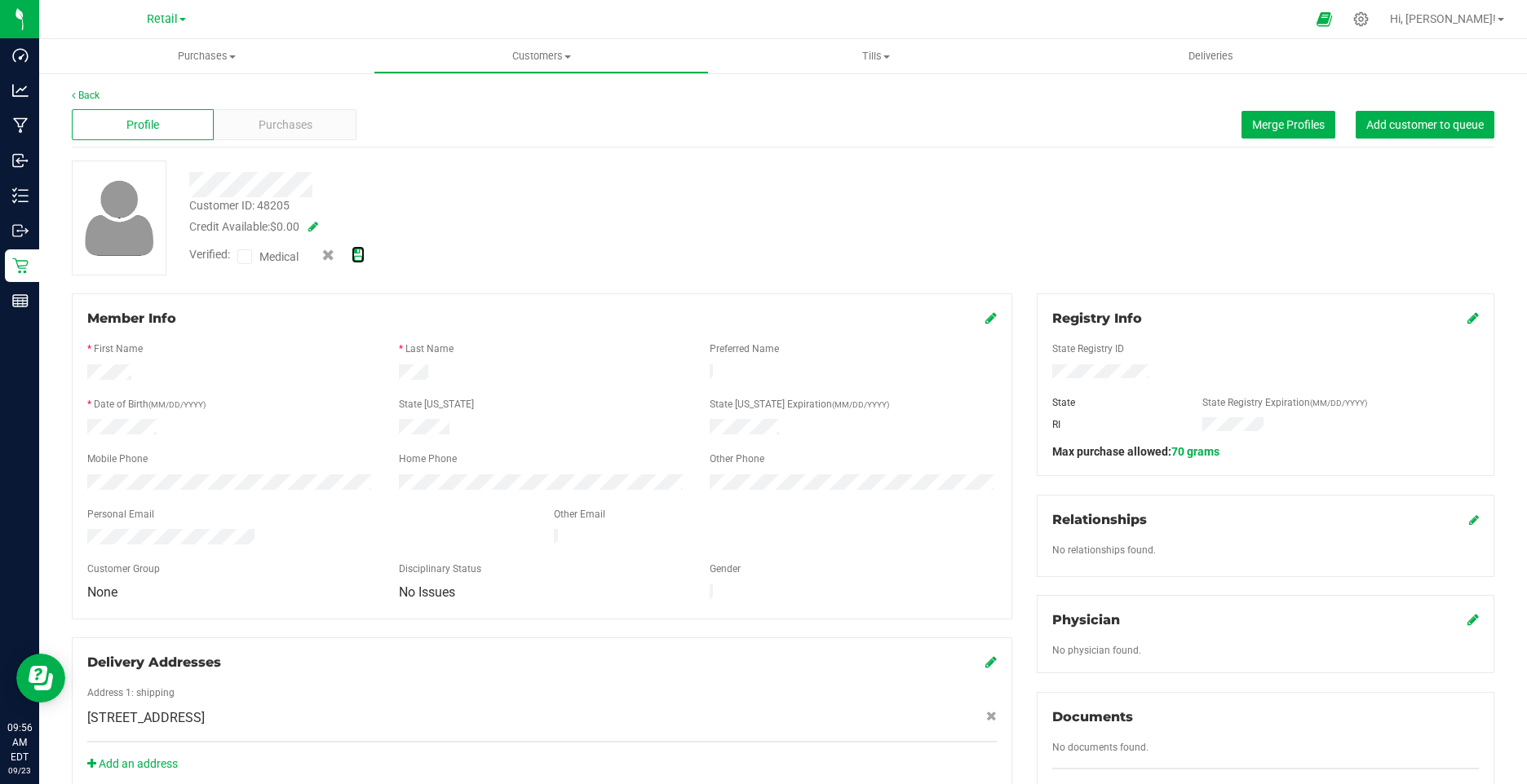
click at [360, 254] on icon at bounding box center [358, 255] width 13 height 11
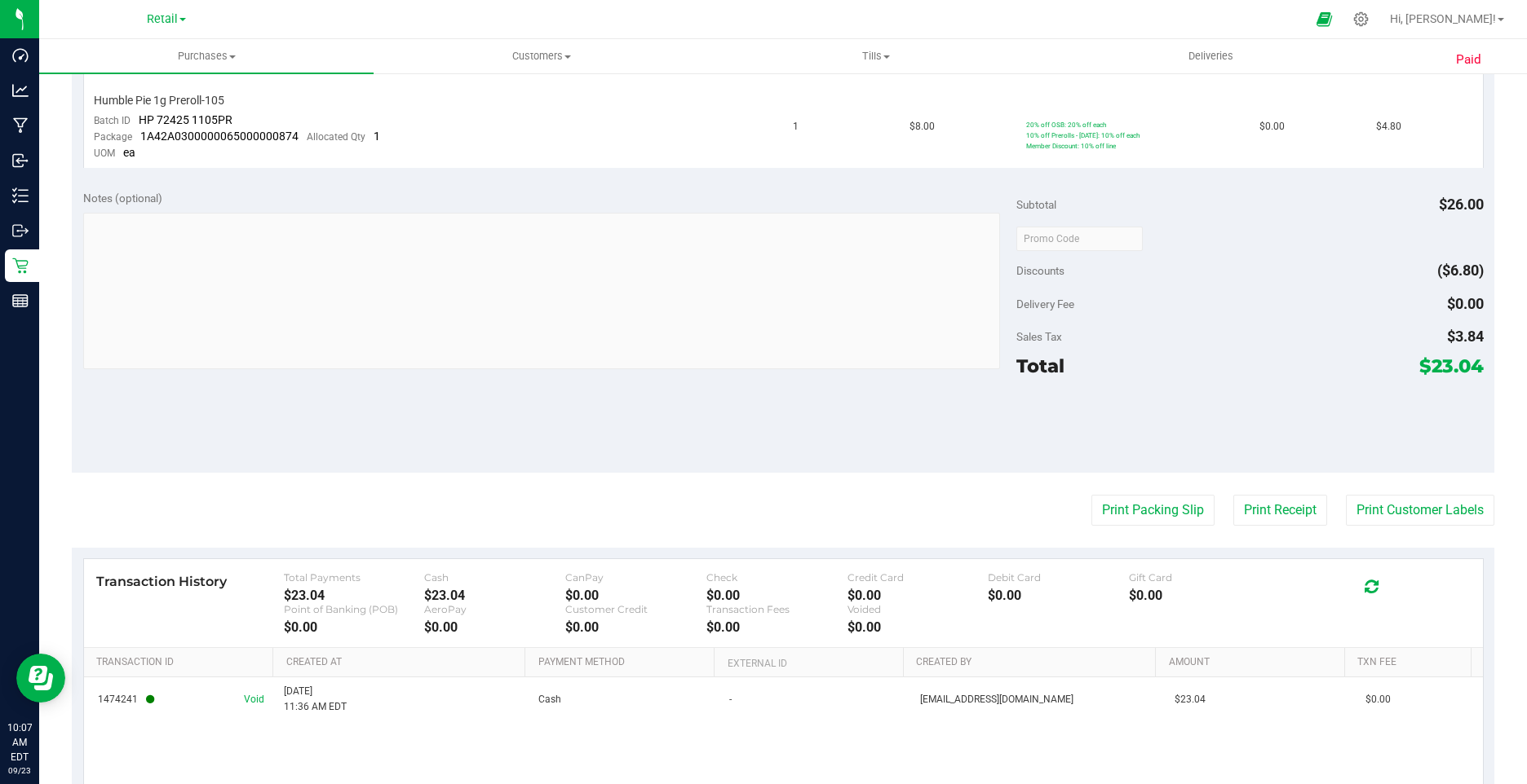
scroll to position [790, 0]
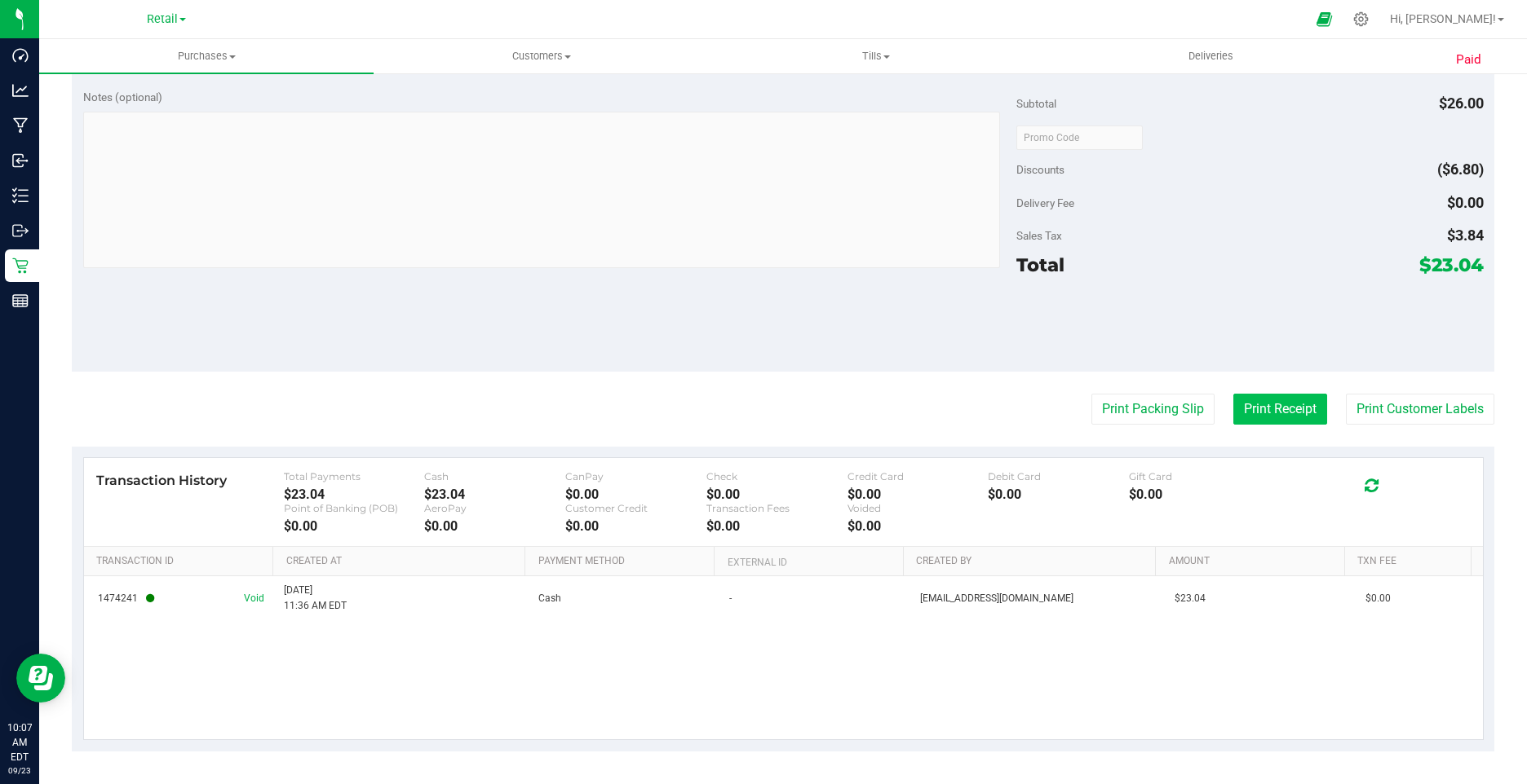
click at [1239, 415] on button "Print Receipt" at bounding box center [1281, 410] width 94 height 31
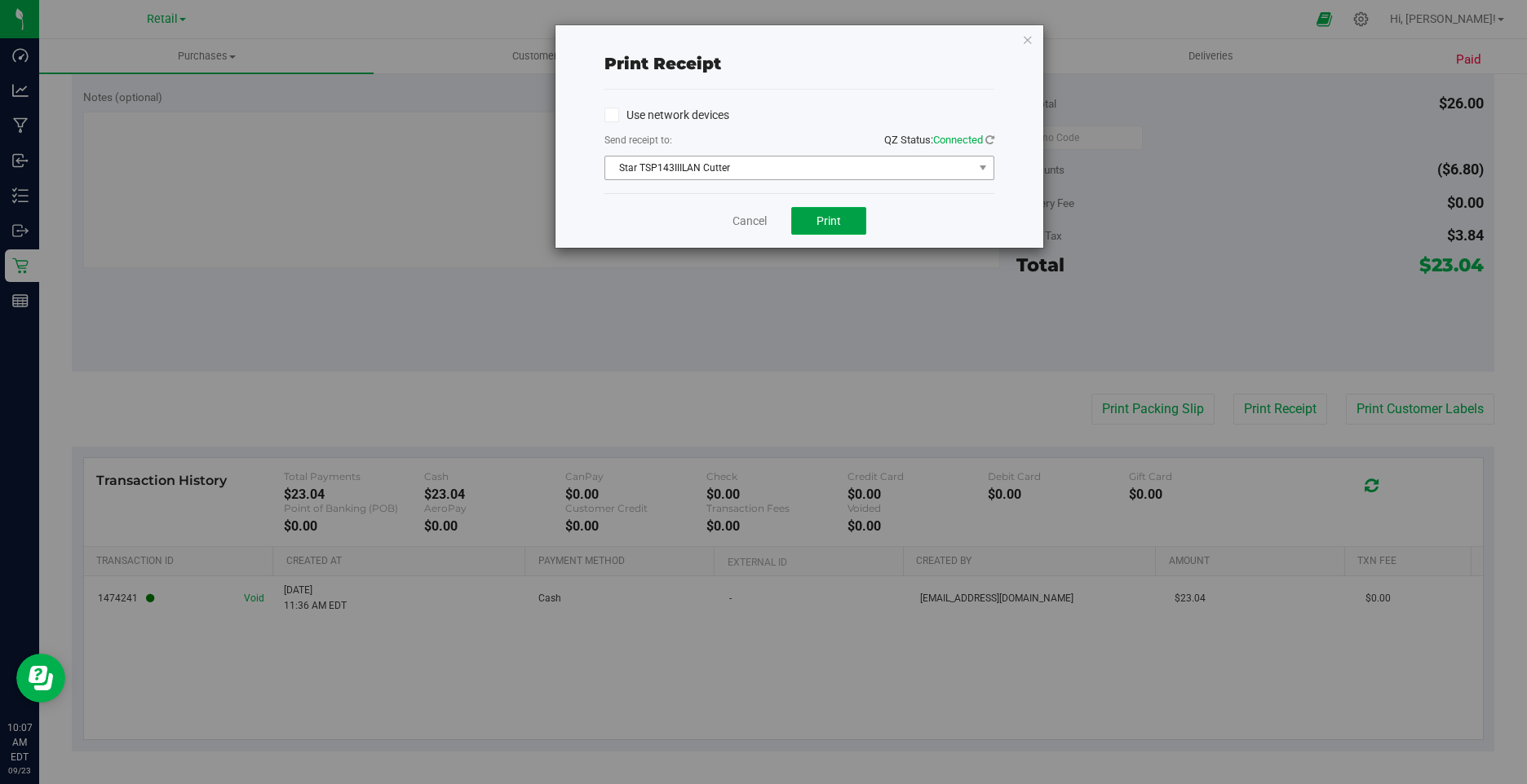
click at [848, 219] on button "Print" at bounding box center [829, 221] width 75 height 28
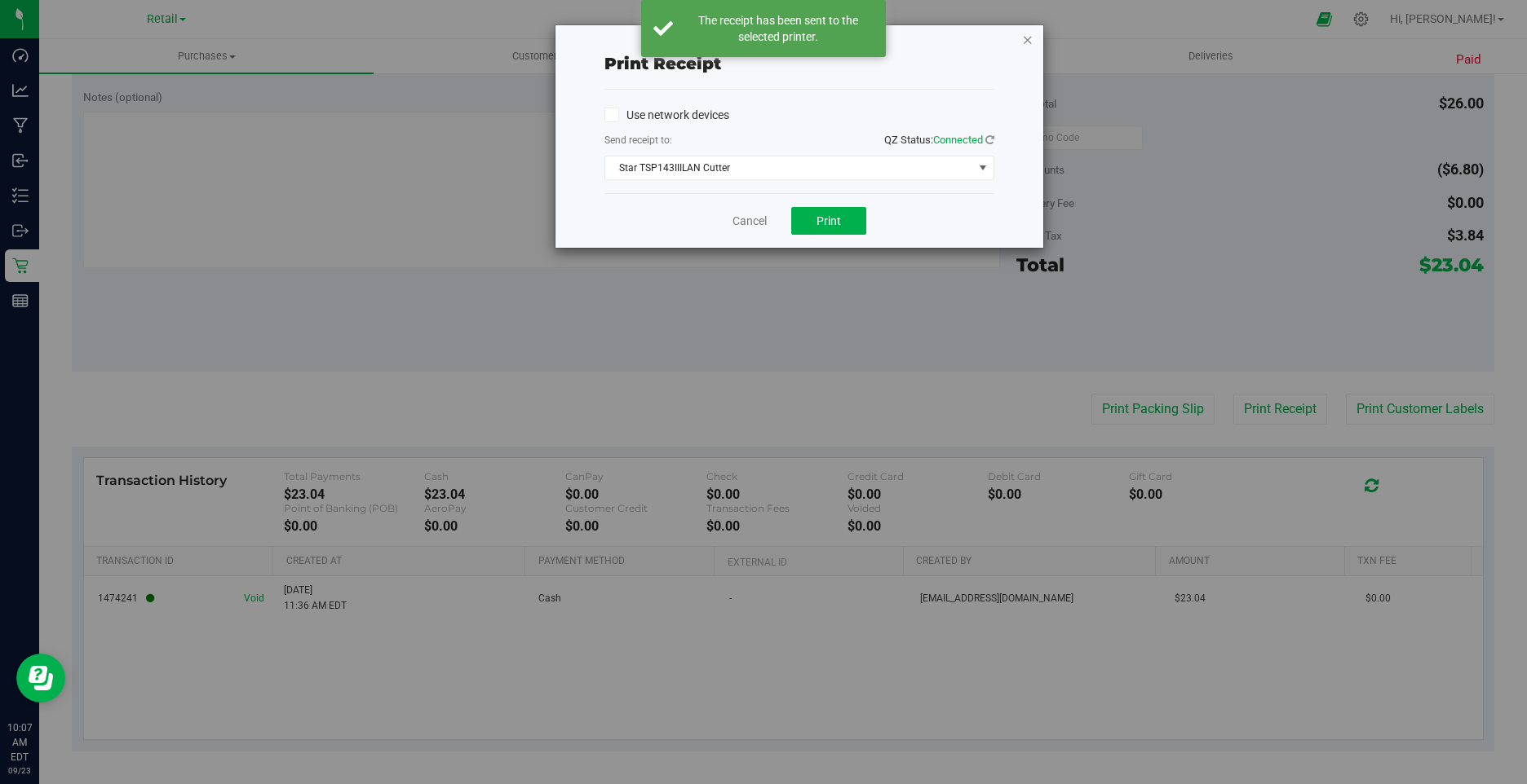
click at [1030, 36] on icon "button" at bounding box center [1027, 39] width 11 height 19
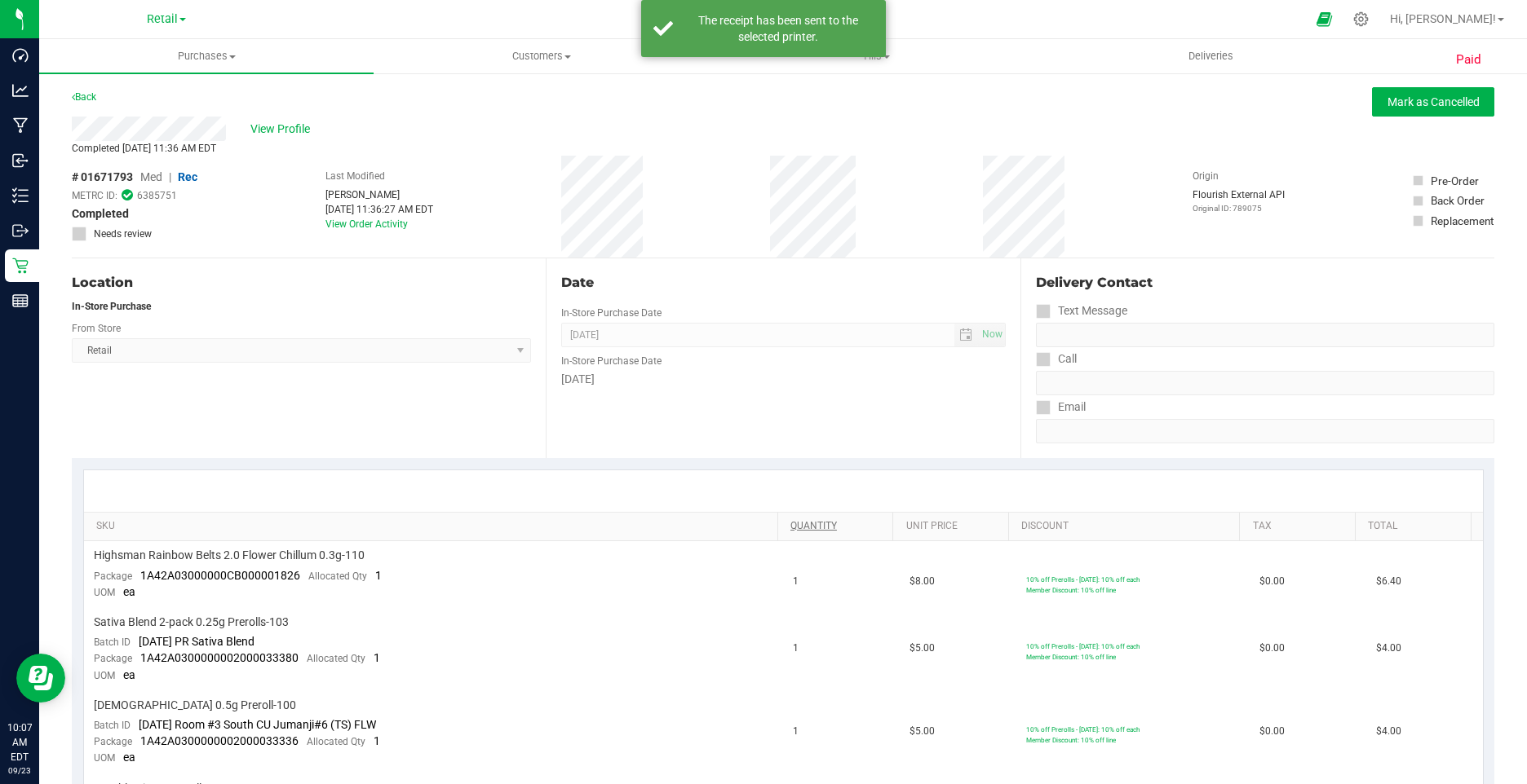
scroll to position [0, 0]
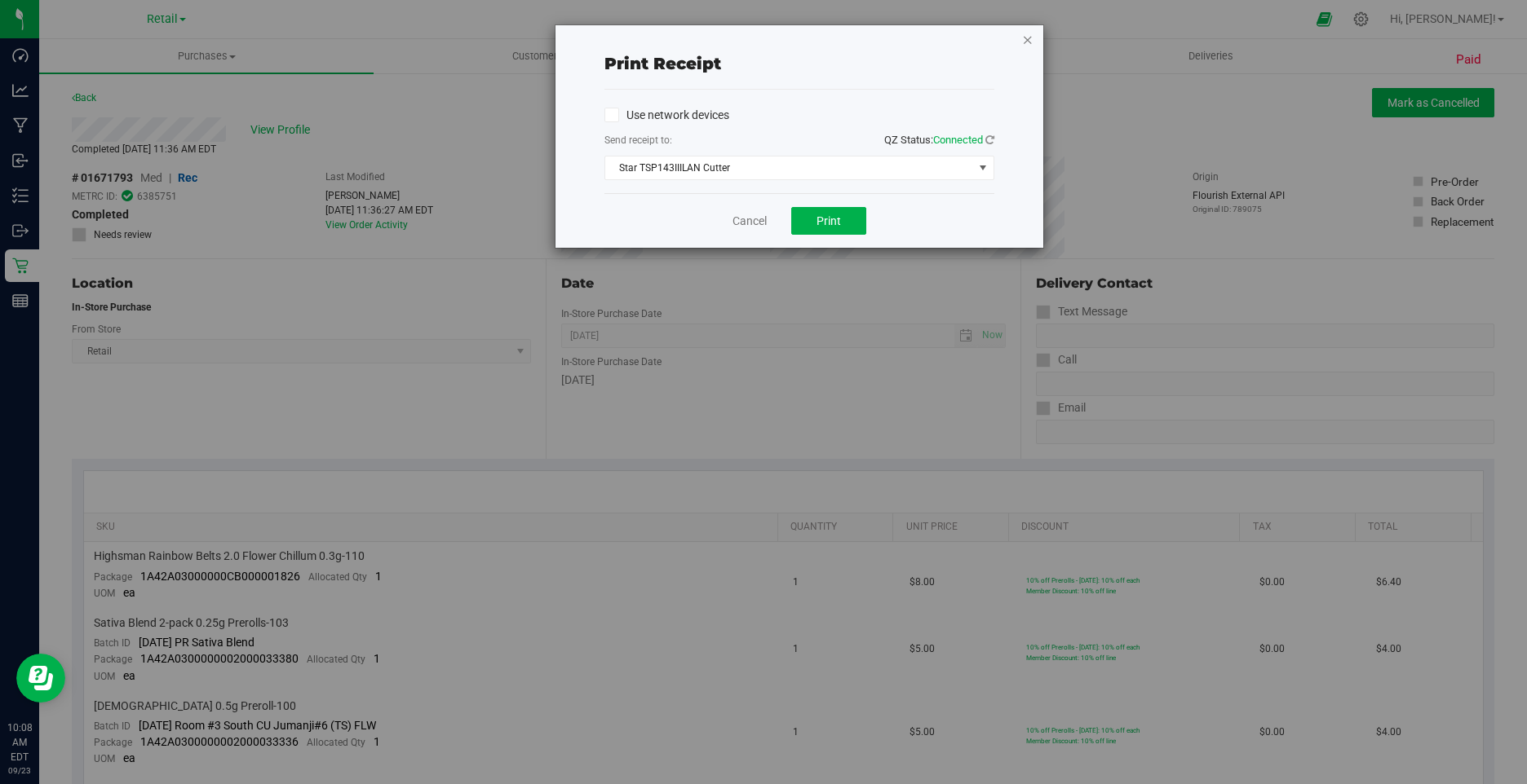
click at [1026, 45] on icon "button" at bounding box center [1027, 39] width 11 height 19
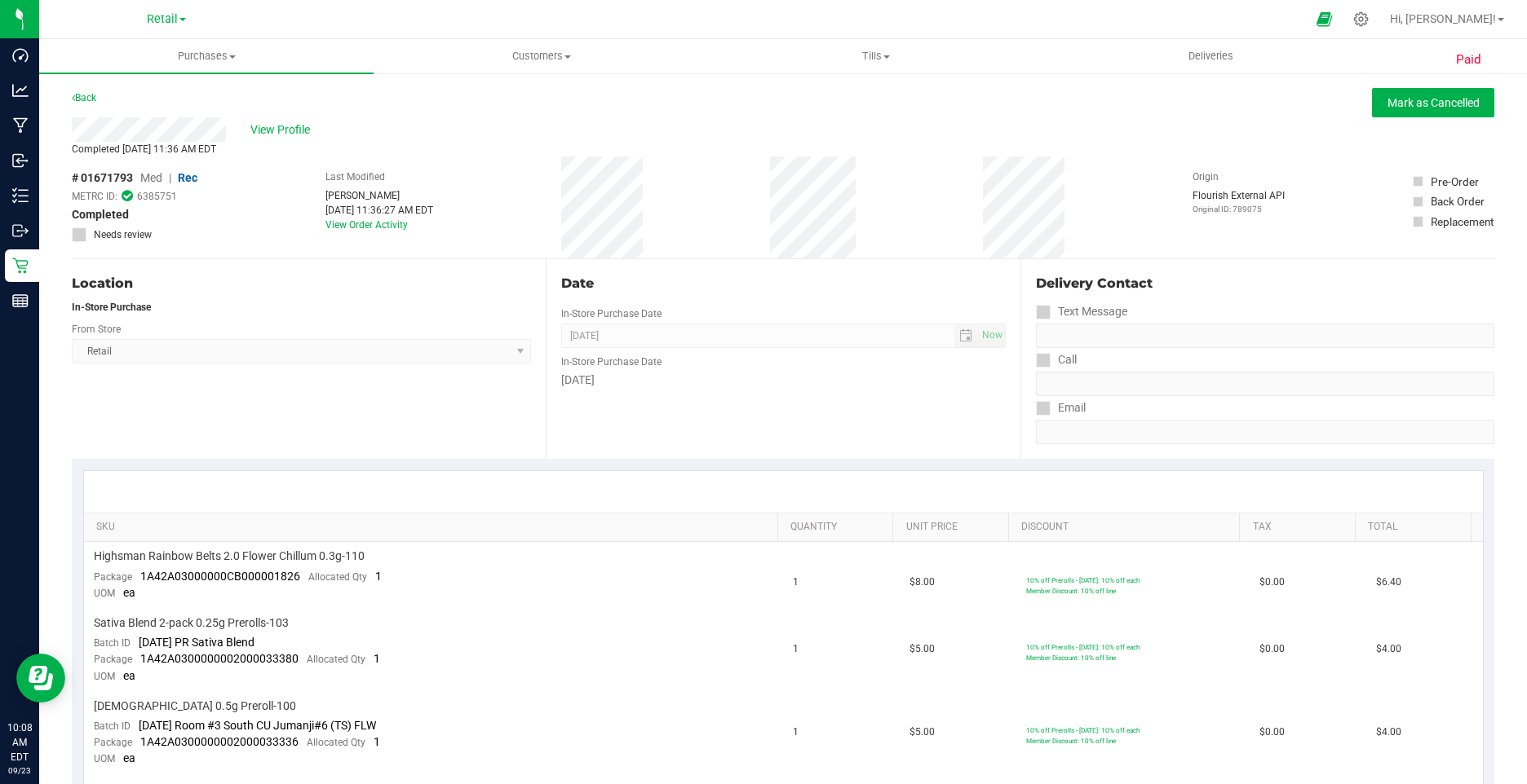
scroll to position [787, 0]
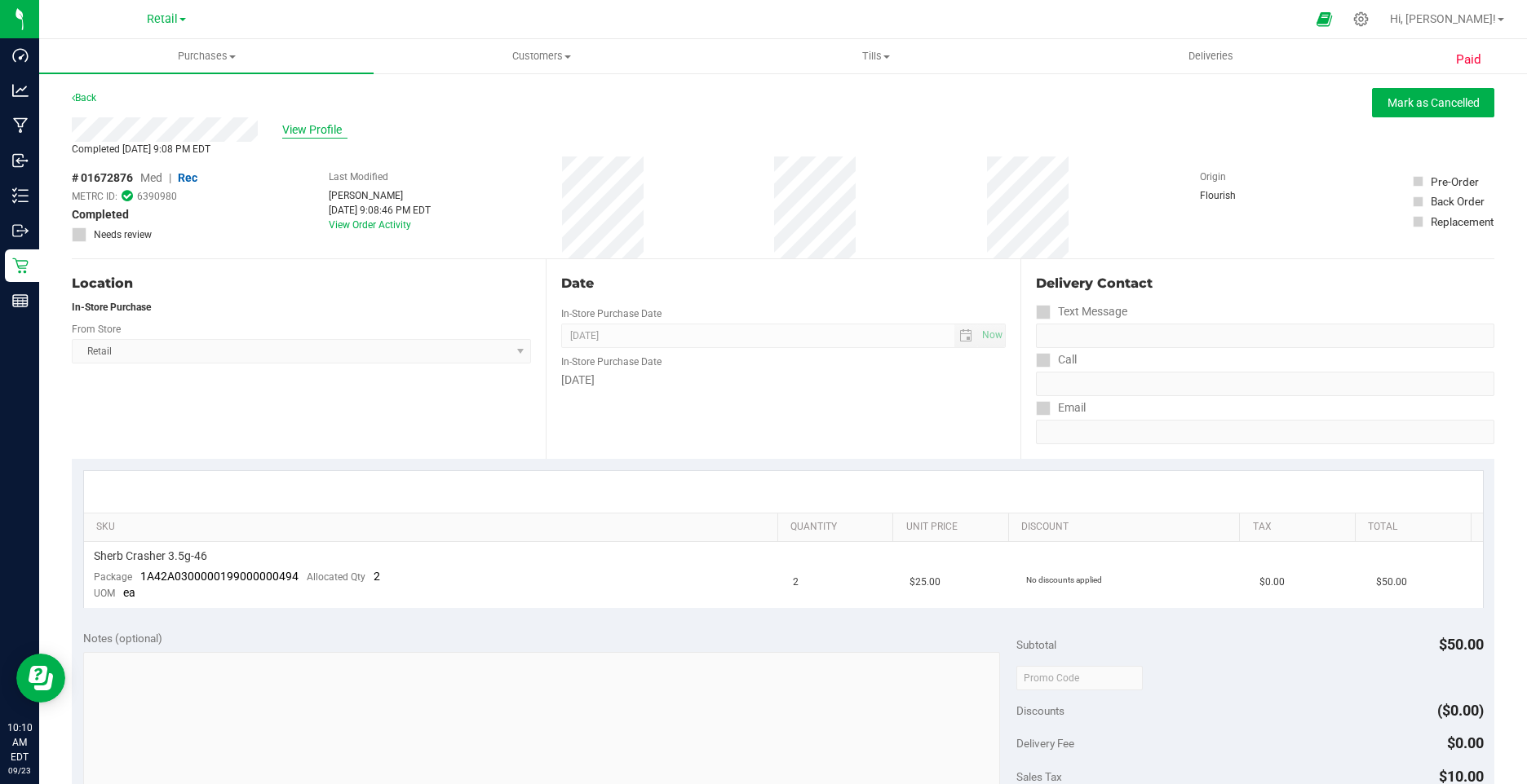
click at [320, 132] on span "View Profile" at bounding box center [314, 131] width 65 height 17
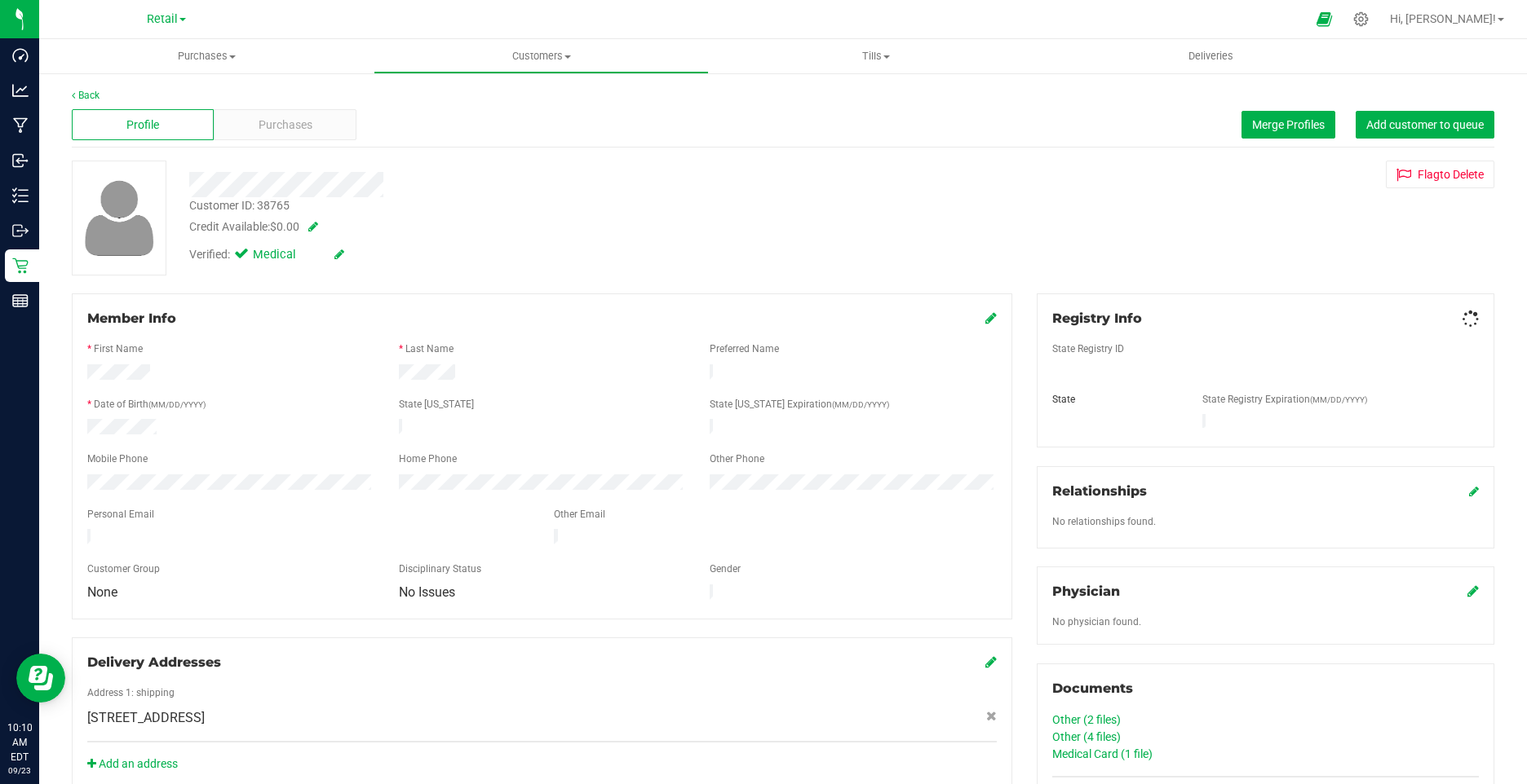
click at [338, 253] on icon at bounding box center [339, 254] width 10 height 11
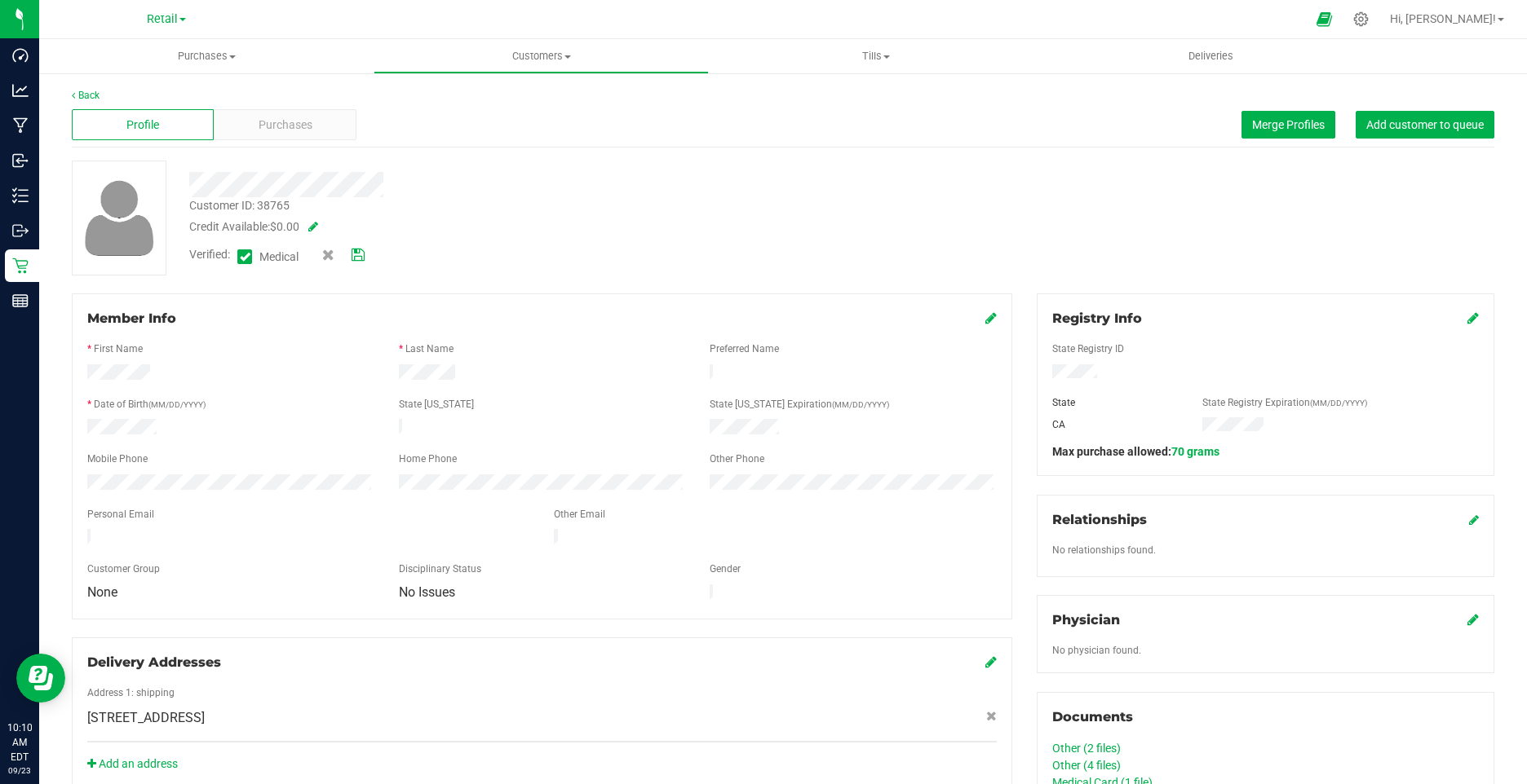
drag, startPoint x: 240, startPoint y: 258, endPoint x: 294, endPoint y: 265, distance: 54.5
click at [239, 258] on span at bounding box center [245, 257] width 15 height 15
click at [239, 258] on span at bounding box center [245, 257] width 15 height 15
click at [0, 0] on input "Medical" at bounding box center [0, 0] width 0 height 0
click at [359, 257] on icon at bounding box center [358, 255] width 13 height 11
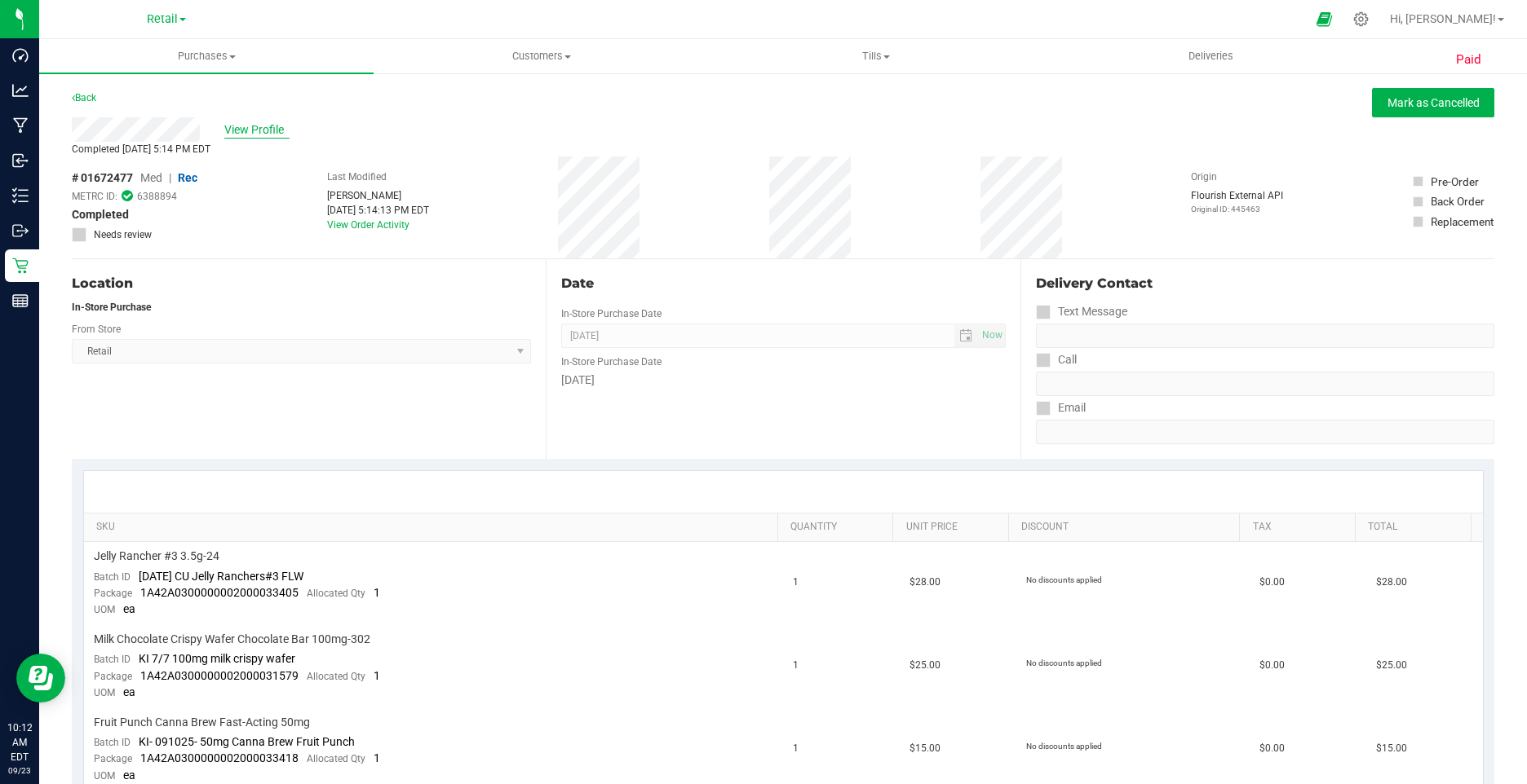
click at [252, 127] on span "View Profile" at bounding box center [257, 131] width 65 height 17
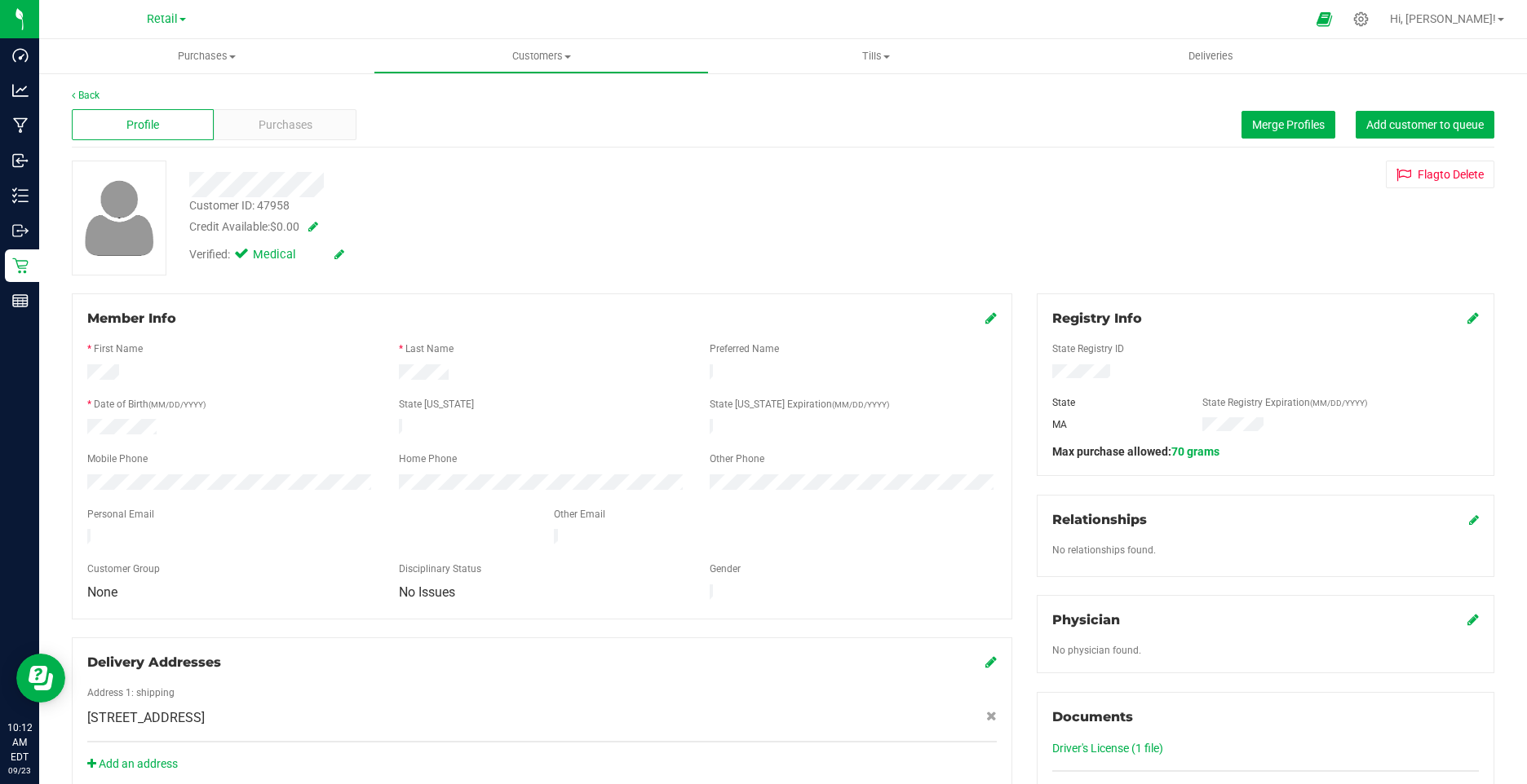
click at [340, 253] on icon at bounding box center [339, 254] width 10 height 11
click at [242, 257] on icon at bounding box center [245, 257] width 10 height 0
click at [0, 0] on input "Medical" at bounding box center [0, 0] width 0 height 0
click at [357, 258] on icon at bounding box center [358, 255] width 13 height 11
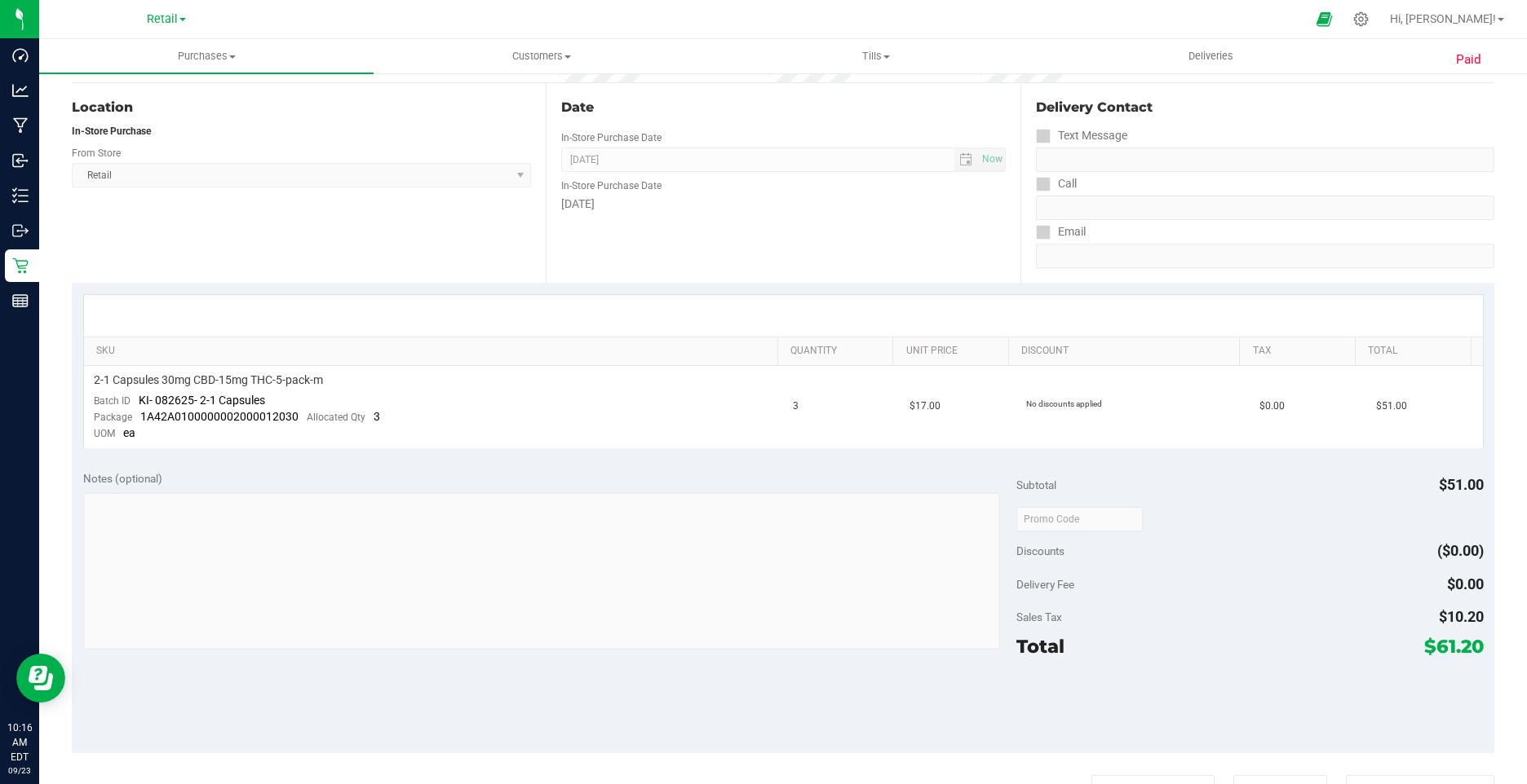
scroll to position [558, 0]
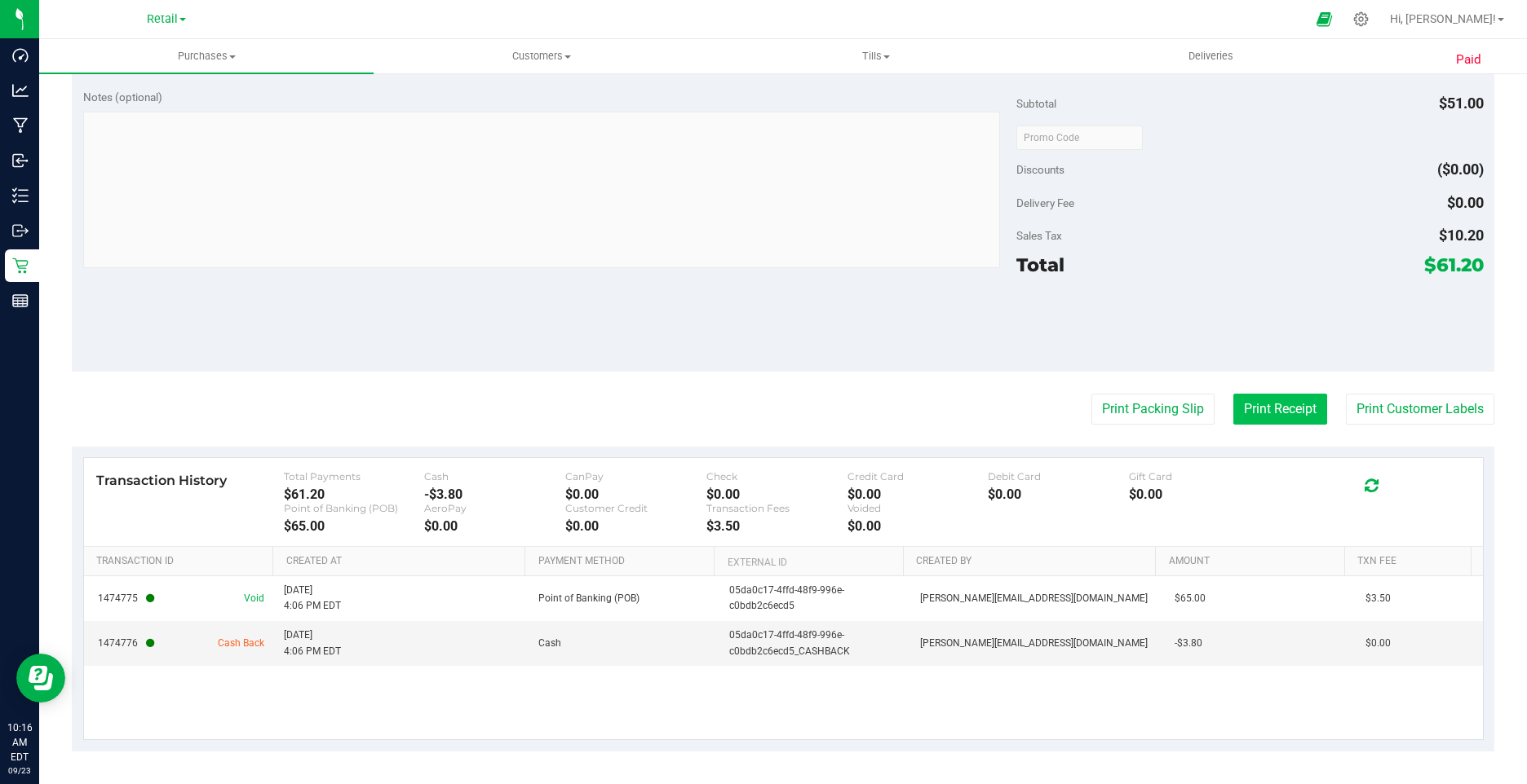
click at [1285, 418] on button "Print Receipt" at bounding box center [1281, 410] width 94 height 31
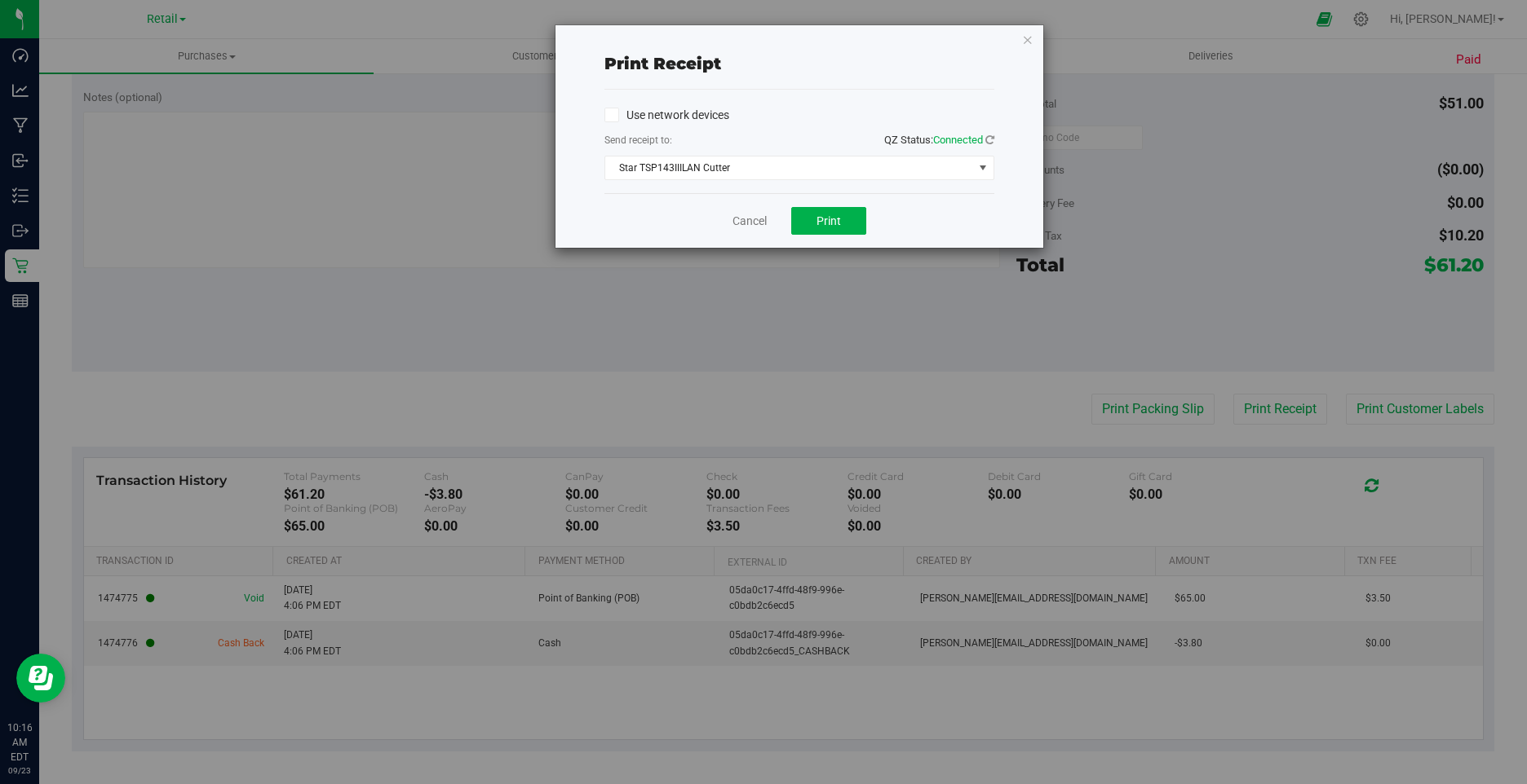
click at [788, 214] on div "Cancel Print" at bounding box center [799, 220] width 390 height 55
click at [819, 218] on span "Print" at bounding box center [829, 220] width 24 height 13
click at [1026, 41] on icon "button" at bounding box center [1027, 39] width 11 height 19
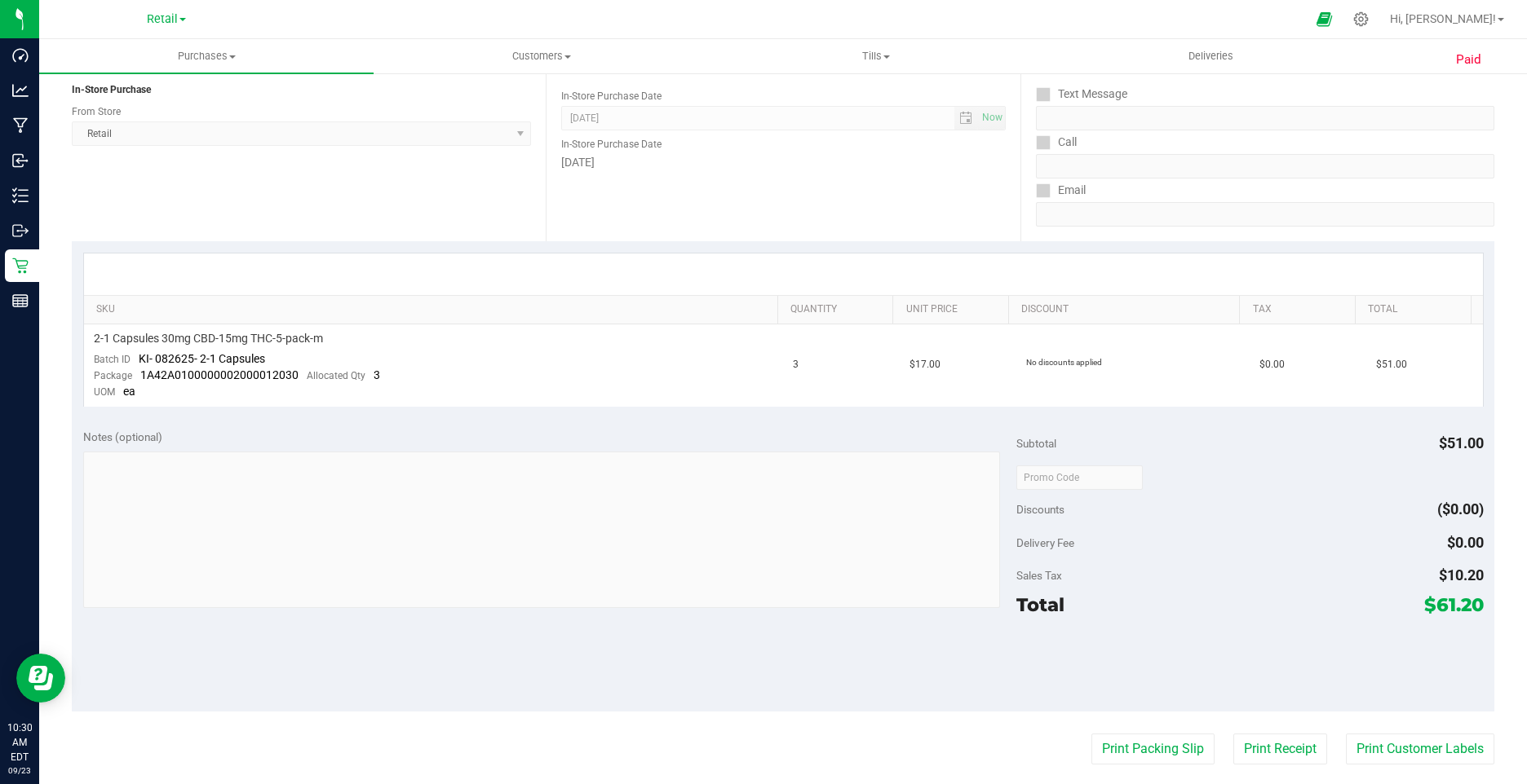
scroll to position [0, 0]
